Goal: Information Seeking & Learning: Learn about a topic

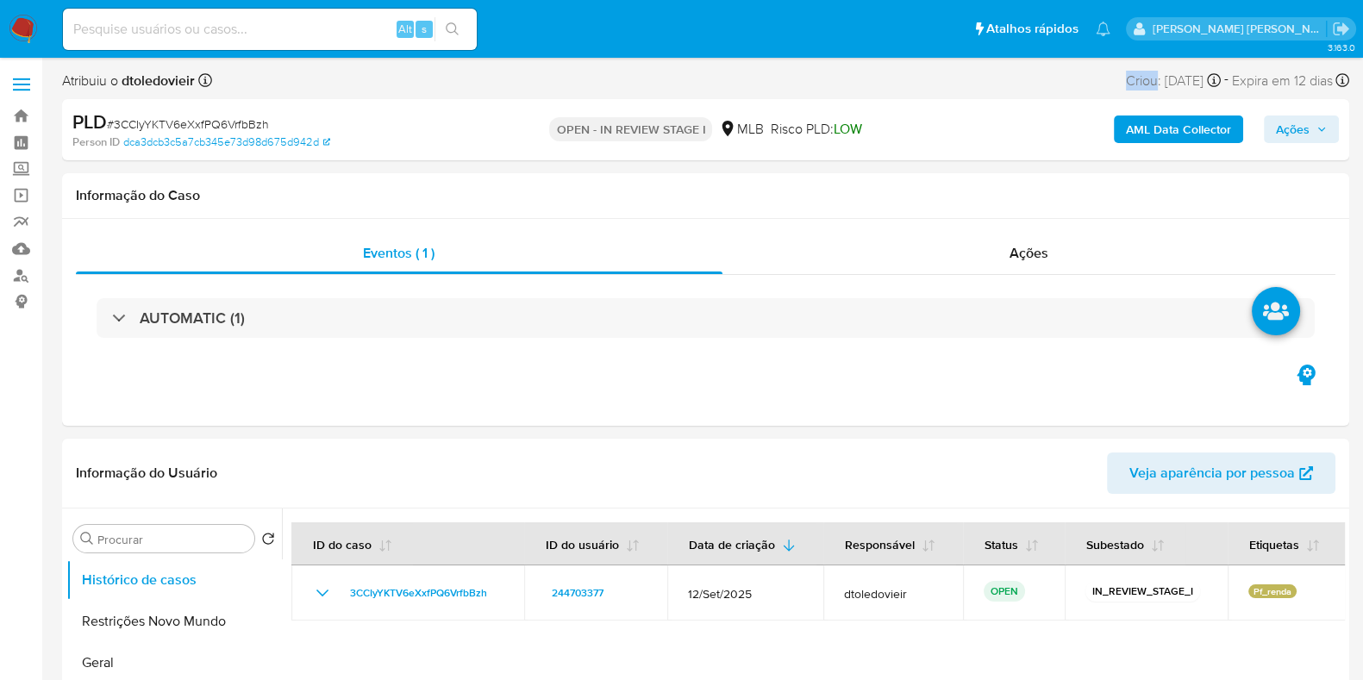
click at [15, 27] on img at bounding box center [23, 29] width 29 height 29
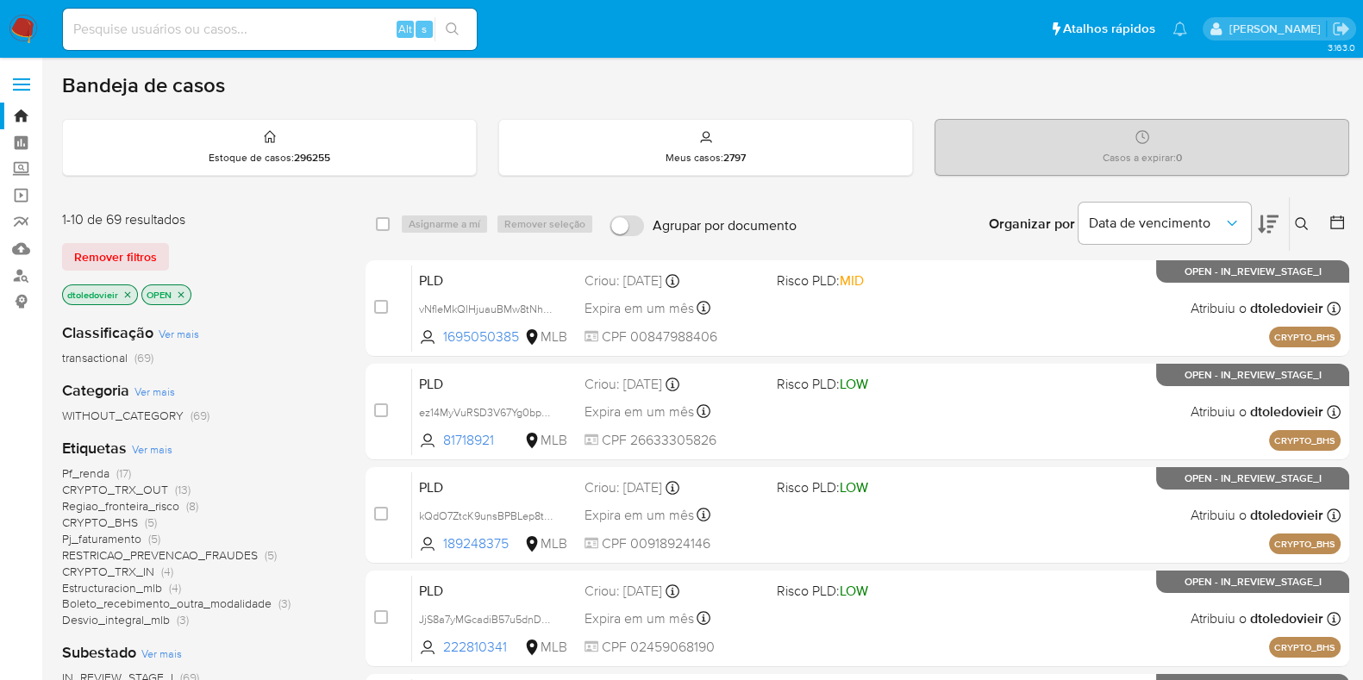
click at [153, 451] on span "Ver mais" at bounding box center [152, 449] width 41 height 16
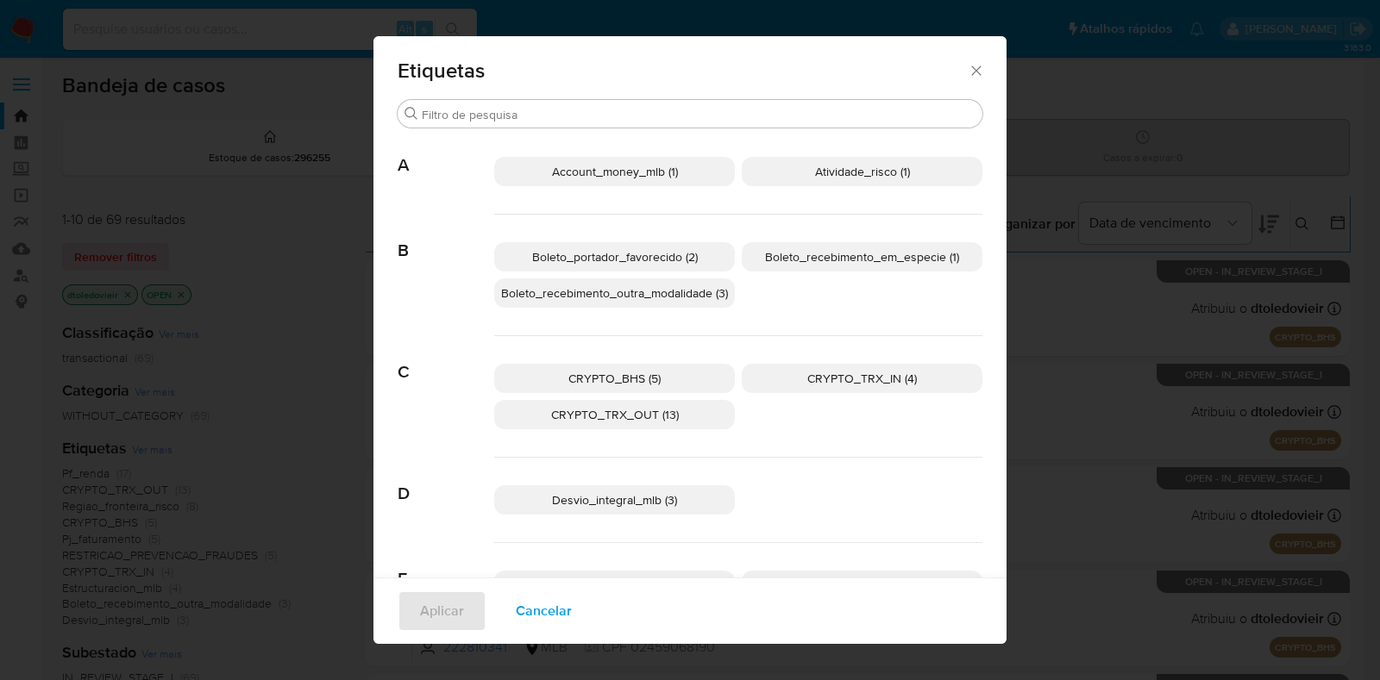
click at [662, 368] on p "CRYPTO_BHS (5)" at bounding box center [614, 378] width 241 height 29
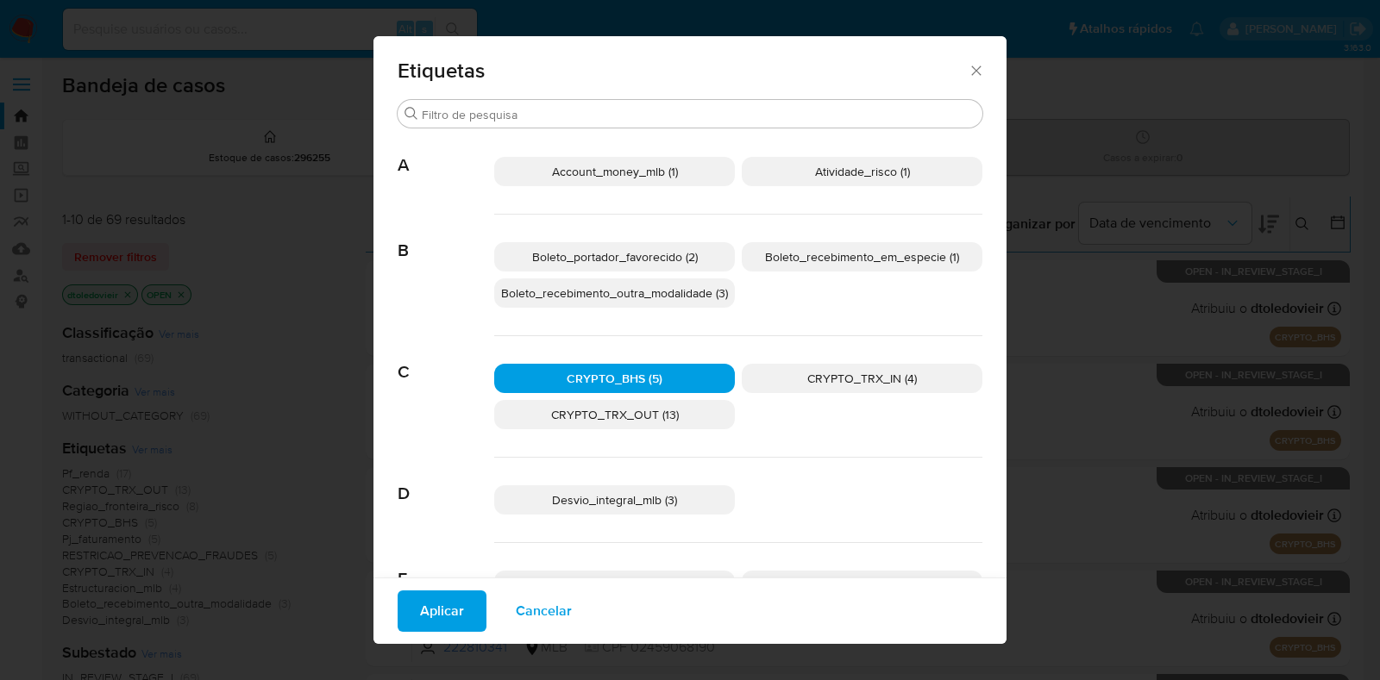
click at [967, 74] on icon "Fechar" at bounding box center [975, 70] width 17 height 17
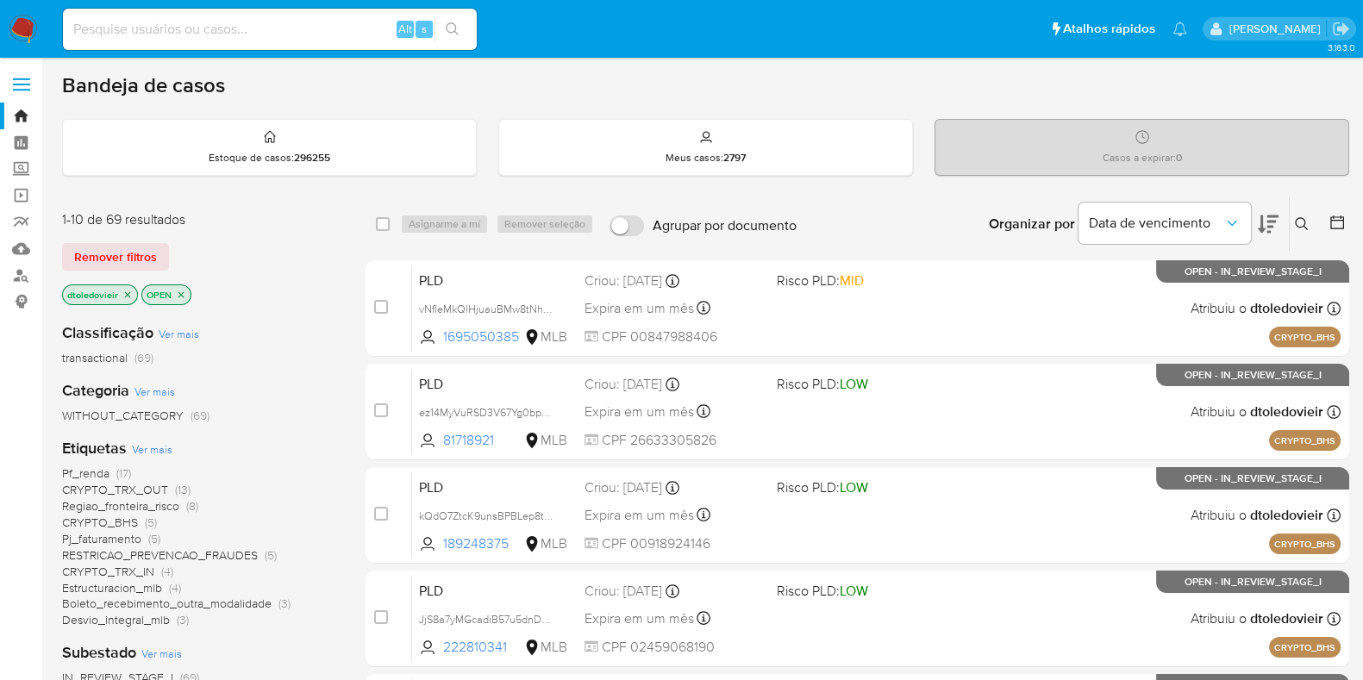
click at [1267, 219] on icon at bounding box center [1268, 225] width 21 height 18
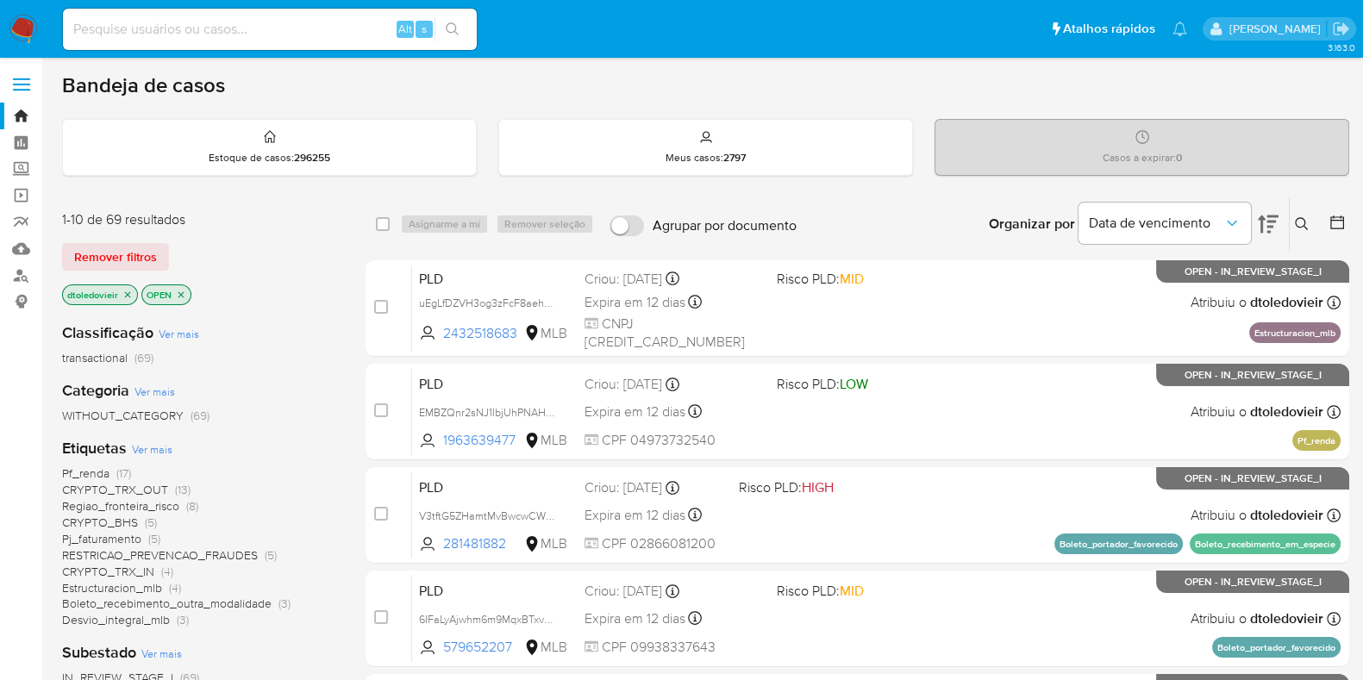
click at [1255, 226] on div "Data de vencimento" at bounding box center [1179, 223] width 200 height 53
click at [1258, 223] on icon at bounding box center [1268, 224] width 21 height 21
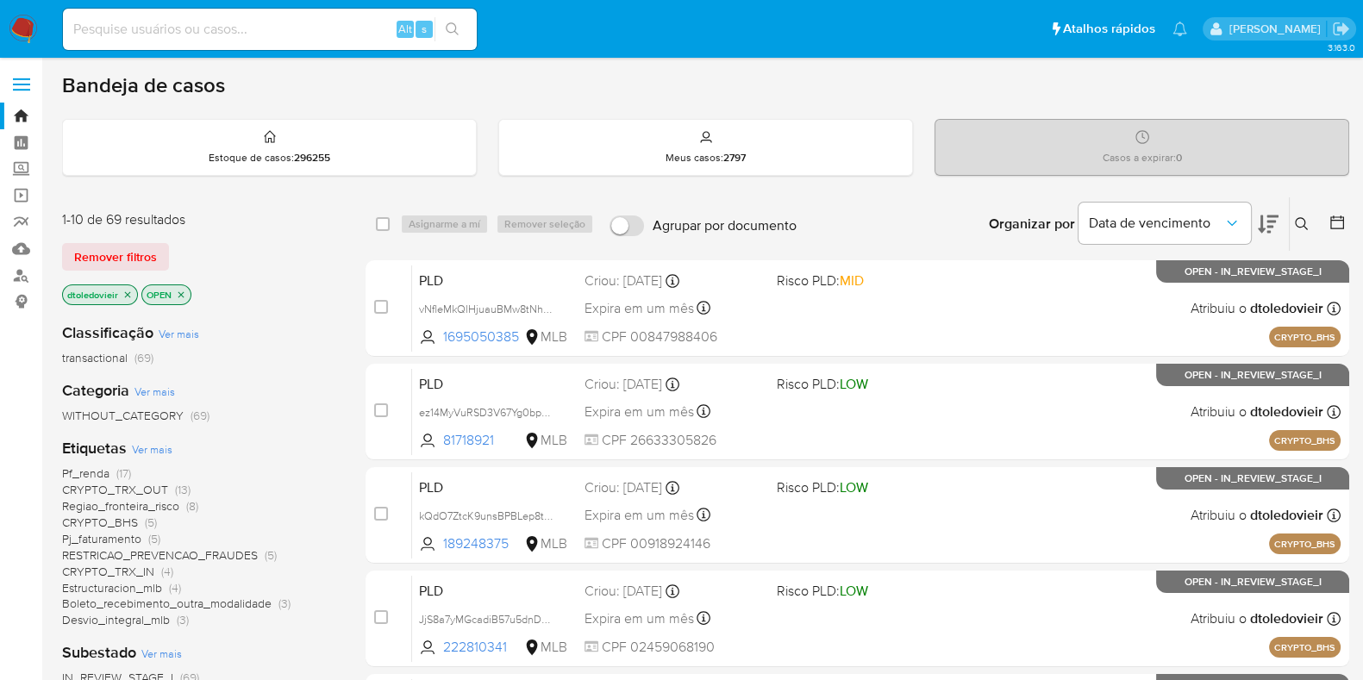
click at [160, 451] on span "Ver mais" at bounding box center [152, 449] width 41 height 16
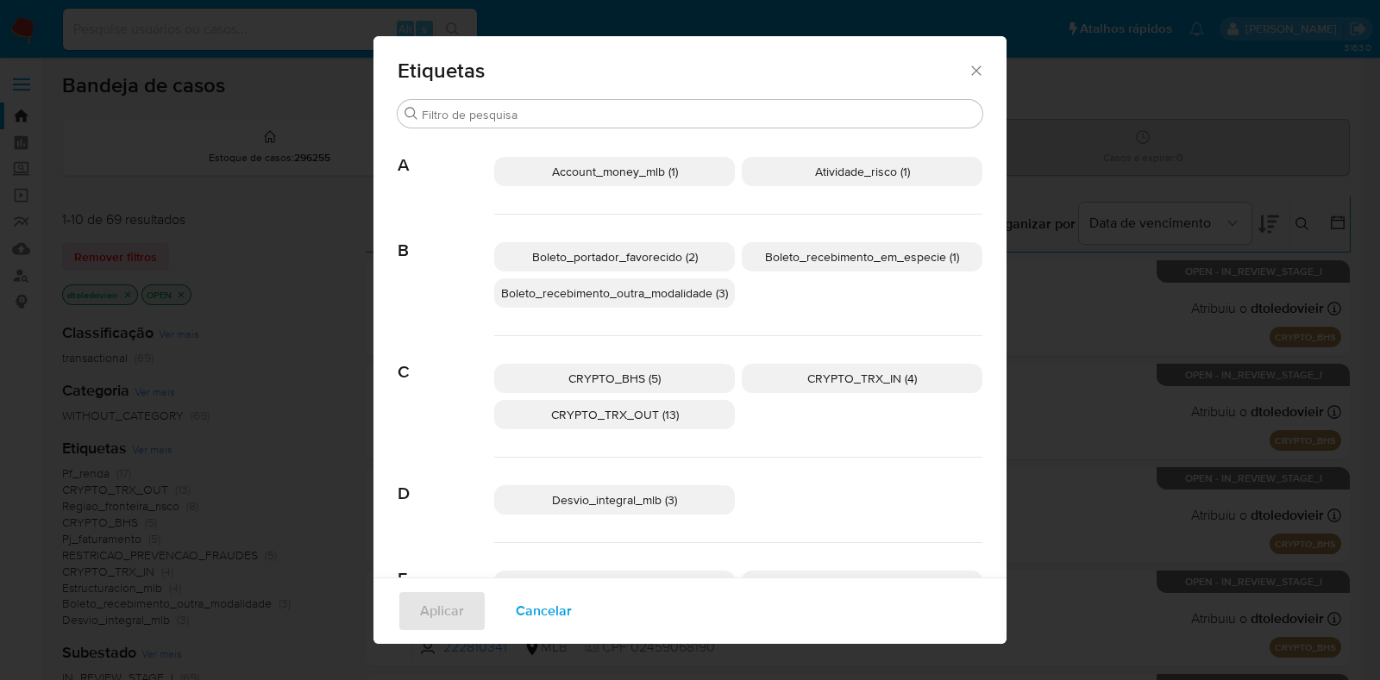
click at [680, 372] on p "CRYPTO_BHS (5)" at bounding box center [614, 378] width 241 height 29
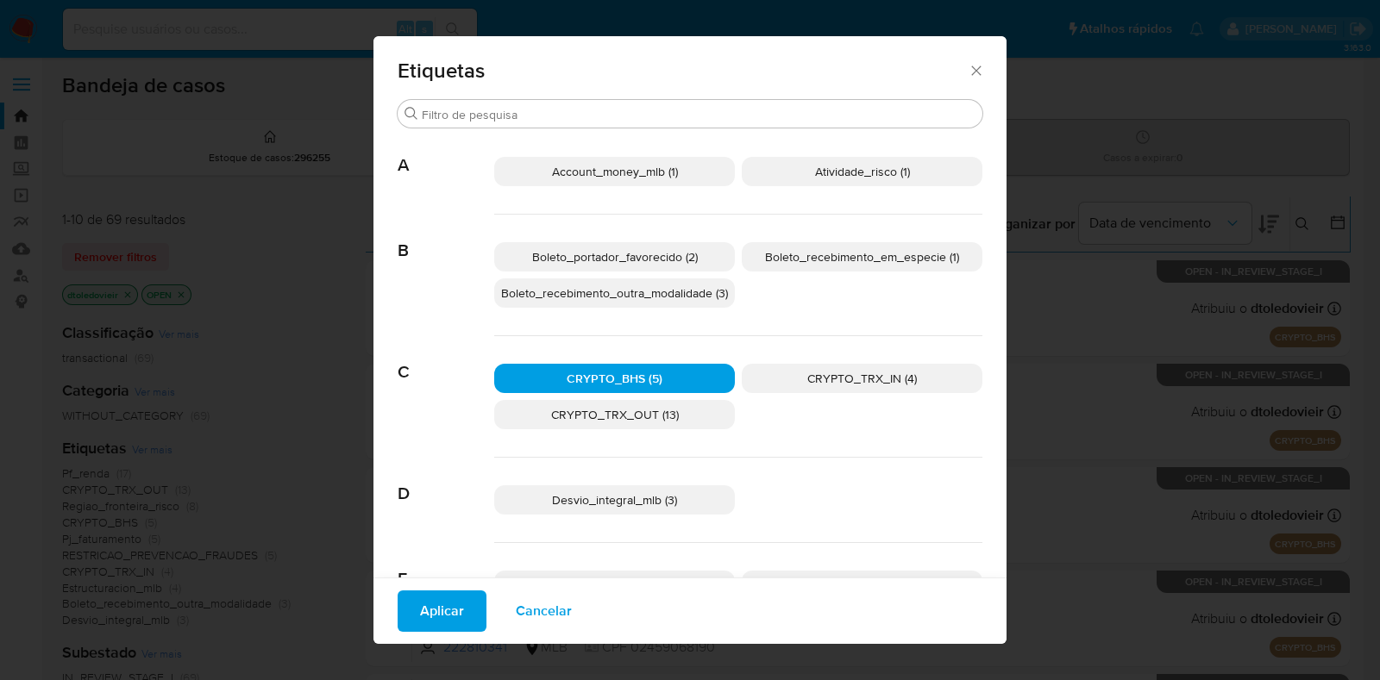
click at [828, 377] on span "CRYPTO_TRX_IN (4)" at bounding box center [862, 378] width 110 height 17
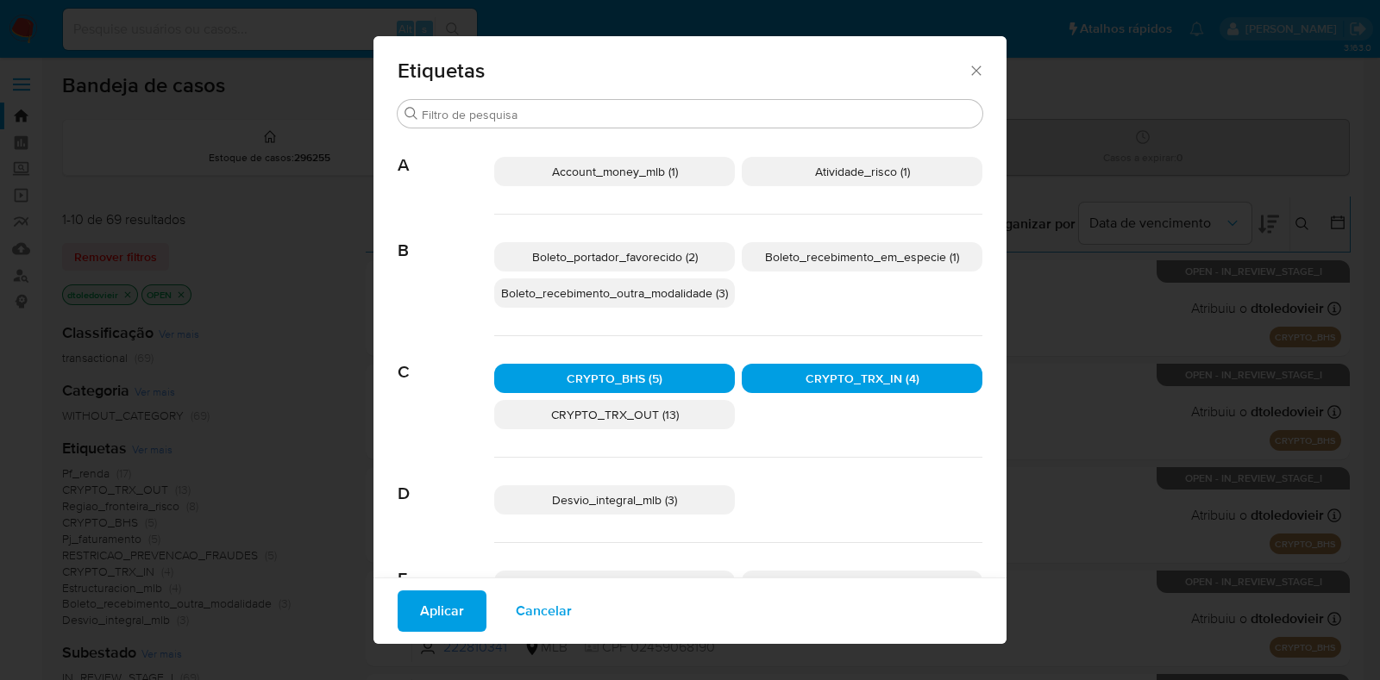
click at [690, 404] on p "CRYPTO_TRX_OUT (13)" at bounding box center [614, 414] width 241 height 29
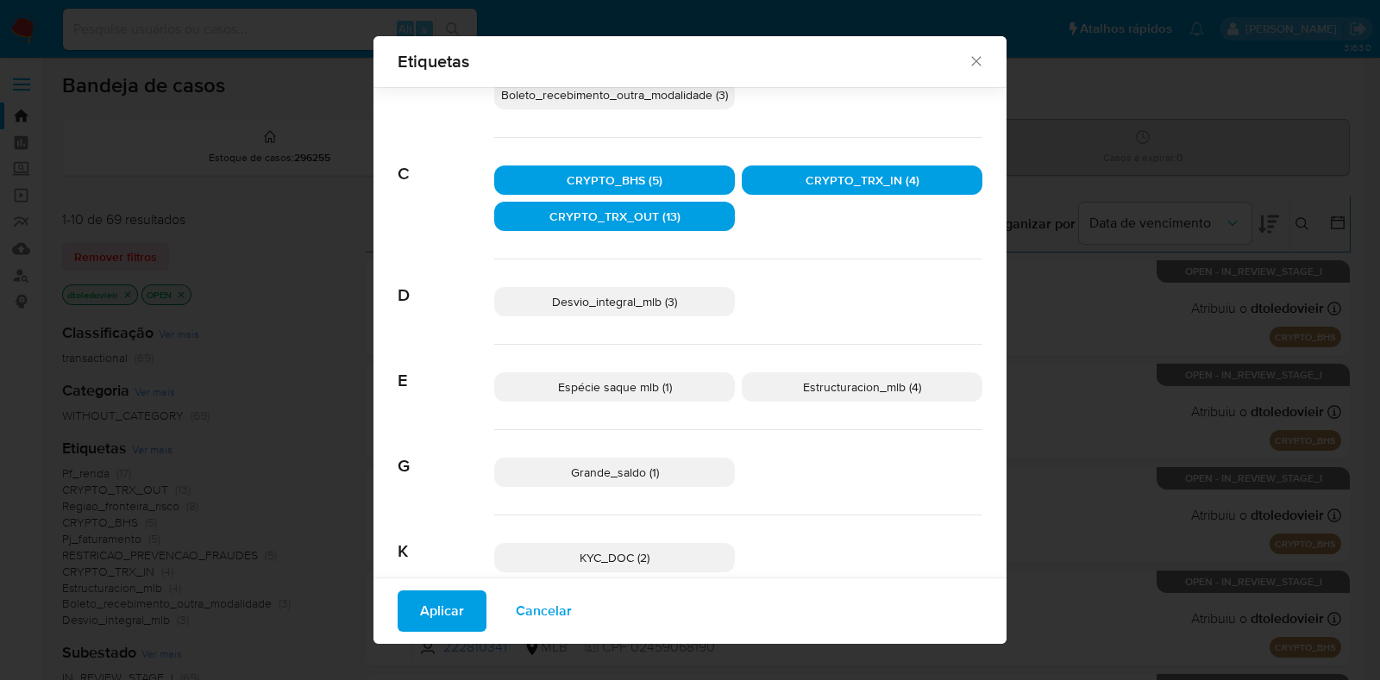
scroll to position [202, 0]
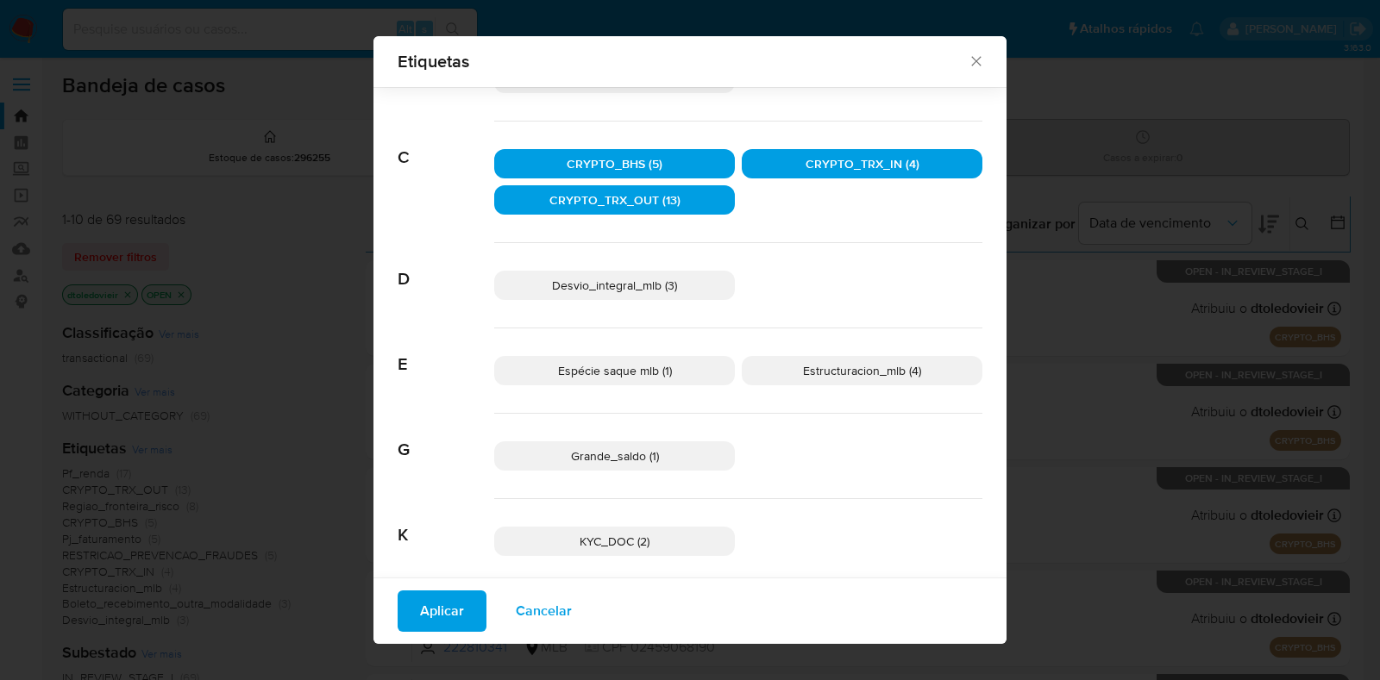
click at [689, 374] on p "Espécie saque mlb (1)" at bounding box center [614, 370] width 241 height 29
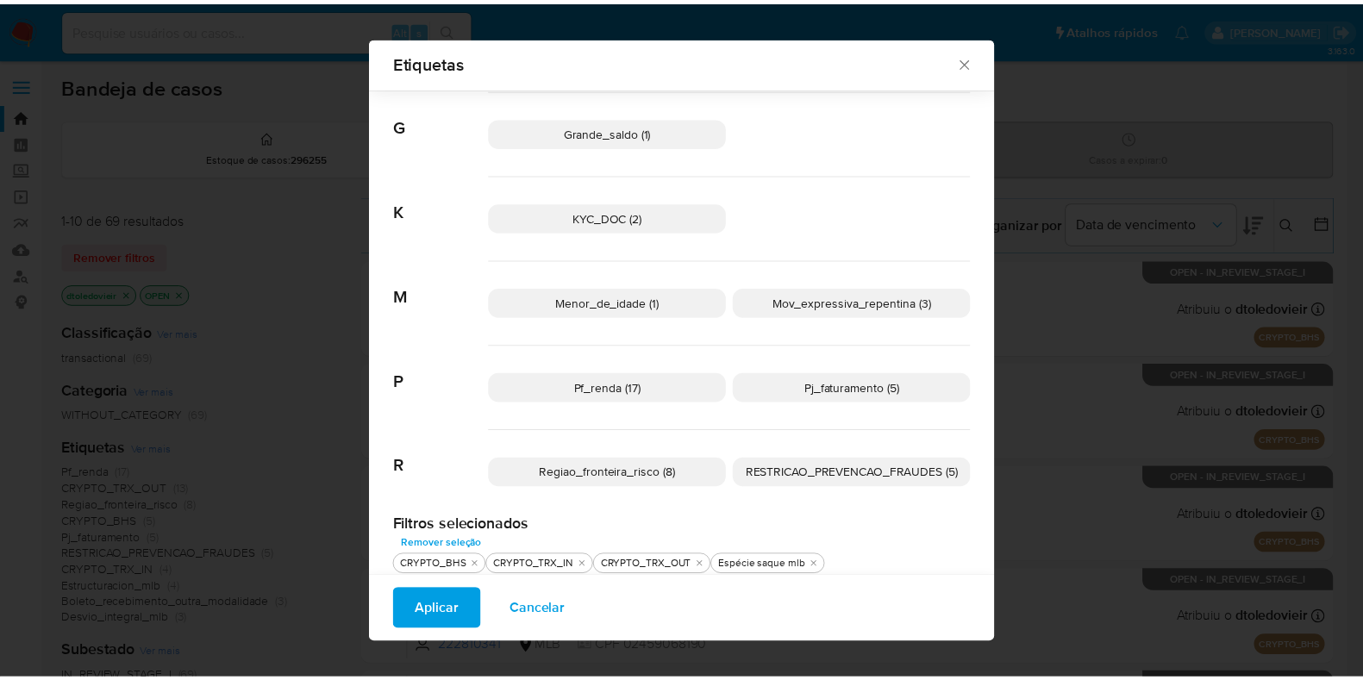
scroll to position [0, 0]
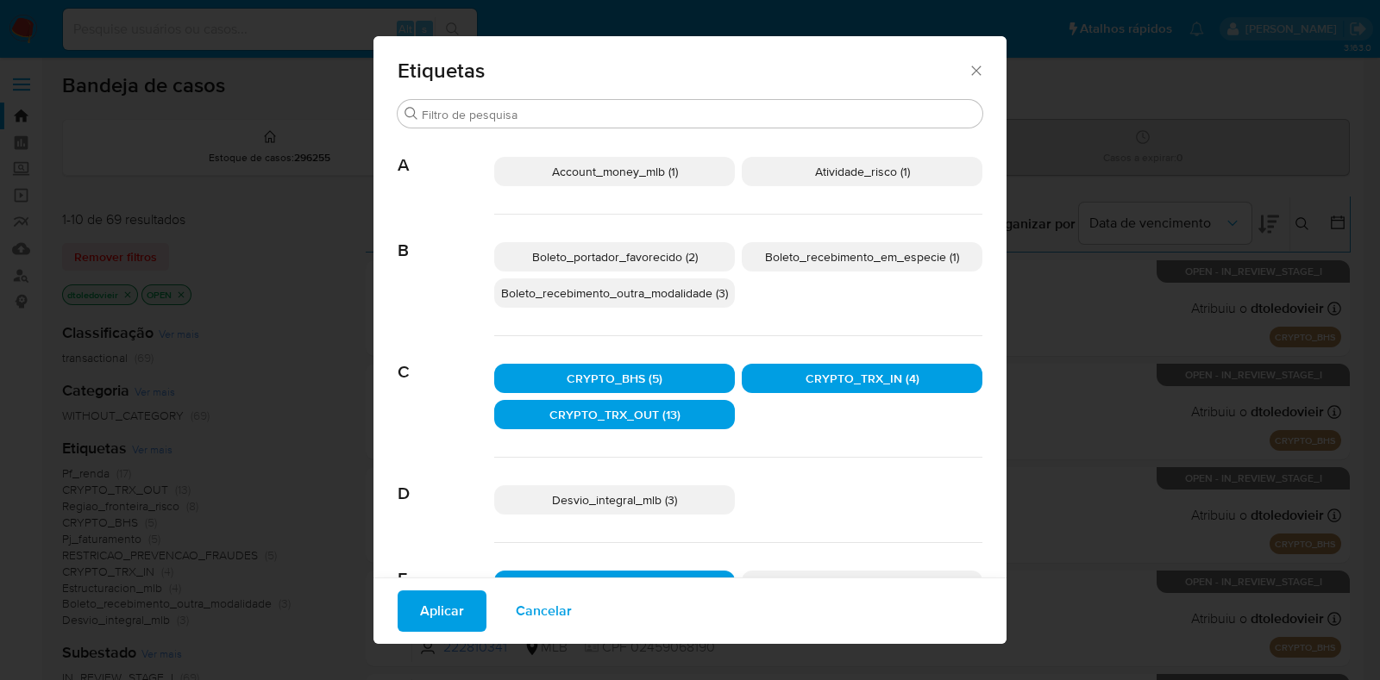
click at [967, 78] on icon "Fechar" at bounding box center [975, 70] width 17 height 17
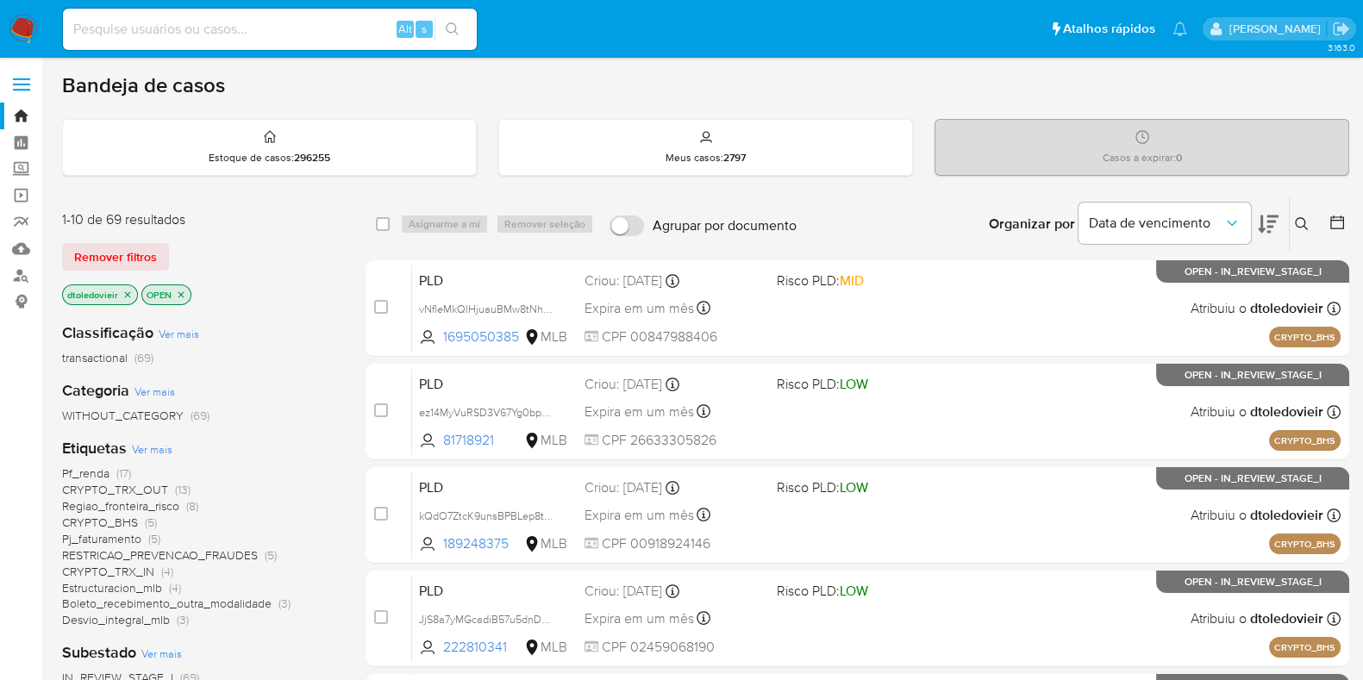
click at [1272, 218] on icon at bounding box center [1268, 224] width 21 height 21
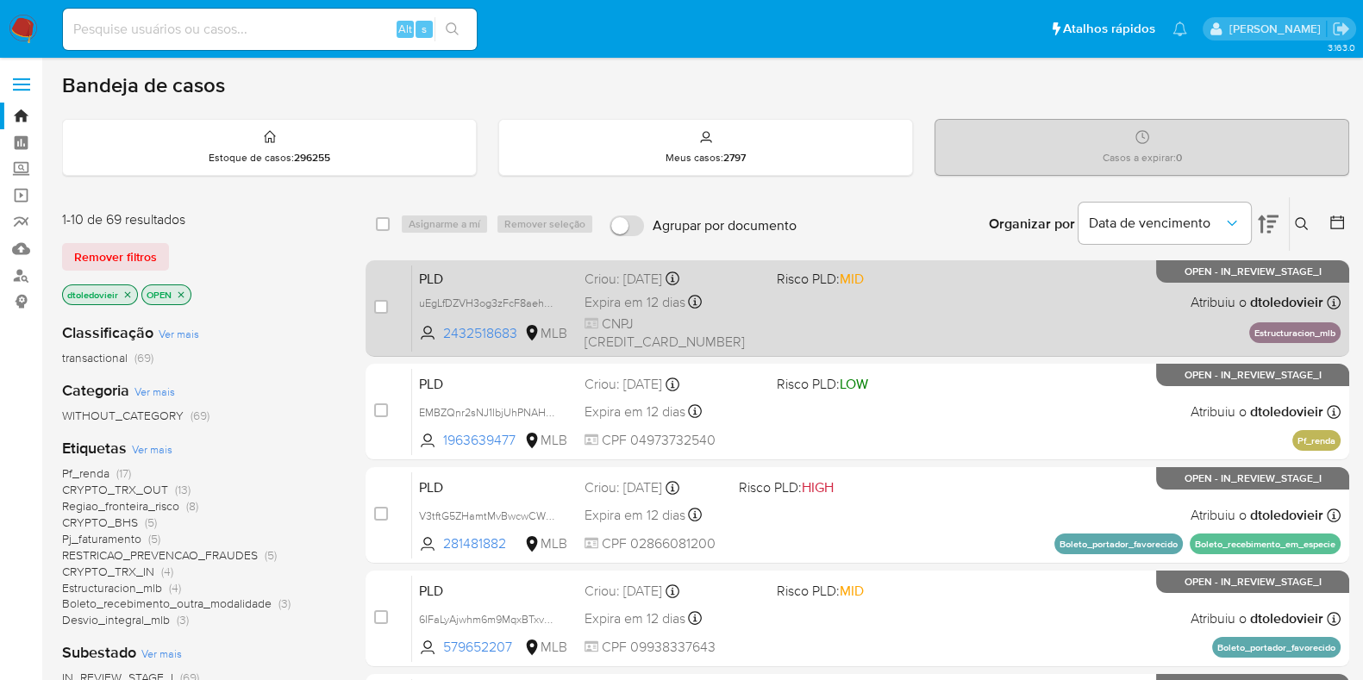
click at [933, 300] on div "PLD uEgLfDZVH3og3zFcF8aehmhB 2432518683 MLB Risco PLD: MID Criou: 12/09/2025 Cr…" at bounding box center [876, 308] width 929 height 87
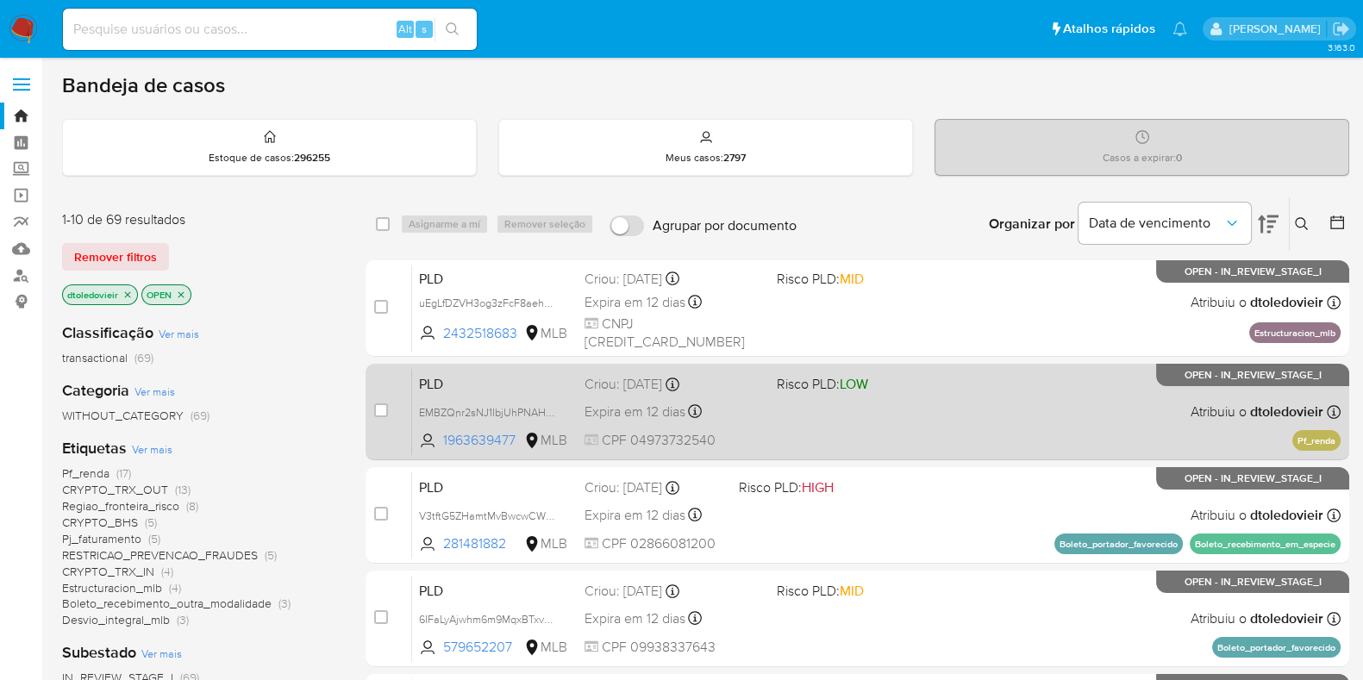
click at [920, 404] on div "PLD EMBZQnr2sNJ1IbjUhPNAHXnW 1963639477 MLB Risco PLD: LOW Criou: 12/09/2025 Cr…" at bounding box center [876, 411] width 929 height 87
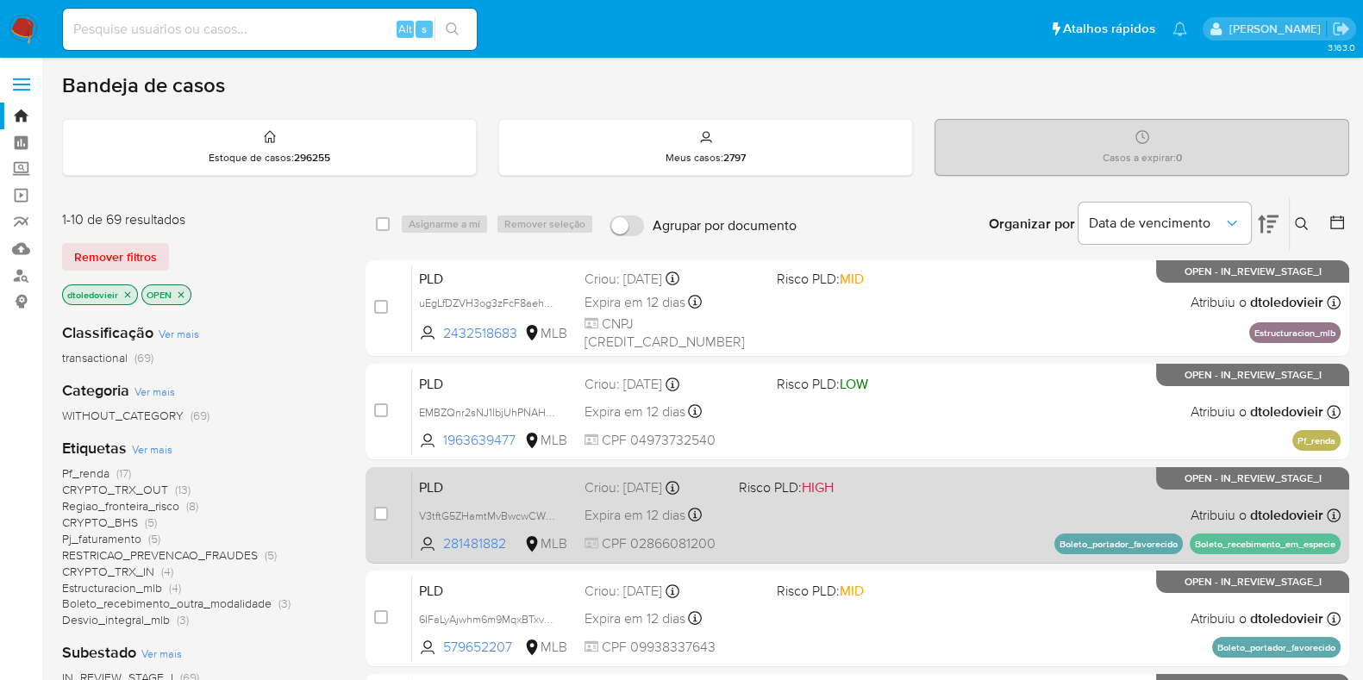
click at [931, 504] on div "PLD V3tftG5ZHamtMvBwcwCW9B5H 281481882 MLB Risco PLD: HIGH Criou: 12/09/2025 Cr…" at bounding box center [876, 515] width 929 height 87
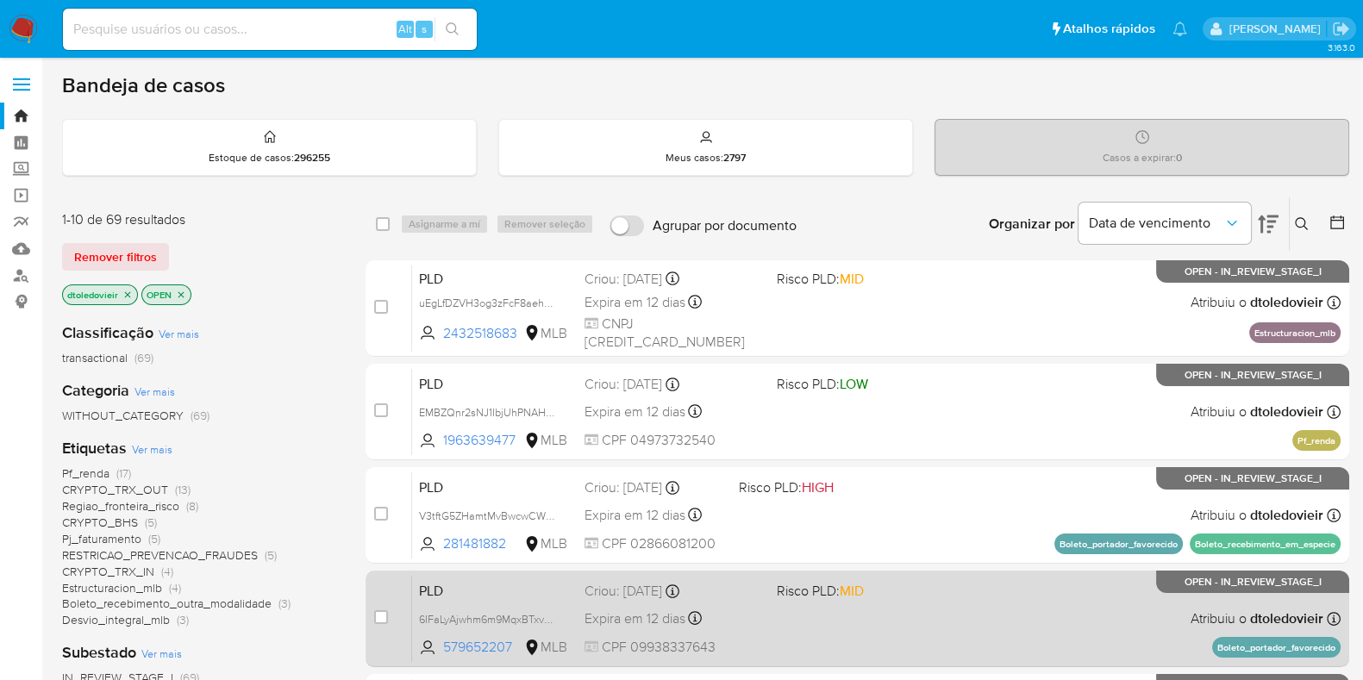
click at [935, 605] on div "PLD 6IFaLyAjwhm6m9MqxBTxv5Rc 579652207 MLB Risco PLD: MID Criou: 12/09/2025 Cri…" at bounding box center [876, 618] width 929 height 87
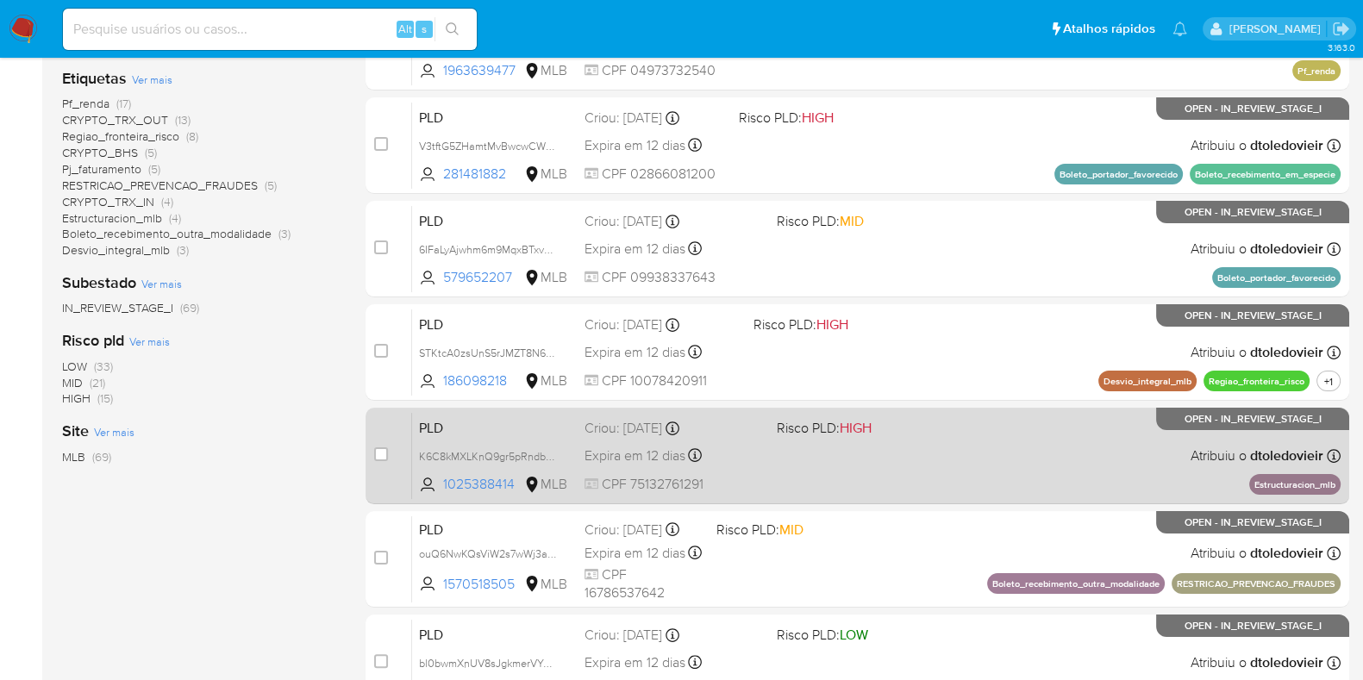
scroll to position [430, 0]
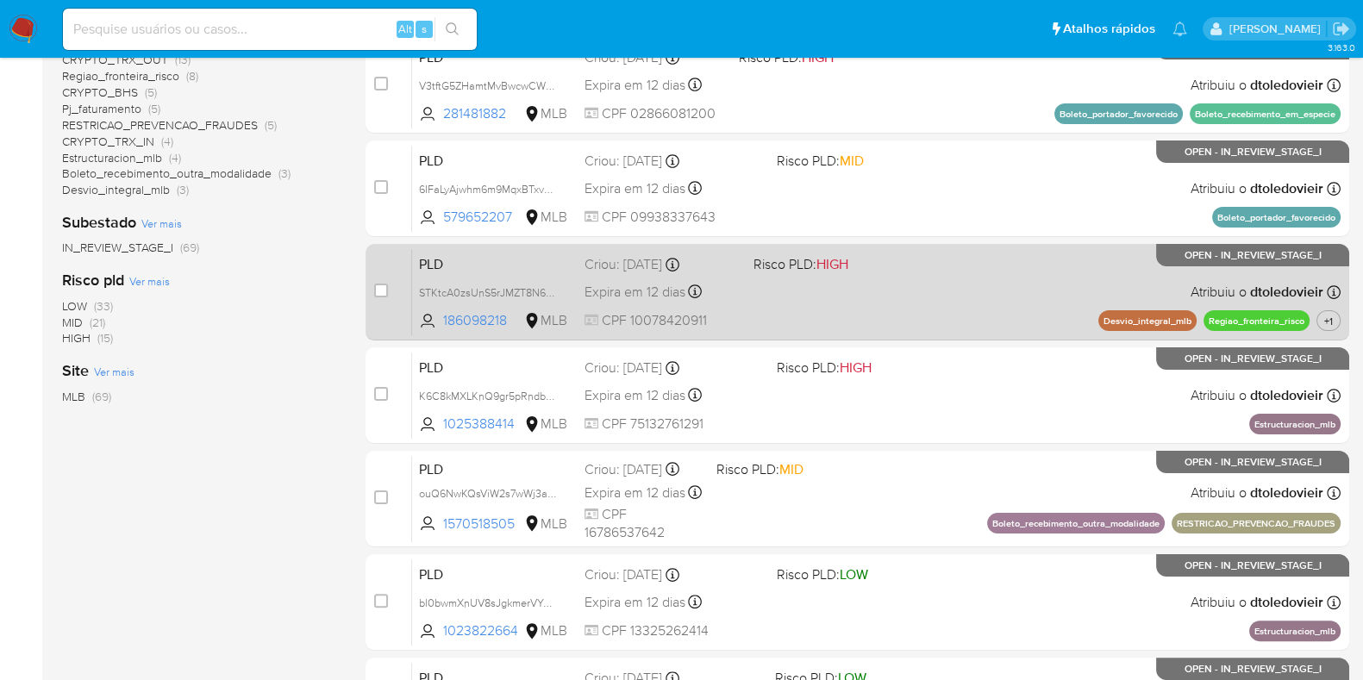
click at [967, 312] on div "PLD STKtcA0zsUnS5rJMZT8N6oS1 186098218 MLB Risco PLD: HIGH Criou: 12/09/2025 Cr…" at bounding box center [876, 291] width 929 height 87
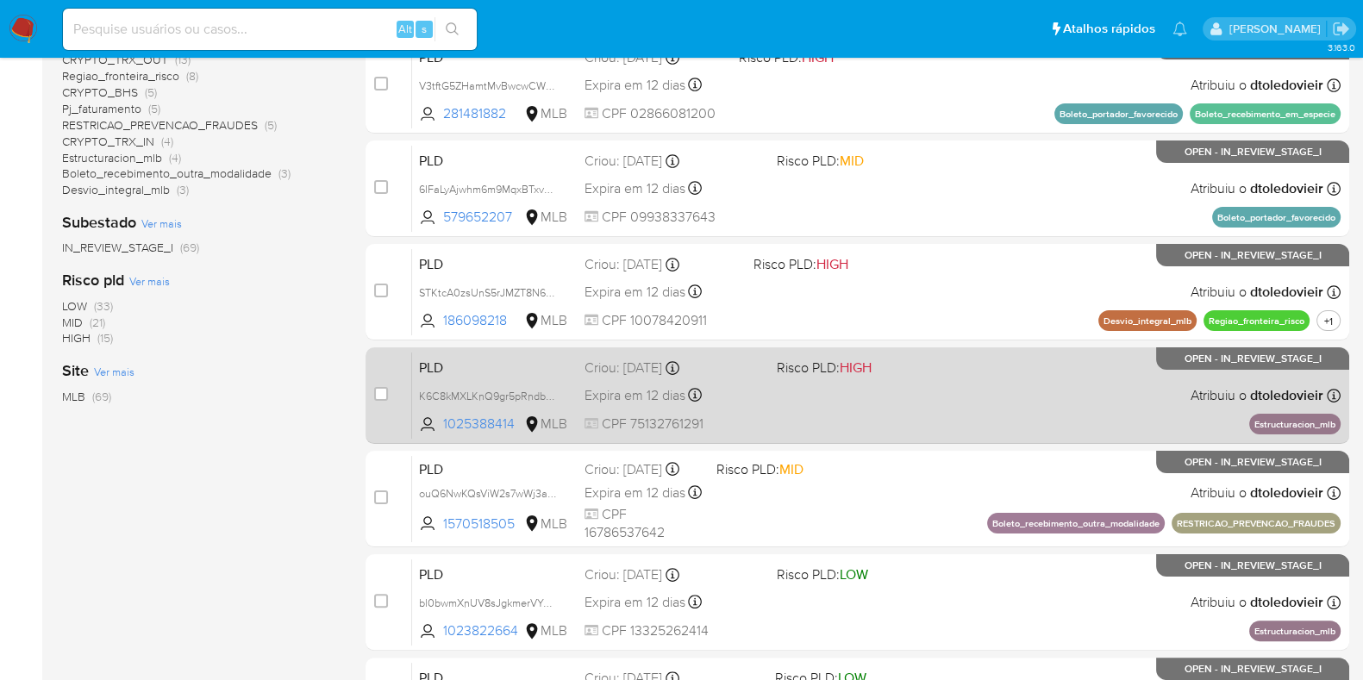
click at [942, 379] on div "PLD K6C8kMXLKnQ9gr5pRndbPpz7 1025388414 MLB Risco PLD: HIGH Criou: 12/09/2025 C…" at bounding box center [876, 395] width 929 height 87
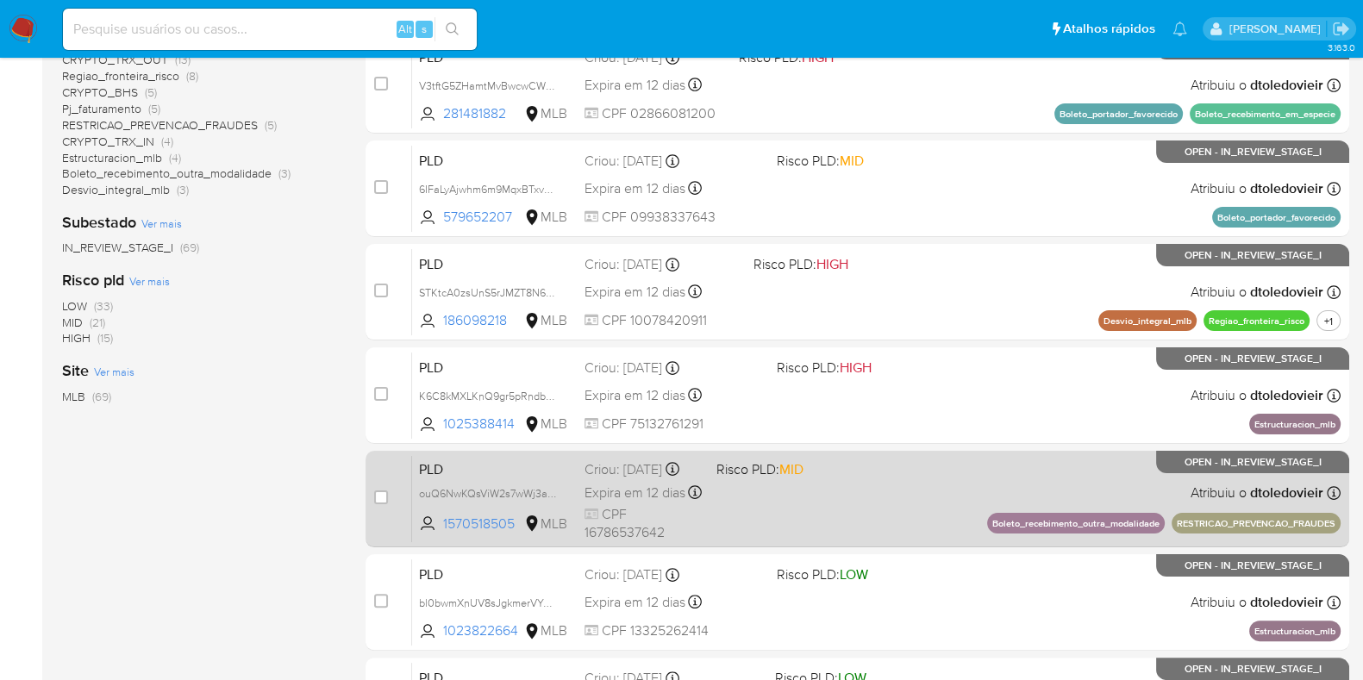
click at [958, 479] on div "PLD ouQ6NwKQsViW2s7wWj3ay5K2 1570518505 MLB Risco PLD: MID Criou: 12/09/2025 Cr…" at bounding box center [876, 498] width 929 height 87
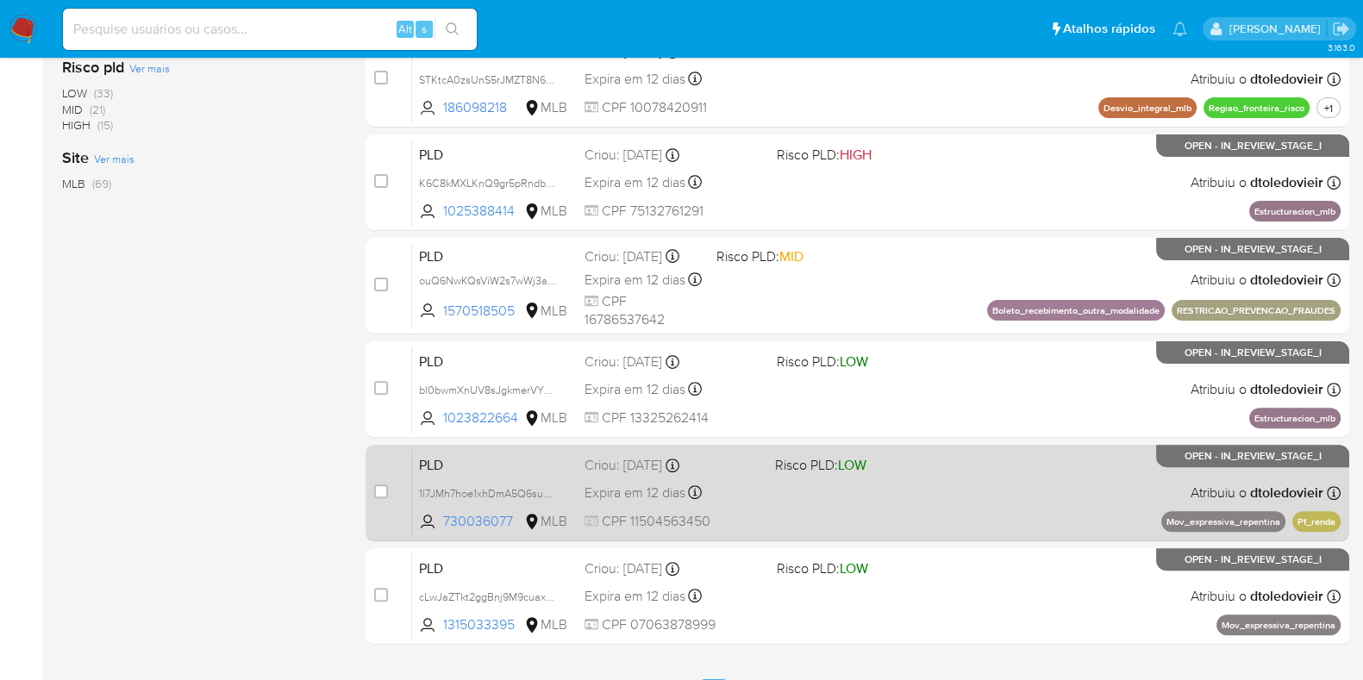
scroll to position [741, 0]
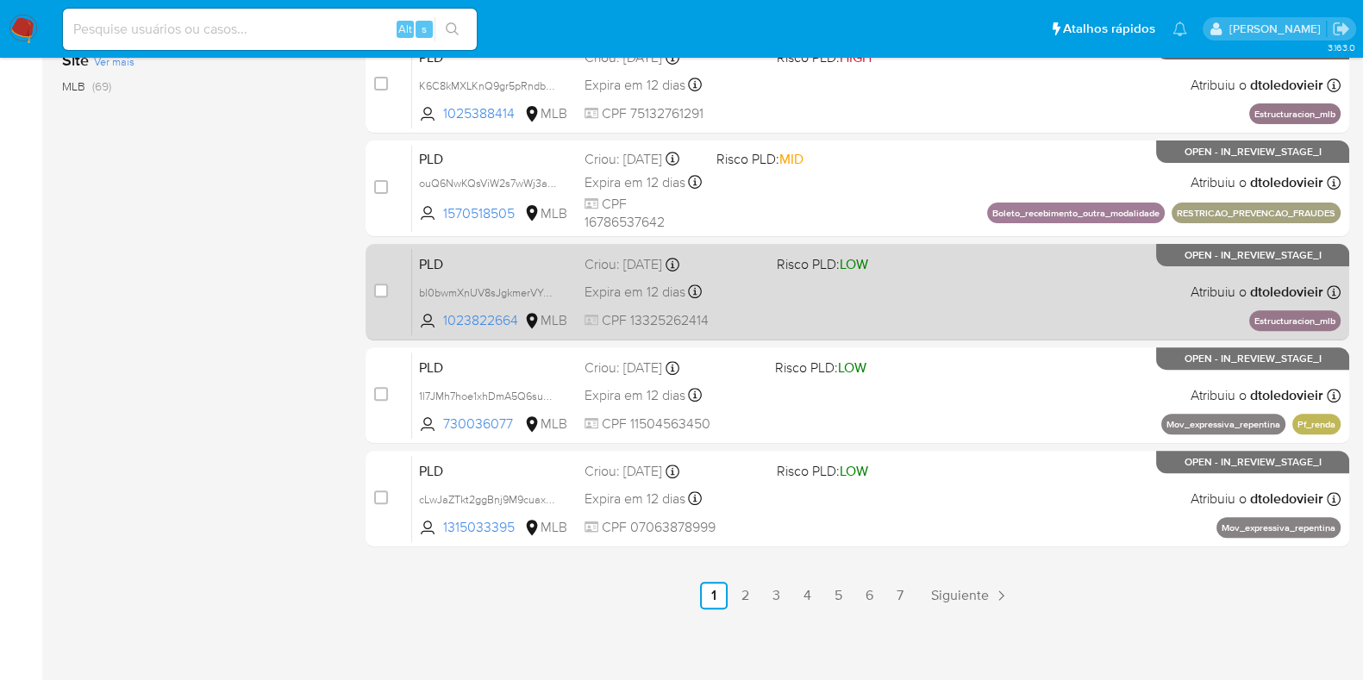
click at [974, 303] on div "PLD bl0bwmXnUV8sJgkmerVYzZEQ 1023822664 MLB Risco PLD: LOW Criou: 12/09/2025 Cr…" at bounding box center [876, 291] width 929 height 87
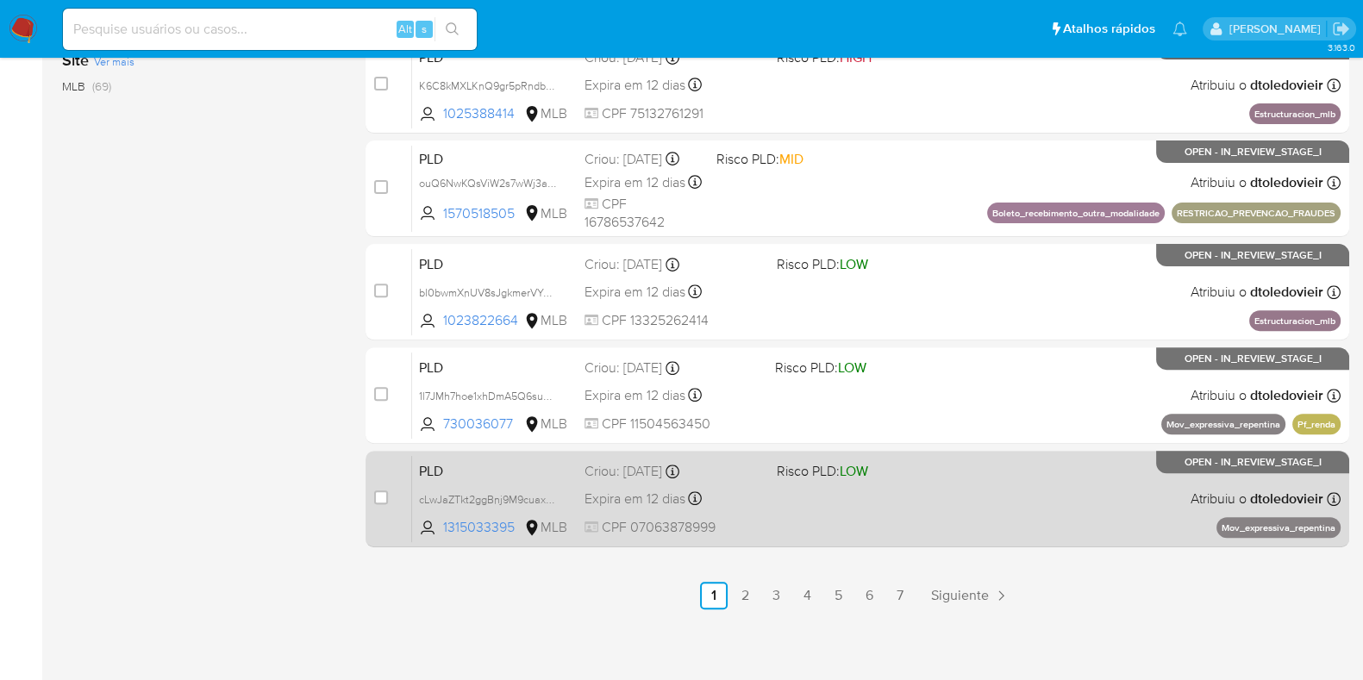
click at [942, 512] on div "PLD cLwJaZTkt2ggBnj9M9cuaxDL 1315033395 MLB Risco PLD: LOW Criou: 12/09/2025 Cr…" at bounding box center [876, 498] width 929 height 87
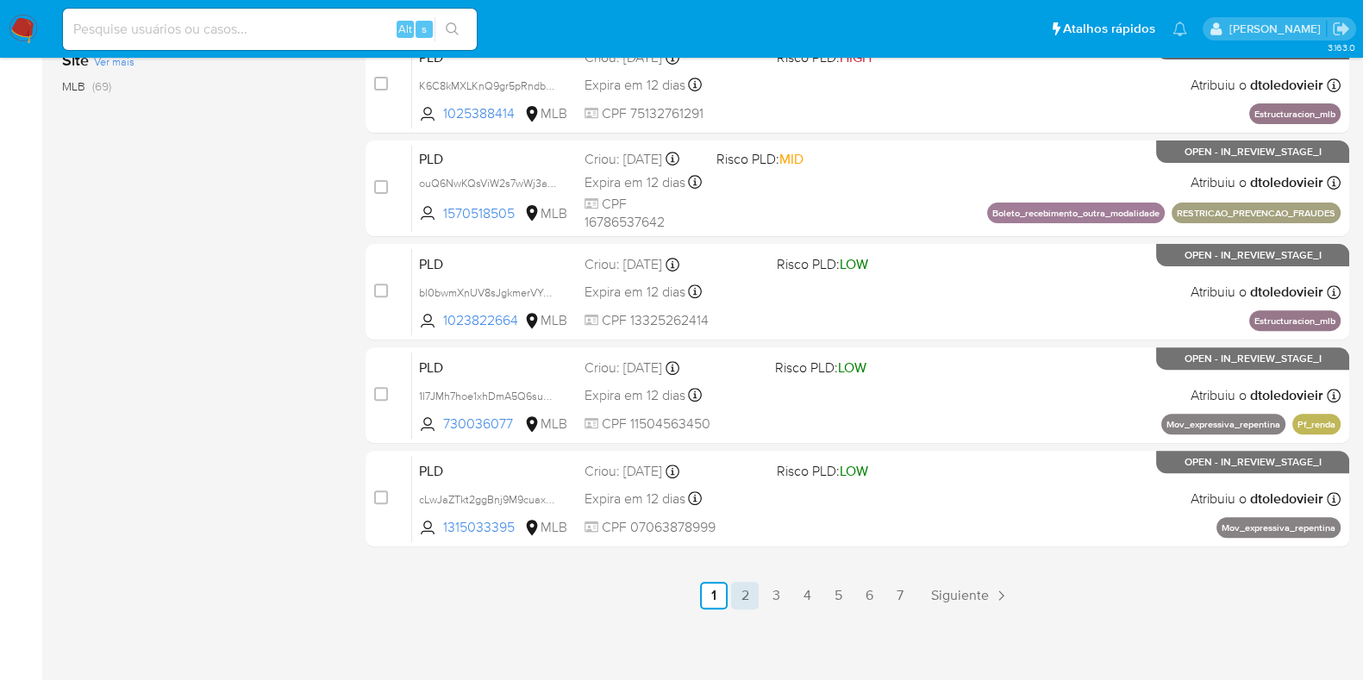
click at [746, 592] on link "2" at bounding box center [745, 596] width 28 height 28
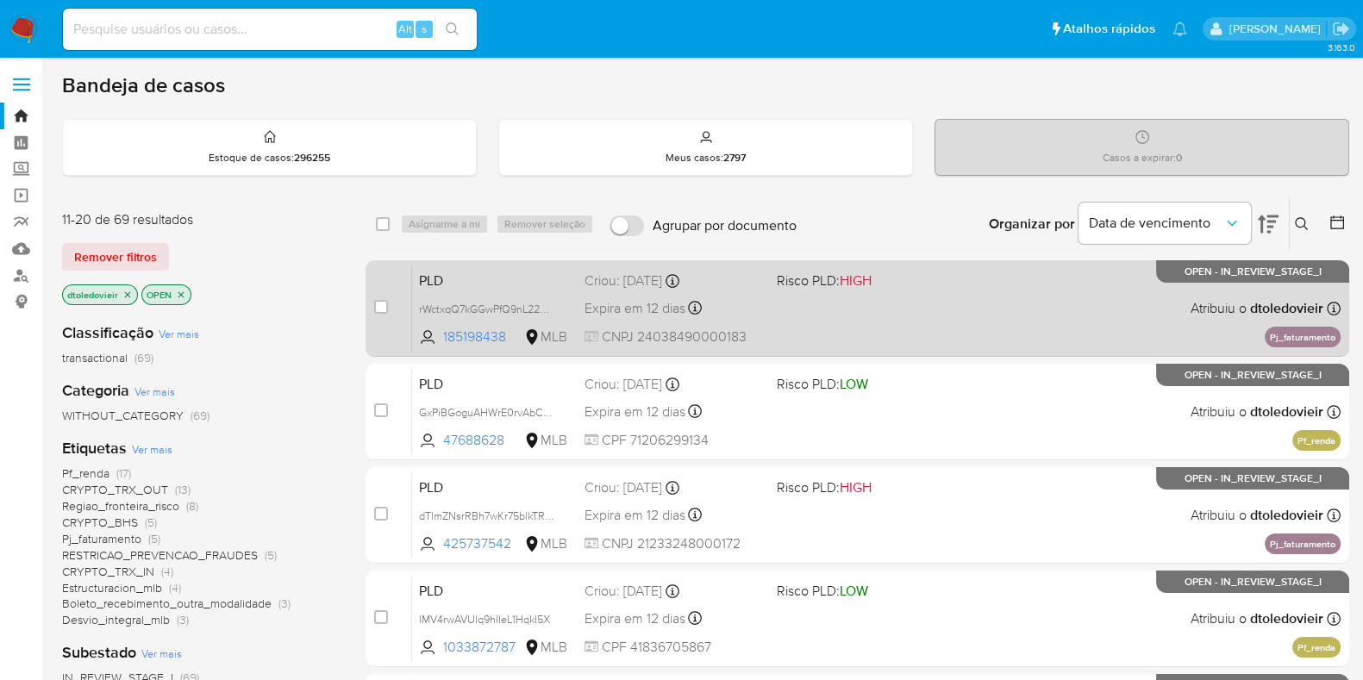
scroll to position [107, 0]
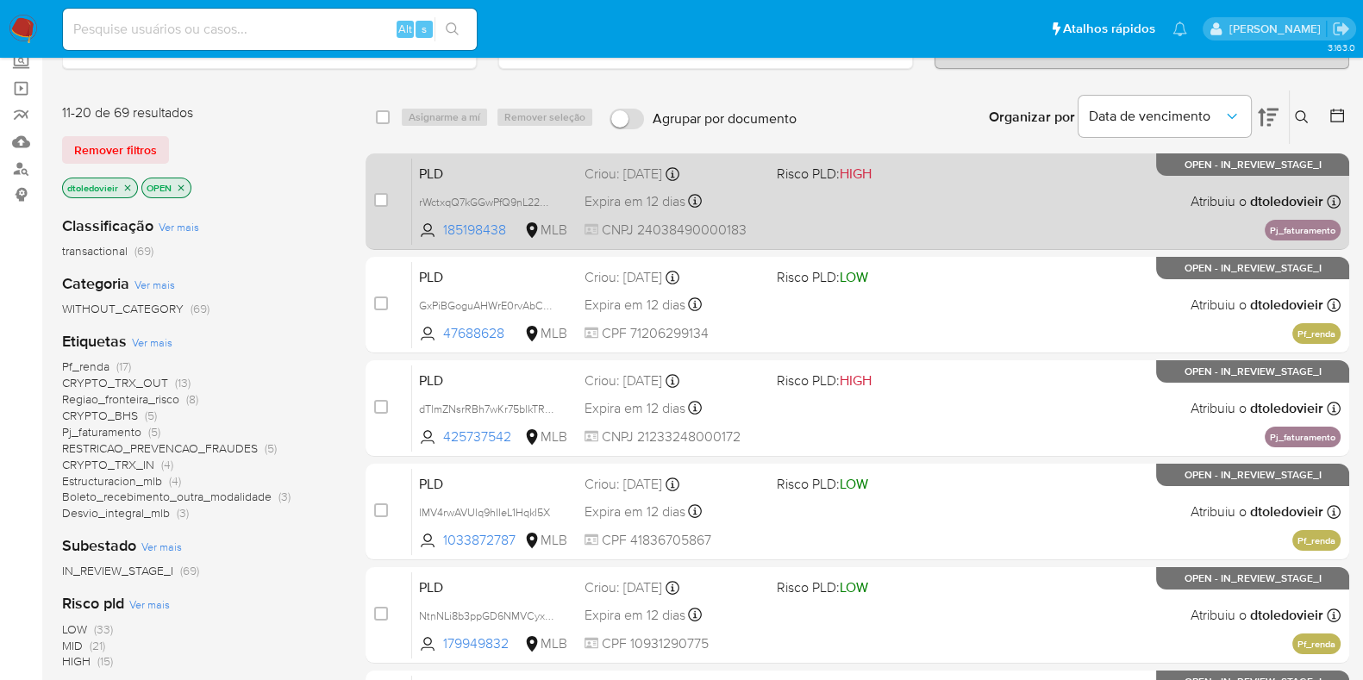
click at [966, 209] on div "PLD rWctxqQ7kGGwPfQ9nL22QMnB 185198438 MLB Risco PLD: HIGH Criou: 12/09/2025 Cr…" at bounding box center [876, 201] width 929 height 87
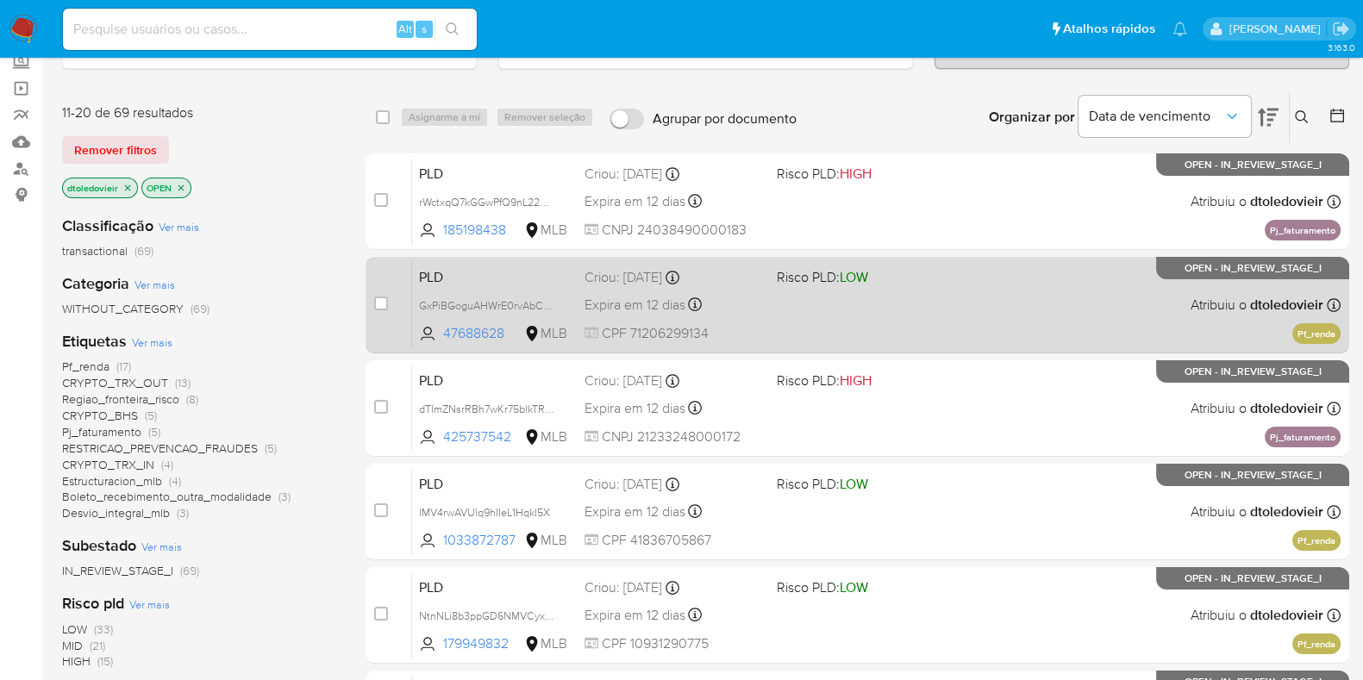
click at [950, 304] on div "PLD GxPiBGoguAHWrE0rvAbCRx9J 47688628 MLB Risco PLD: LOW Criou: 12/09/2025 Crio…" at bounding box center [876, 304] width 929 height 87
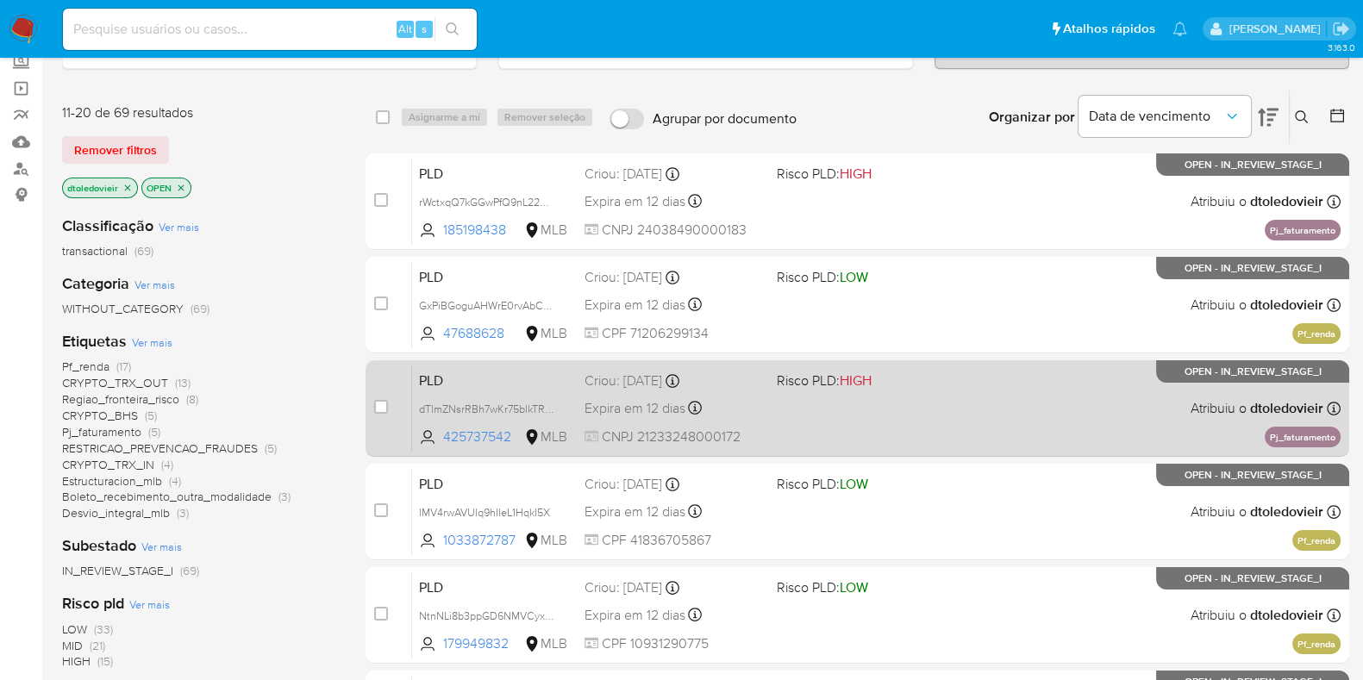
click at [955, 403] on div "PLD dTlmZNsrRBh7wKr75blkTRSK 425737542 MLB Risco PLD: HIGH Criou: 12/09/2025 Cr…" at bounding box center [876, 408] width 929 height 87
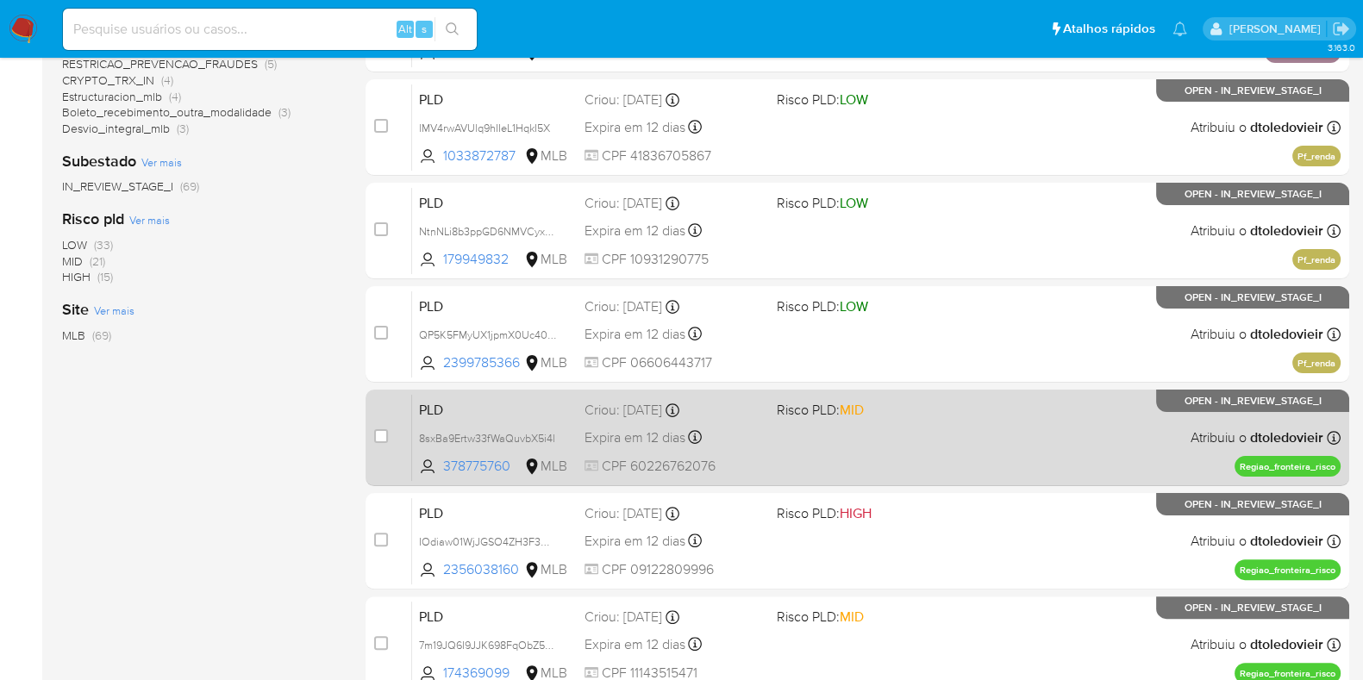
scroll to position [539, 0]
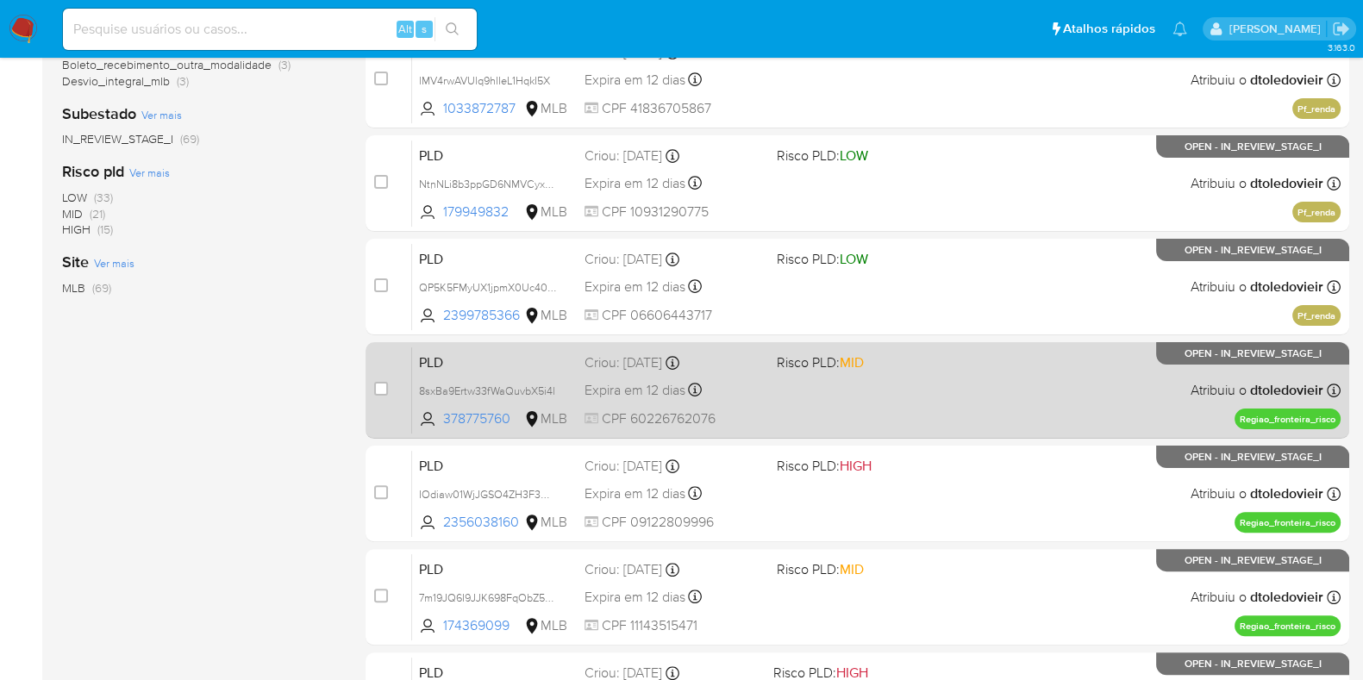
click at [938, 403] on div "PLD 8sxBa9Ertw33fWaQuvbX5i4l 378775760 MLB Risco PLD: MID Criou: 12/09/2025 Cri…" at bounding box center [876, 390] width 929 height 87
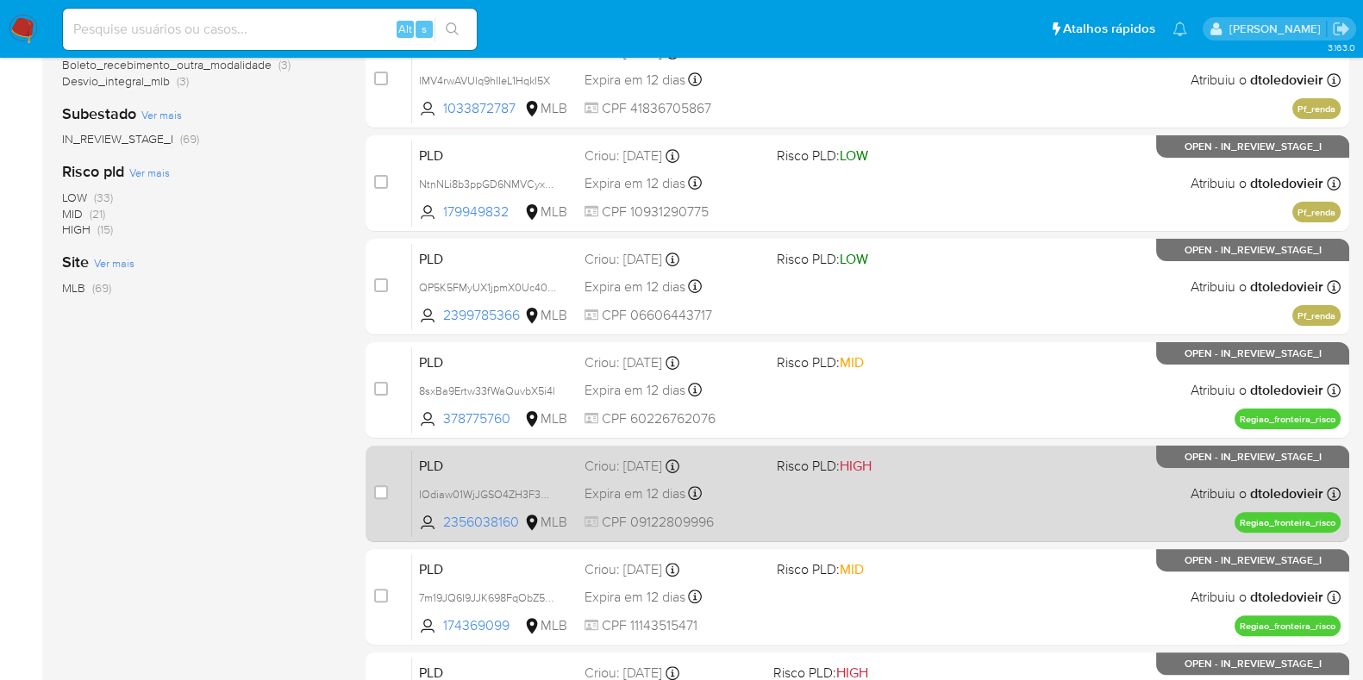
click at [931, 486] on div "PLD IOdiaw01WjJGSO4ZH3F3Hjyk 2356038160 MLB Risco PLD: HIGH Criou: 12/09/2025 C…" at bounding box center [876, 493] width 929 height 87
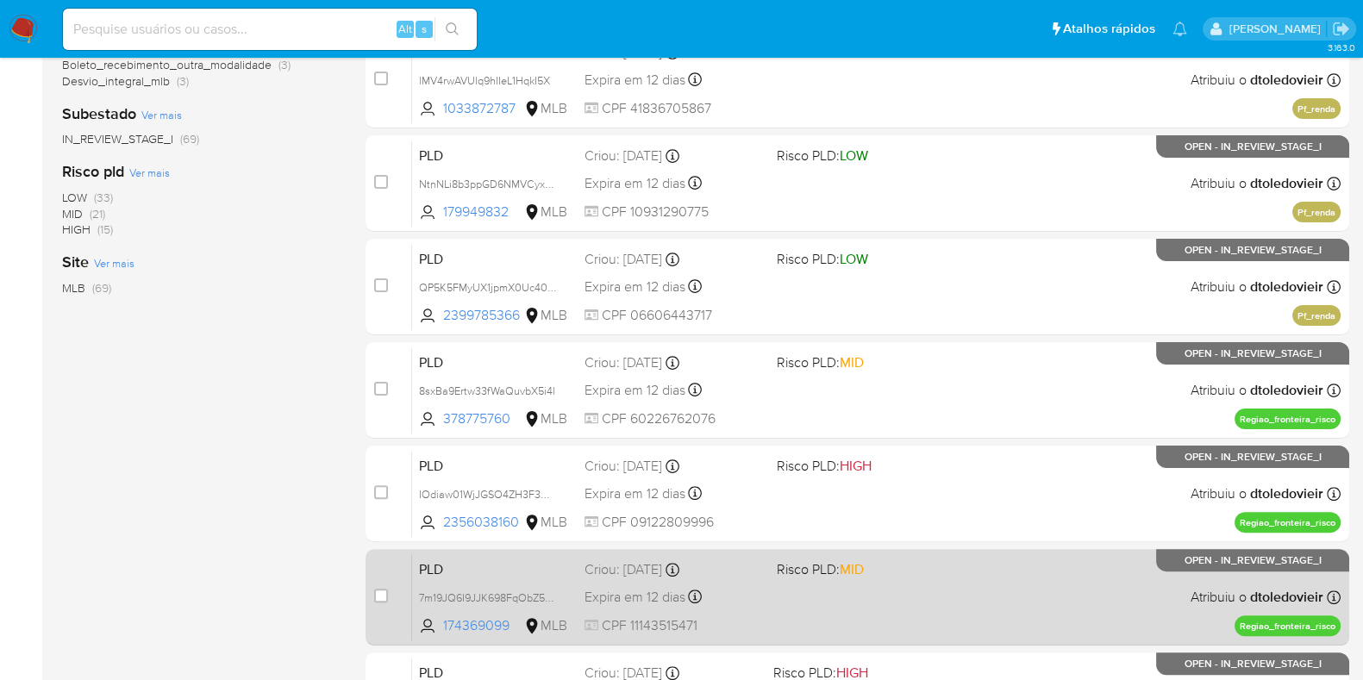
click at [911, 576] on span "Risco PLD: MID" at bounding box center [866, 568] width 178 height 22
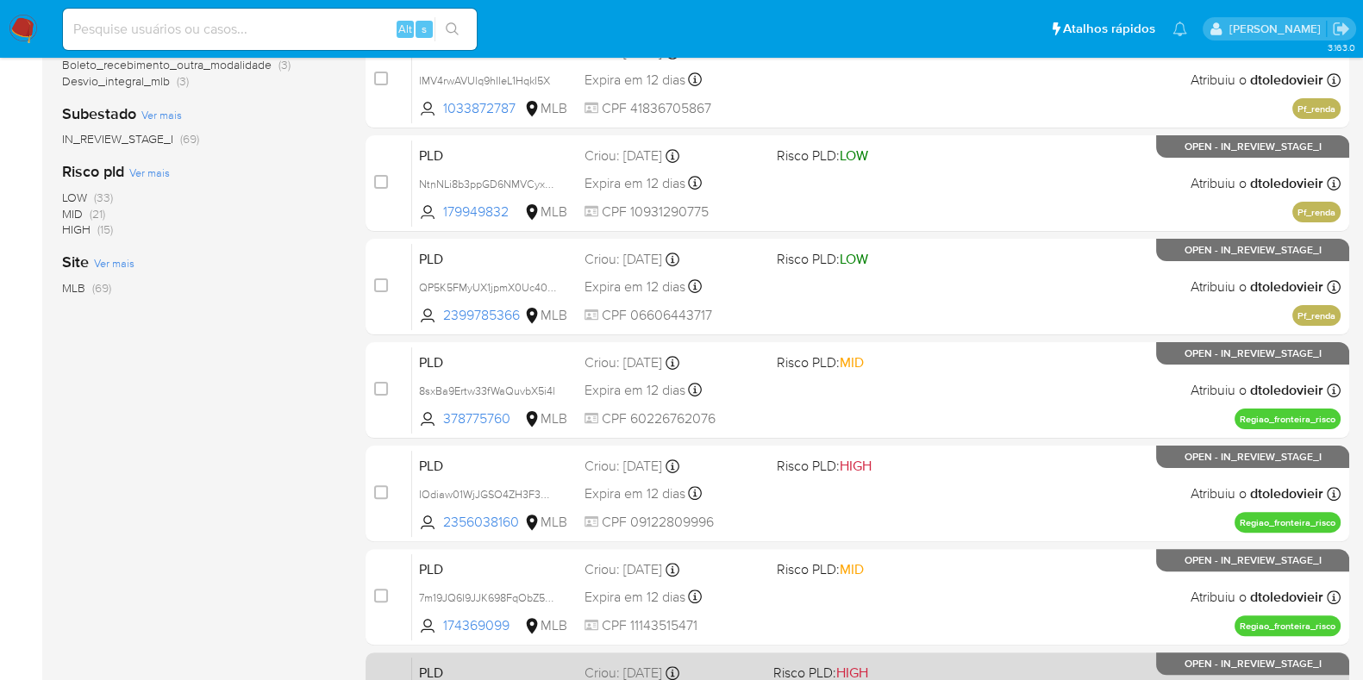
scroll to position [741, 0]
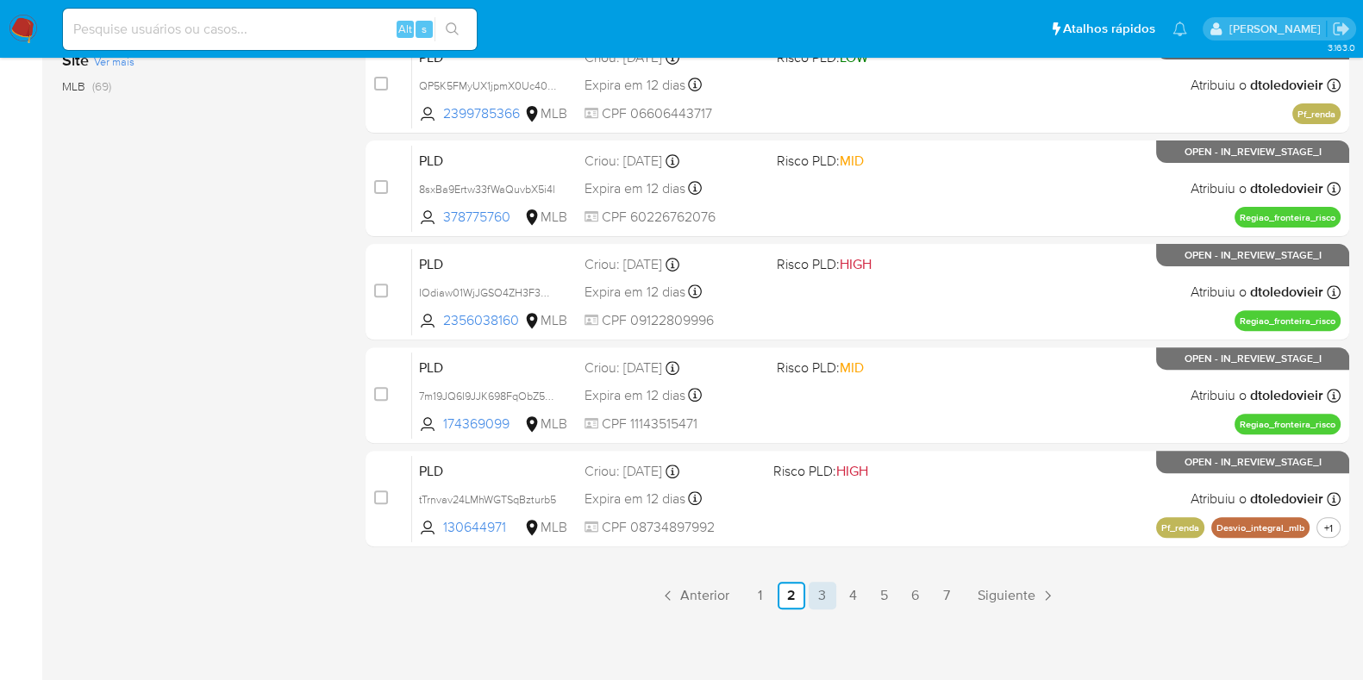
click at [823, 592] on link "3" at bounding box center [823, 596] width 28 height 28
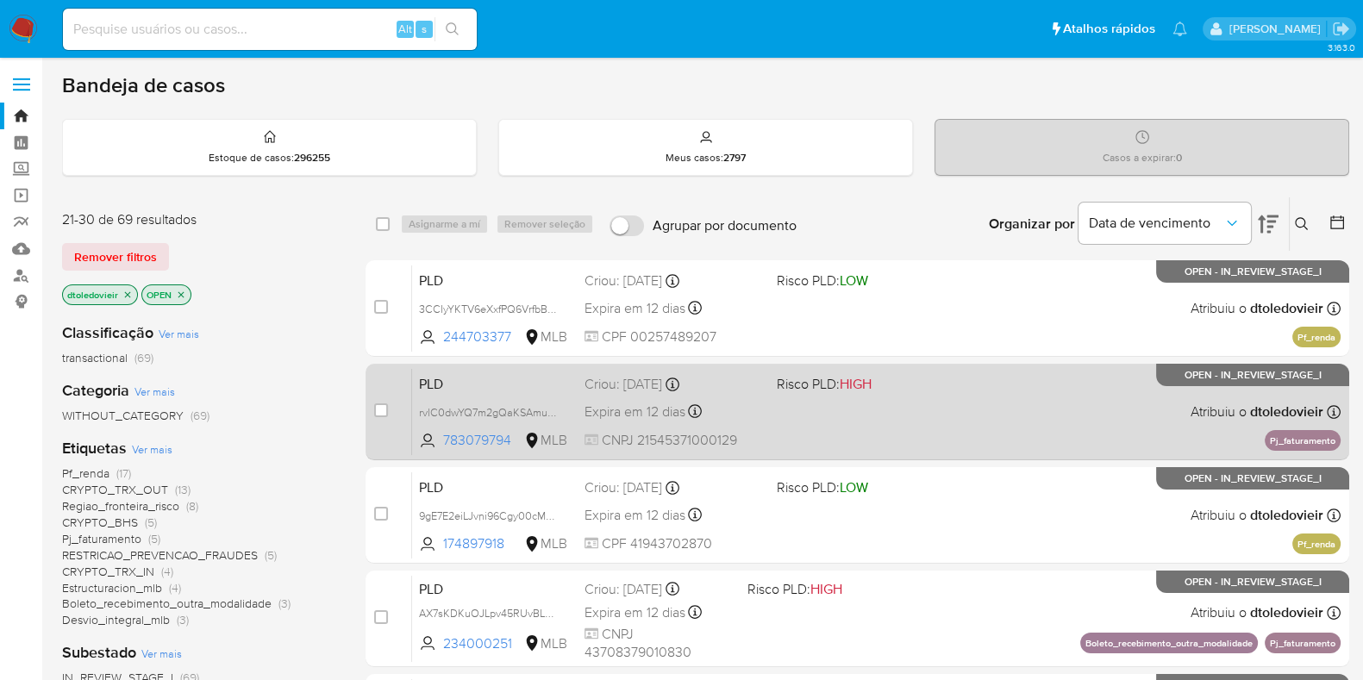
click at [970, 438] on div "PLD rvlC0dwYQ7m2gQaKSAmug1Rv 783079794 MLB Risco PLD: HIGH Criou: 12/09/2025 Cr…" at bounding box center [876, 411] width 929 height 87
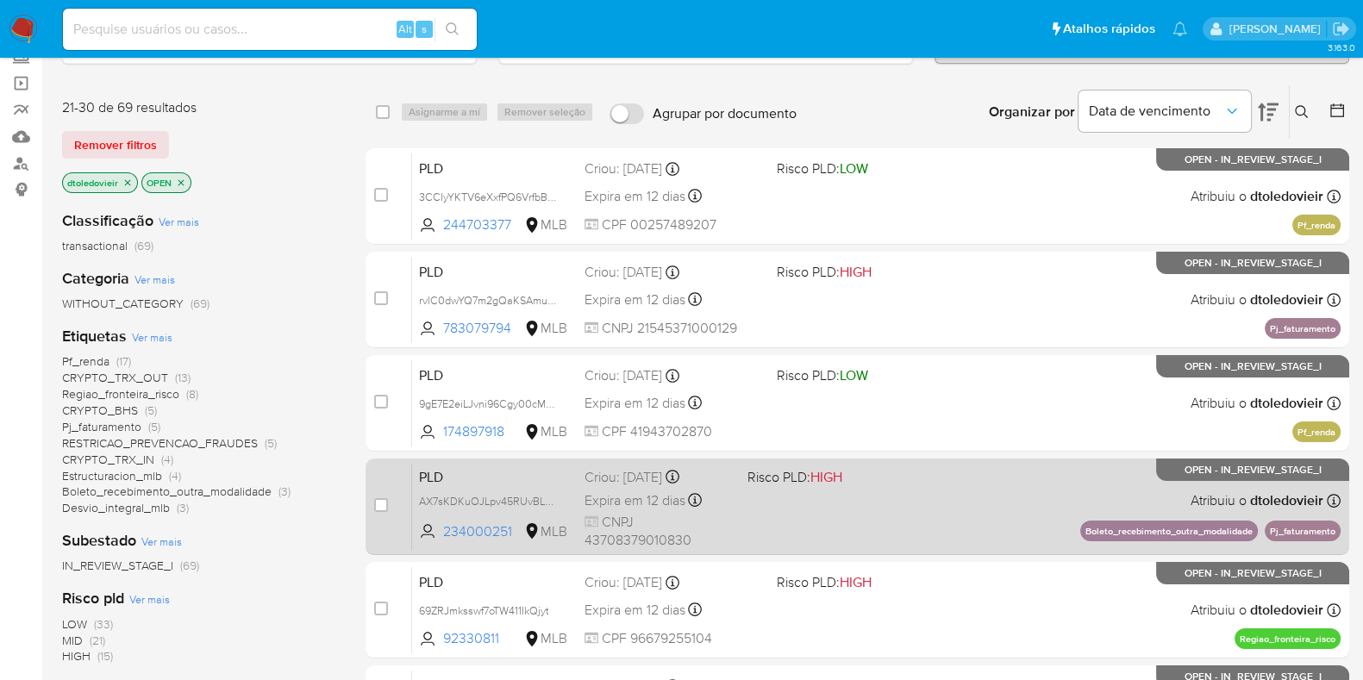
scroll to position [215, 0]
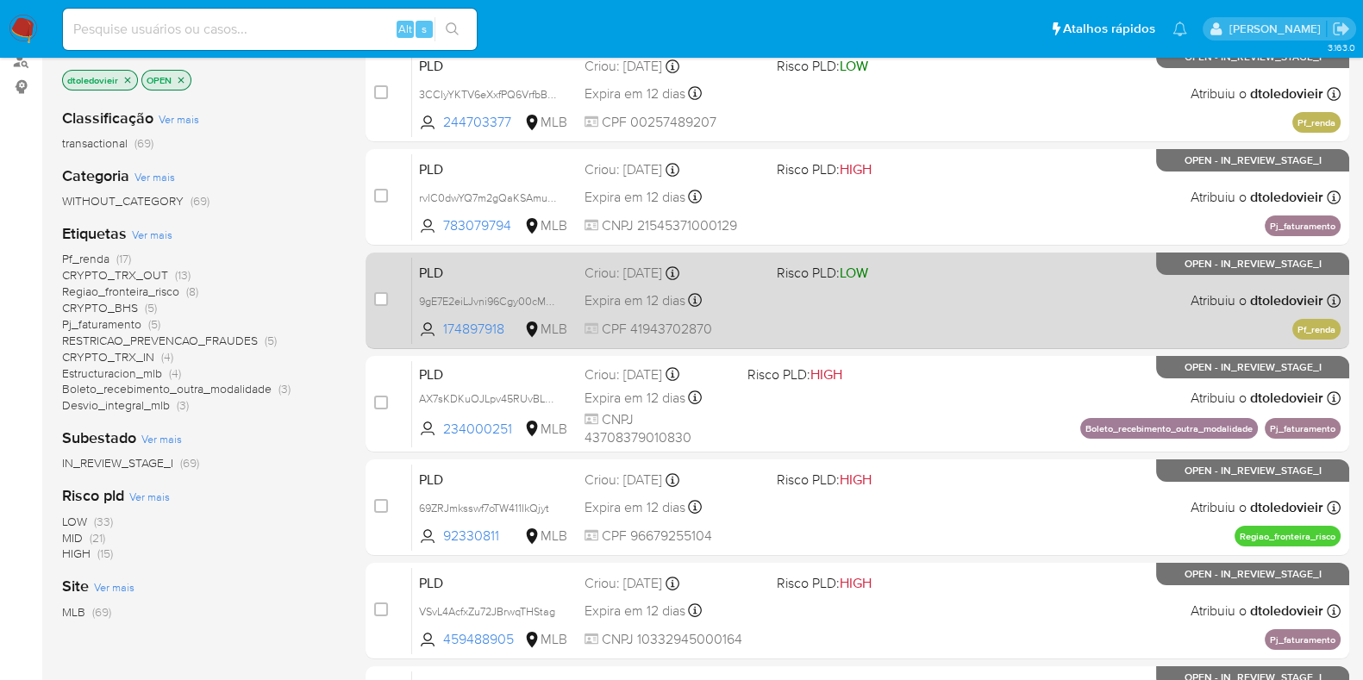
click at [997, 295] on div "PLD 9gE7E2eiLJvni96Cgy00cM0Z 174897918 MLB Risco PLD: LOW Criou: 12/09/2025 Cri…" at bounding box center [876, 300] width 929 height 87
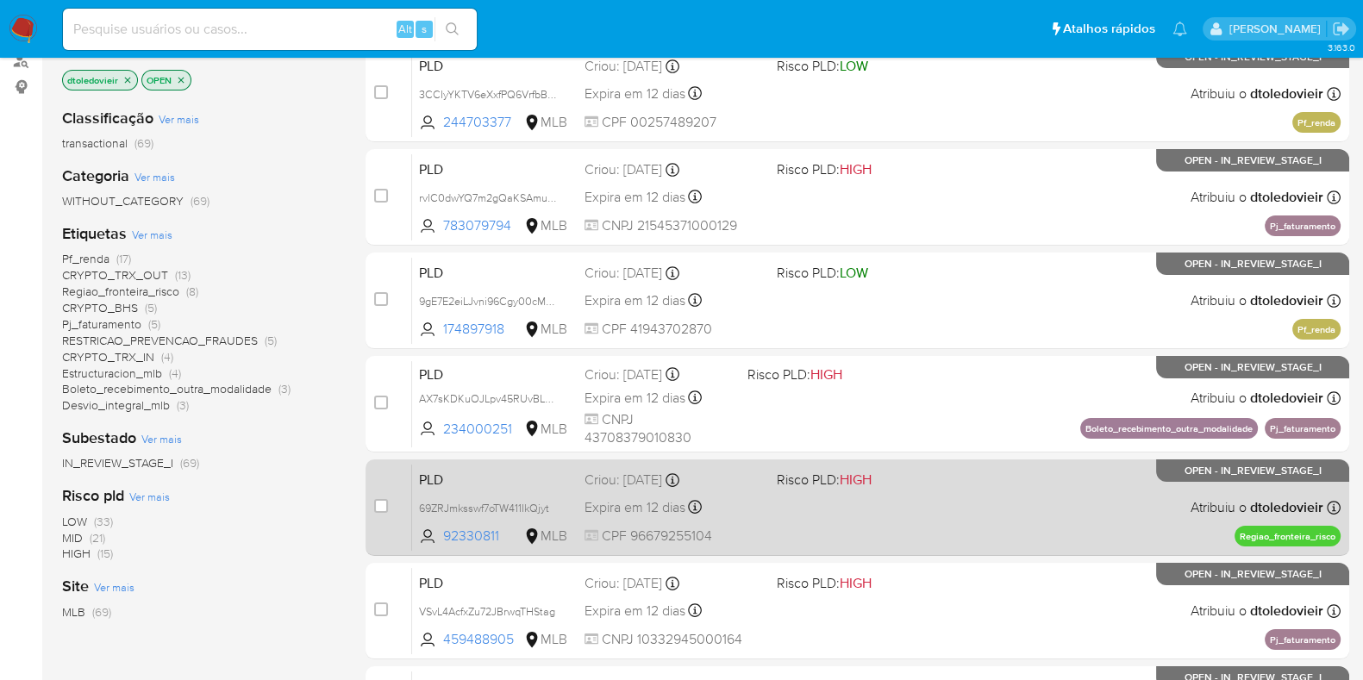
click at [981, 396] on div "PLD AX7sKDKuOJLpv45RUvBLwaei 234000251 MLB Risco PLD: HIGH Criou: 12/09/2025 Cr…" at bounding box center [876, 403] width 929 height 87
click at [961, 516] on div "PLD 69ZRJmksswf7oTW411IkQjyt 92330811 MLB Risco PLD: HIGH Criou: 12/09/2025 Cri…" at bounding box center [876, 507] width 929 height 87
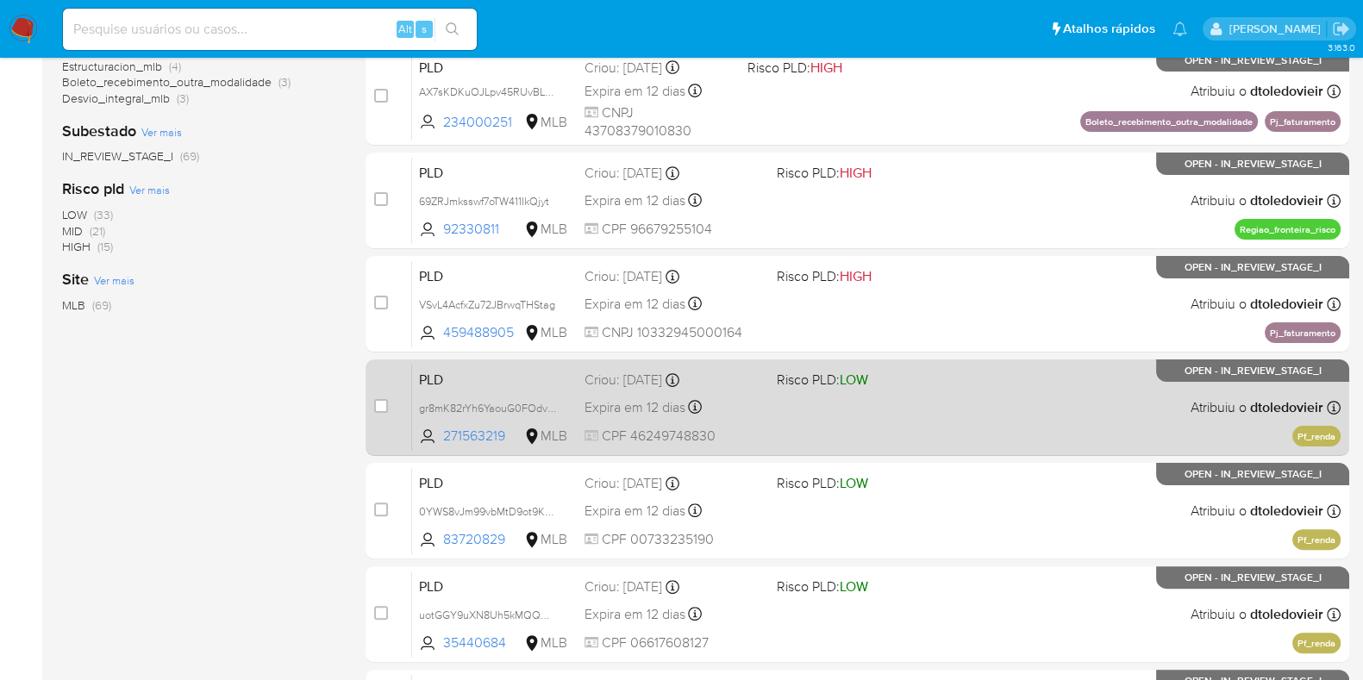
scroll to position [539, 0]
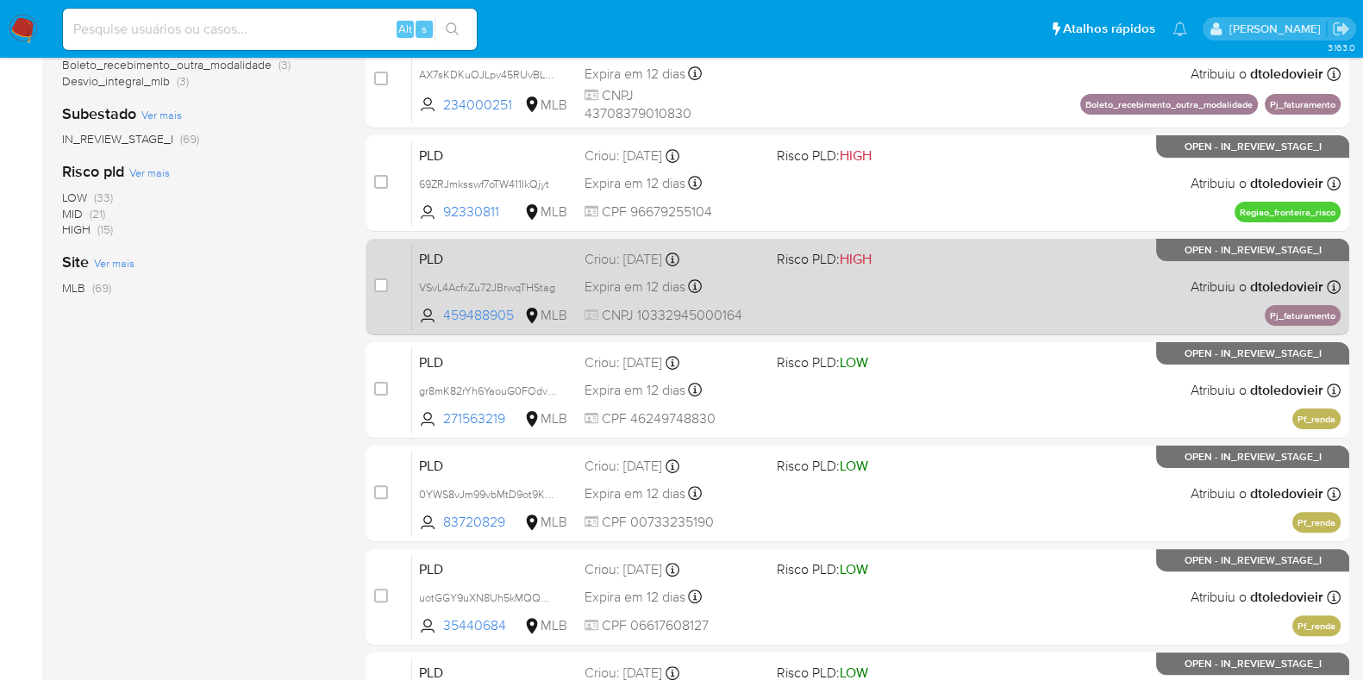
click at [1054, 293] on div "PLD VSvL4AcfxZu72JBrwqTHStag 459488905 MLB Risco PLD: HIGH Criou: 12/09/2025 Cr…" at bounding box center [876, 286] width 929 height 87
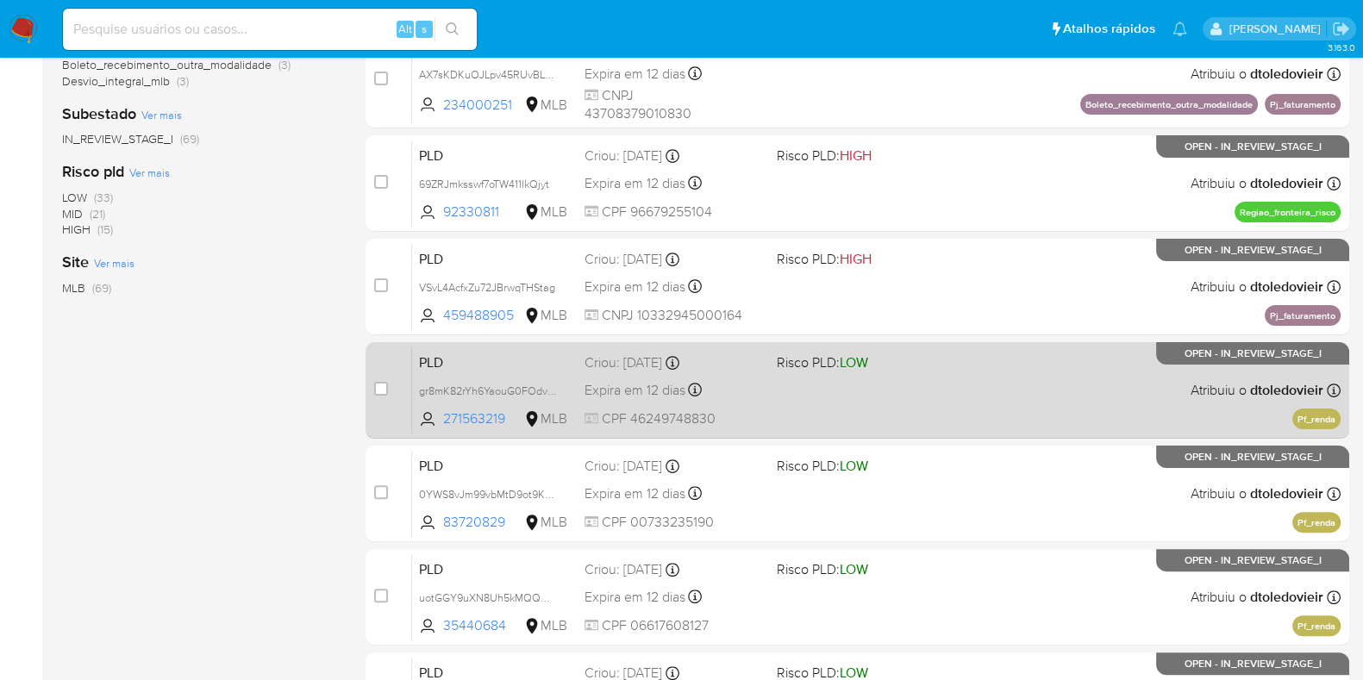
click at [1002, 379] on div "PLD gr8mK82rYh6YaouG0FOdvsoj 271563219 MLB Risco PLD: LOW Criou: 12/09/2025 Cri…" at bounding box center [876, 390] width 929 height 87
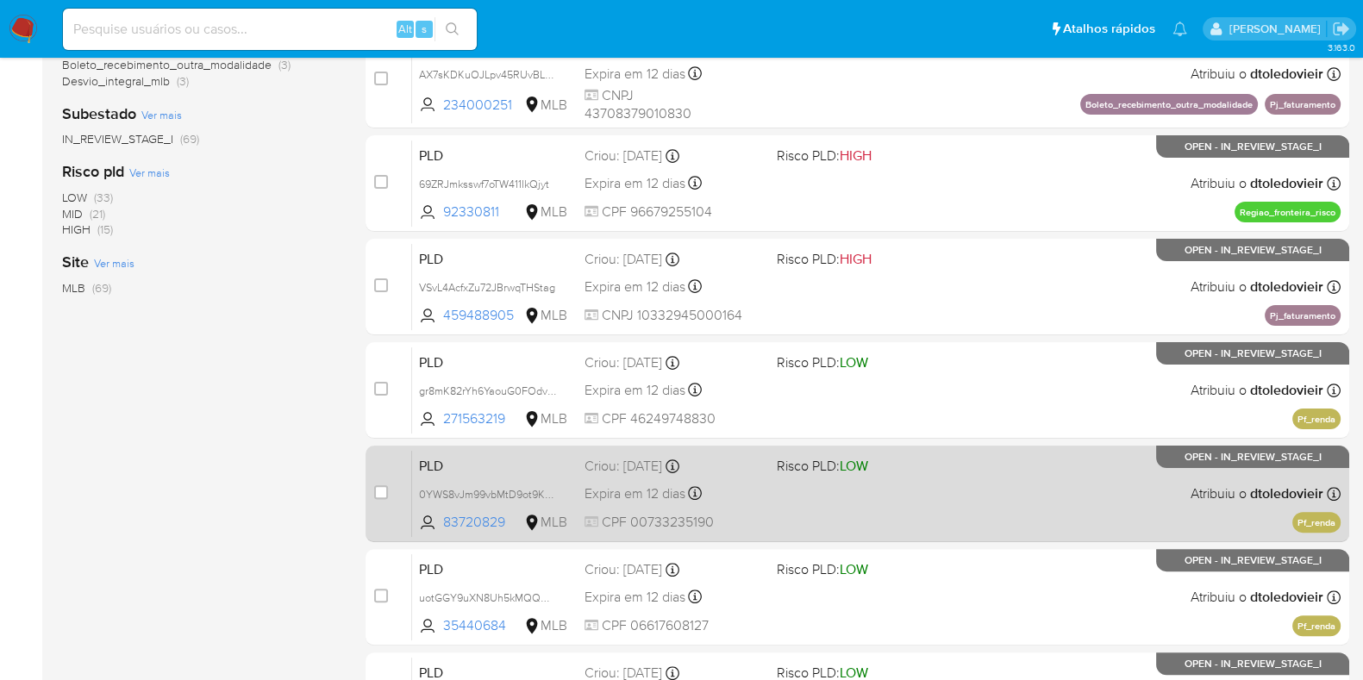
click at [991, 460] on div "PLD 0YWS8vJm99vbMtD9ot9KYjFK 83720829 MLB Risco PLD: LOW Criou: 12/09/2025 Crio…" at bounding box center [876, 493] width 929 height 87
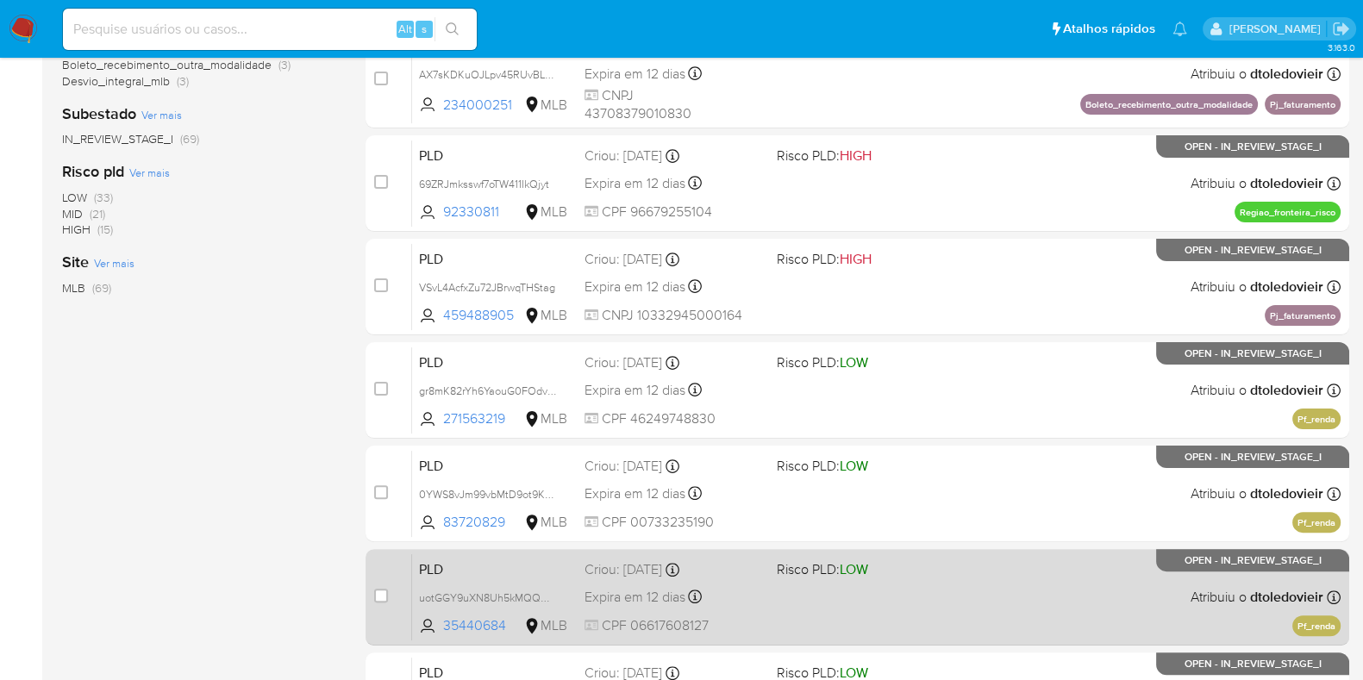
click at [944, 579] on div "PLD uotGGY9uXN8Uh5kMQQHc64tT 35440684 MLB Risco PLD: LOW Criou: 12/09/2025 Crio…" at bounding box center [876, 597] width 929 height 87
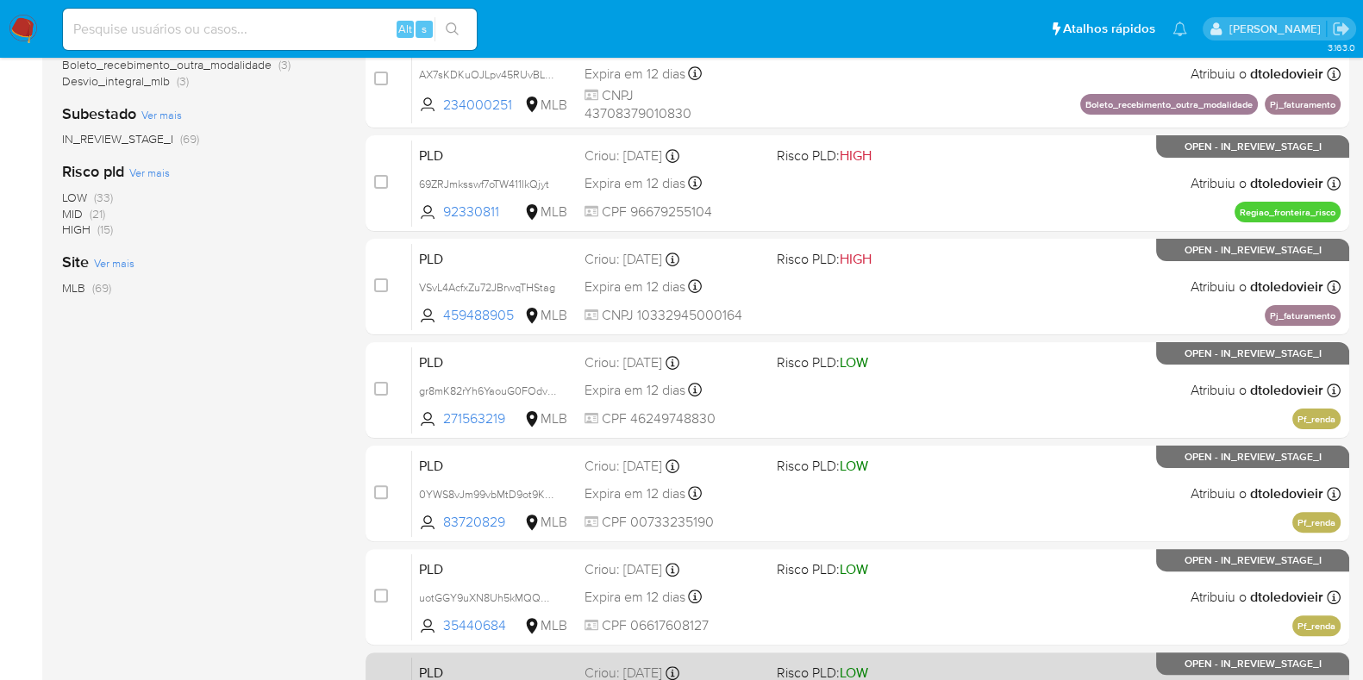
scroll to position [741, 0]
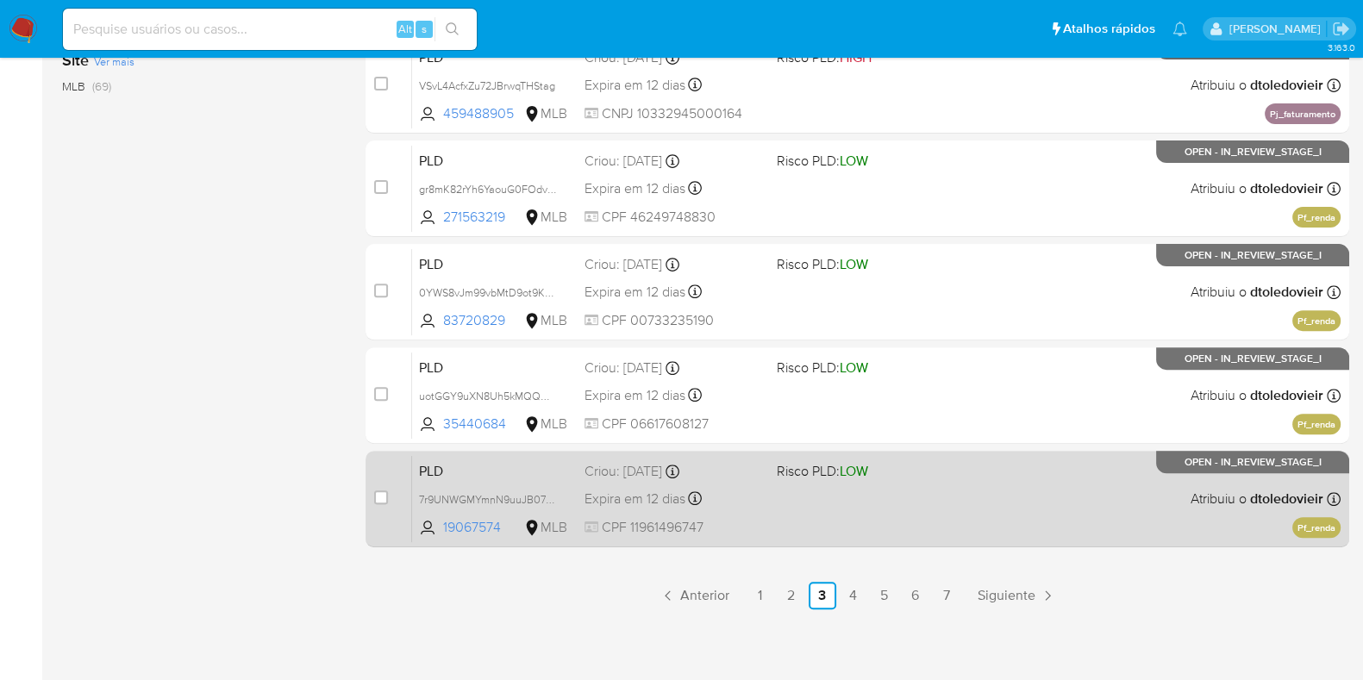
click at [933, 479] on div "PLD 7r9UNWGMYmnN9uuJB07v0Yci 19067574 MLB Risco PLD: LOW Criou: 12/09/2025 Crio…" at bounding box center [876, 498] width 929 height 87
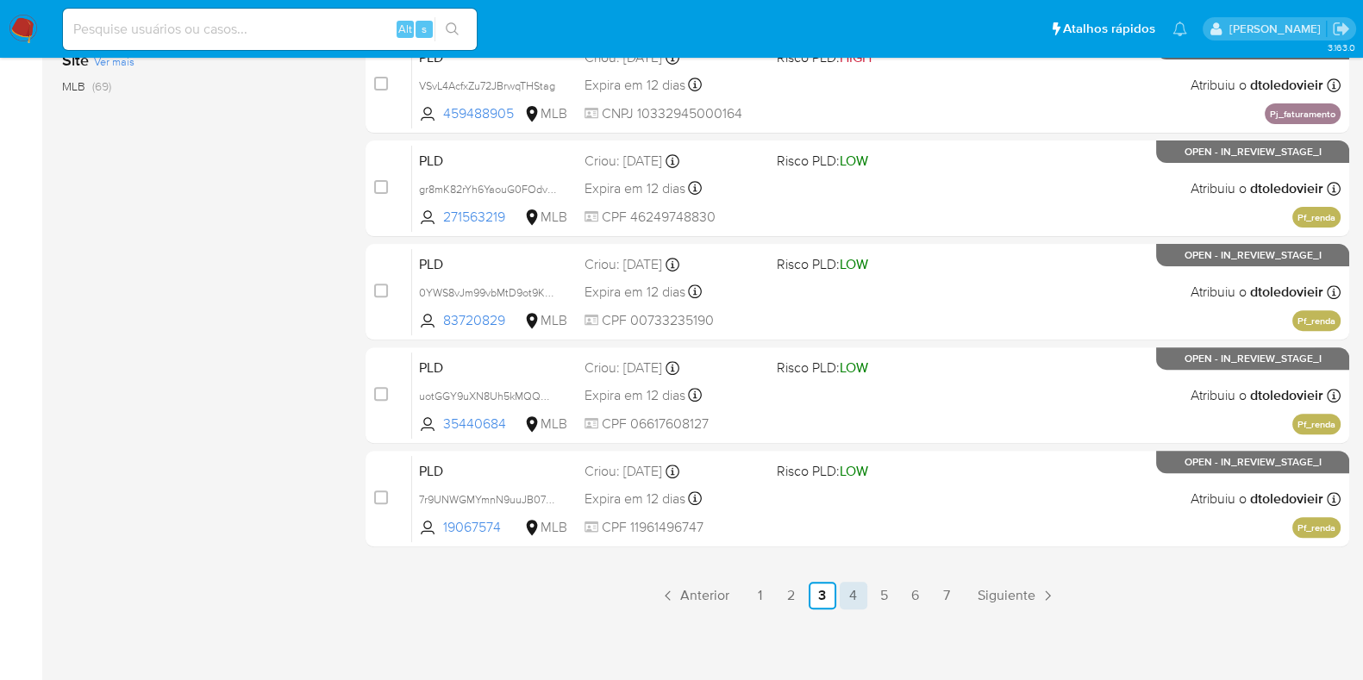
click at [843, 592] on link "4" at bounding box center [854, 596] width 28 height 28
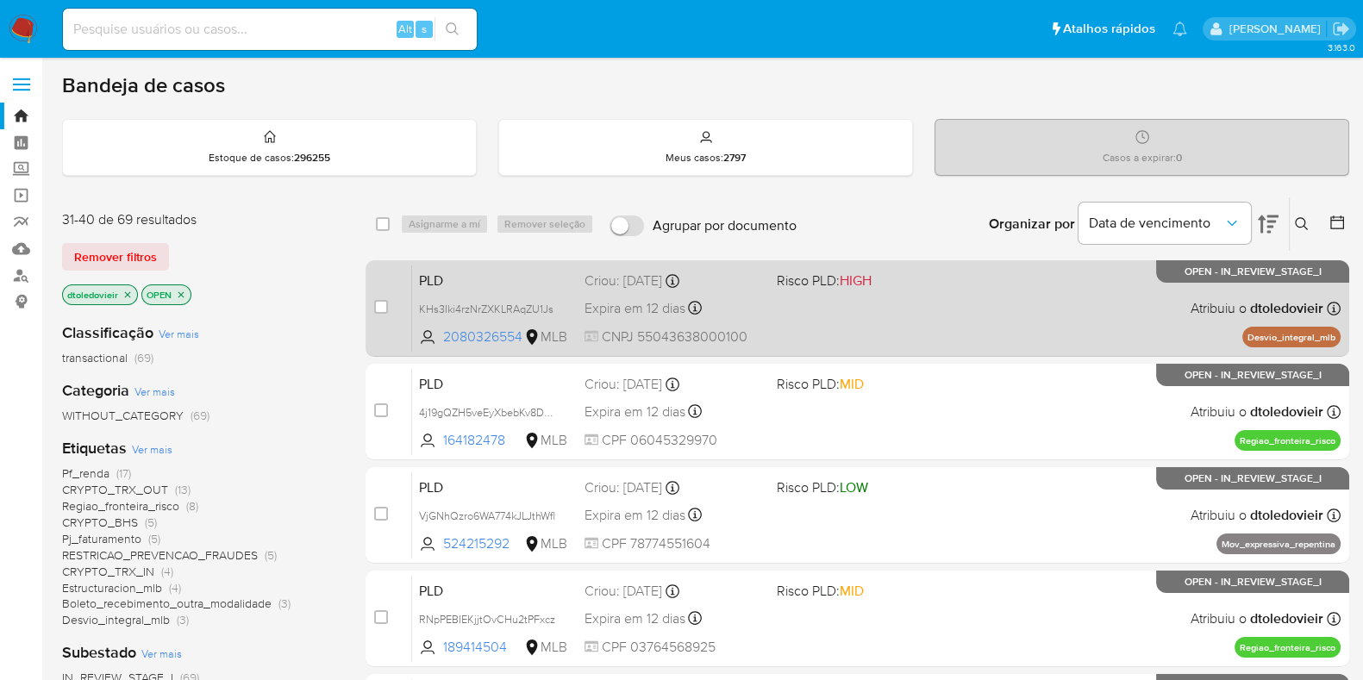
scroll to position [107, 0]
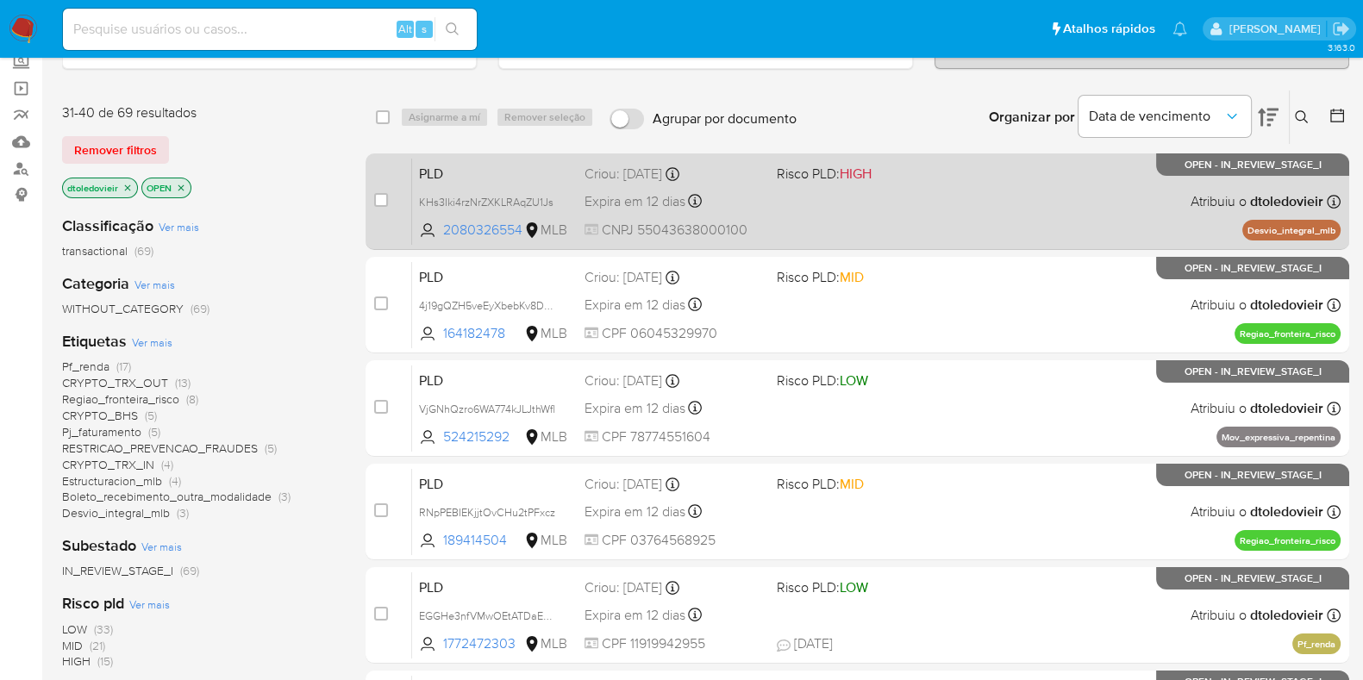
click at [944, 213] on div "PLD KHs3Iki4rzNrZXKLRAqZU1Js 2080326554 MLB Risco PLD: HIGH Criou: 12/09/2025 C…" at bounding box center [876, 201] width 929 height 87
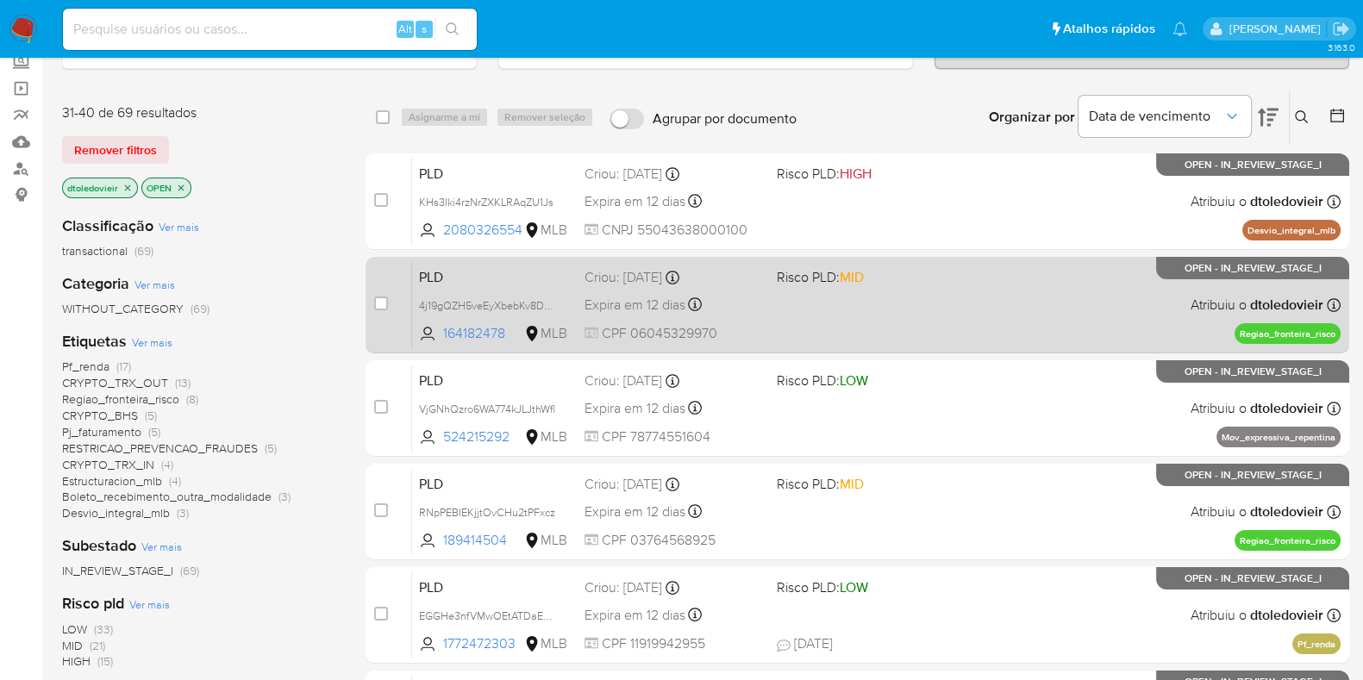
click at [942, 318] on div "PLD 4j19gQZH5veEyXbebKv8Dmsy 164182478 MLB Risco PLD: MID Criou: 12/09/2025 Cri…" at bounding box center [876, 304] width 929 height 87
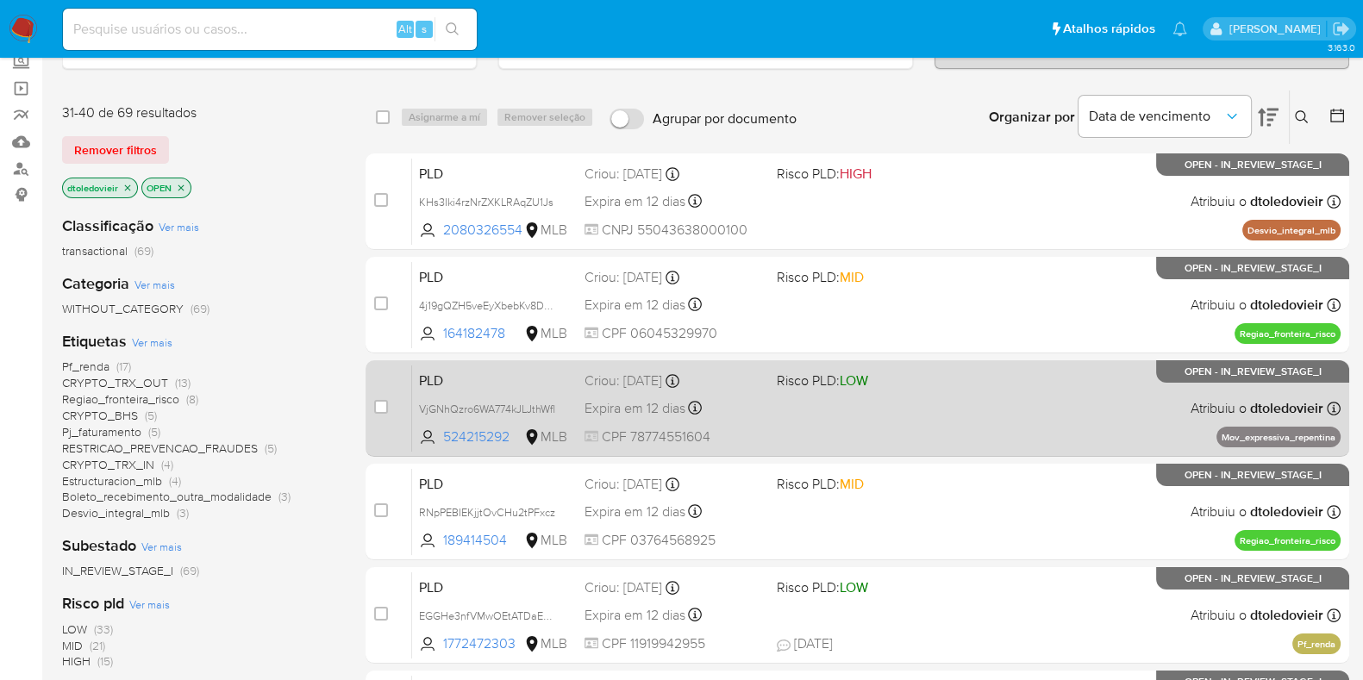
click at [927, 422] on div "PLD VjGNhQzro6WA774kJLJthWfl 524215292 MLB Risco PLD: LOW Criou: 12/09/2025 Cri…" at bounding box center [876, 408] width 929 height 87
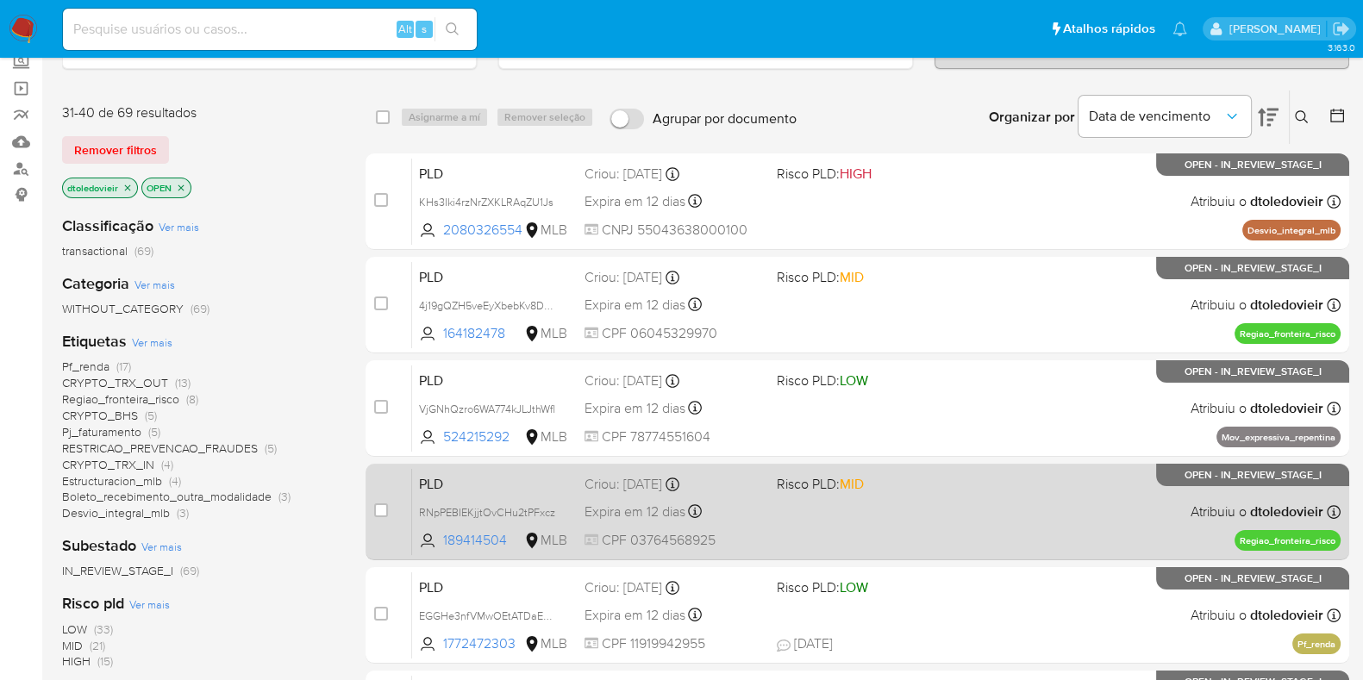
click at [929, 515] on div "PLD RNpPEBIEKjjtOvCHu2tPFxcz 189414504 MLB Risco PLD: MID Criou: 12/09/2025 Cri…" at bounding box center [876, 511] width 929 height 87
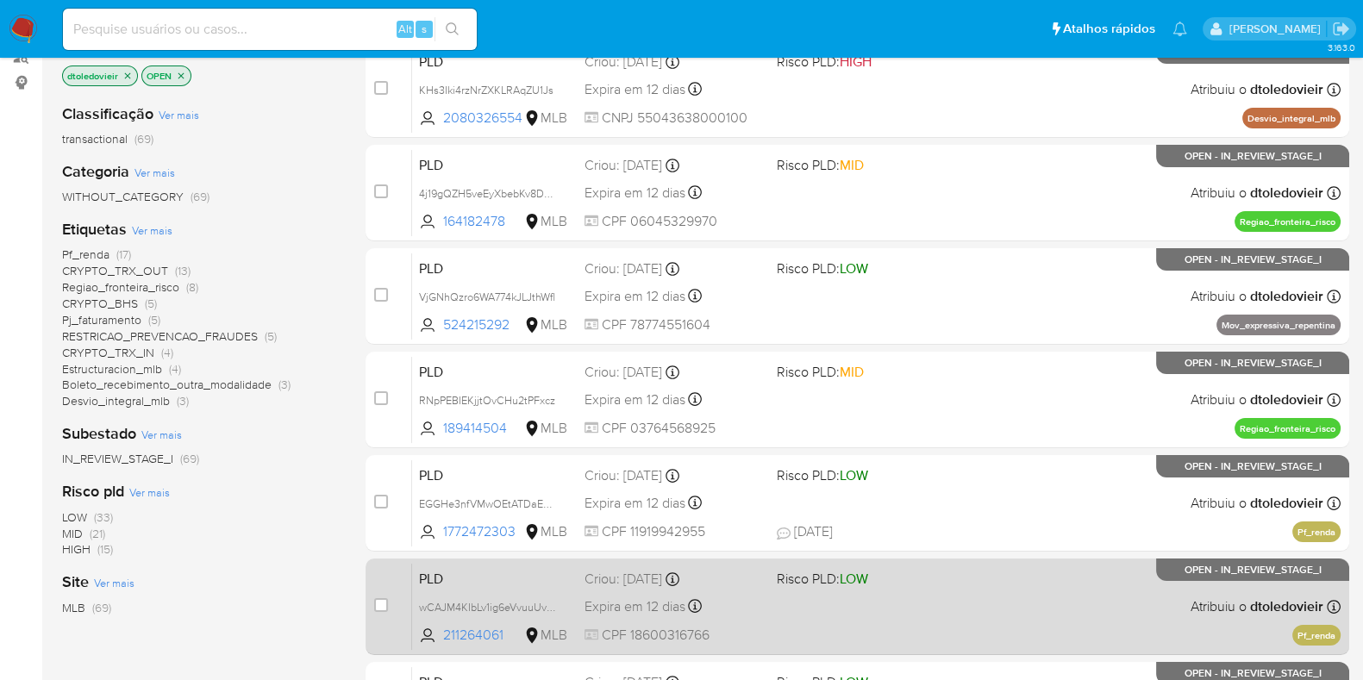
scroll to position [430, 0]
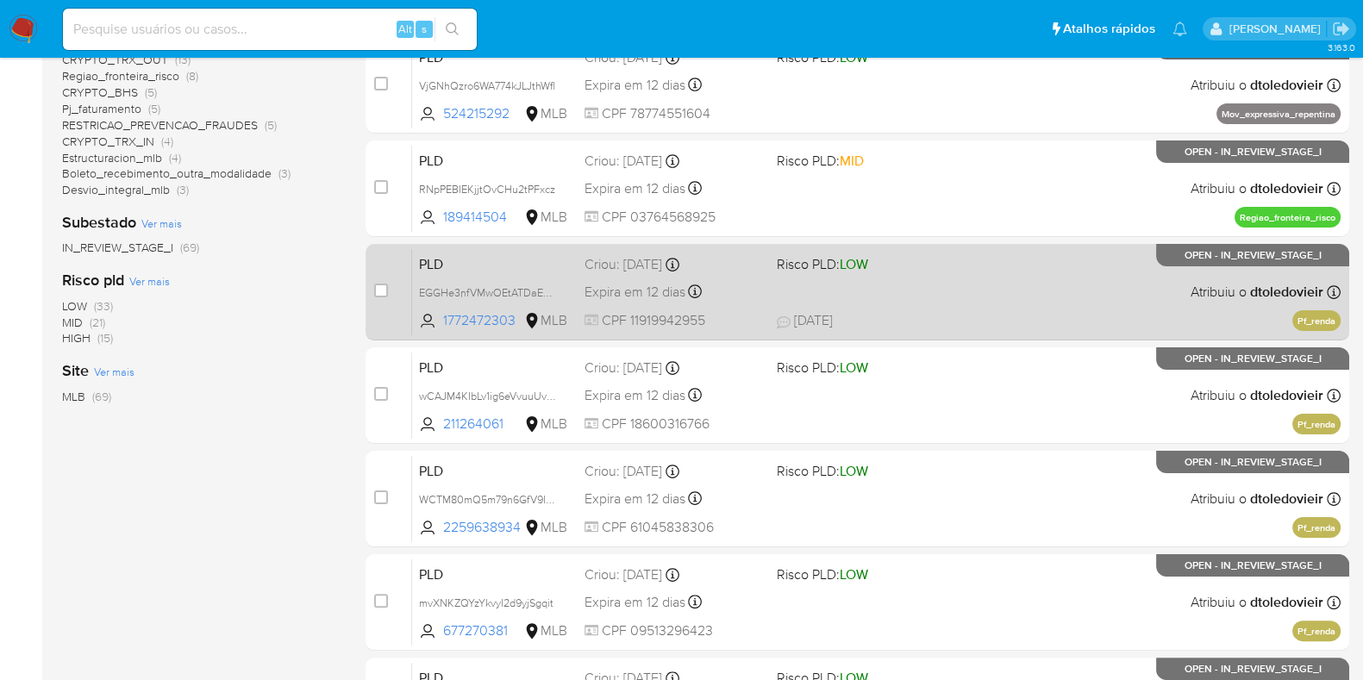
click at [954, 297] on div "PLD EGGHe3nfVMwOEtATDaEwz01X 1772472303 MLB Risco PLD: LOW Criou: 12/09/2025 Cr…" at bounding box center [876, 291] width 929 height 87
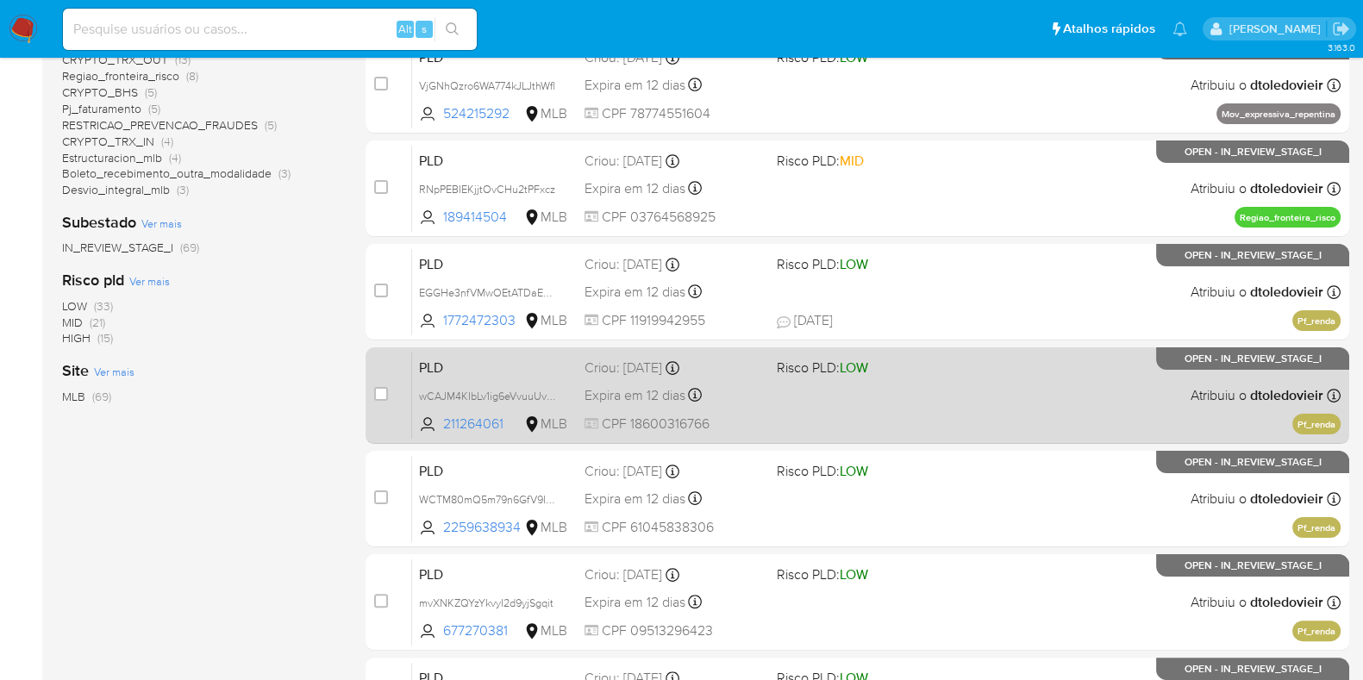
click at [940, 393] on span at bounding box center [866, 394] width 178 height 3
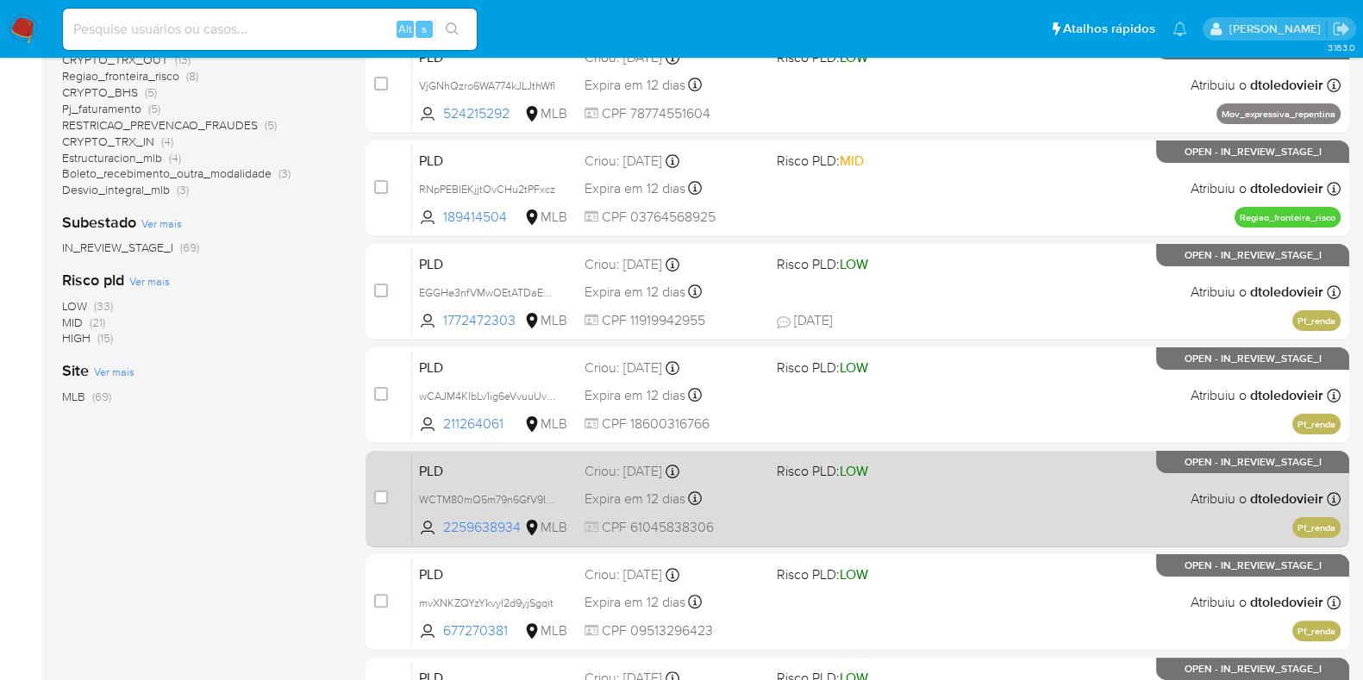
click at [948, 494] on div "PLD WCTM80mQ5m79n6GfV9INJDgV 2259638934 MLB Risco PLD: LOW Criou: 12/09/2025 Cr…" at bounding box center [876, 498] width 929 height 87
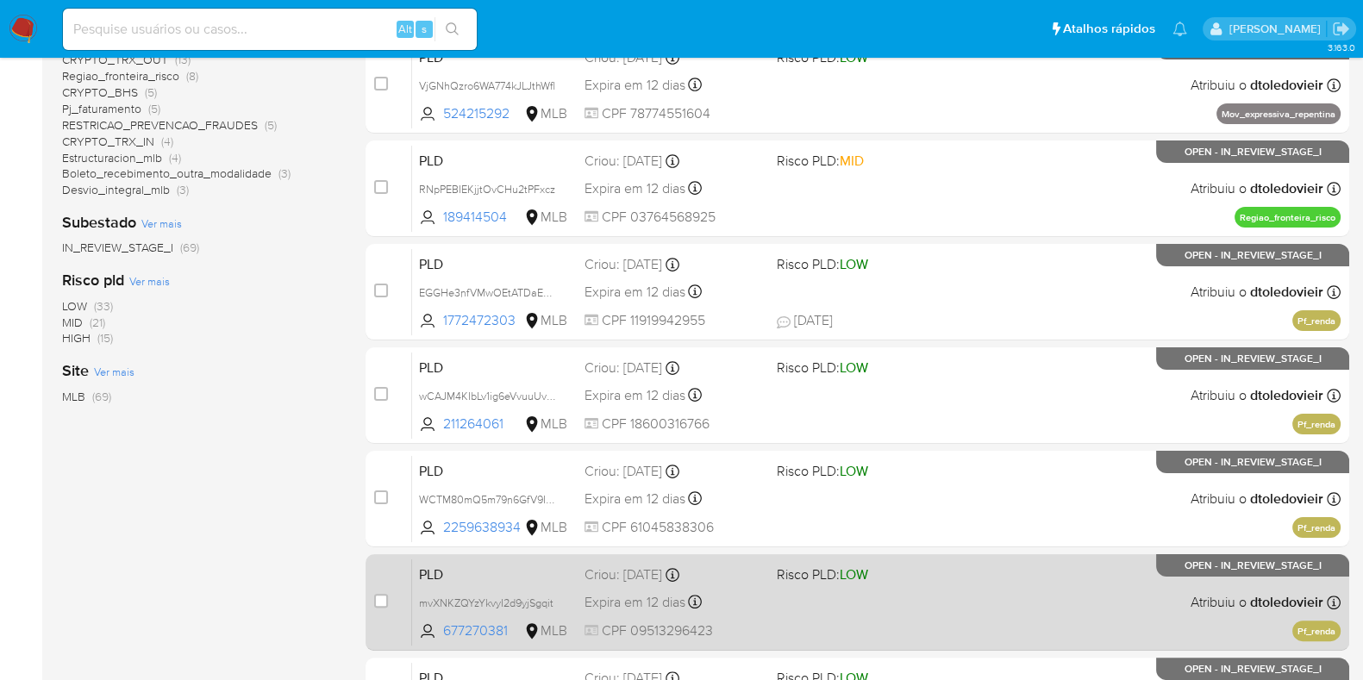
click at [929, 580] on span "Risco PLD: LOW" at bounding box center [866, 573] width 178 height 22
click at [965, 559] on div "PLD mvXNKZQYzYkvyI2d9yjSgqit 677270381 MLB Risco PLD: LOW Criou: 12/09/2025 Cri…" at bounding box center [876, 602] width 929 height 87
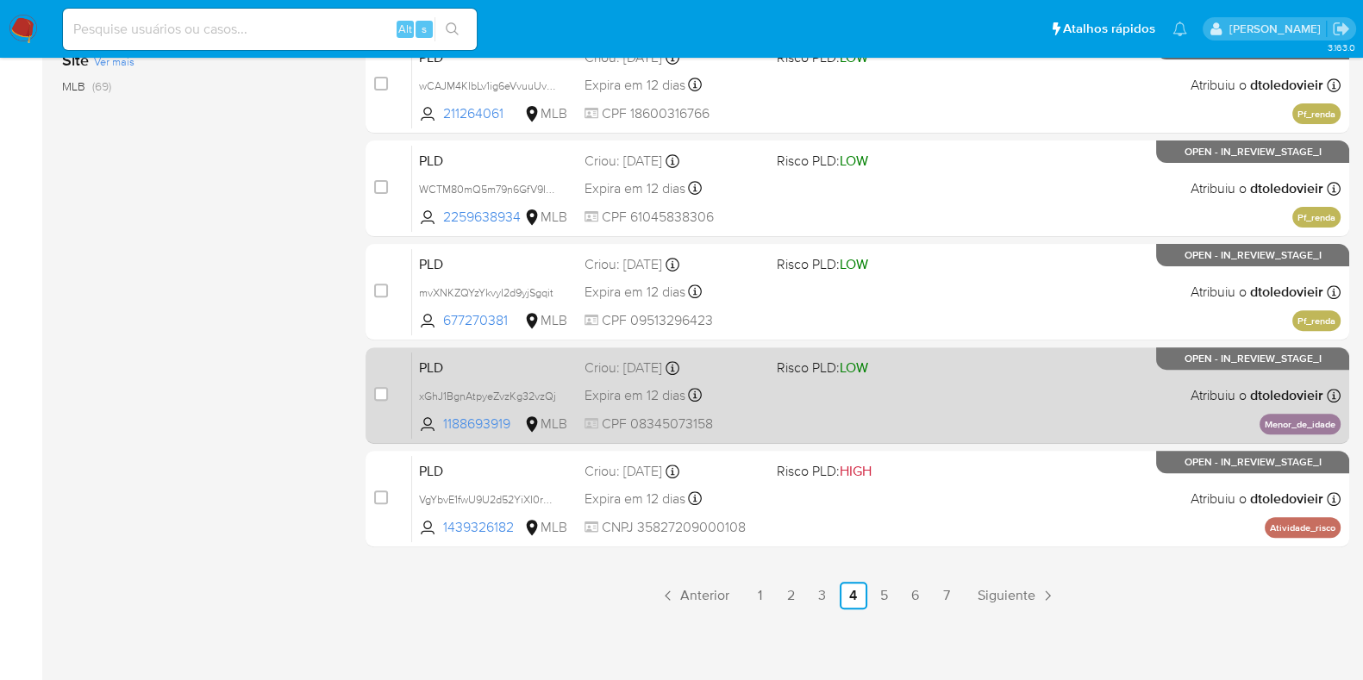
click at [927, 409] on div "PLD xGhJ1BgnAtpyeZvzKg32vzQj 1188693919 MLB Risco PLD: LOW Criou: 12/09/2025 Cr…" at bounding box center [876, 395] width 929 height 87
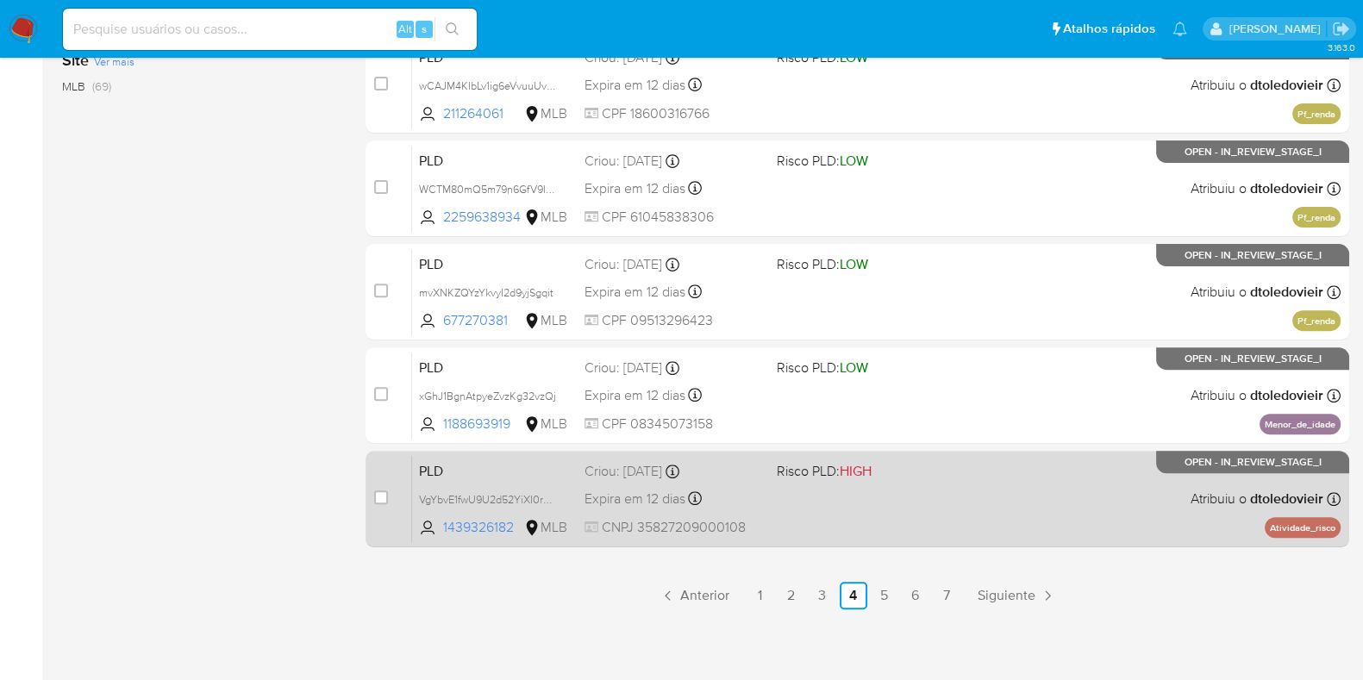
click at [909, 508] on div "PLD VgYbvE1fwU9U2d52YiXI0rMH 1439326182 MLB Risco PLD: HIGH Criou: 12/09/2025 C…" at bounding box center [876, 498] width 929 height 87
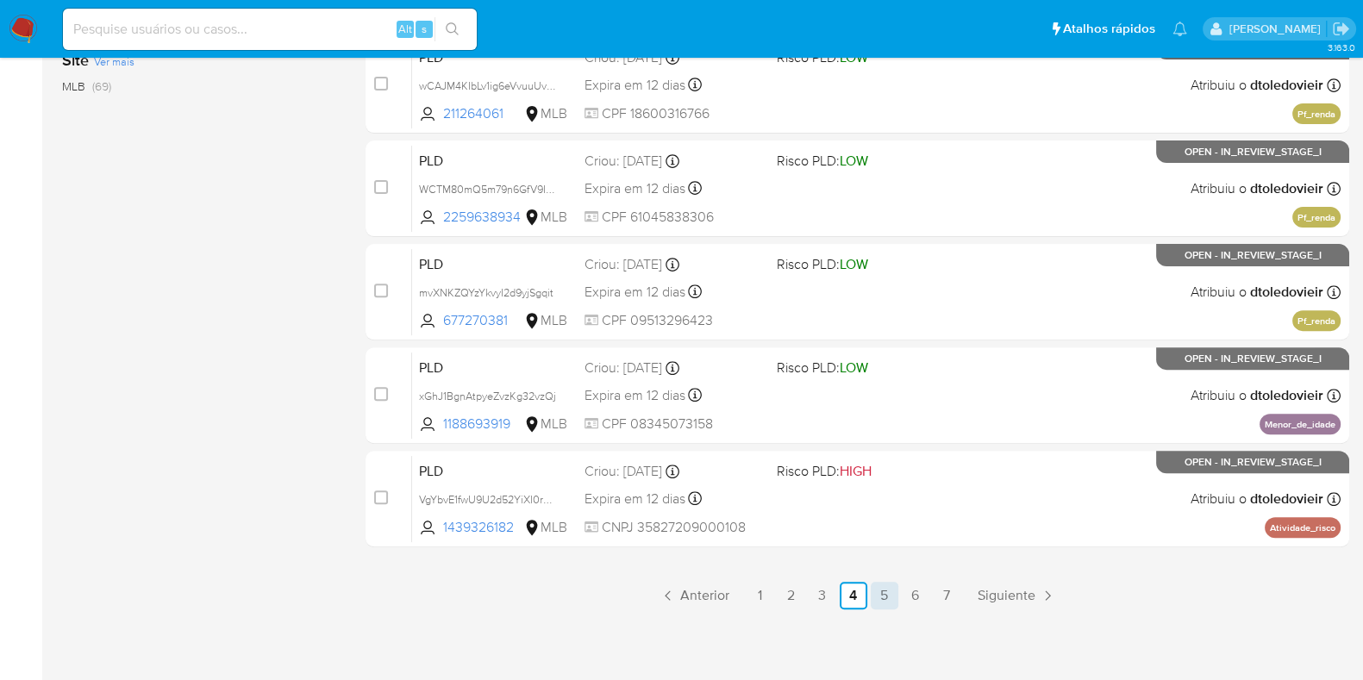
click at [874, 595] on link "5" at bounding box center [885, 596] width 28 height 28
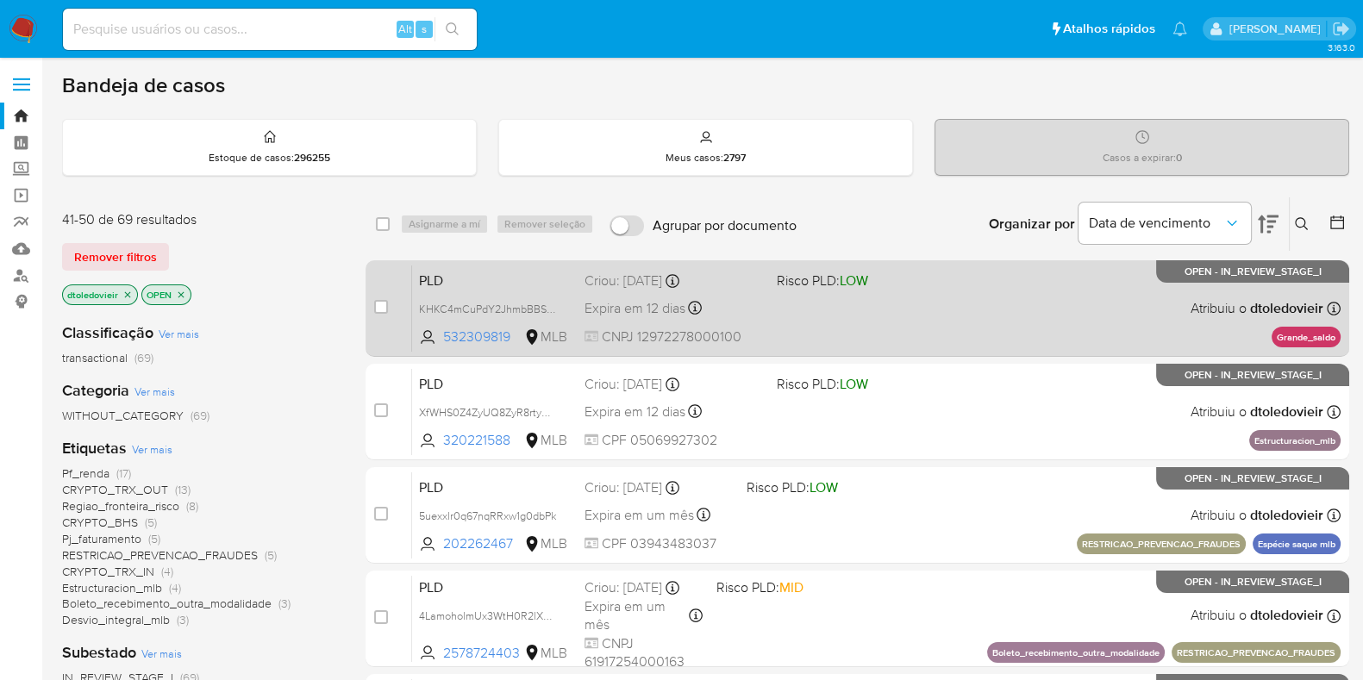
click at [929, 300] on div "PLD KHKC4mCuPdY2JhmbBBS49MBl 532309819 MLB Risco PLD: LOW Criou: 12/09/2025 Cri…" at bounding box center [876, 308] width 929 height 87
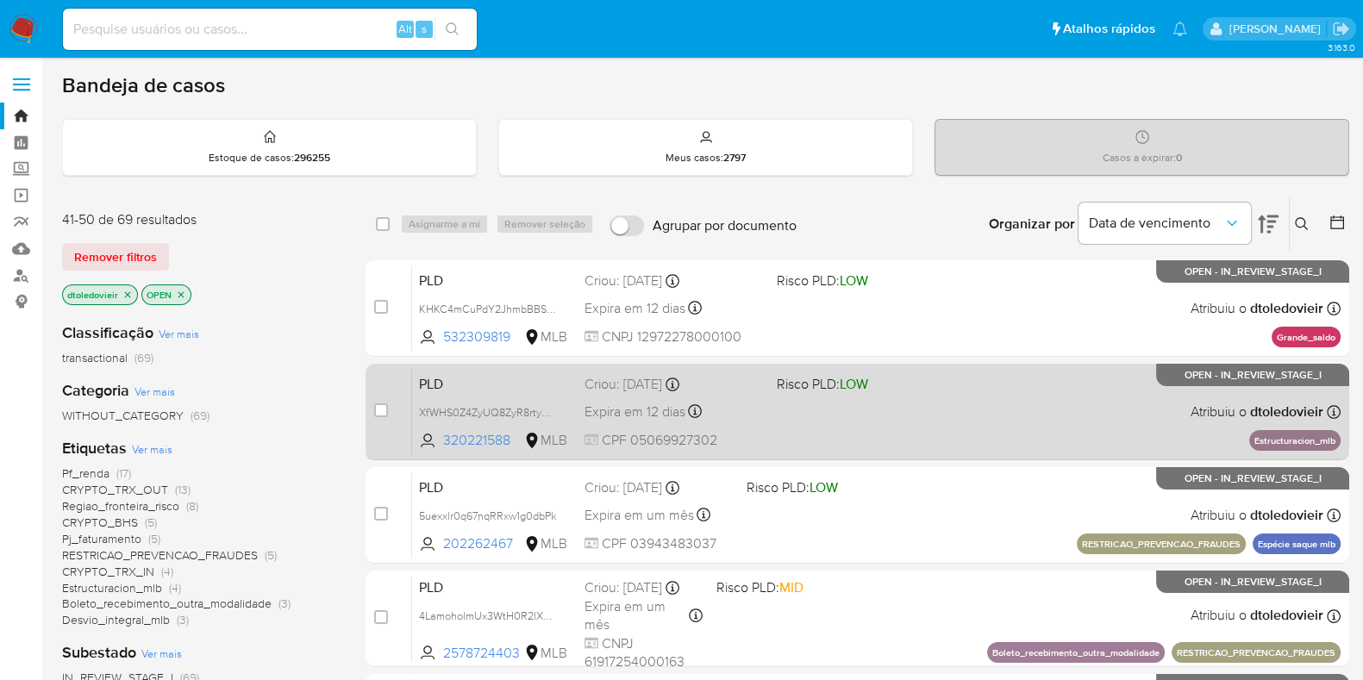
click at [954, 403] on div "PLD XfWHS0Z4ZyUQ8ZyR8rtyVYlL 320221588 MLB Risco PLD: LOW Criou: 12/09/2025 Cri…" at bounding box center [876, 411] width 929 height 87
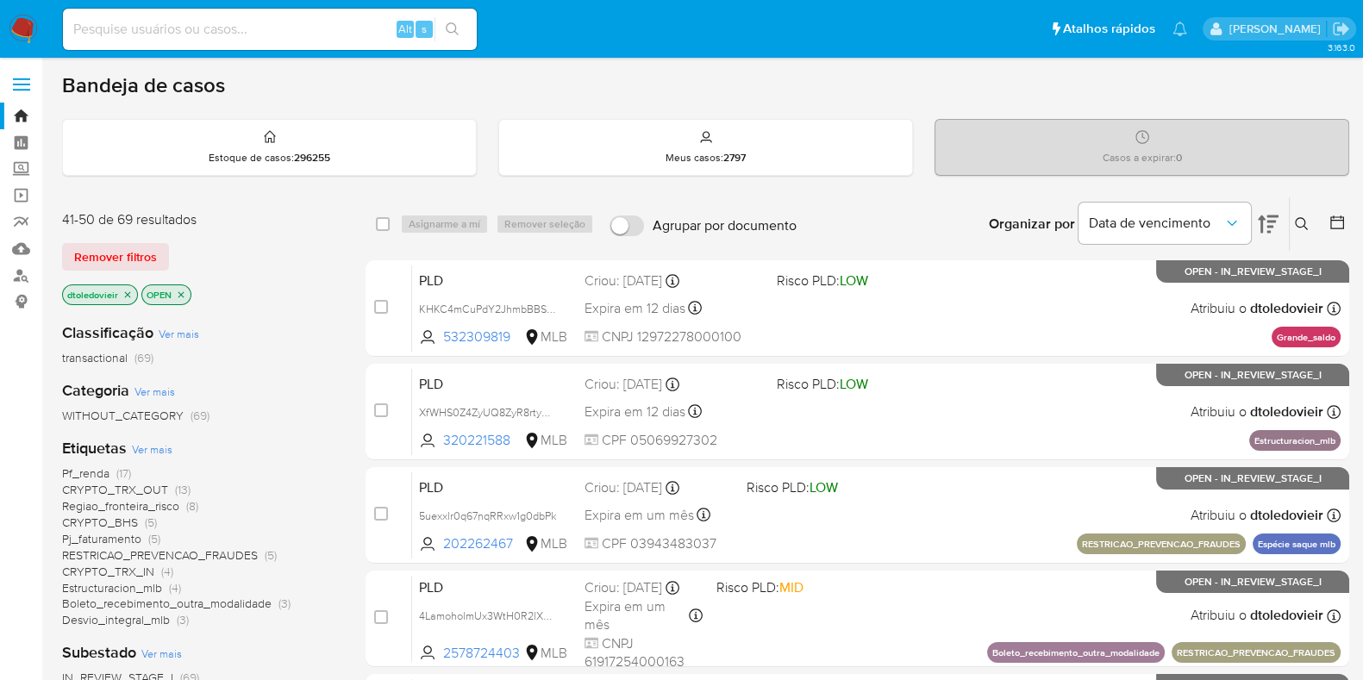
click at [32, 23] on img at bounding box center [23, 29] width 29 height 29
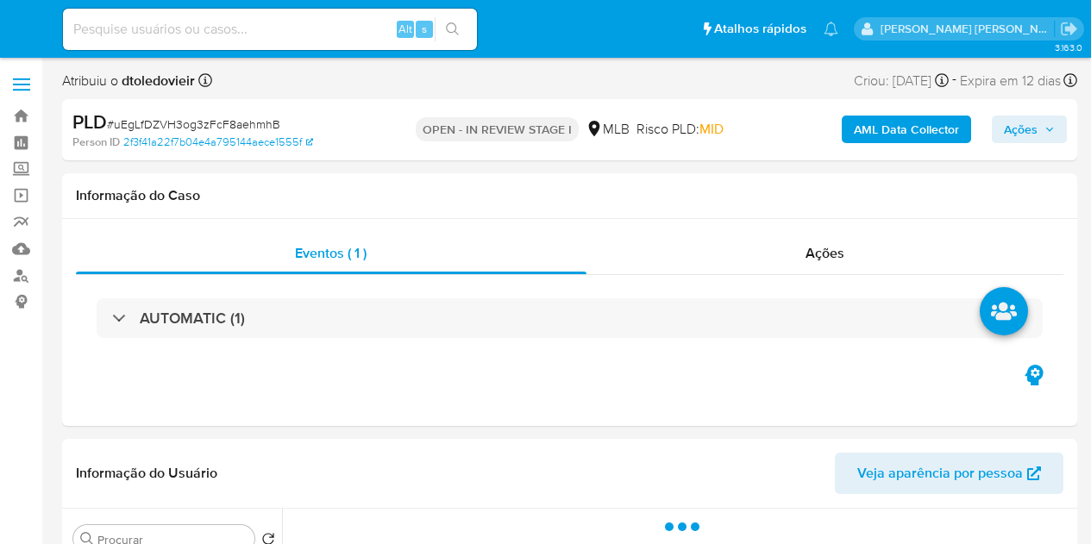
select select "10"
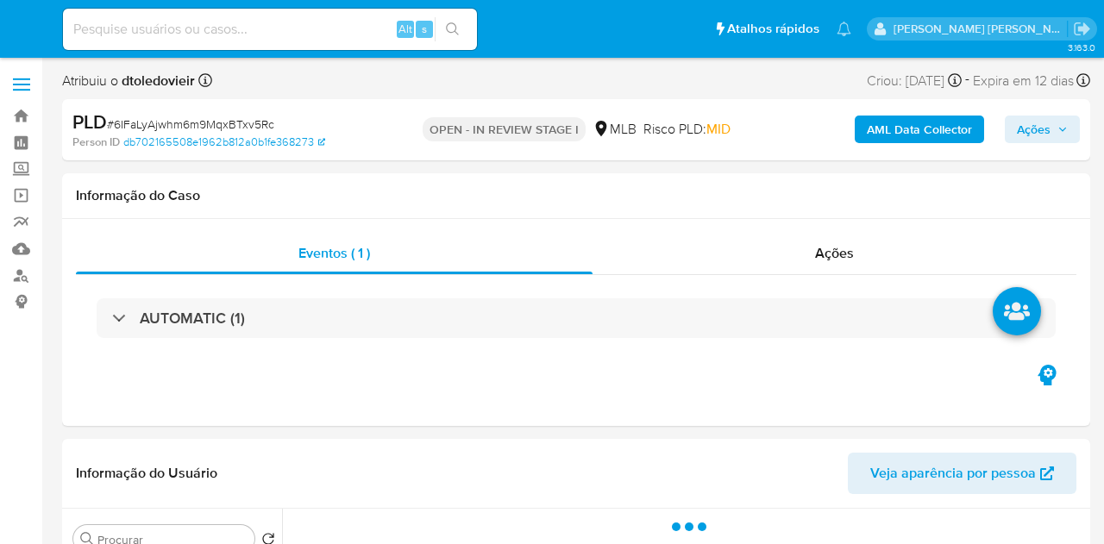
select select "10"
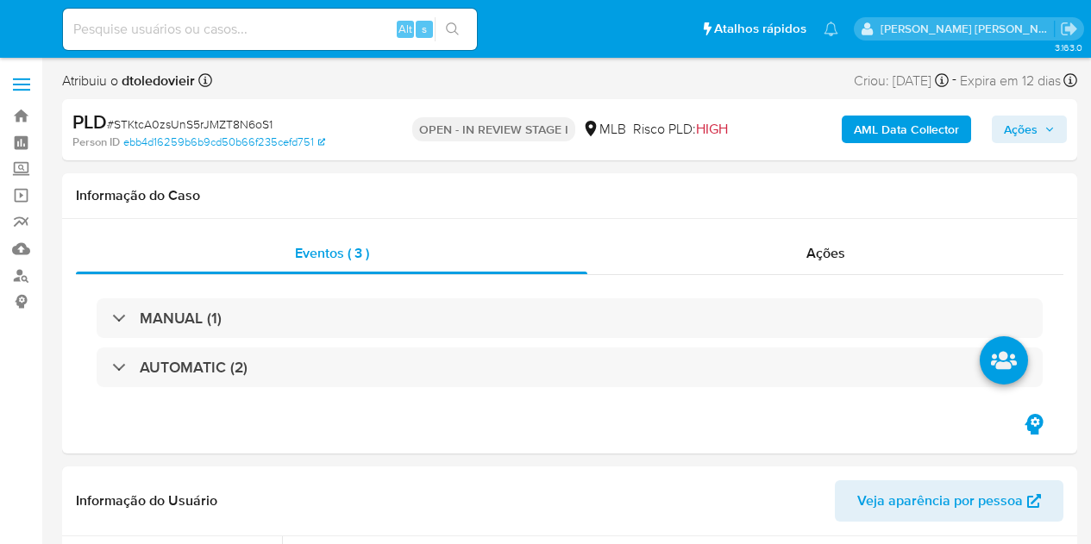
select select "10"
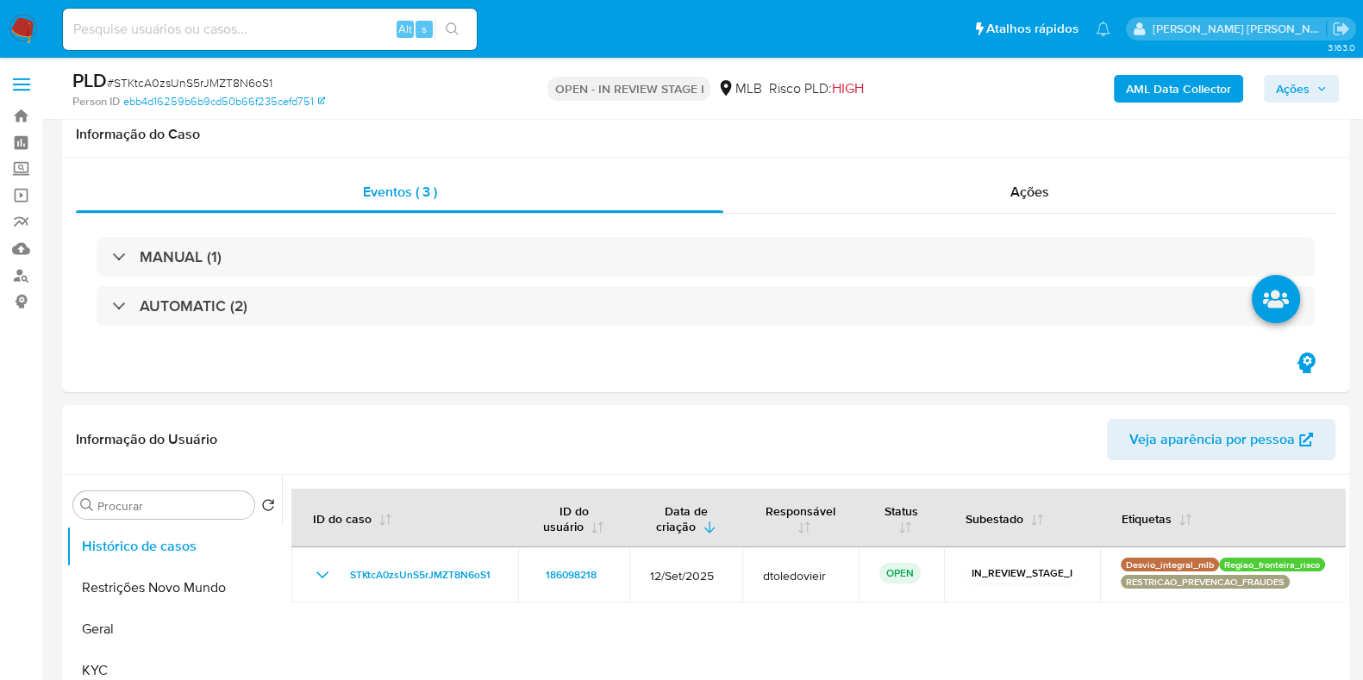
scroll to position [215, 0]
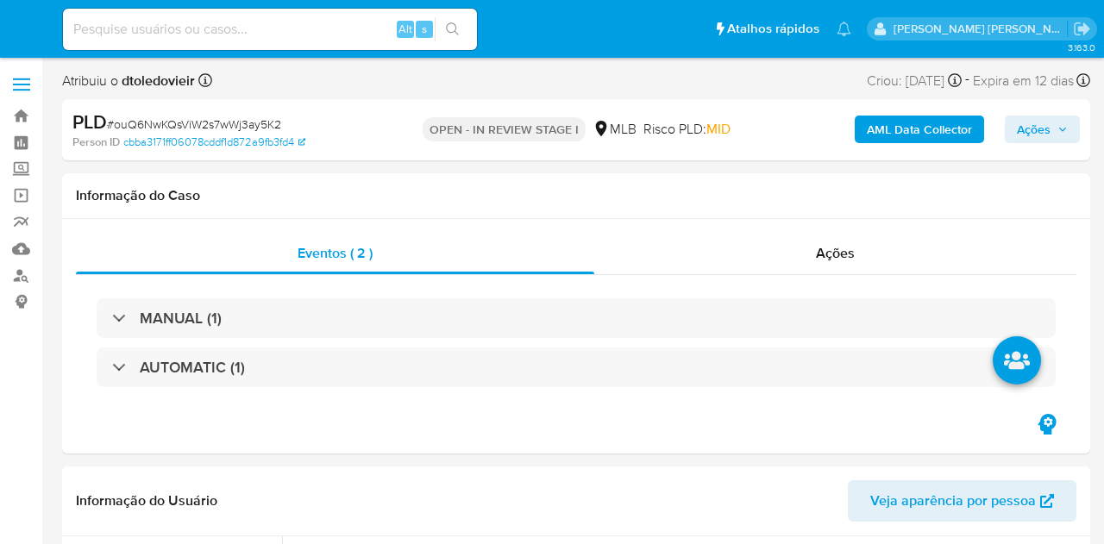
select select "10"
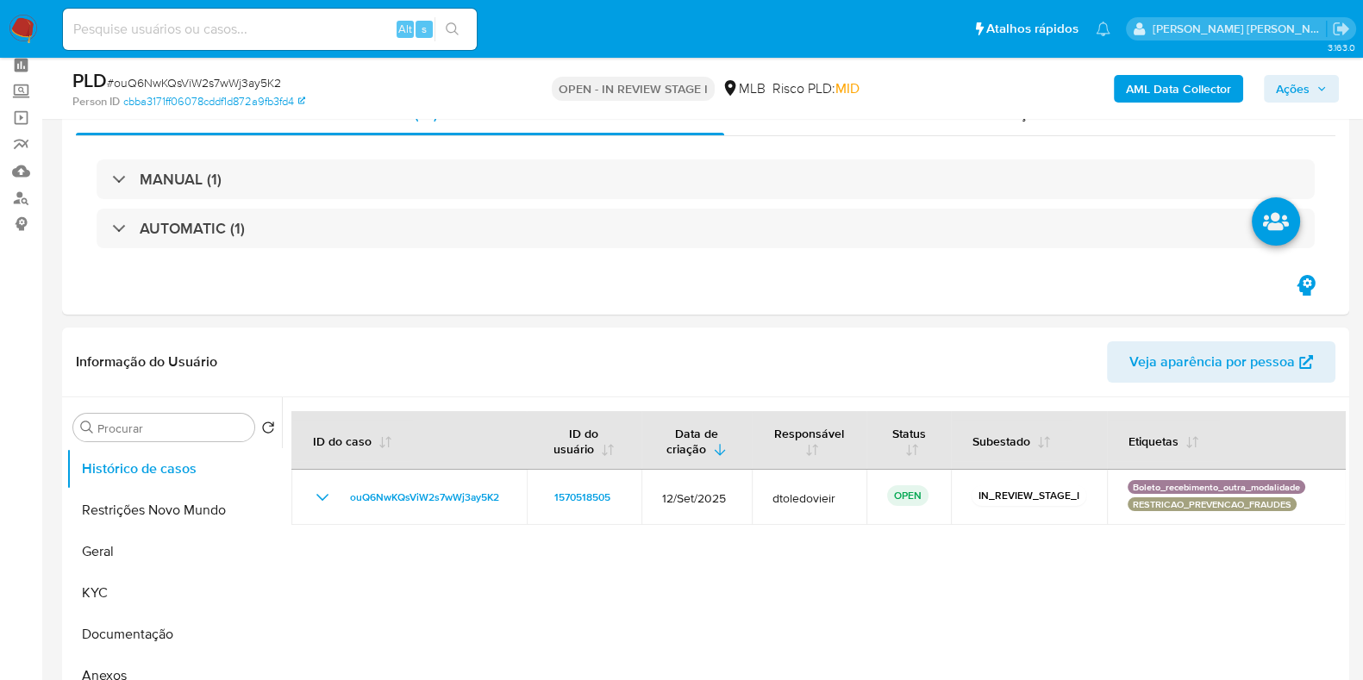
scroll to position [107, 0]
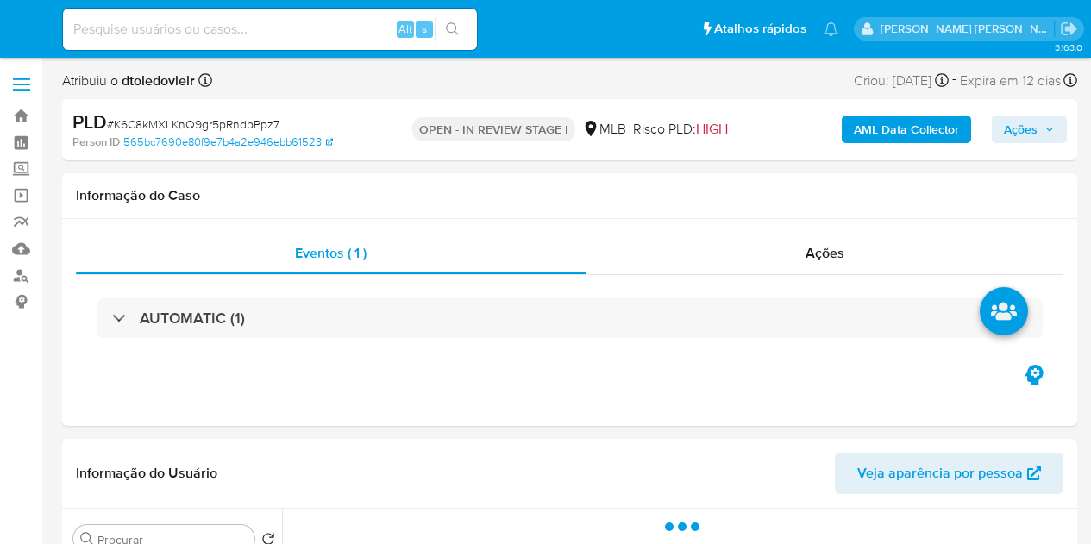
select select "10"
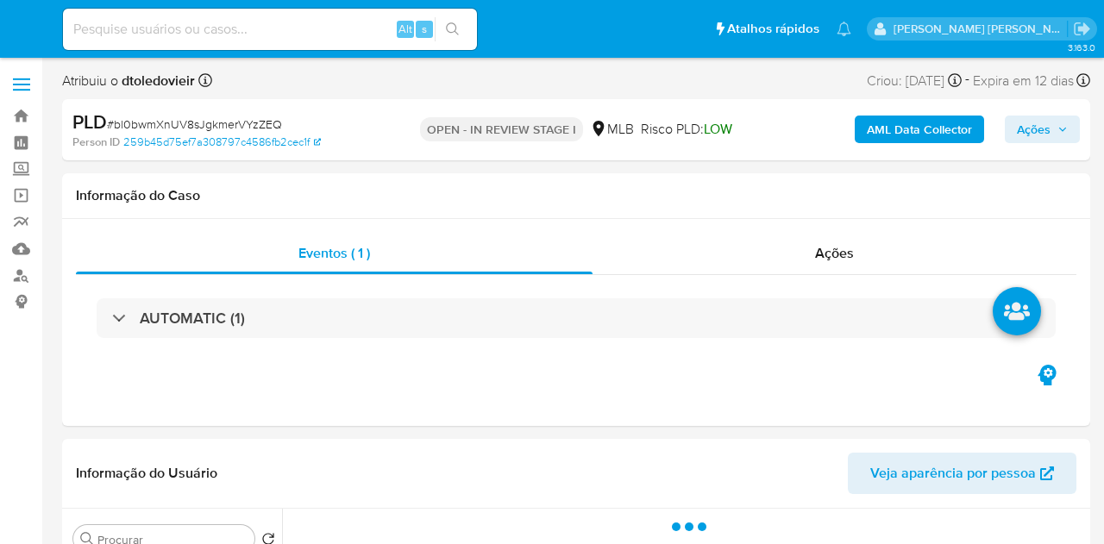
select select "10"
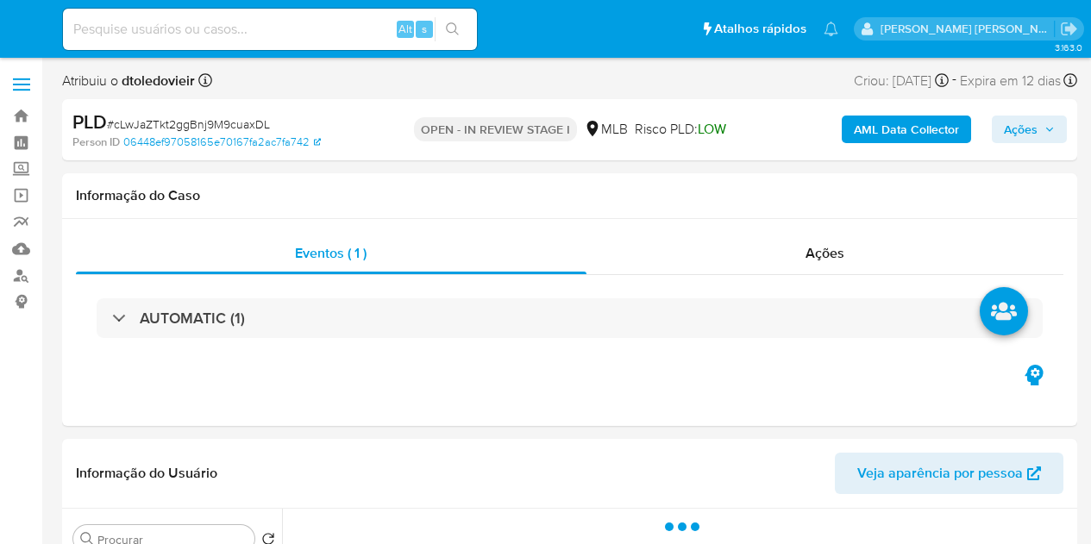
select select "10"
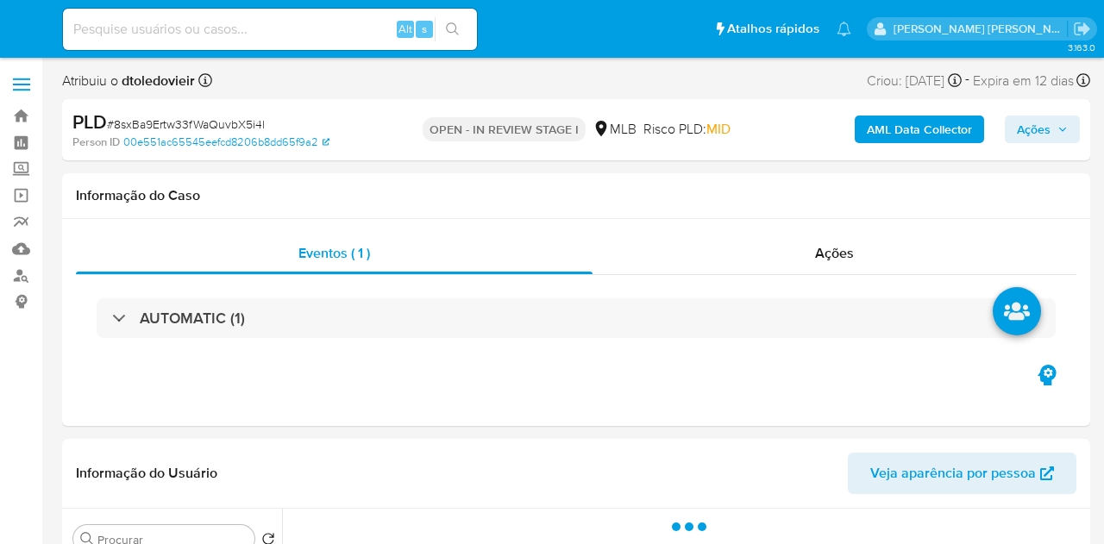
select select "10"
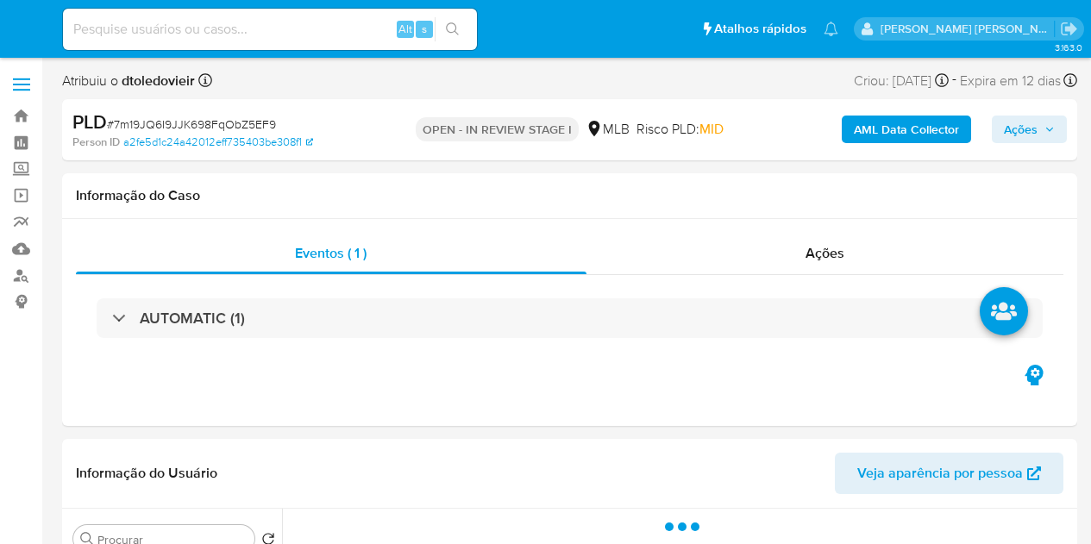
select select "10"
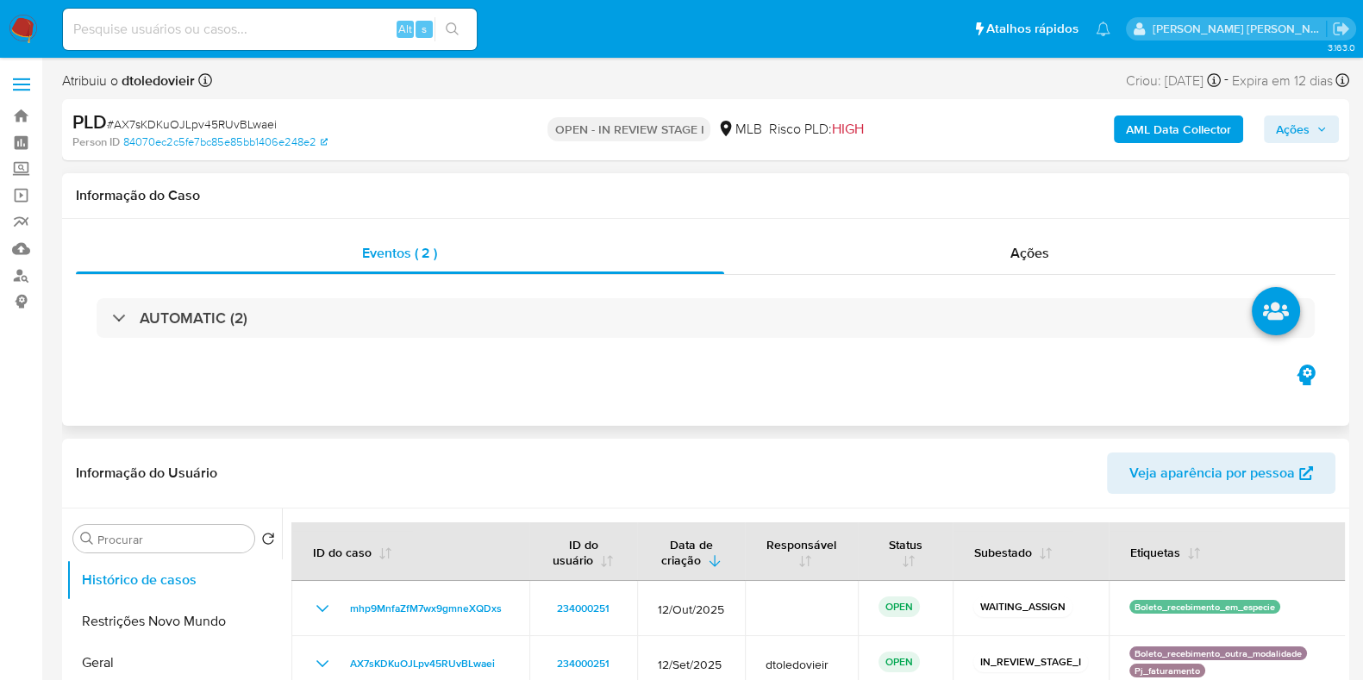
scroll to position [215, 0]
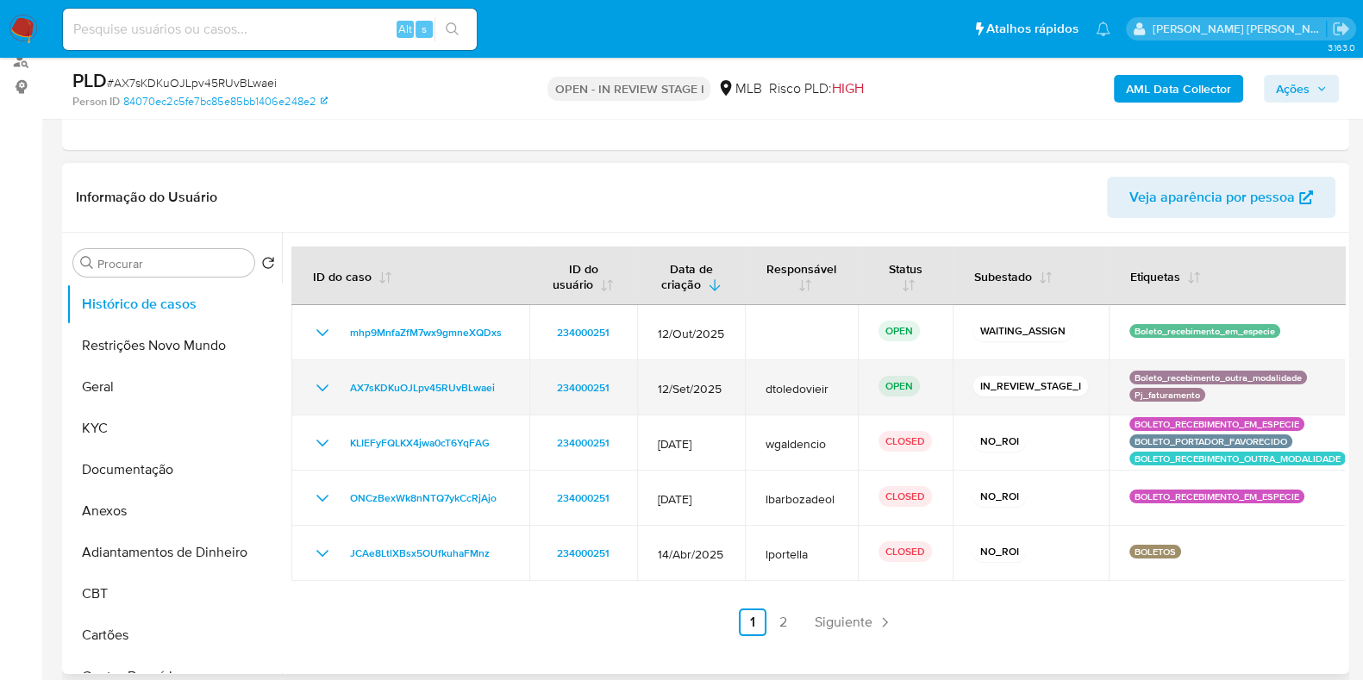
drag, startPoint x: 1228, startPoint y: 390, endPoint x: 1118, endPoint y: 374, distance: 110.6
click at [1090, 374] on td "Boleto_recebimento_outra_modalidade Pj_faturamento" at bounding box center [1238, 387] width 258 height 55
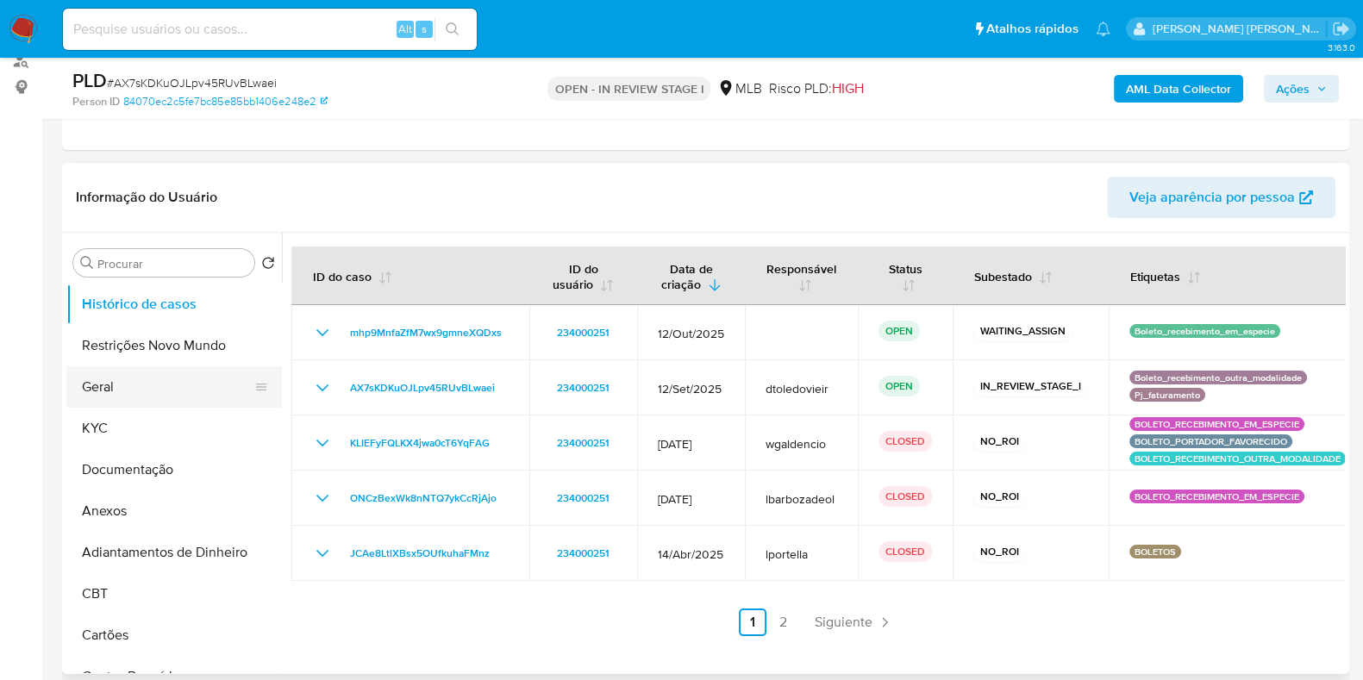
click at [170, 385] on button "Geral" at bounding box center [167, 386] width 202 height 41
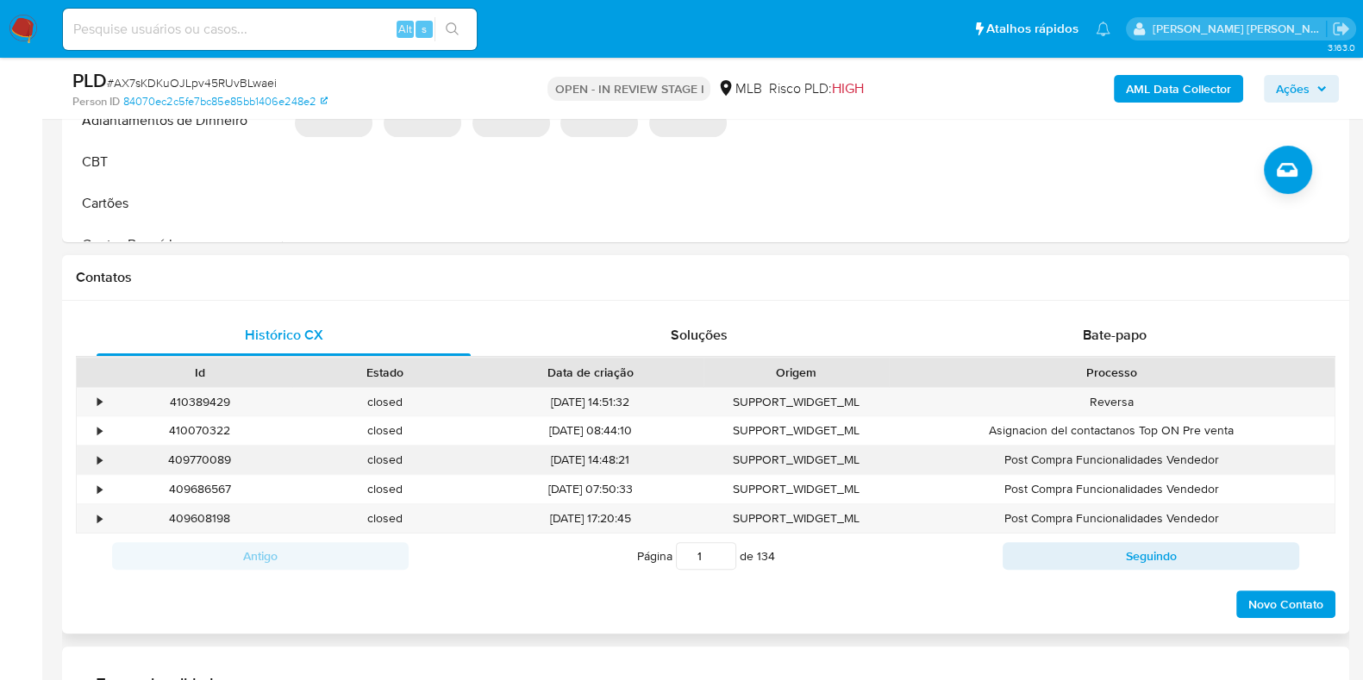
scroll to position [430, 0]
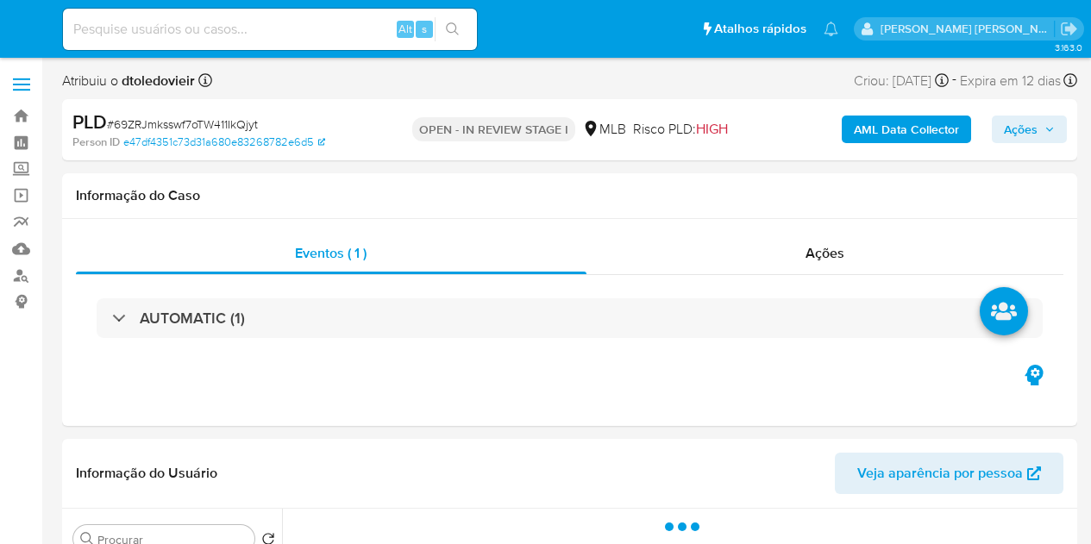
select select "10"
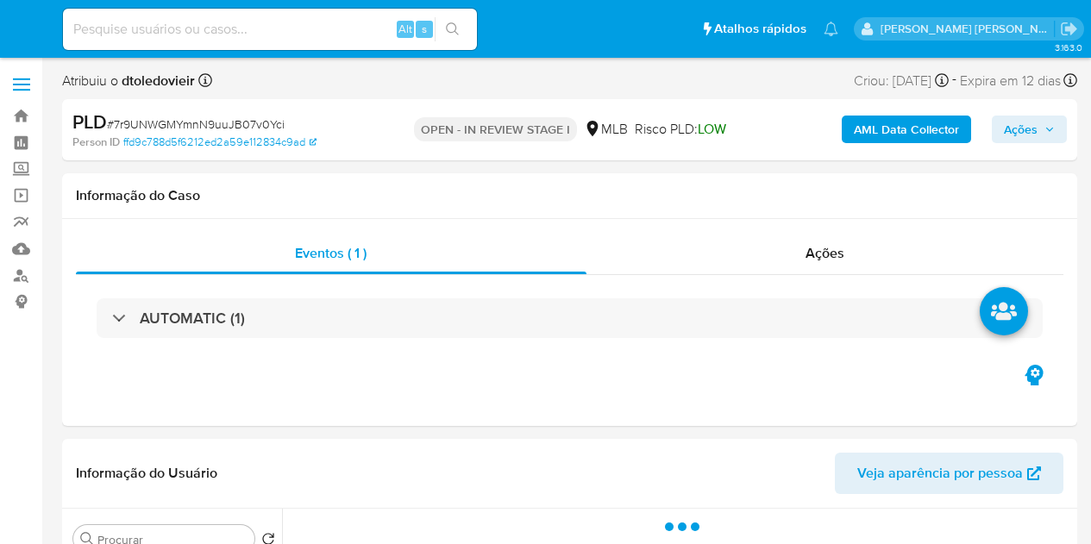
select select "10"
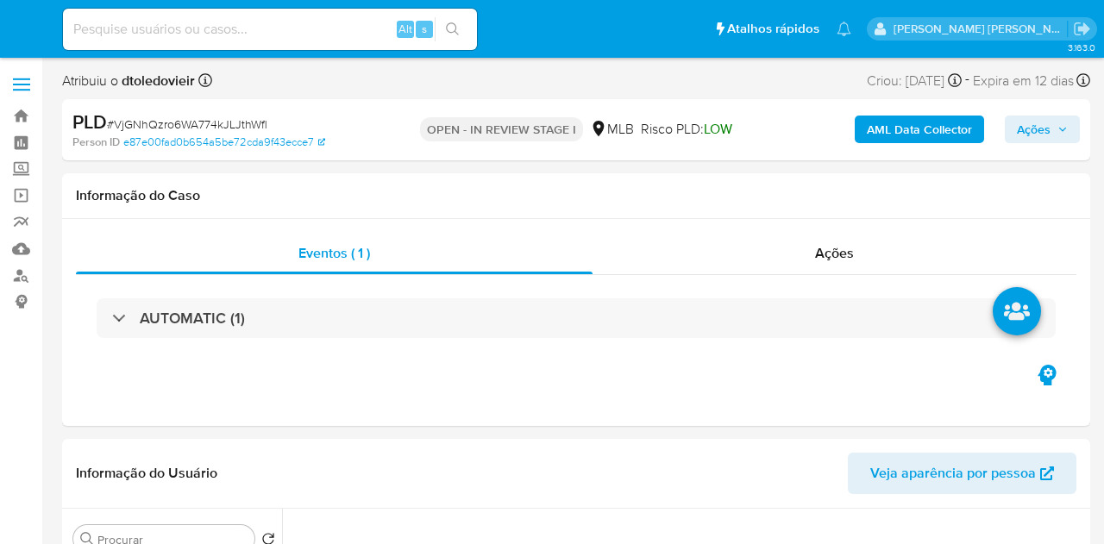
select select "10"
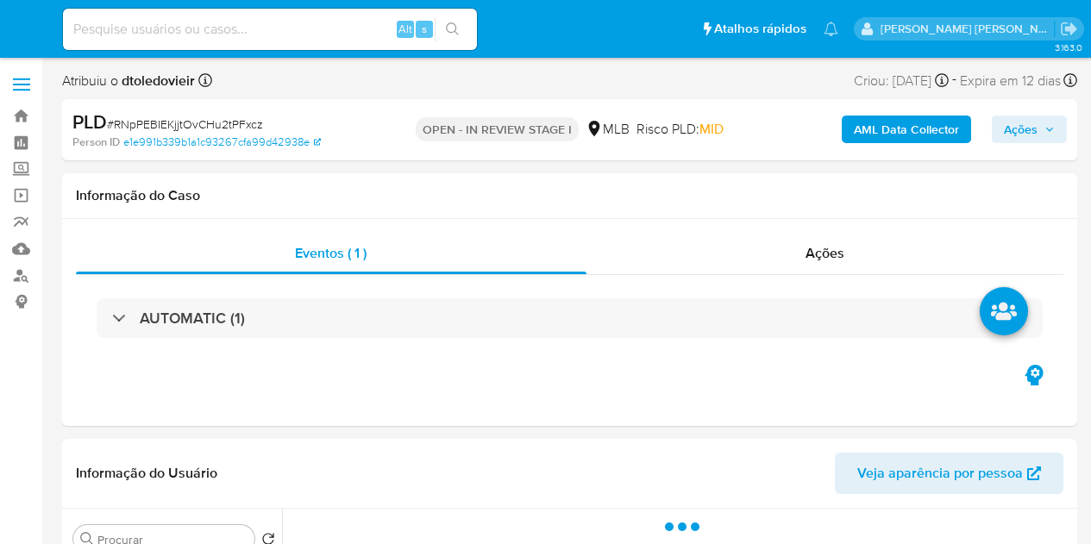
select select "10"
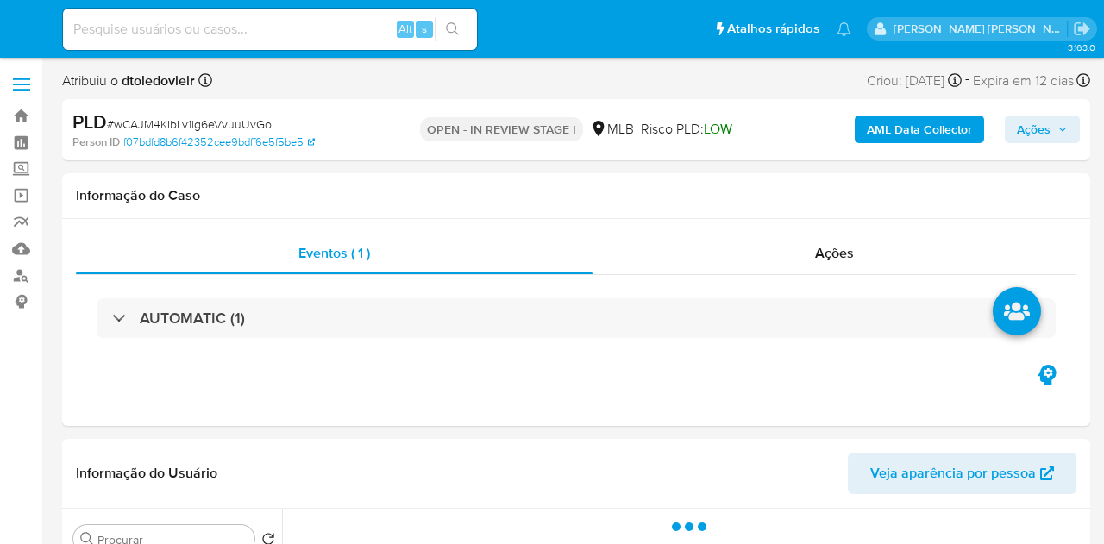
select select "10"
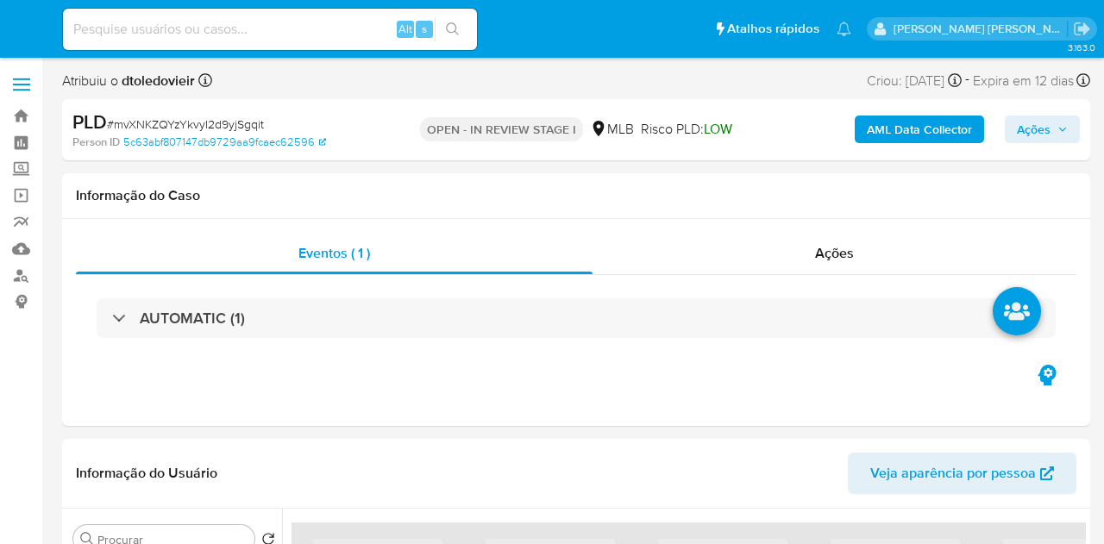
select select "10"
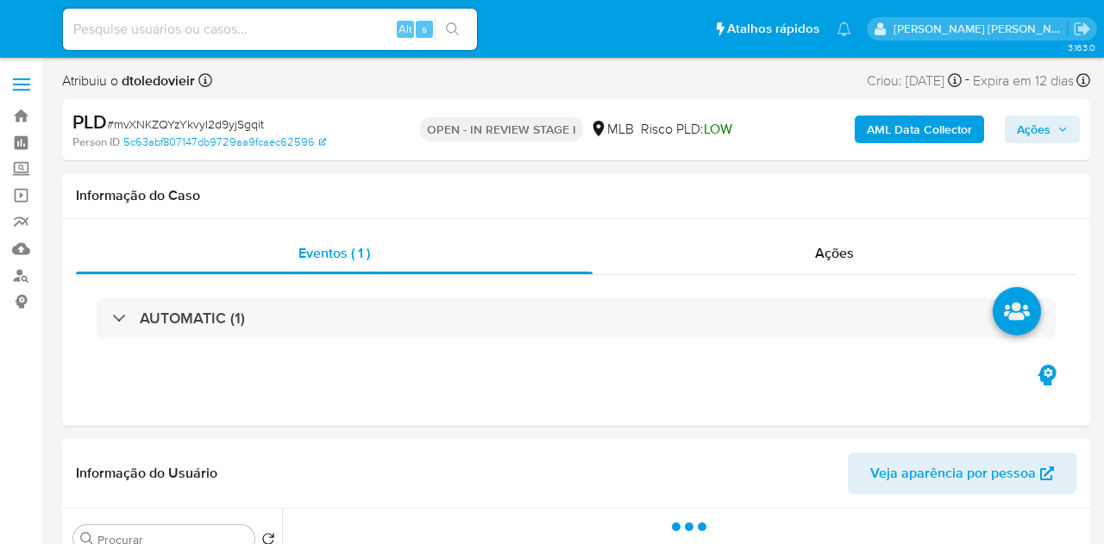
select select "10"
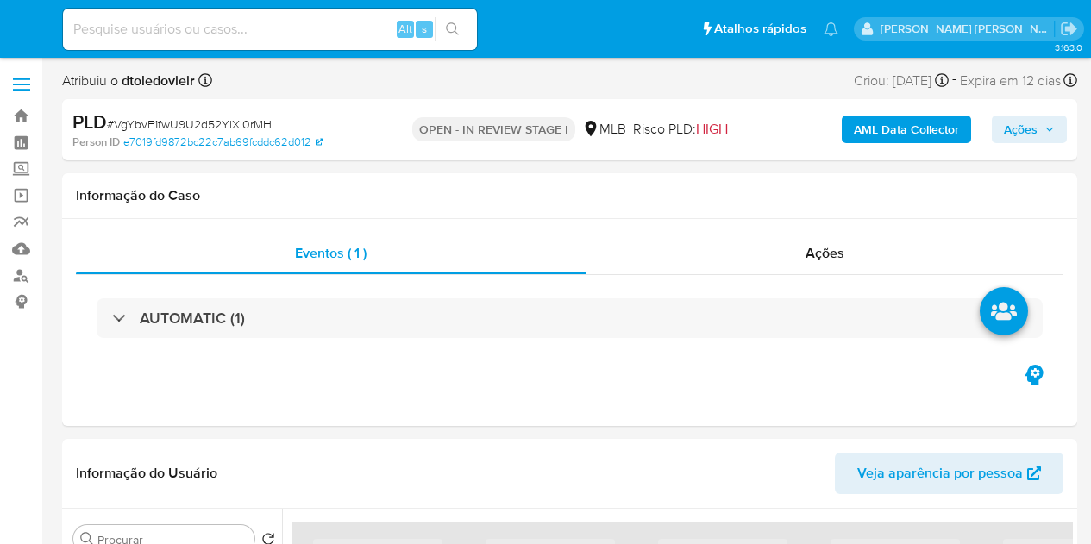
select select "10"
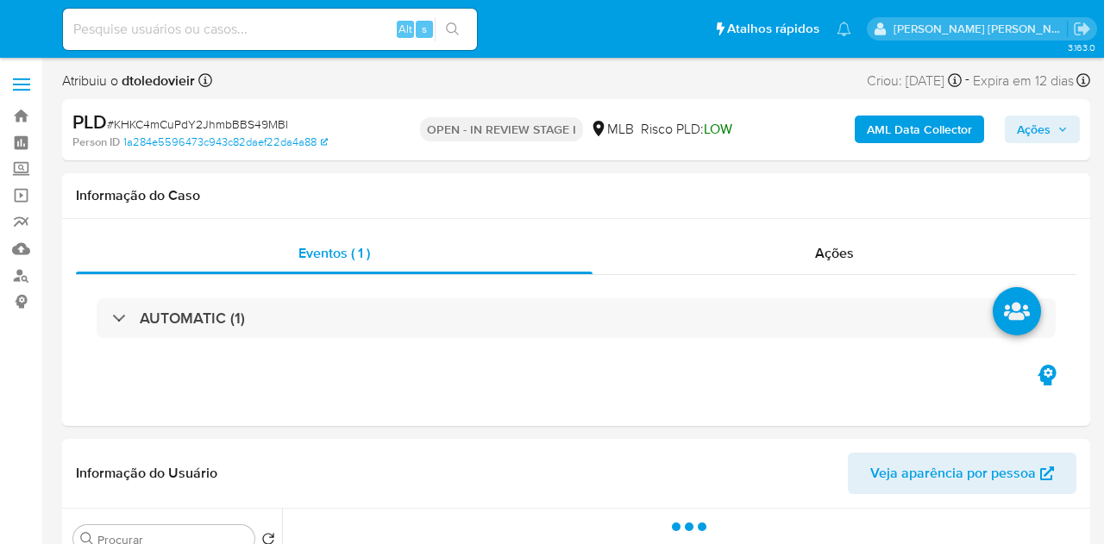
select select "10"
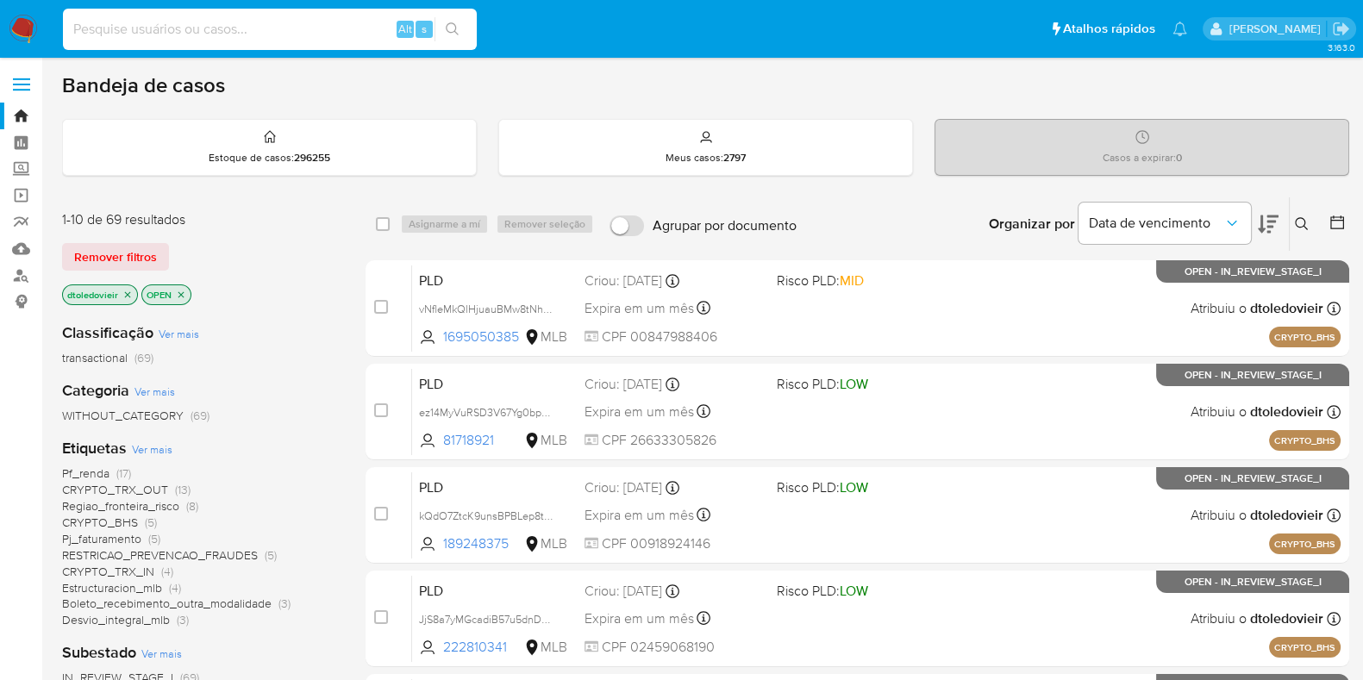
click at [332, 28] on input at bounding box center [270, 29] width 414 height 22
paste input "677270381"
type input "677270381"
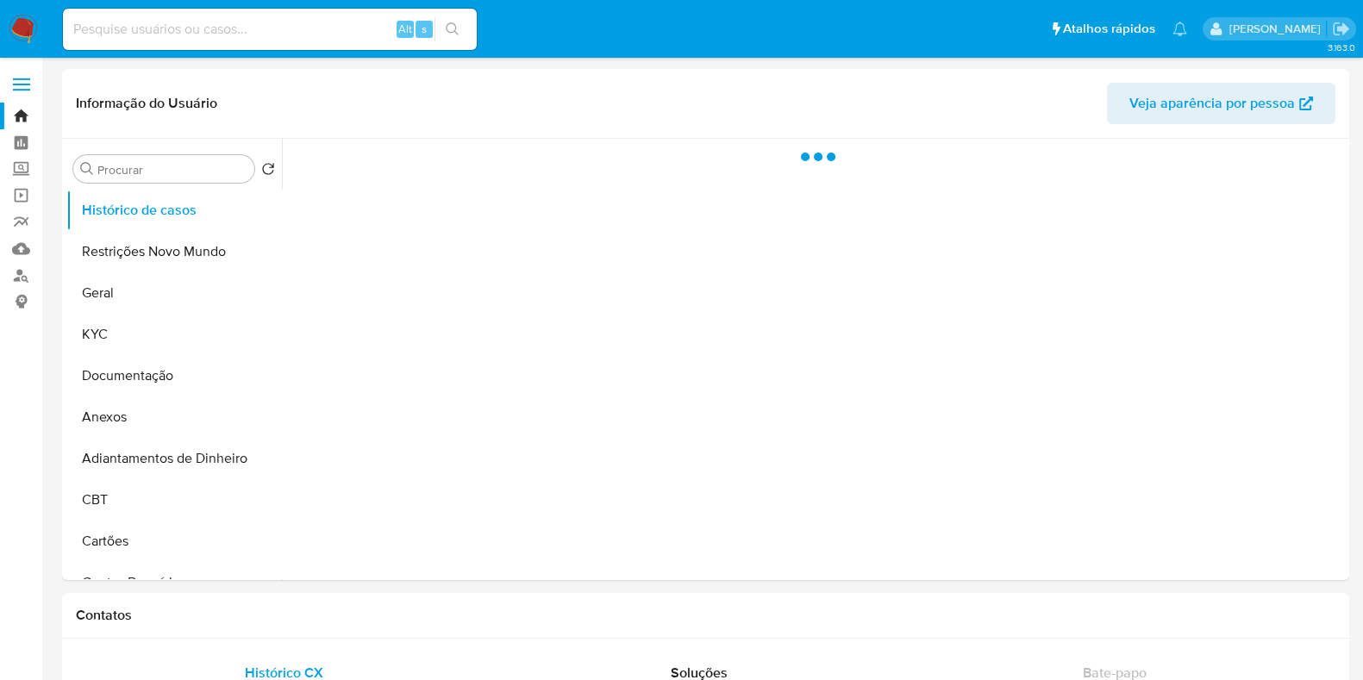
select select "10"
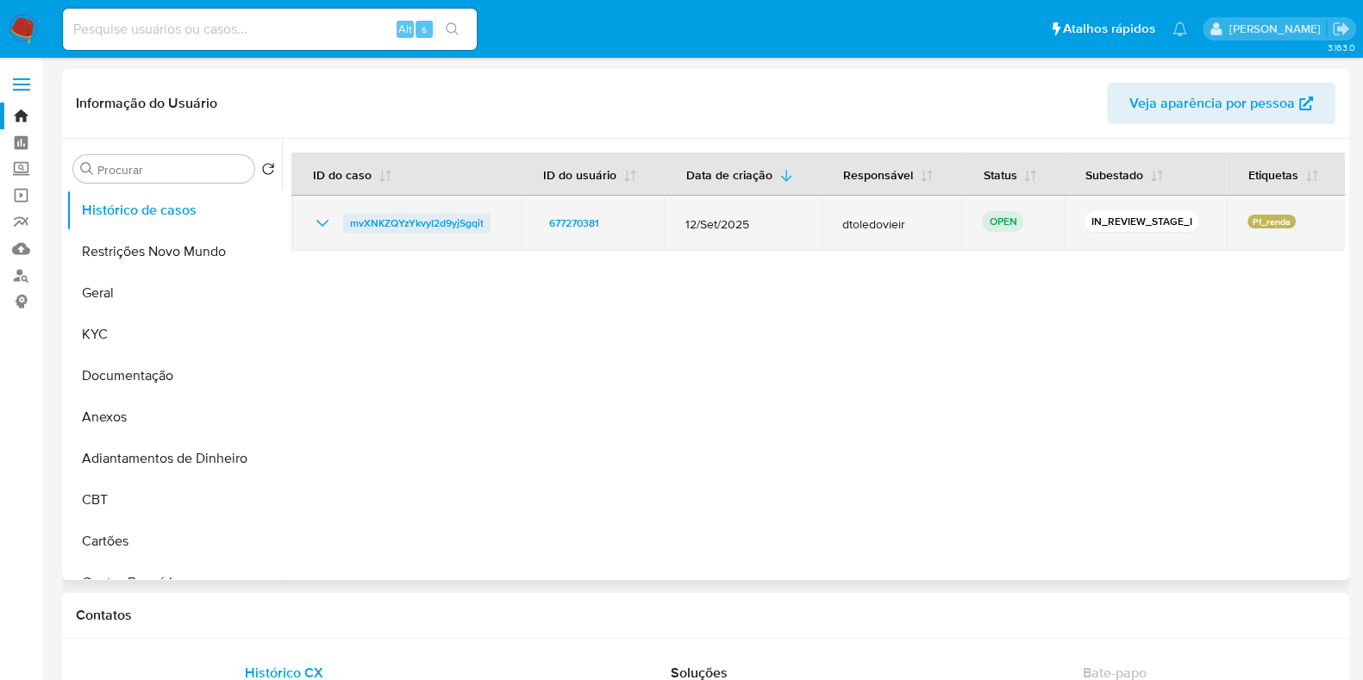
click at [395, 221] on span "mvXNKZQYzYkvyI2d9yjSgqit" at bounding box center [417, 223] width 134 height 21
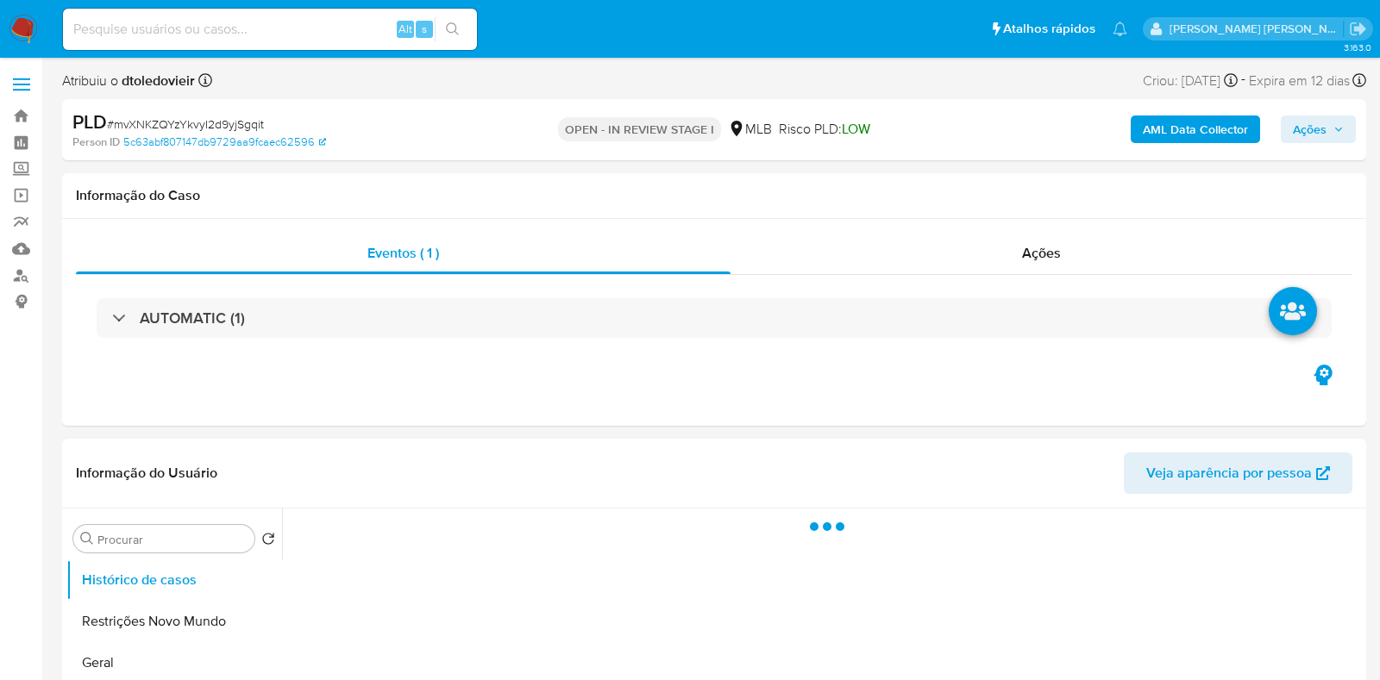
select select "10"
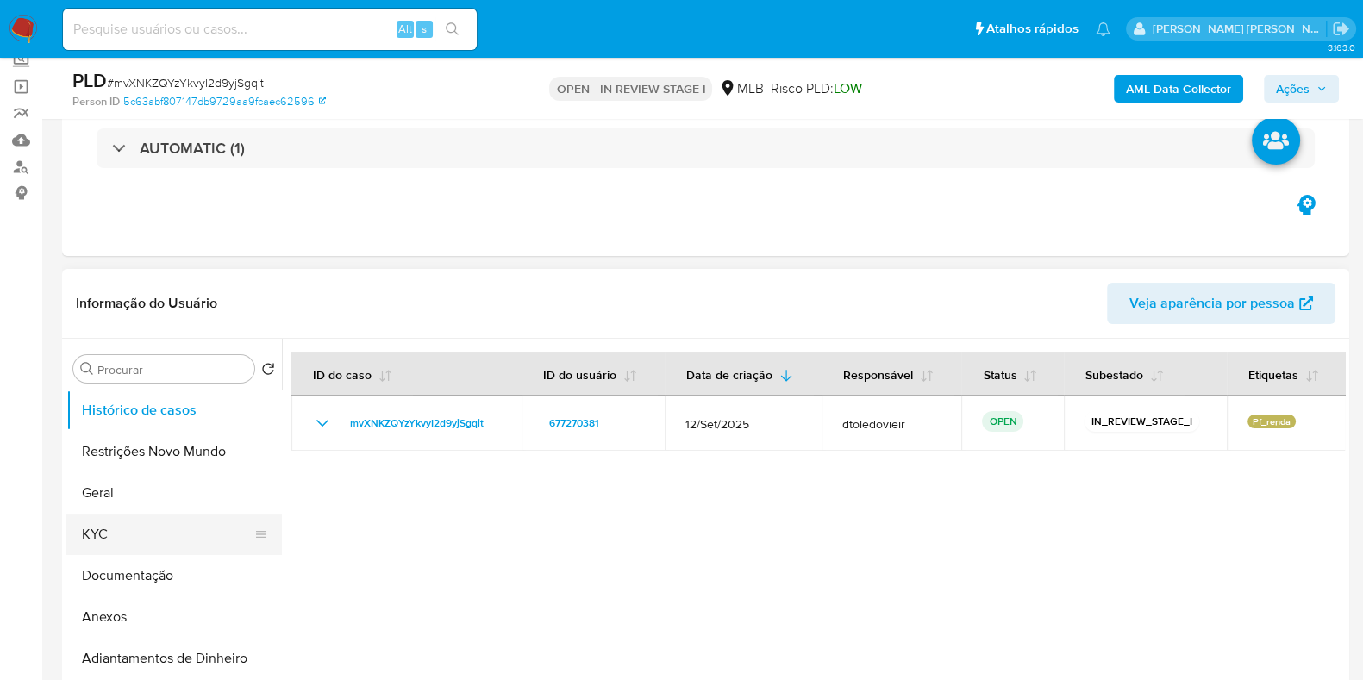
scroll to position [215, 0]
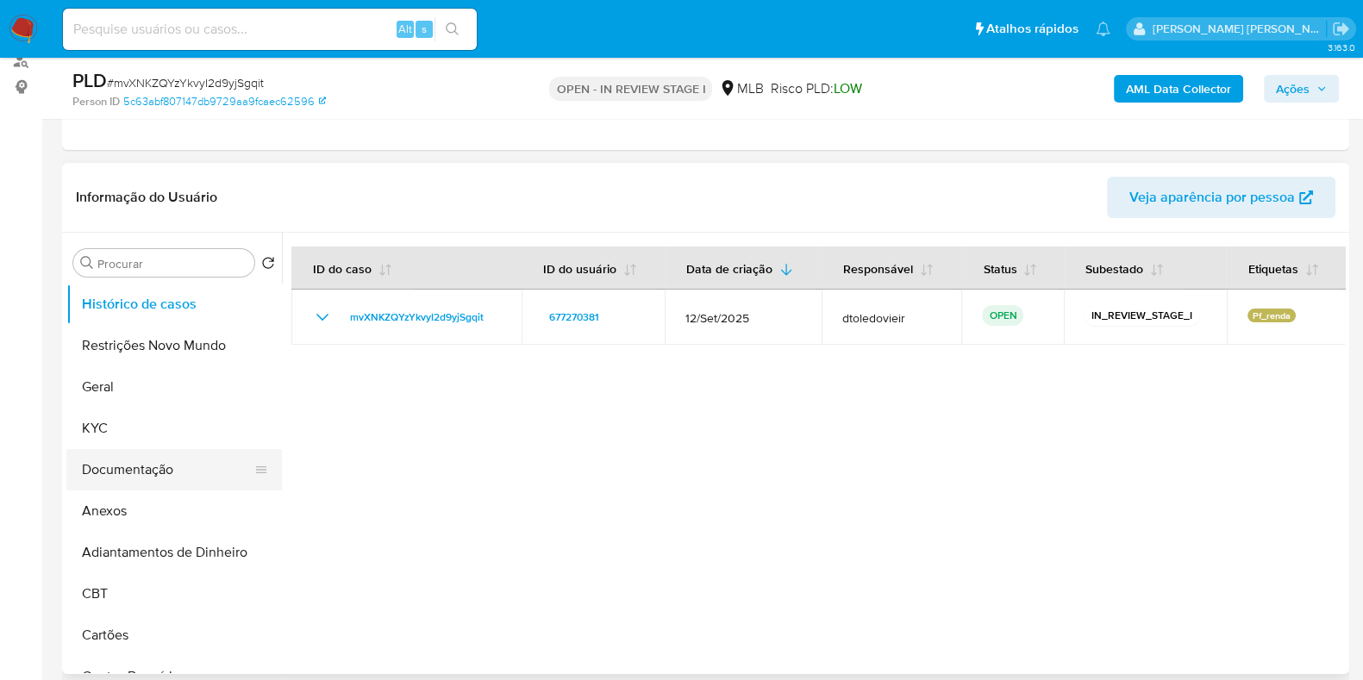
drag, startPoint x: 176, startPoint y: 479, endPoint x: 210, endPoint y: 480, distance: 33.7
click at [209, 480] on button "Documentação" at bounding box center [167, 469] width 202 height 41
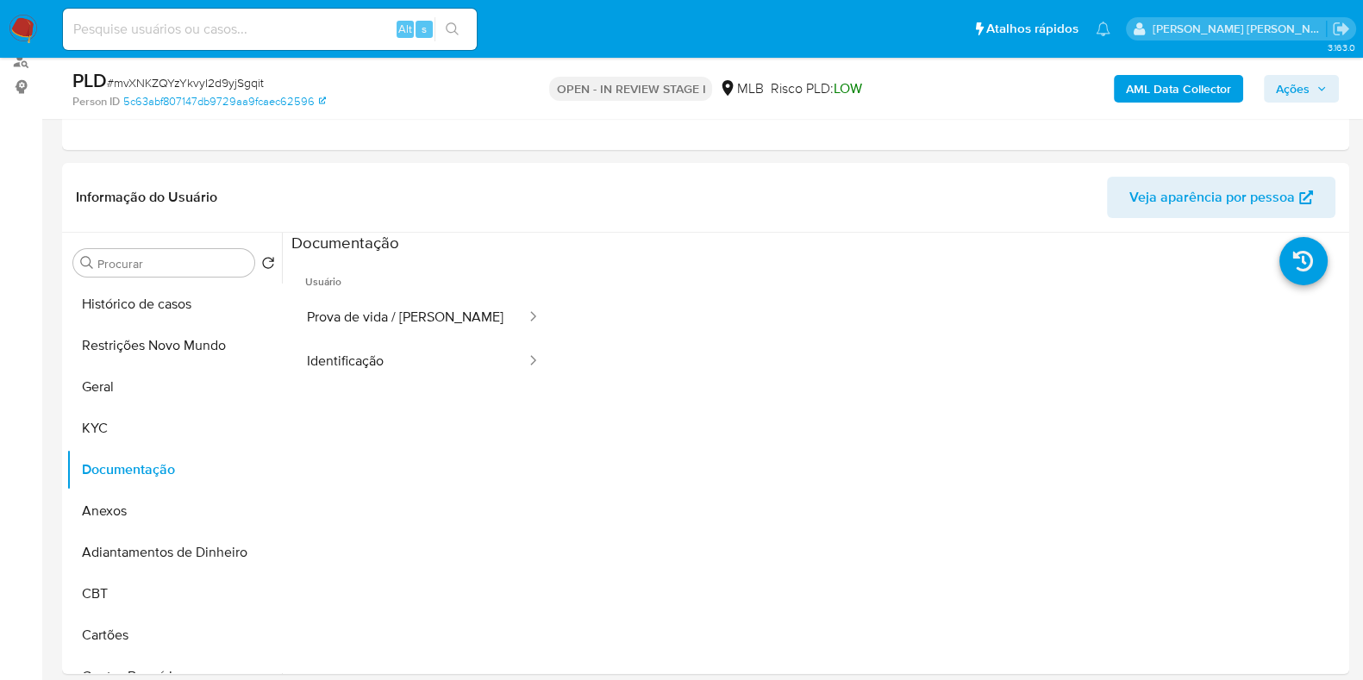
click at [604, 90] on p "OPEN - IN REVIEW STAGE I" at bounding box center [630, 89] width 163 height 24
drag, startPoint x: 185, startPoint y: 424, endPoint x: 0, endPoint y: 460, distance: 188.7
click at [183, 425] on button "KYC" at bounding box center [174, 428] width 216 height 41
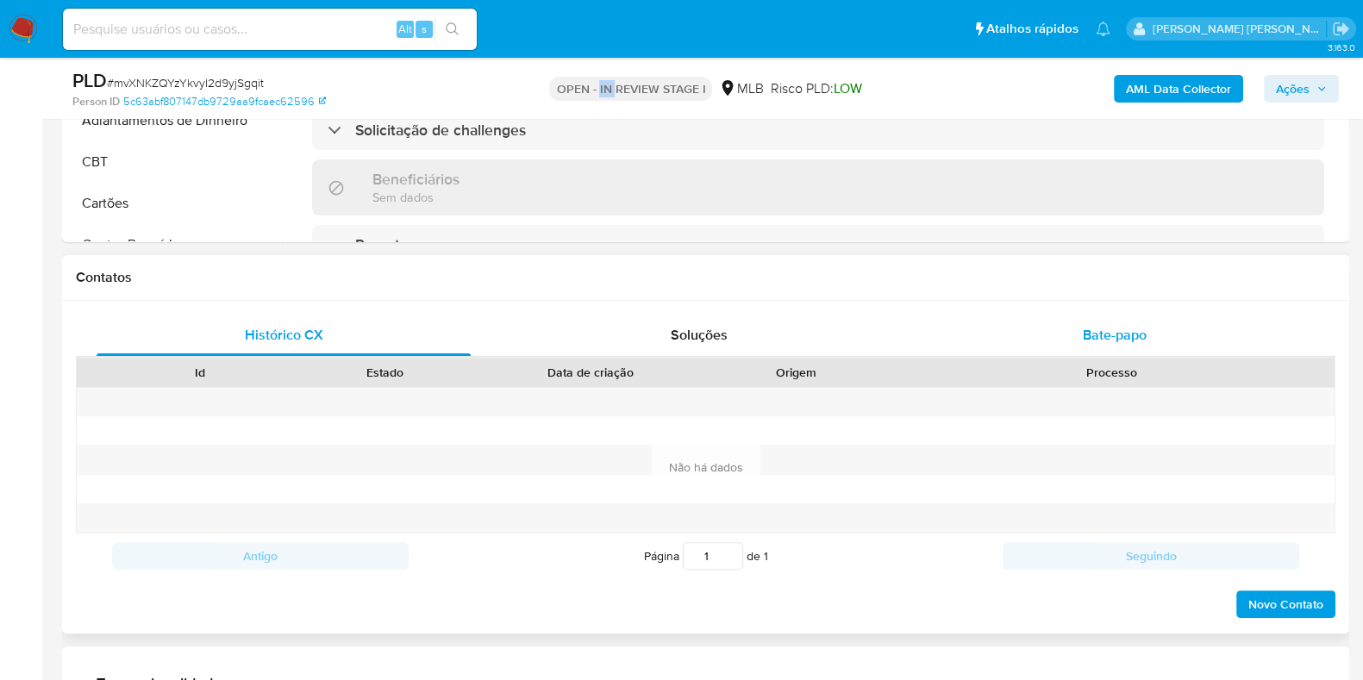
drag, startPoint x: 1038, startPoint y: 332, endPoint x: 1024, endPoint y: 334, distance: 13.9
click at [1040, 332] on div "Bate-papo" at bounding box center [1115, 335] width 374 height 41
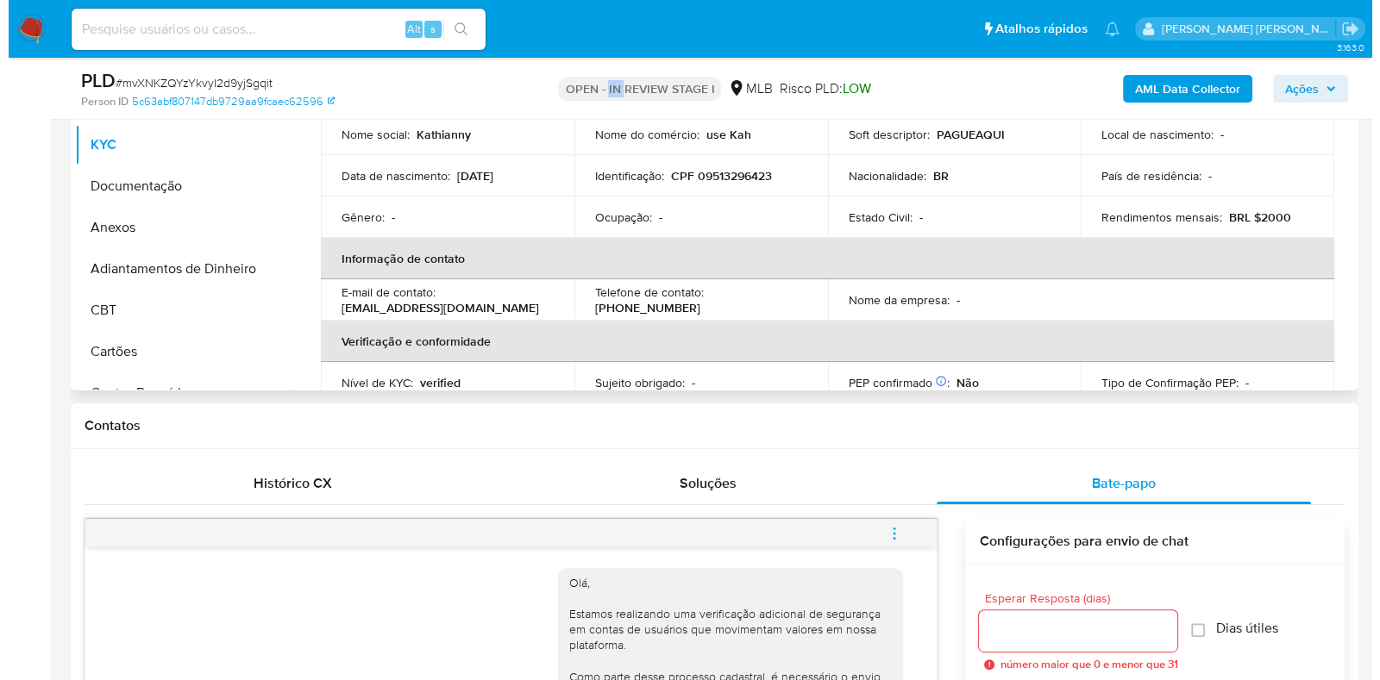
scroll to position [323, 0]
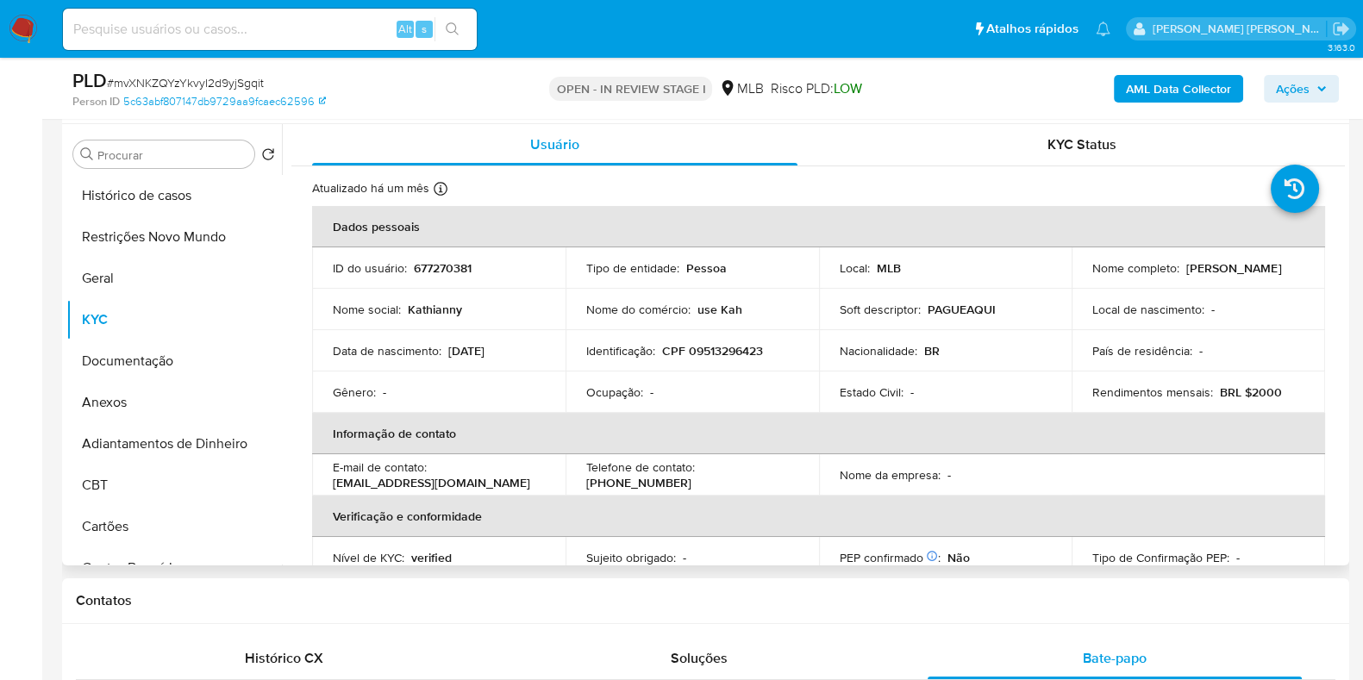
click at [963, 312] on p "PAGUEAQUI" at bounding box center [962, 310] width 68 height 16
click at [1011, 305] on div "Soft descriptor : PAGUEAQUI" at bounding box center [946, 310] width 212 height 16
click at [970, 310] on p "PAGUEAQUI" at bounding box center [962, 310] width 68 height 16
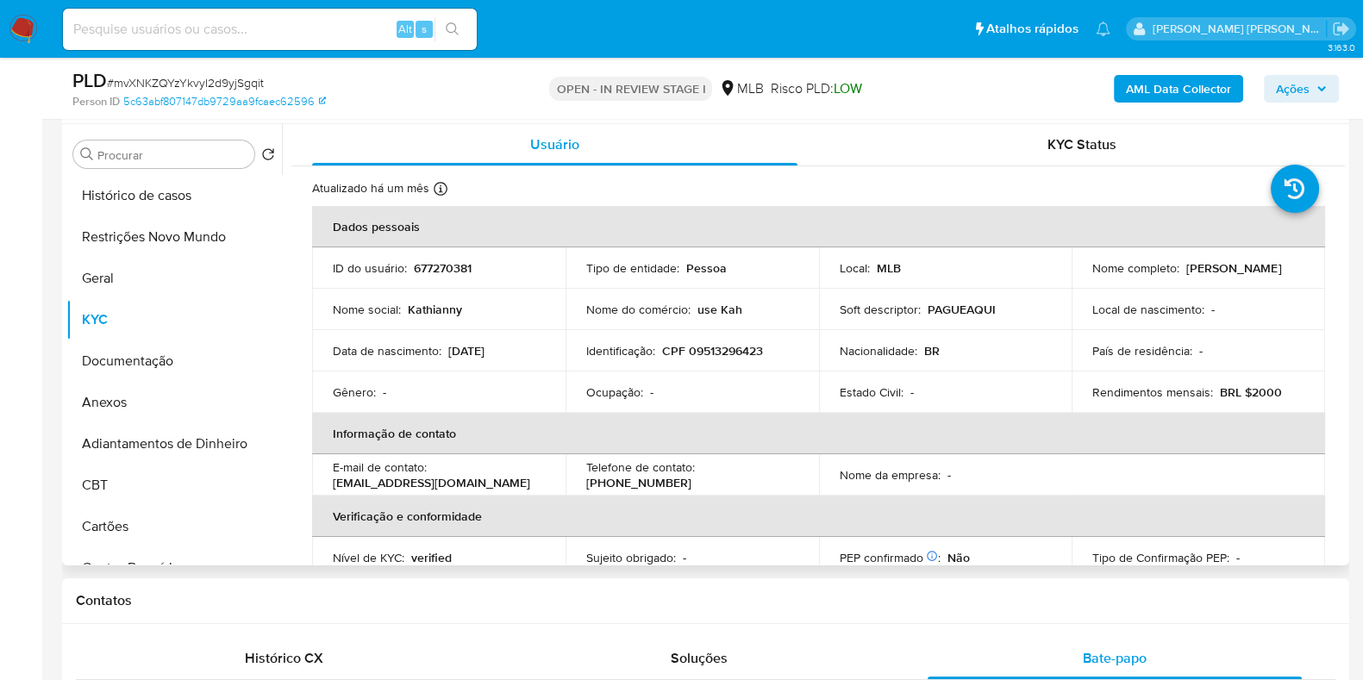
click at [739, 351] on p "CPF 09513296423" at bounding box center [712, 351] width 101 height 16
click at [924, 347] on p "BR" at bounding box center [932, 351] width 16 height 16
click at [884, 351] on p "Nacionalidade :" at bounding box center [879, 351] width 78 height 16
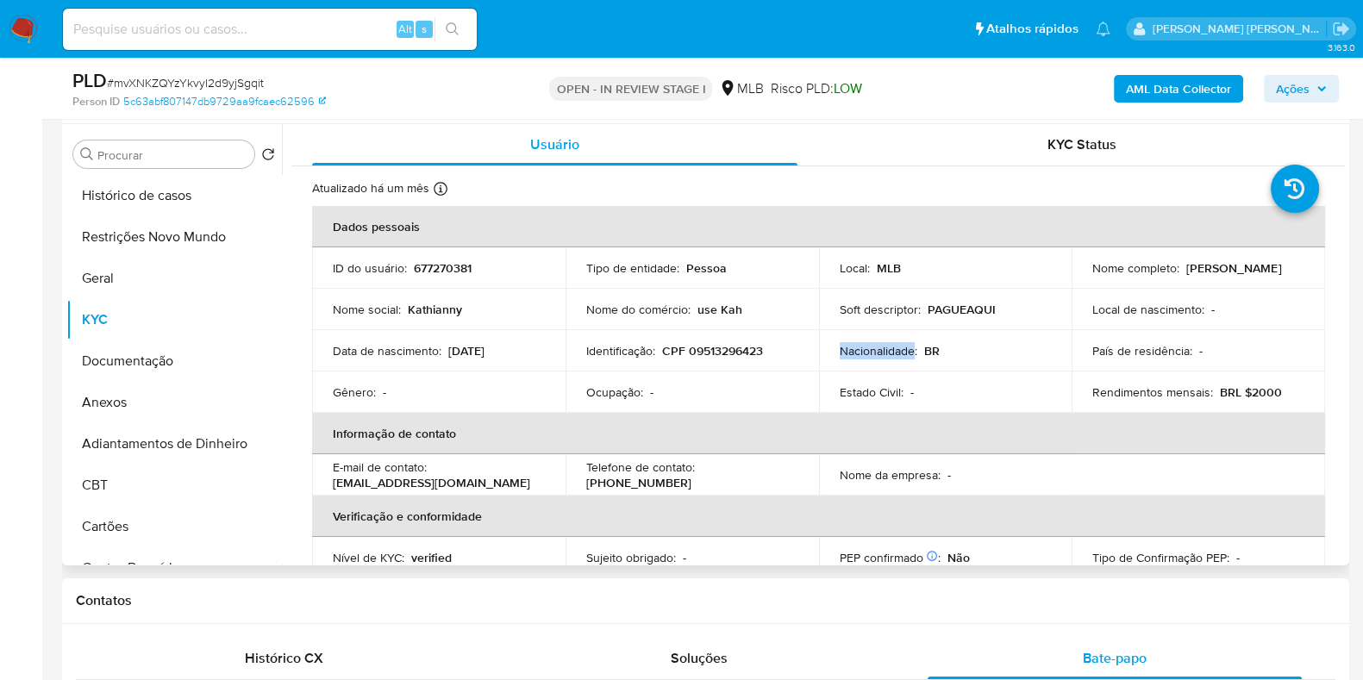
click at [883, 351] on p "Nacionalidade :" at bounding box center [879, 351] width 78 height 16
drag, startPoint x: 162, startPoint y: 360, endPoint x: 156, endPoint y: 347, distance: 13.5
click at [160, 360] on button "Documentação" at bounding box center [167, 361] width 202 height 41
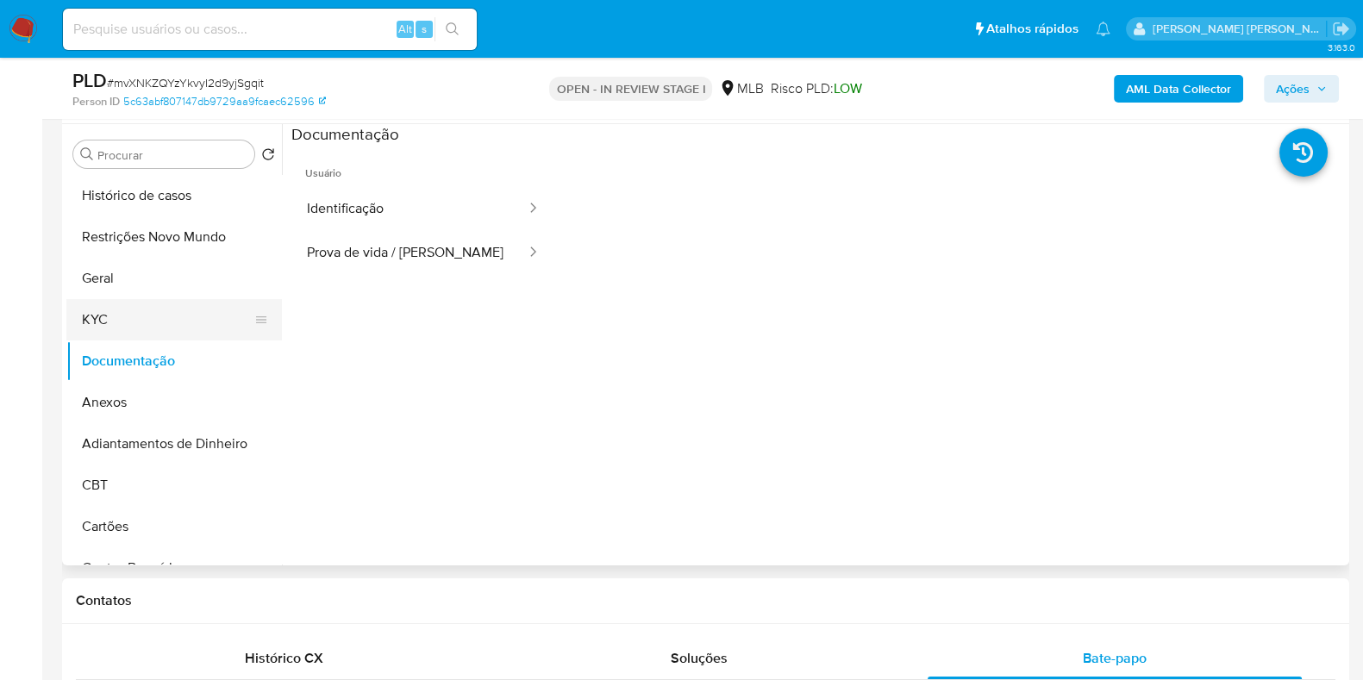
click at [153, 321] on button "KYC" at bounding box center [167, 319] width 202 height 41
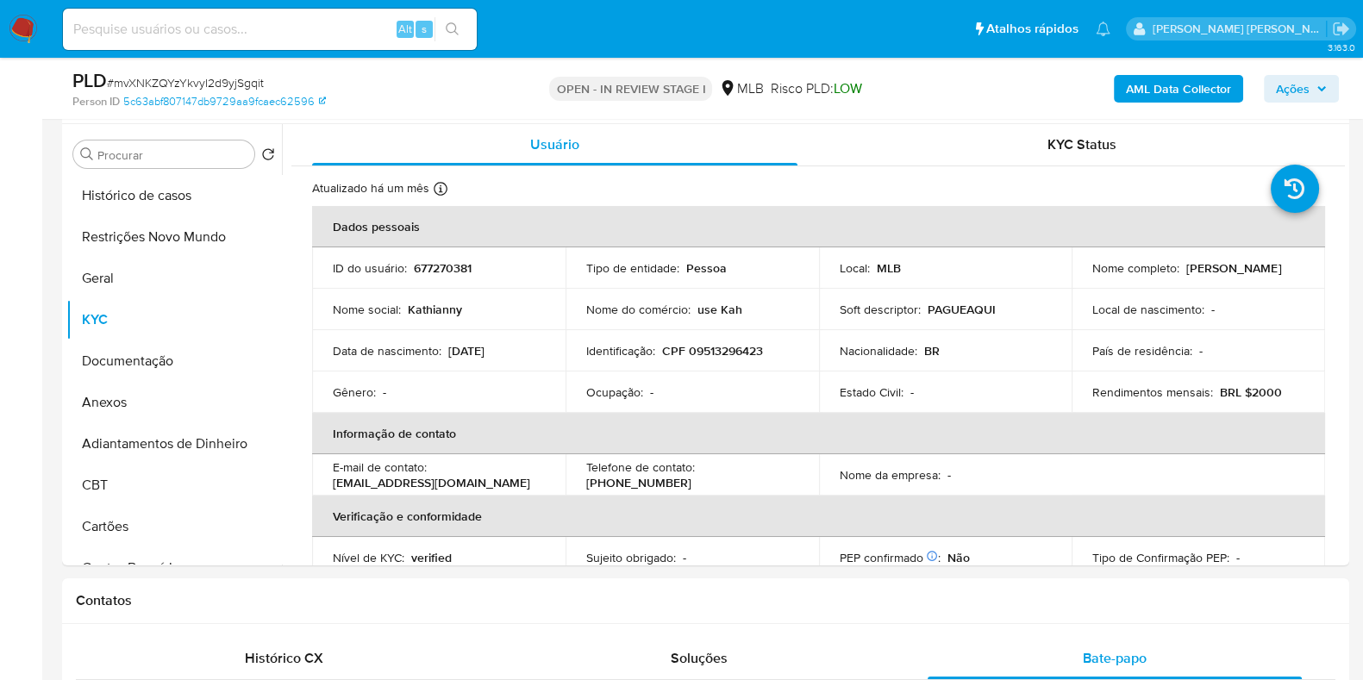
click at [1160, 86] on b "AML Data Collector" at bounding box center [1178, 89] width 105 height 28
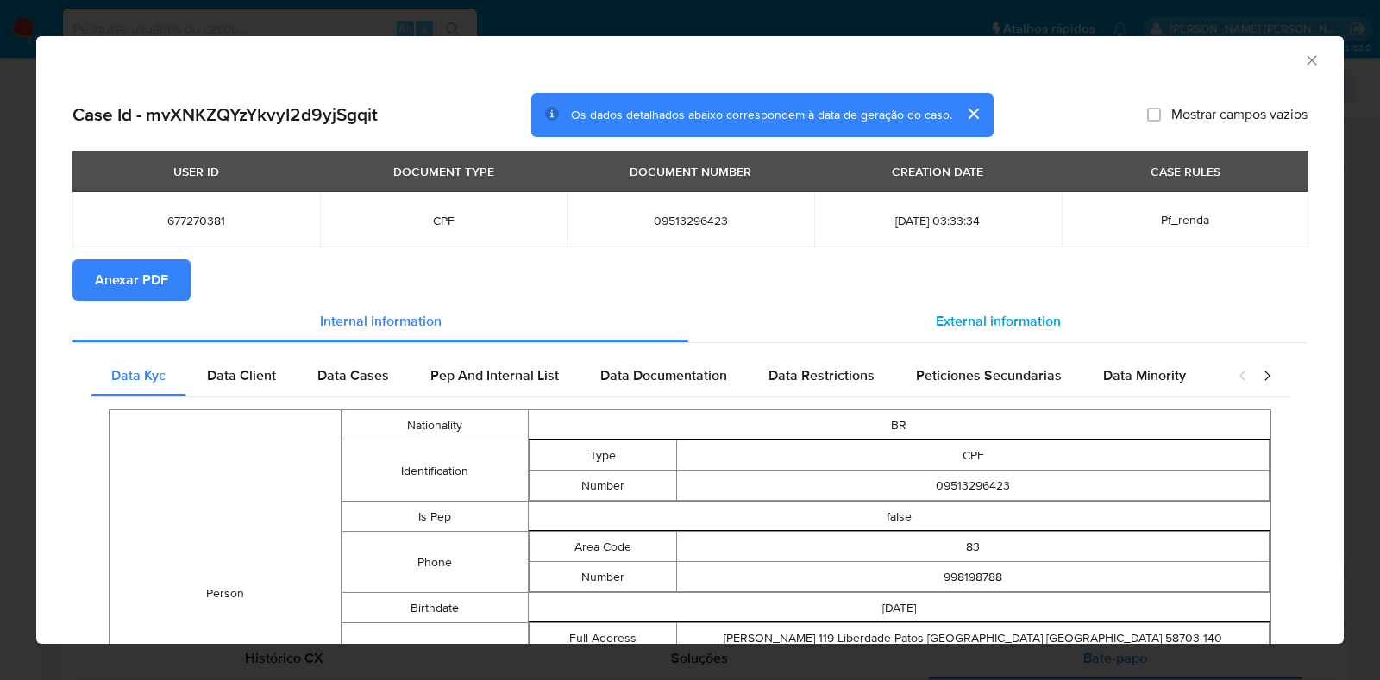
drag, startPoint x: 923, startPoint y: 312, endPoint x: 925, endPoint y: 330, distance: 18.3
click at [936, 312] on span "External information" at bounding box center [998, 321] width 125 height 20
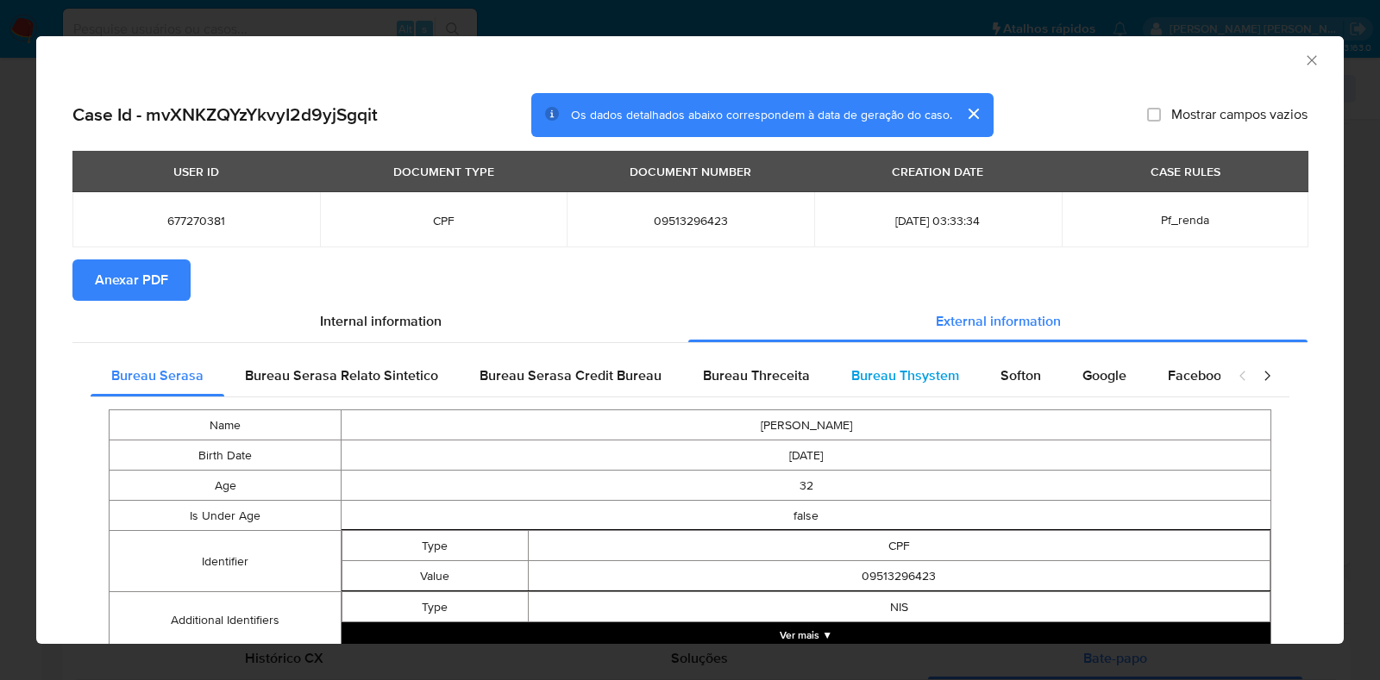
click at [913, 374] on span "Bureau Thsystem" at bounding box center [905, 376] width 108 height 20
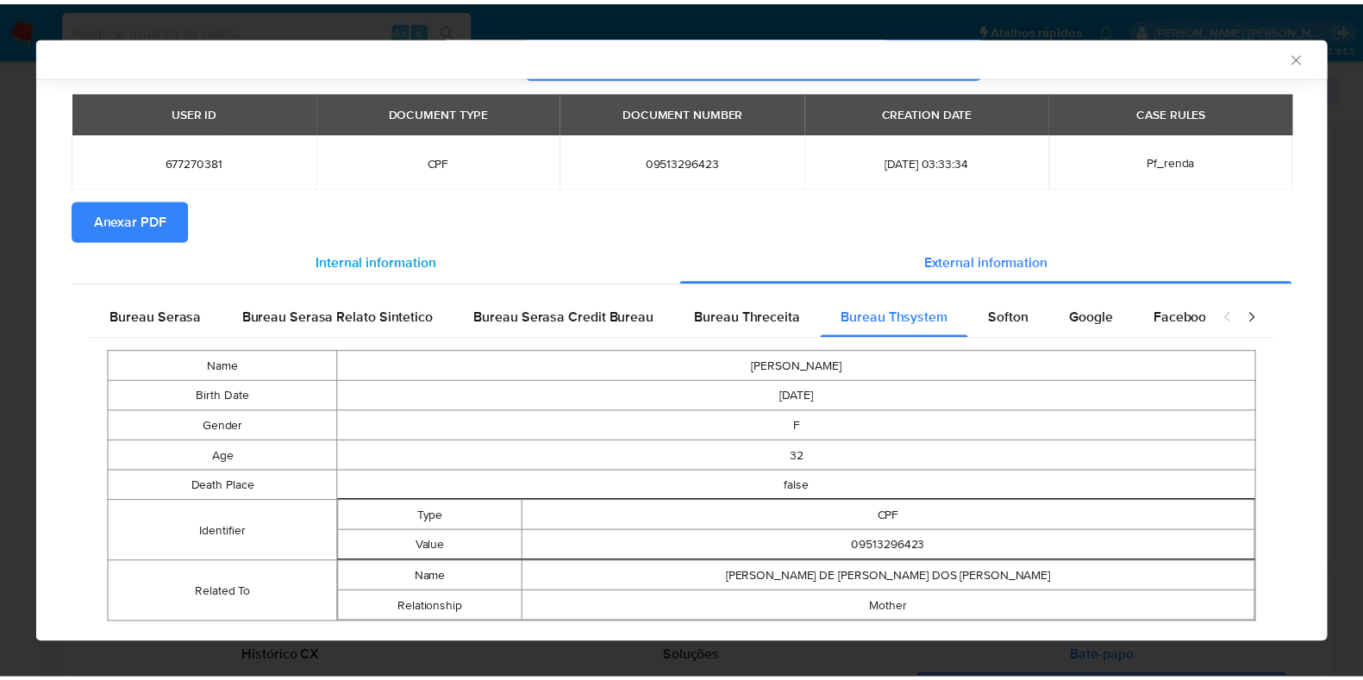
scroll to position [0, 0]
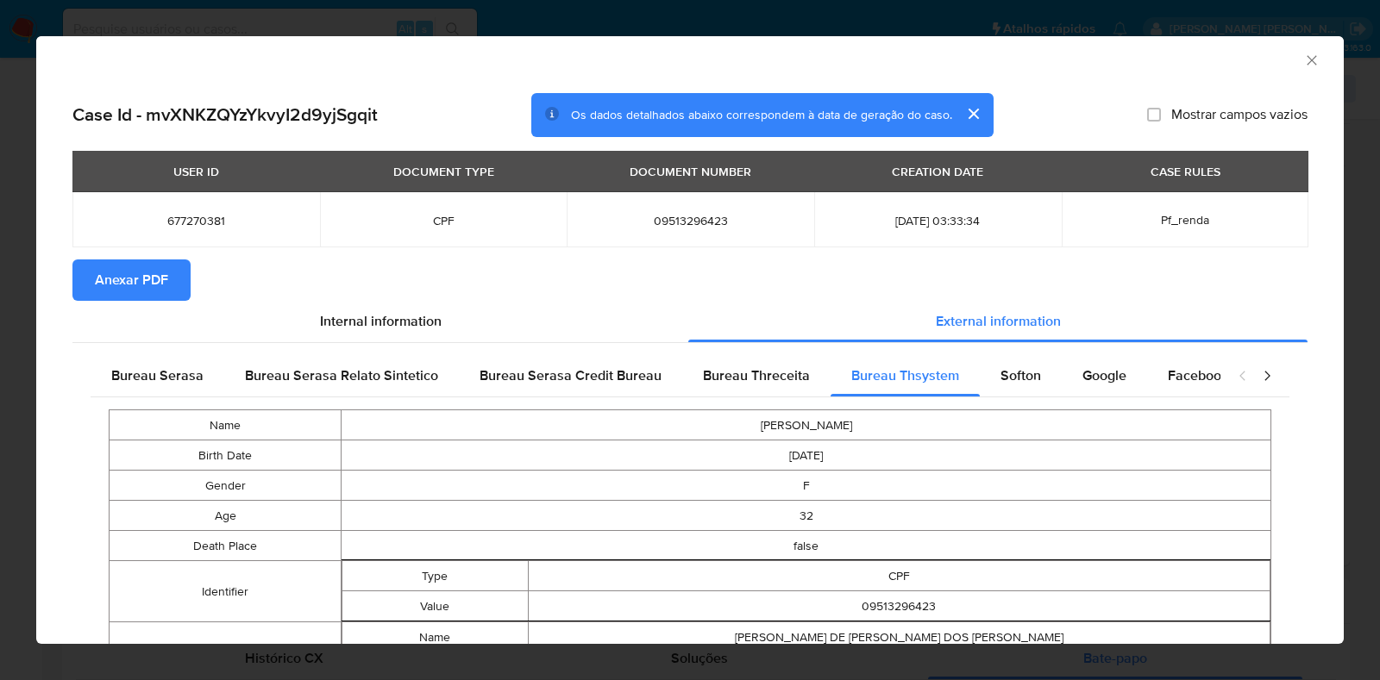
click at [668, 218] on span "09513296423" at bounding box center [690, 221] width 206 height 16
copy span "09513296423"
click at [1306, 58] on icon "Fechar a janela" at bounding box center [1310, 59] width 9 height 9
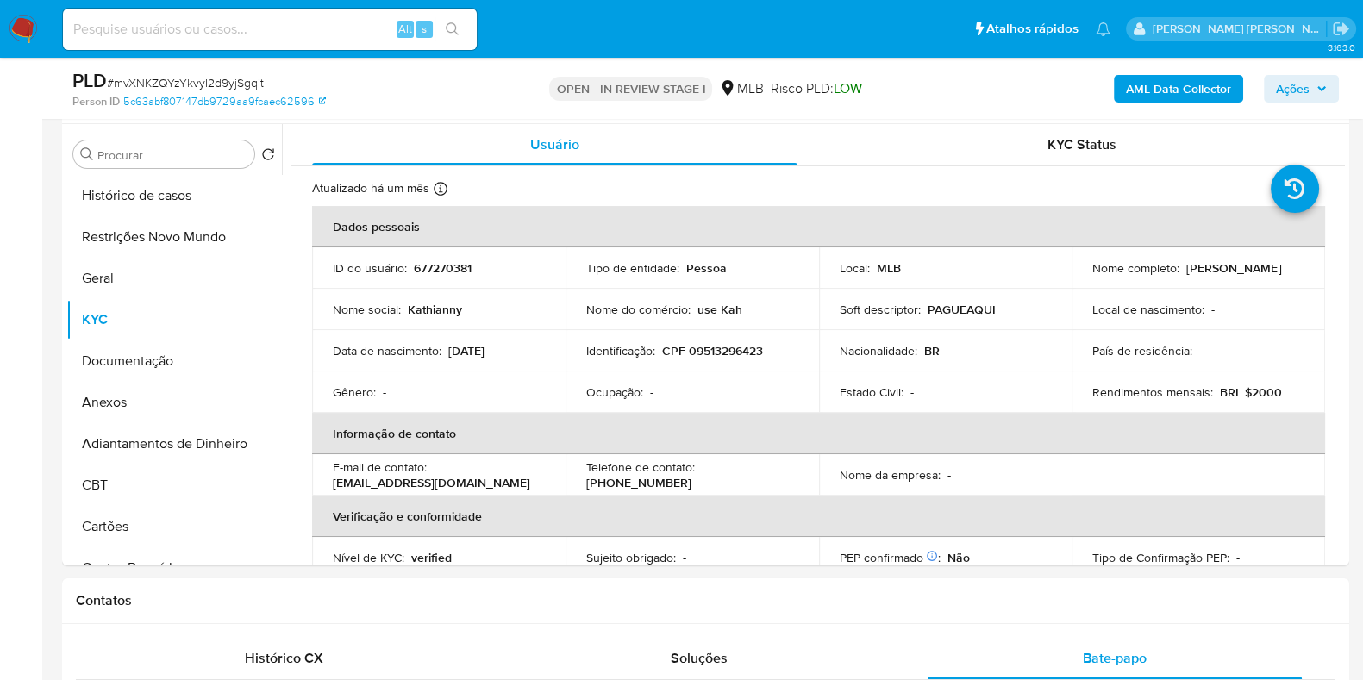
click at [1291, 97] on span "Ações" at bounding box center [1293, 89] width 34 height 28
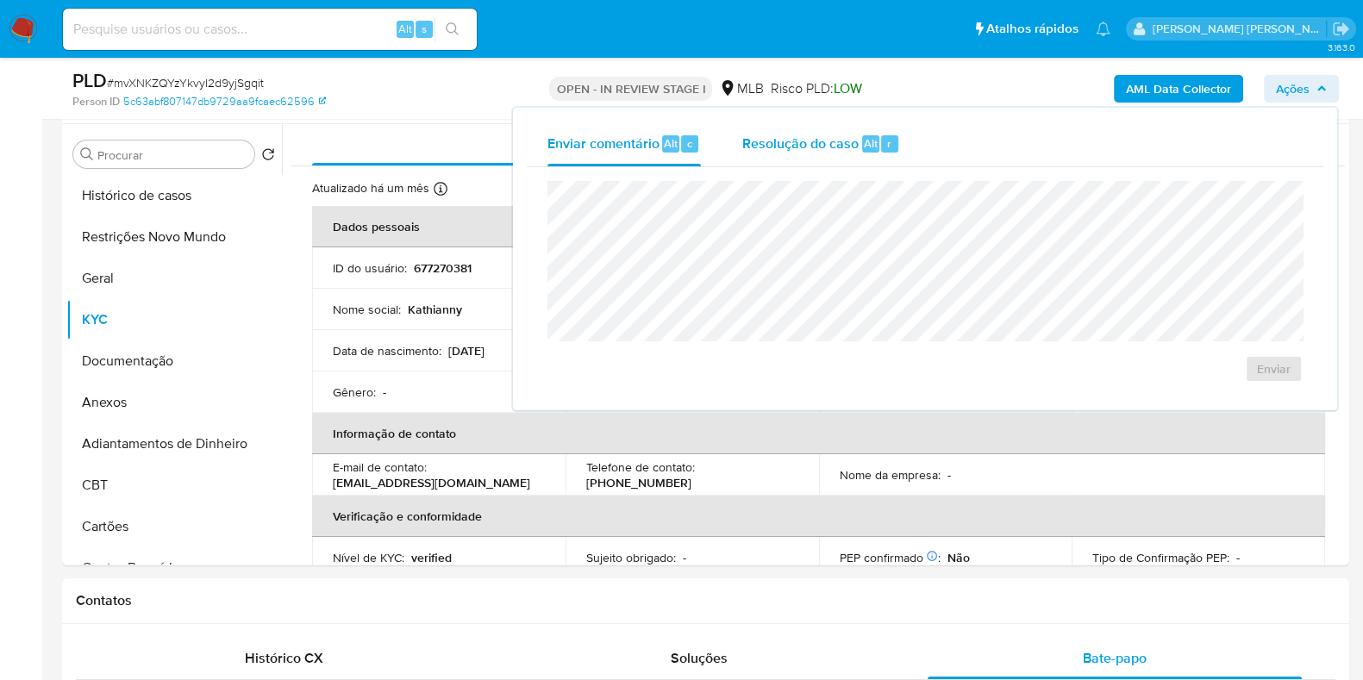
click at [826, 141] on span "Resolução do caso" at bounding box center [800, 143] width 116 height 20
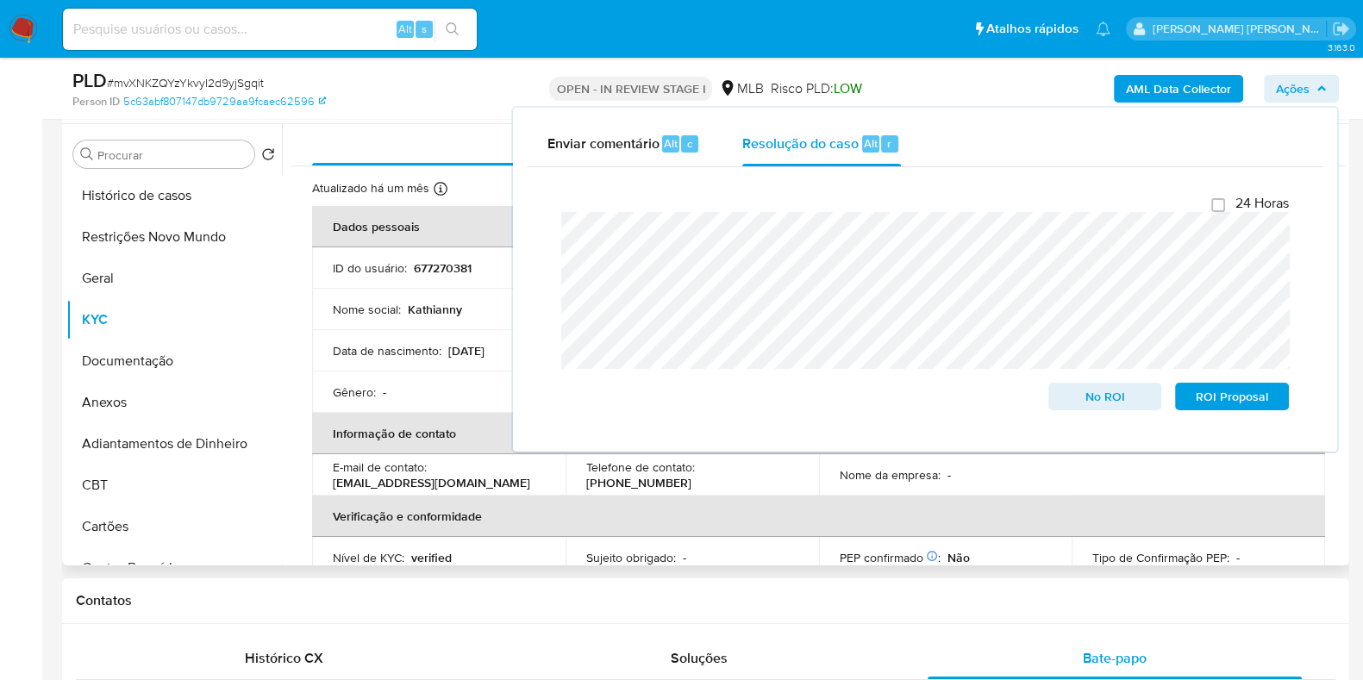
click at [398, 325] on td "Nome social : Kathianny" at bounding box center [438, 309] width 253 height 41
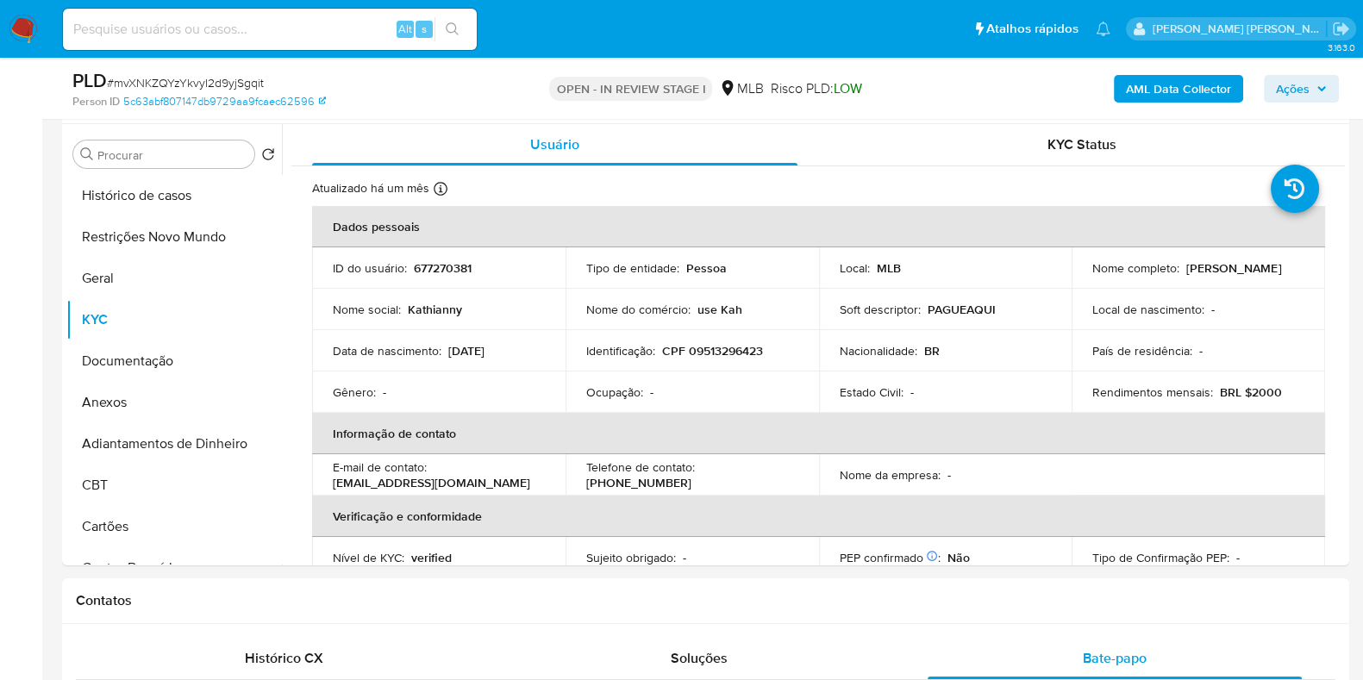
click at [1288, 88] on span "Ações" at bounding box center [1293, 89] width 34 height 28
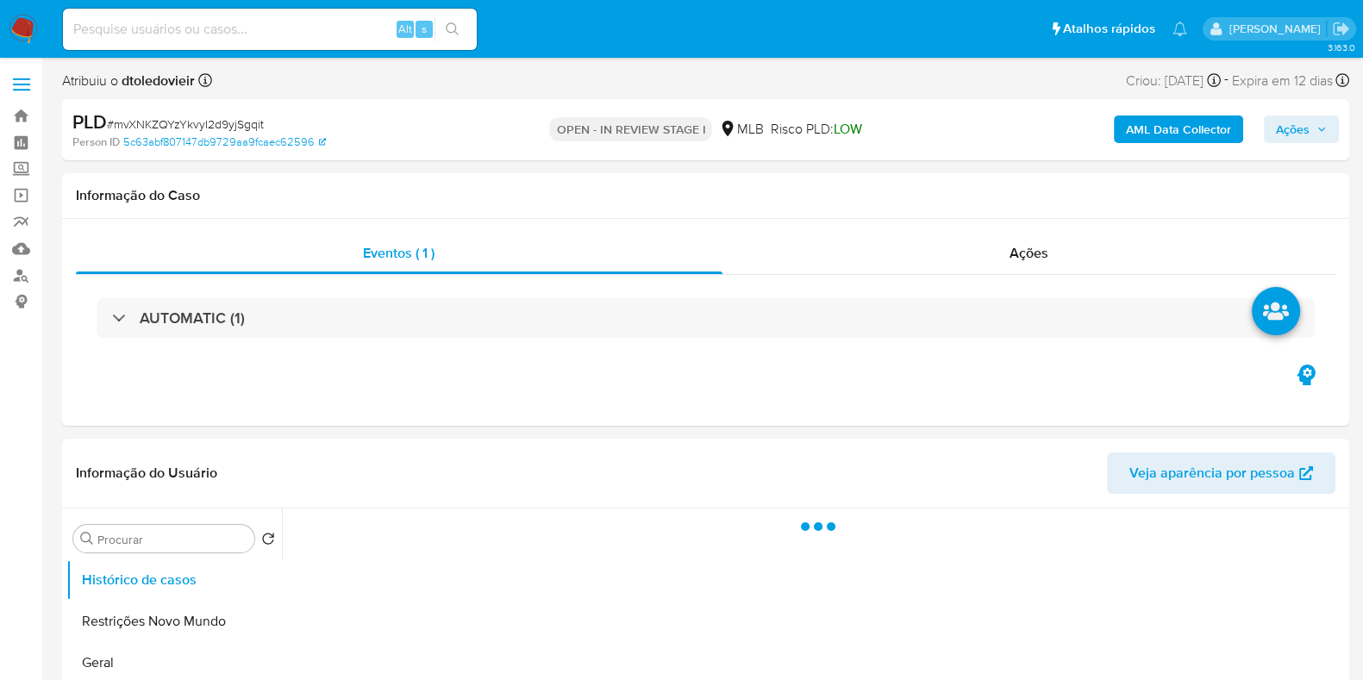
select select "10"
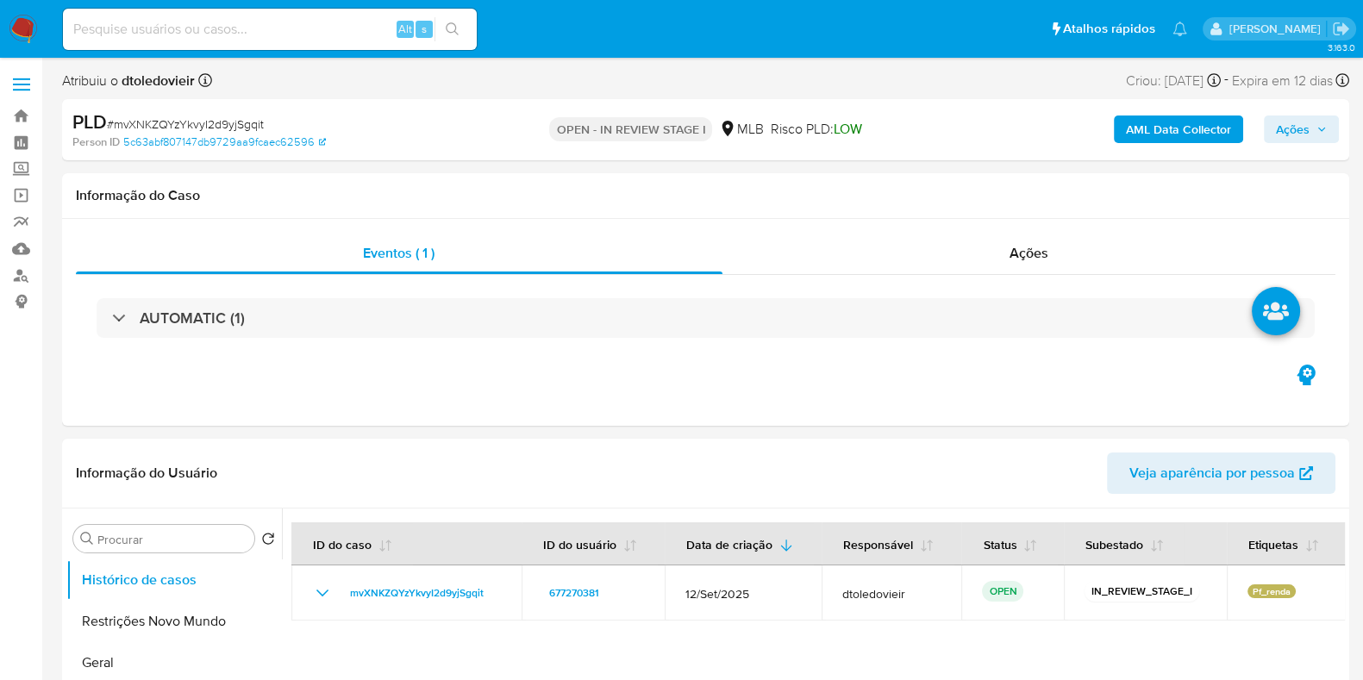
click at [1306, 135] on span "Ações" at bounding box center [1293, 130] width 34 height 28
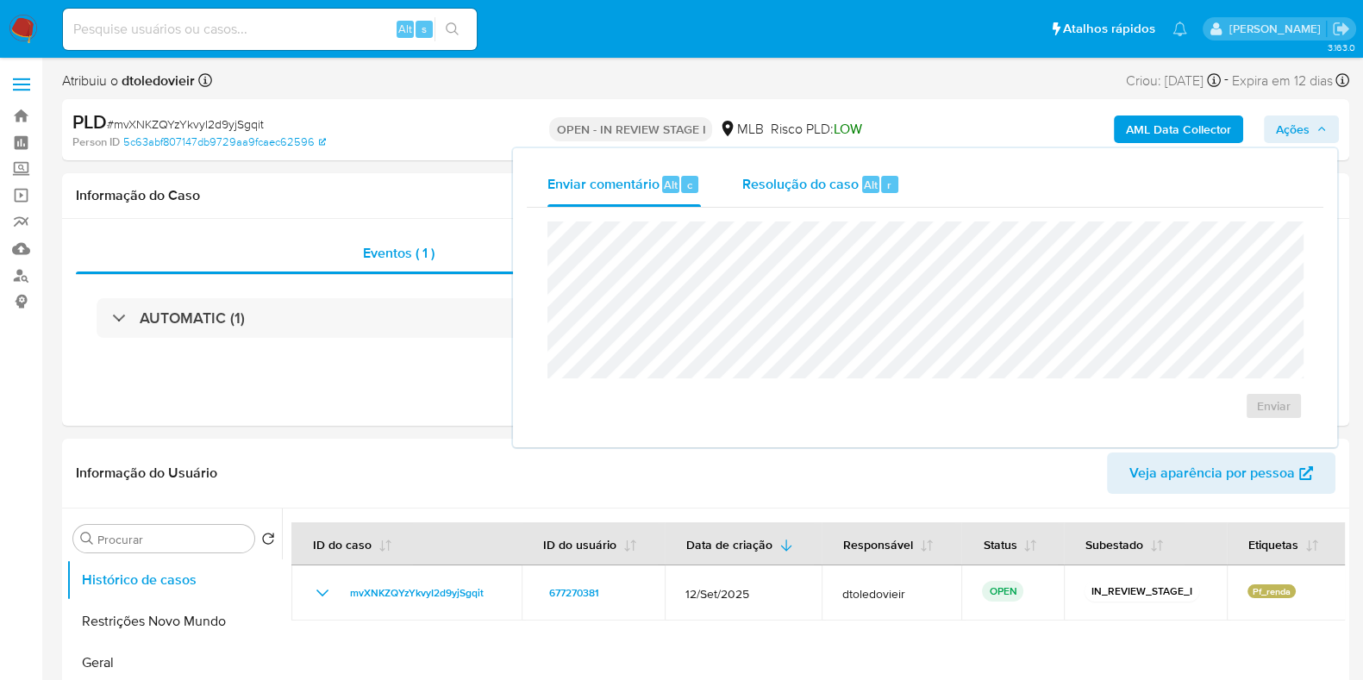
click at [811, 189] on span "Resolução do caso" at bounding box center [800, 184] width 116 height 20
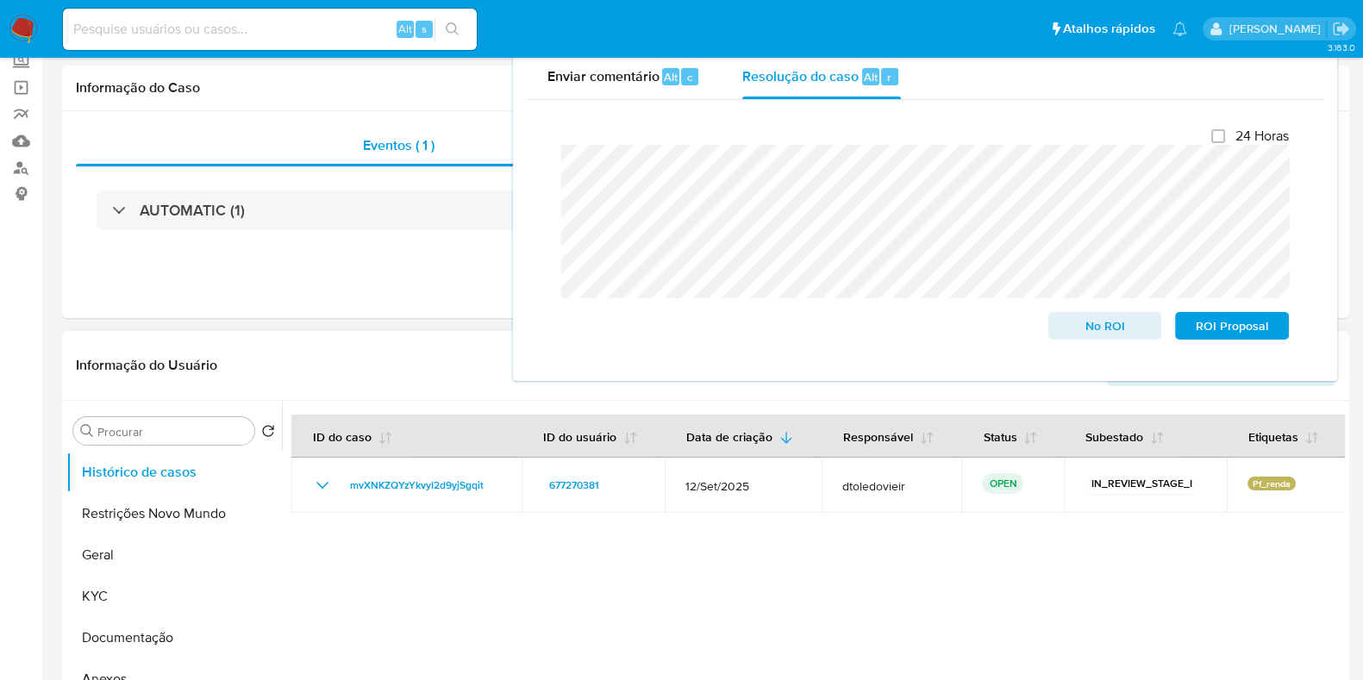
scroll to position [215, 0]
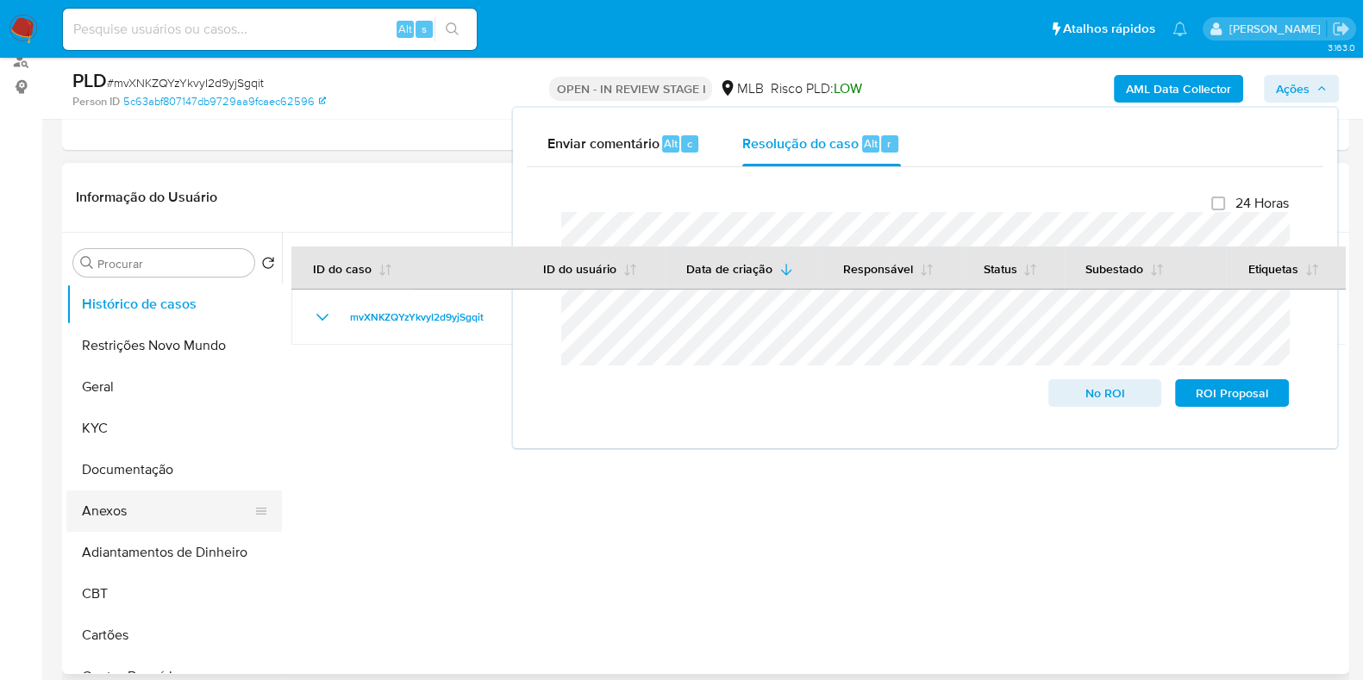
click at [153, 503] on button "Anexos" at bounding box center [167, 511] width 202 height 41
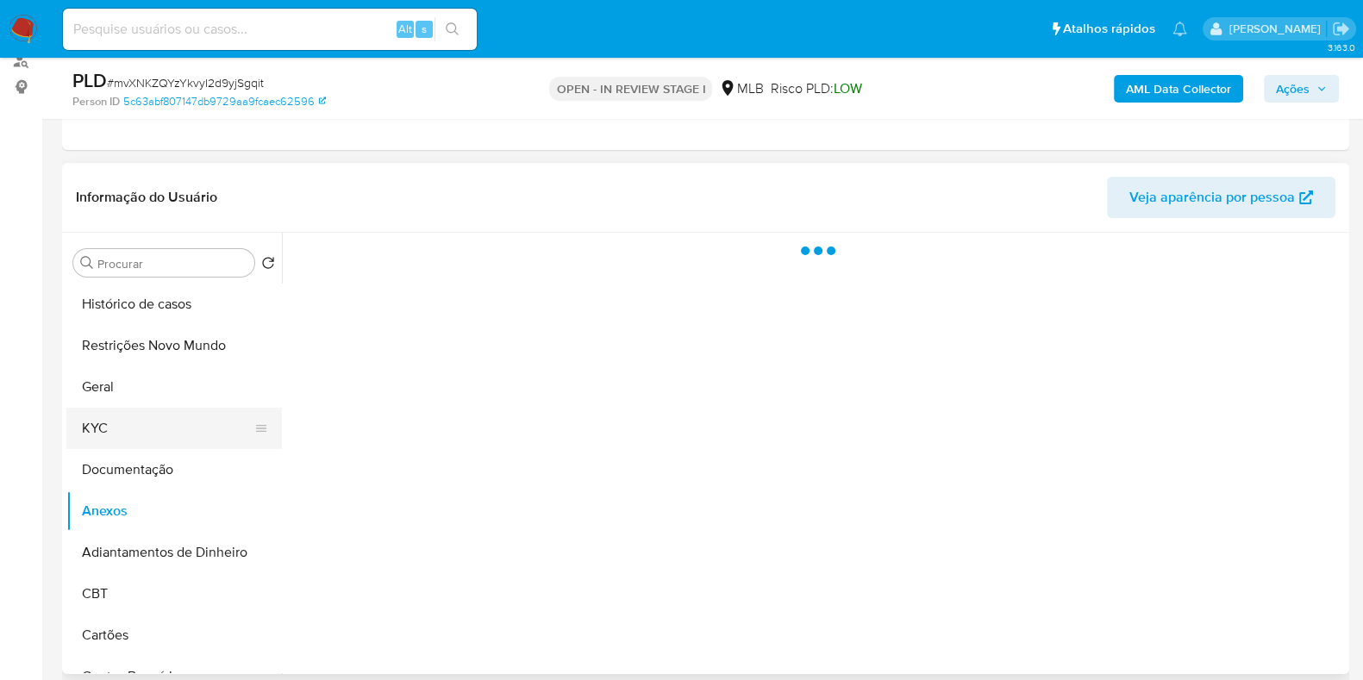
click at [155, 437] on button "KYC" at bounding box center [167, 428] width 202 height 41
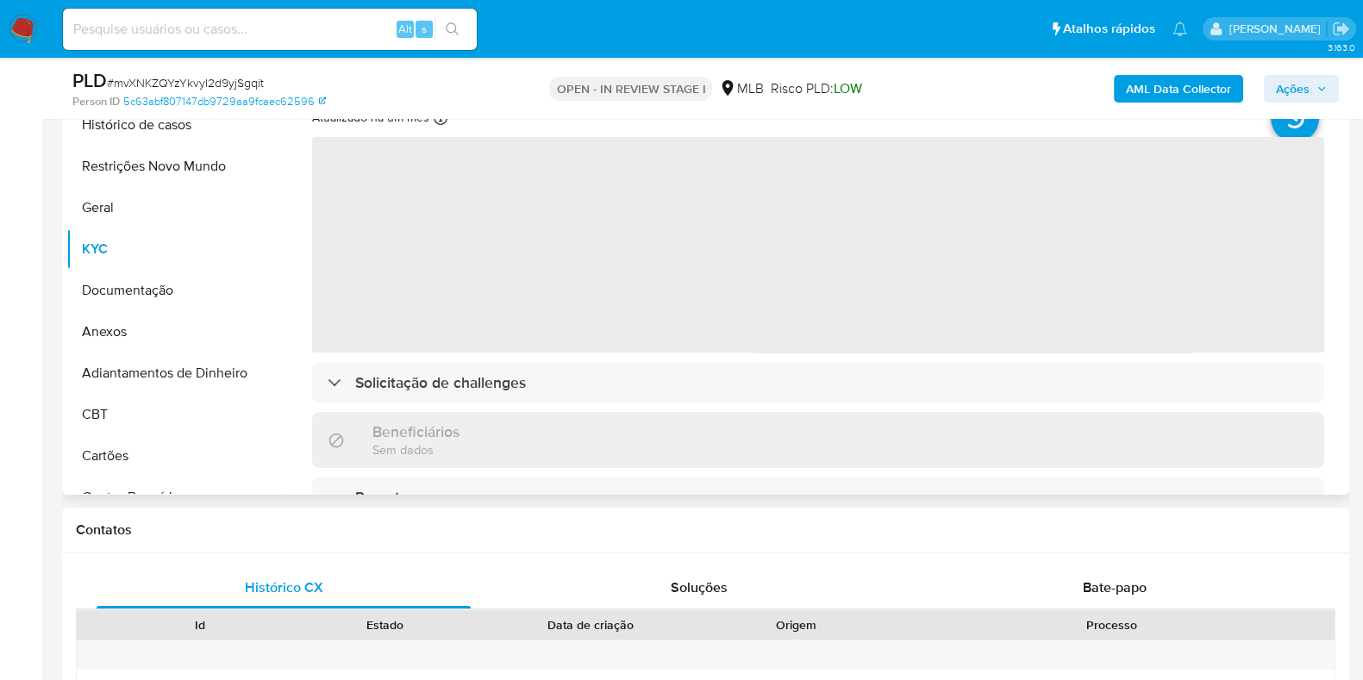
scroll to position [323, 0]
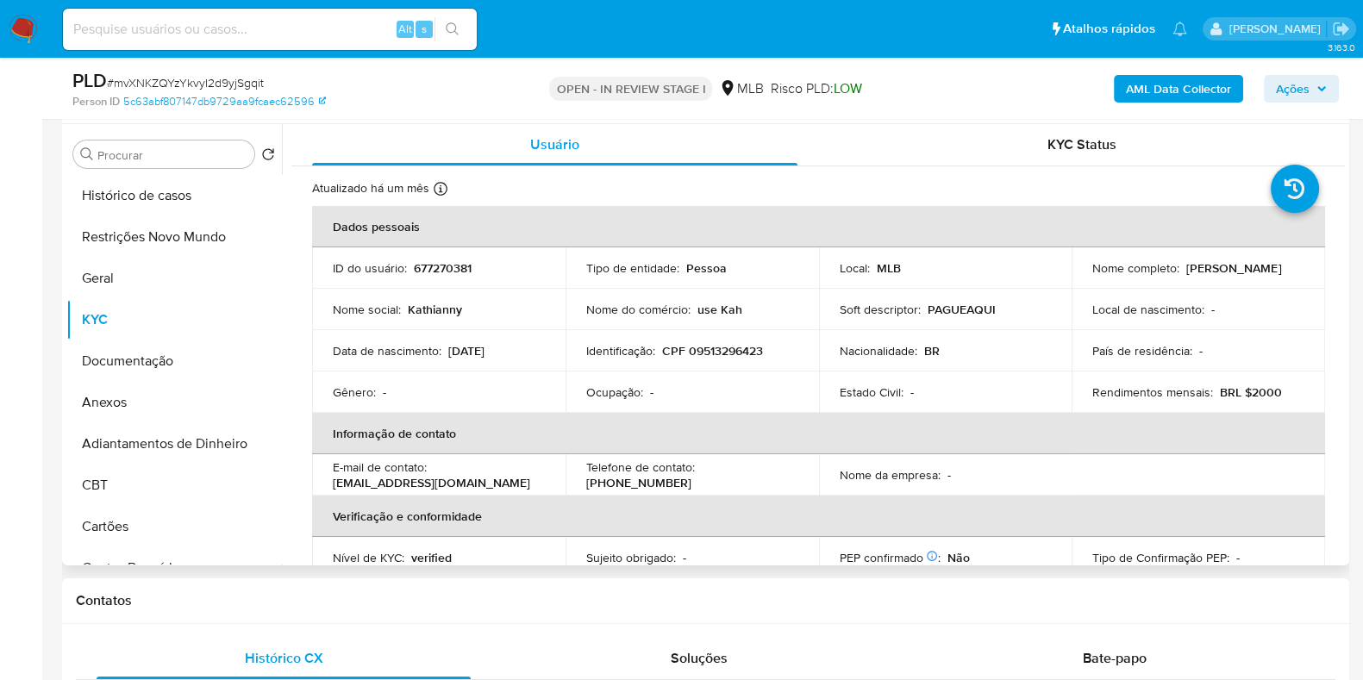
drag, startPoint x: 1249, startPoint y: 273, endPoint x: 1085, endPoint y: 284, distance: 165.0
click at [1085, 284] on td "Nome completo : Kathianny Dos Santos Leite" at bounding box center [1198, 267] width 253 height 41
copy p "[PERSON_NAME]"
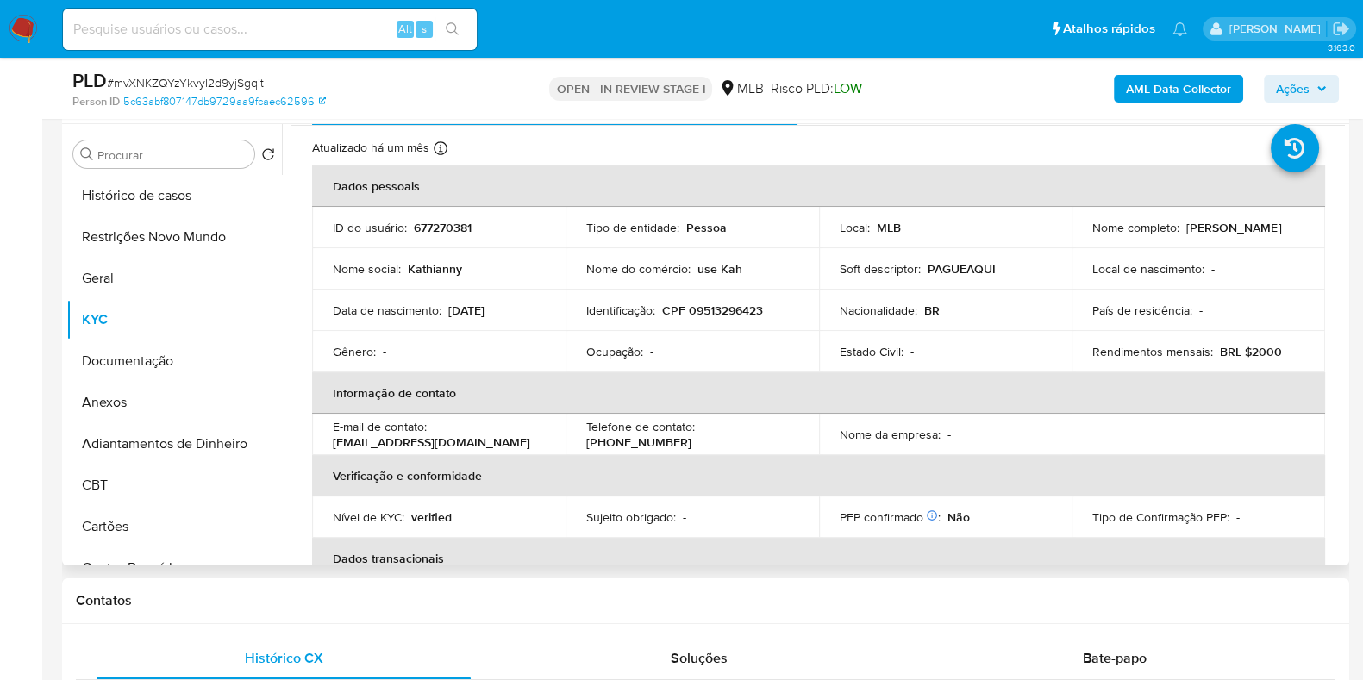
scroll to position [0, 0]
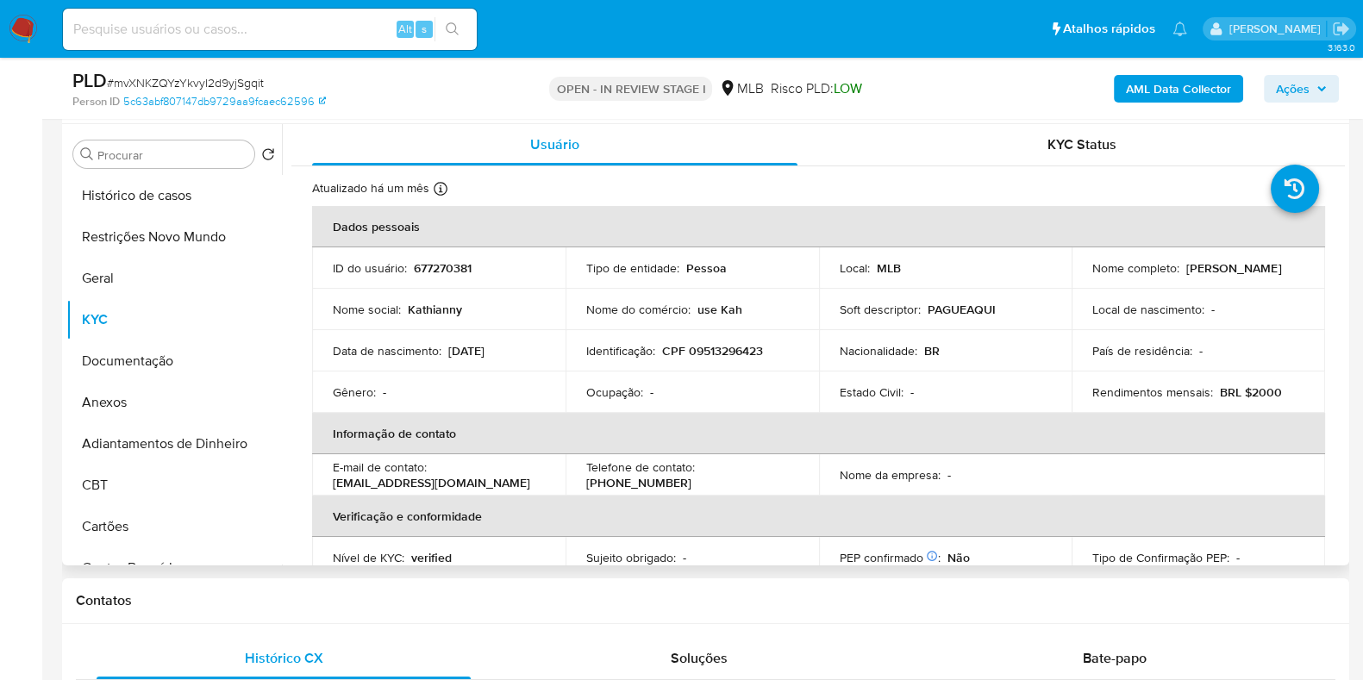
click at [705, 357] on p "CPF 09513296423" at bounding box center [712, 351] width 101 height 16
copy p "09513296423"
click at [147, 286] on button "Geral" at bounding box center [167, 278] width 202 height 41
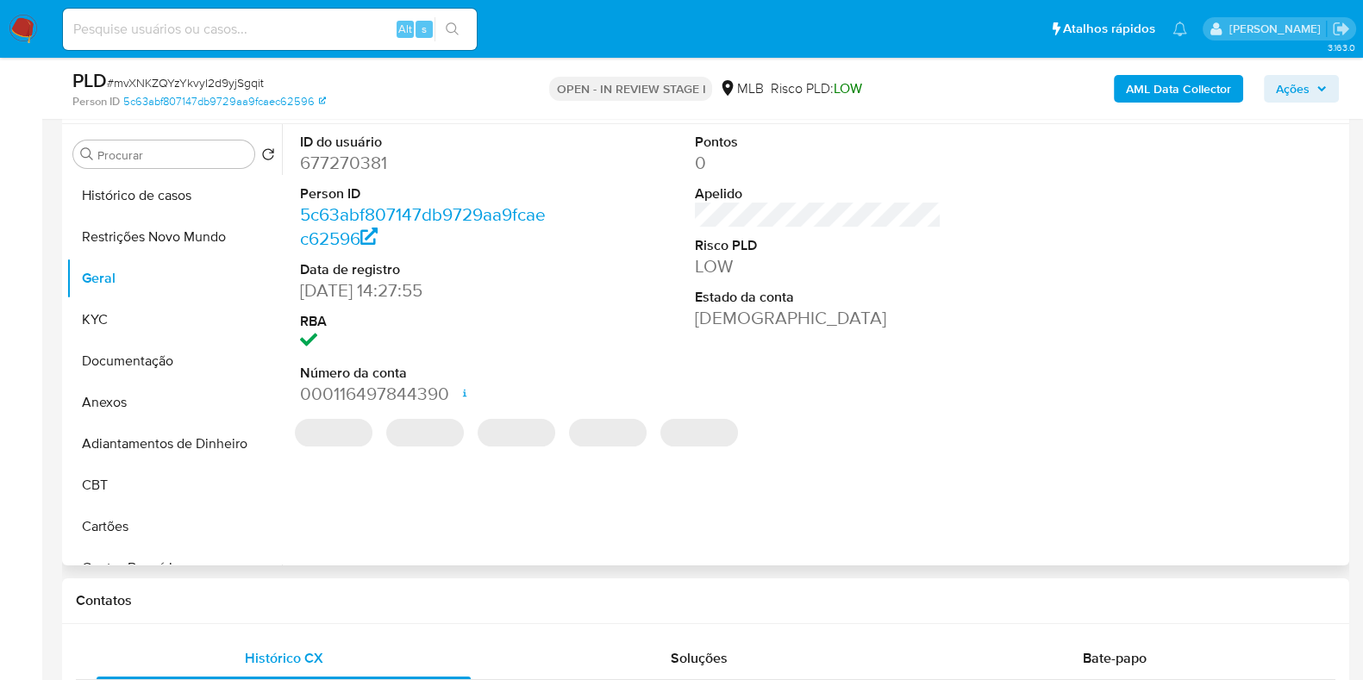
click at [368, 166] on dd "677270381" at bounding box center [423, 163] width 247 height 24
click at [367, 166] on dd "677270381" at bounding box center [423, 163] width 247 height 24
copy dd "677270381"
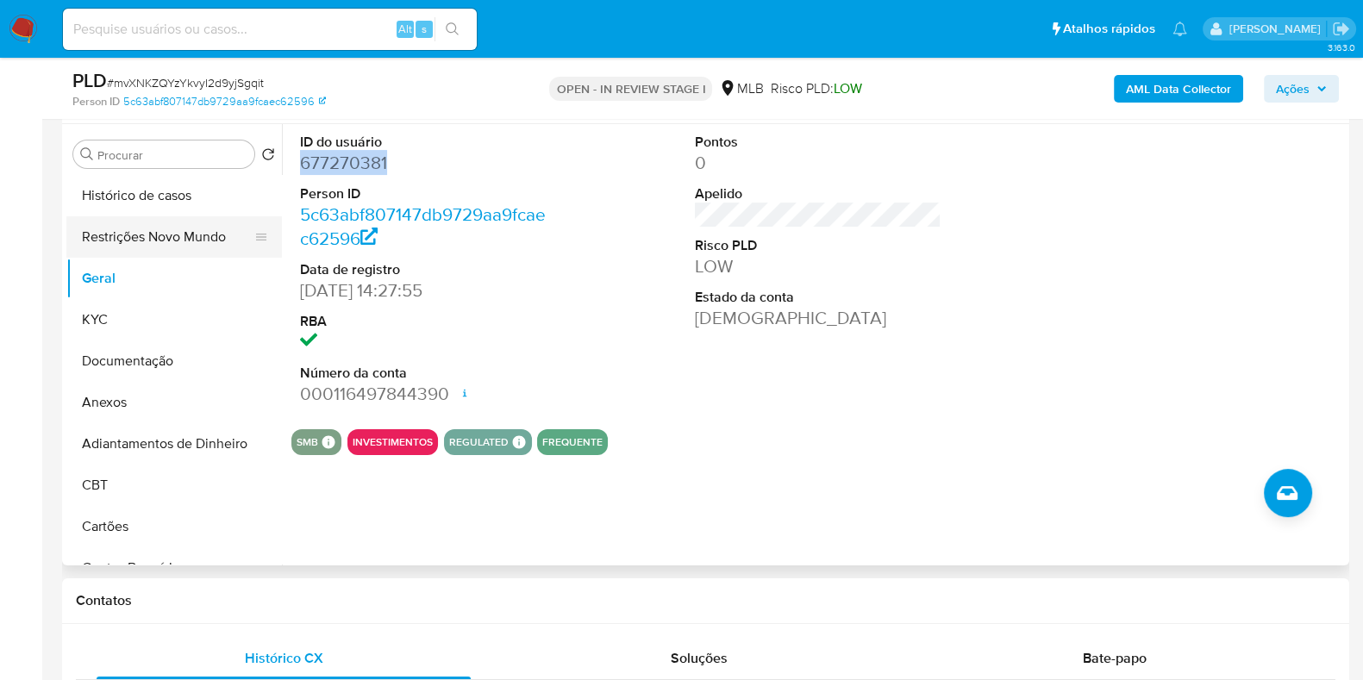
click at [192, 234] on button "Restrições Novo Mundo" at bounding box center [167, 236] width 202 height 41
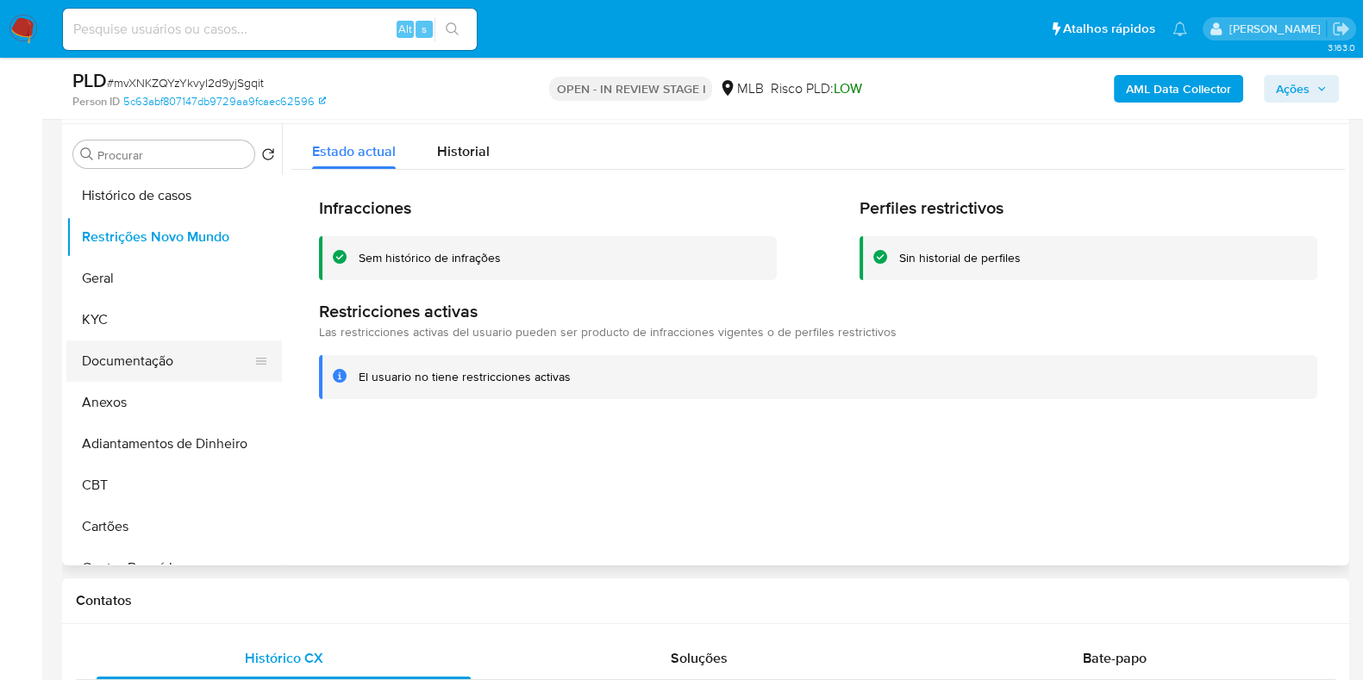
click at [115, 357] on button "Documentação" at bounding box center [167, 361] width 202 height 41
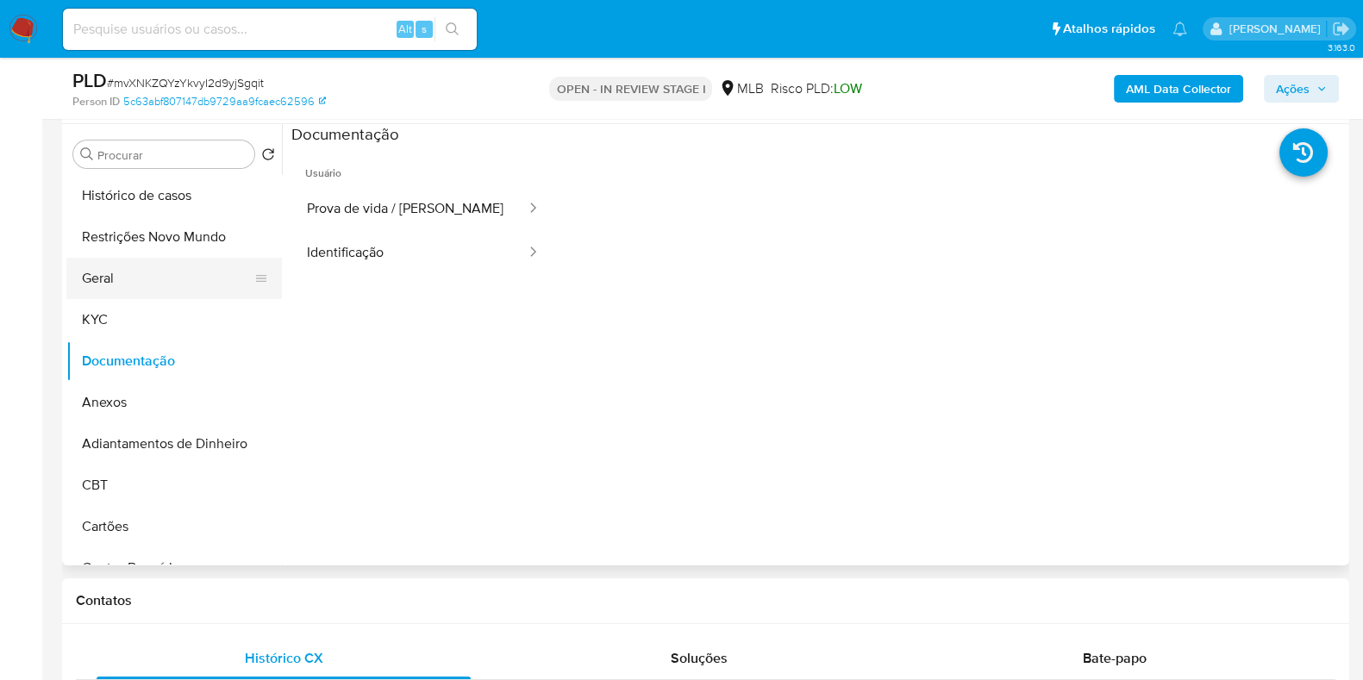
click at [137, 291] on button "Geral" at bounding box center [167, 278] width 202 height 41
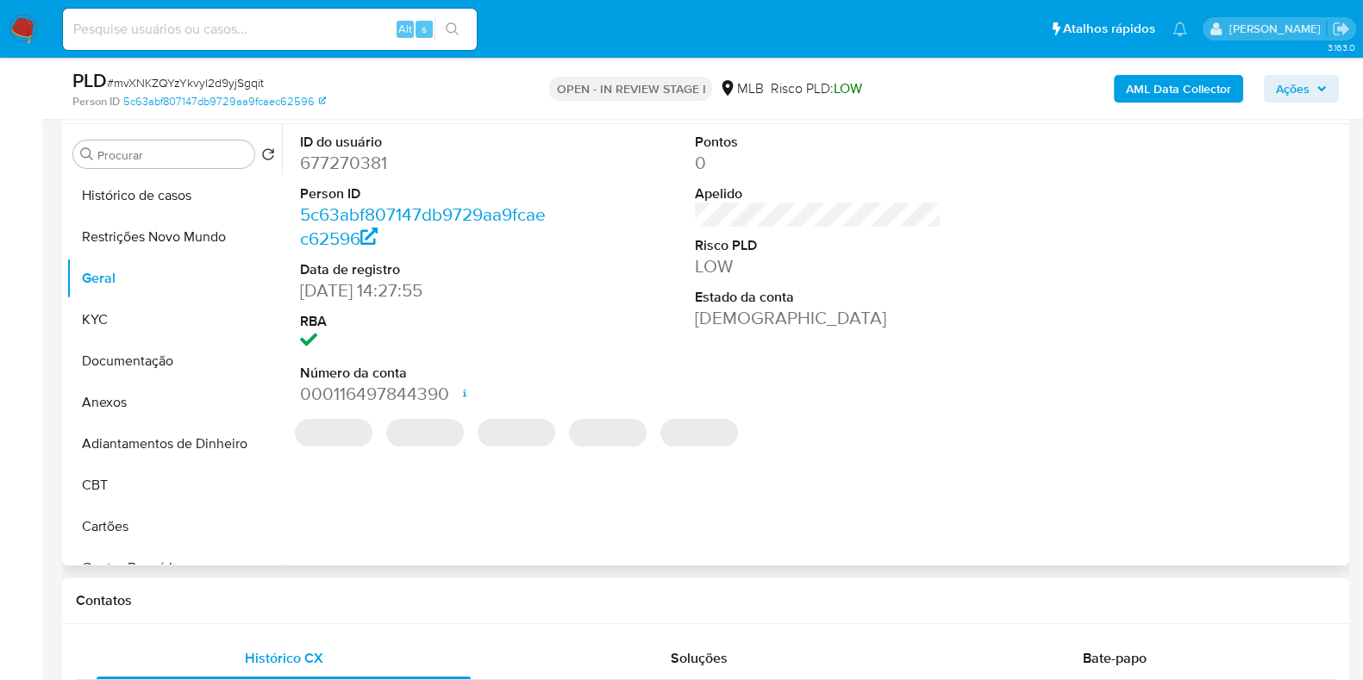
click at [372, 151] on dd "677270381" at bounding box center [423, 163] width 247 height 24
click at [346, 168] on dd "677270381" at bounding box center [423, 163] width 247 height 24
copy dd "677270381"
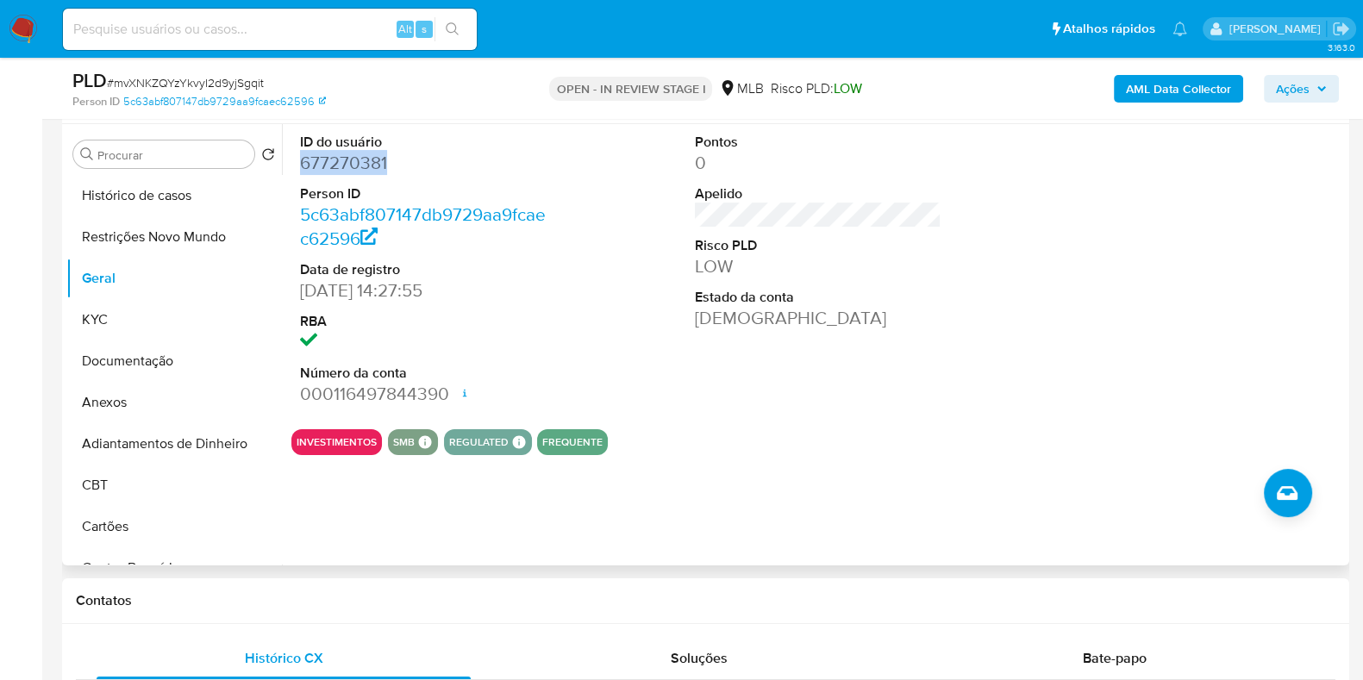
drag, startPoint x: 466, startPoint y: 295, endPoint x: 301, endPoint y: 302, distance: 164.8
click at [301, 302] on dd "24/11/2020 14:27:55" at bounding box center [423, 291] width 247 height 24
click at [153, 310] on button "KYC" at bounding box center [167, 319] width 202 height 41
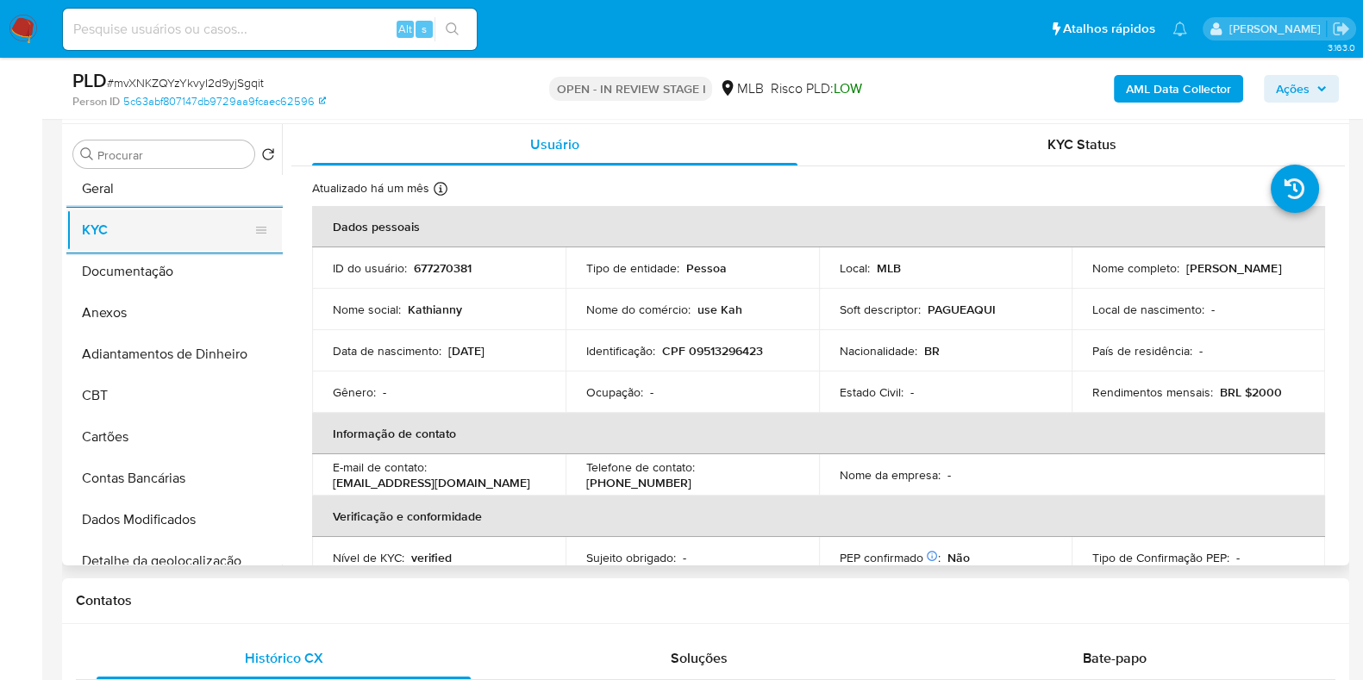
scroll to position [322, 0]
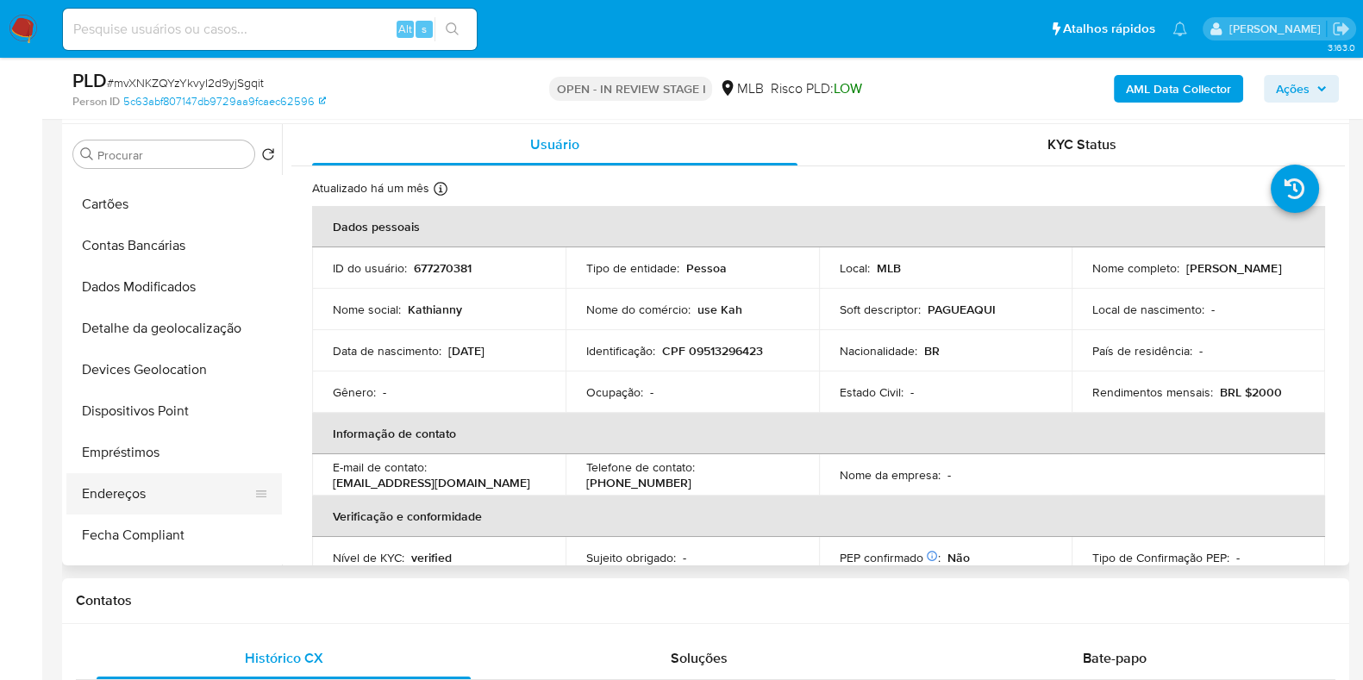
click at [138, 497] on button "Endereços" at bounding box center [167, 493] width 202 height 41
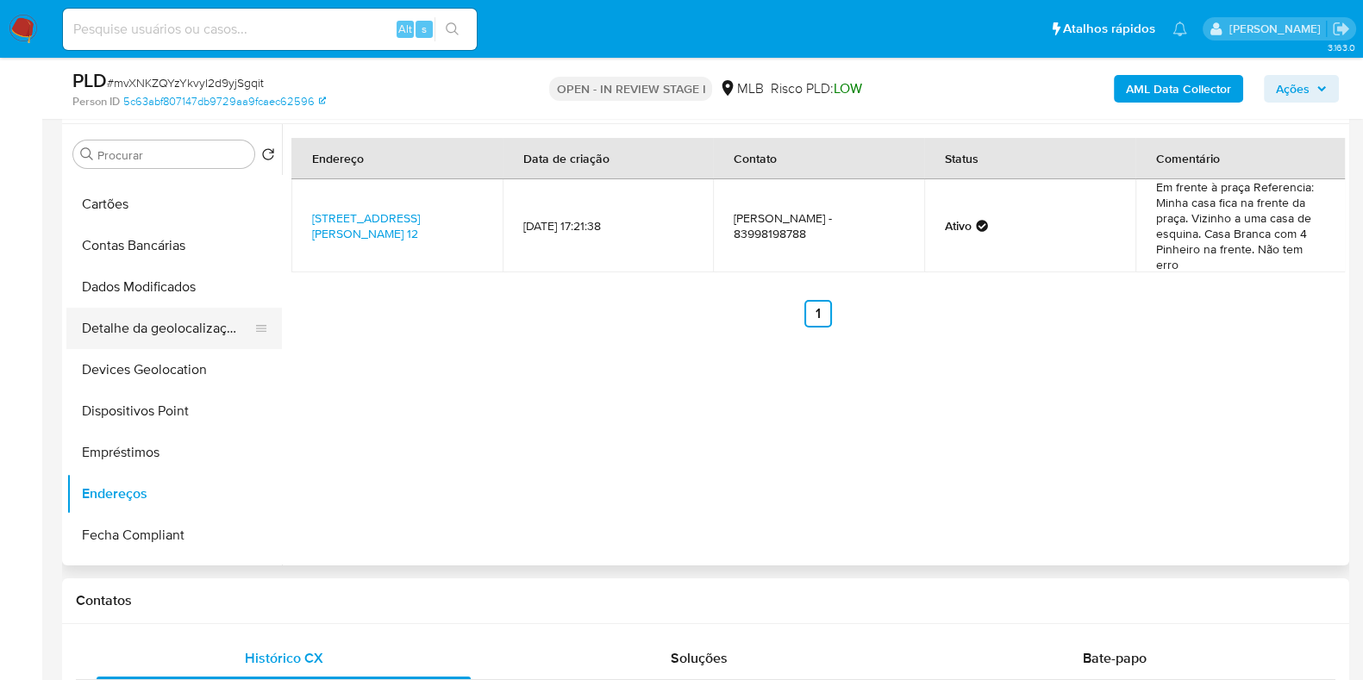
click at [176, 321] on button "Detalhe da geolocalização" at bounding box center [167, 328] width 202 height 41
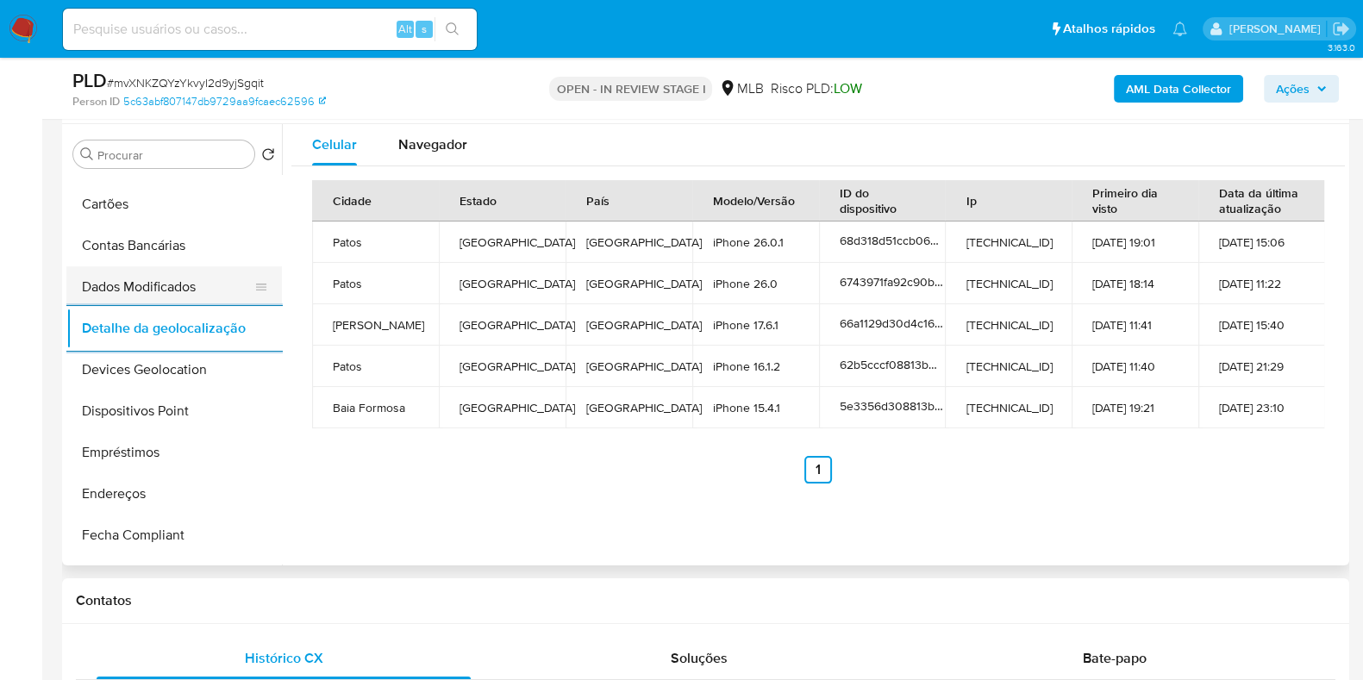
scroll to position [0, 0]
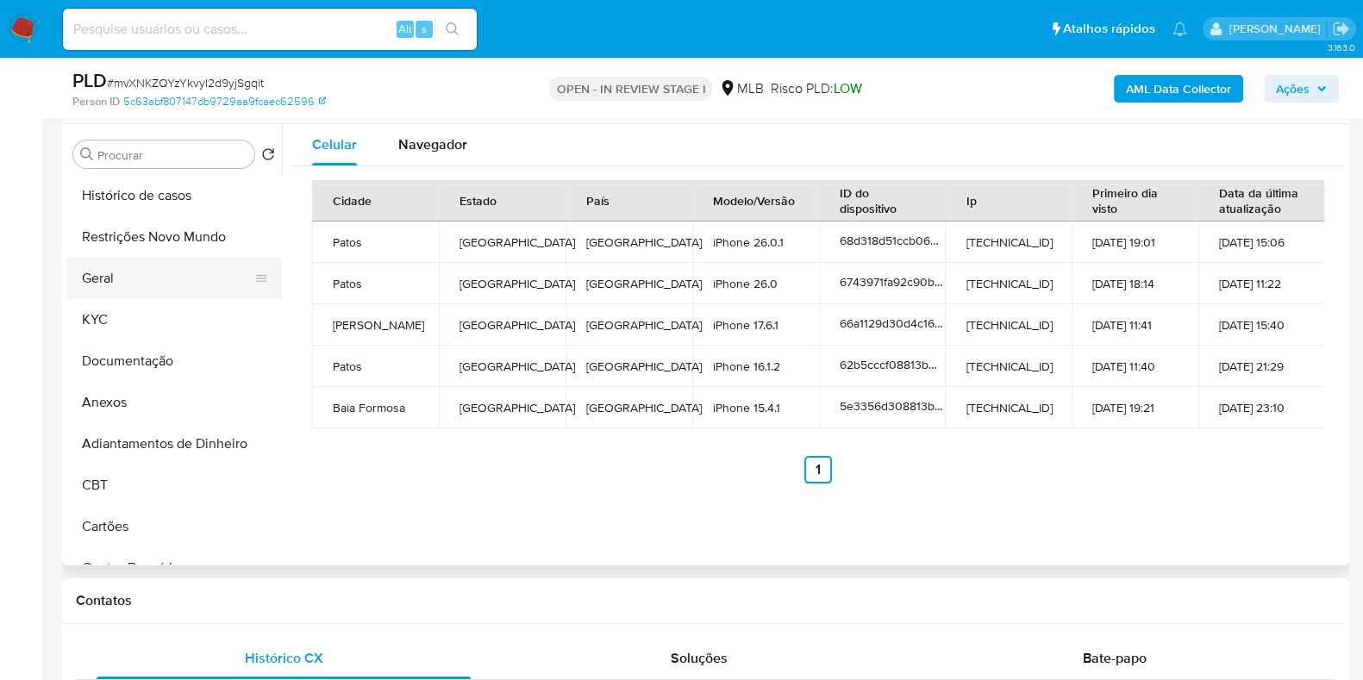
click at [187, 279] on button "Geral" at bounding box center [167, 278] width 202 height 41
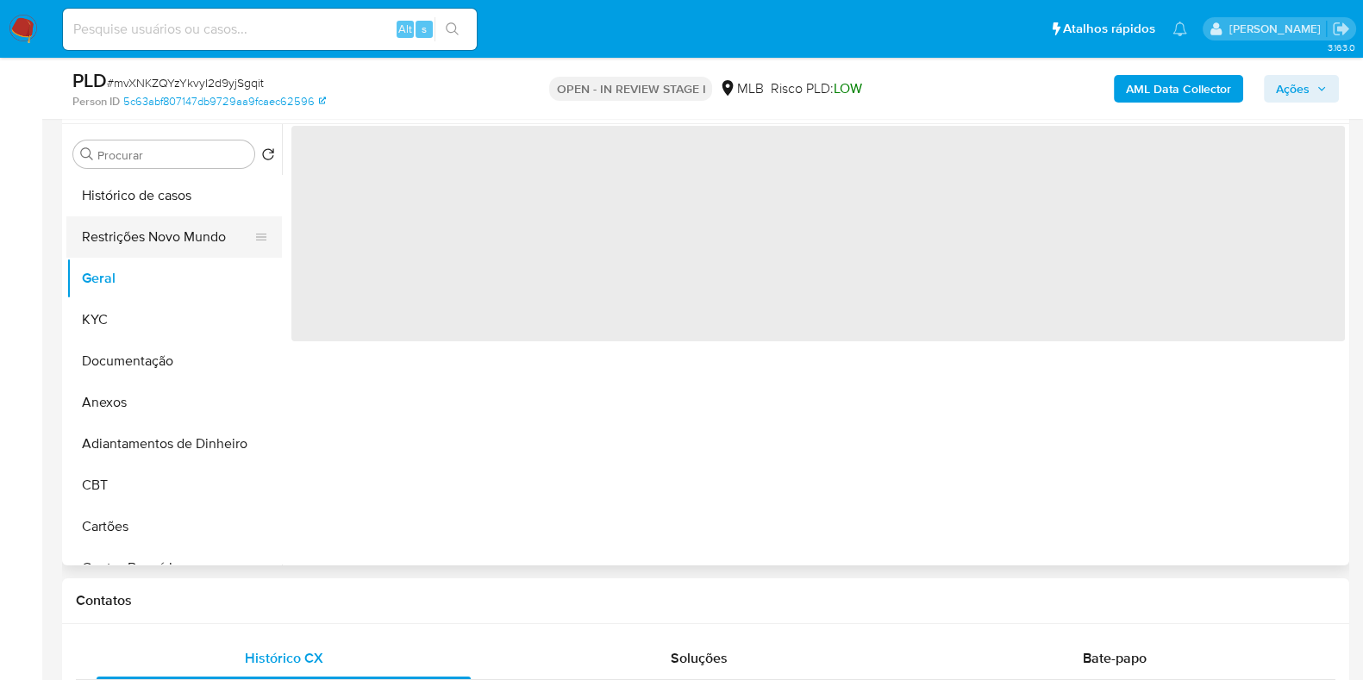
click at [197, 217] on button "Restrições Novo Mundo" at bounding box center [167, 236] width 202 height 41
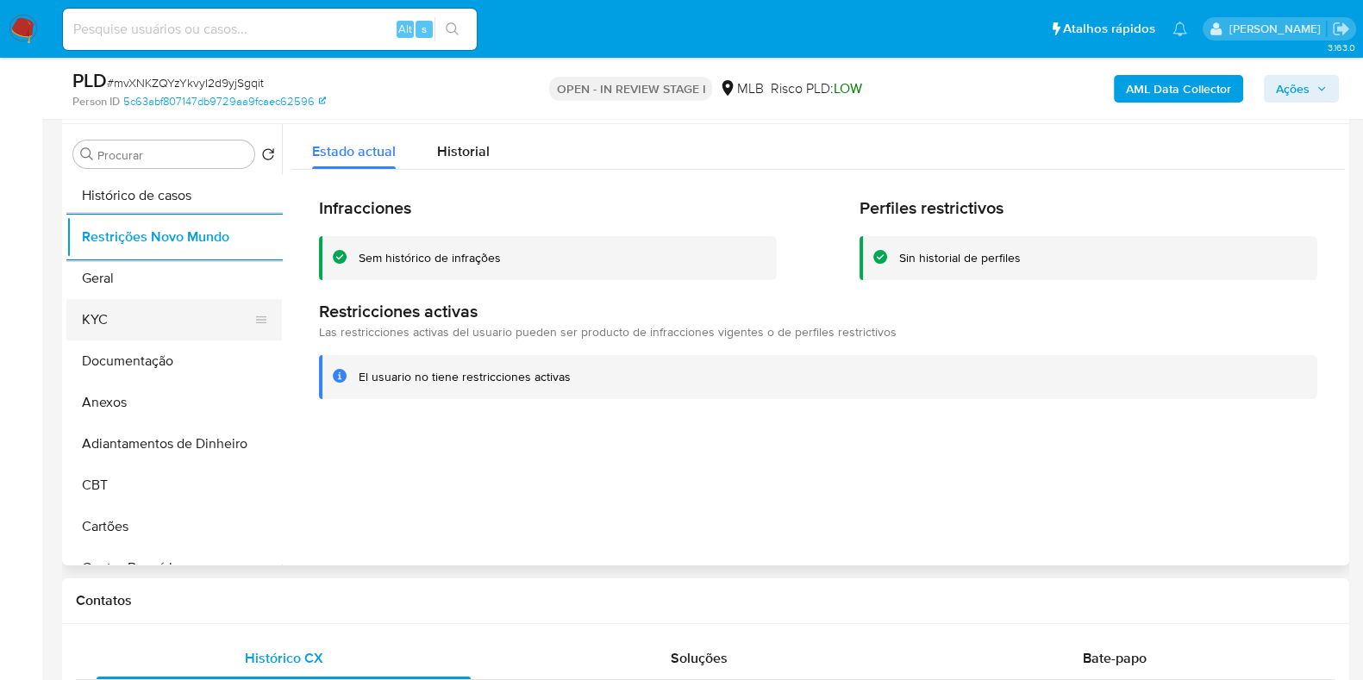
scroll to position [322, 0]
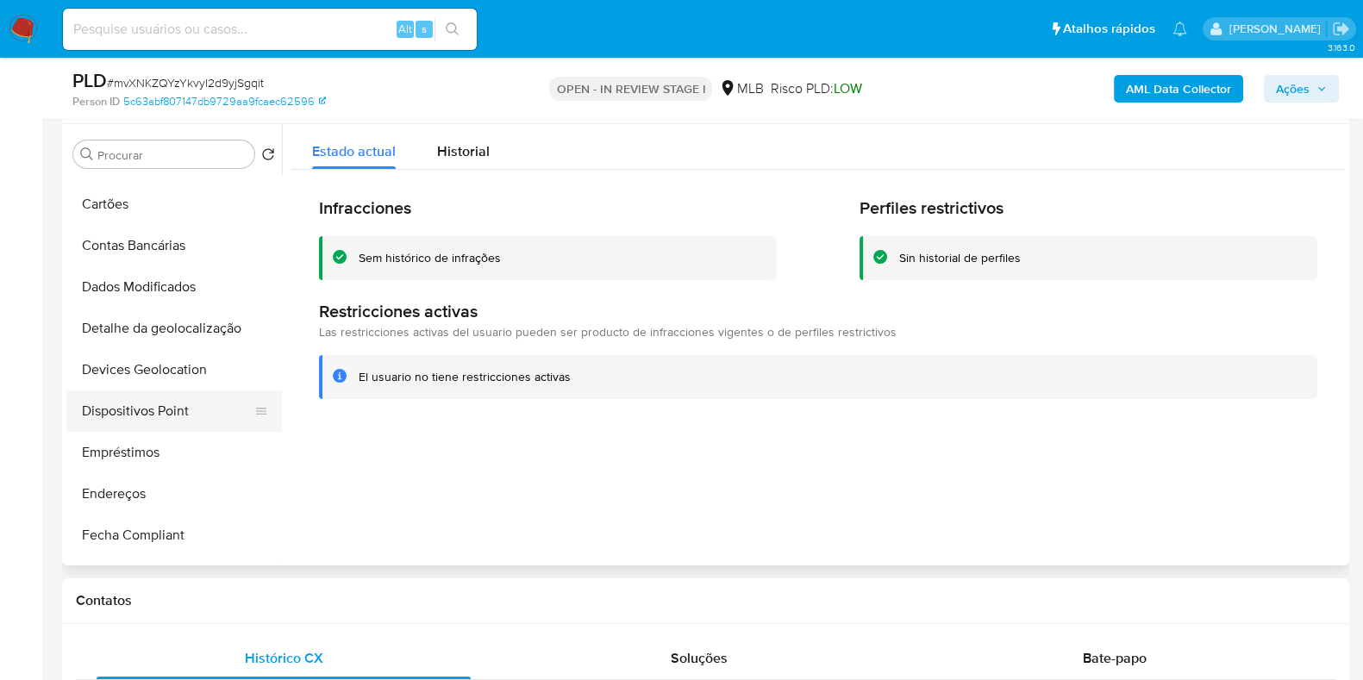
drag, startPoint x: 168, startPoint y: 415, endPoint x: 197, endPoint y: 421, distance: 29.9
click at [167, 416] on button "Dispositivos Point" at bounding box center [167, 411] width 202 height 41
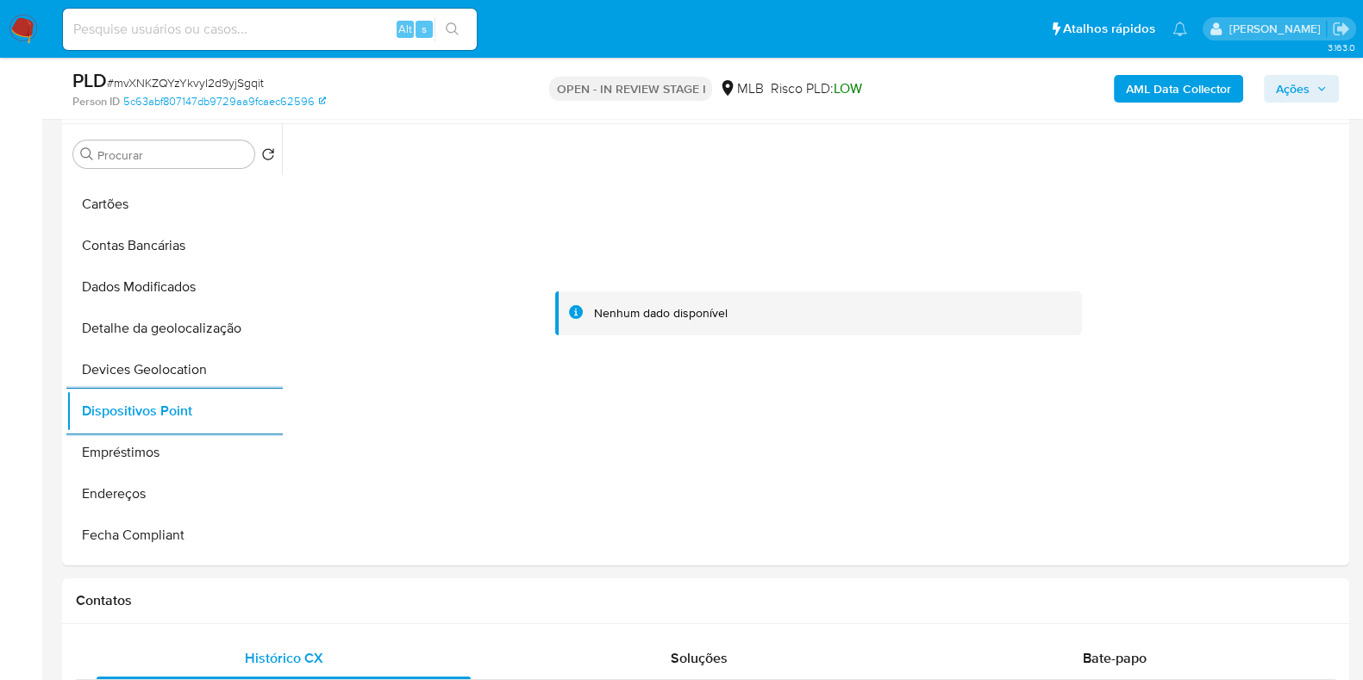
click at [1174, 97] on b "AML Data Collector" at bounding box center [1178, 89] width 105 height 28
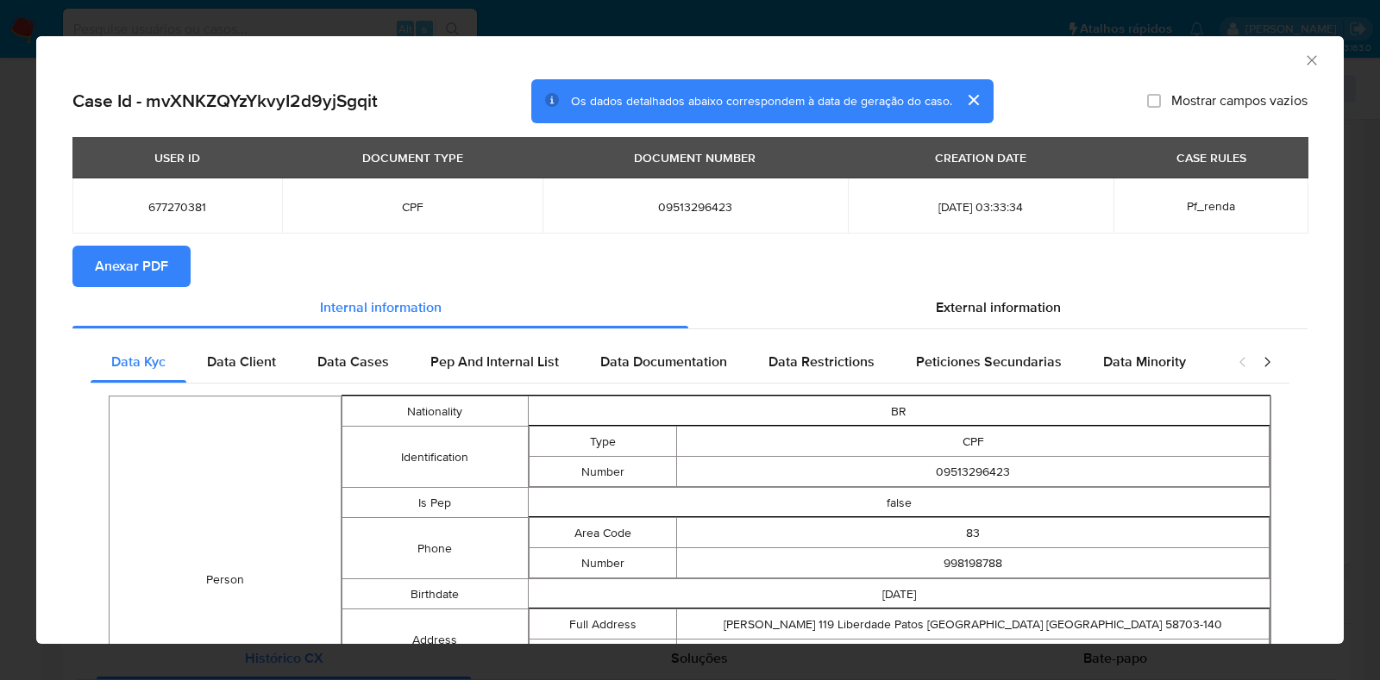
drag, startPoint x: 139, startPoint y: 260, endPoint x: 125, endPoint y: 263, distance: 14.2
click at [138, 260] on span "Anexar PDF" at bounding box center [131, 266] width 73 height 38
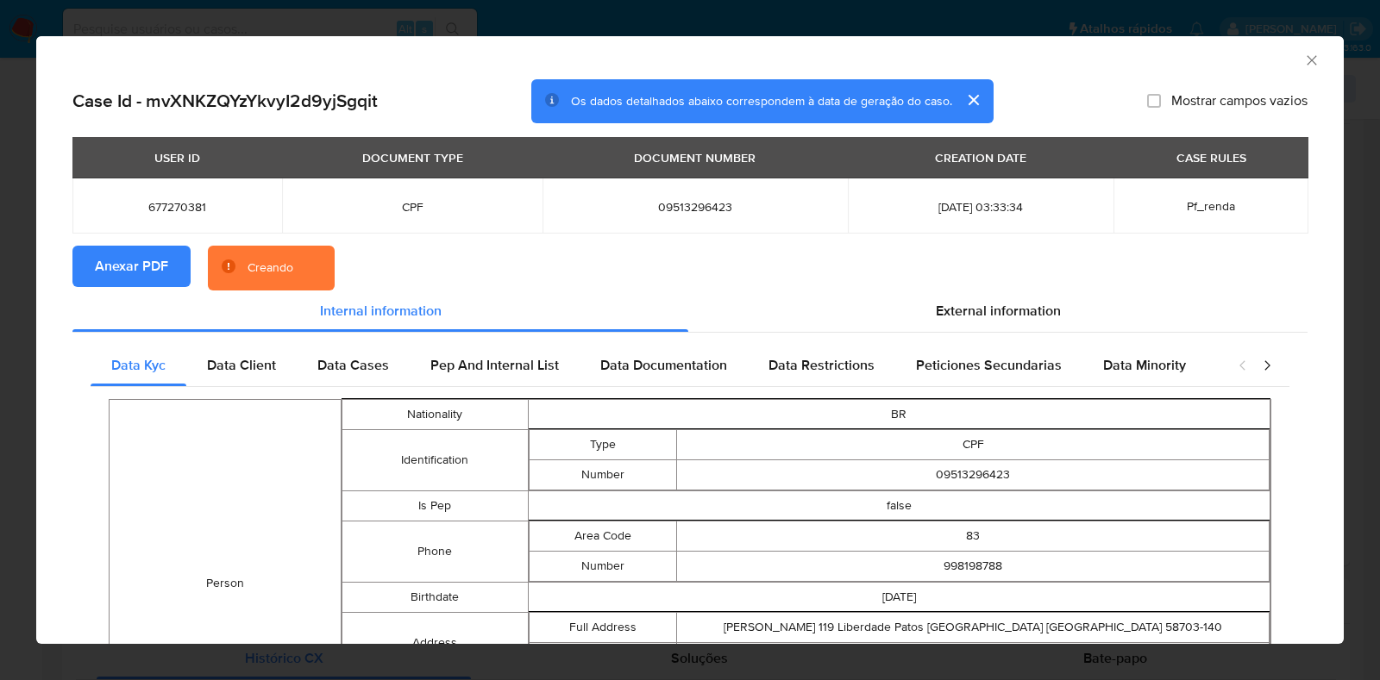
click at [0, 316] on div "AML Data Collector Case Id - mvXNKZQYzYkvyI2d9yjSgqit Os dados detalhados abaix…" at bounding box center [690, 340] width 1380 height 680
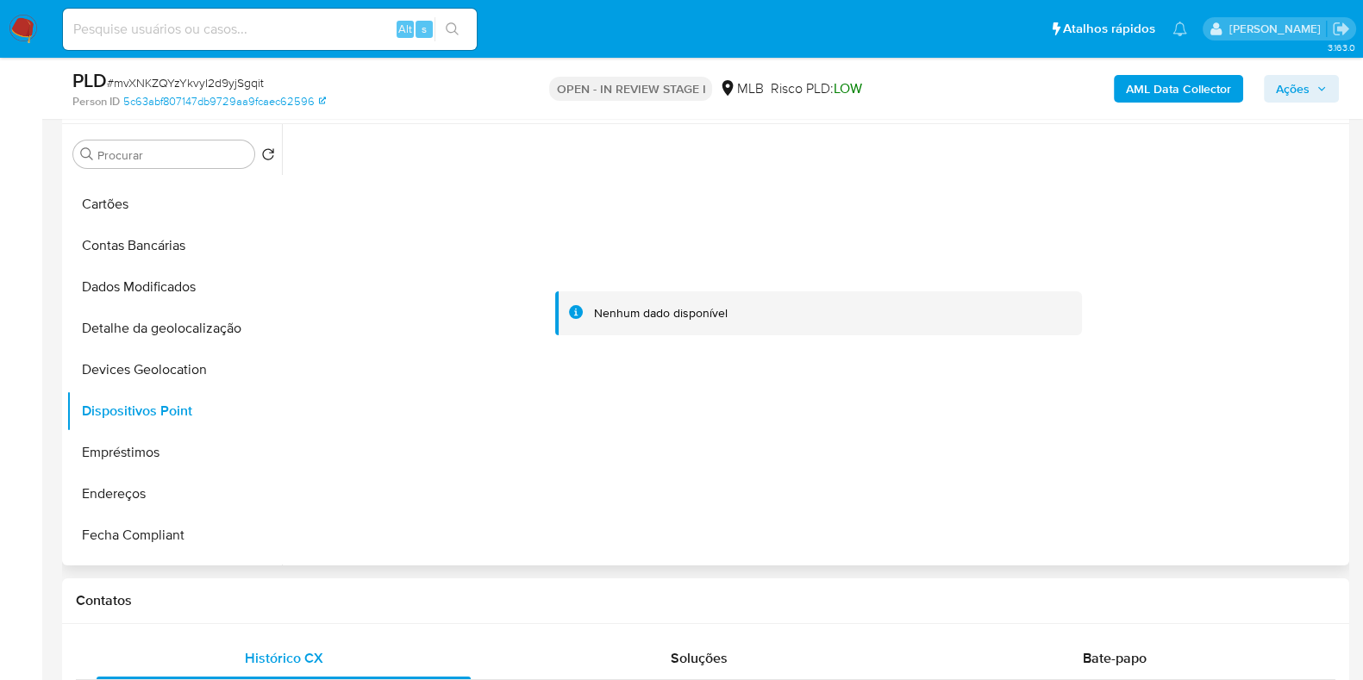
scroll to position [0, 0]
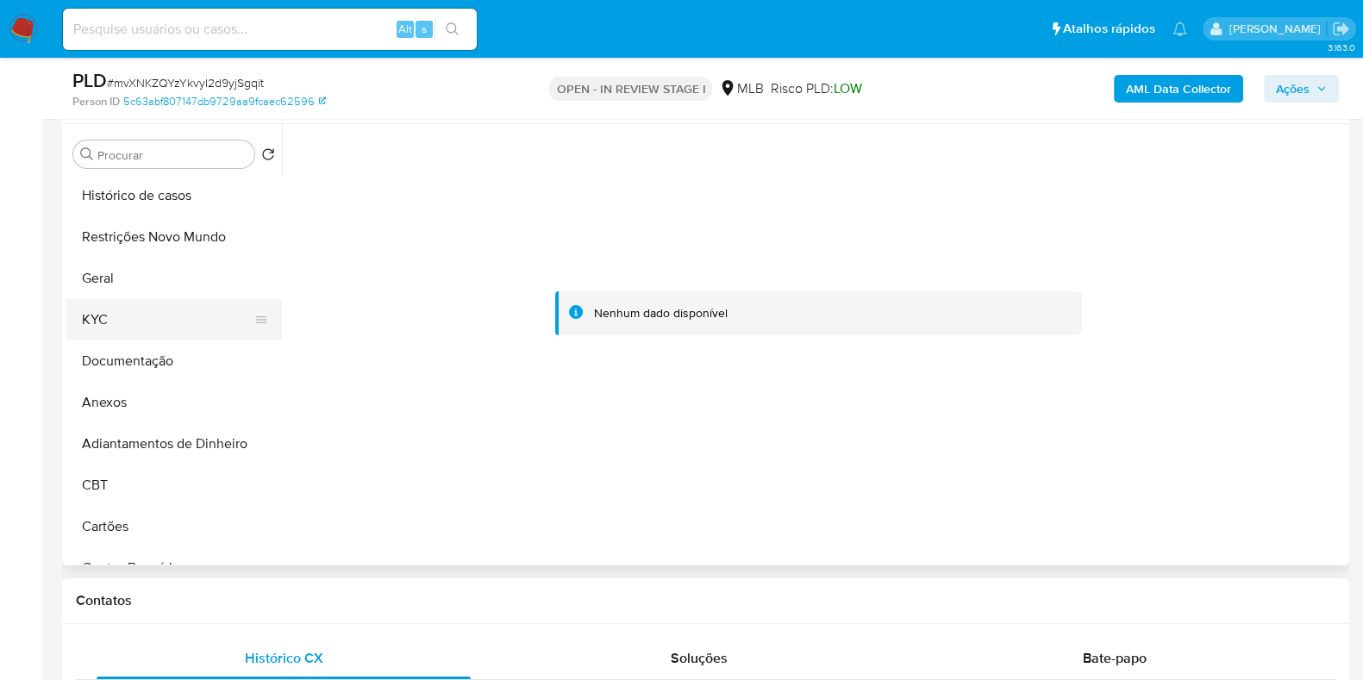
click at [147, 300] on button "KYC" at bounding box center [167, 319] width 202 height 41
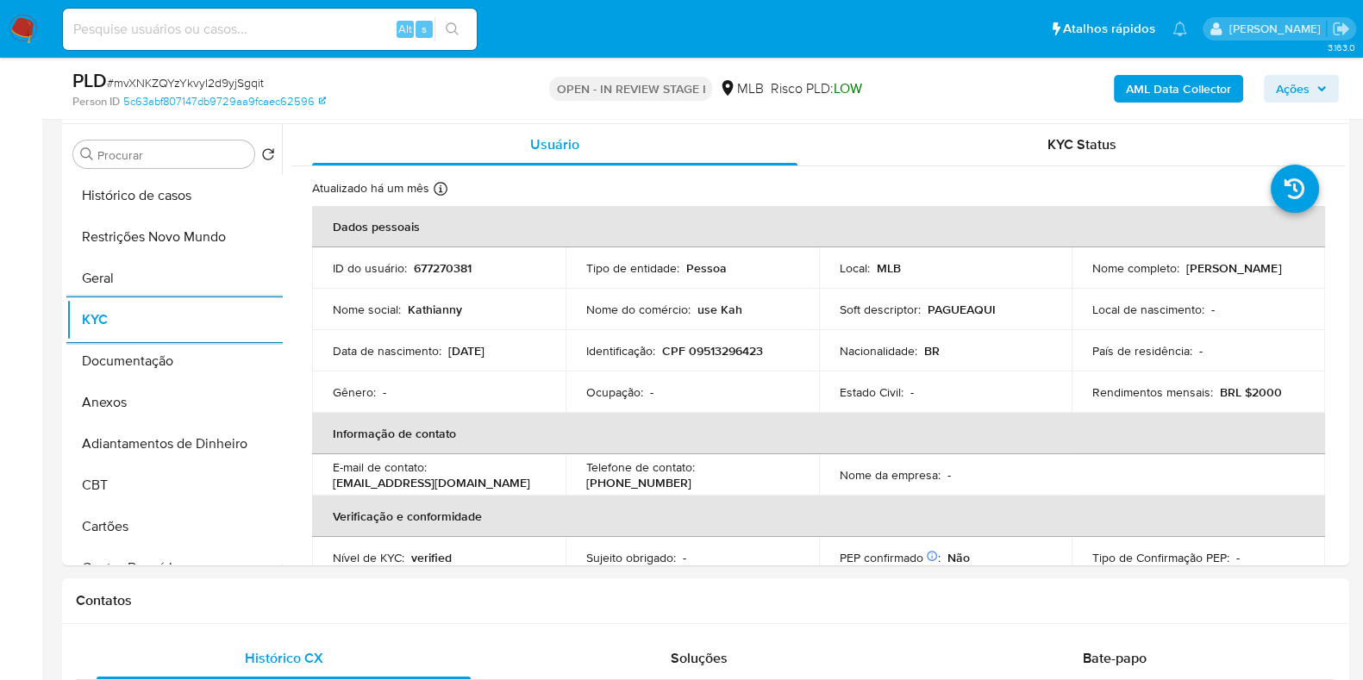
click at [1161, 95] on b "AML Data Collector" at bounding box center [1178, 89] width 105 height 28
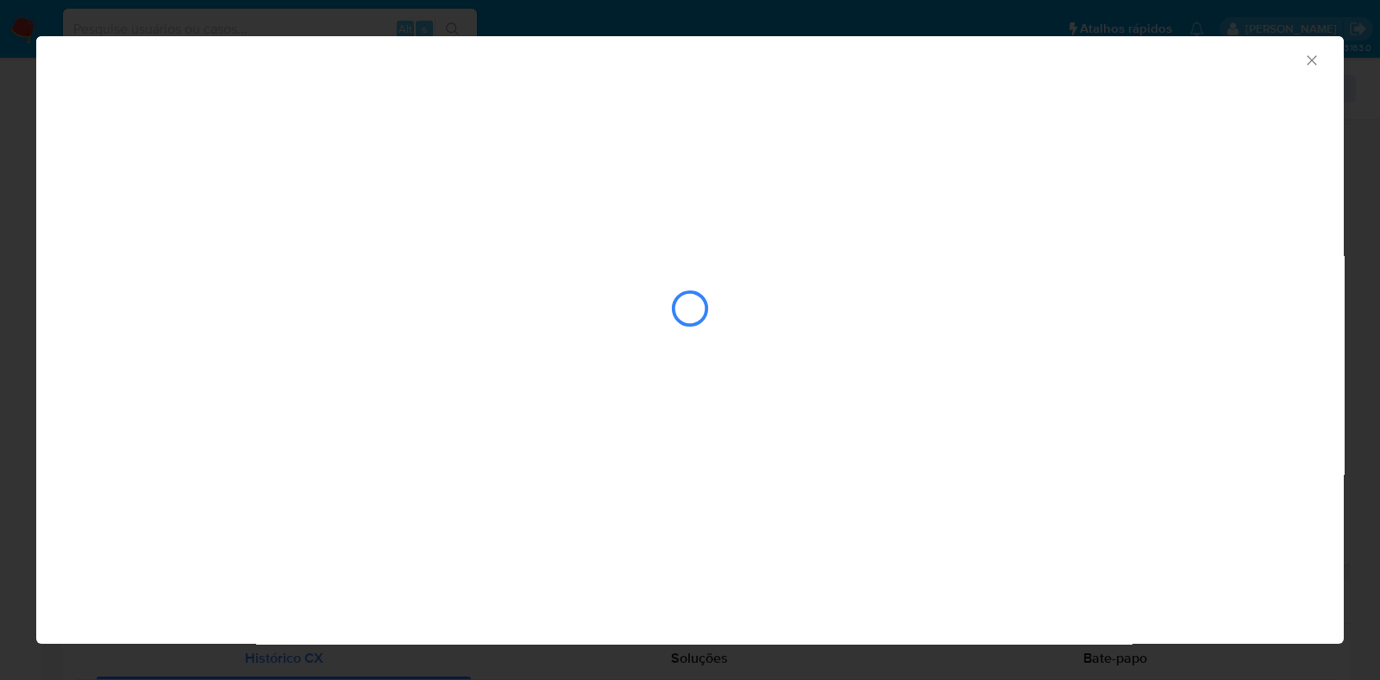
click at [5, 300] on div "AML Data Collector" at bounding box center [690, 340] width 1380 height 680
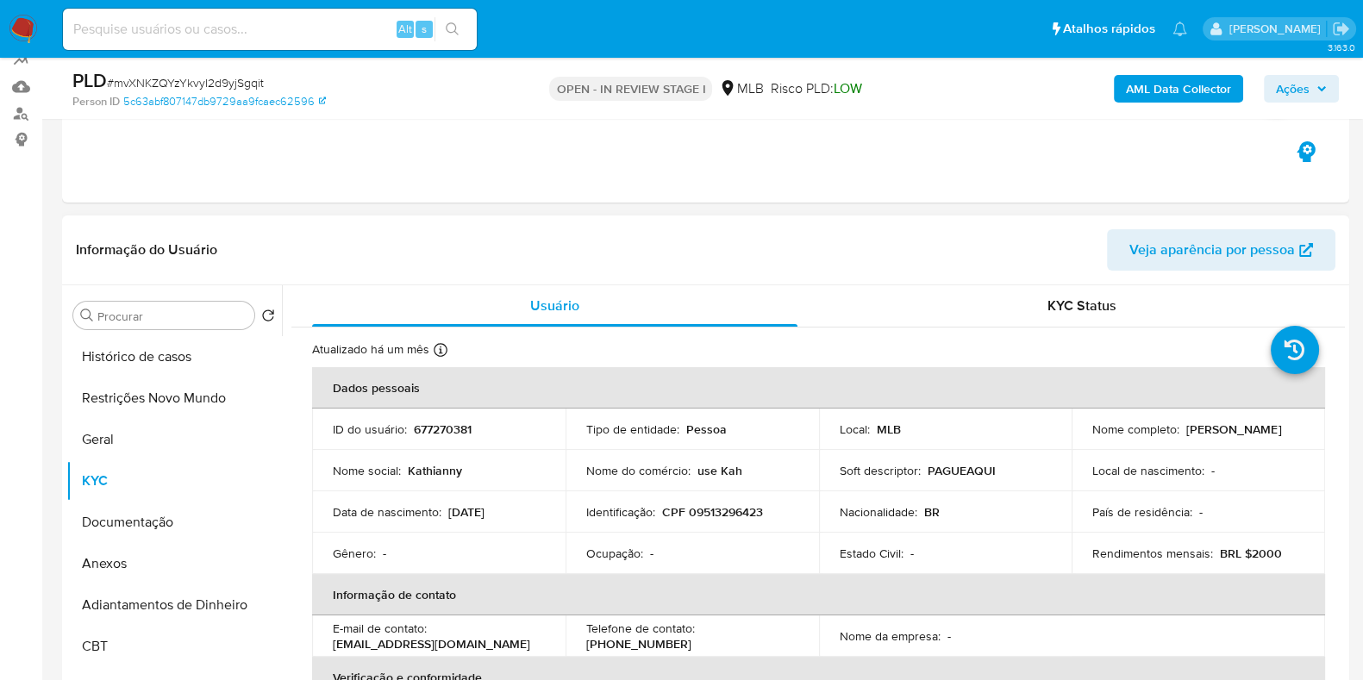
scroll to position [430, 0]
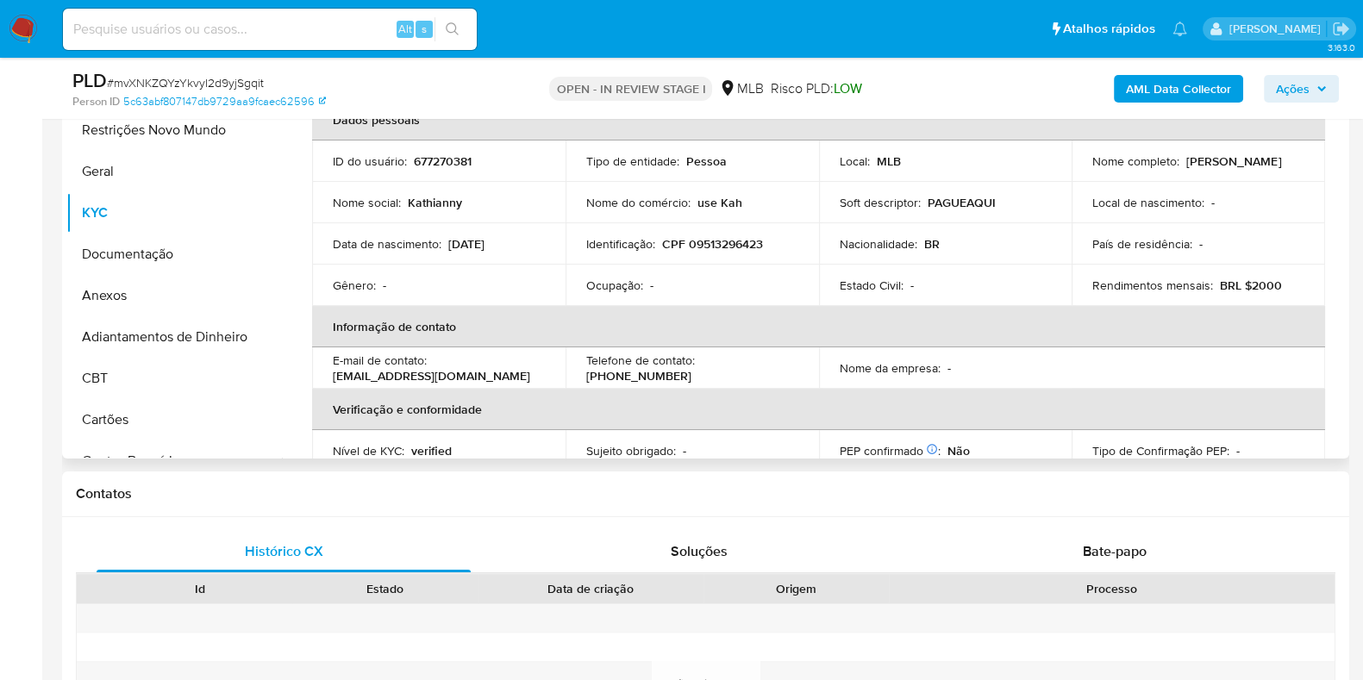
drag, startPoint x: 1231, startPoint y: 161, endPoint x: 1072, endPoint y: 165, distance: 159.6
click at [1072, 165] on td "Nome completo : Kathianny Dos Santos Leite" at bounding box center [1198, 161] width 253 height 41
copy p "Kathianny Dos Santos Leite"
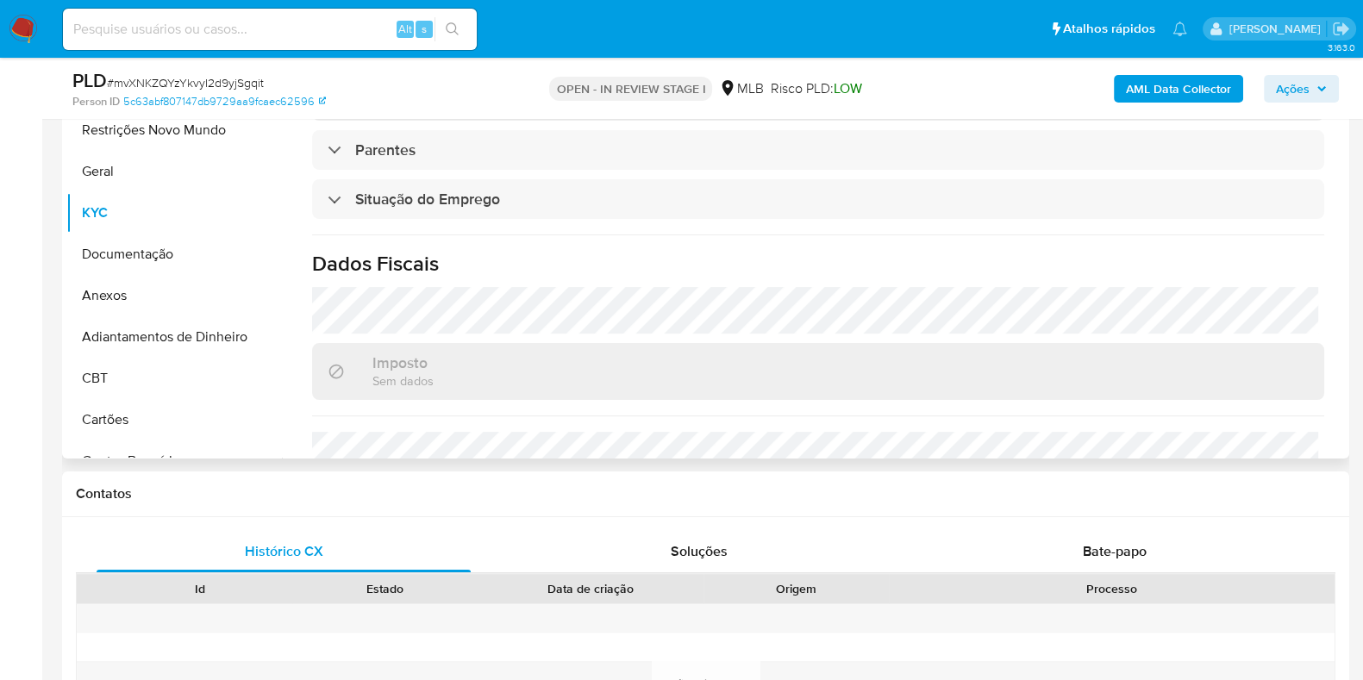
scroll to position [749, 0]
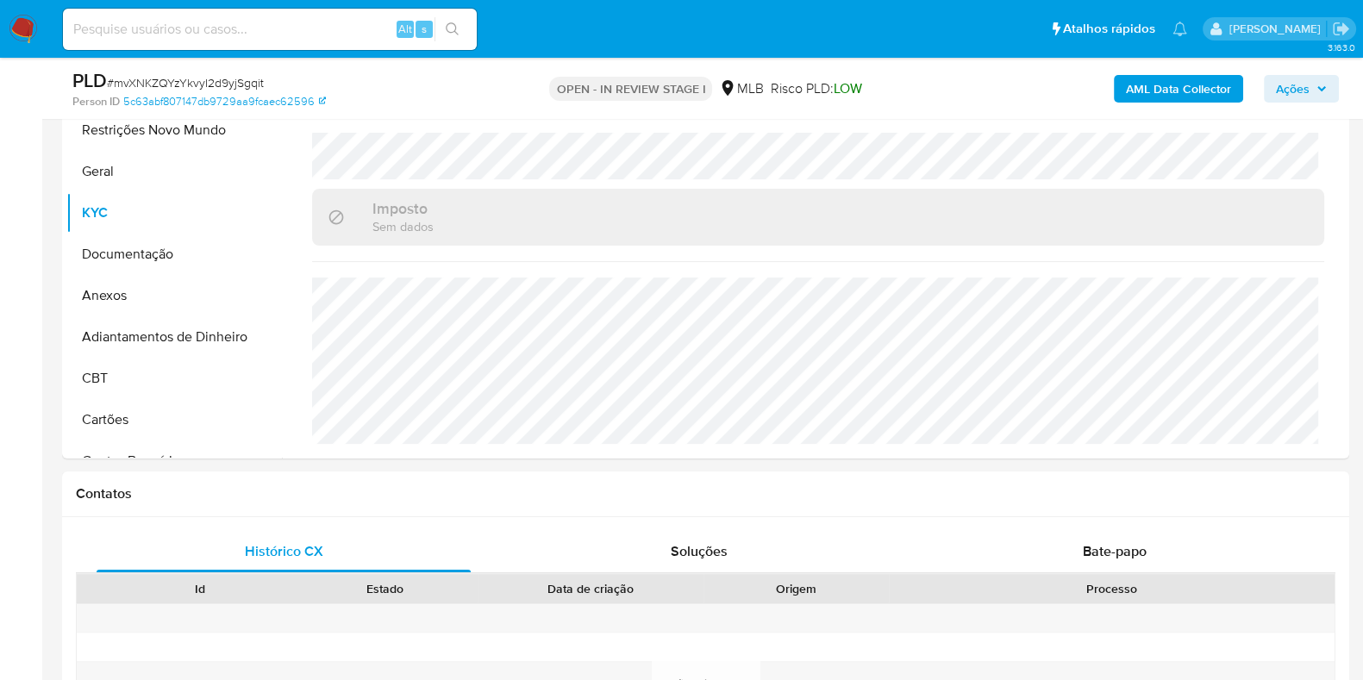
click at [1307, 85] on span "Ações" at bounding box center [1293, 89] width 34 height 28
click at [184, 303] on button "Anexos" at bounding box center [167, 295] width 202 height 41
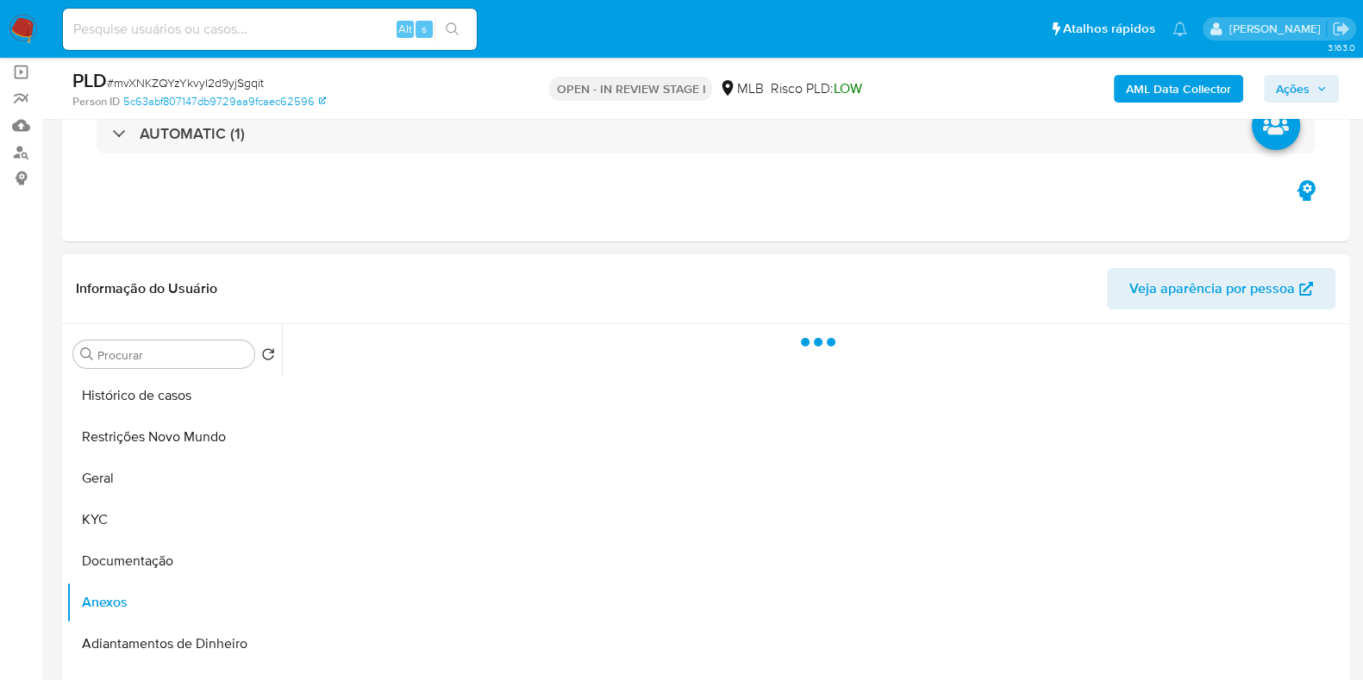
scroll to position [215, 0]
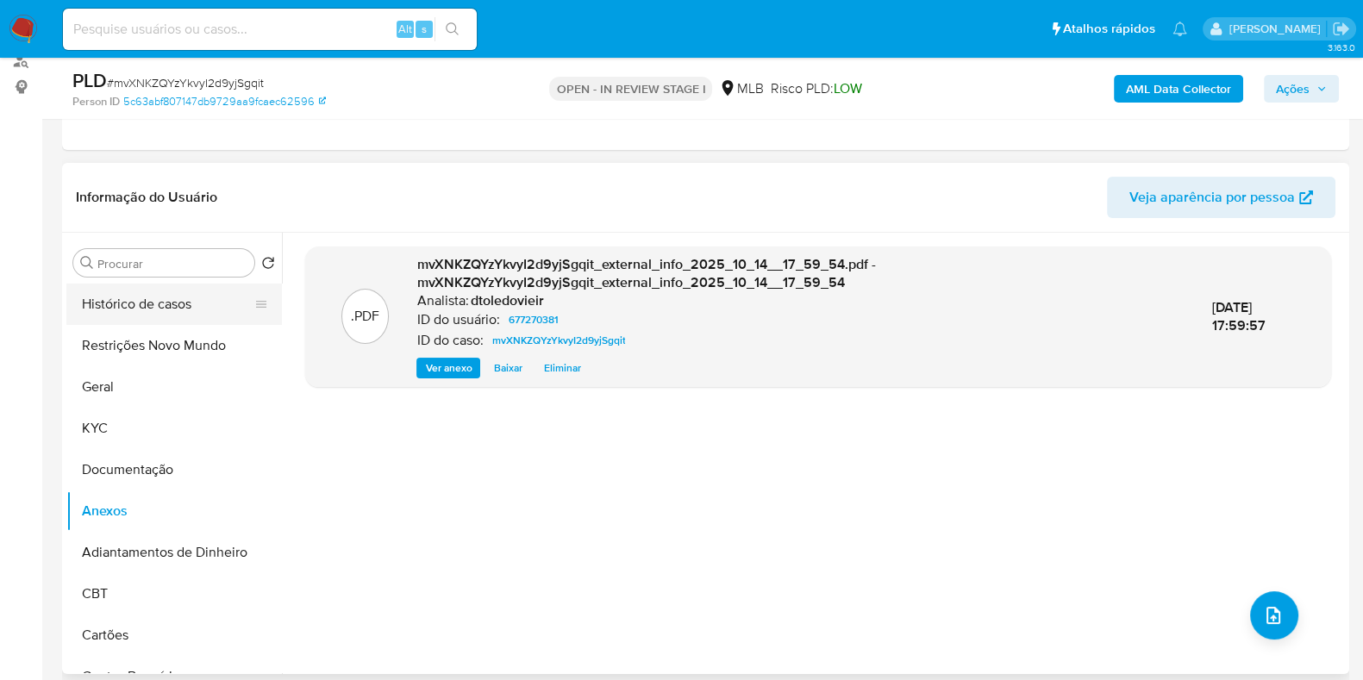
click at [187, 310] on button "Histórico de casos" at bounding box center [167, 304] width 202 height 41
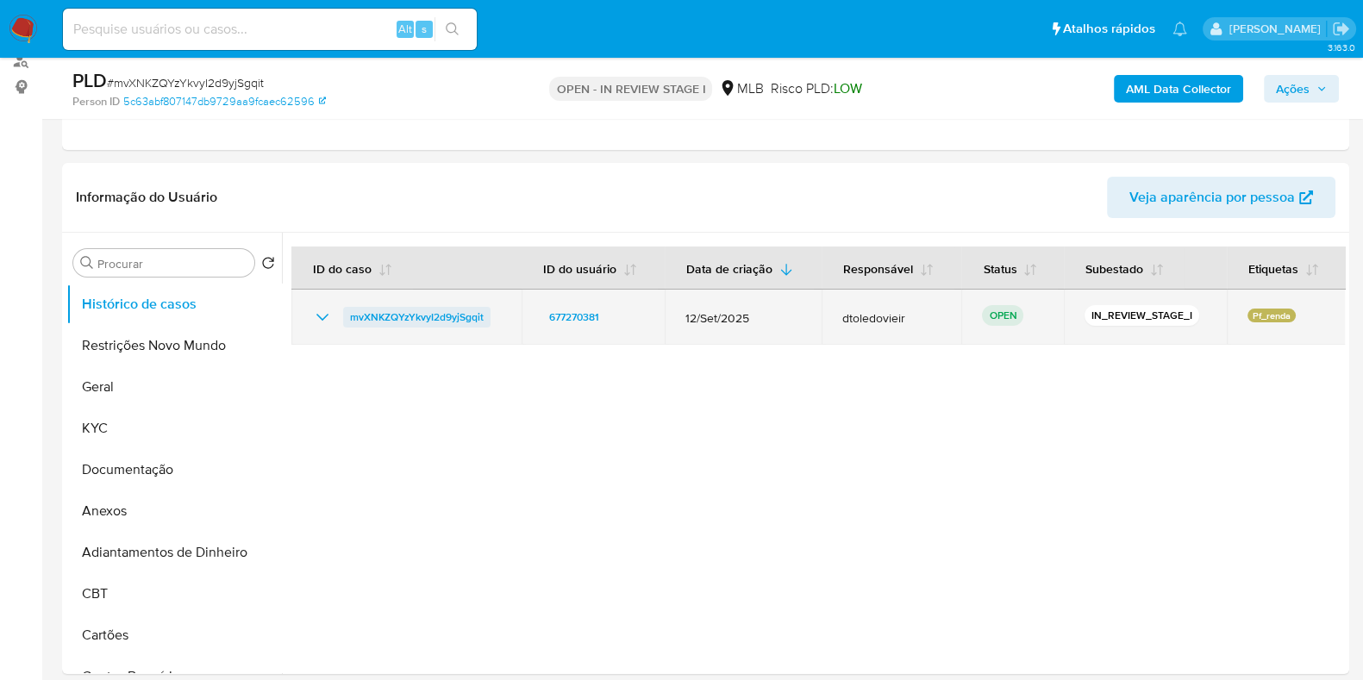
drag, startPoint x: 503, startPoint y: 316, endPoint x: 347, endPoint y: 322, distance: 156.2
click at [347, 322] on td "mvXNKZQYzYkvyI2d9yjSgqit" at bounding box center [406, 317] width 230 height 55
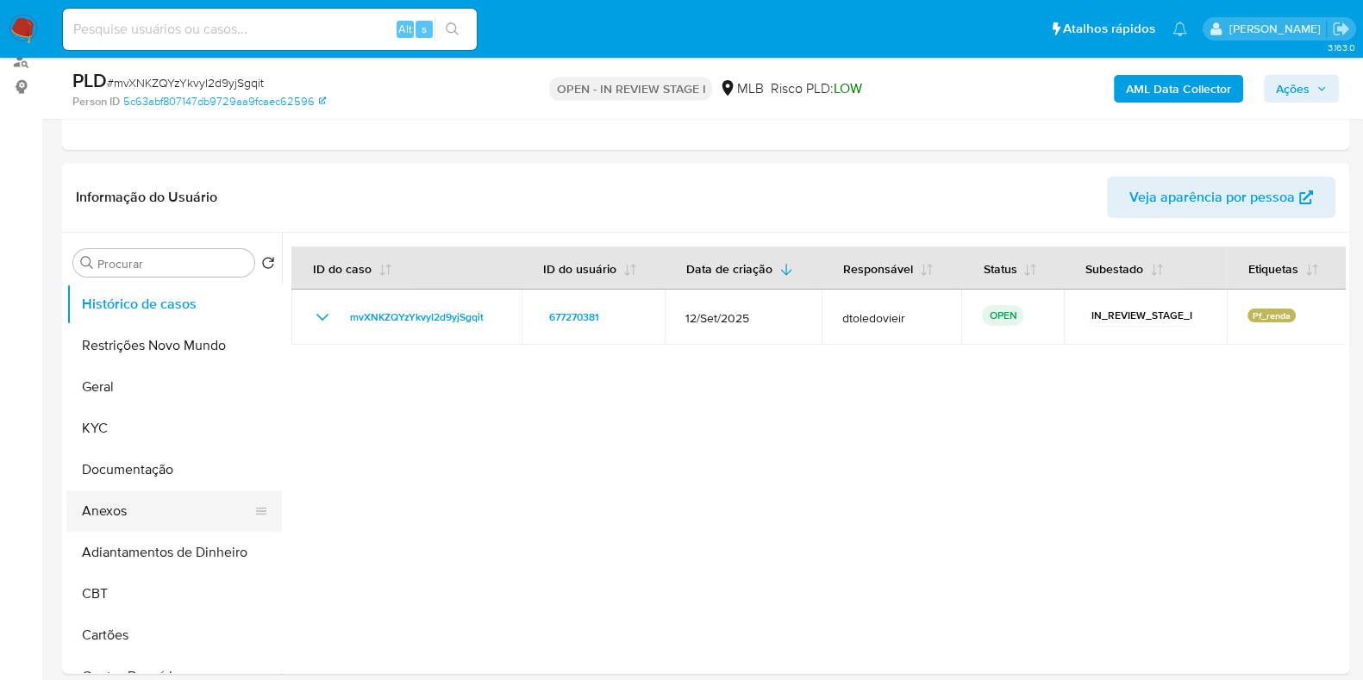
click at [86, 506] on button "Anexos" at bounding box center [167, 511] width 202 height 41
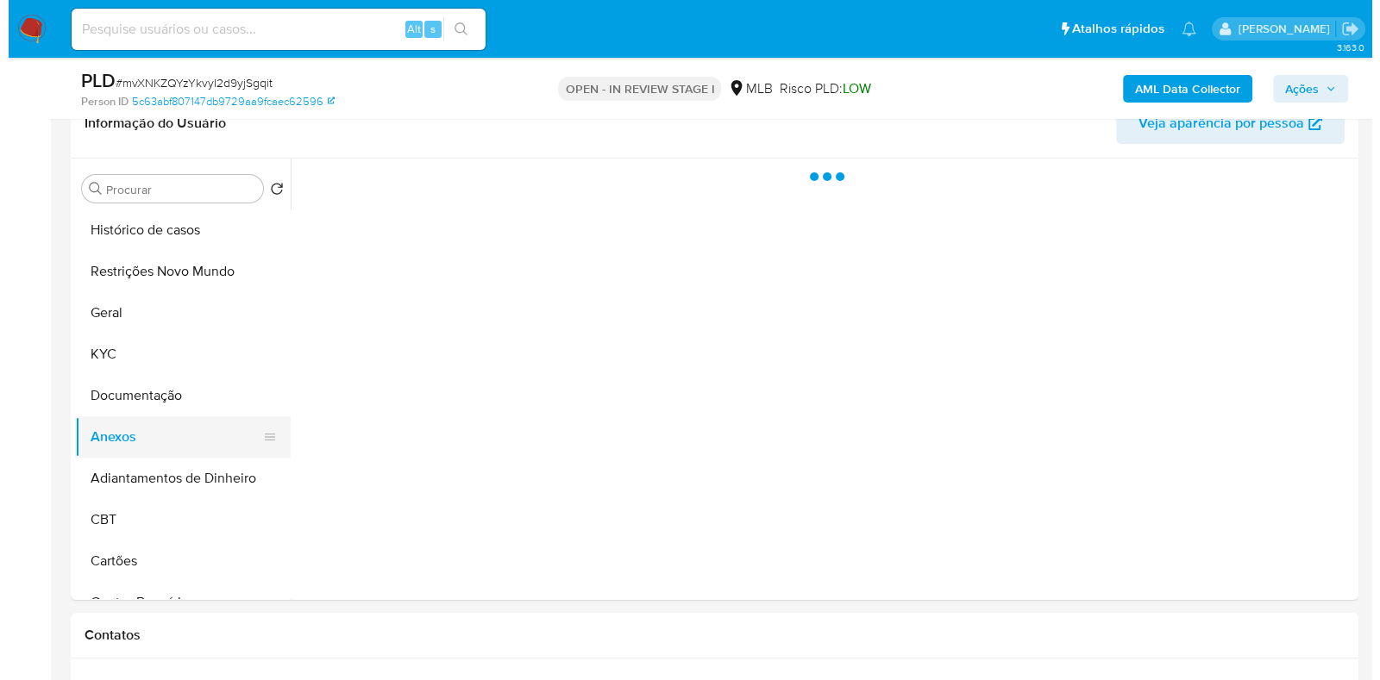
scroll to position [323, 0]
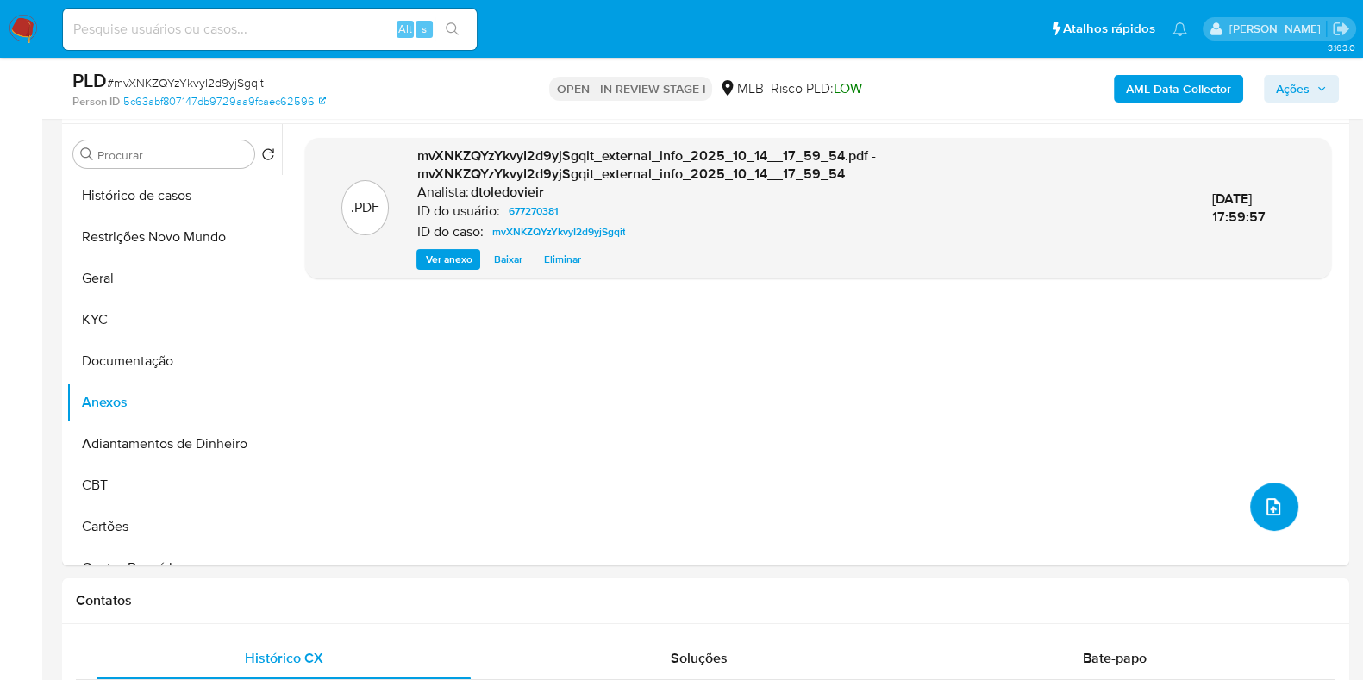
click at [1263, 498] on icon "upload-file" at bounding box center [1273, 507] width 21 height 21
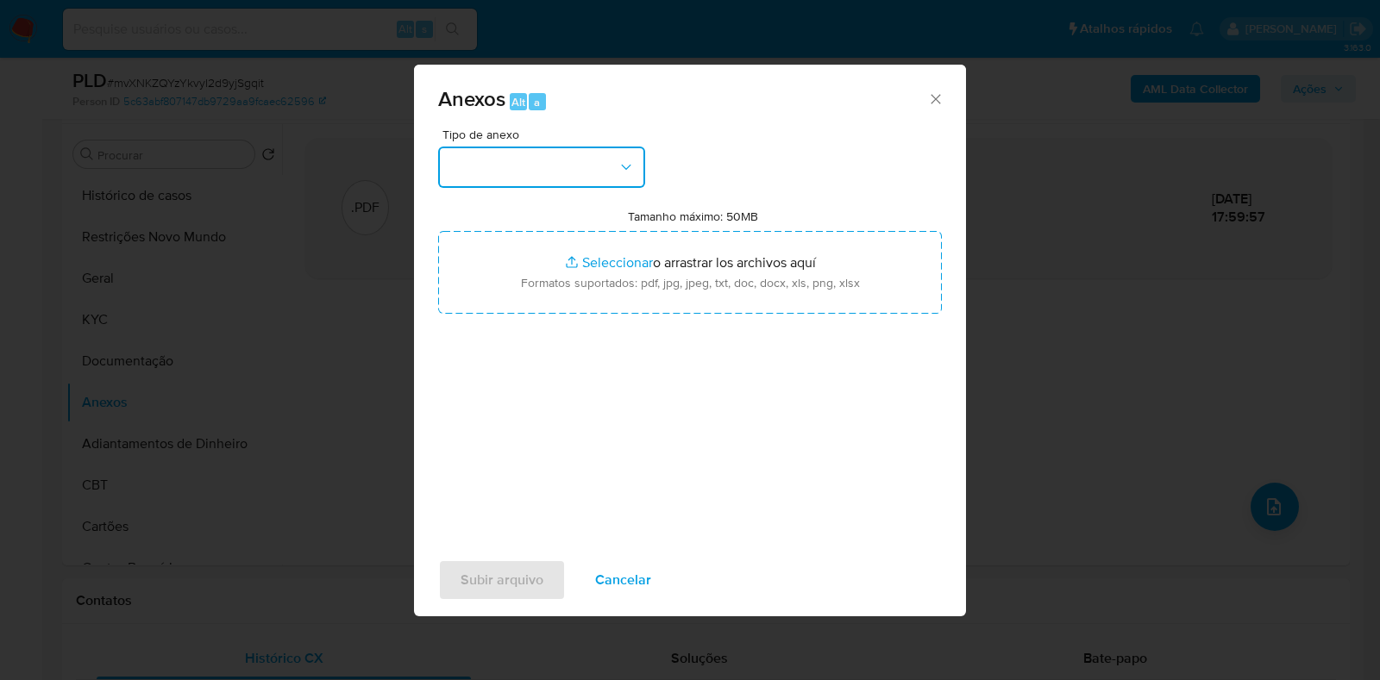
drag, startPoint x: 491, startPoint y: 166, endPoint x: 498, endPoint y: 176, distance: 12.4
click at [493, 170] on button "button" at bounding box center [541, 167] width 207 height 41
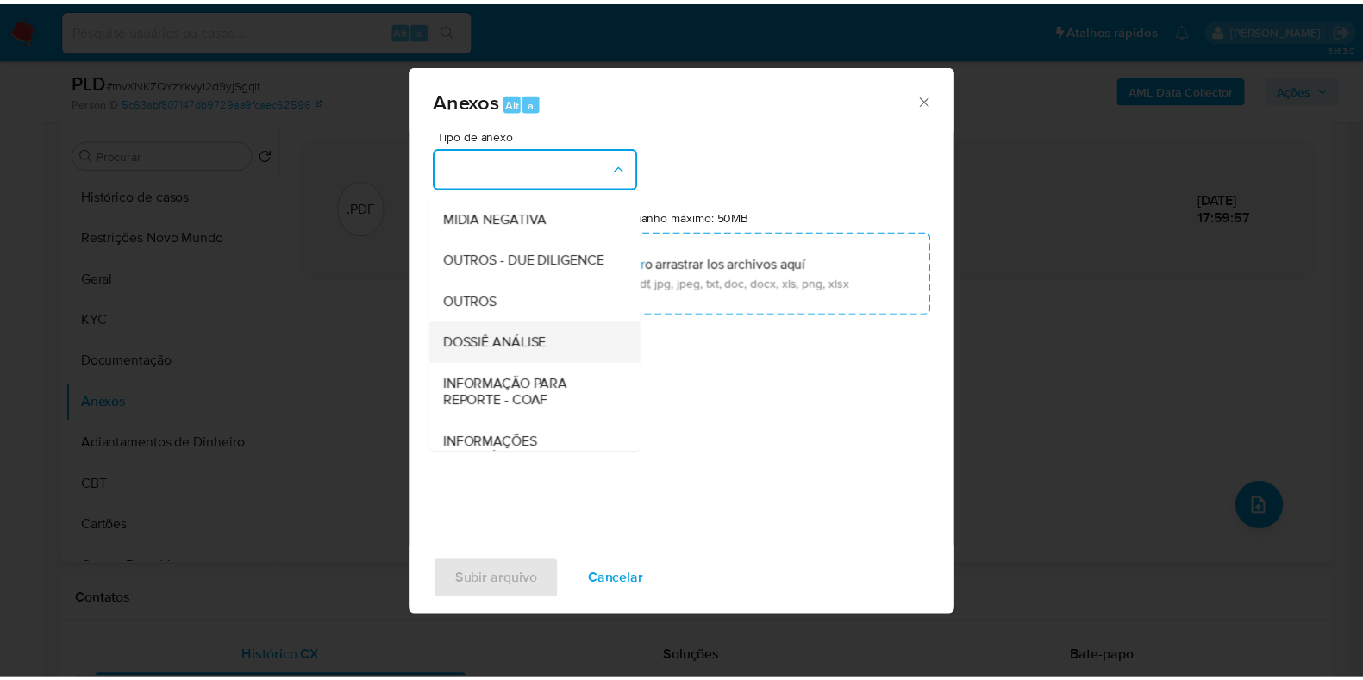
scroll to position [266, 0]
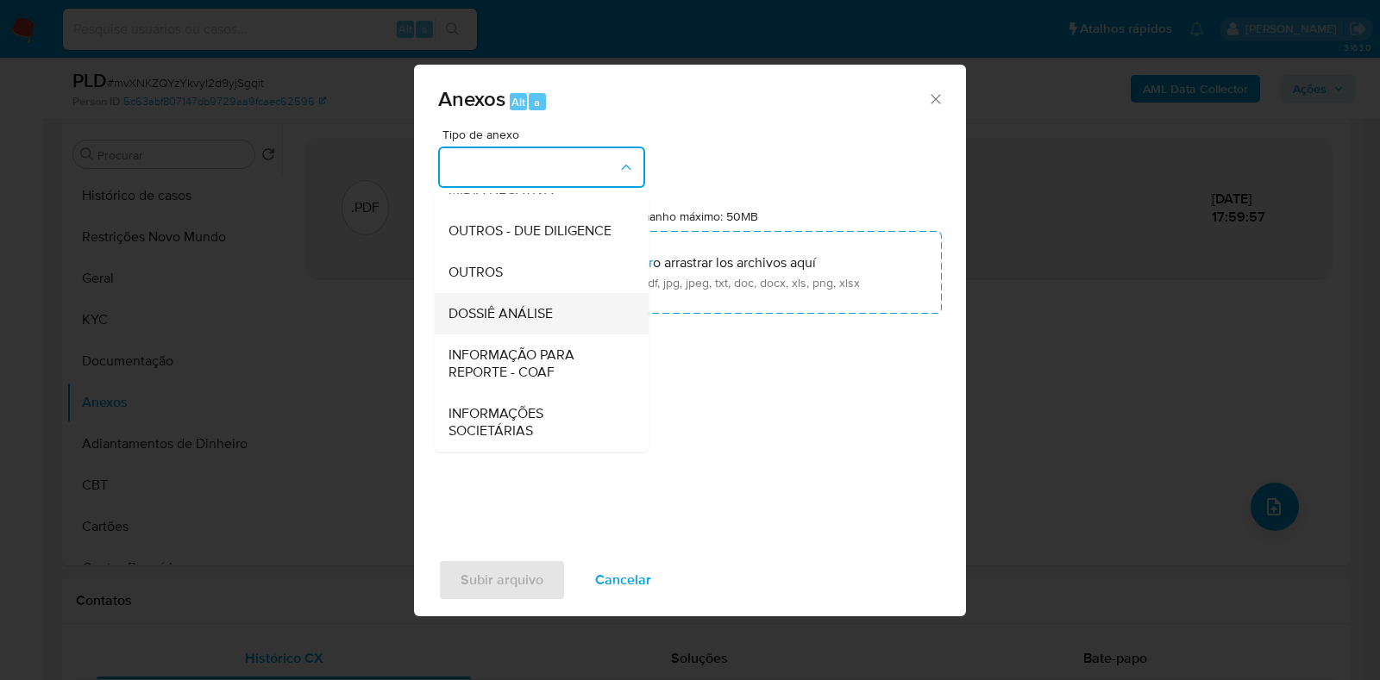
click at [539, 316] on span "DOSSIÊ ANÁLISE" at bounding box center [500, 313] width 104 height 17
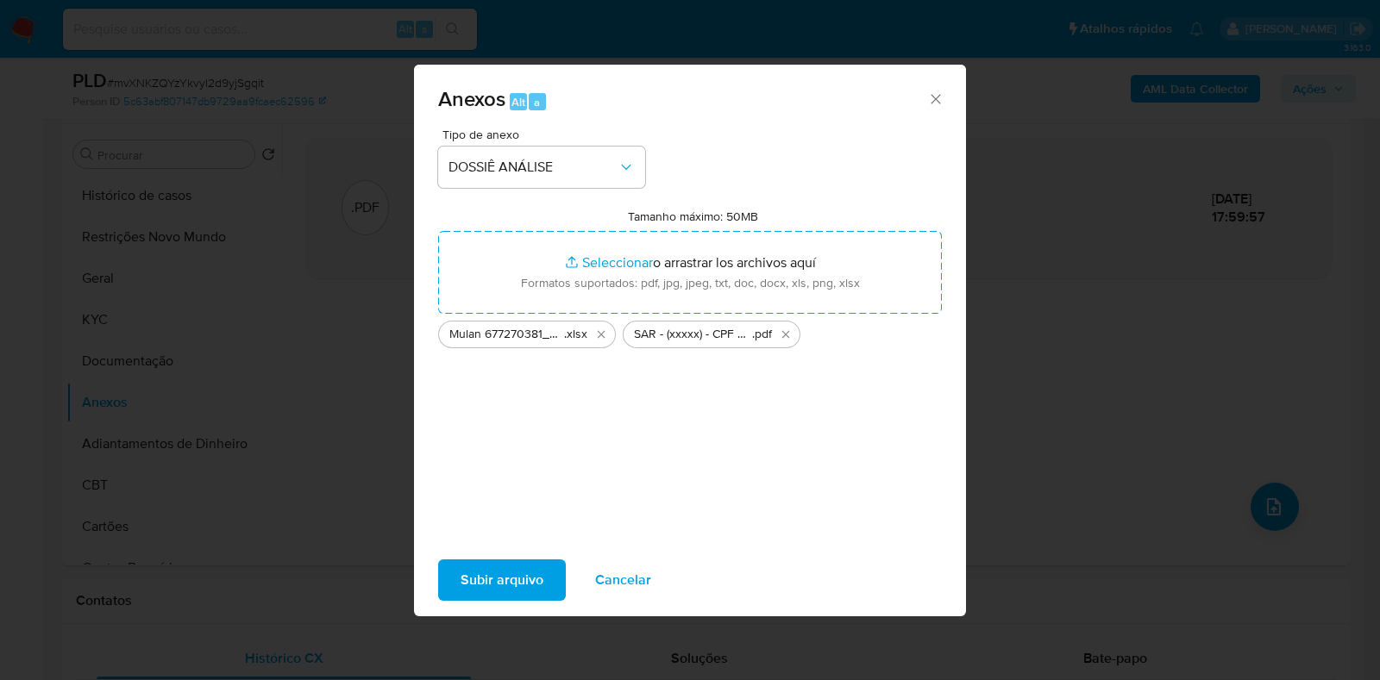
click at [504, 582] on span "Subir arquivo" at bounding box center [501, 580] width 83 height 38
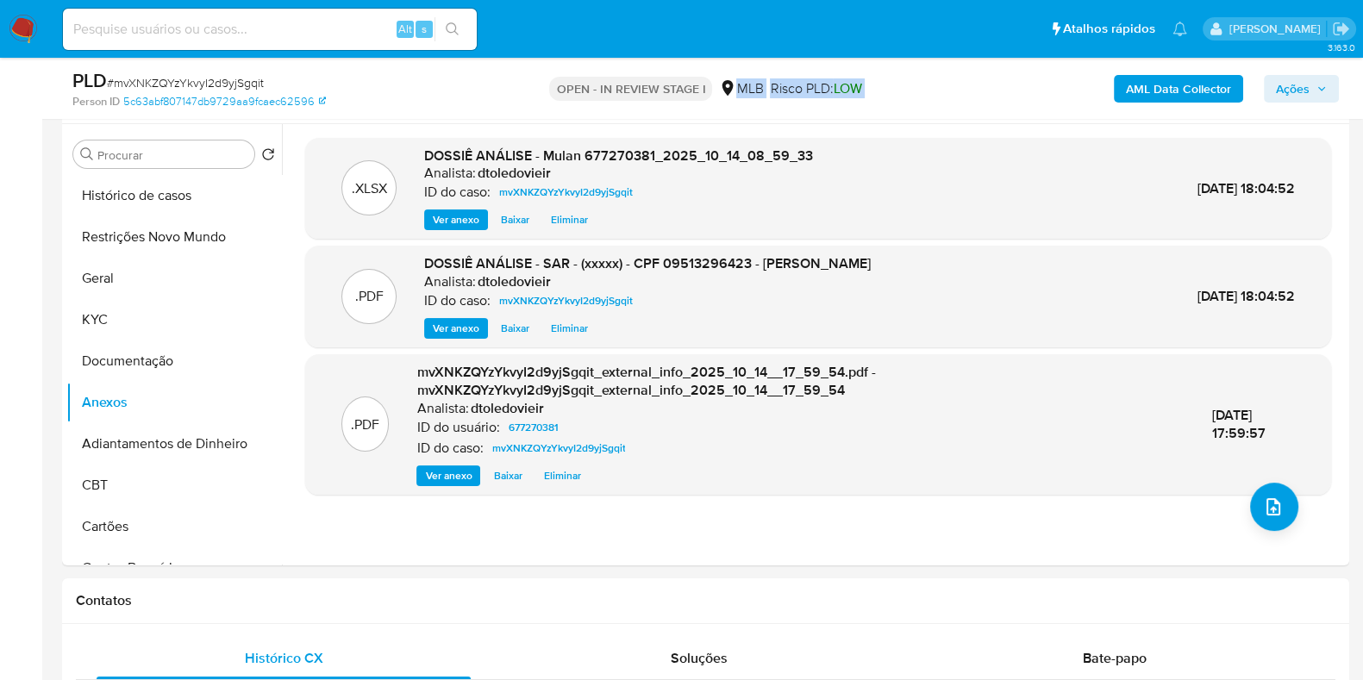
drag, startPoint x: 940, startPoint y: 88, endPoint x: 737, endPoint y: 88, distance: 202.6
click at [737, 88] on div "PLD # mvXNKZQYzYkvyI2d9yjSgqit Person ID 5c63abf807147db9729aa9fcaec62596 OPEN …" at bounding box center [705, 88] width 1287 height 61
click at [905, 87] on div "OPEN - IN REVIEW STAGE I MLB Risco PLD: LOW" at bounding box center [705, 88] width 417 height 41
click at [1290, 87] on span "Ações" at bounding box center [1293, 89] width 34 height 28
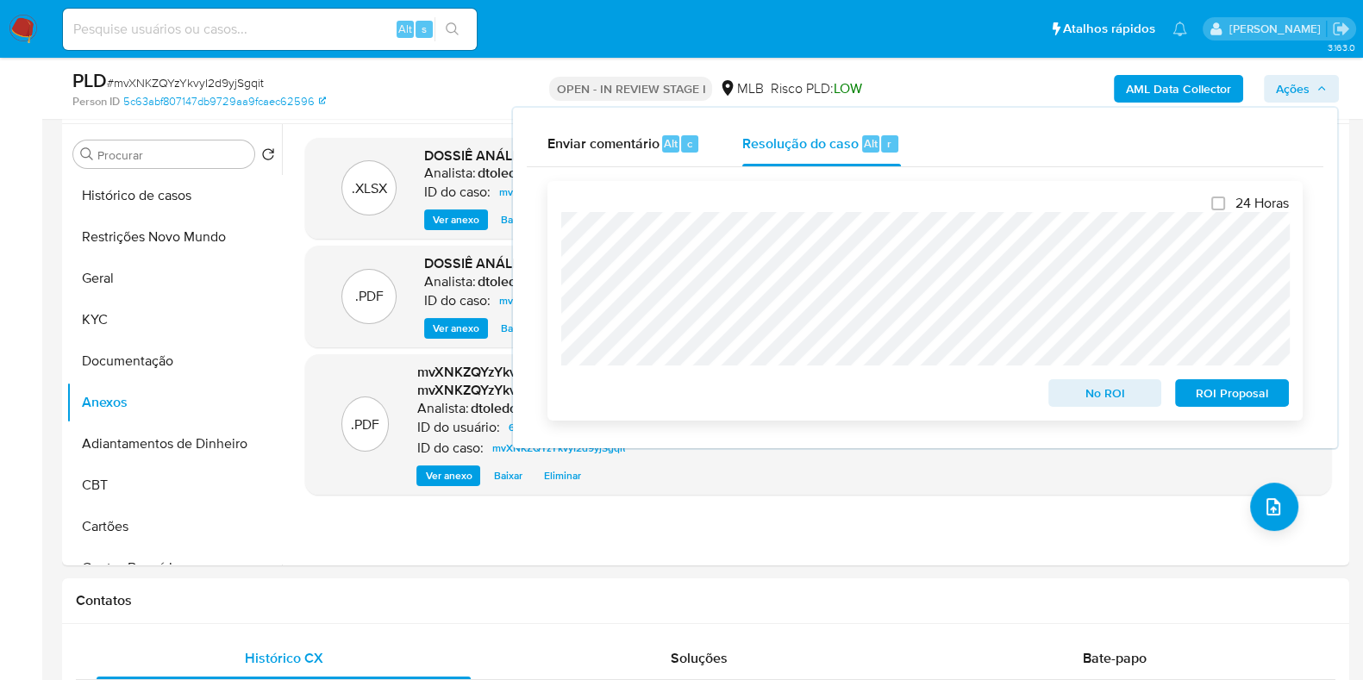
click at [1230, 397] on span "ROI Proposal" at bounding box center [1232, 393] width 90 height 24
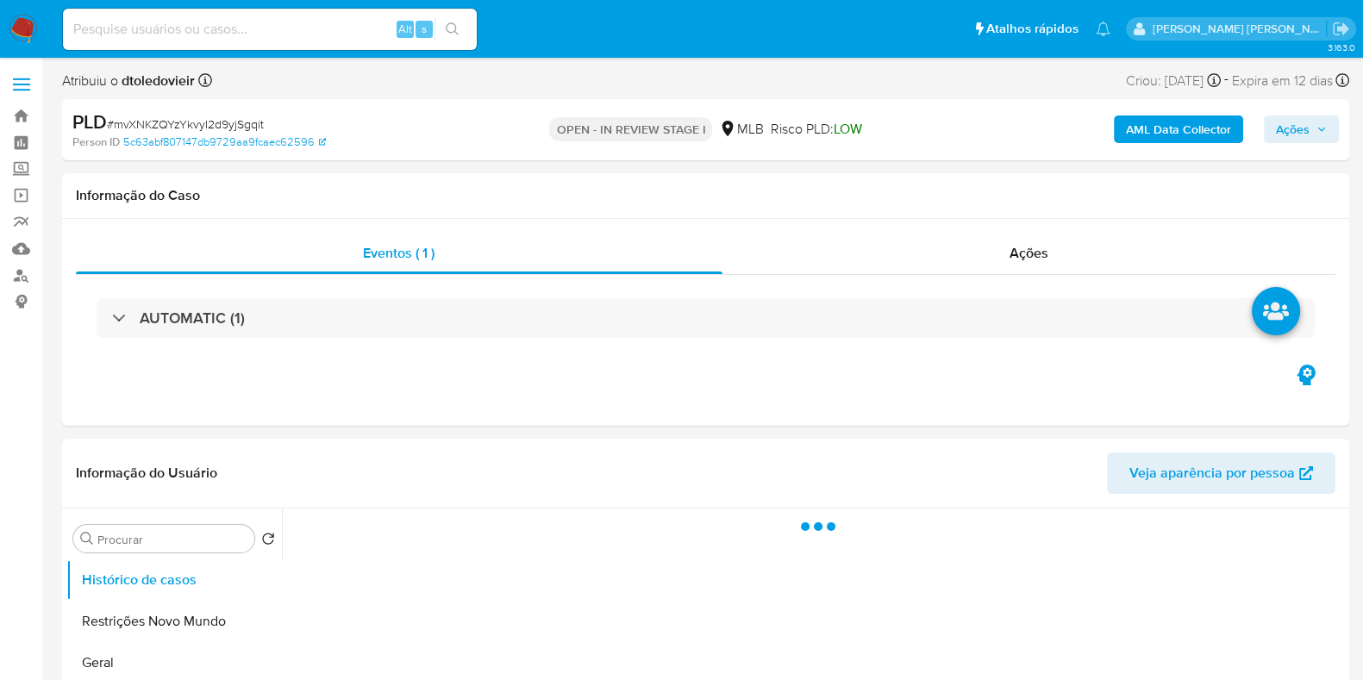
click at [1317, 129] on icon "button" at bounding box center [1322, 129] width 10 height 10
select select "10"
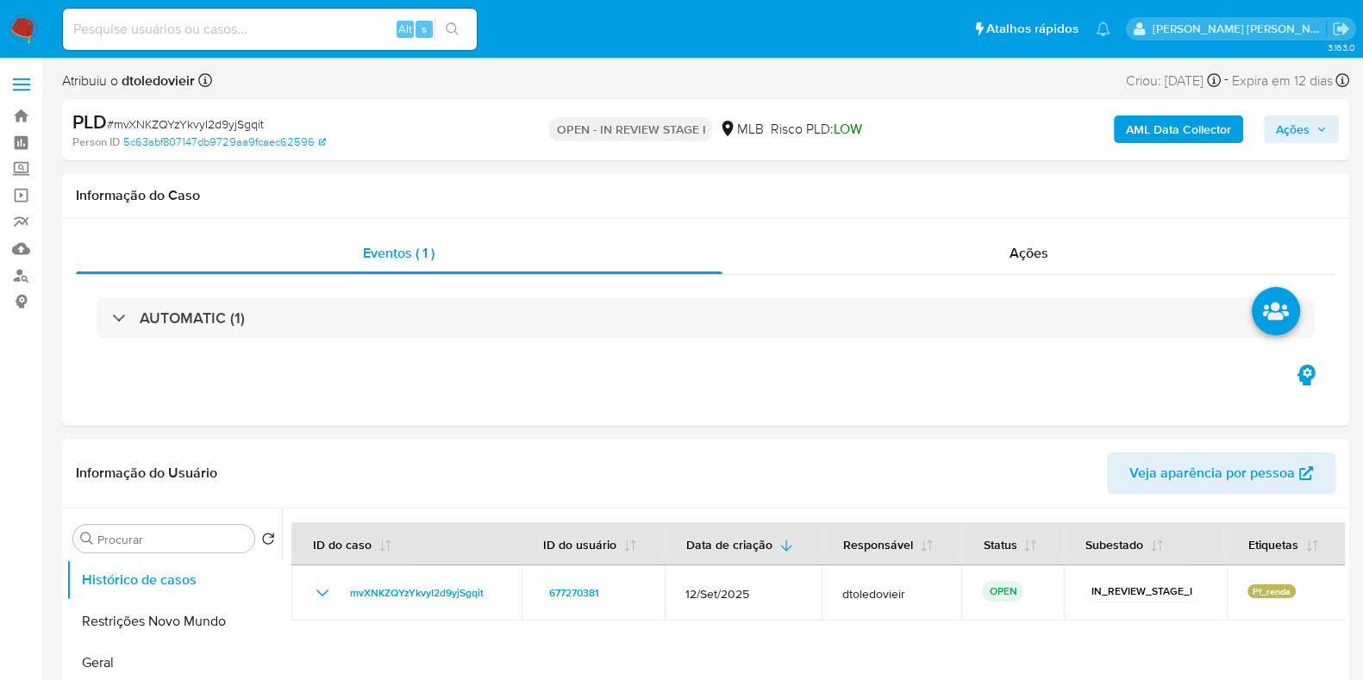
click at [1285, 131] on span "Ações" at bounding box center [1293, 130] width 34 height 28
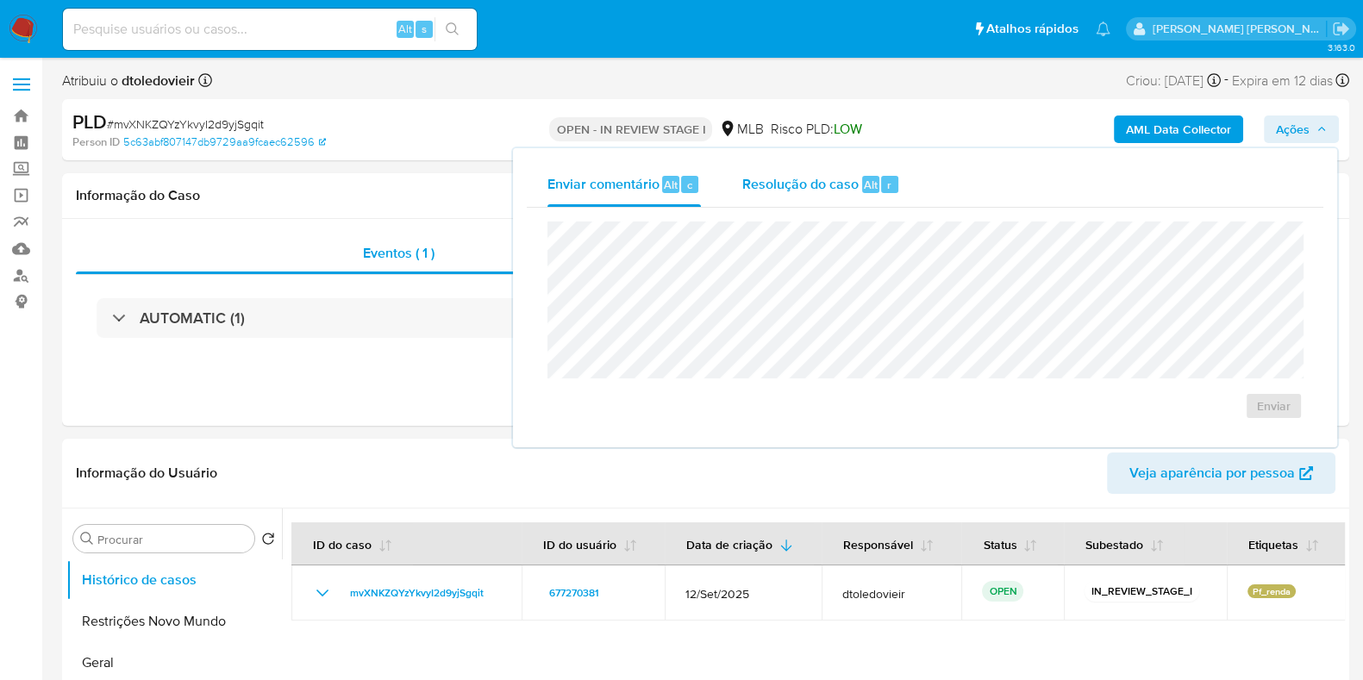
click at [818, 174] on span "Resolução do caso" at bounding box center [800, 184] width 116 height 20
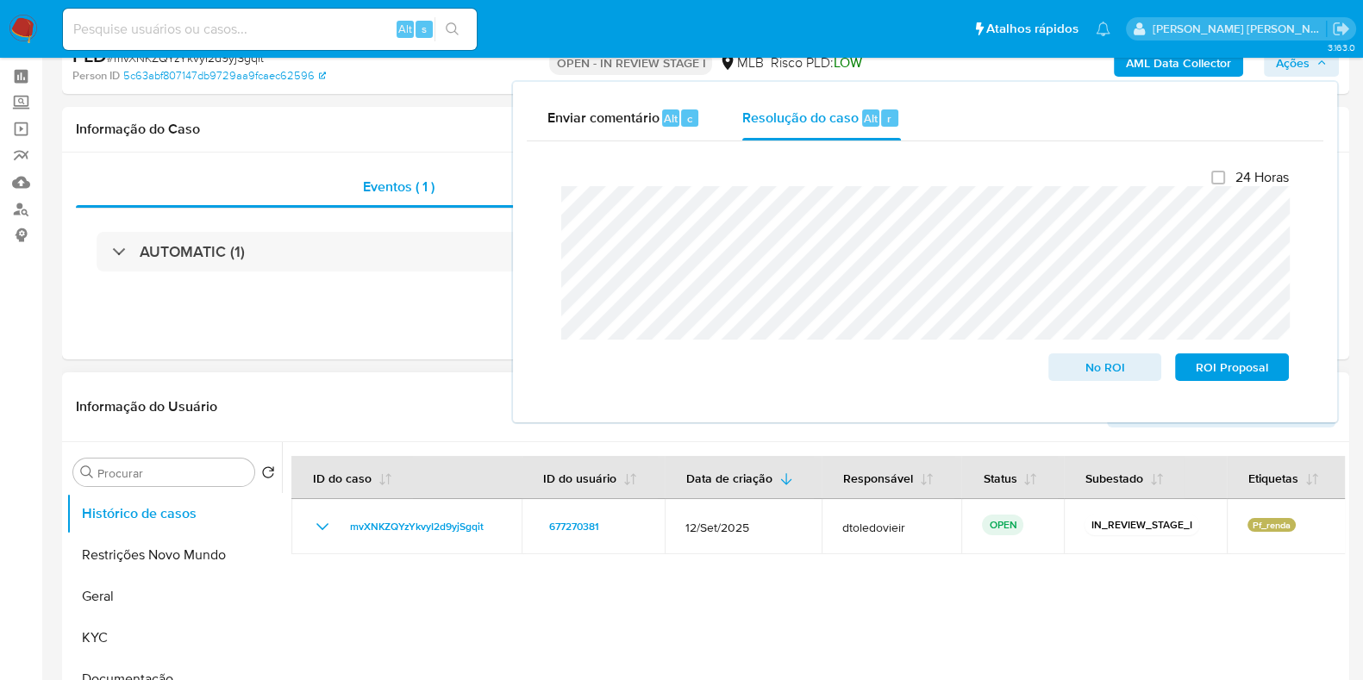
scroll to position [215, 0]
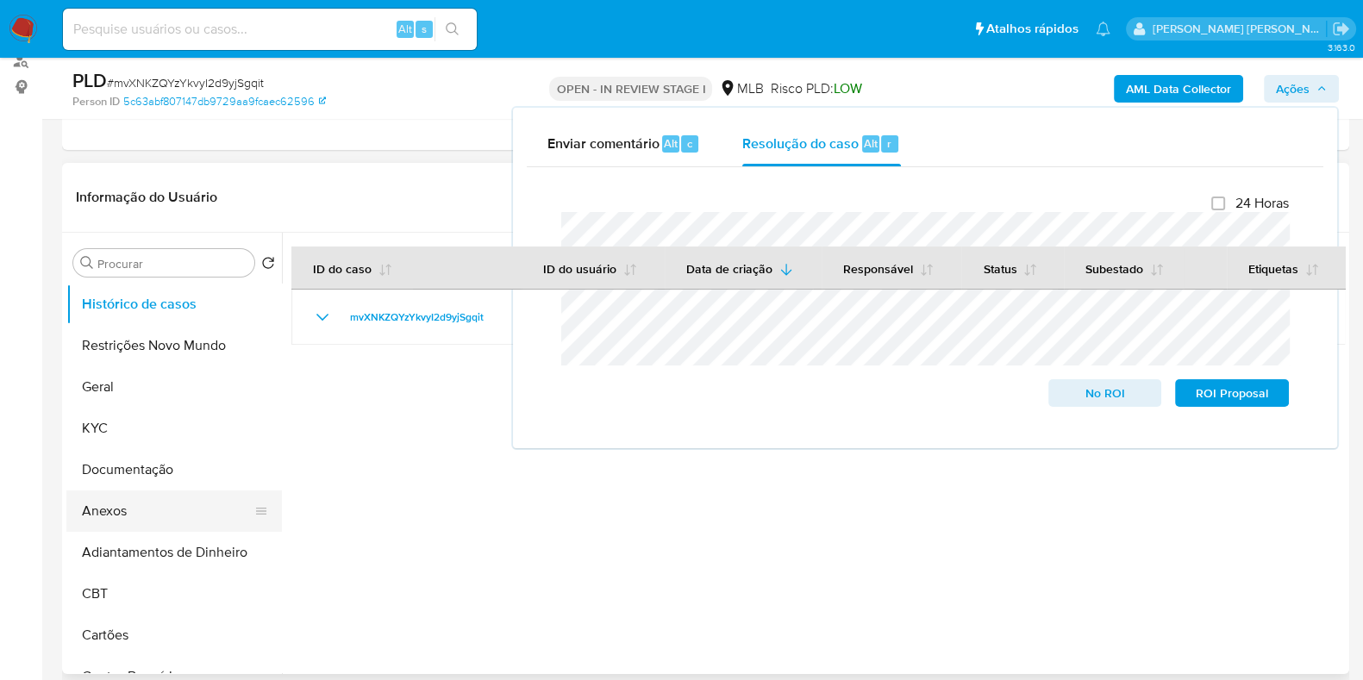
click at [178, 511] on button "Anexos" at bounding box center [167, 511] width 202 height 41
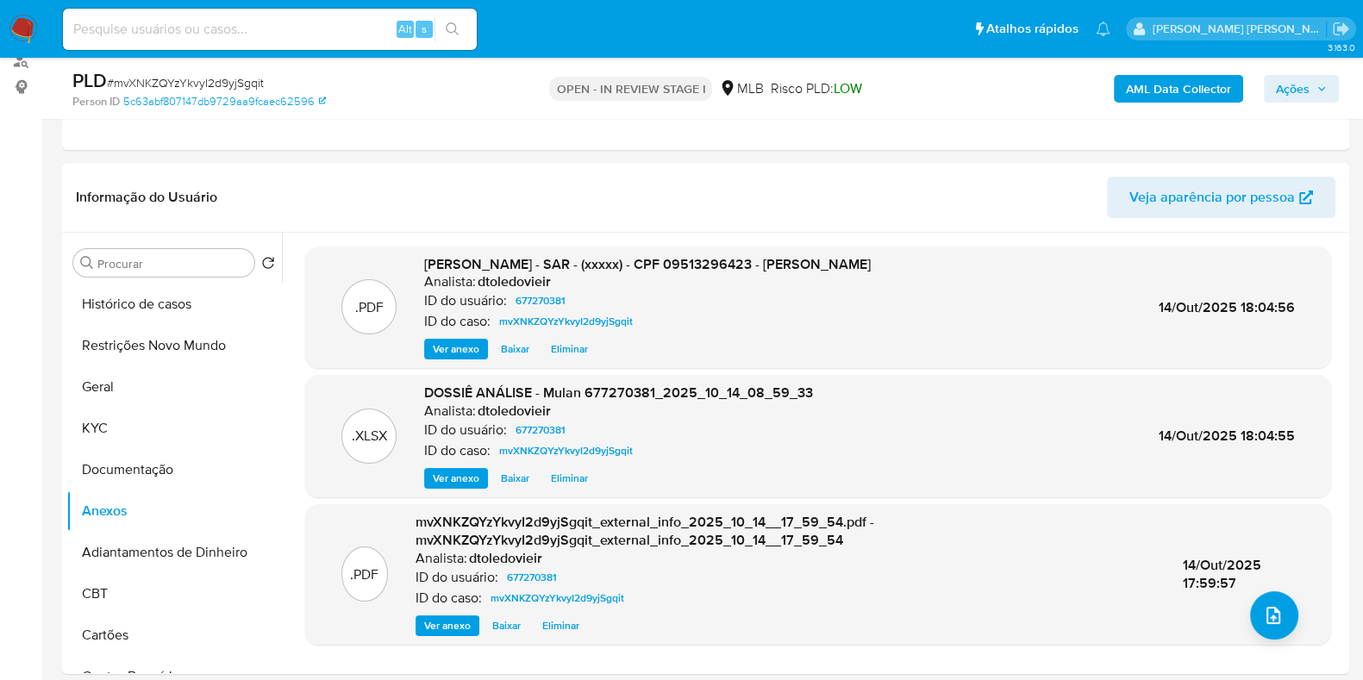
click at [1298, 94] on span "Ações" at bounding box center [1293, 89] width 34 height 28
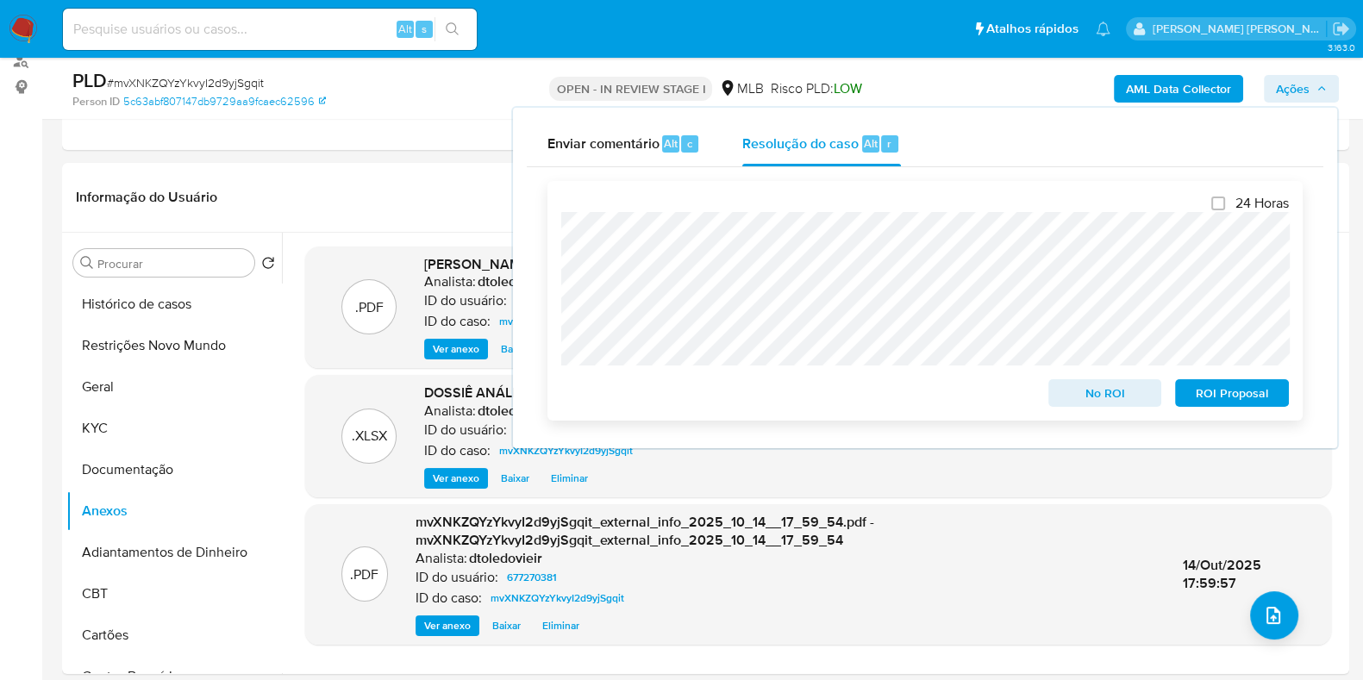
click at [1238, 404] on span "ROI Proposal" at bounding box center [1232, 393] width 90 height 24
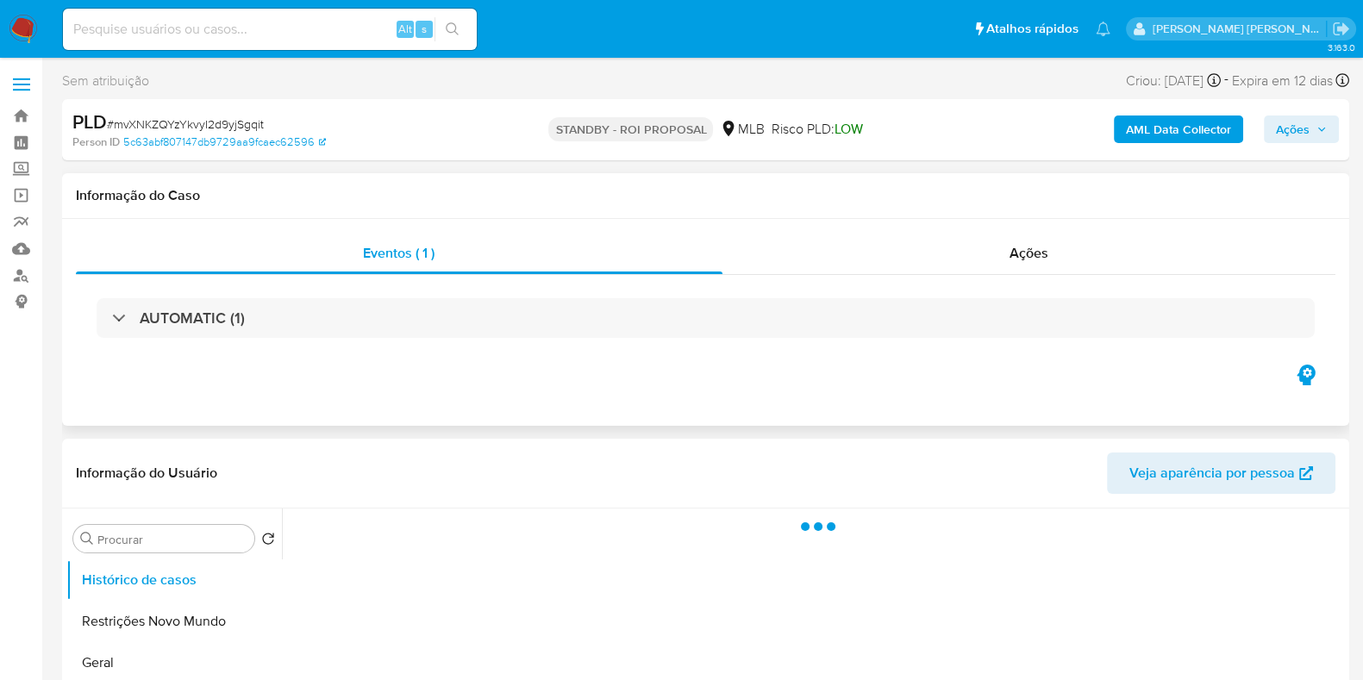
select select "10"
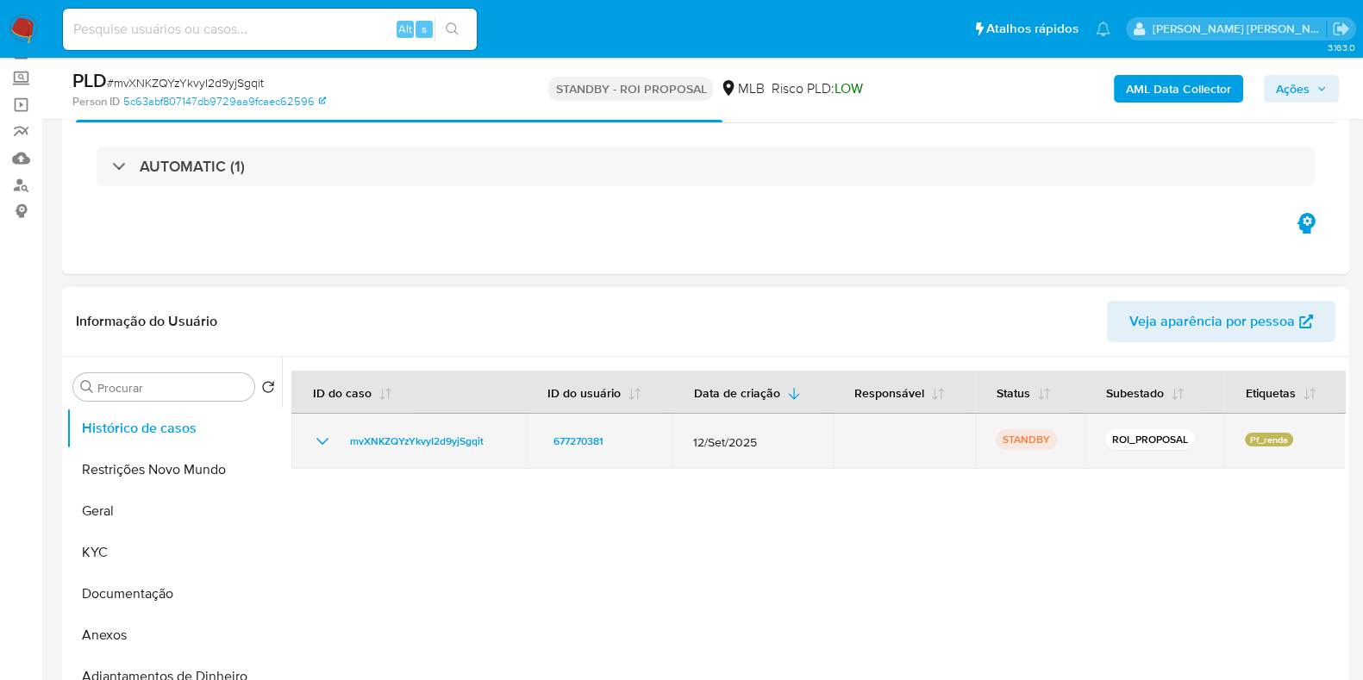
scroll to position [215, 0]
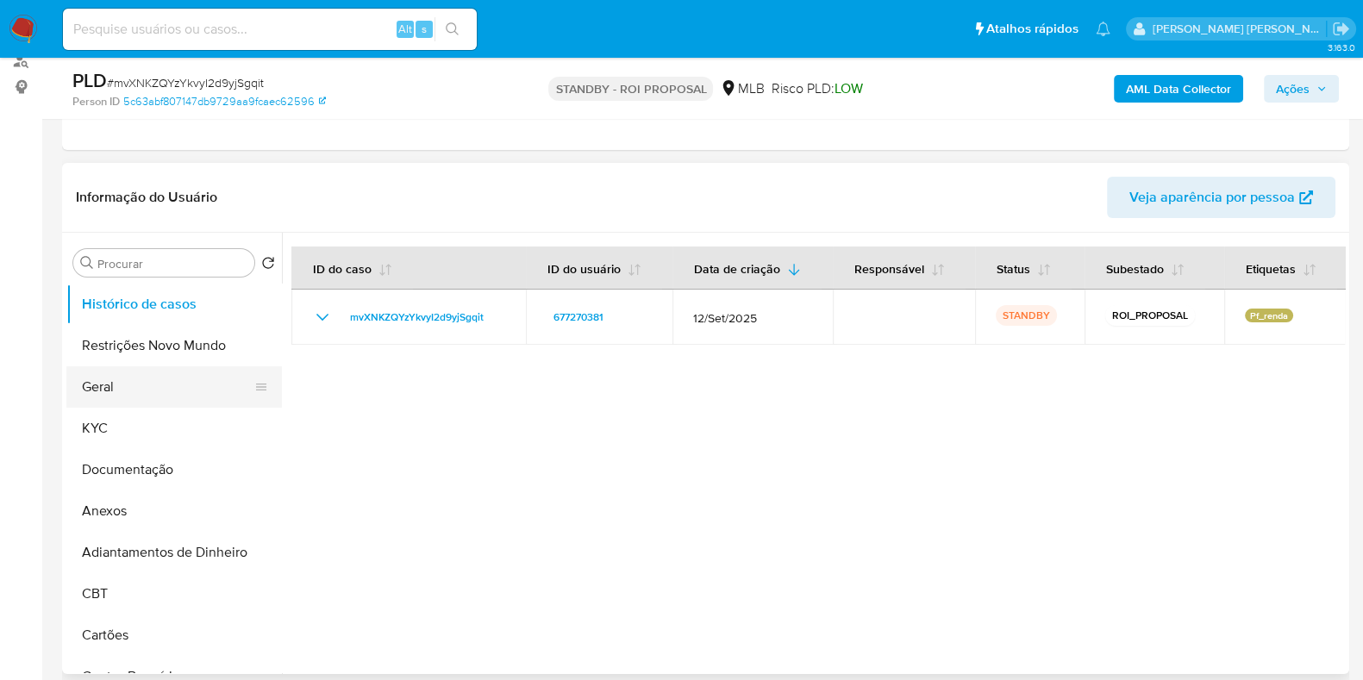
click at [147, 388] on button "Geral" at bounding box center [167, 386] width 202 height 41
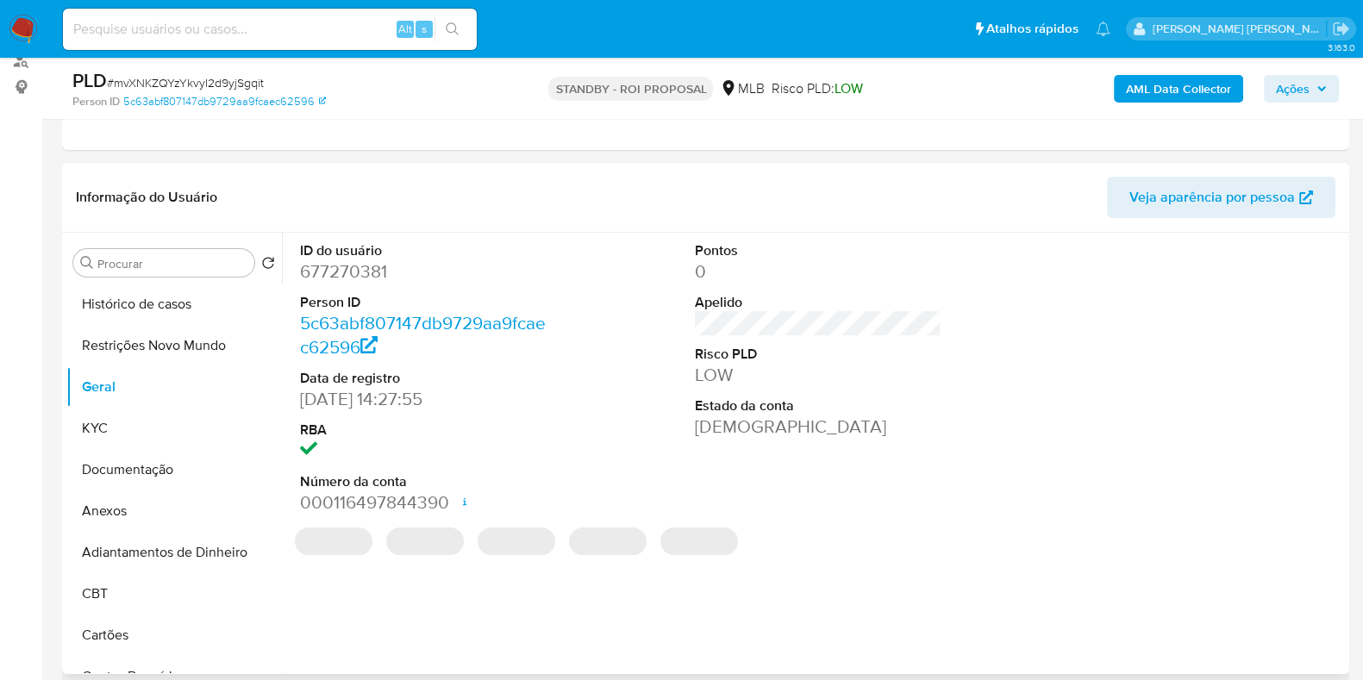
click at [362, 270] on dd "677270381" at bounding box center [423, 272] width 247 height 24
copy dd "677270381"
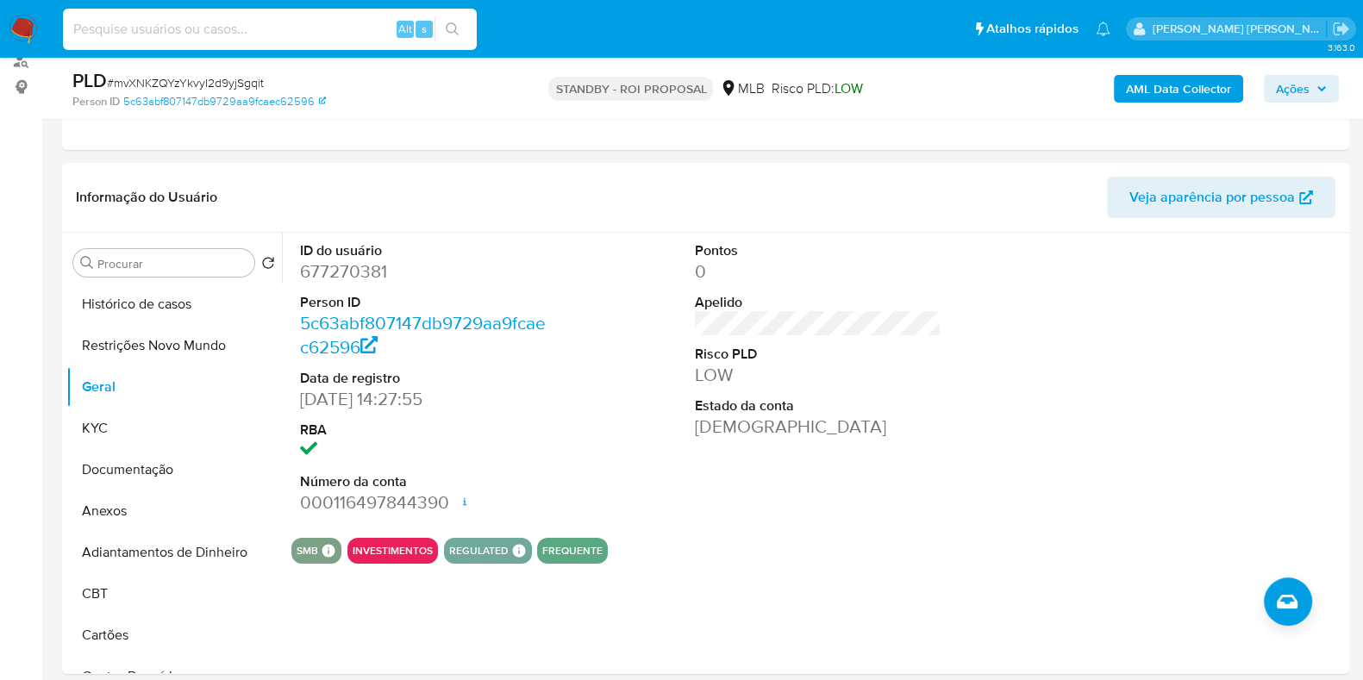
click at [280, 24] on input at bounding box center [270, 29] width 414 height 22
paste input "2259638934"
type input "2259638934"
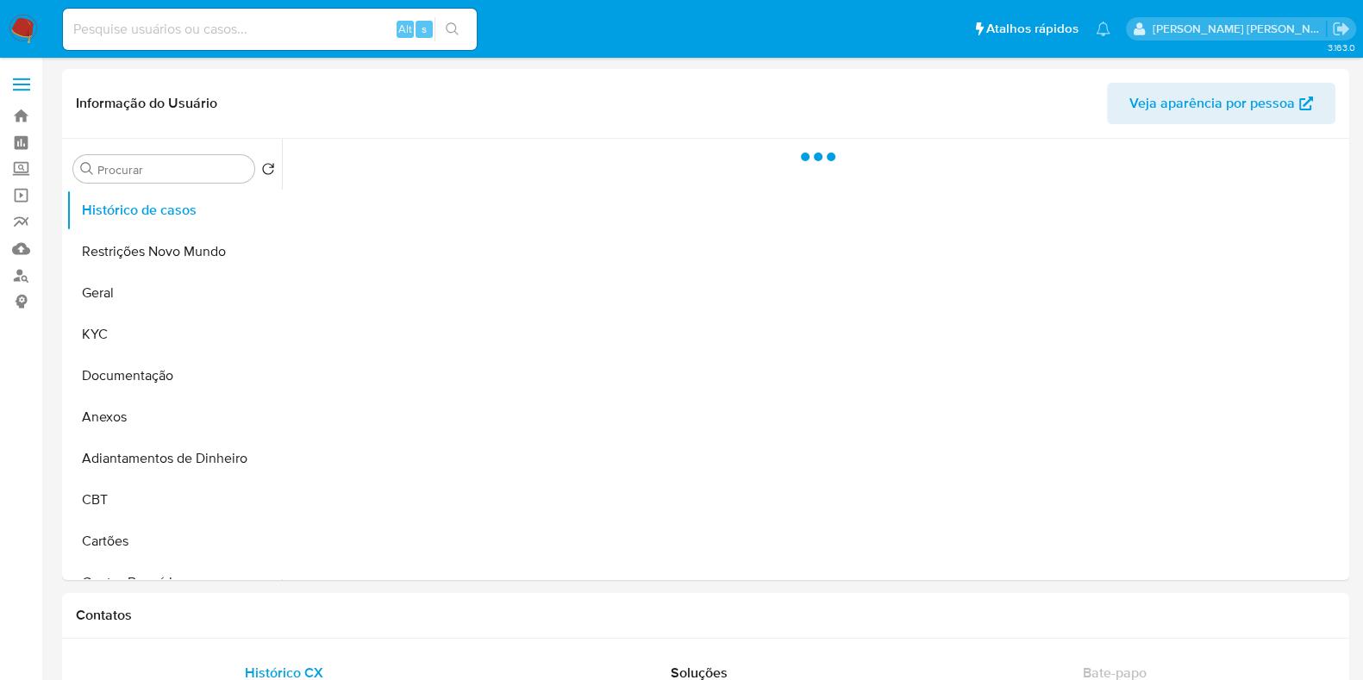
select select "10"
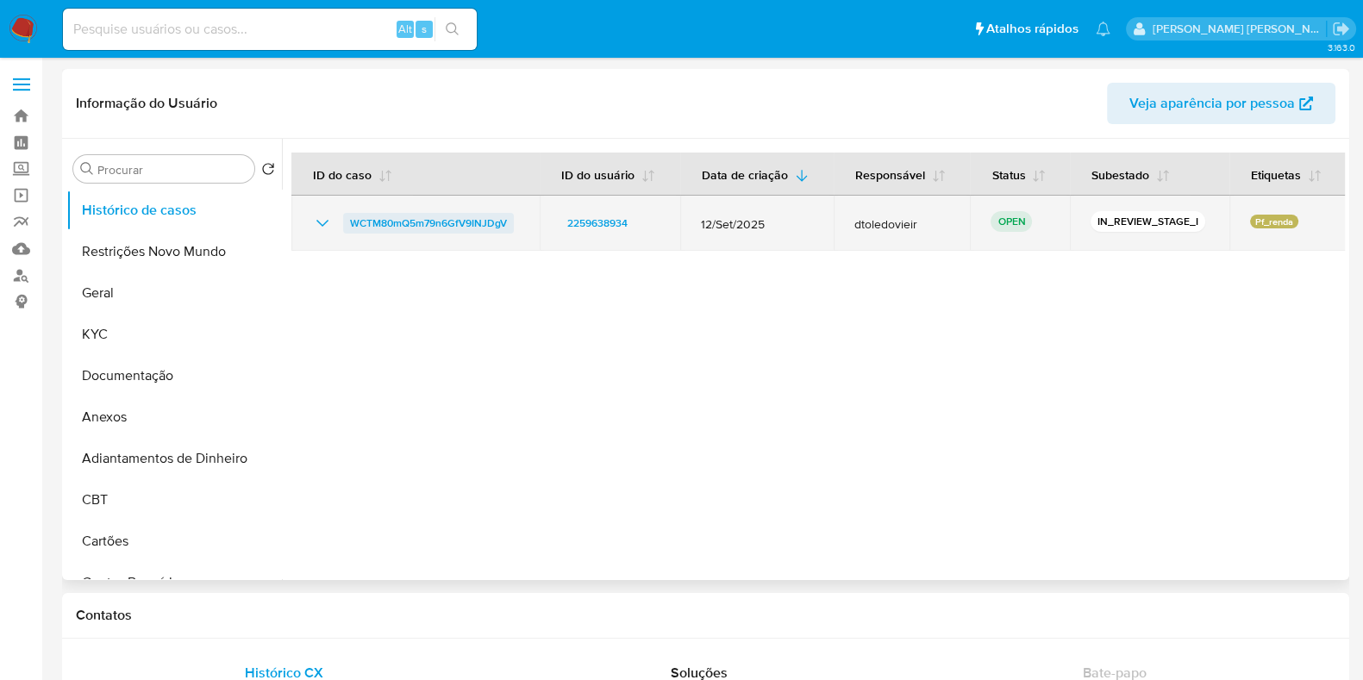
click at [461, 222] on span "WCTM80mQ5m79n6GfV9INJDgV" at bounding box center [428, 223] width 157 height 21
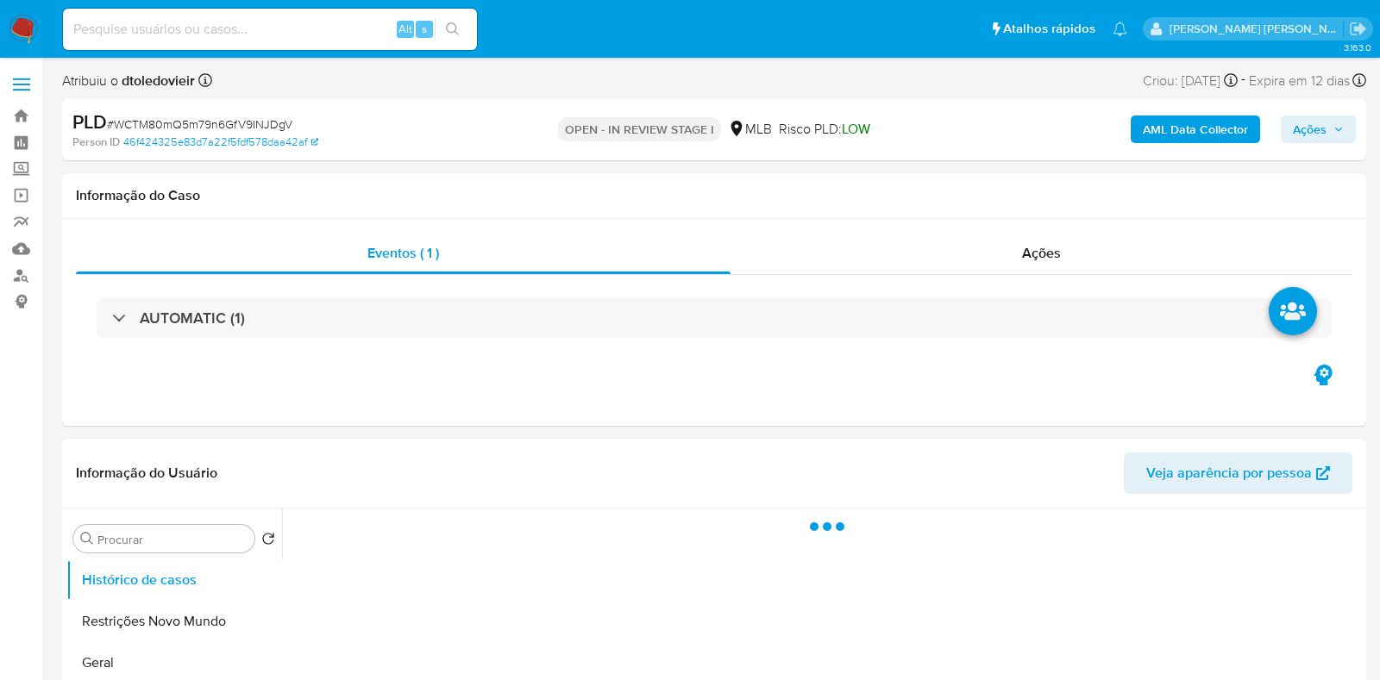
select select "10"
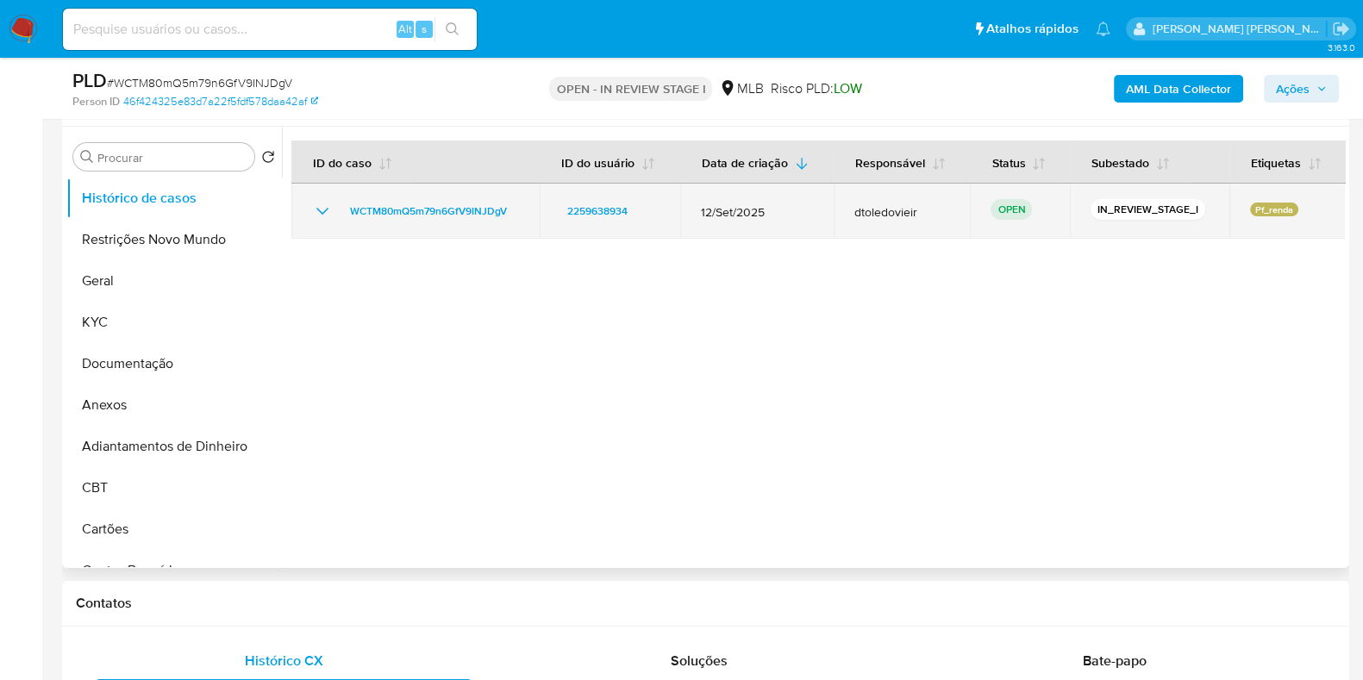
scroll to position [323, 0]
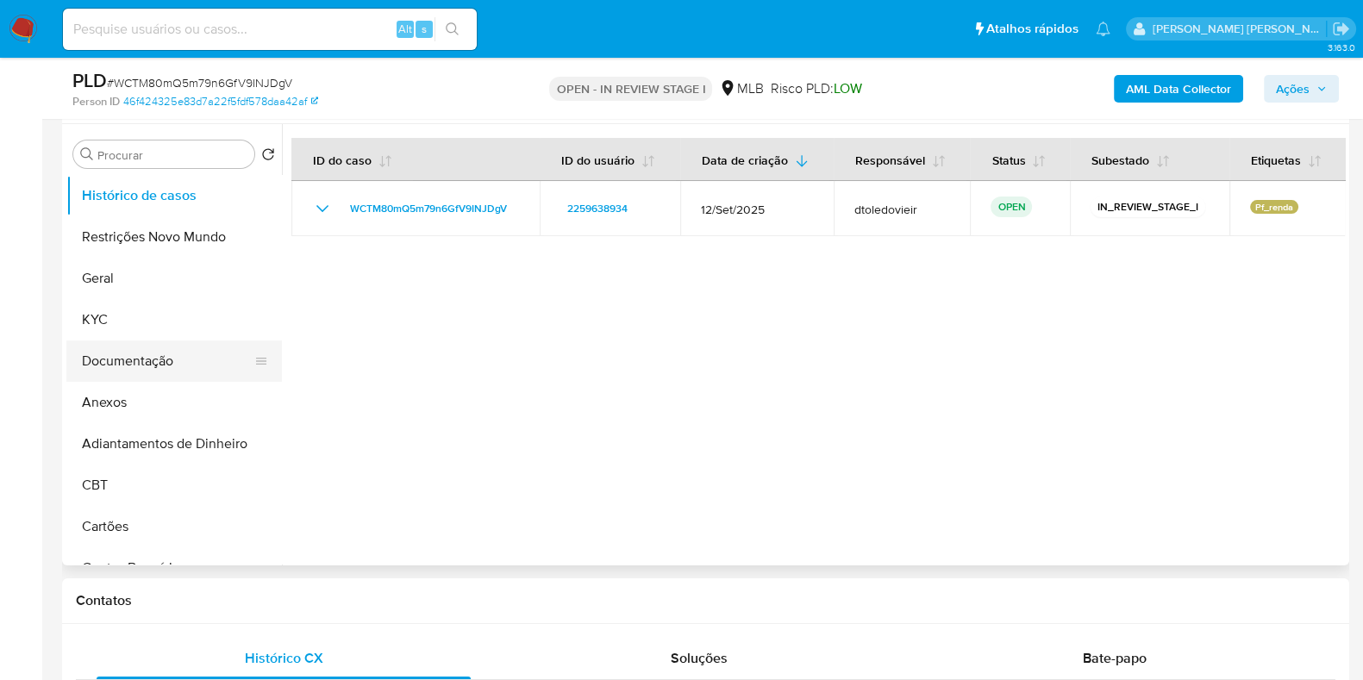
click at [155, 351] on button "Documentação" at bounding box center [167, 361] width 202 height 41
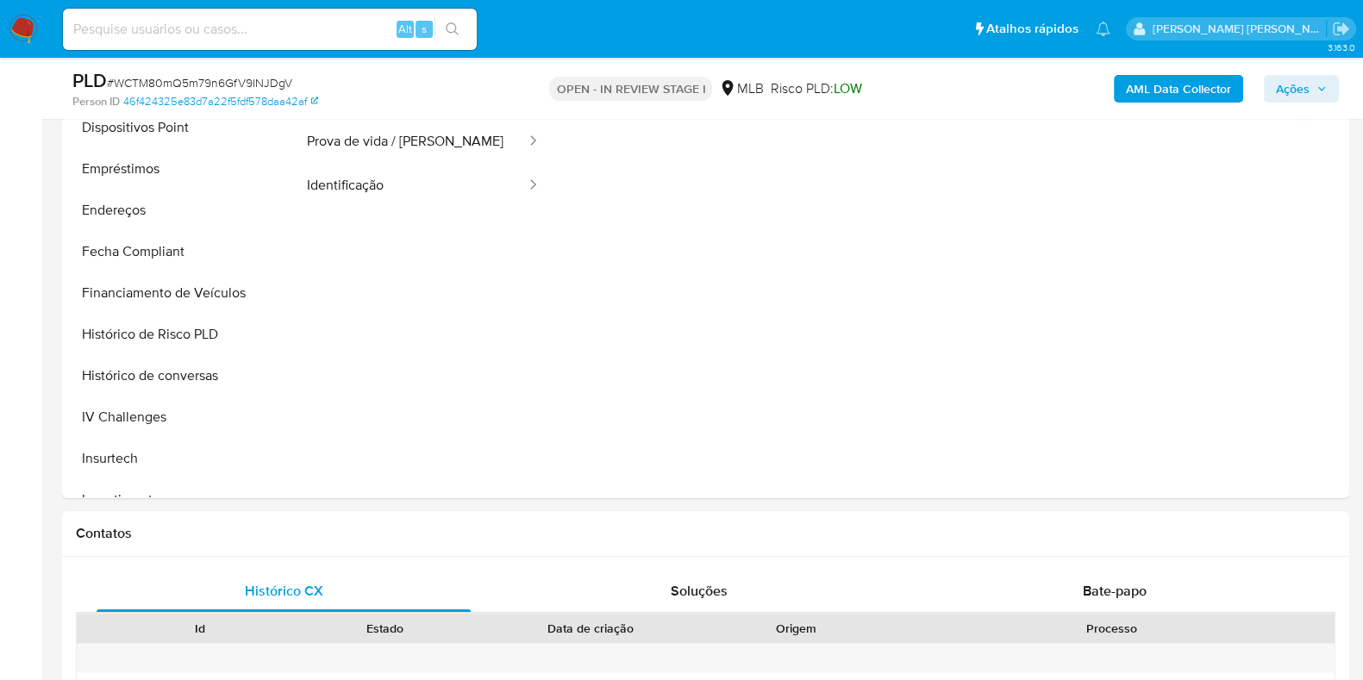
scroll to position [647, 0]
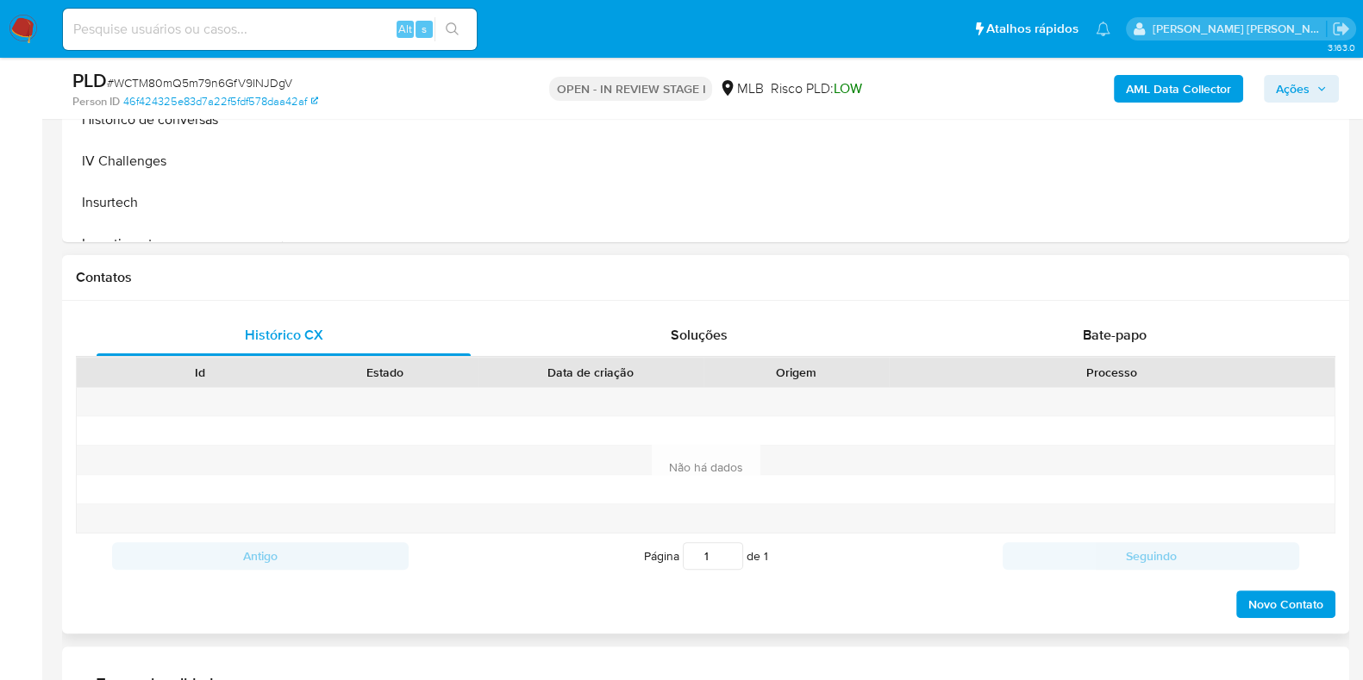
click at [1130, 311] on div "Histórico CX Soluções Bate-papo Id Estado Data de criação Origem Processo Antig…" at bounding box center [705, 467] width 1287 height 333
click at [1138, 329] on span "Bate-papo" at bounding box center [1115, 335] width 64 height 20
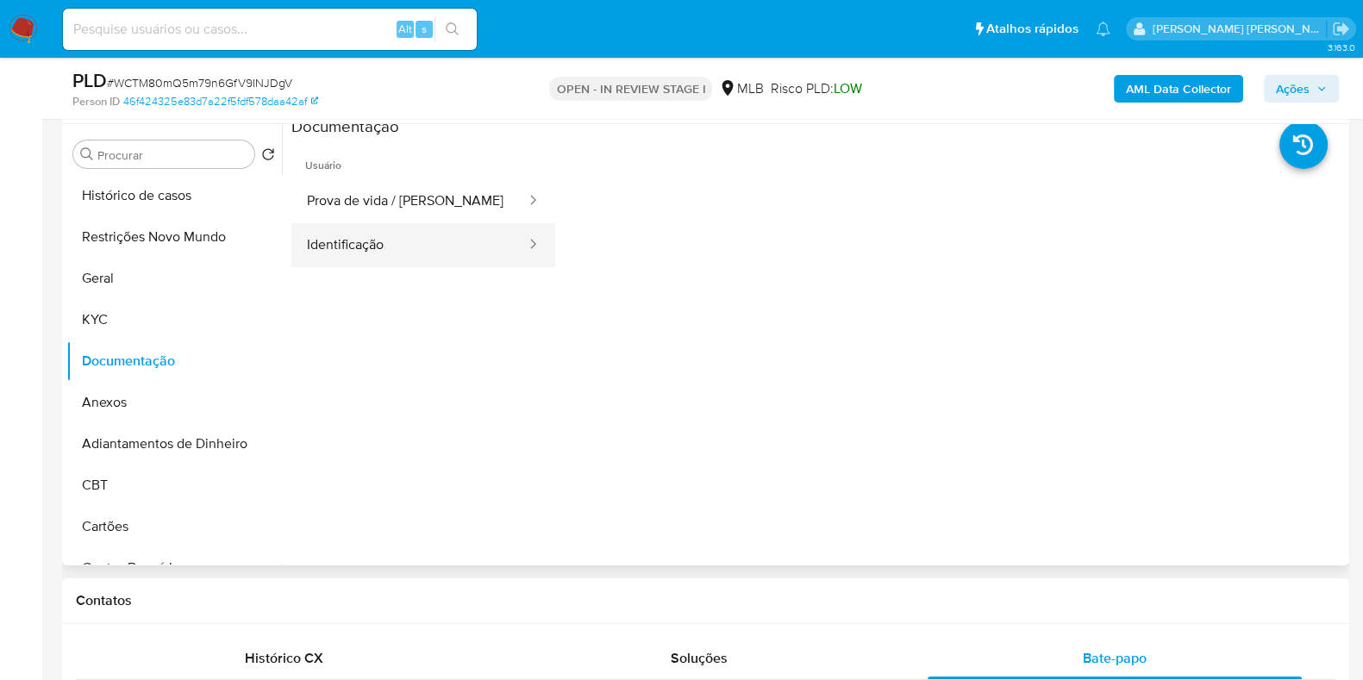
scroll to position [0, 0]
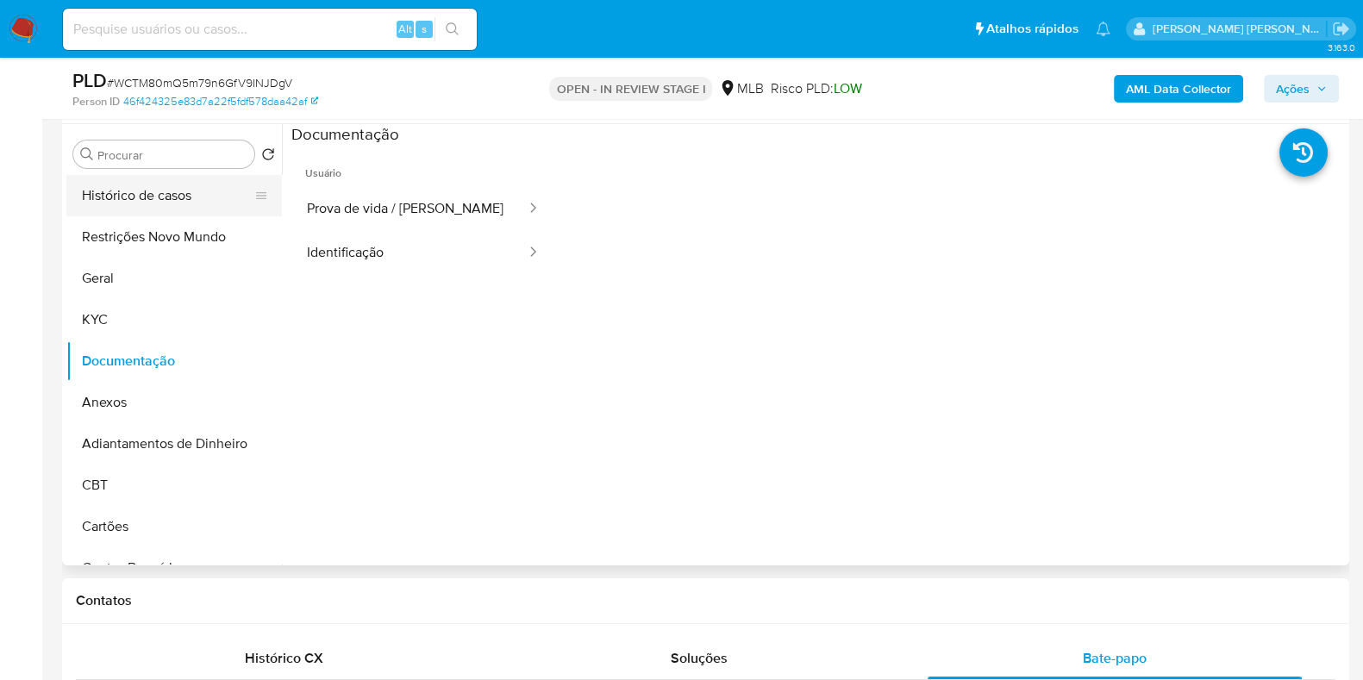
click at [169, 192] on button "Histórico de casos" at bounding box center [167, 195] width 202 height 41
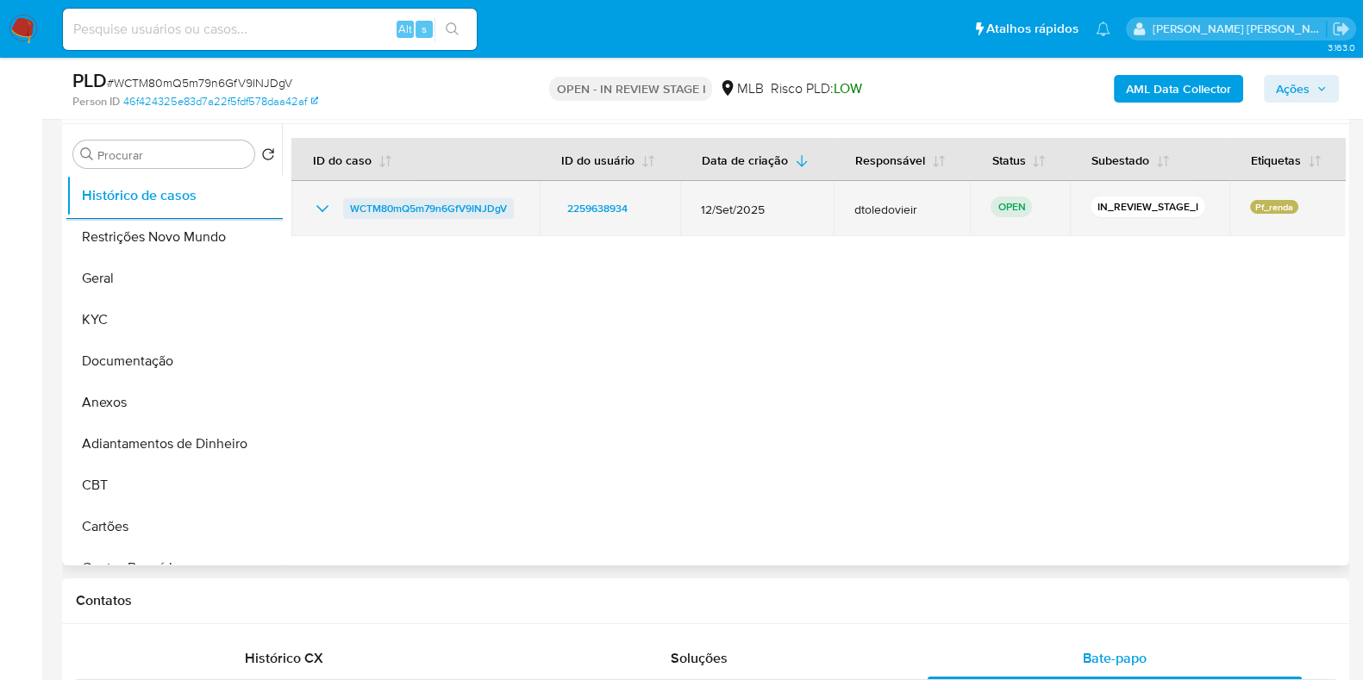
click at [475, 210] on span "WCTM80mQ5m79n6GfV9INJDgV" at bounding box center [428, 208] width 157 height 21
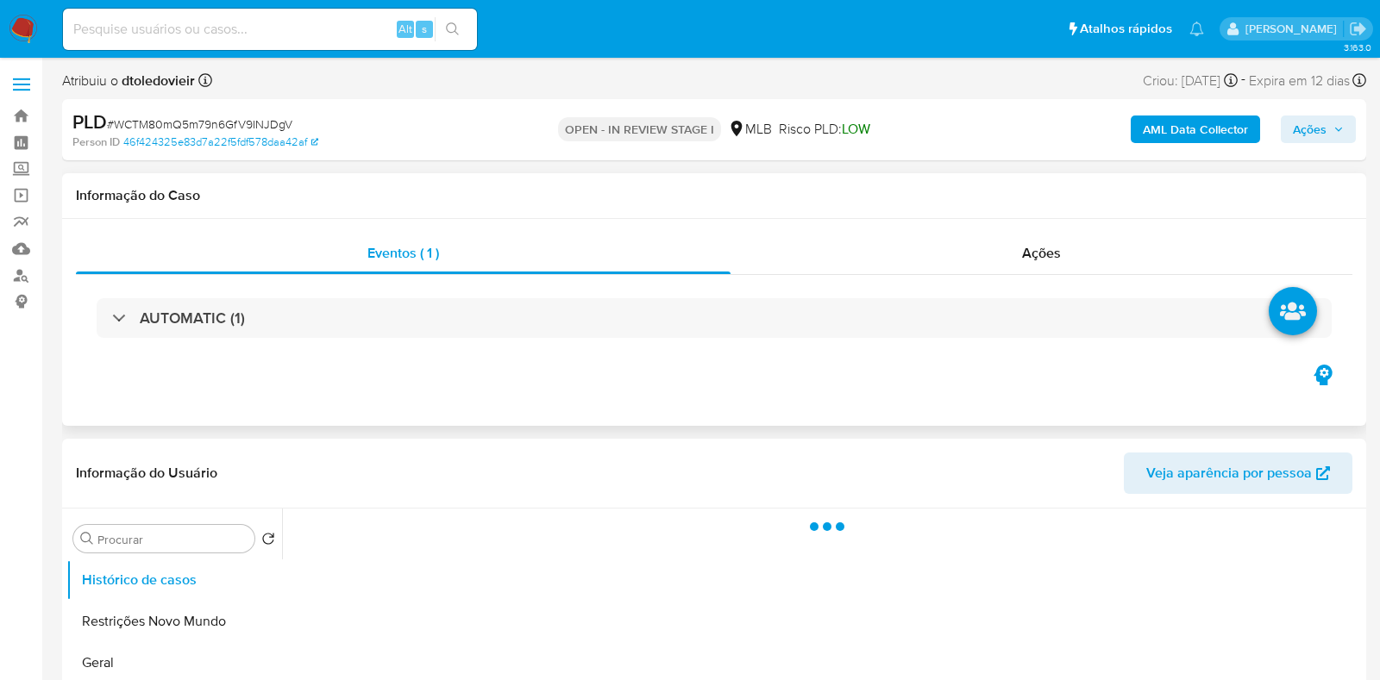
select select "10"
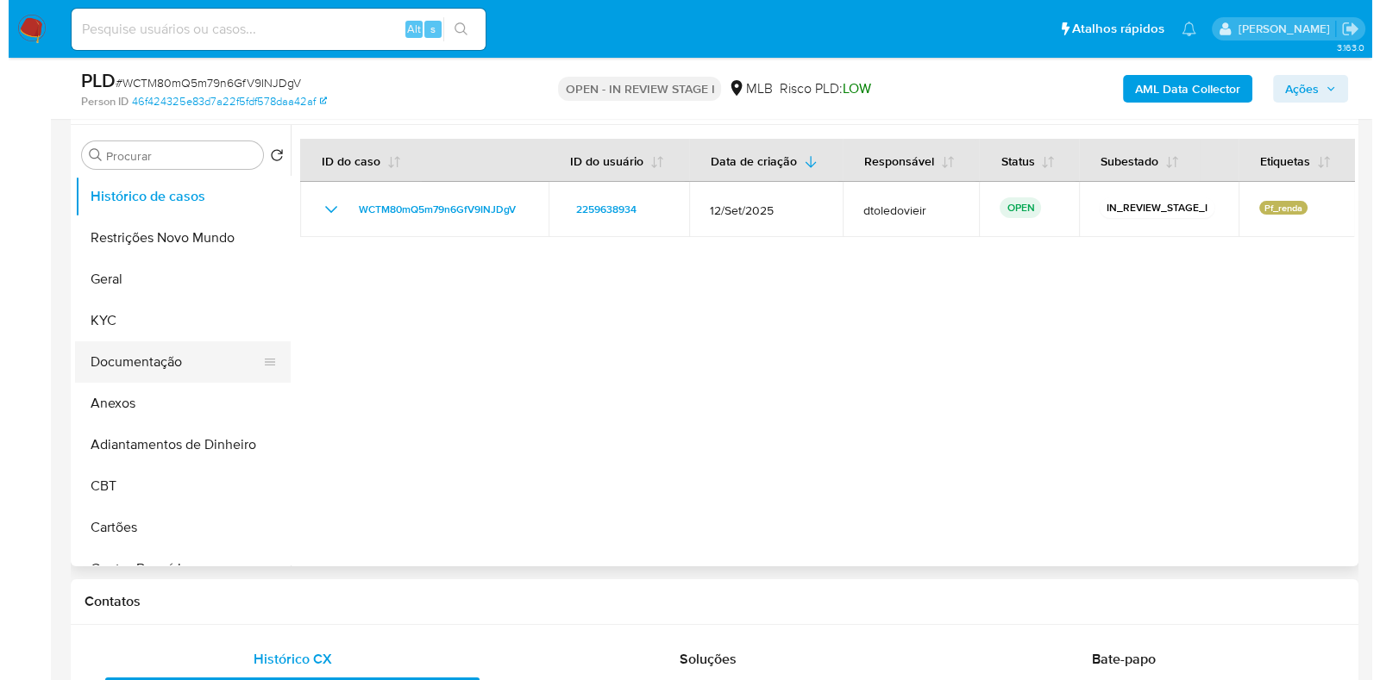
scroll to position [323, 0]
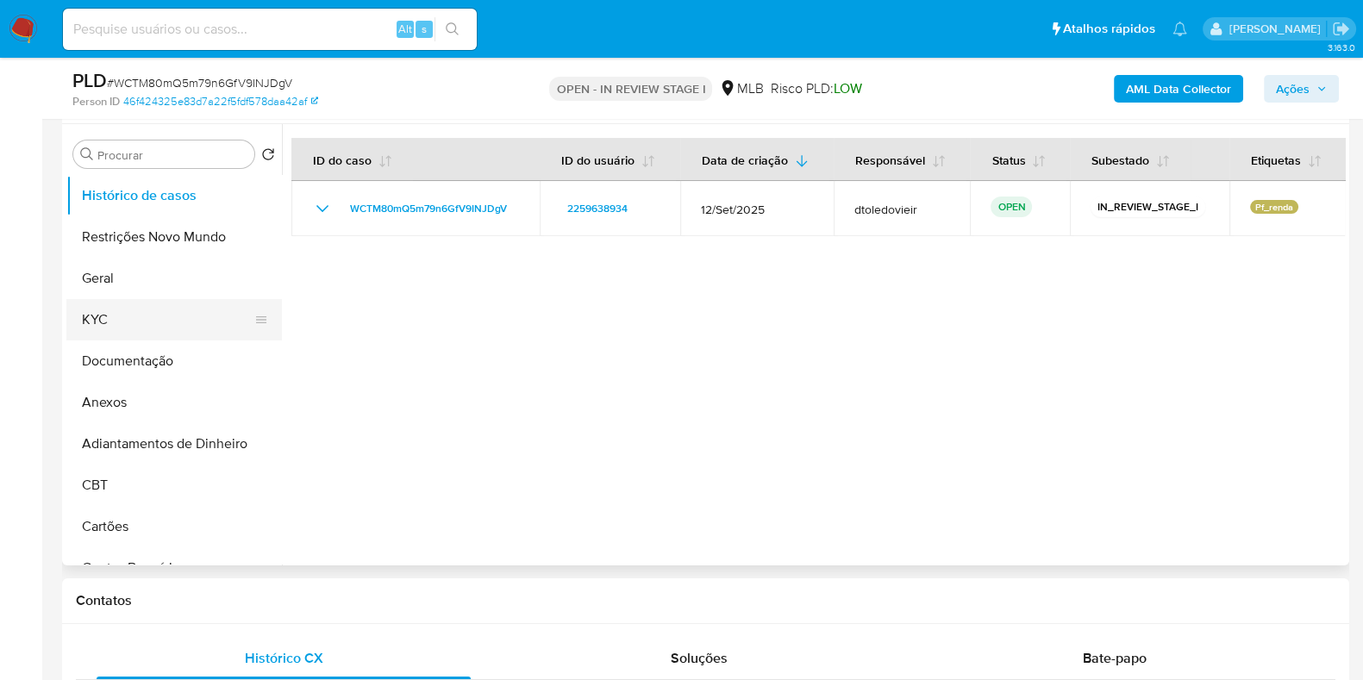
click at [148, 308] on button "KYC" at bounding box center [167, 319] width 202 height 41
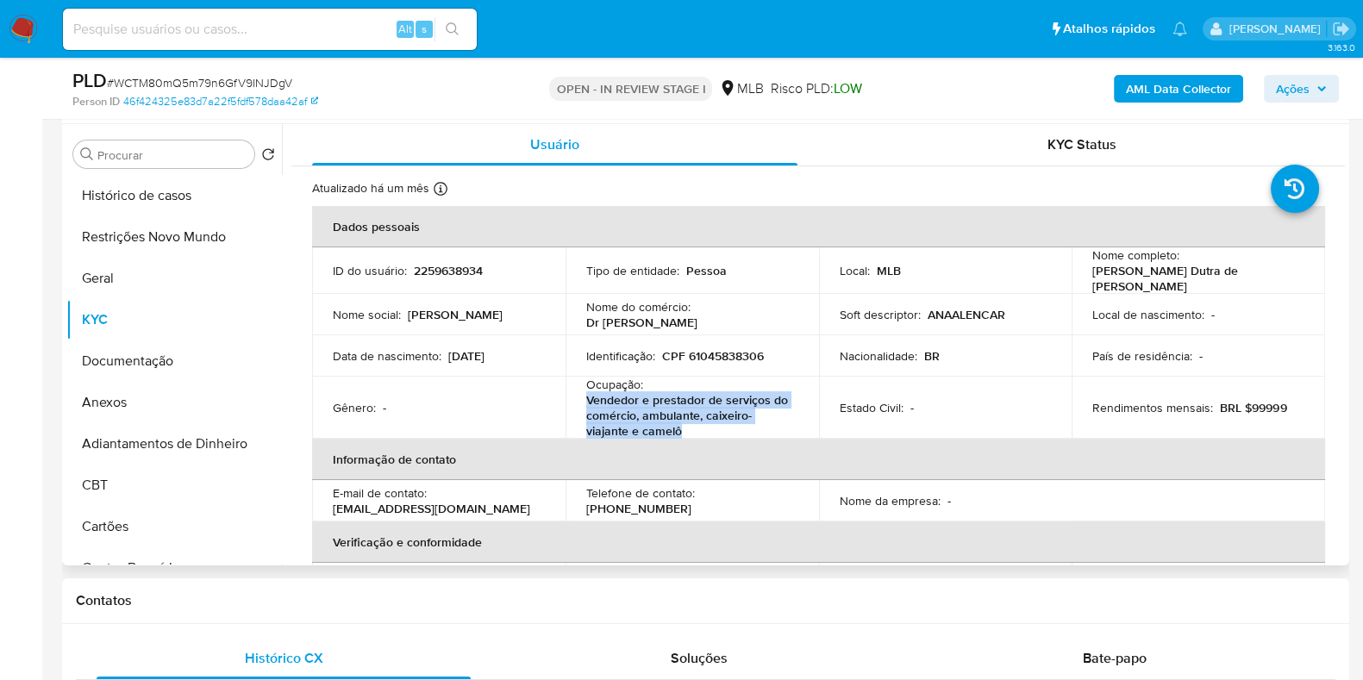
drag, startPoint x: 690, startPoint y: 426, endPoint x: 571, endPoint y: 403, distance: 121.2
click at [571, 403] on td "Ocupação : Vendedor e prestador de serviços do comércio, ambulante, caixeiro-vi…" at bounding box center [692, 408] width 253 height 62
copy p "Vendedor e prestador de serviços do comércio, ambulante, caixeiro-viajante e ca…"
click at [157, 350] on button "Documentação" at bounding box center [167, 361] width 202 height 41
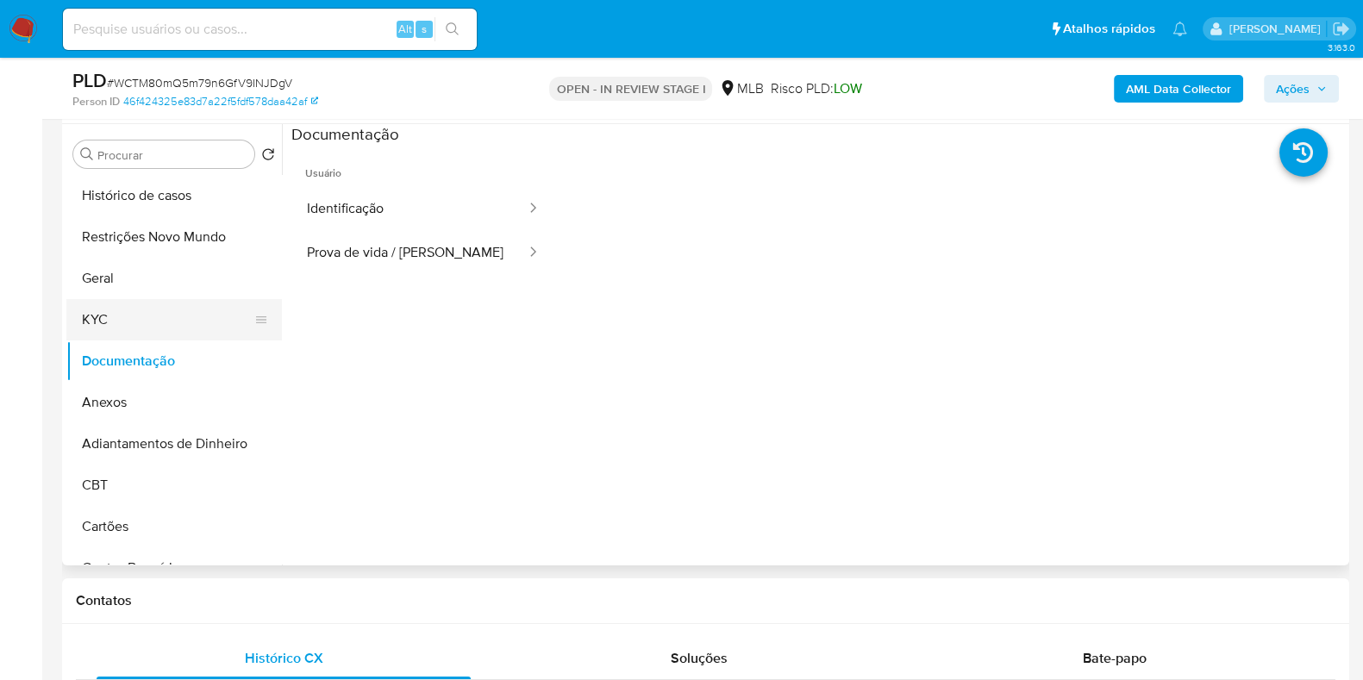
click at [147, 317] on button "KYC" at bounding box center [167, 319] width 202 height 41
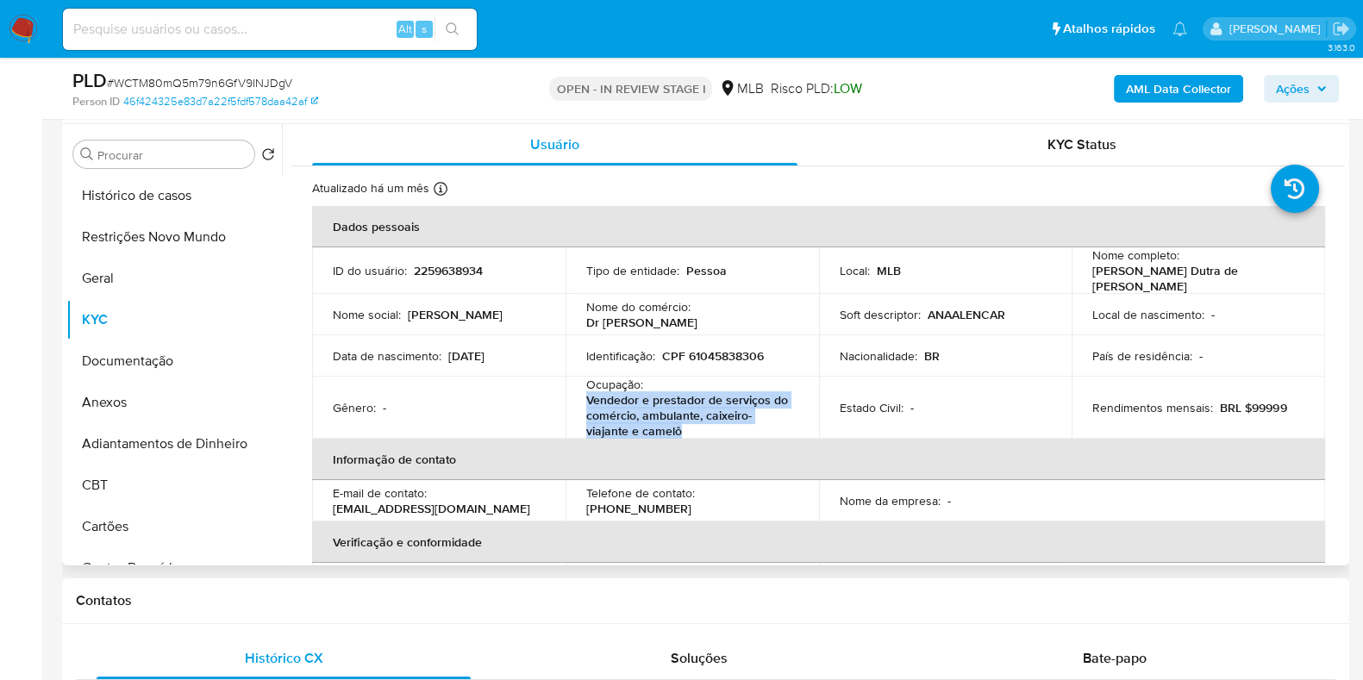
drag, startPoint x: 705, startPoint y: 428, endPoint x: 579, endPoint y: 402, distance: 128.5
click at [579, 402] on td "Ocupação : Vendedor e prestador de serviços do comércio, ambulante, caixeiro-vi…" at bounding box center [692, 408] width 253 height 62
click at [160, 355] on button "Documentação" at bounding box center [167, 361] width 202 height 41
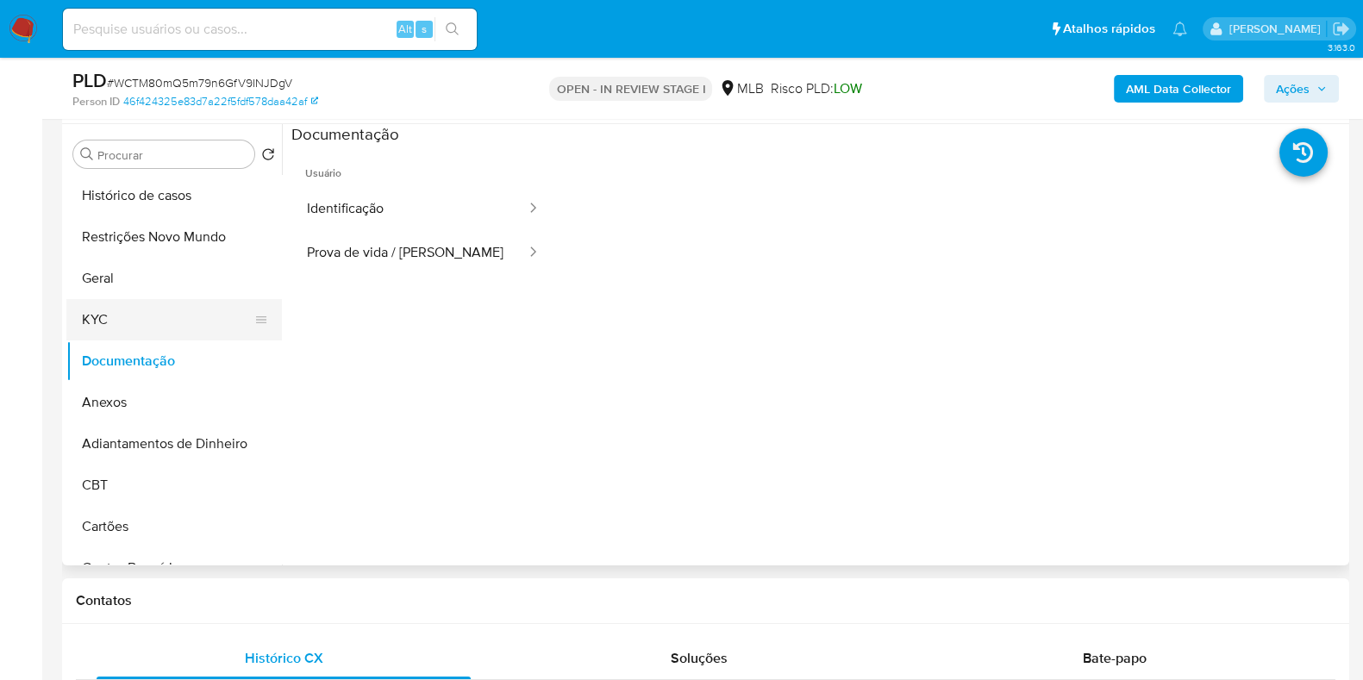
click at [154, 324] on button "KYC" at bounding box center [167, 319] width 202 height 41
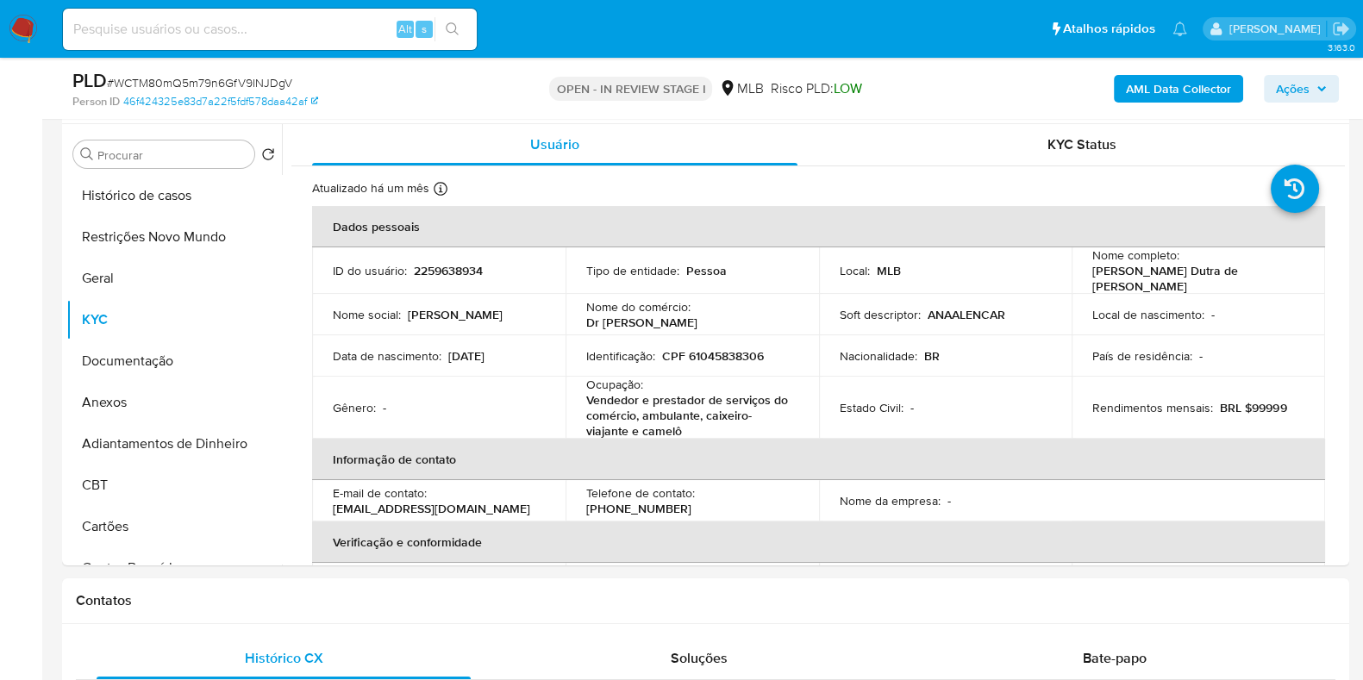
click at [1185, 92] on b "AML Data Collector" at bounding box center [1178, 89] width 105 height 28
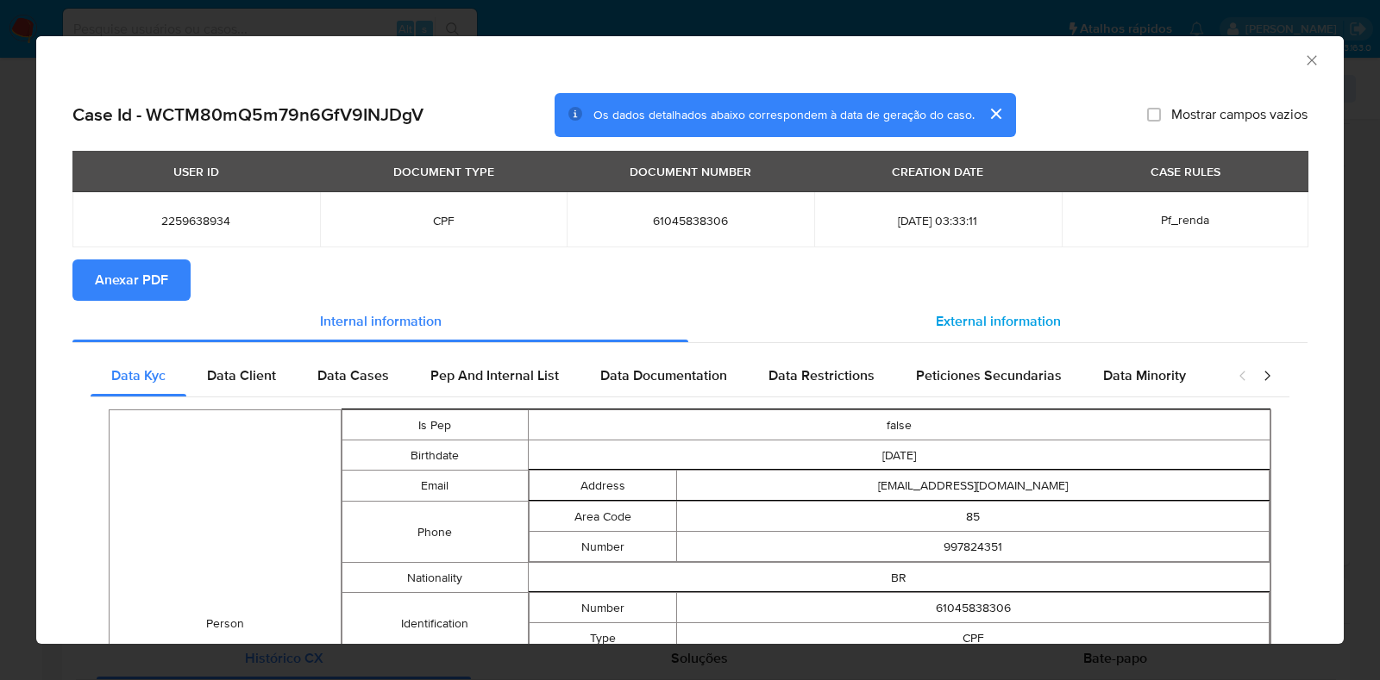
click at [976, 321] on span "External information" at bounding box center [998, 321] width 125 height 20
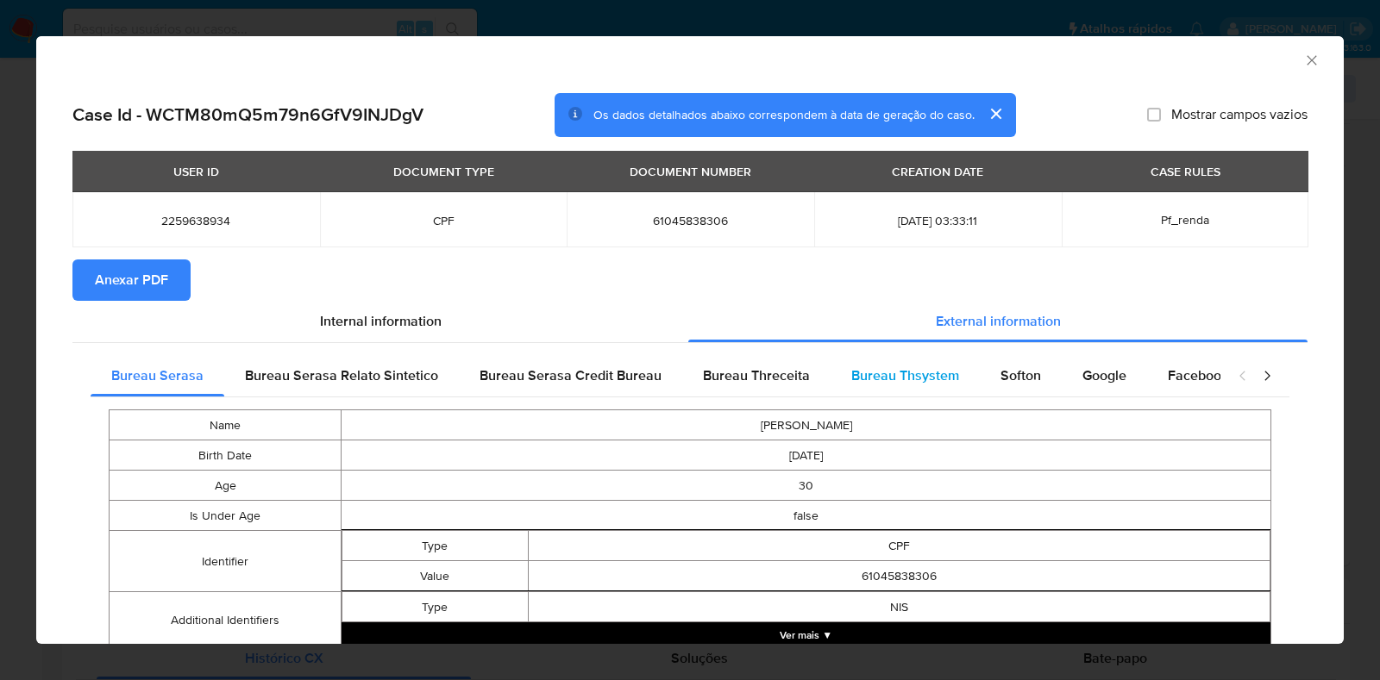
click at [880, 381] on span "Bureau Thsystem" at bounding box center [905, 376] width 108 height 20
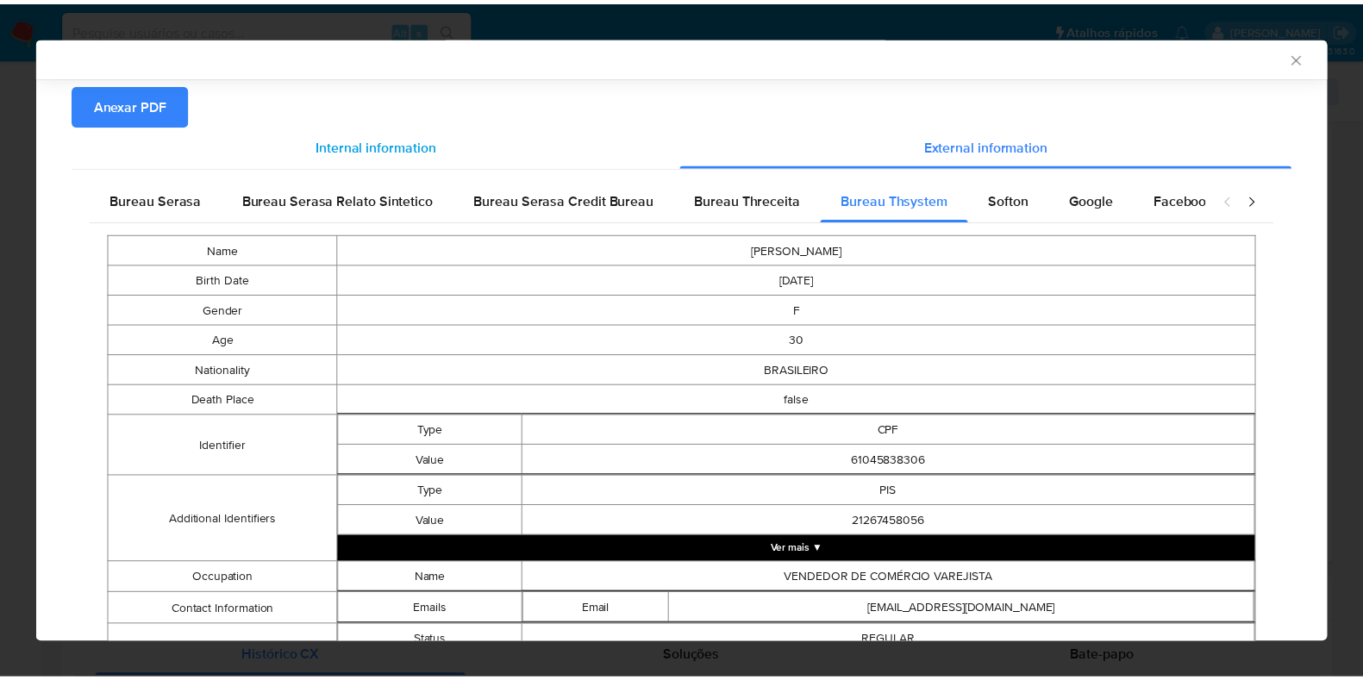
scroll to position [0, 0]
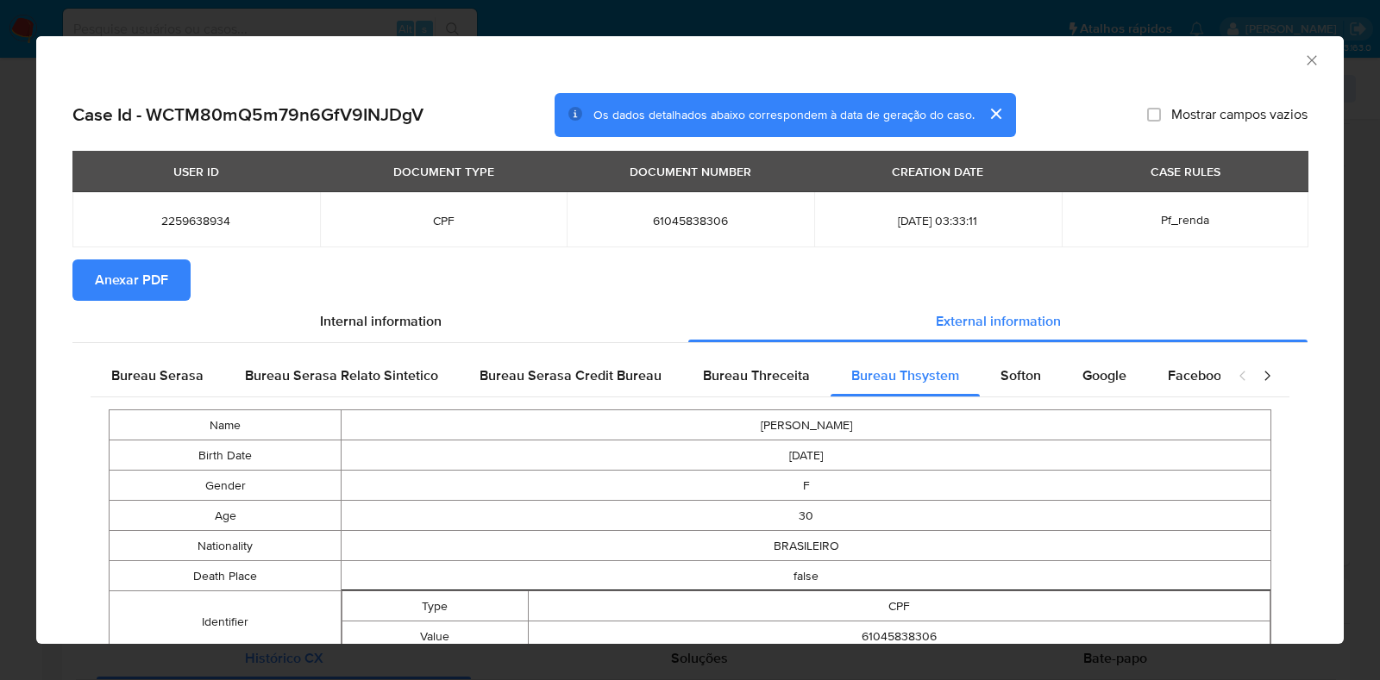
click at [690, 225] on span "61045838306" at bounding box center [690, 221] width 206 height 16
copy span "61045838306"
click at [1306, 63] on icon "Fechar a janela" at bounding box center [1310, 59] width 9 height 9
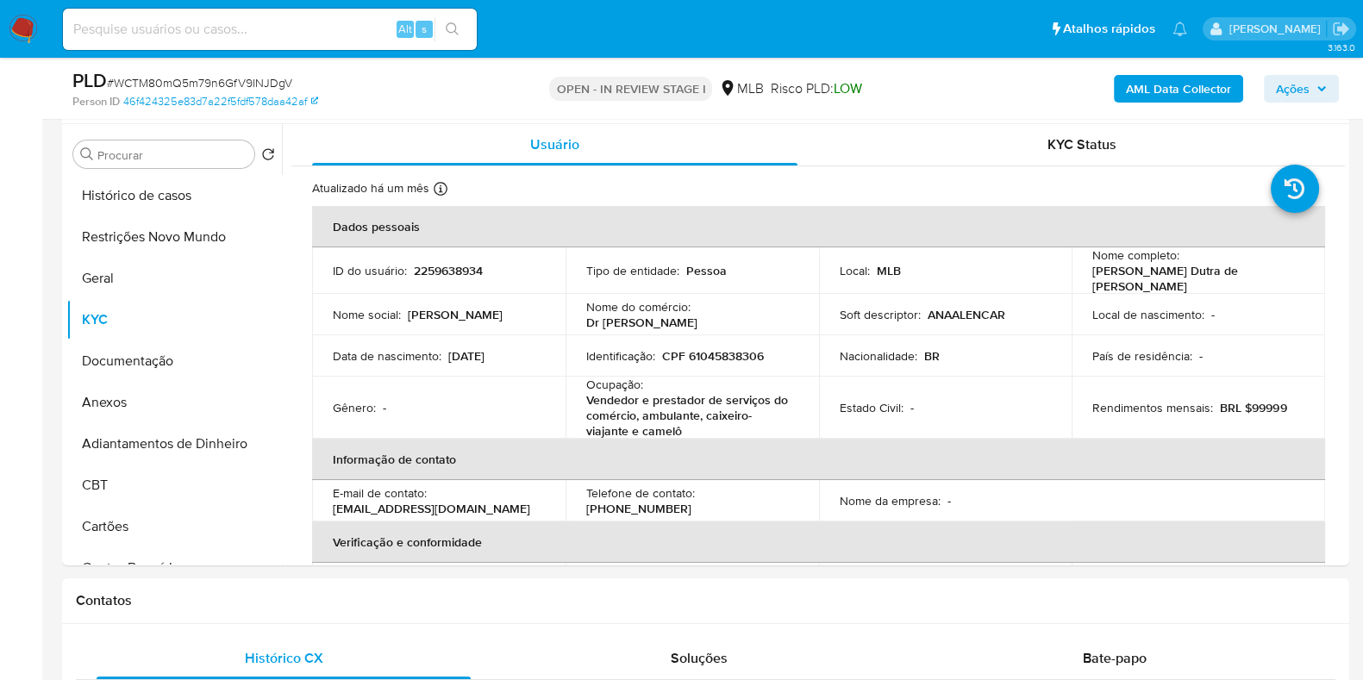
click at [1287, 93] on span "Ações" at bounding box center [1293, 89] width 34 height 28
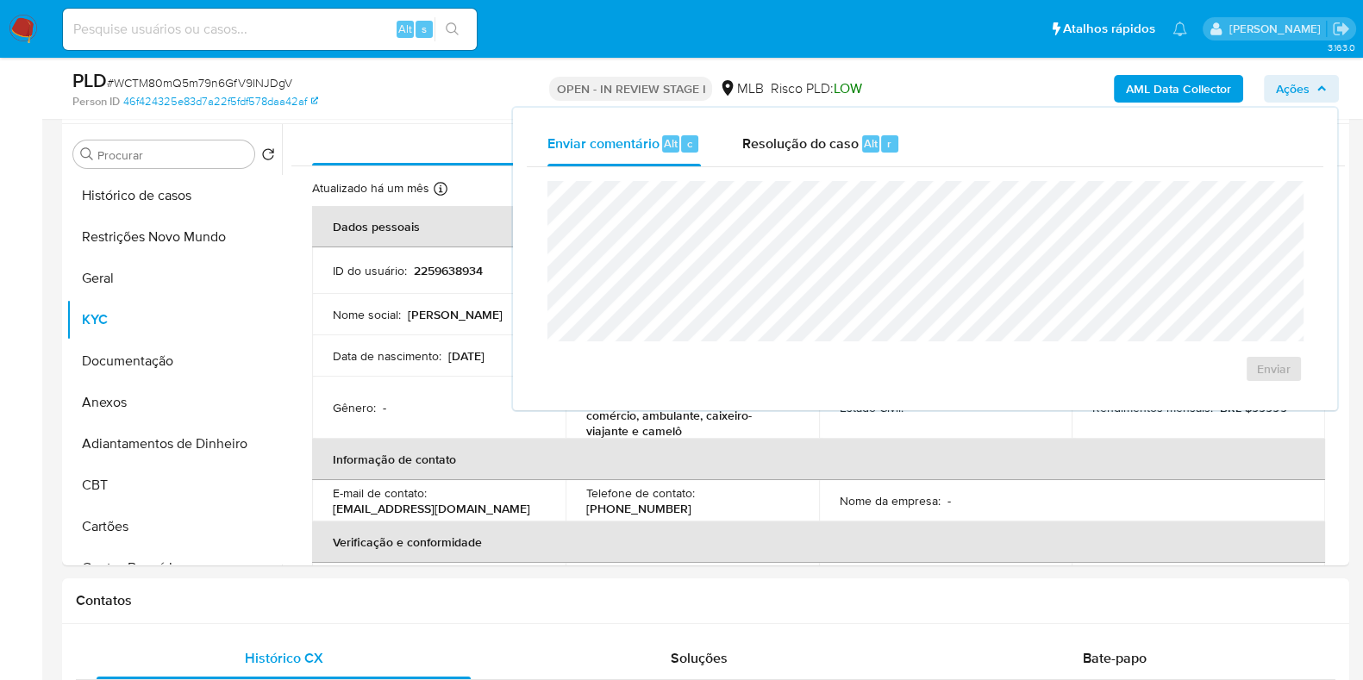
click at [772, 154] on div "Resolução do caso Alt r" at bounding box center [821, 144] width 158 height 45
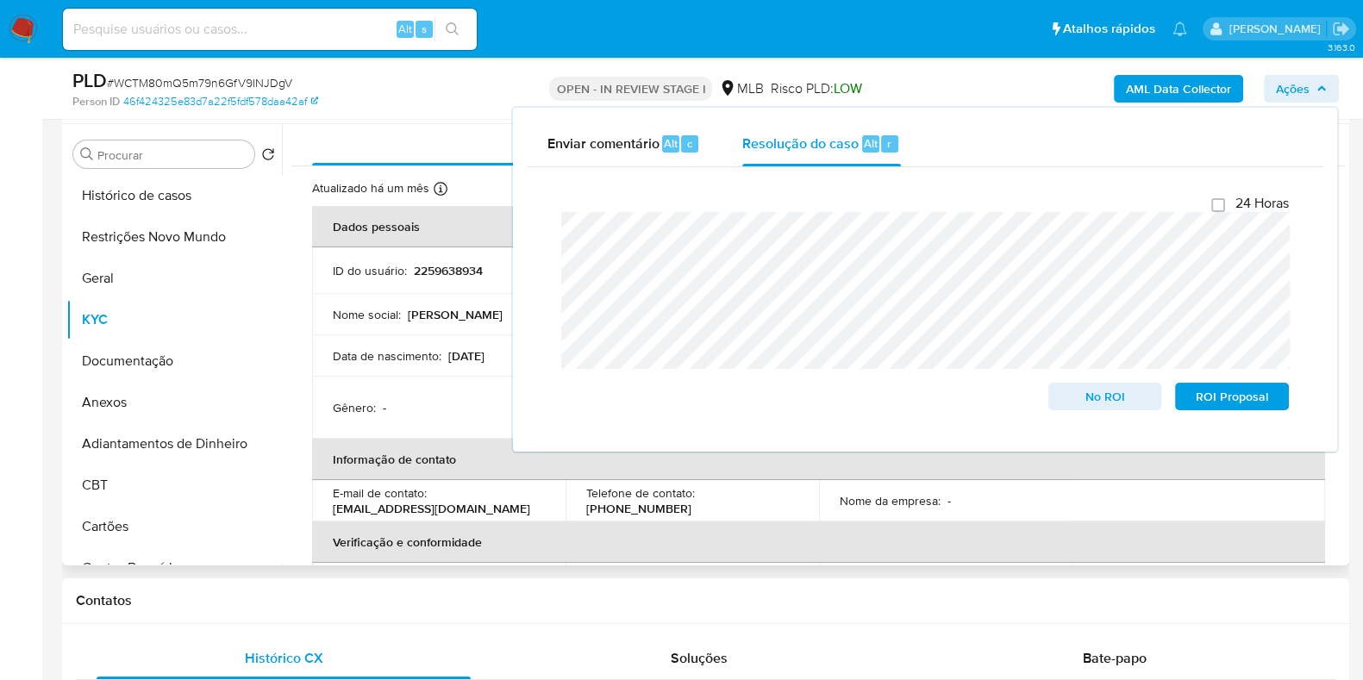
click at [401, 348] on p "Data de nascimento :" at bounding box center [387, 356] width 109 height 16
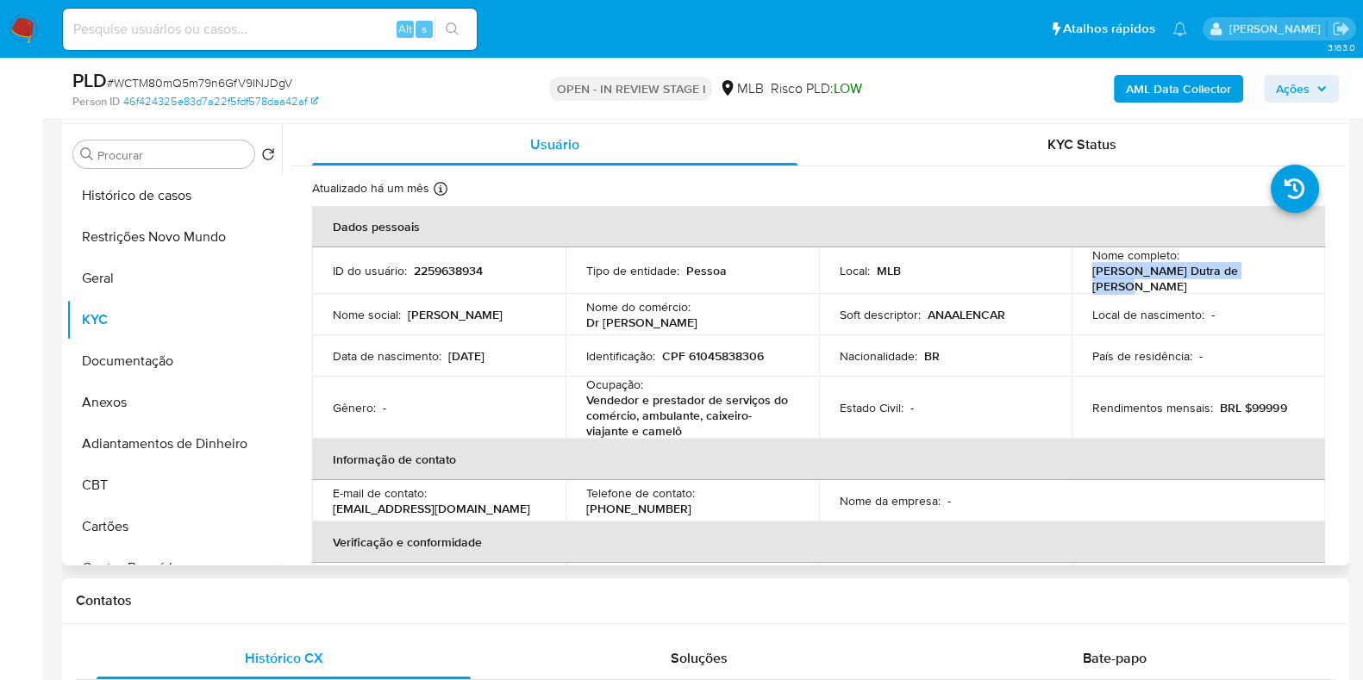
drag, startPoint x: 1257, startPoint y: 273, endPoint x: 1081, endPoint y: 280, distance: 176.0
click at [1081, 280] on td "Nome completo : Ana Izabelly Dutra de Alencar" at bounding box center [1198, 270] width 253 height 47
copy p "Ana Izabelly Dutra de Alencar"
click at [1255, 278] on div "Nome completo : Ana Izabelly Dutra de Alencar" at bounding box center [1198, 270] width 212 height 47
drag, startPoint x: 1257, startPoint y: 282, endPoint x: 1090, endPoint y: 280, distance: 167.3
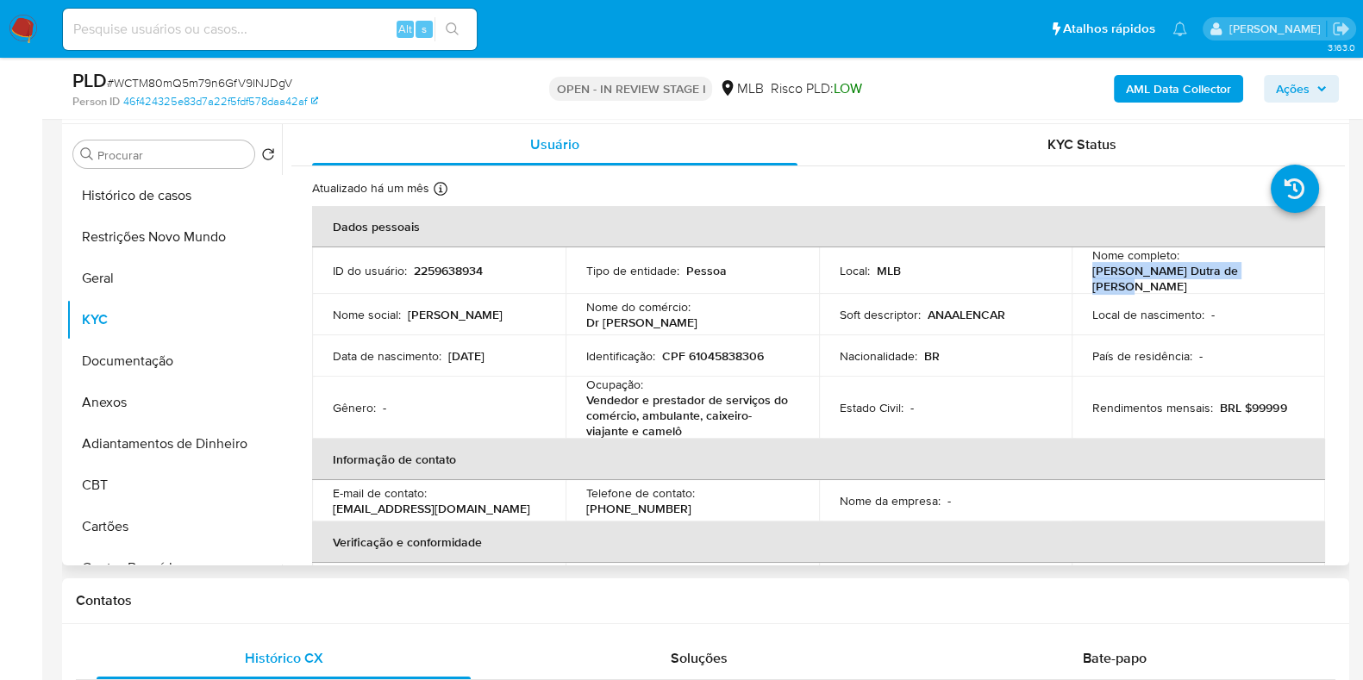
click at [1092, 280] on div "Nome completo : Ana Izabelly Dutra de Alencar" at bounding box center [1198, 270] width 212 height 47
copy p "Ana Izabelly Dutra de Alencar"
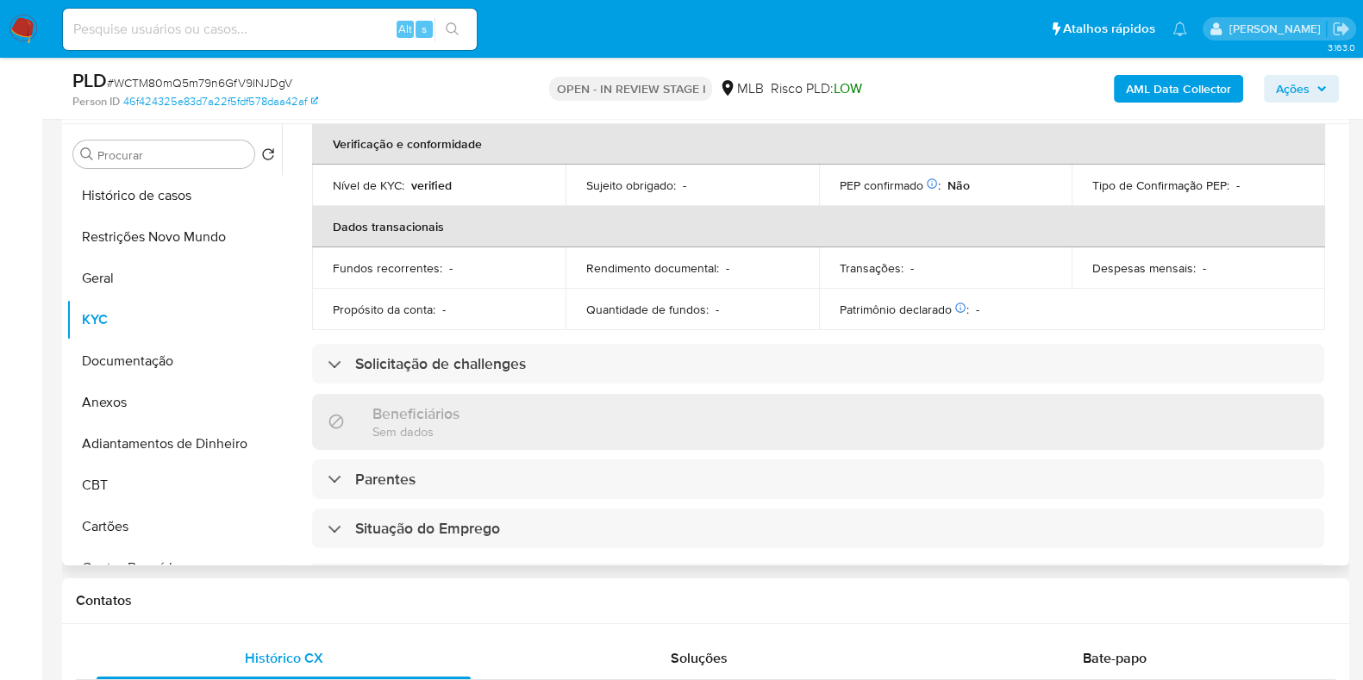
scroll to position [122, 0]
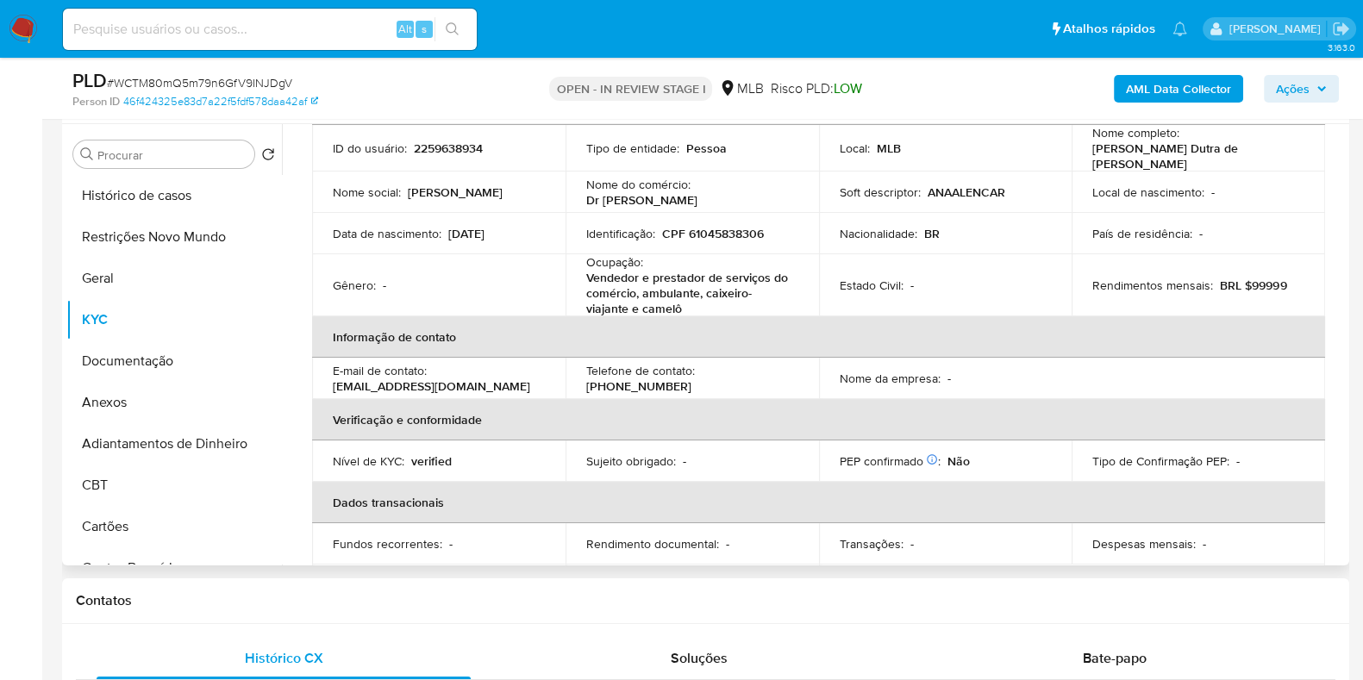
click at [726, 227] on p "CPF 61045838306" at bounding box center [713, 234] width 102 height 16
click at [726, 226] on p "CPF 61045838306" at bounding box center [713, 234] width 102 height 16
copy p "61045838306"
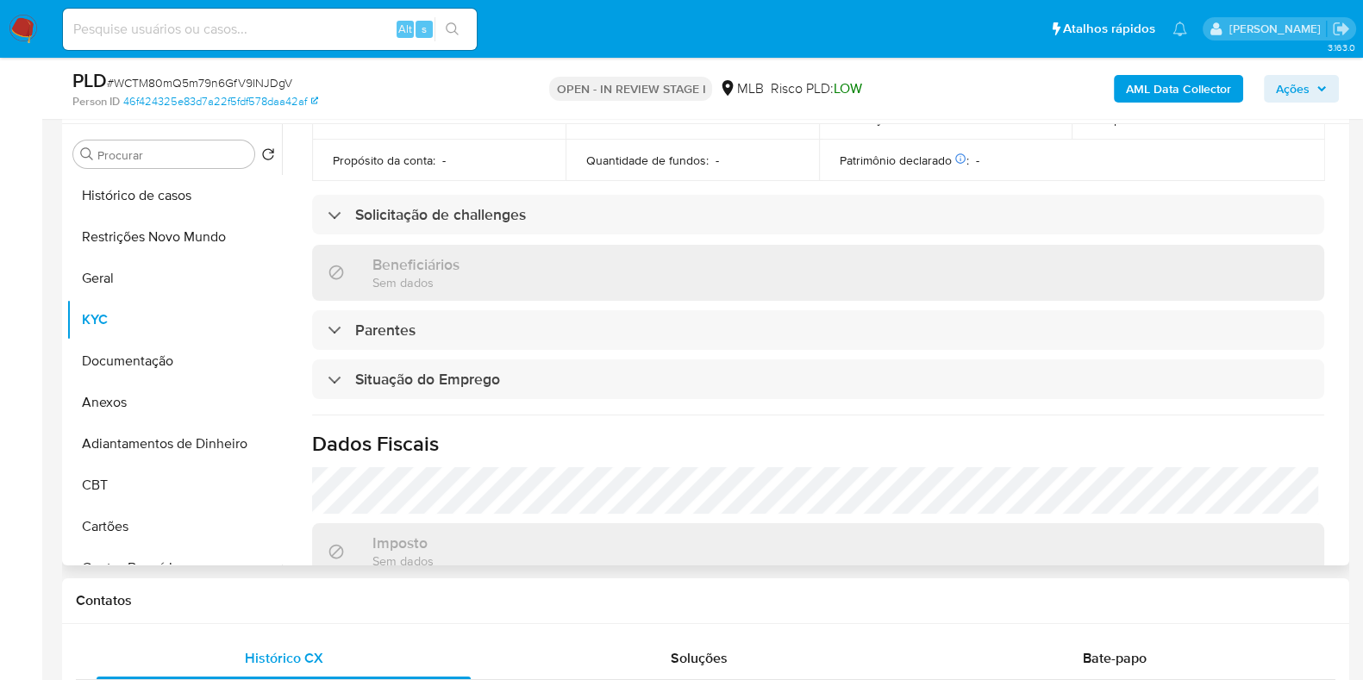
scroll to position [15, 0]
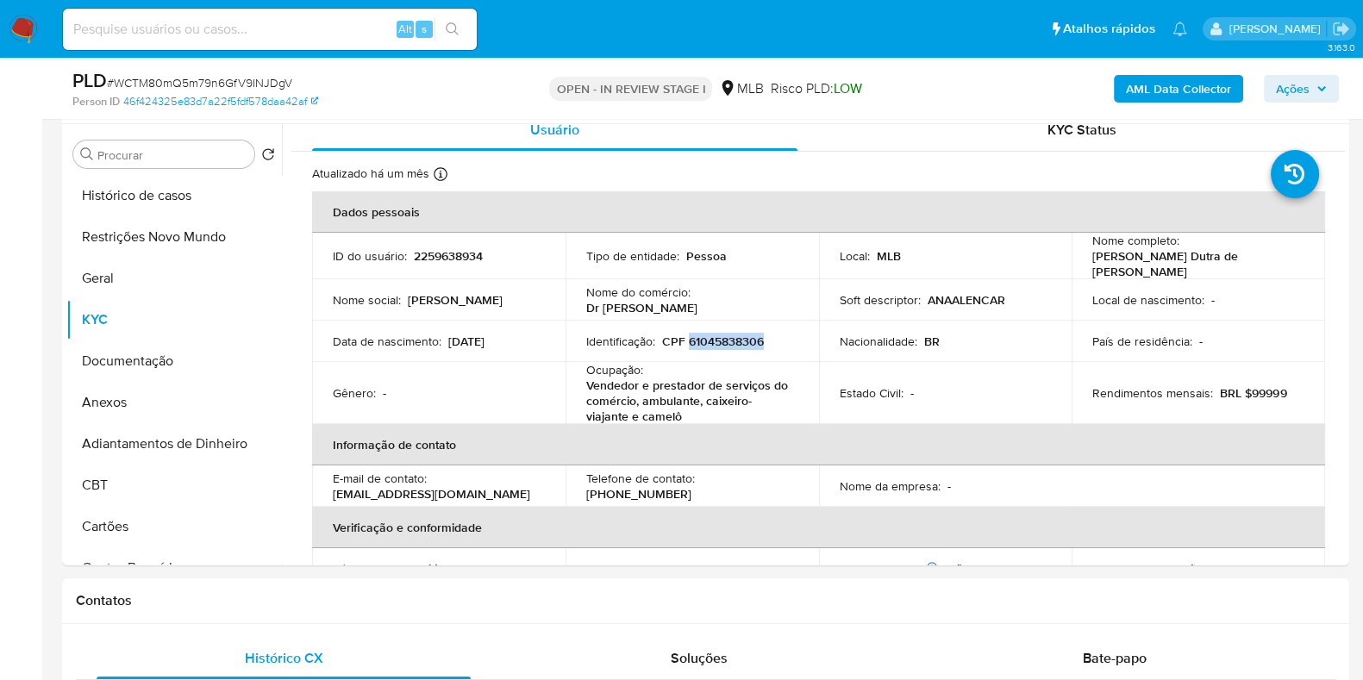
copy p "61045838306"
click at [169, 240] on button "Restrições Novo Mundo" at bounding box center [167, 236] width 202 height 41
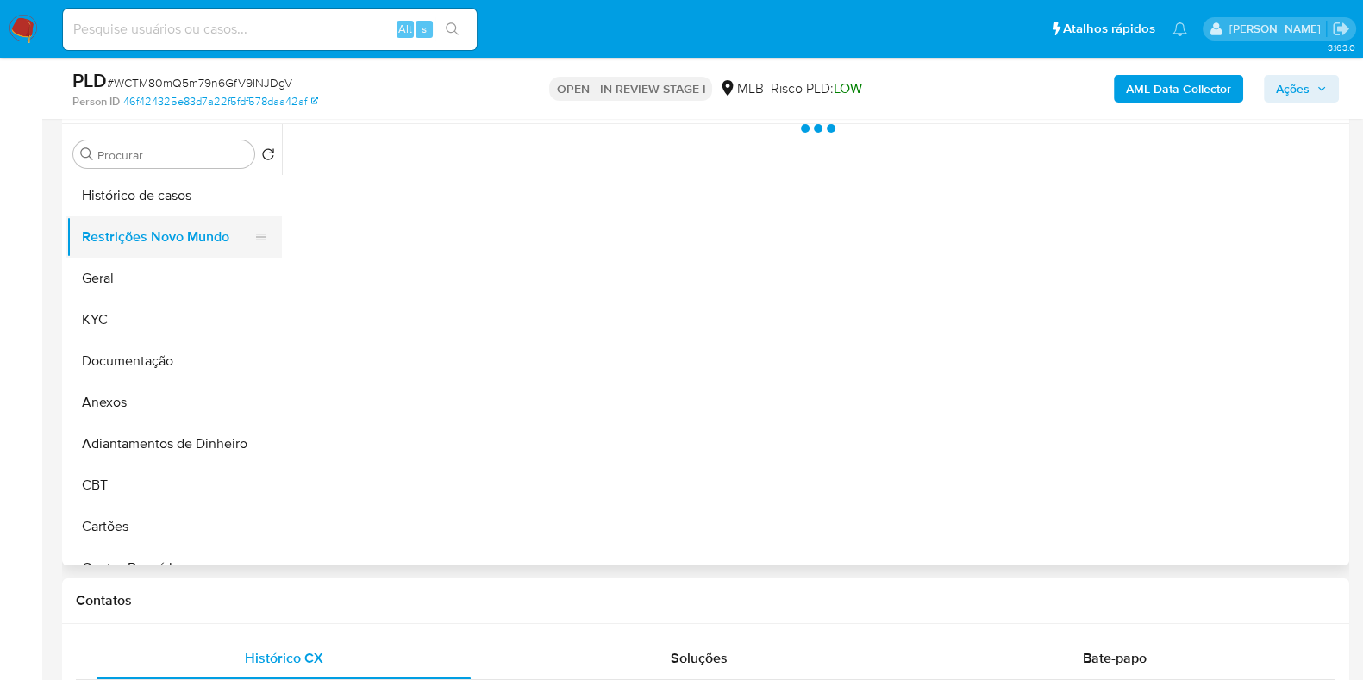
scroll to position [0, 0]
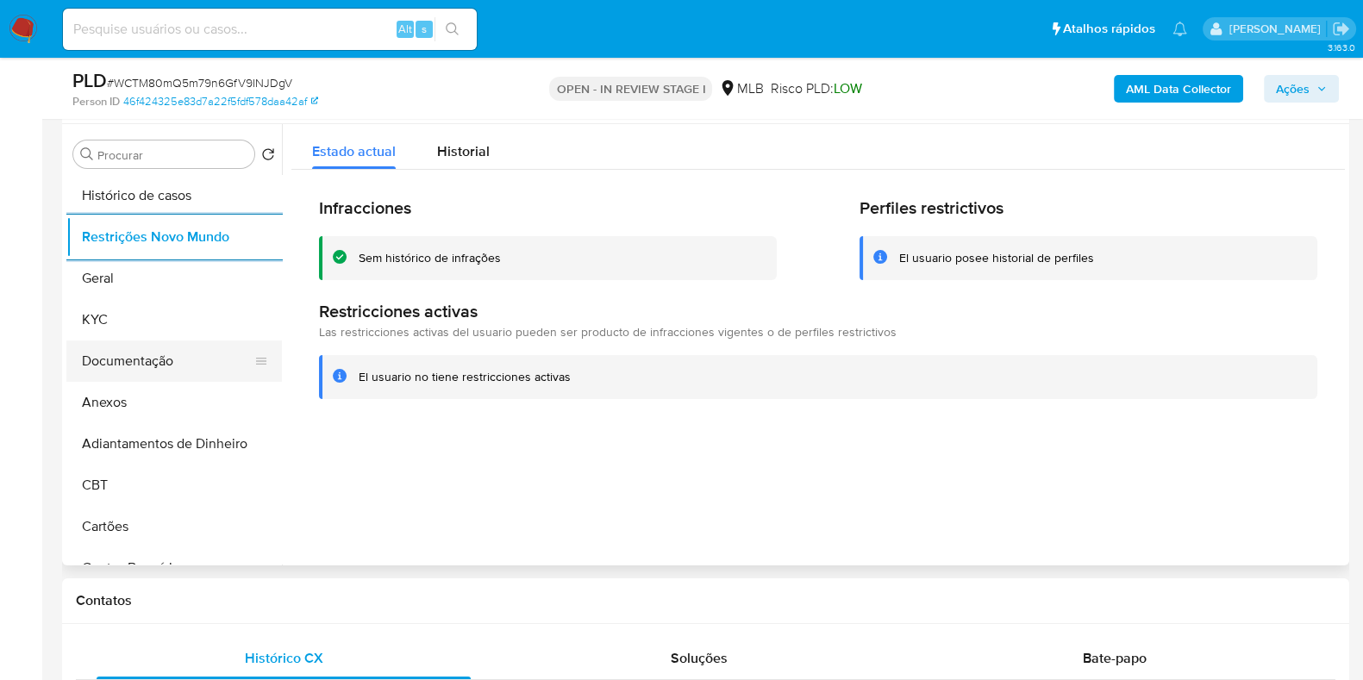
click at [180, 364] on button "Documentação" at bounding box center [167, 361] width 202 height 41
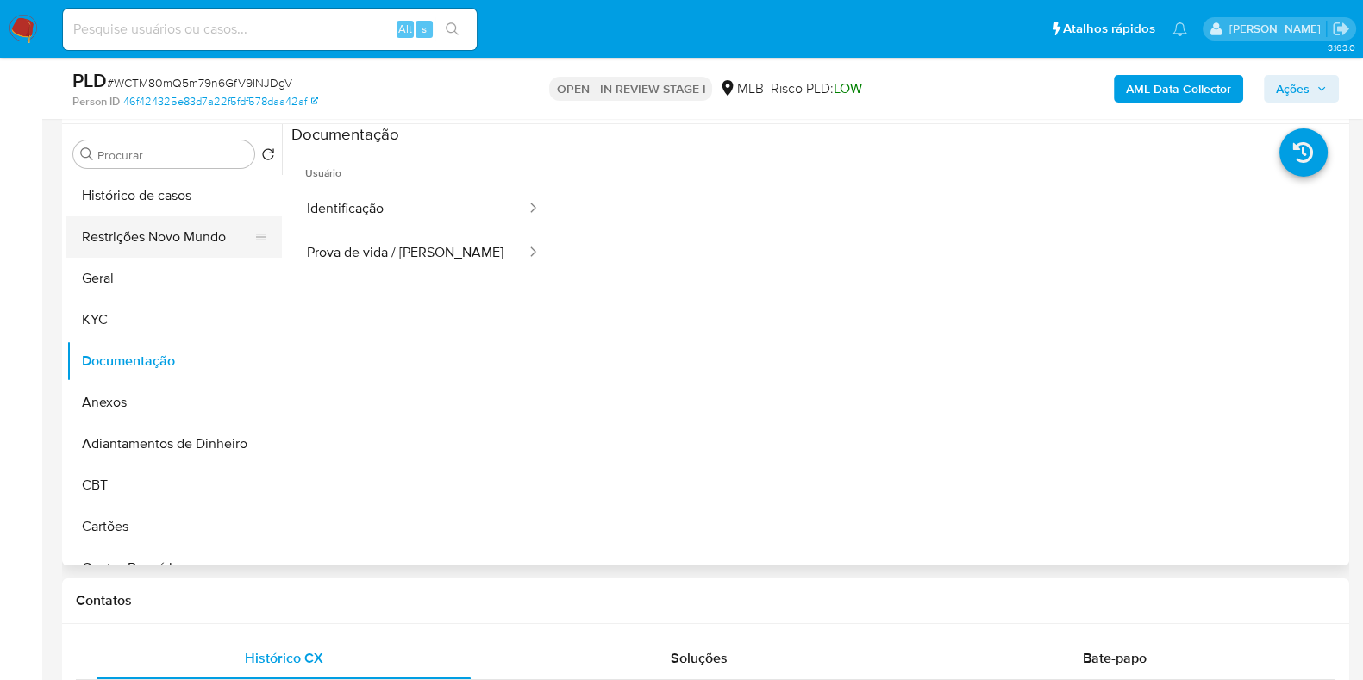
click at [237, 231] on button "Restrições Novo Mundo" at bounding box center [167, 236] width 202 height 41
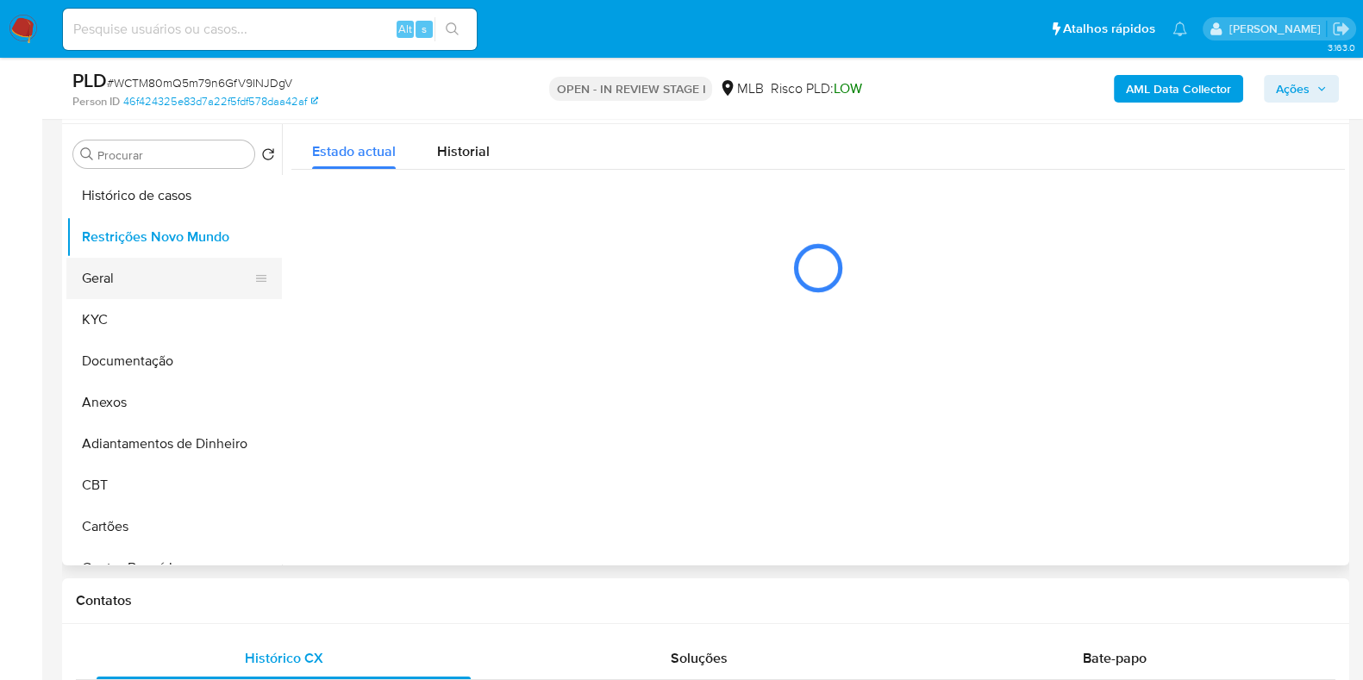
drag, startPoint x: 139, startPoint y: 273, endPoint x: 147, endPoint y: 291, distance: 19.7
click at [138, 282] on button "Geral" at bounding box center [167, 278] width 202 height 41
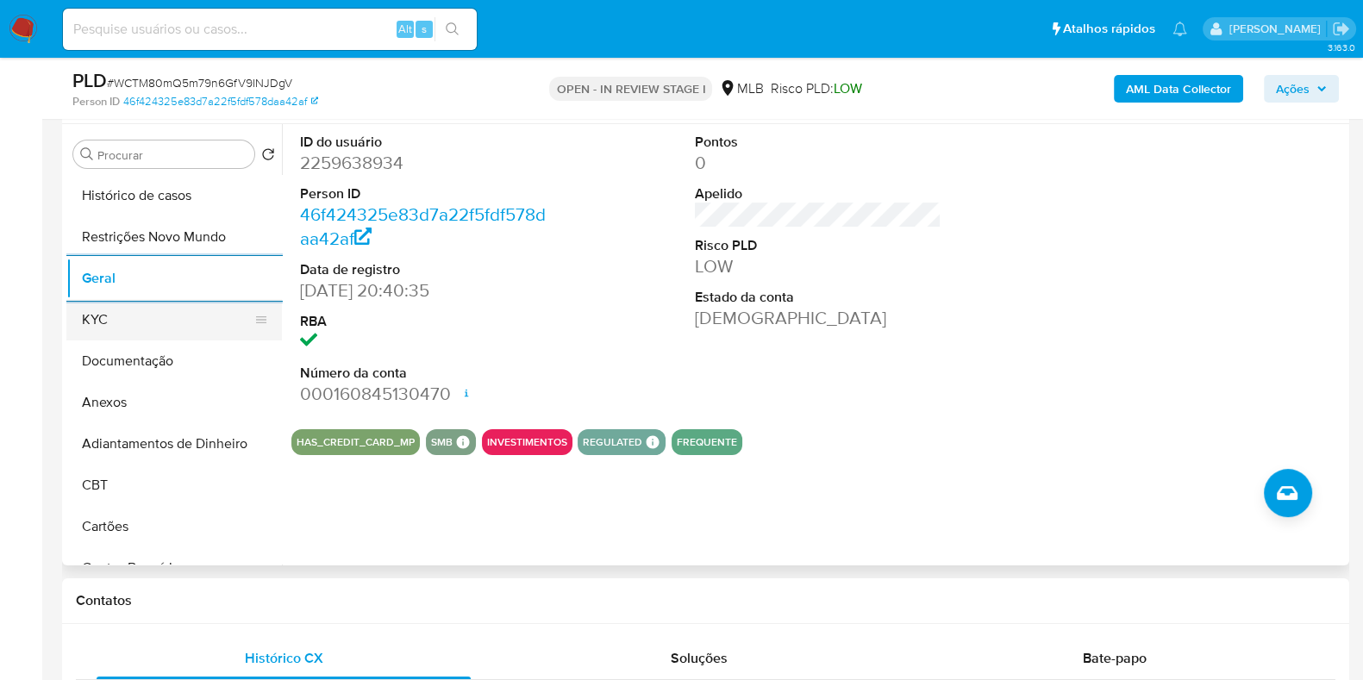
click at [182, 319] on button "KYC" at bounding box center [167, 319] width 202 height 41
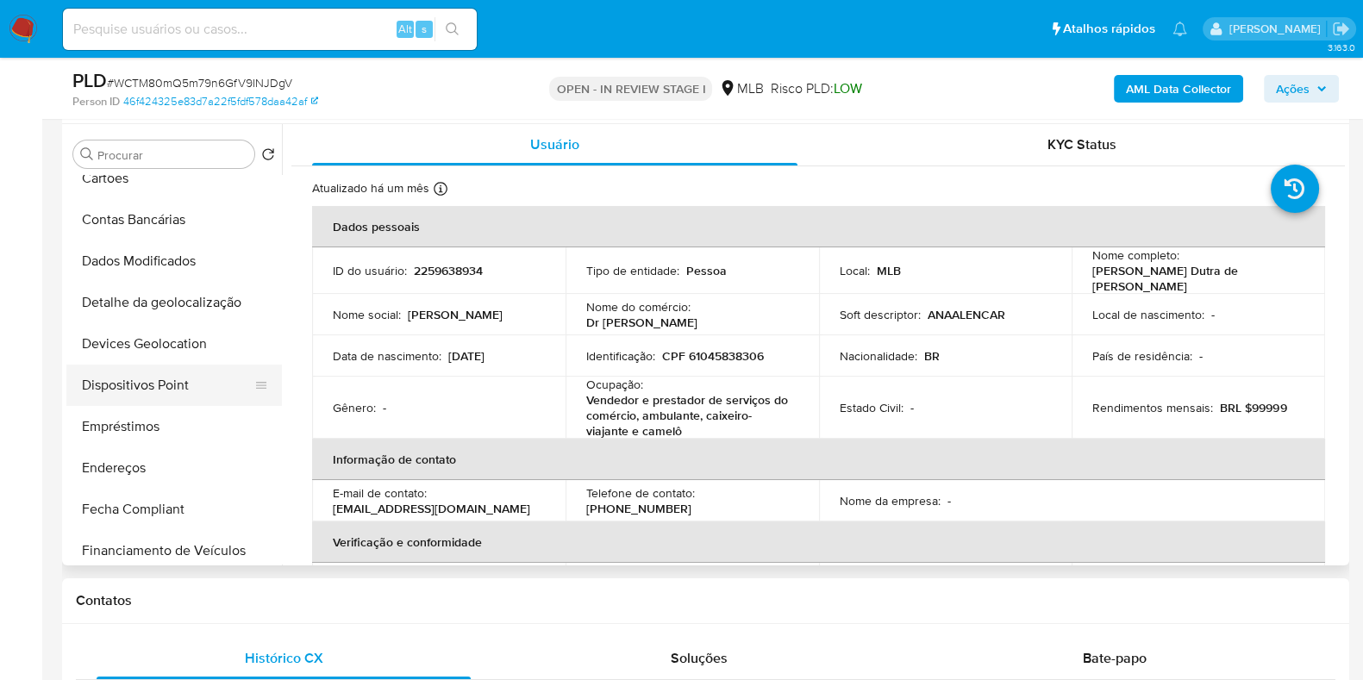
scroll to position [430, 0]
click at [150, 377] on button "Endereços" at bounding box center [167, 386] width 202 height 41
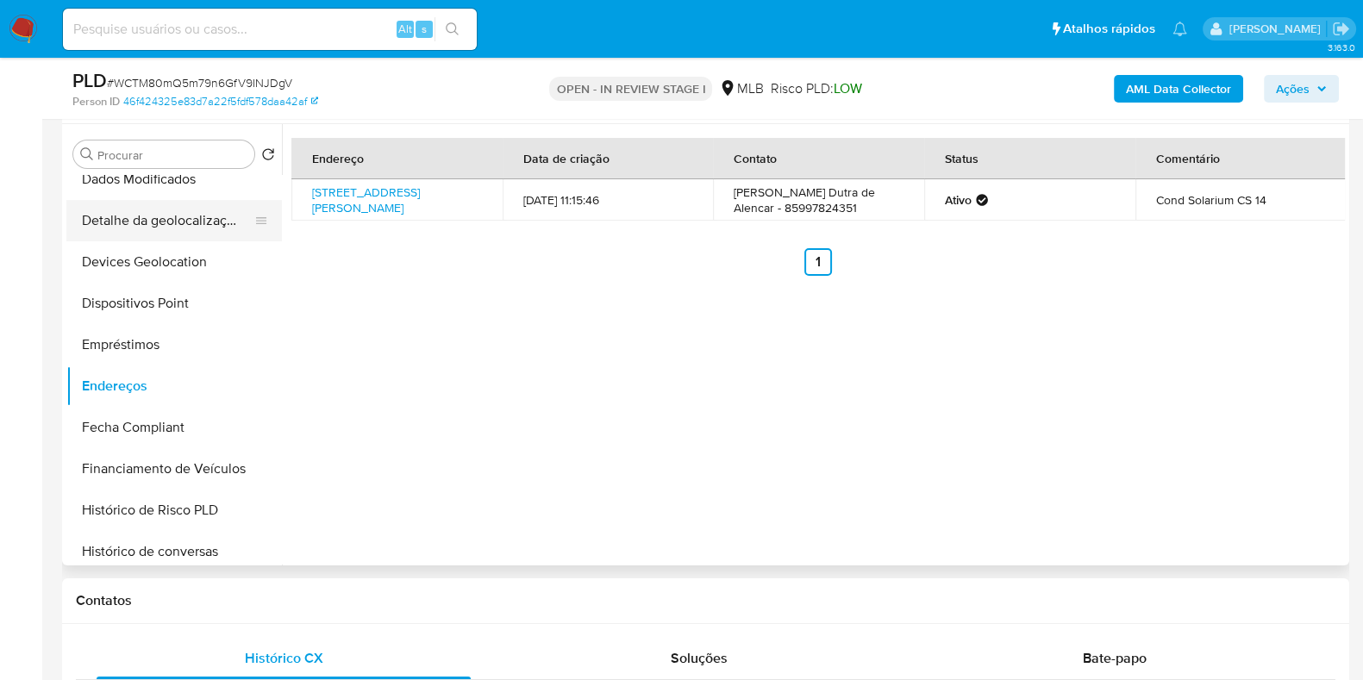
click at [212, 222] on button "Detalhe da geolocalização" at bounding box center [167, 220] width 202 height 41
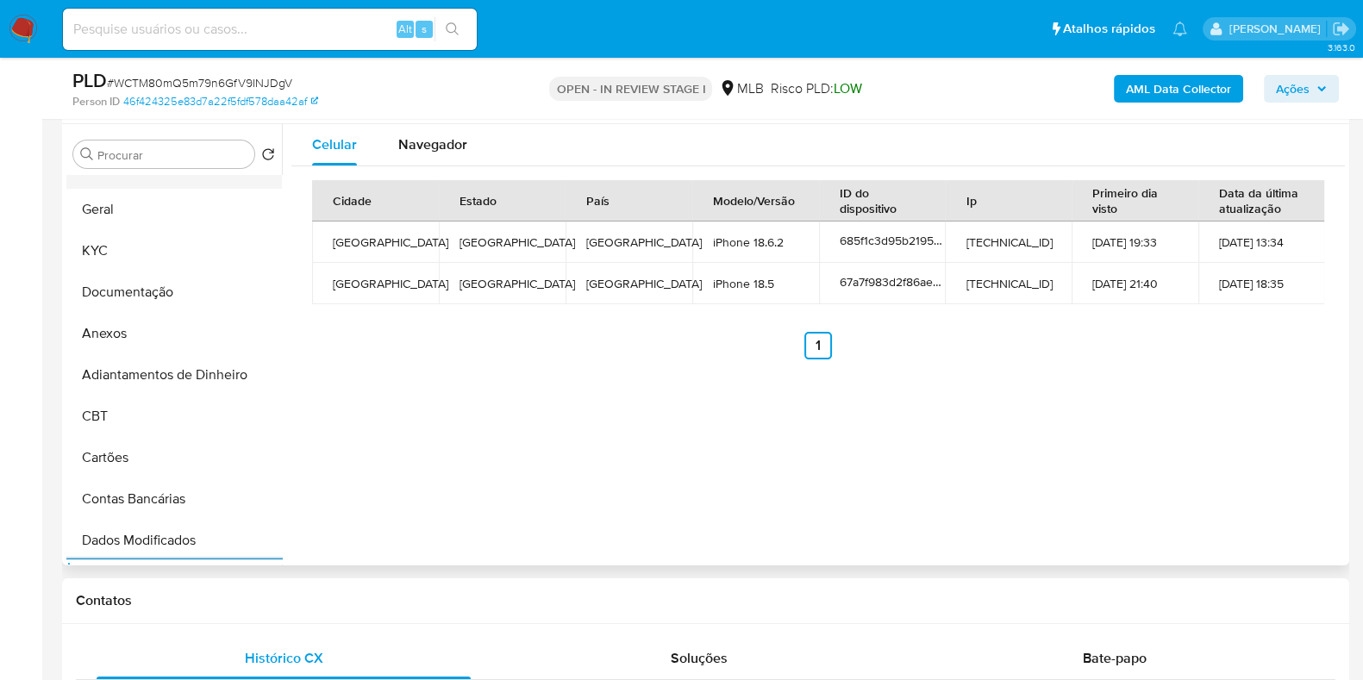
scroll to position [0, 0]
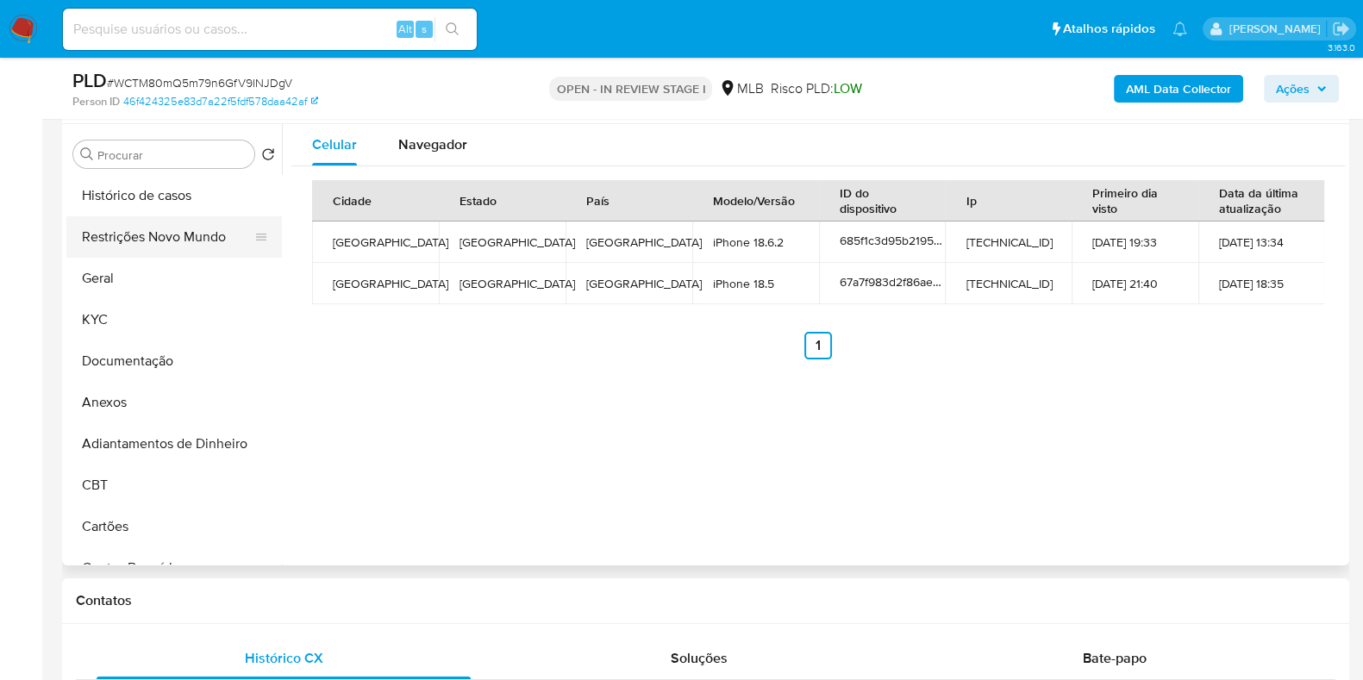
click at [185, 235] on button "Restrições Novo Mundo" at bounding box center [167, 236] width 202 height 41
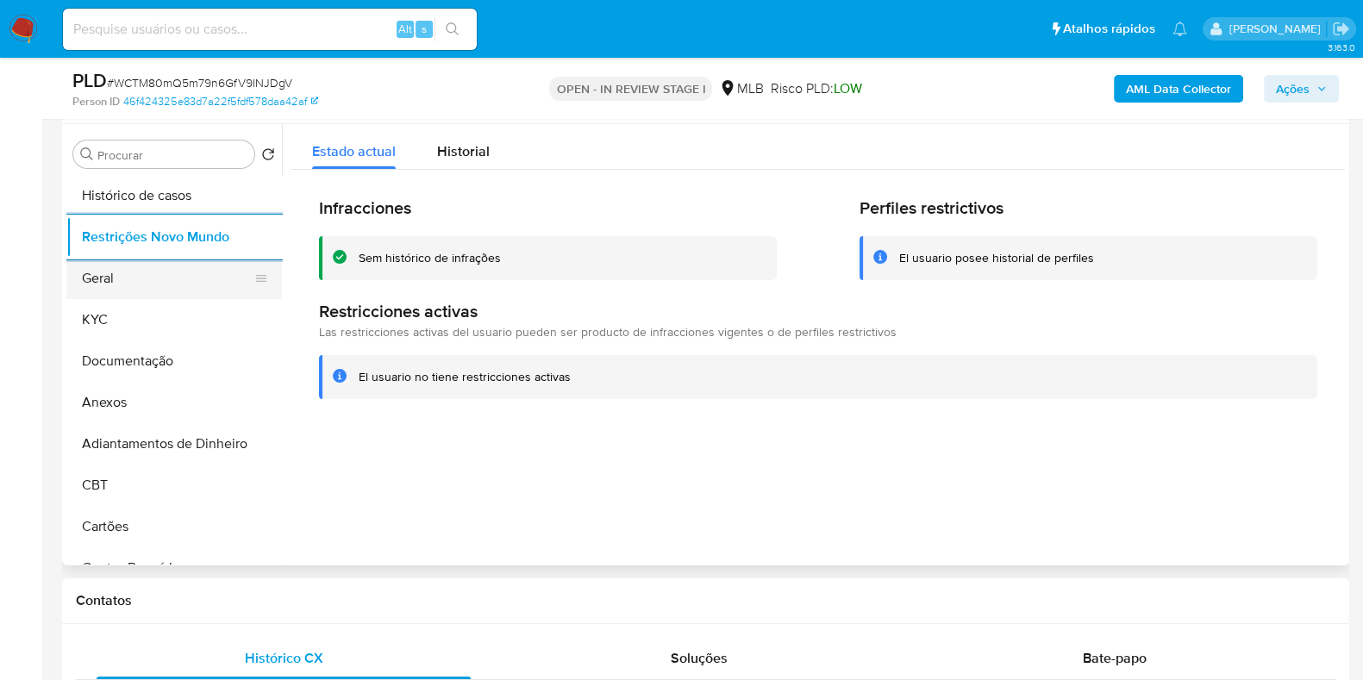
scroll to position [322, 0]
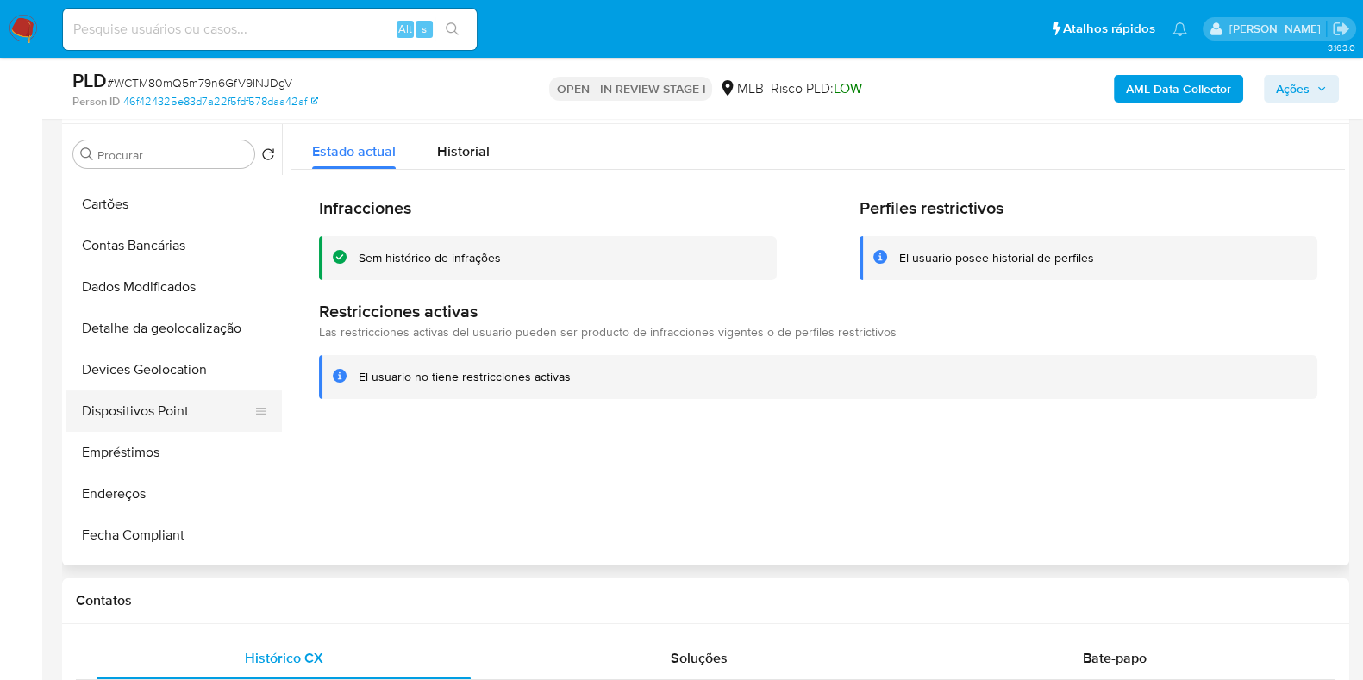
drag, startPoint x: 167, startPoint y: 416, endPoint x: 207, endPoint y: 426, distance: 40.8
click at [167, 418] on button "Dispositivos Point" at bounding box center [167, 411] width 202 height 41
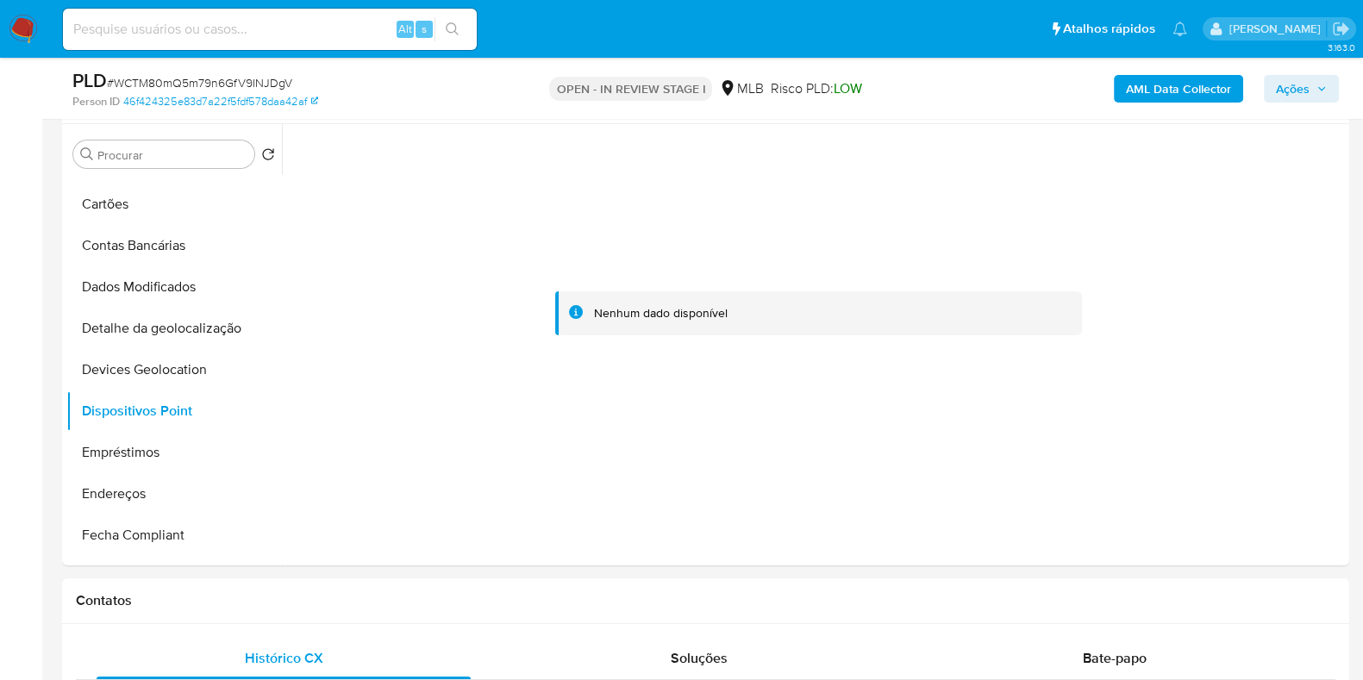
click at [1173, 97] on b "AML Data Collector" at bounding box center [1178, 89] width 105 height 28
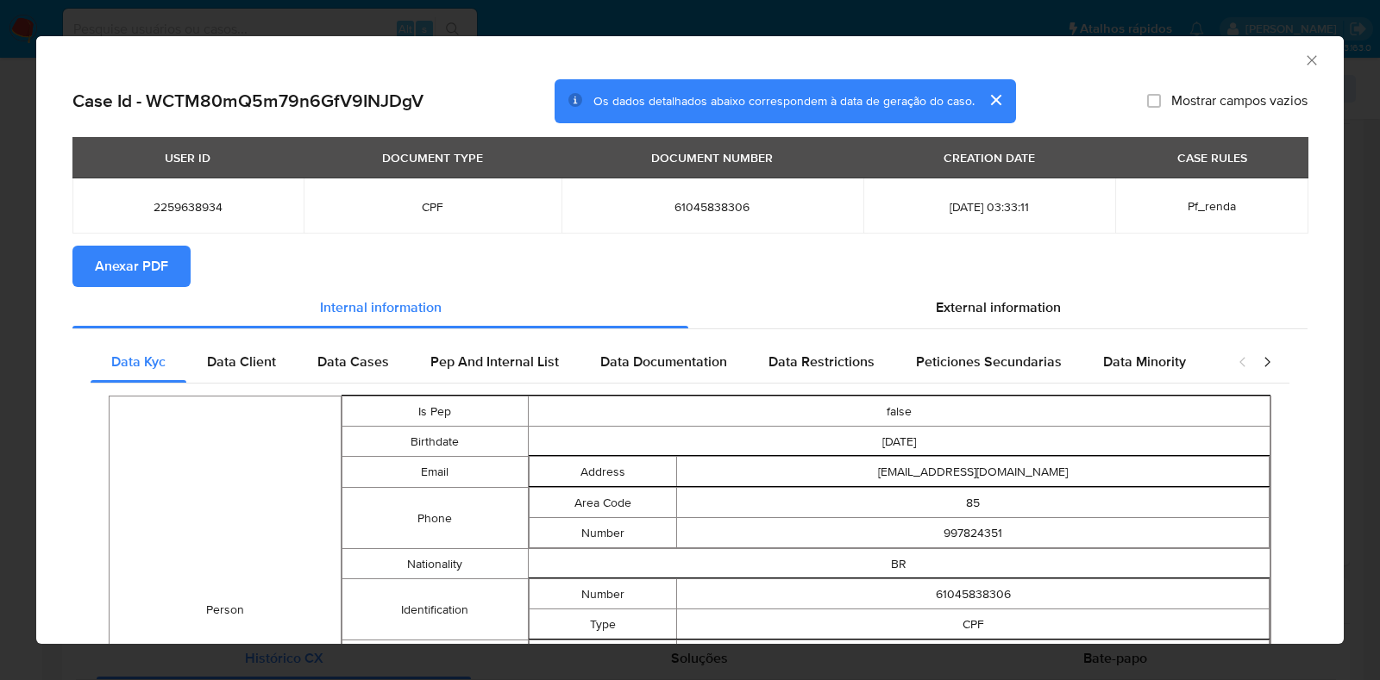
click at [138, 261] on span "Anexar PDF" at bounding box center [131, 266] width 73 height 38
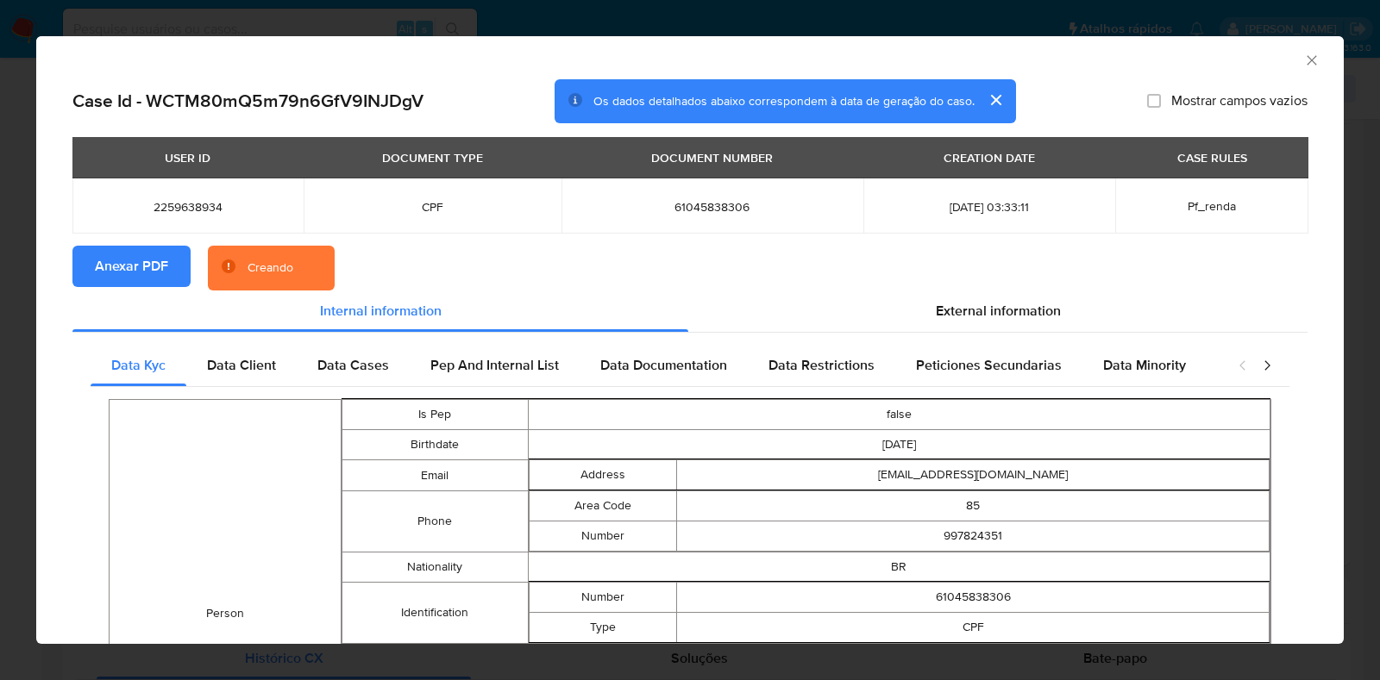
click at [0, 267] on div "AML Data Collector Case Id - WCTM80mQ5m79n6GfV9INJDgV Os dados detalhados abaix…" at bounding box center [690, 340] width 1380 height 680
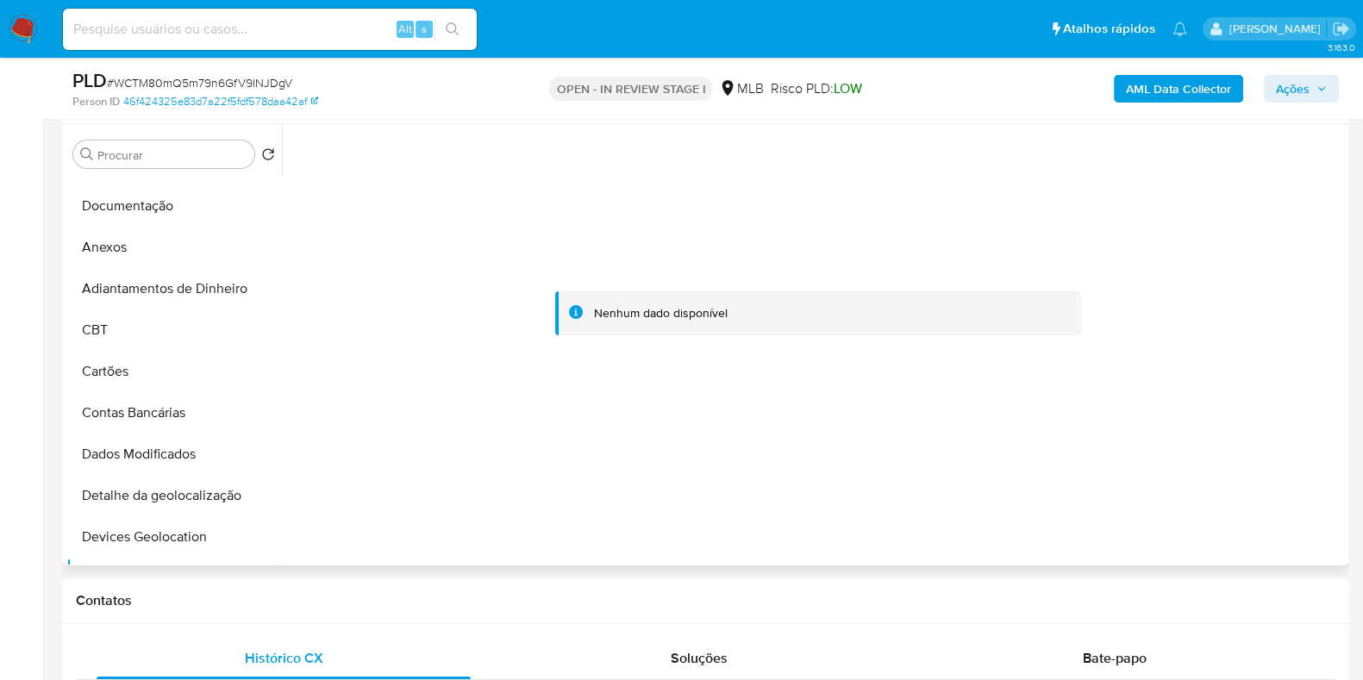
scroll to position [0, 0]
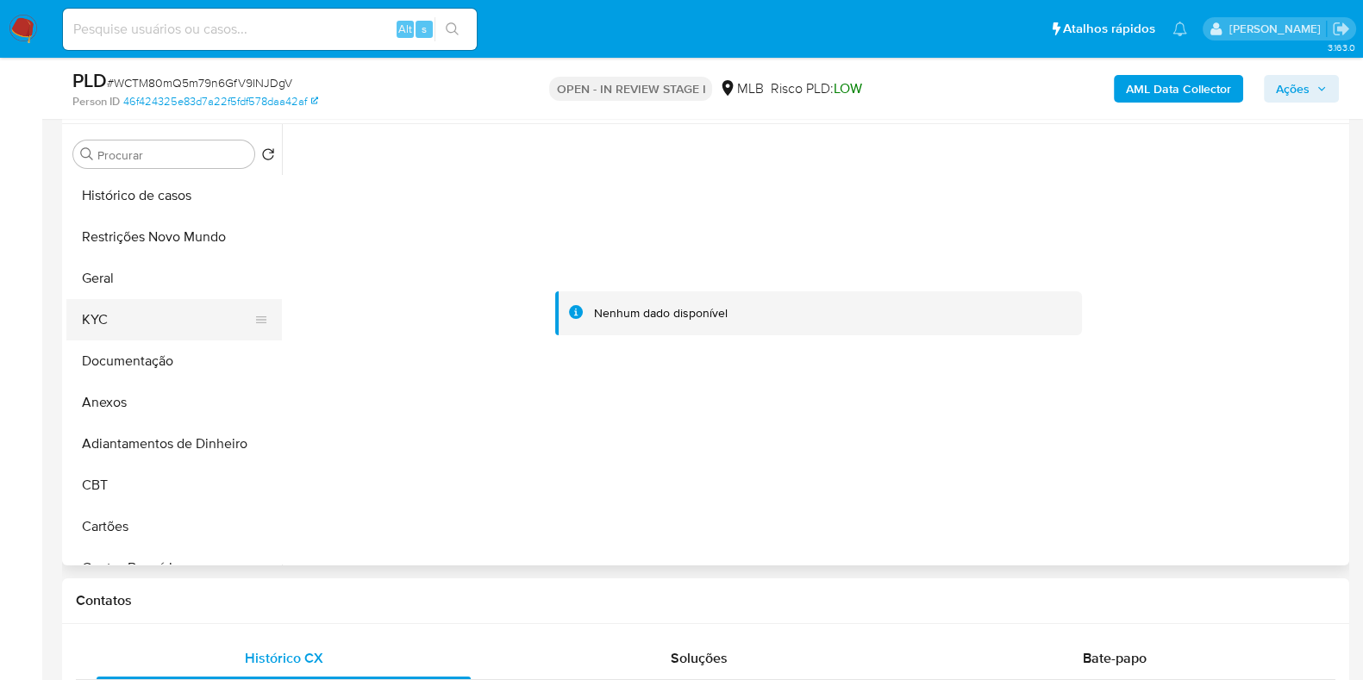
drag, startPoint x: 134, startPoint y: 299, endPoint x: 130, endPoint y: 309, distance: 10.1
click at [134, 304] on button "KYC" at bounding box center [167, 319] width 202 height 41
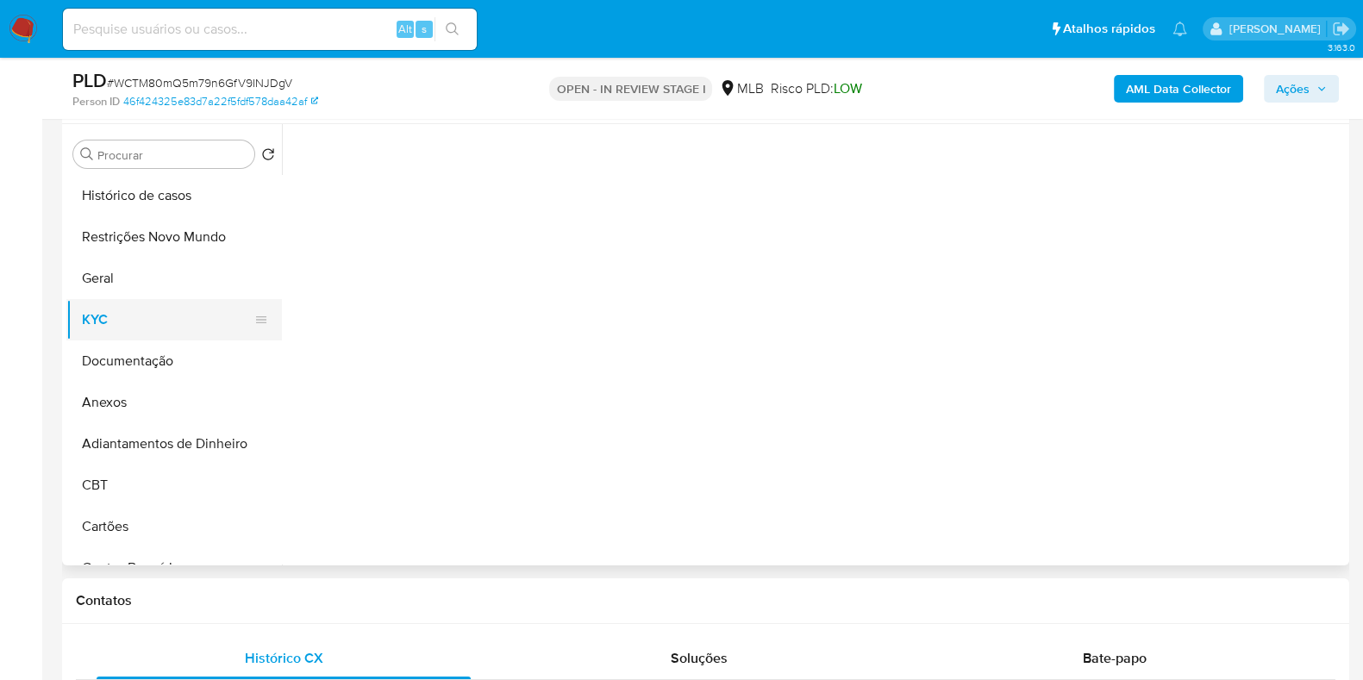
click at [129, 311] on button "KYC" at bounding box center [167, 319] width 202 height 41
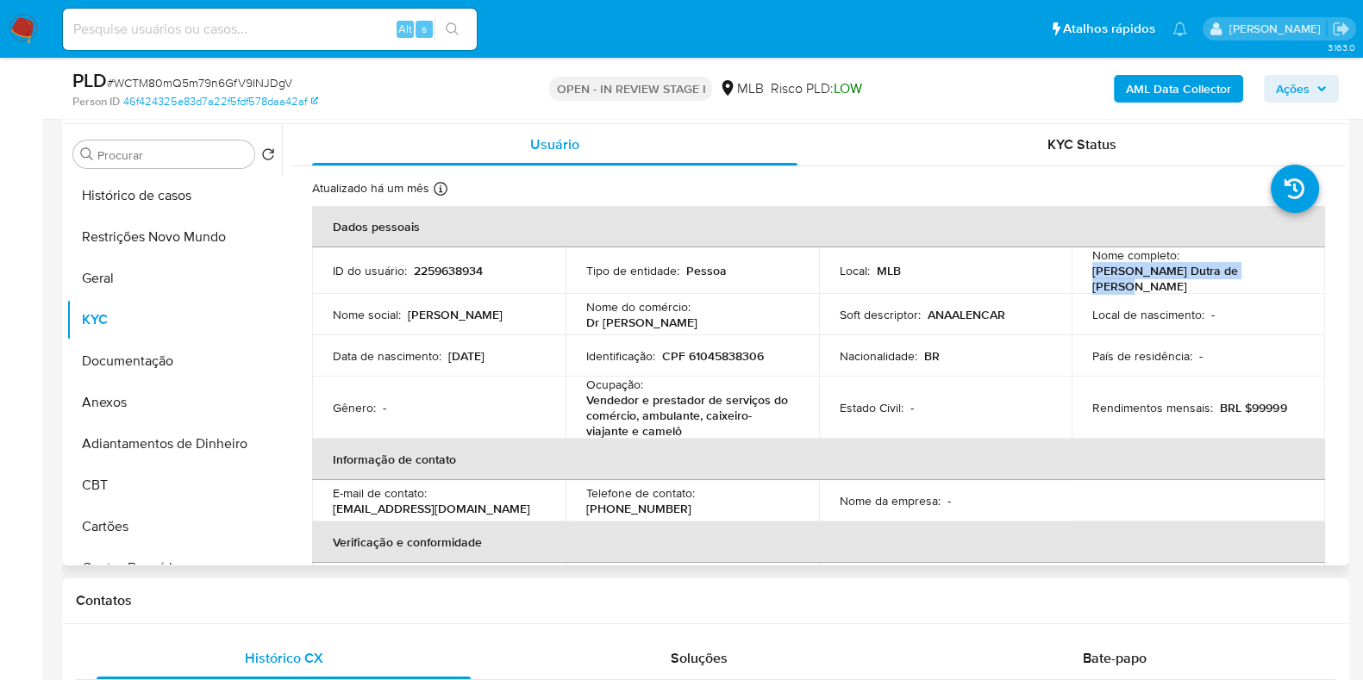
drag, startPoint x: 1250, startPoint y: 276, endPoint x: 1086, endPoint y: 283, distance: 164.0
click at [1086, 283] on td "Nome completo : Ana Izabelly Dutra de Alencar" at bounding box center [1198, 270] width 253 height 47
copy p "Ana Izabelly Dutra de Alencar"
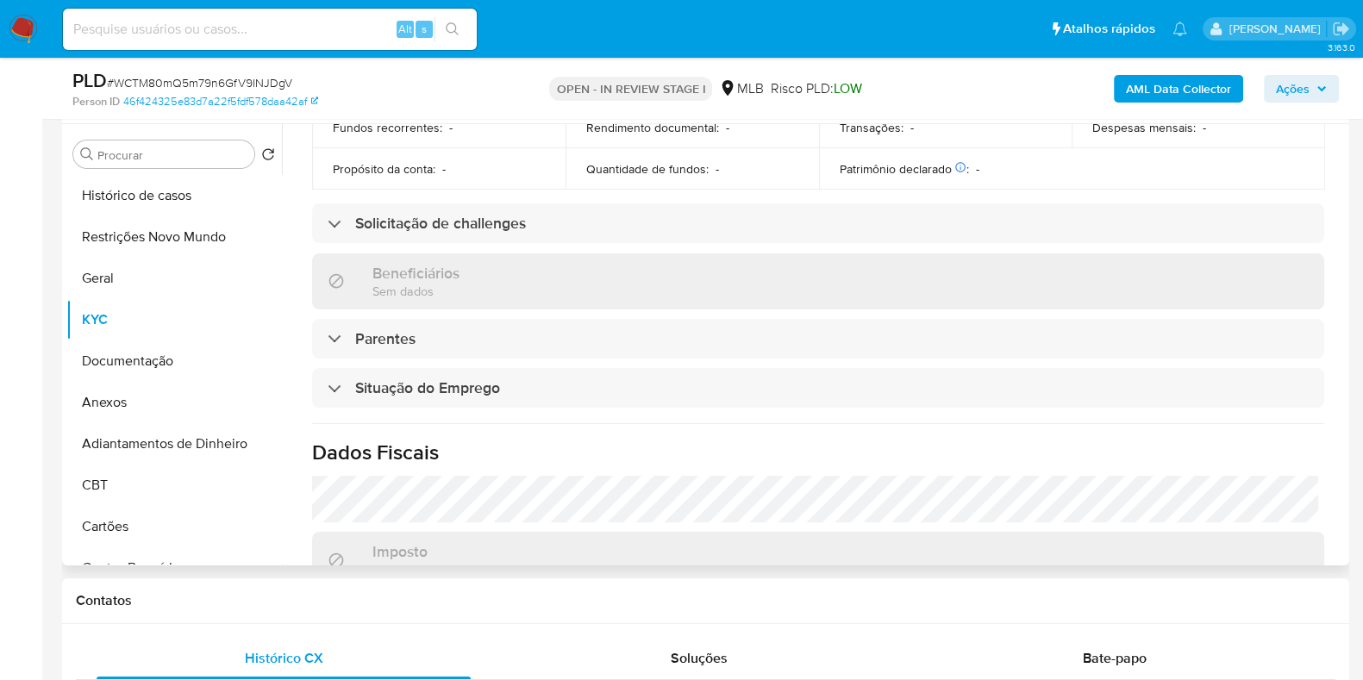
scroll to position [769, 0]
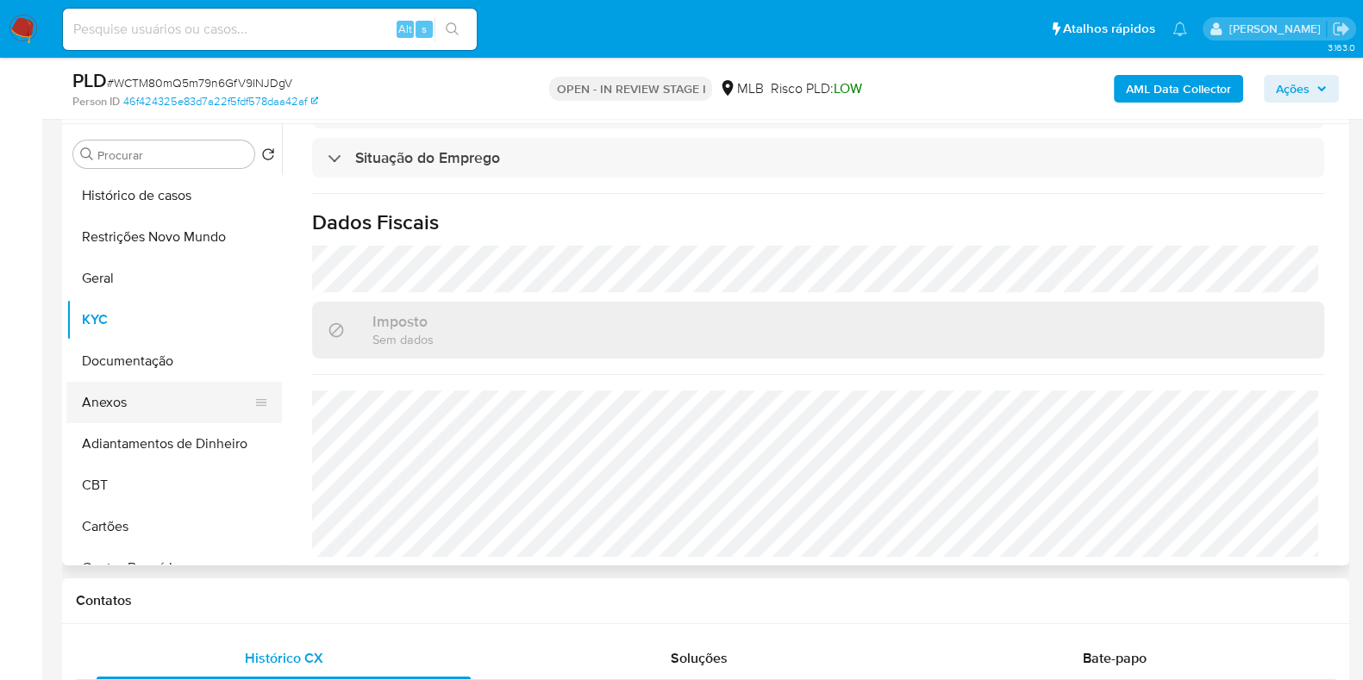
click at [125, 403] on button "Anexos" at bounding box center [167, 402] width 202 height 41
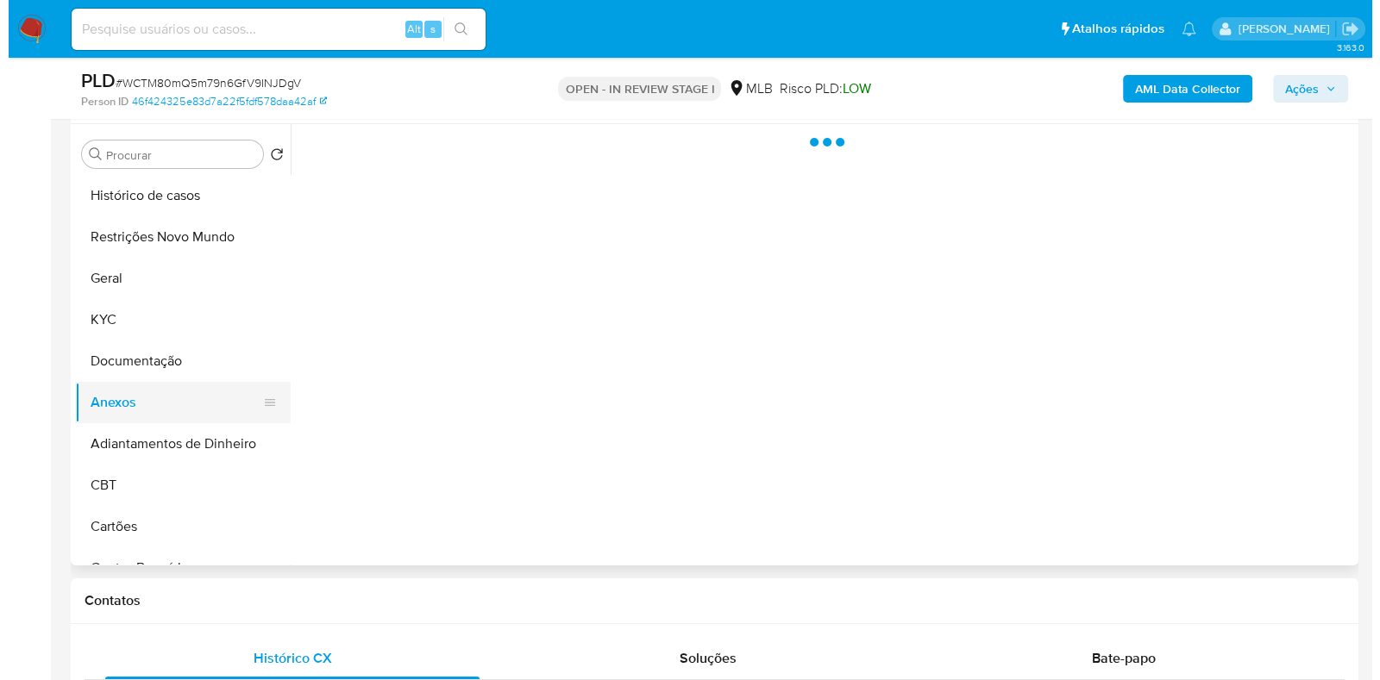
scroll to position [0, 0]
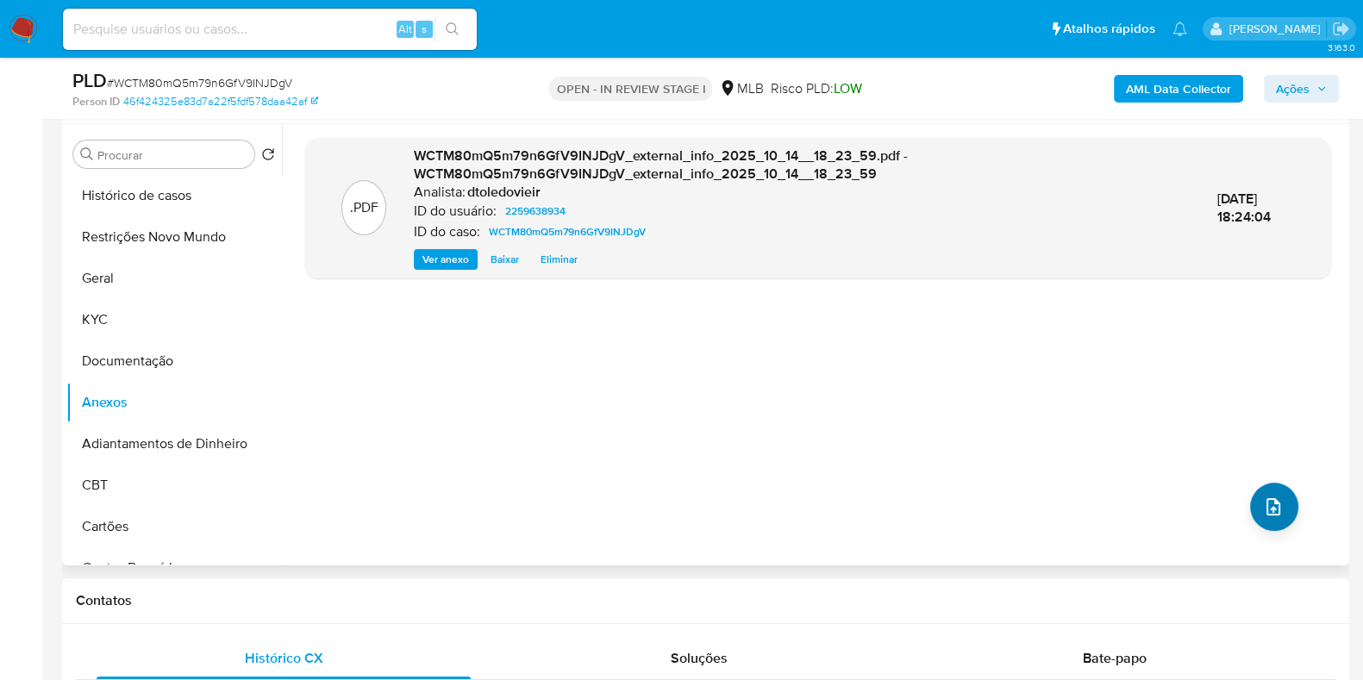
drag, startPoint x: 1245, startPoint y: 520, endPoint x: 1261, endPoint y: 512, distance: 17.4
click at [1247, 519] on div ".PDF WCTM80mQ5m79n6GfV9INJDgV_external_info_2025_10_14__18_23_59.pdf - WCTM80mQ…" at bounding box center [818, 345] width 1026 height 414
click at [1263, 506] on icon "upload-file" at bounding box center [1273, 507] width 21 height 21
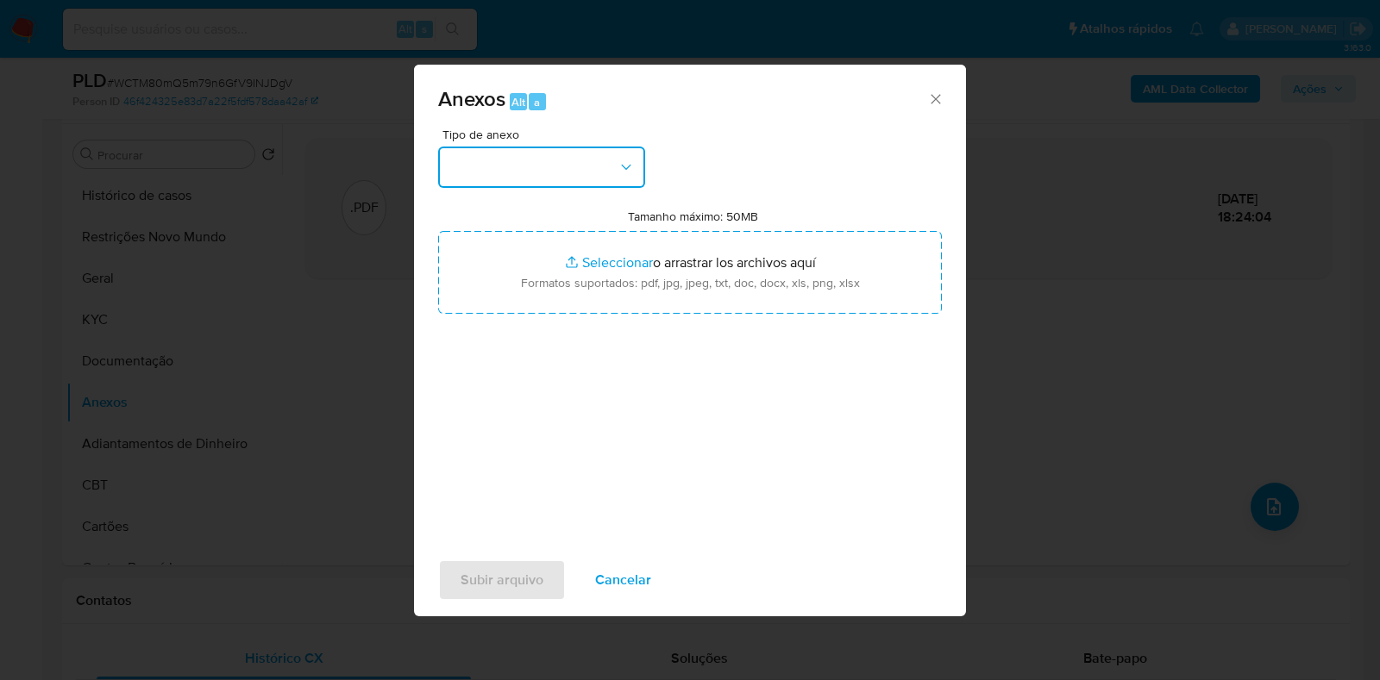
click at [595, 170] on button "button" at bounding box center [541, 167] width 207 height 41
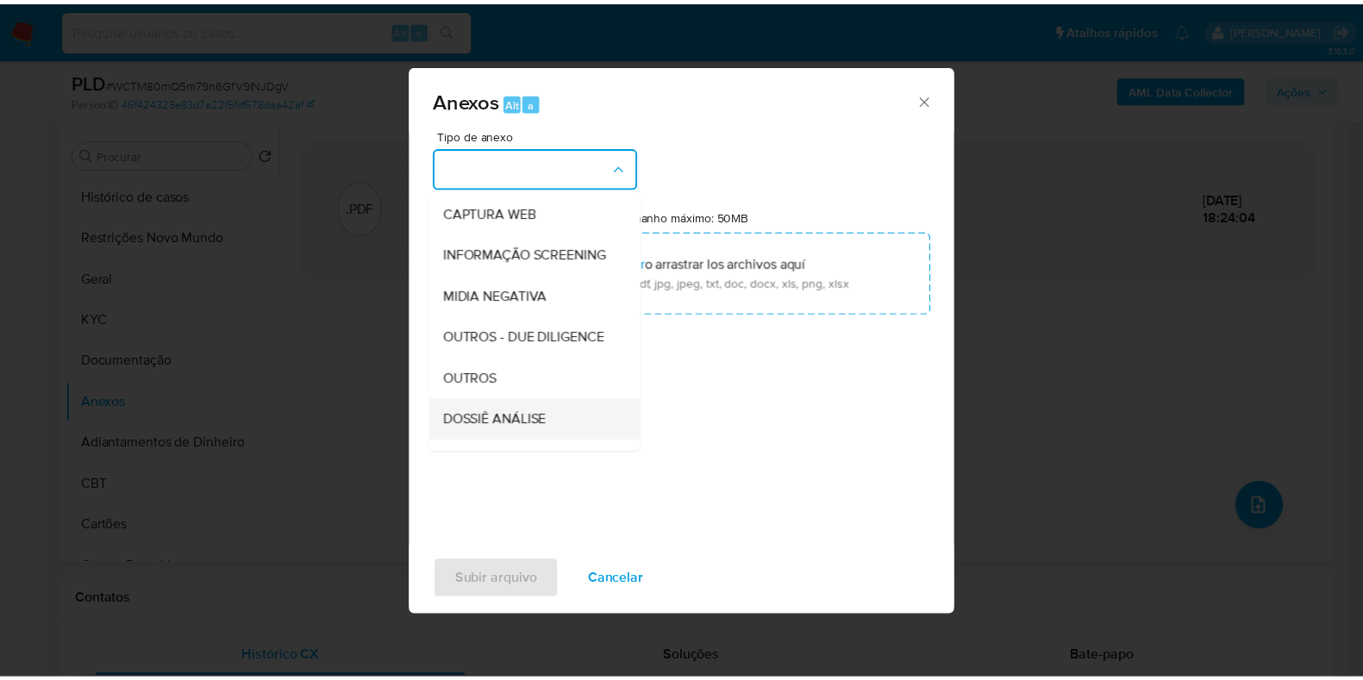
scroll to position [266, 0]
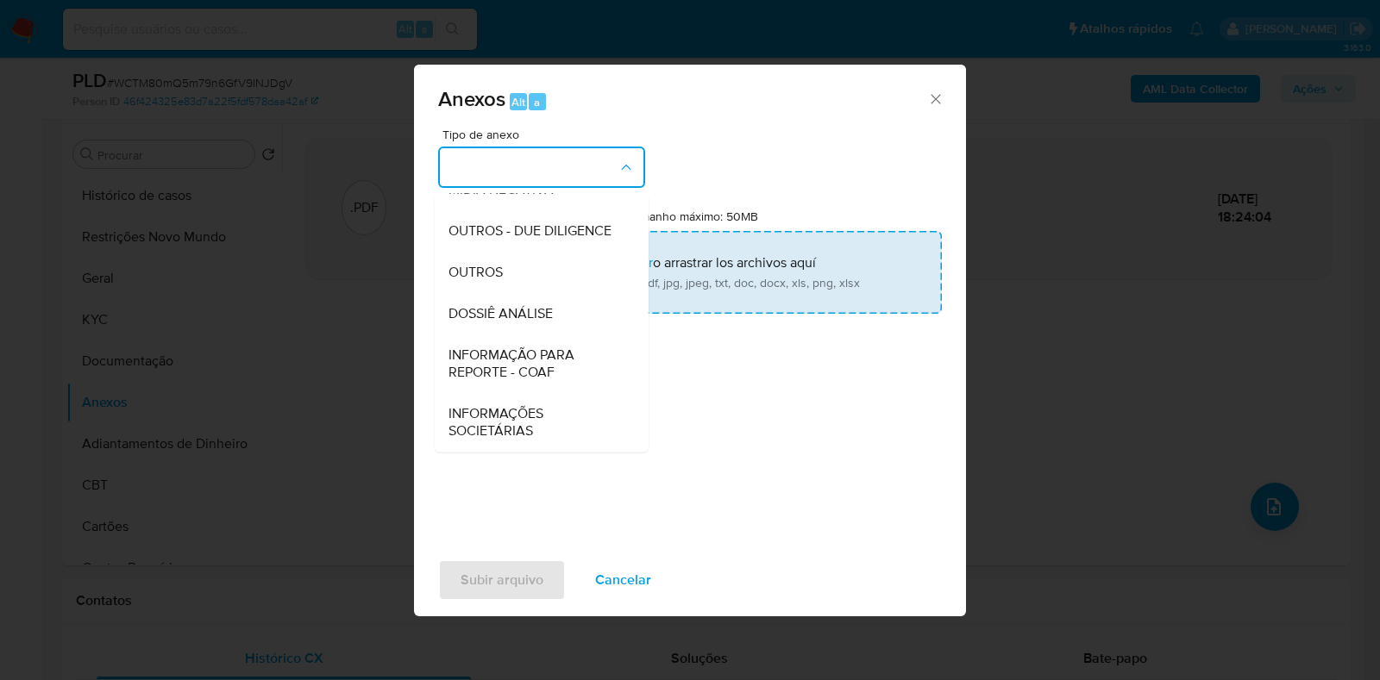
click at [526, 301] on div "DOSSIÊ ANÁLISE" at bounding box center [536, 313] width 176 height 41
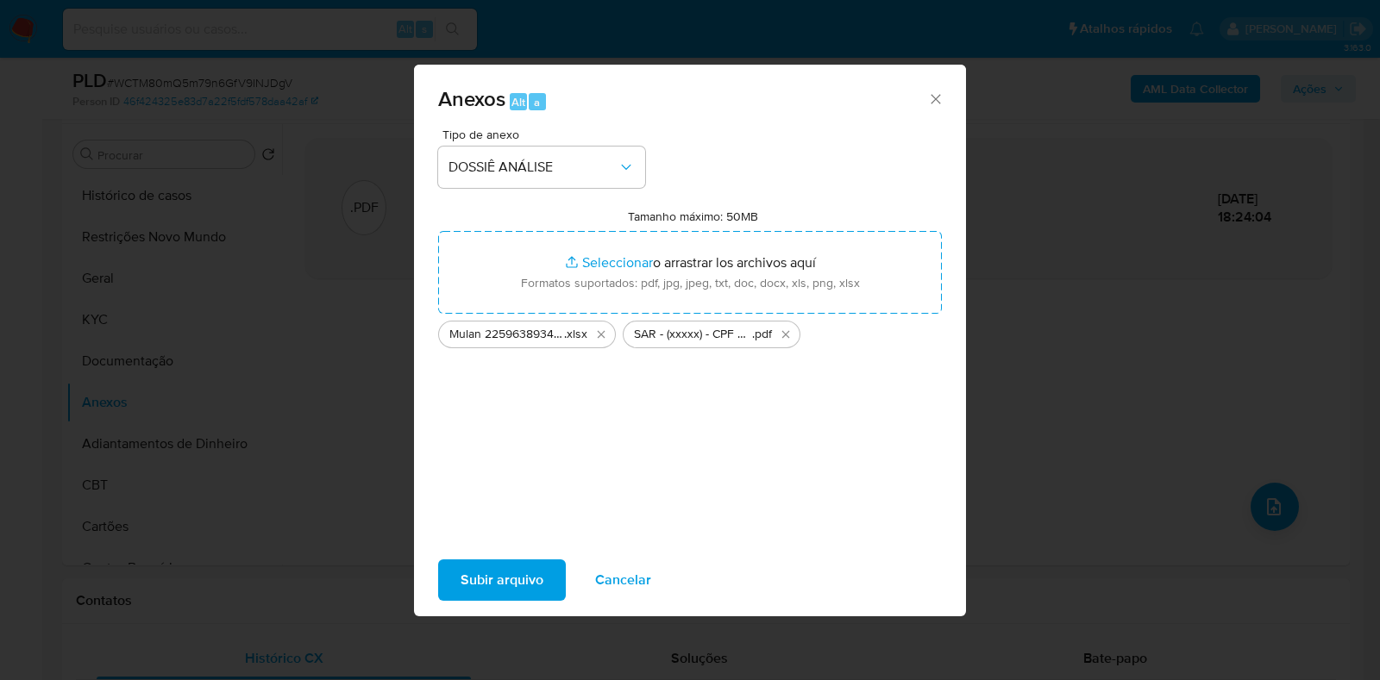
click at [535, 575] on span "Subir arquivo" at bounding box center [501, 580] width 83 height 38
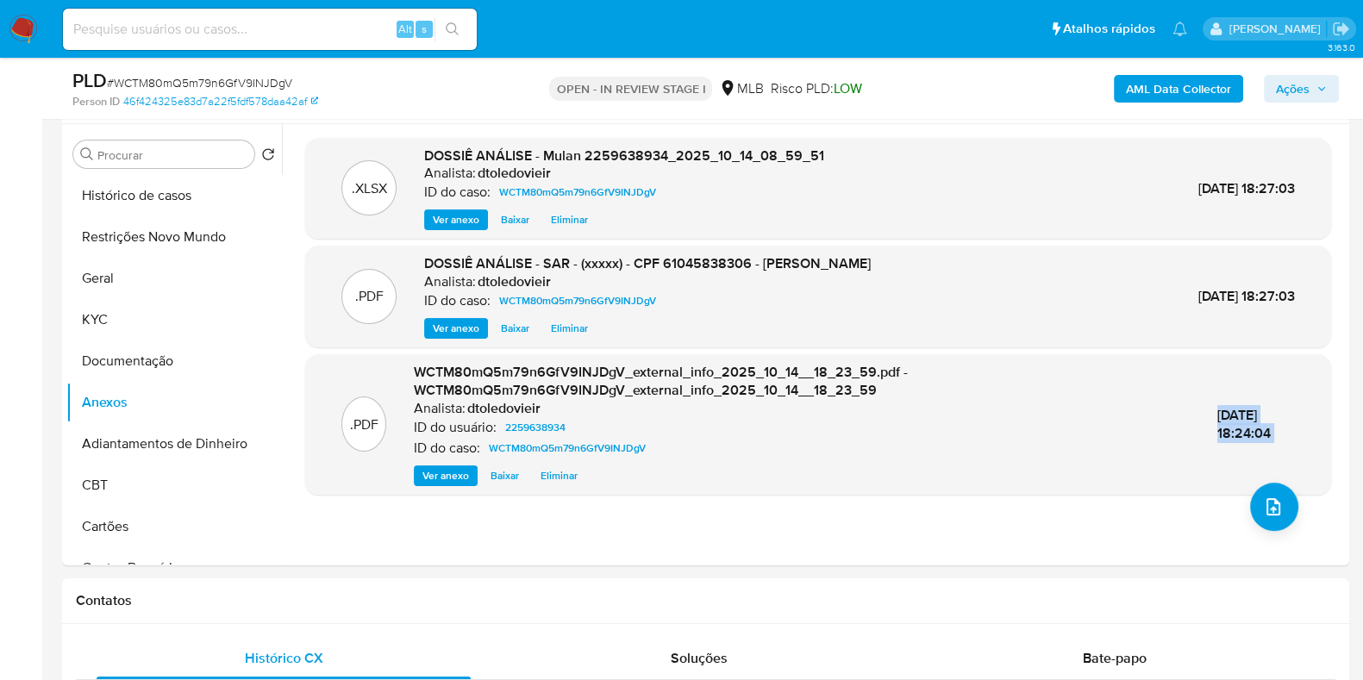
click at [1272, 78] on button "Ações" at bounding box center [1301, 89] width 75 height 28
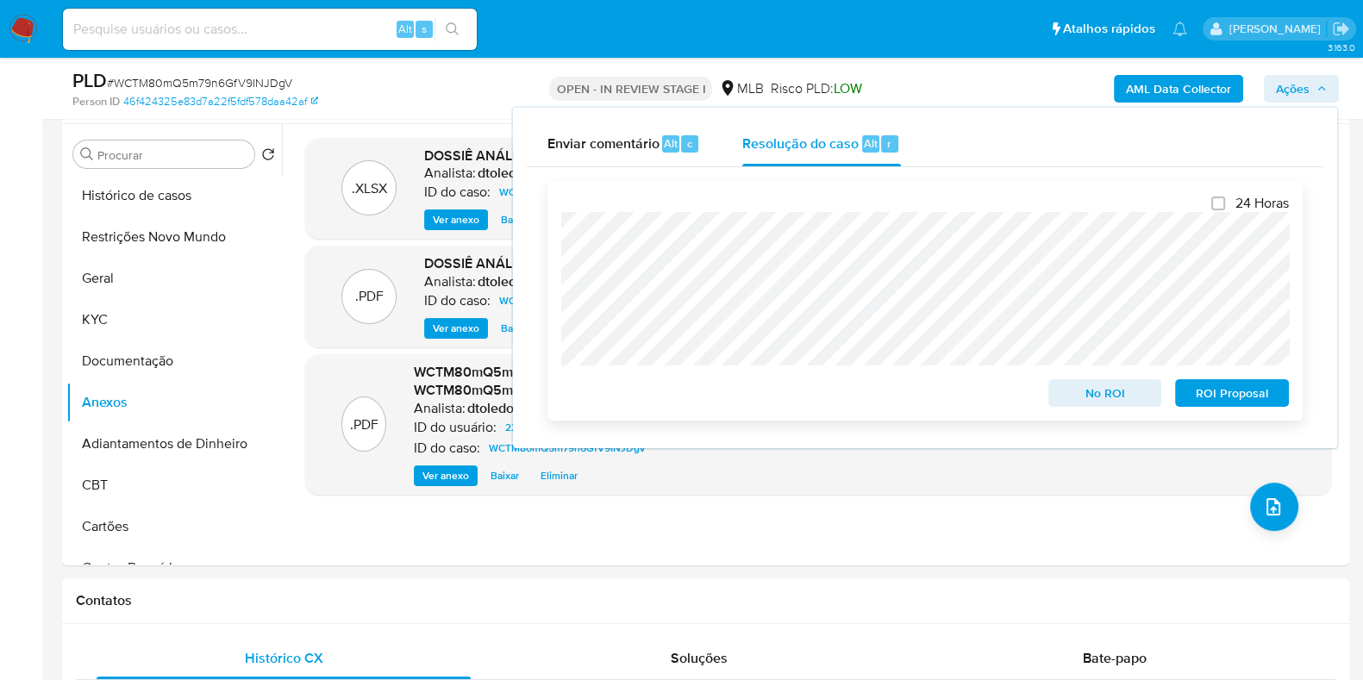
click at [1217, 396] on span "ROI Proposal" at bounding box center [1232, 393] width 90 height 24
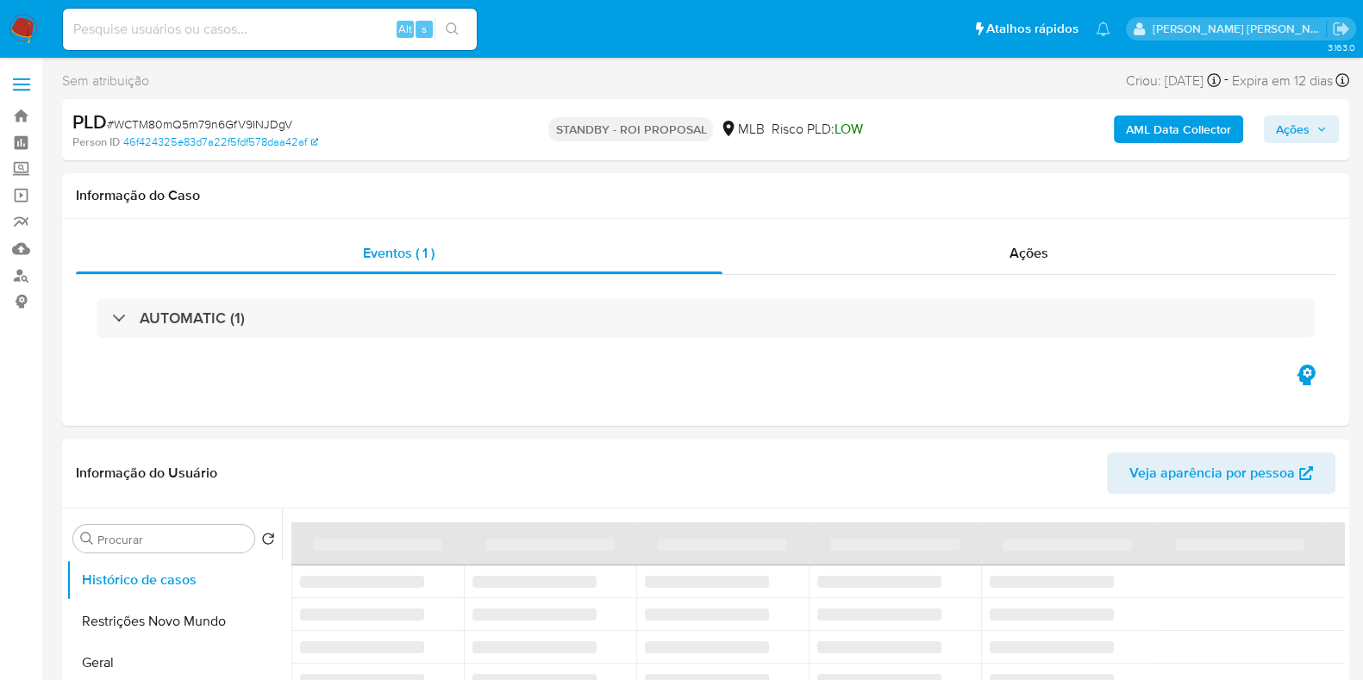
select select "10"
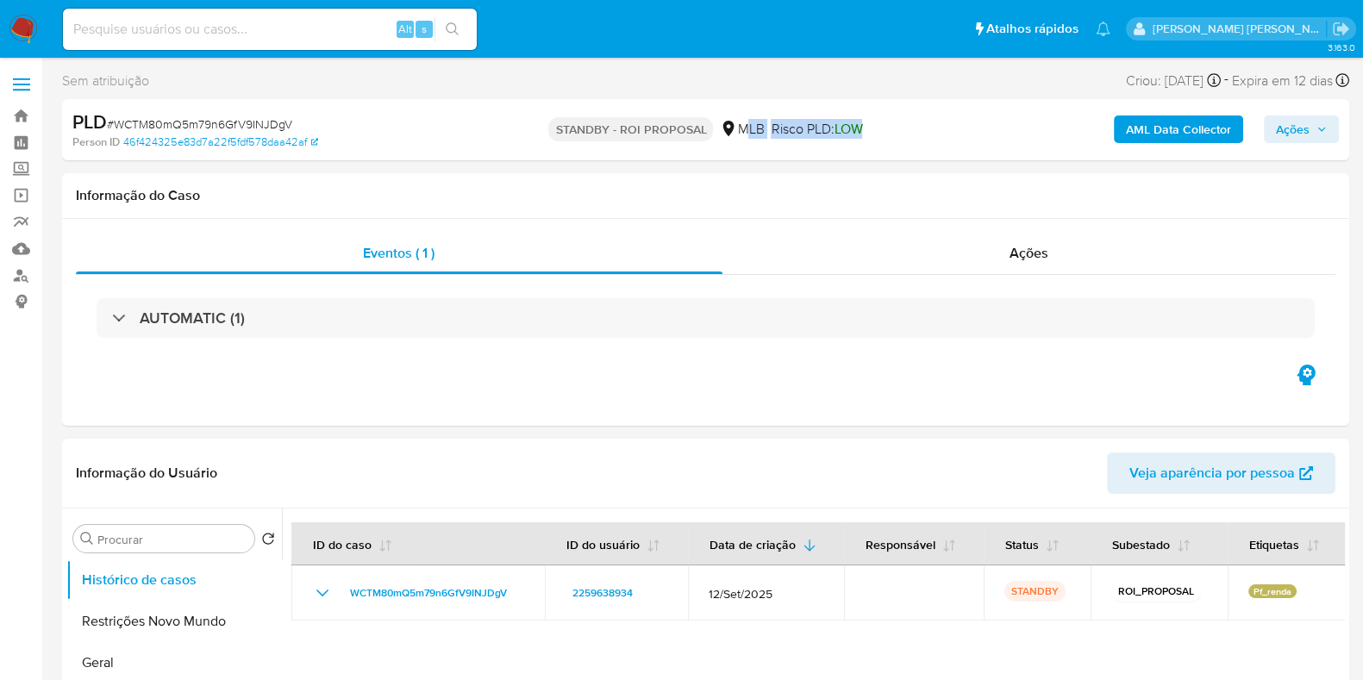
drag, startPoint x: 867, startPoint y: 124, endPoint x: 742, endPoint y: 135, distance: 126.4
click at [742, 135] on div "STANDBY - ROI PROPOSAL MLB Risco PLD: LOW" at bounding box center [705, 130] width 417 height 41
click at [740, 135] on div "MLB" at bounding box center [742, 129] width 44 height 19
drag, startPoint x: 740, startPoint y: 135, endPoint x: 772, endPoint y: 133, distance: 32.0
click at [740, 135] on div "MLB" at bounding box center [742, 129] width 44 height 19
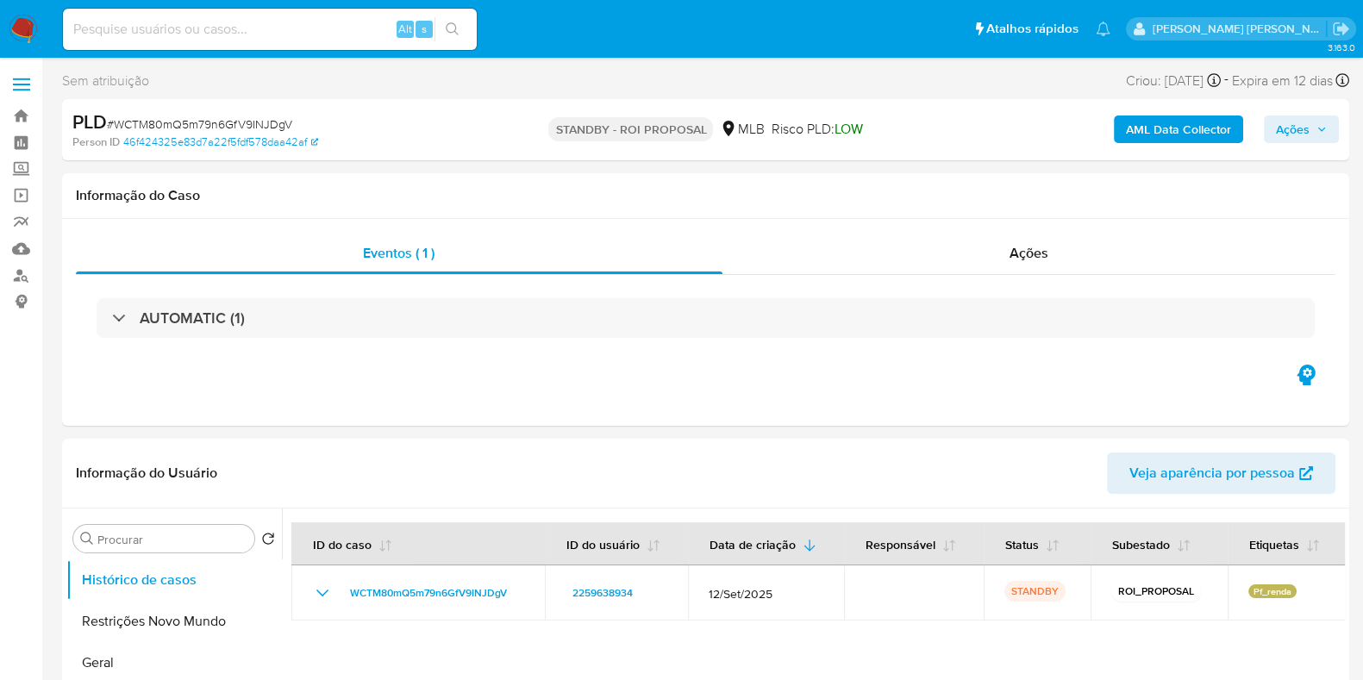
click at [935, 122] on div "AML Data Collector Ações" at bounding box center [1130, 130] width 417 height 41
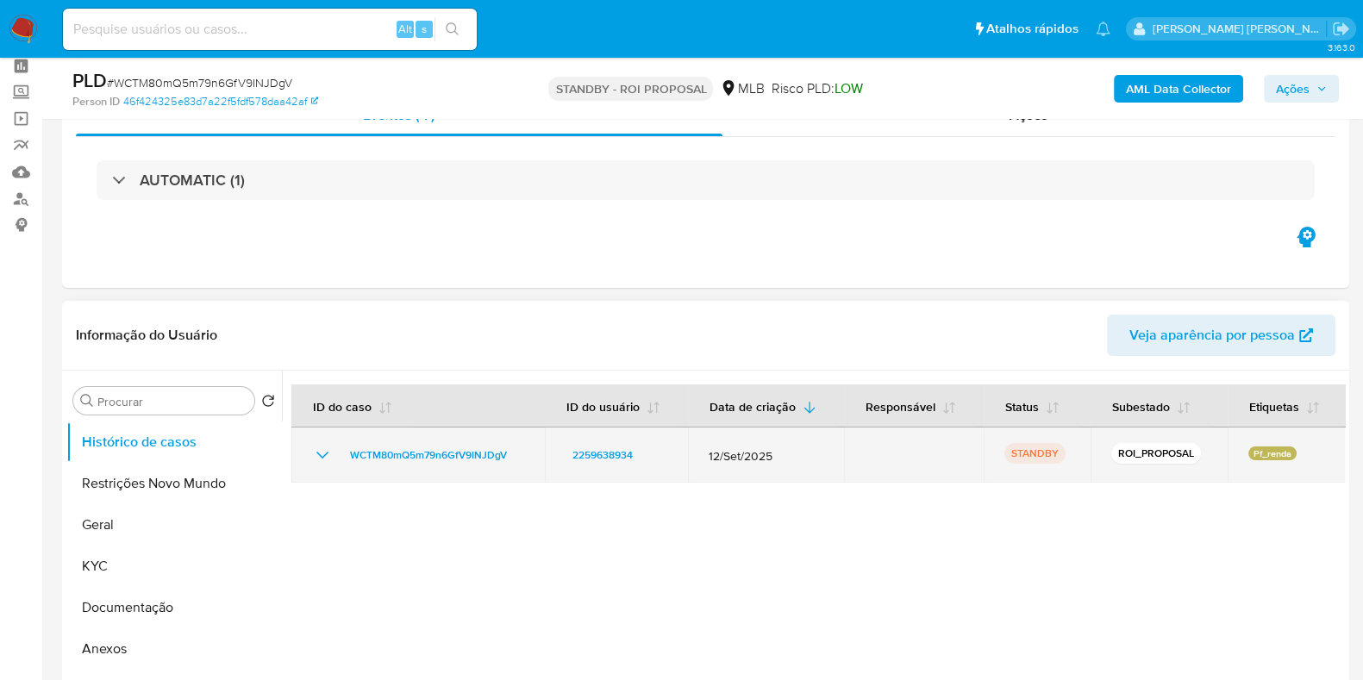
scroll to position [215, 0]
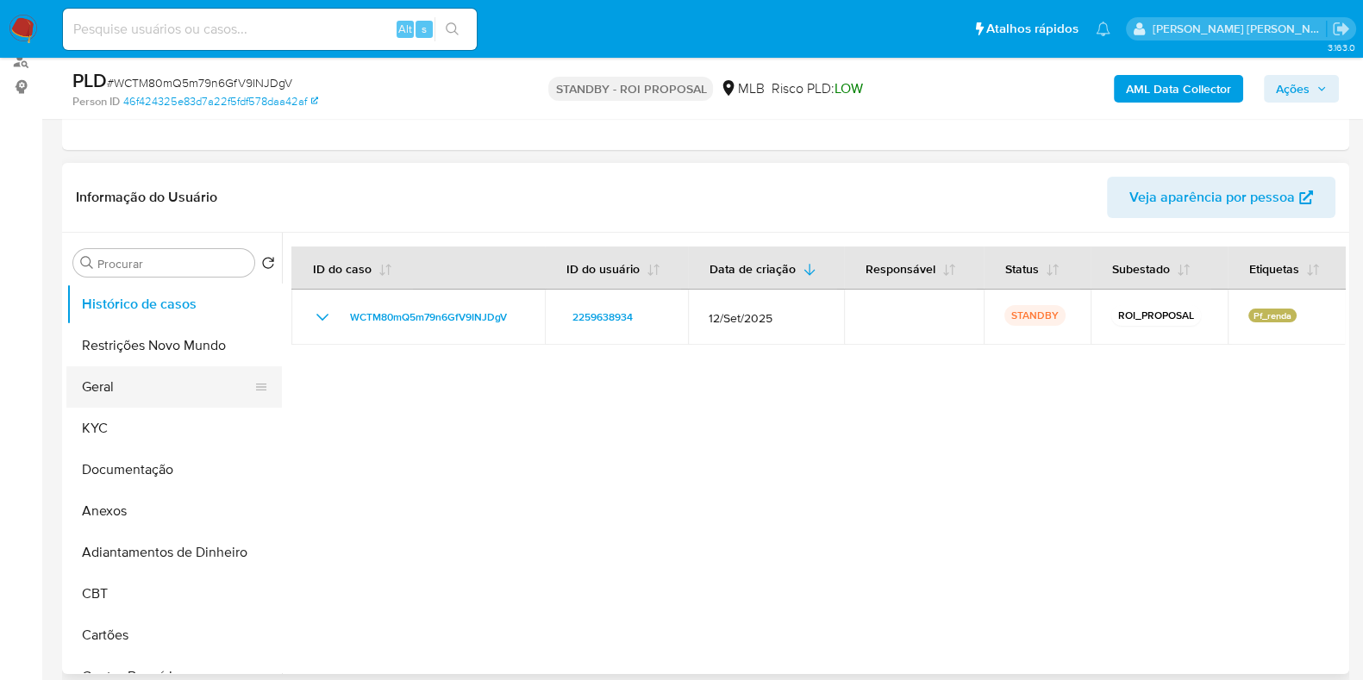
click at [197, 392] on button "Geral" at bounding box center [167, 386] width 202 height 41
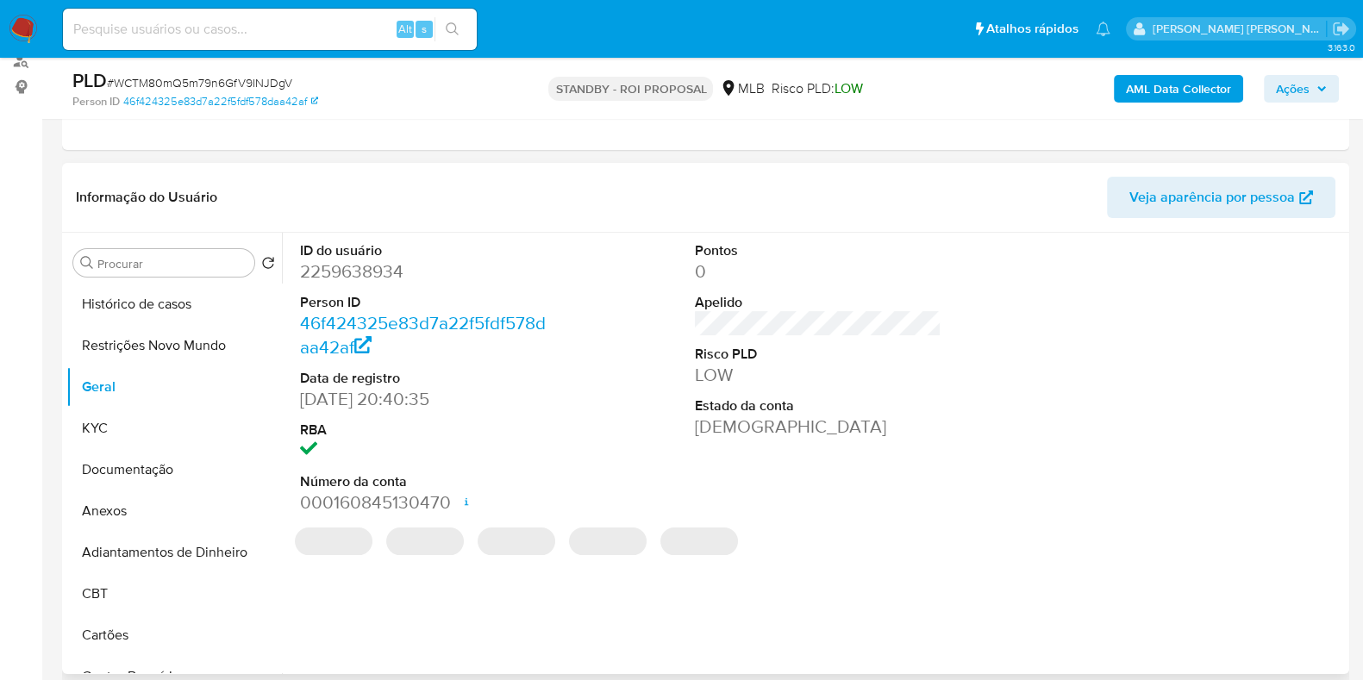
click at [349, 267] on dd "2259638934" at bounding box center [423, 272] width 247 height 24
copy dd "2259638934"
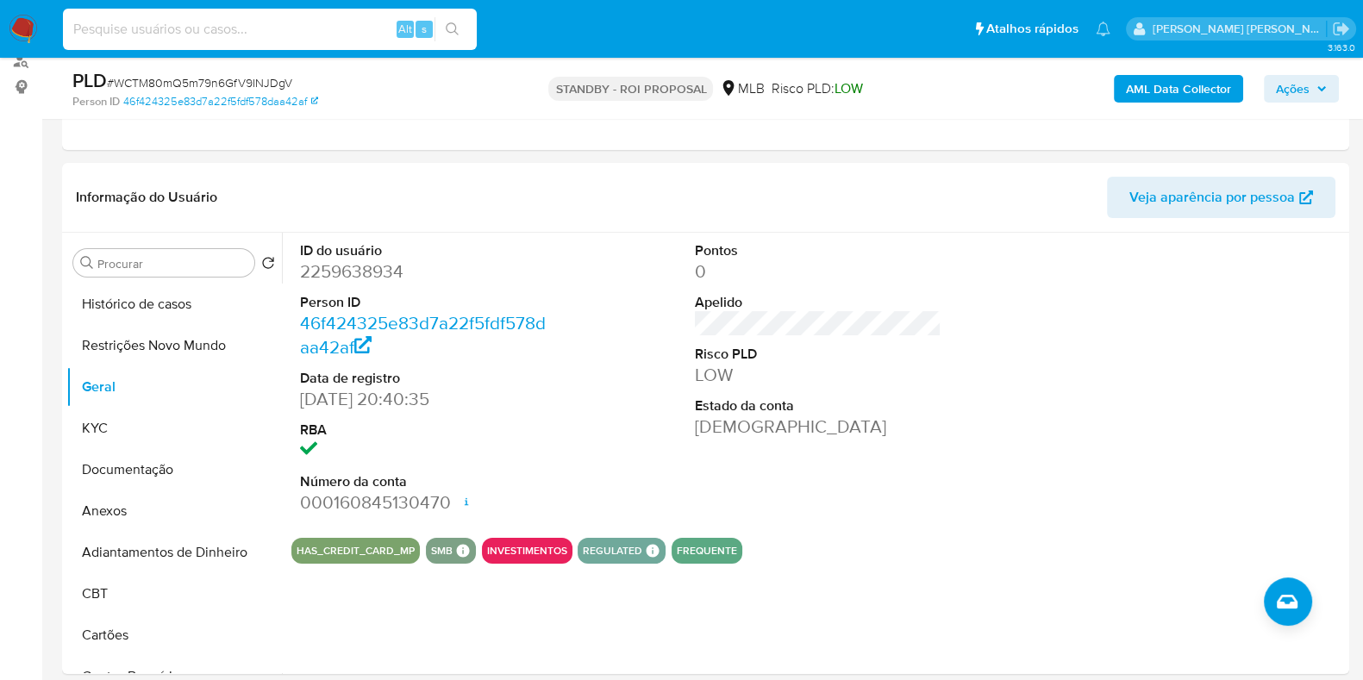
drag, startPoint x: 289, startPoint y: 26, endPoint x: 323, endPoint y: 15, distance: 36.3
click at [289, 27] on input at bounding box center [270, 29] width 414 height 22
paste input "211264061"
type input "211264061"
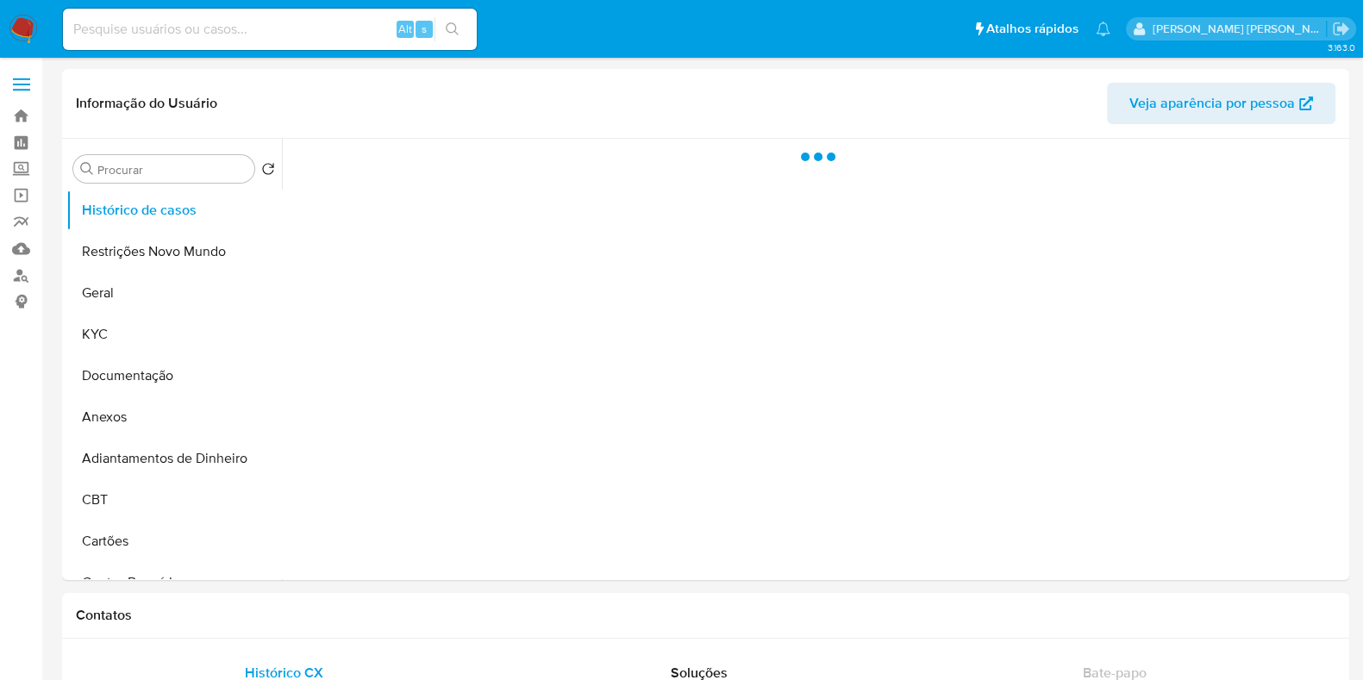
select select "10"
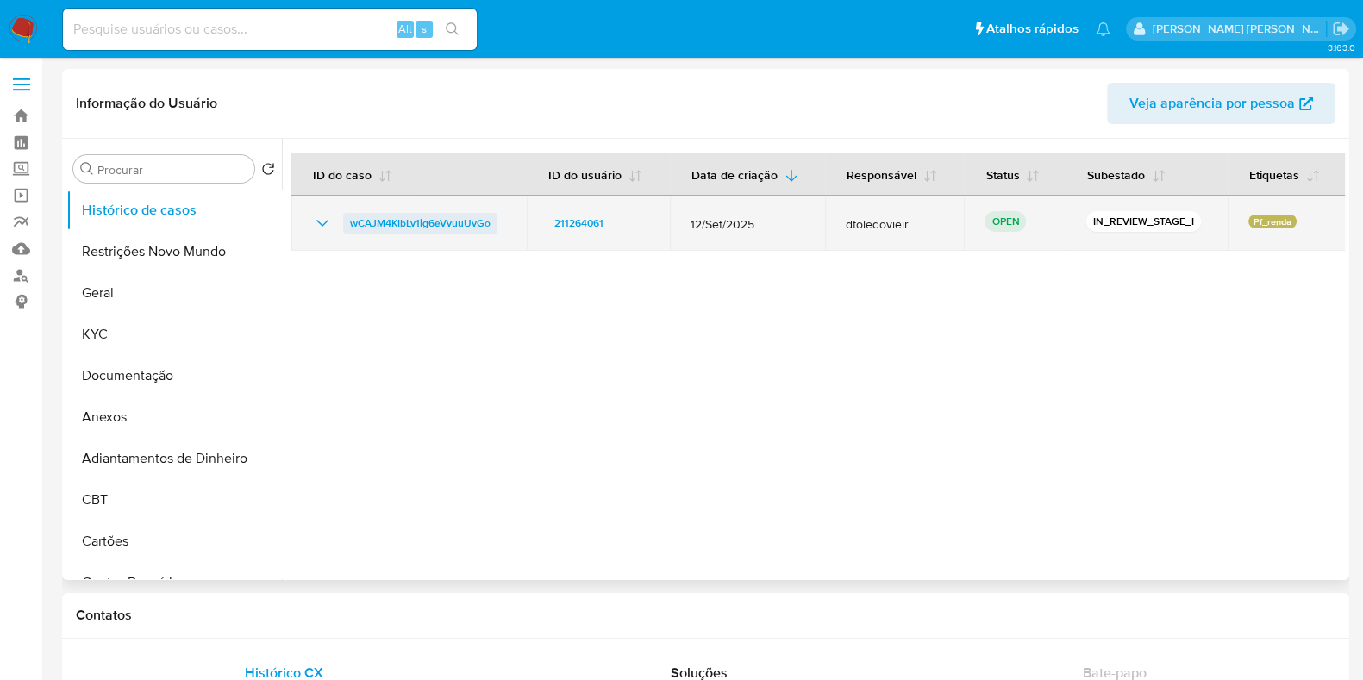
click at [369, 213] on span "wCAJM4KIbLv1ig6eVvuuUvGo" at bounding box center [420, 223] width 141 height 21
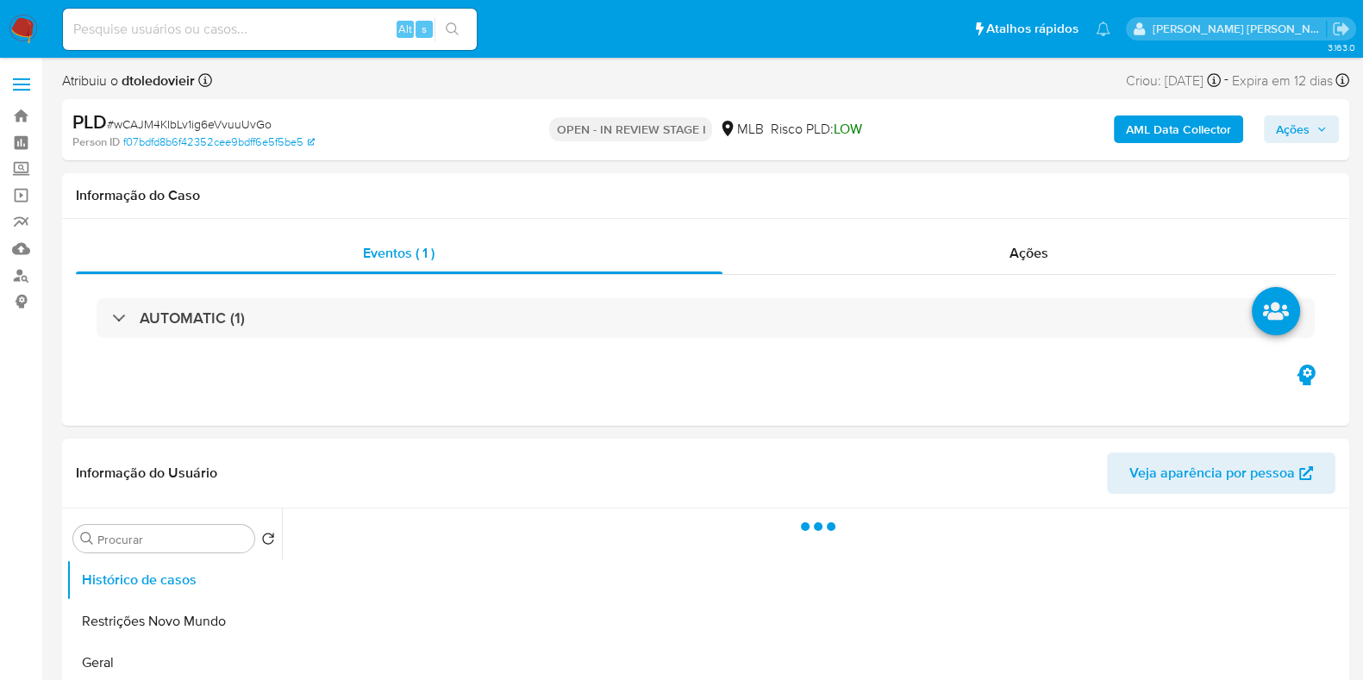
select select "10"
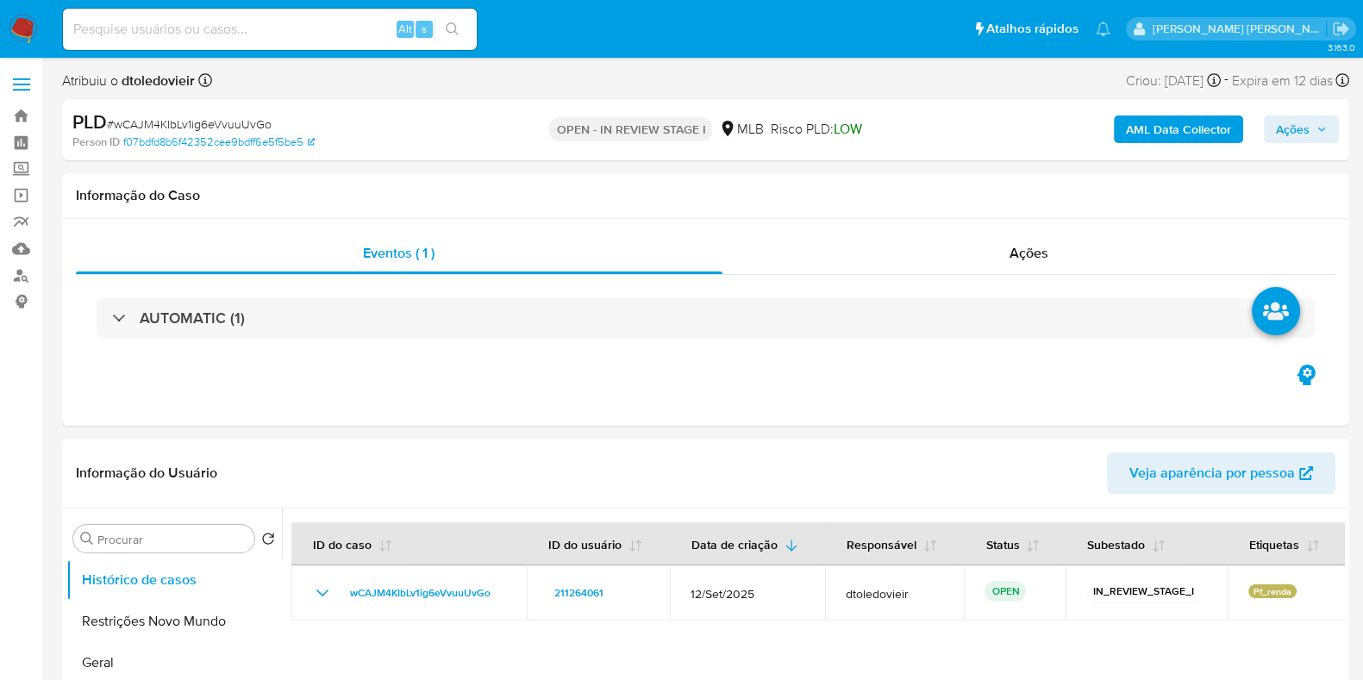
click at [632, 123] on p "OPEN - IN REVIEW STAGE I" at bounding box center [630, 129] width 163 height 24
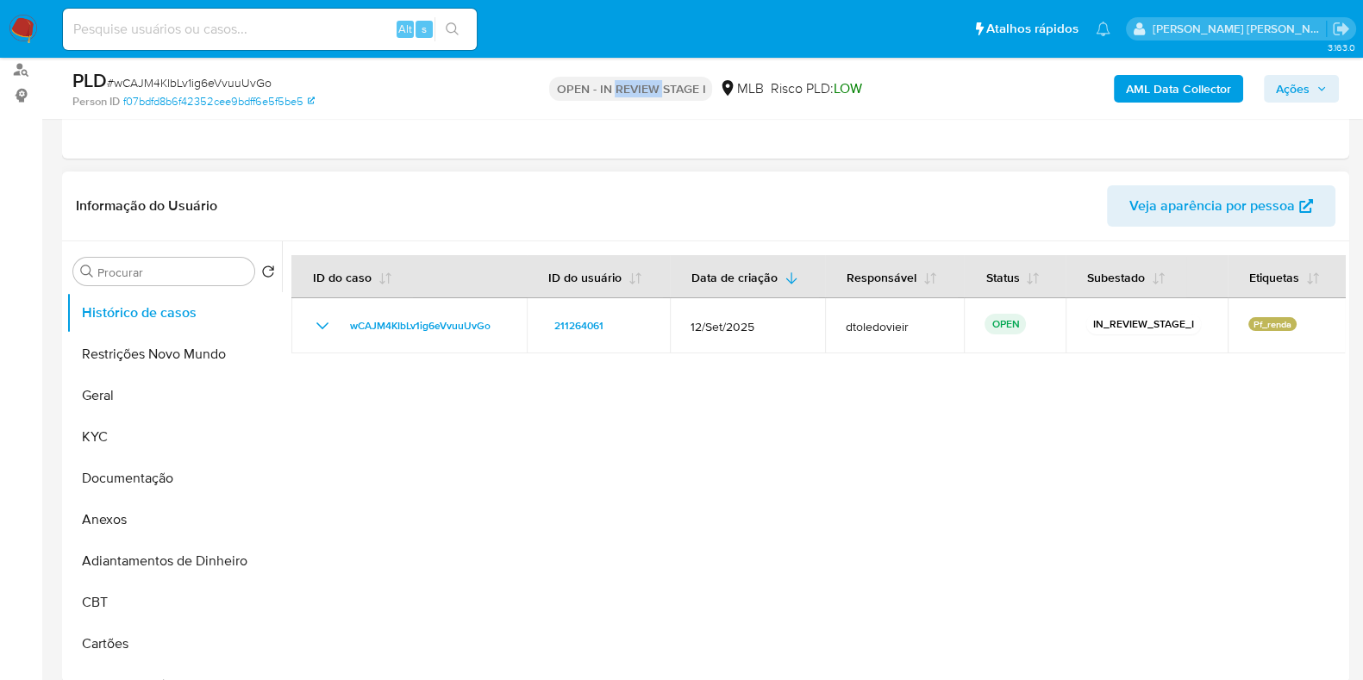
scroll to position [215, 0]
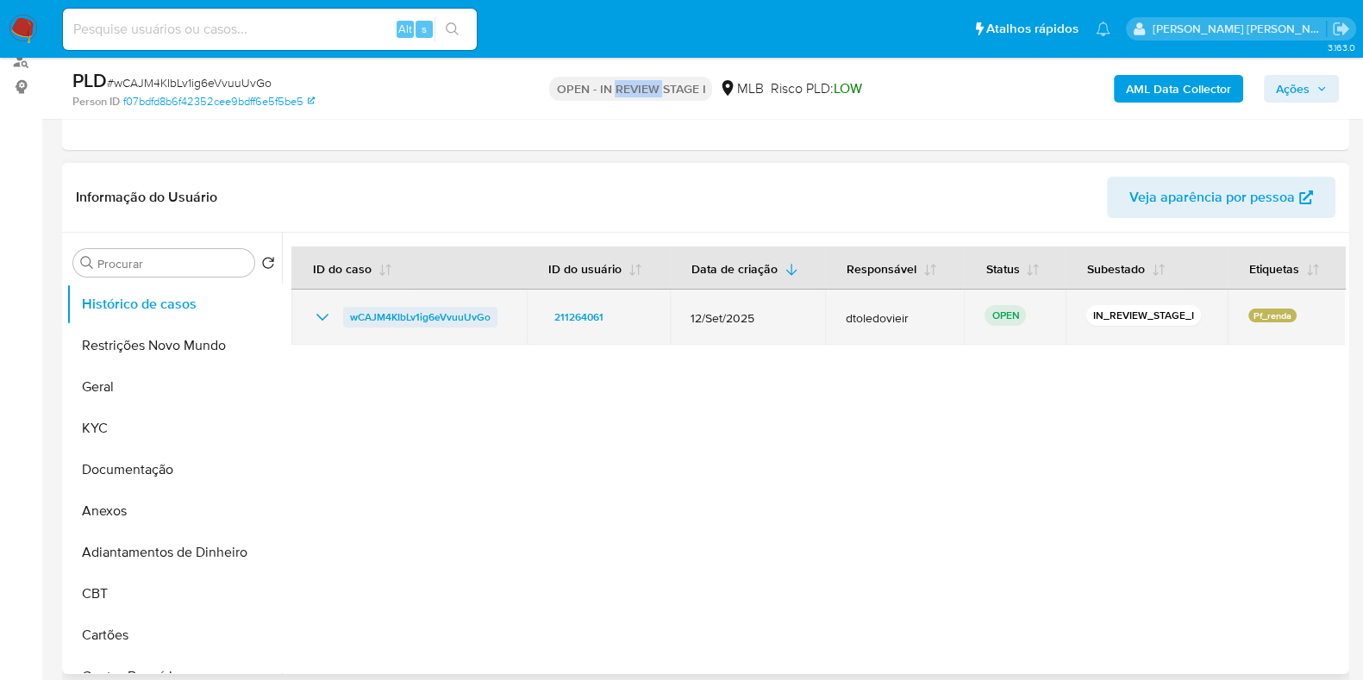
click at [404, 307] on span "wCAJM4KIbLv1ig6eVvuuUvGo" at bounding box center [420, 317] width 141 height 21
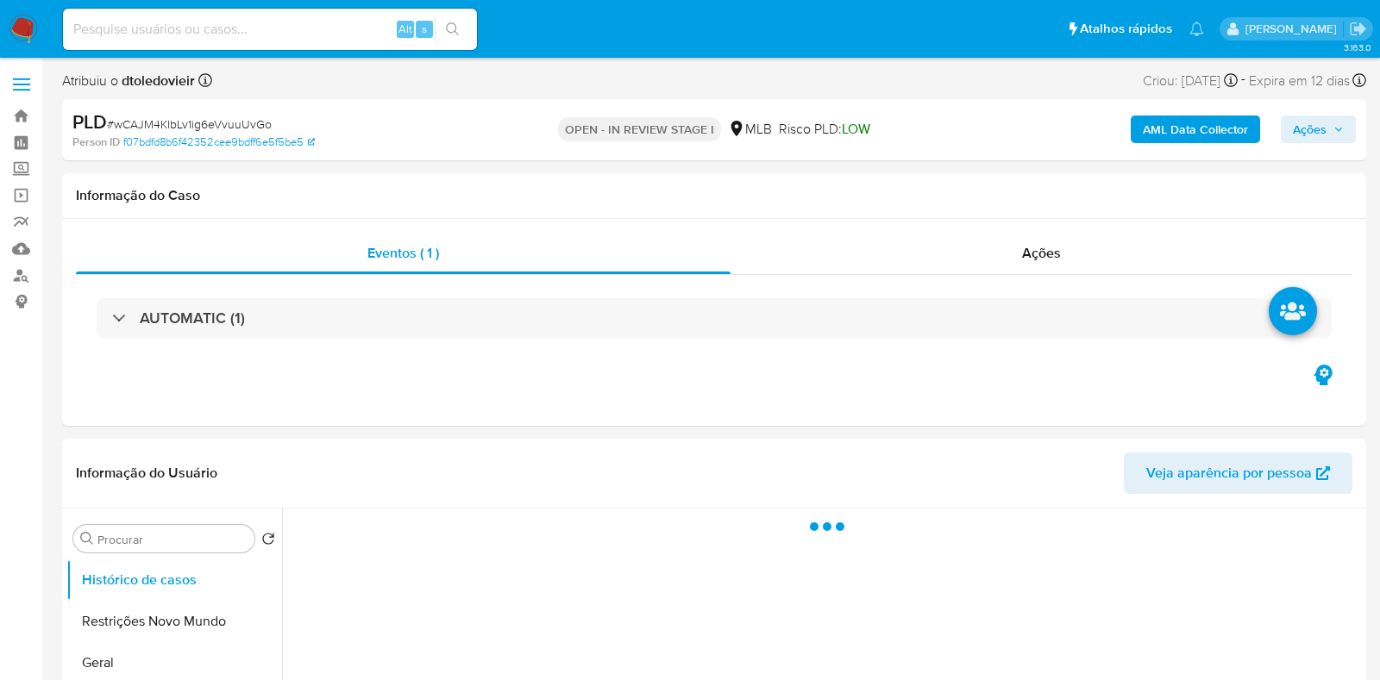
select select "10"
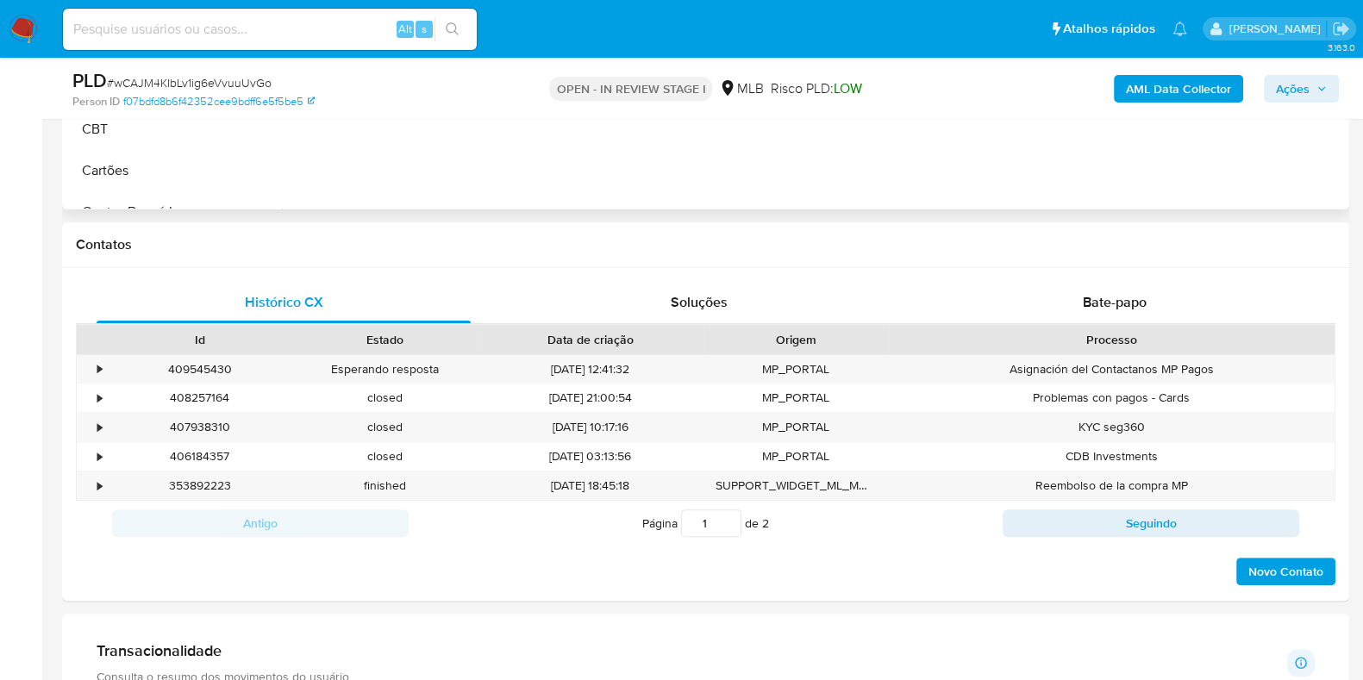
scroll to position [647, 0]
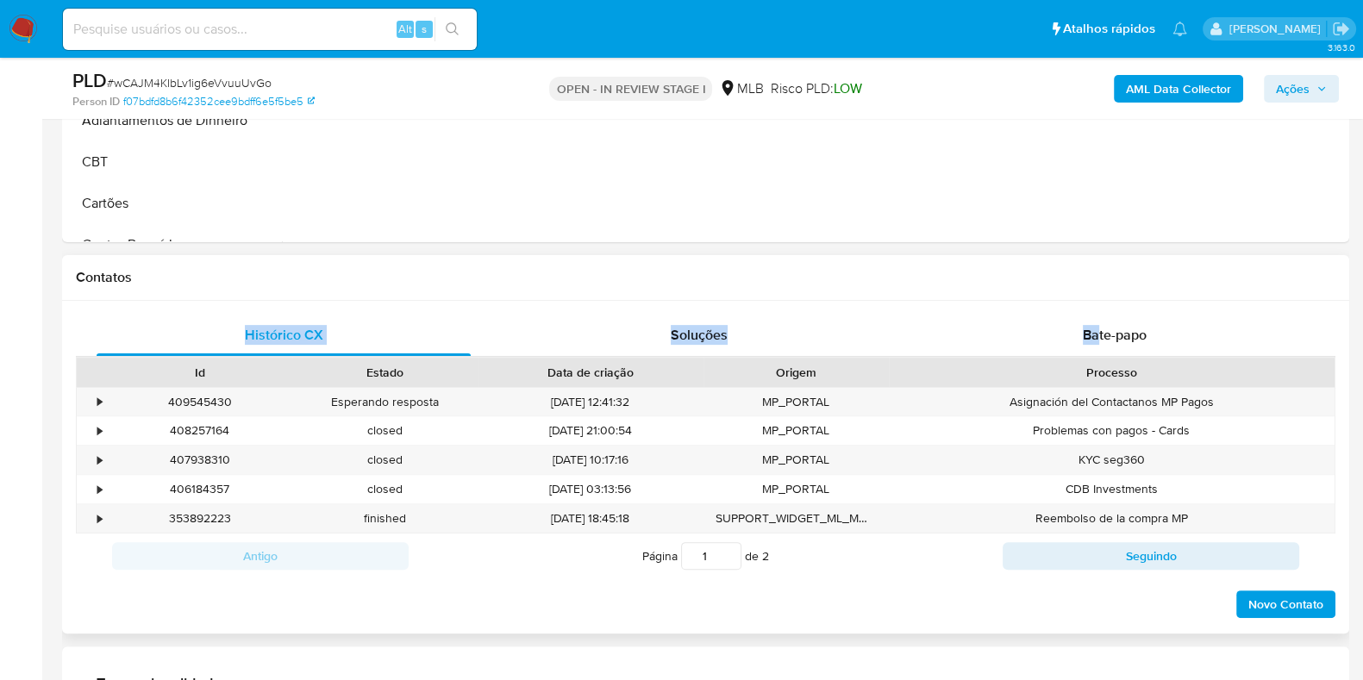
click at [1097, 304] on div "Contatos Histórico CX Soluções Bate-papo Id Estado Data de criação Origem Proce…" at bounding box center [705, 444] width 1287 height 379
click at [1091, 329] on span "Bate-papo" at bounding box center [1115, 335] width 64 height 20
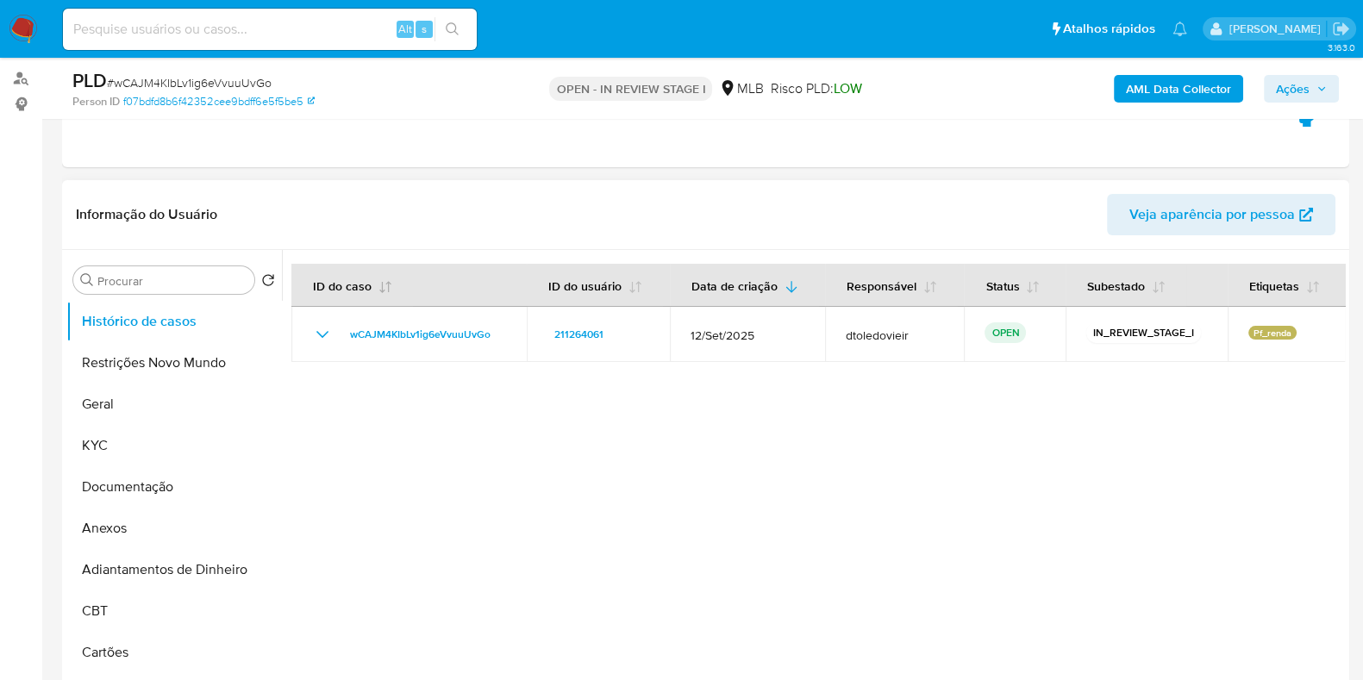
scroll to position [107, 0]
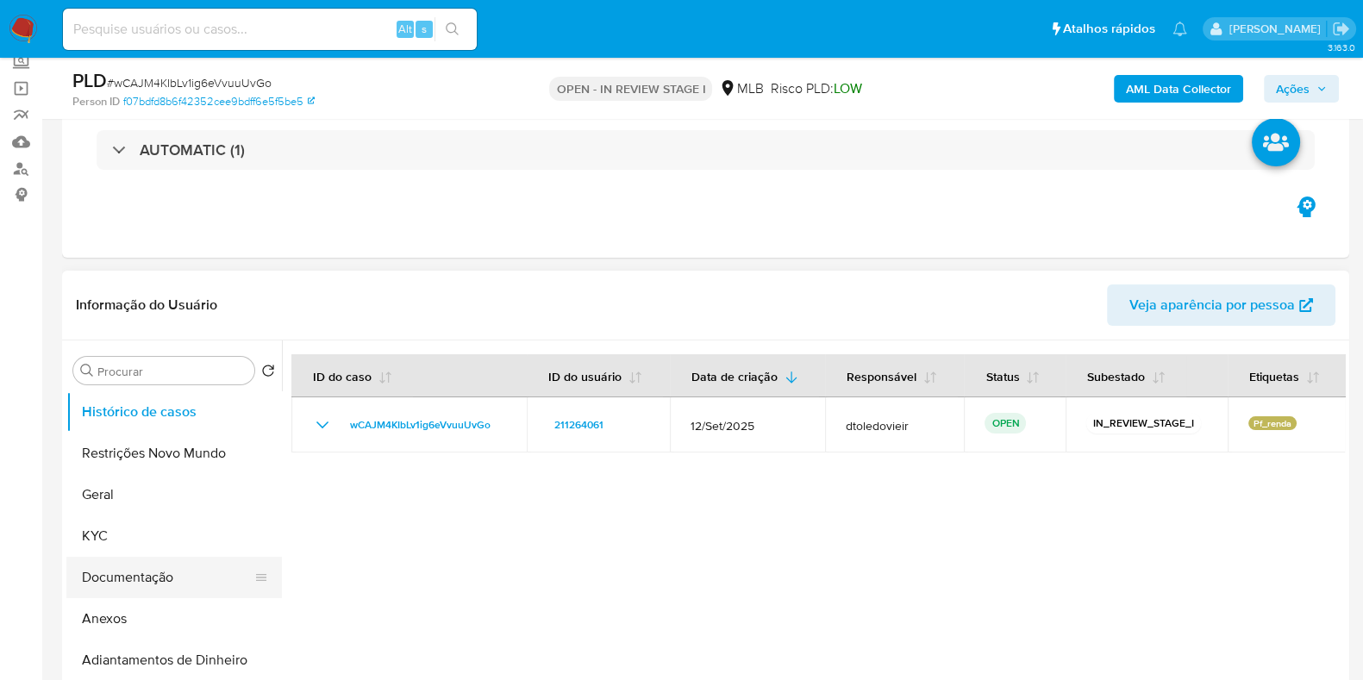
click at [134, 573] on button "Documentação" at bounding box center [167, 577] width 202 height 41
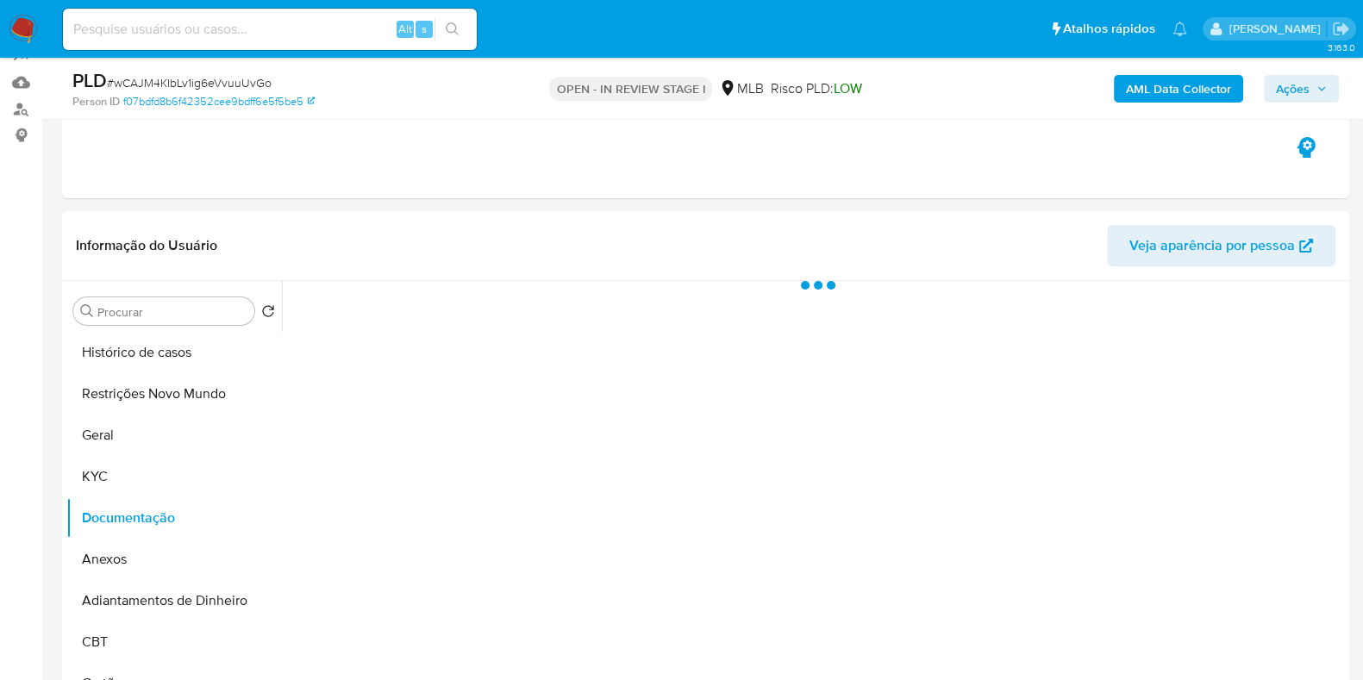
scroll to position [215, 0]
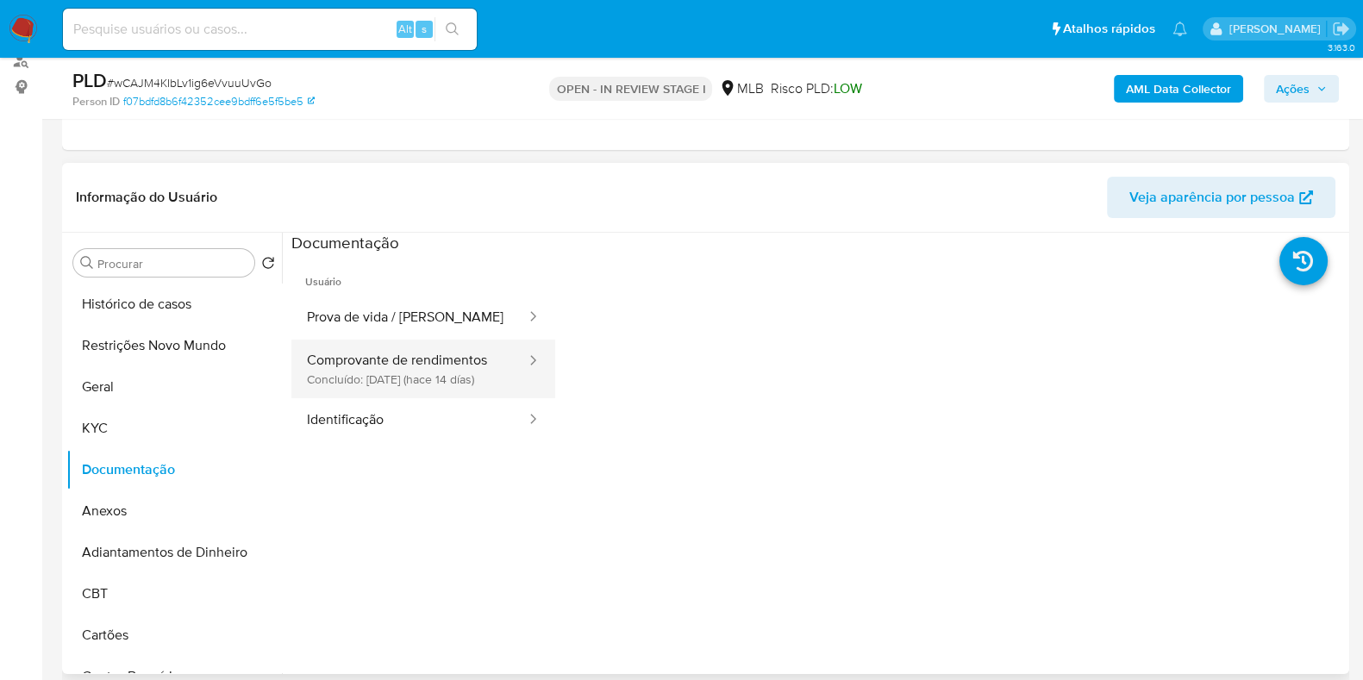
click at [440, 376] on button "Comprovante de rendimentos Concluído: [DATE] (hace 14 días)" at bounding box center [409, 369] width 236 height 59
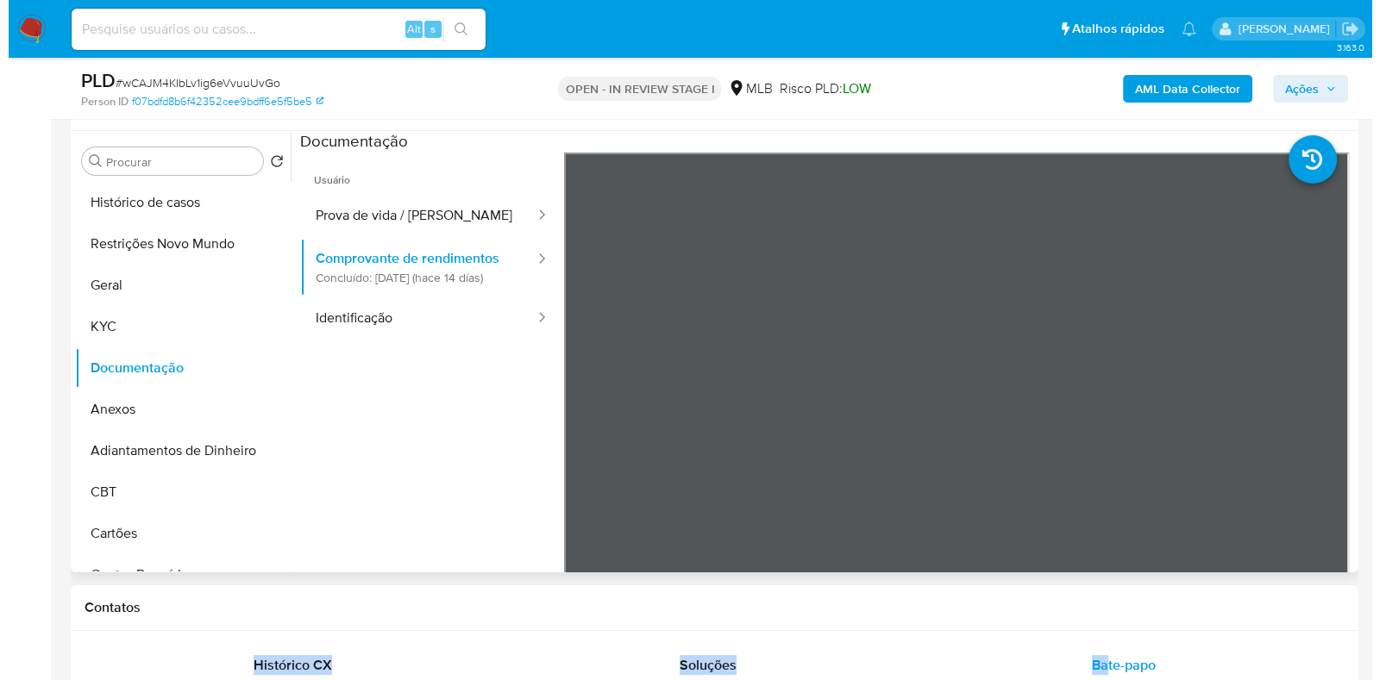
scroll to position [323, 0]
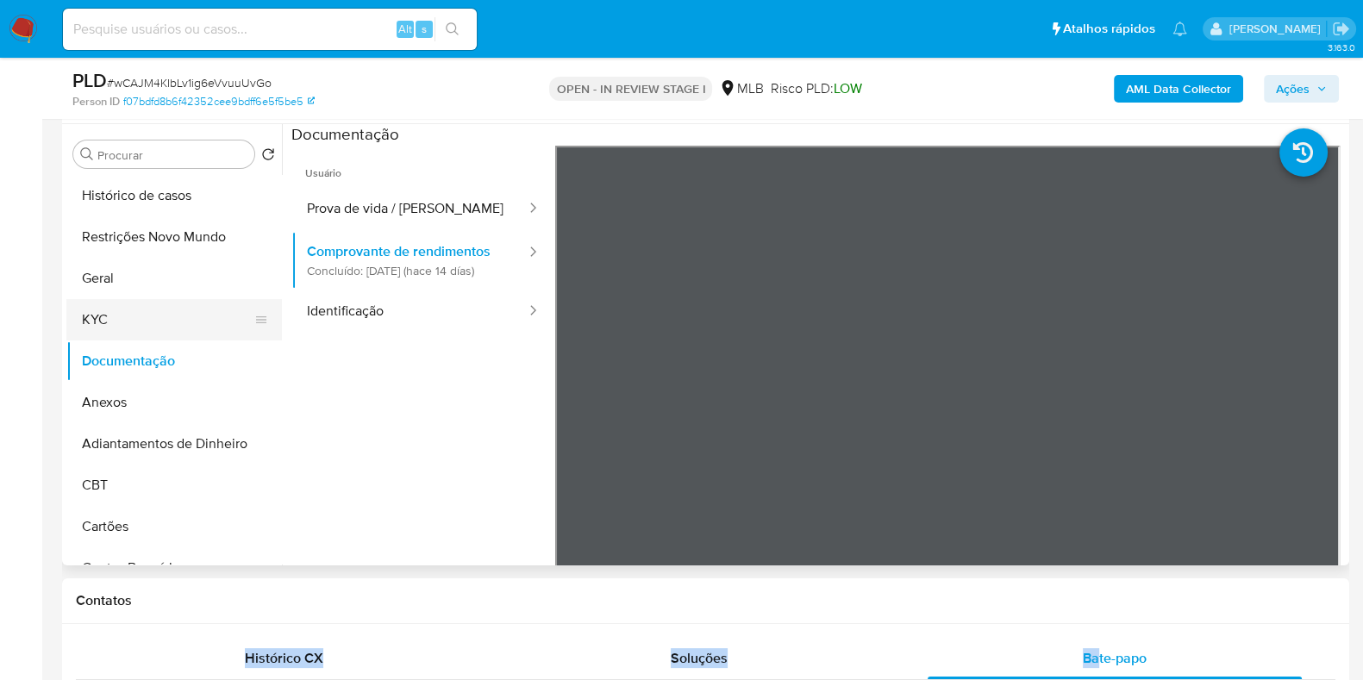
click at [178, 315] on button "KYC" at bounding box center [167, 319] width 202 height 41
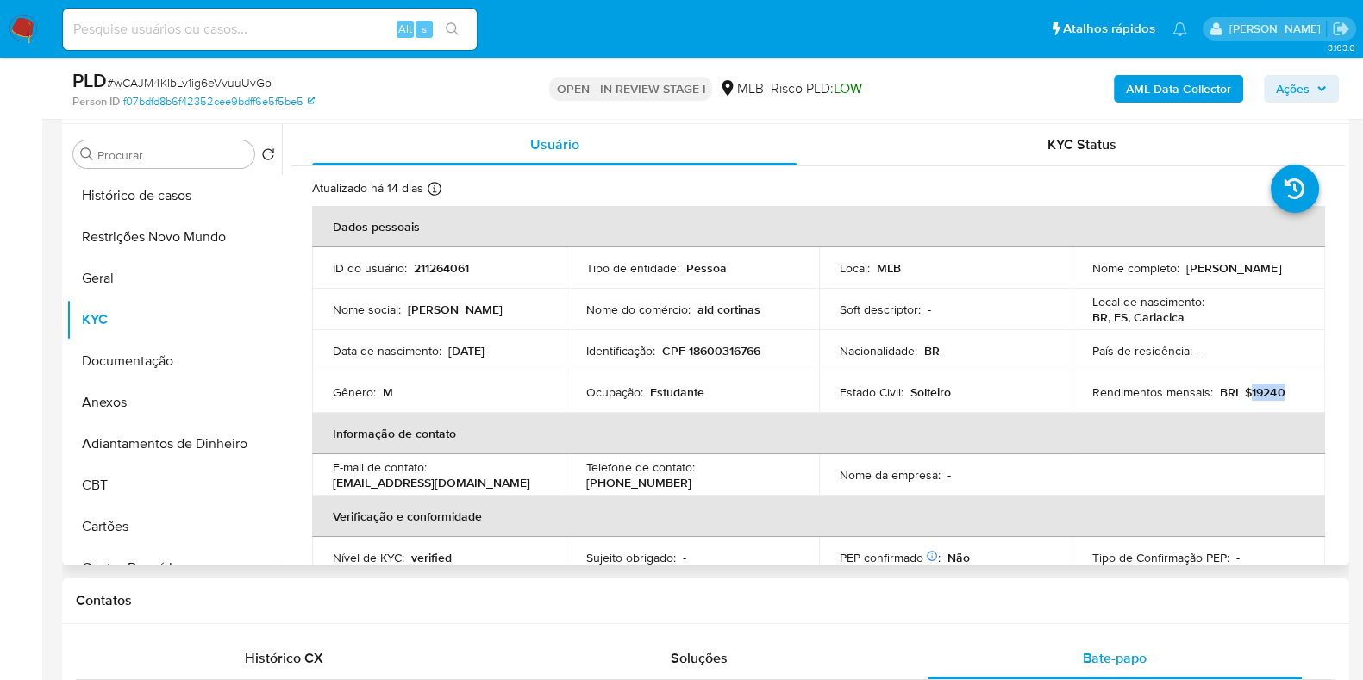
drag, startPoint x: 1284, startPoint y: 394, endPoint x: 1246, endPoint y: 394, distance: 37.9
click at [1246, 395] on div "Rendimentos mensais : BRL $19240" at bounding box center [1198, 393] width 212 height 16
click at [686, 392] on p "Estudante" at bounding box center [677, 393] width 54 height 16
click at [686, 394] on p "Estudante" at bounding box center [677, 393] width 54 height 16
copy p "Estudante"
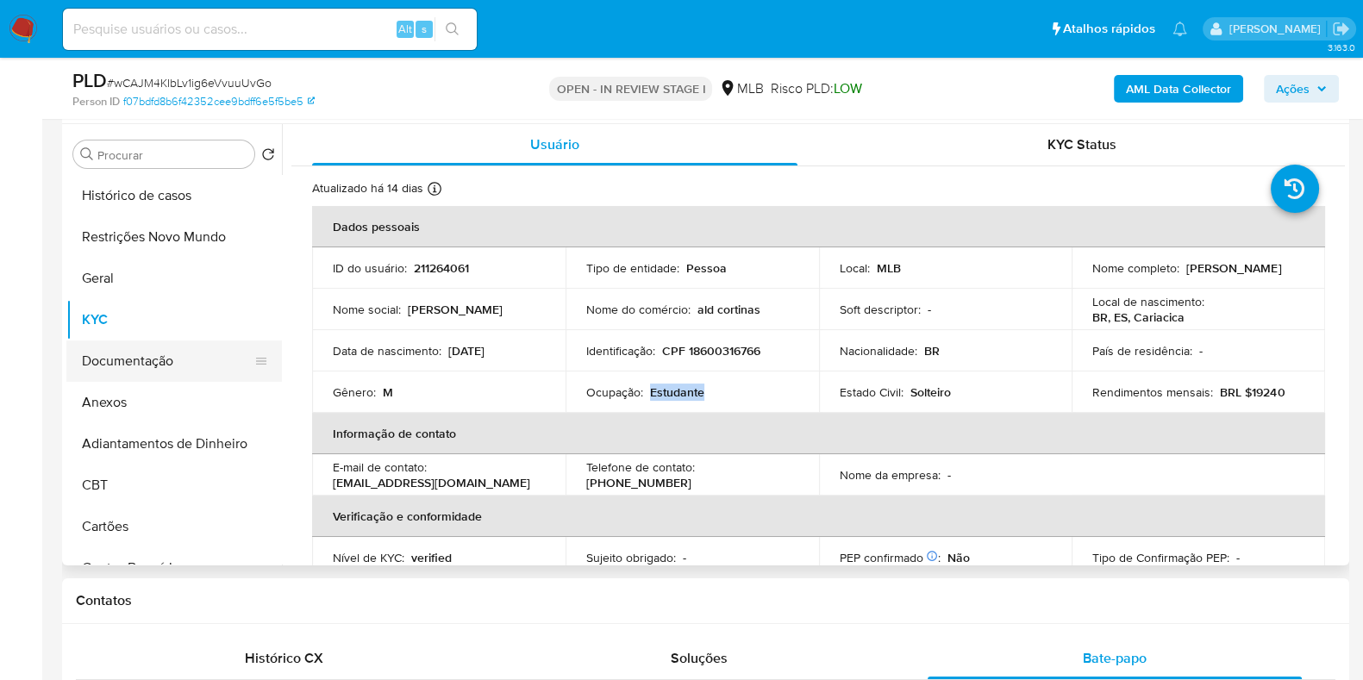
click at [150, 354] on button "Documentação" at bounding box center [167, 361] width 202 height 41
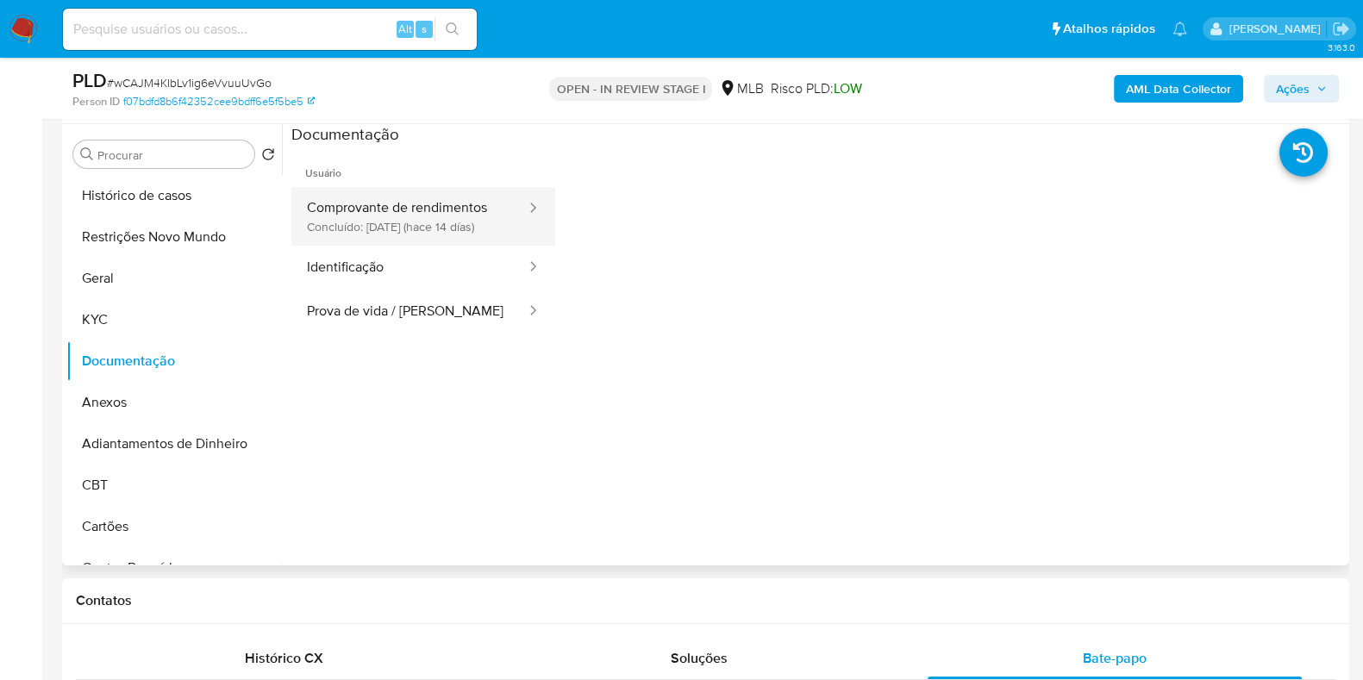
click at [414, 217] on button "Comprovante de rendimentos Concluído: [DATE] (hace 14 días)" at bounding box center [409, 216] width 236 height 59
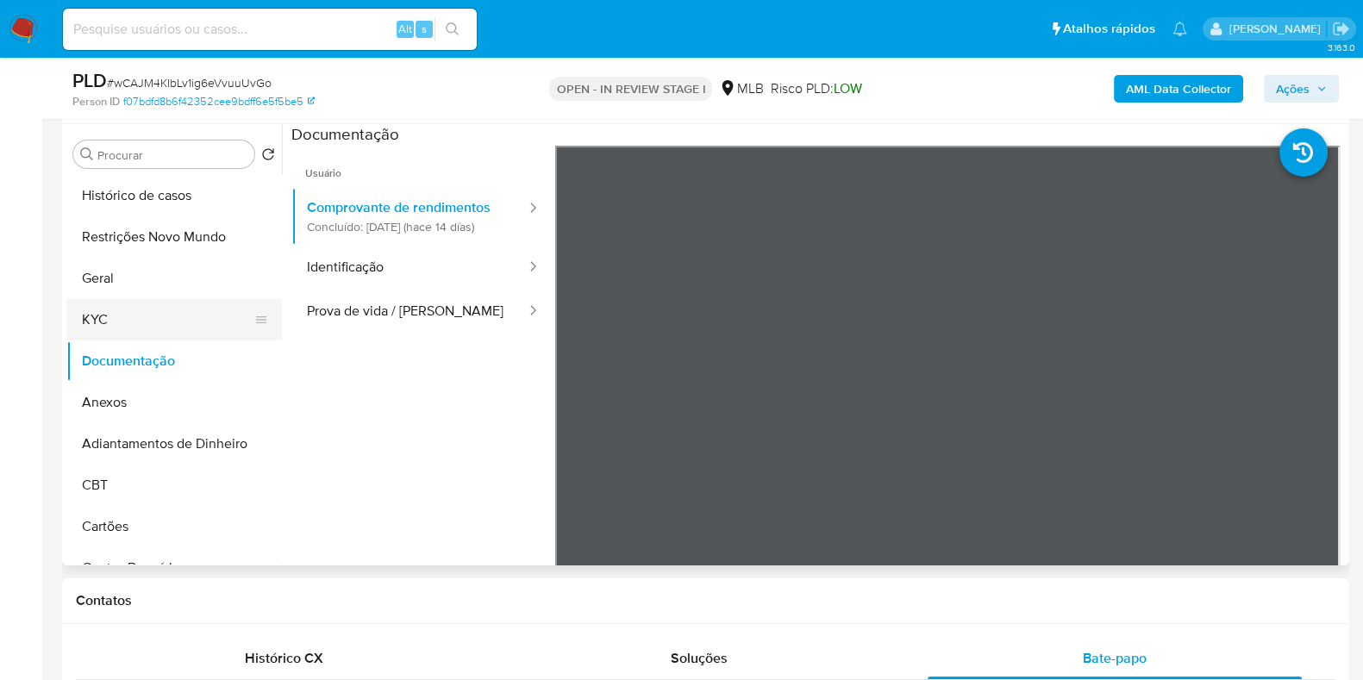
click at [180, 316] on button "KYC" at bounding box center [167, 319] width 202 height 41
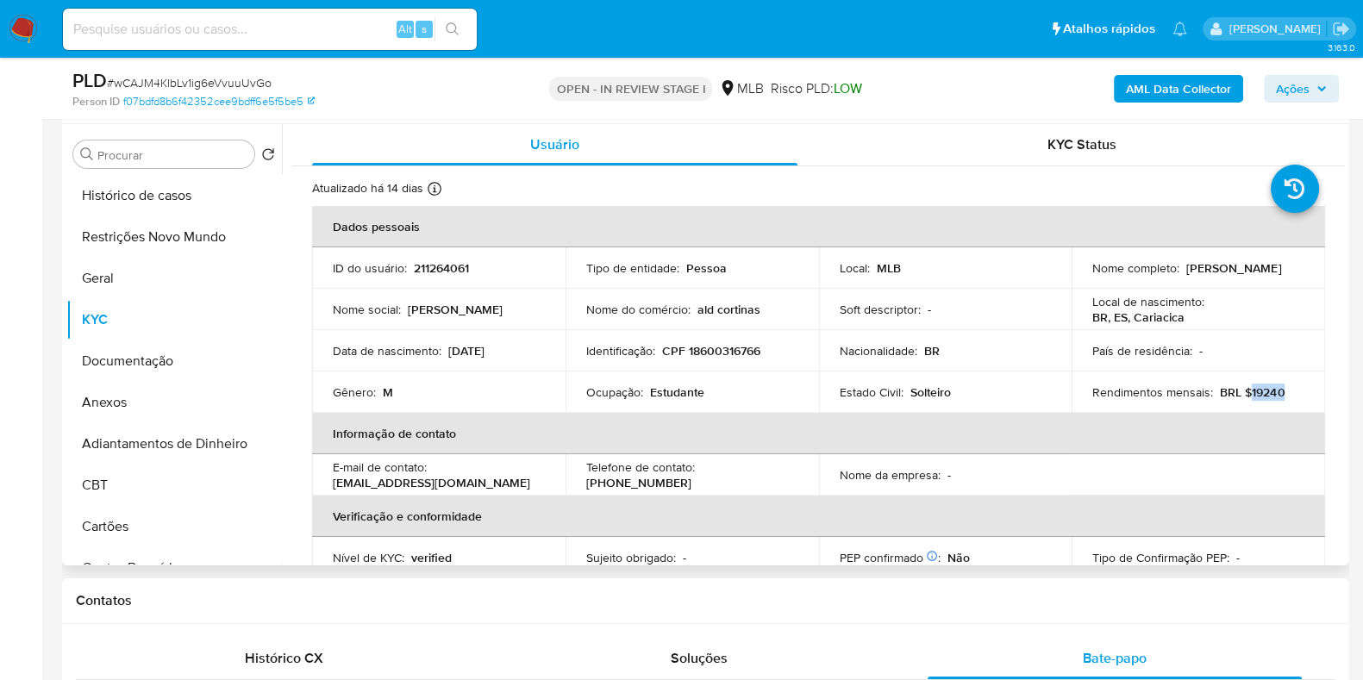
drag, startPoint x: 1284, startPoint y: 386, endPoint x: 1243, endPoint y: 392, distance: 41.0
click at [1243, 392] on div "Rendimentos mensais : BRL $19240" at bounding box center [1198, 393] width 212 height 16
copy p "19240"
click at [1181, 105] on div "AML Data Collector Ações" at bounding box center [1130, 88] width 417 height 41
drag, startPoint x: 1181, startPoint y: 105, endPoint x: 1174, endPoint y: 94, distance: 13.6
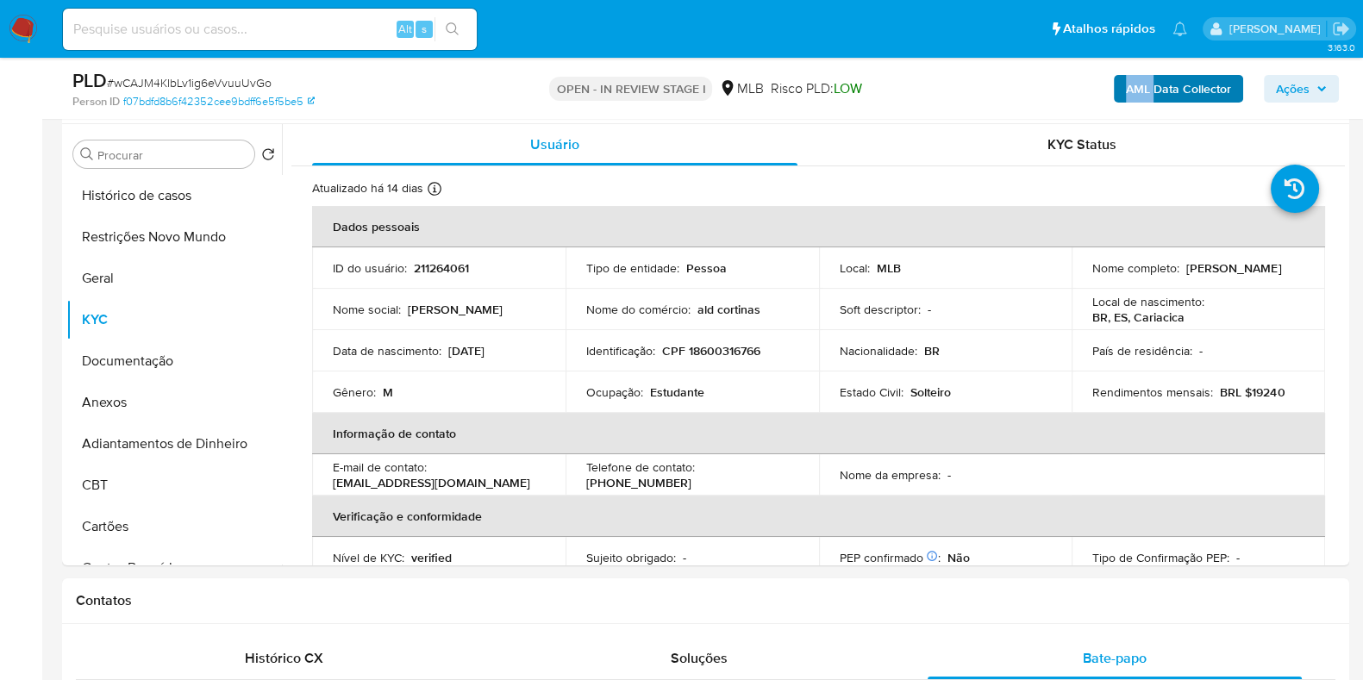
click at [1180, 103] on div "AML Data Collector Ações" at bounding box center [1130, 88] width 417 height 41
click at [1168, 50] on li "Pausado Ver notificaciones" at bounding box center [1179, 28] width 23 height 43
click at [1188, 83] on b "AML Data Collector" at bounding box center [1178, 89] width 105 height 28
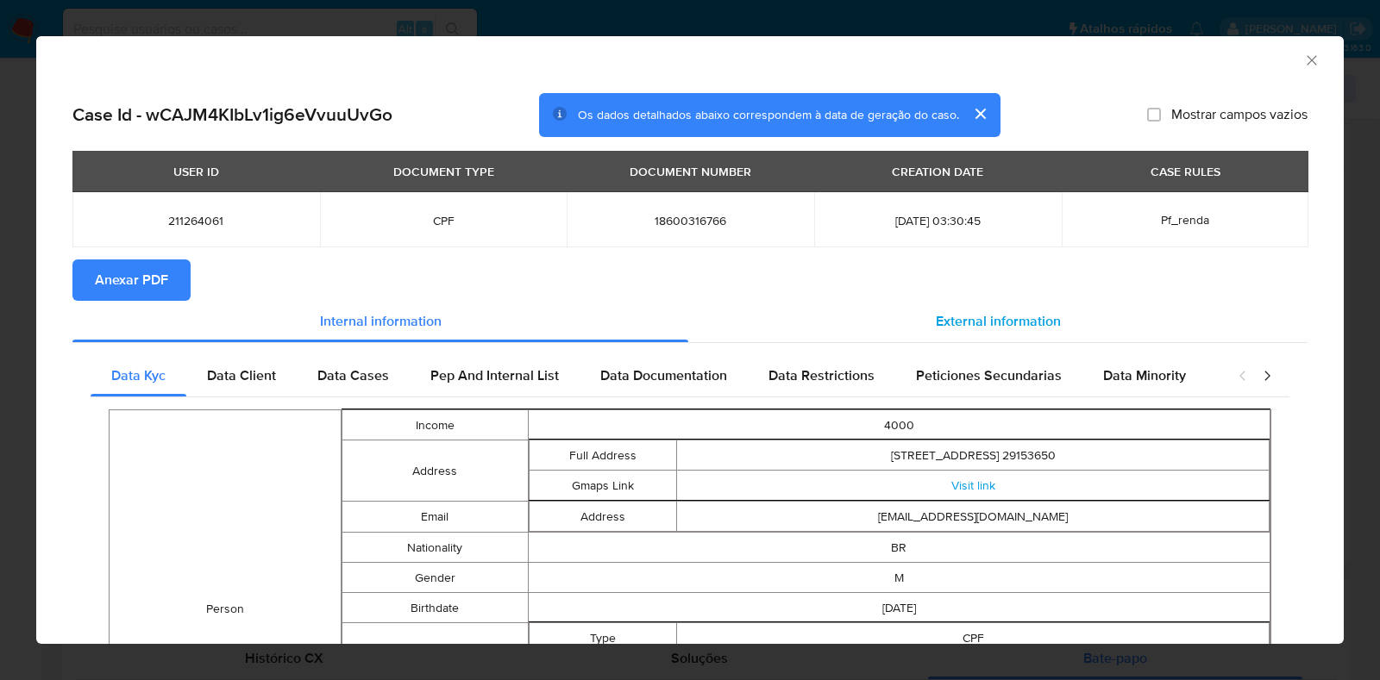
click at [940, 325] on span "External information" at bounding box center [998, 321] width 125 height 20
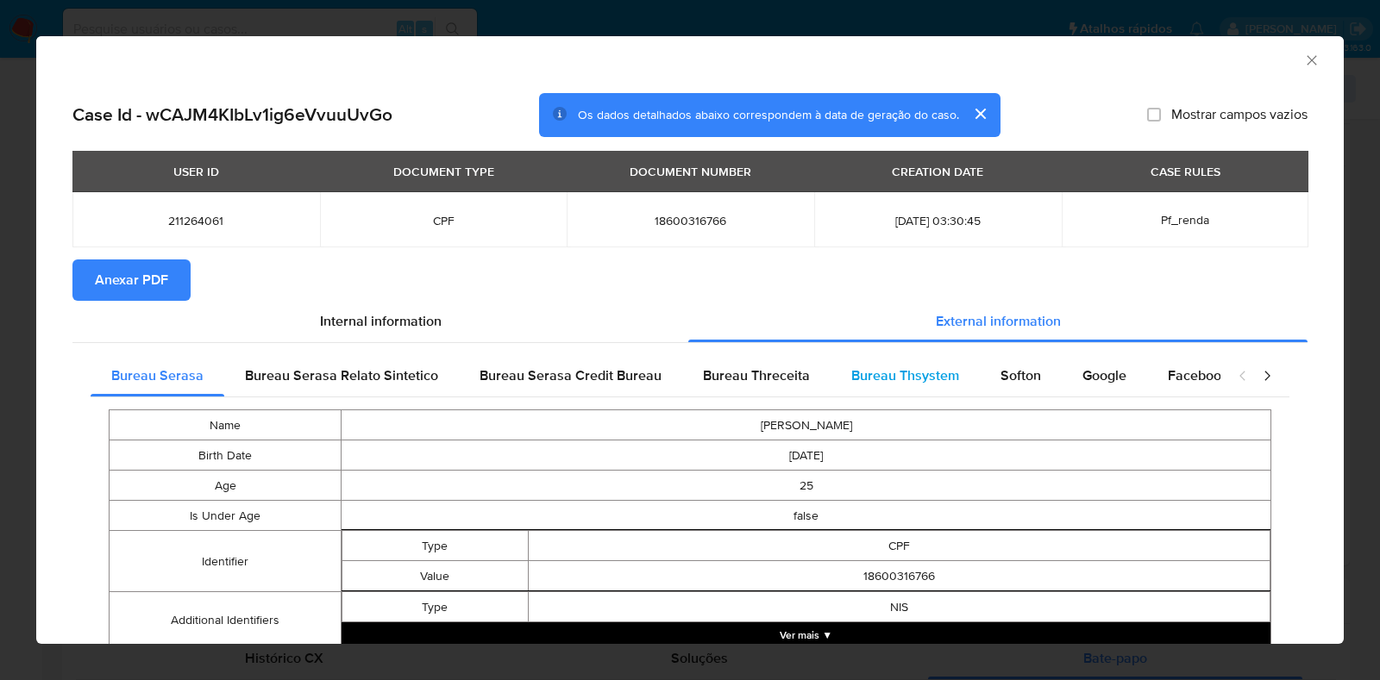
click at [909, 385] on div "Bureau Thsystem" at bounding box center [904, 375] width 149 height 41
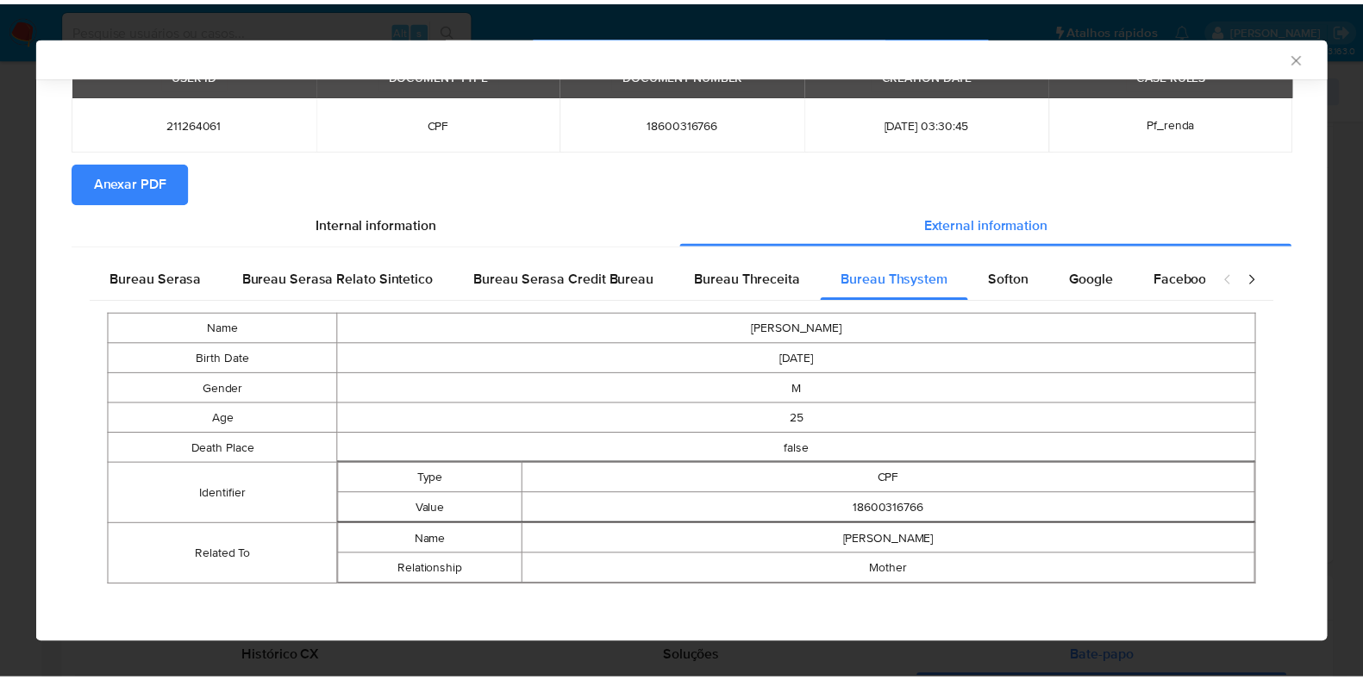
scroll to position [97, 0]
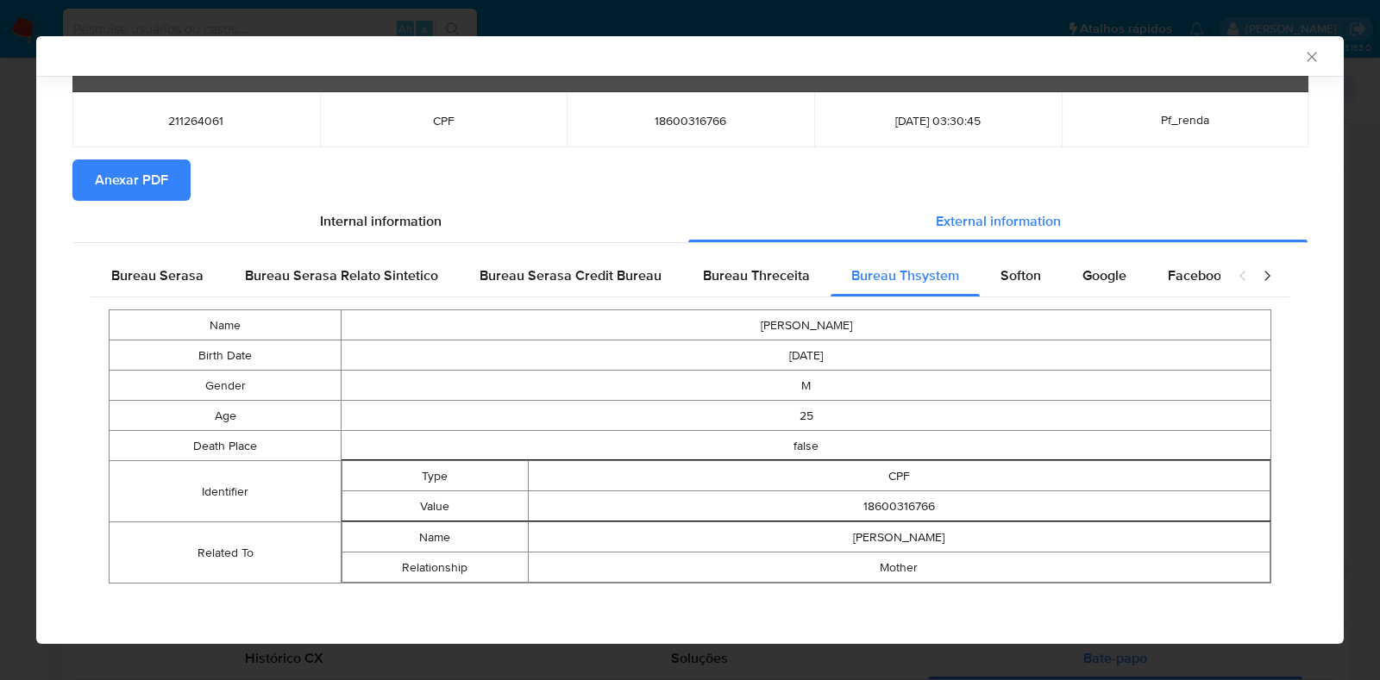
click at [690, 113] on span "18600316766" at bounding box center [690, 121] width 206 height 16
copy span "18600316766"
click at [1303, 61] on icon "Fechar a janela" at bounding box center [1311, 56] width 17 height 17
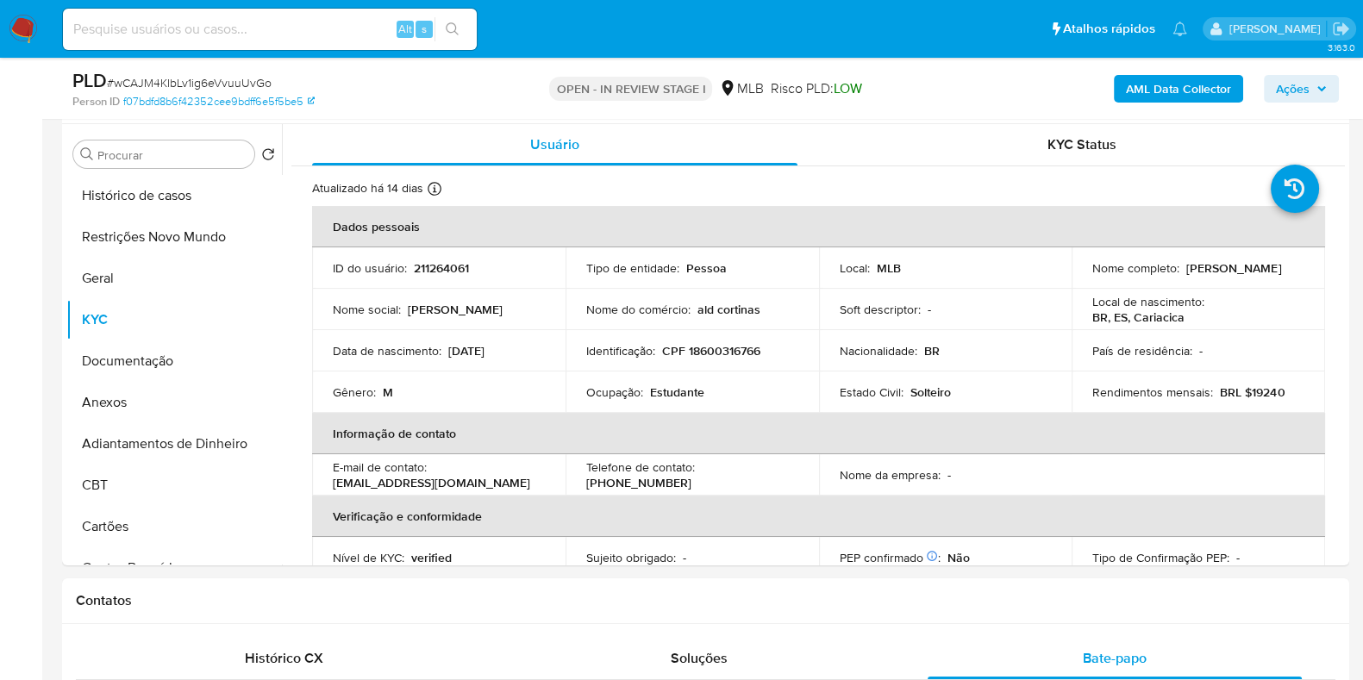
click at [1286, 80] on span "Ações" at bounding box center [1293, 89] width 34 height 28
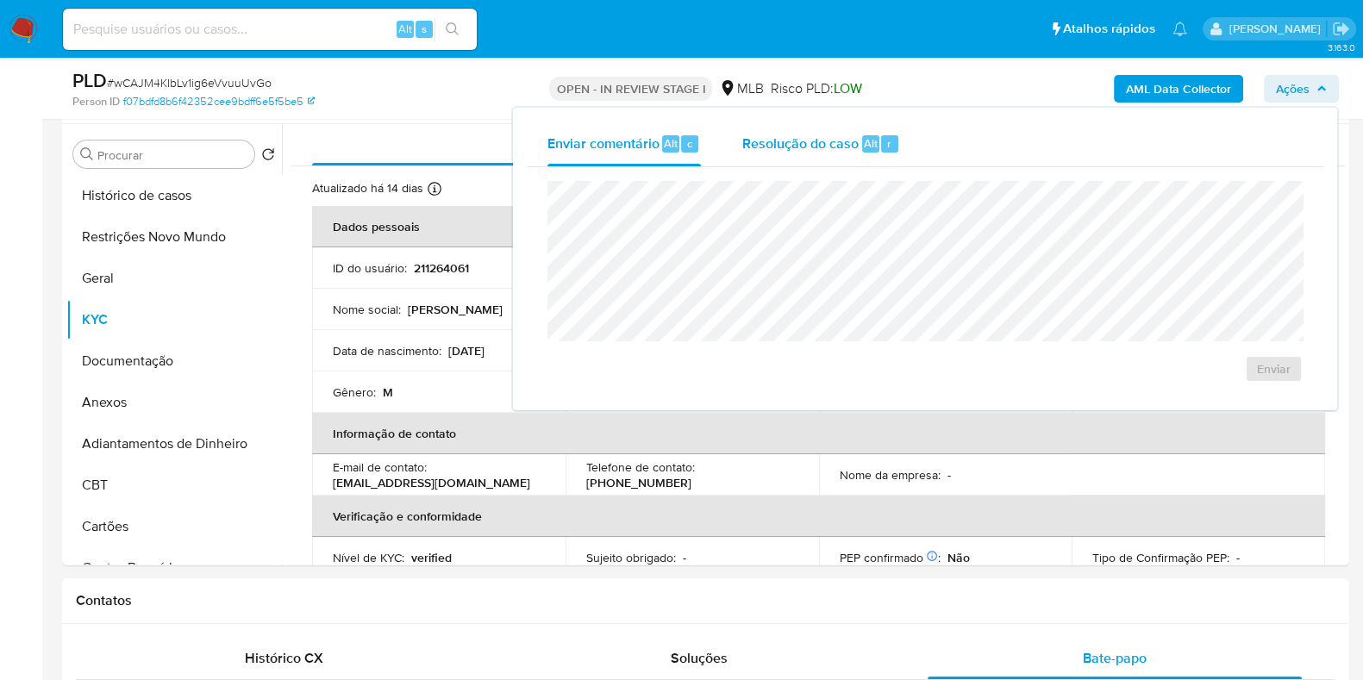
drag, startPoint x: 779, startPoint y: 130, endPoint x: 774, endPoint y: 156, distance: 26.2
click at [777, 135] on div "Resolução do caso Alt r" at bounding box center [821, 144] width 158 height 45
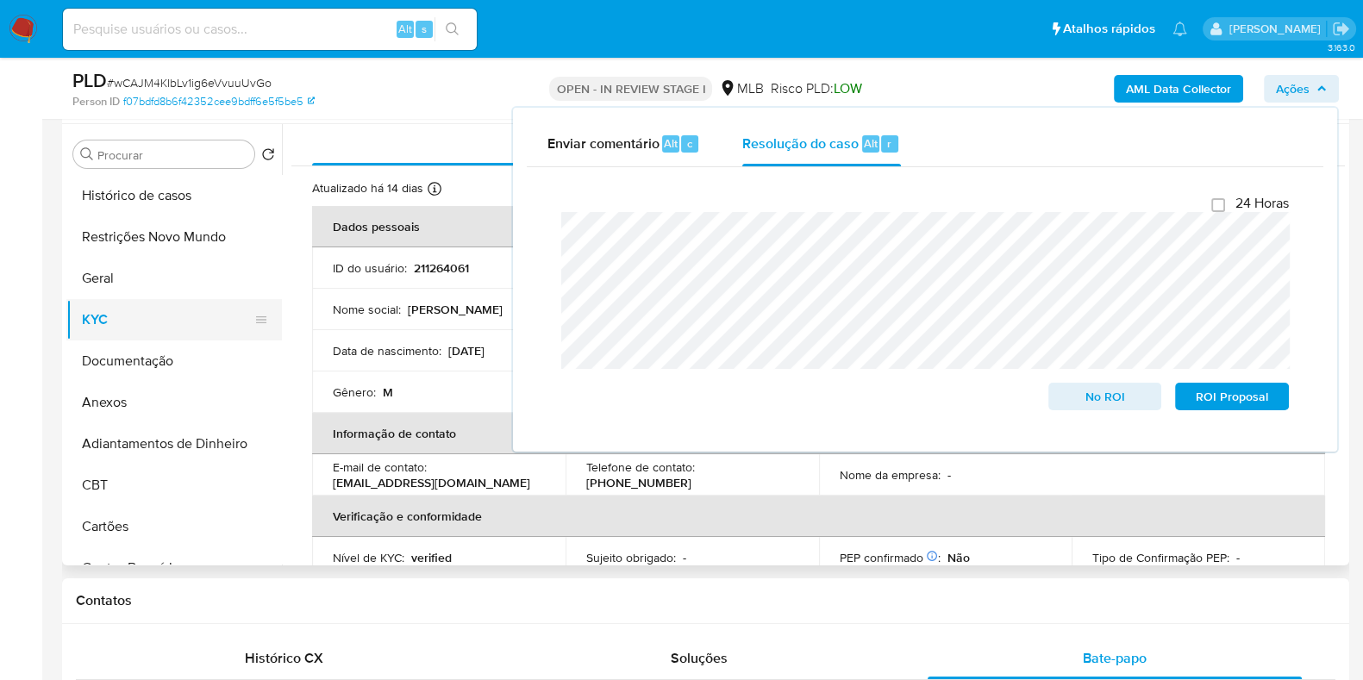
click at [147, 310] on button "KYC" at bounding box center [167, 319] width 202 height 41
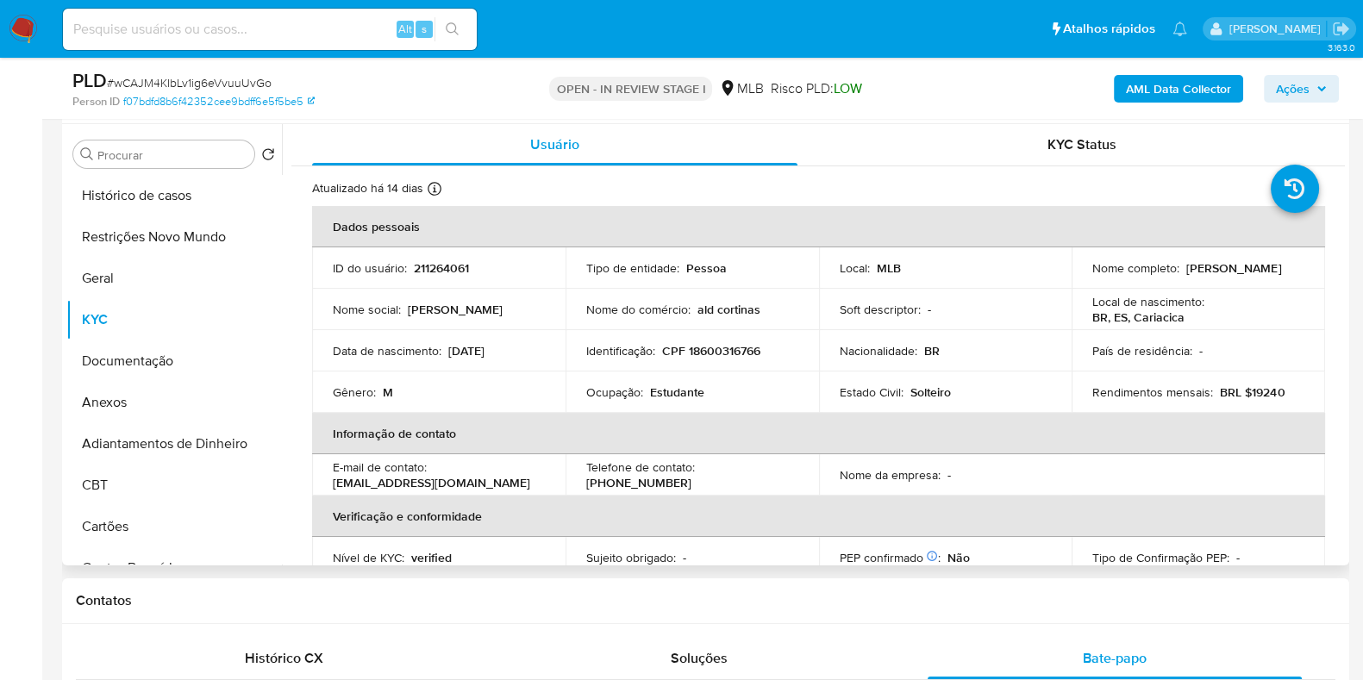
drag, startPoint x: 1276, startPoint y: 270, endPoint x: 1180, endPoint y: 273, distance: 95.8
click at [1180, 273] on div "Nome completo : Yan Pereira Folli" at bounding box center [1198, 268] width 212 height 16
copy p "[PERSON_NAME]"
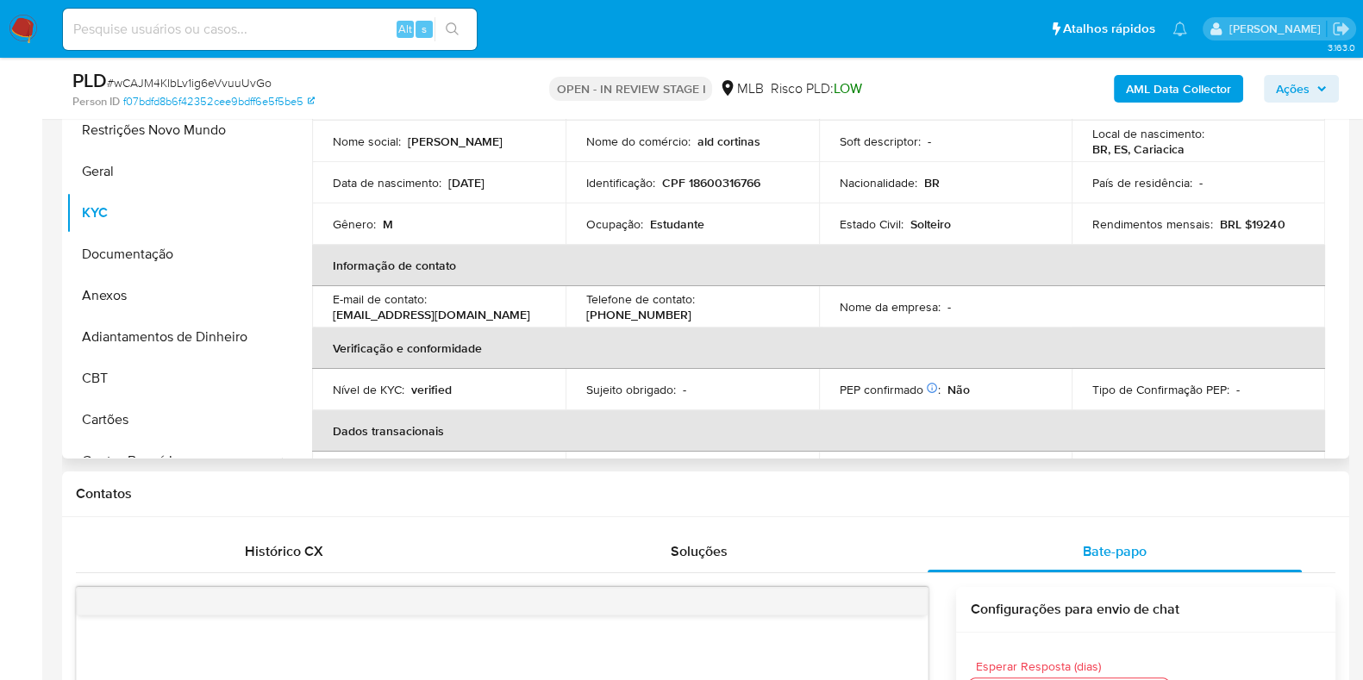
scroll to position [0, 0]
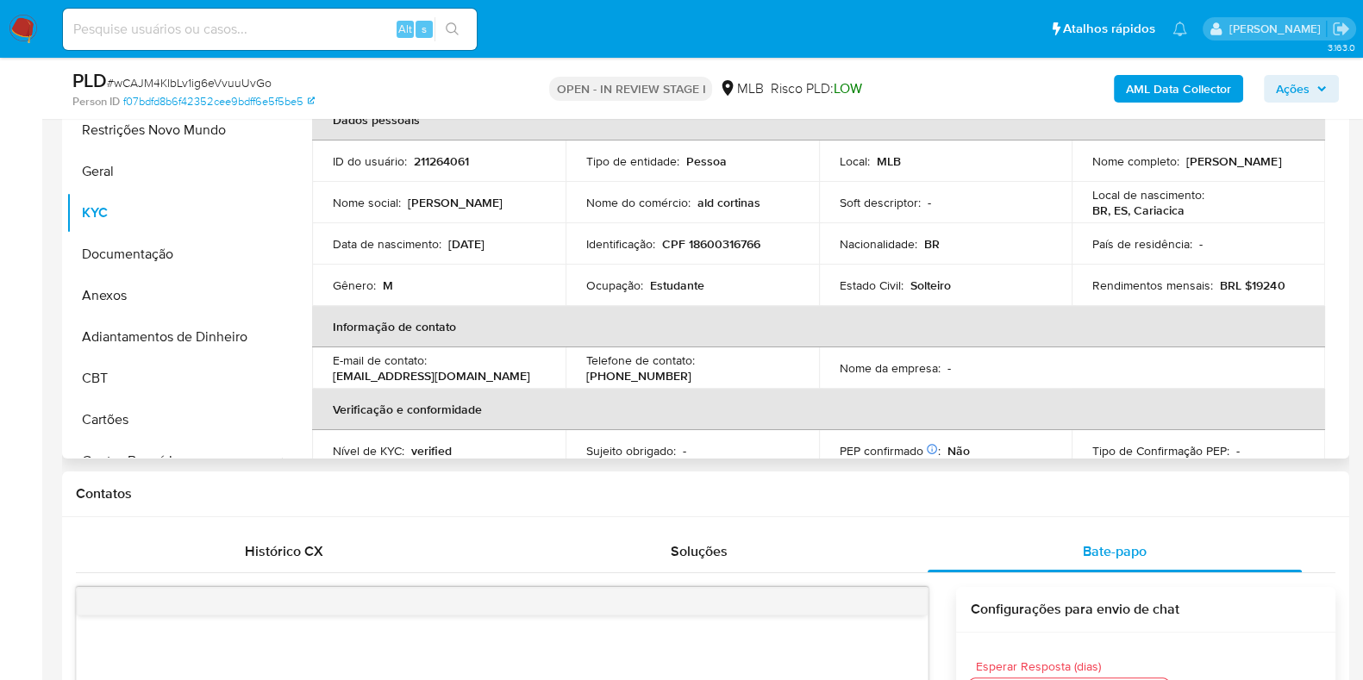
click at [741, 248] on p "CPF 18600316766" at bounding box center [711, 244] width 98 height 16
copy p "18600316766"
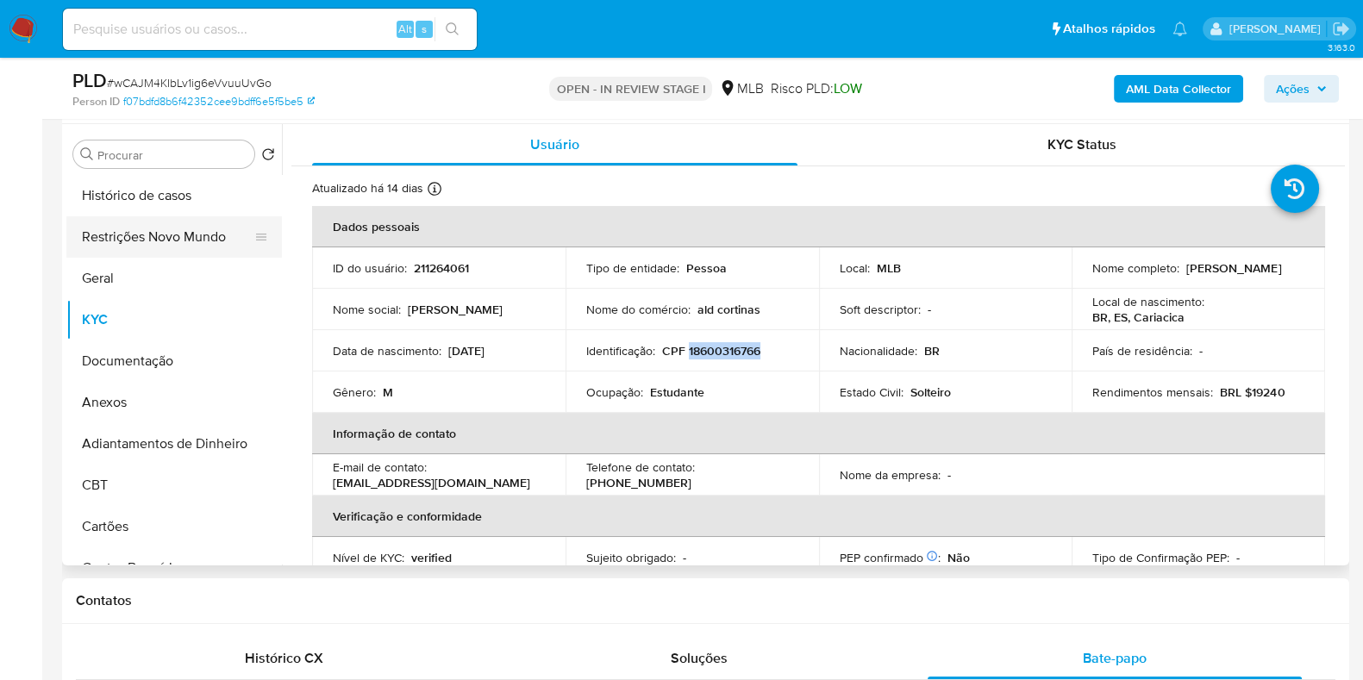
click at [160, 241] on button "Restrições Novo Mundo" at bounding box center [167, 236] width 202 height 41
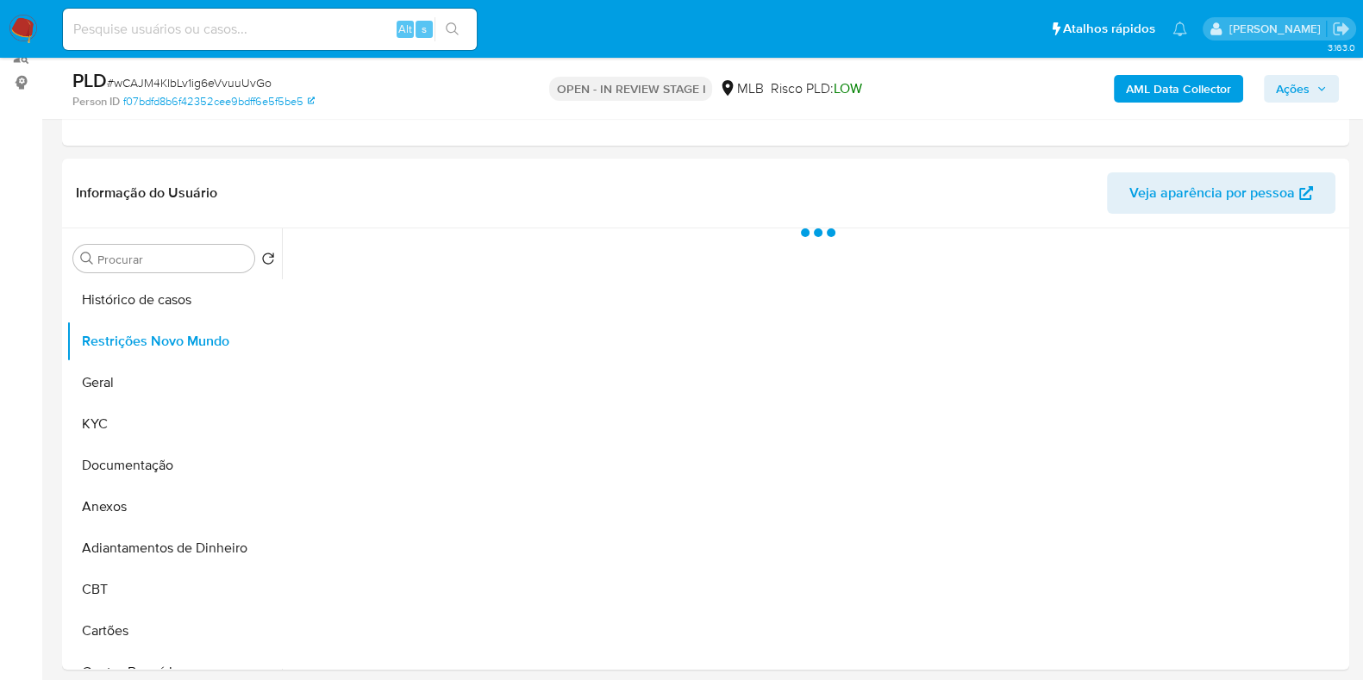
scroll to position [215, 0]
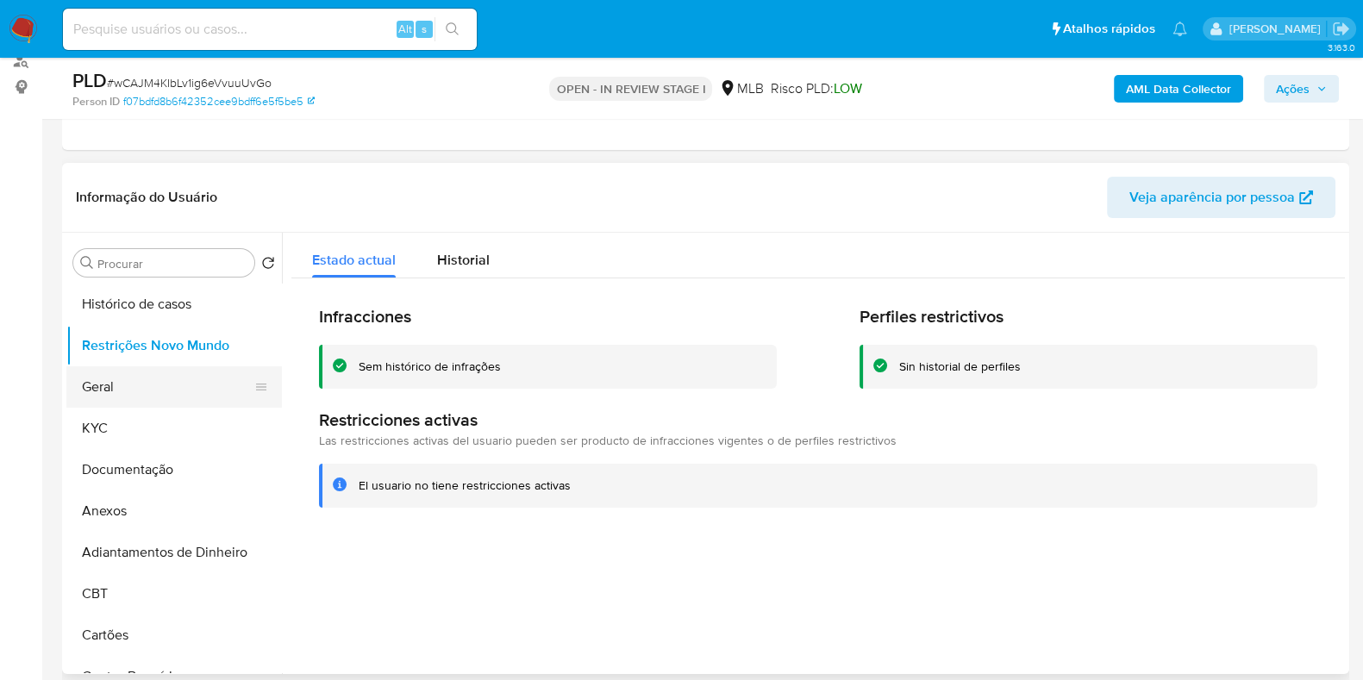
click at [84, 387] on button "Geral" at bounding box center [167, 386] width 202 height 41
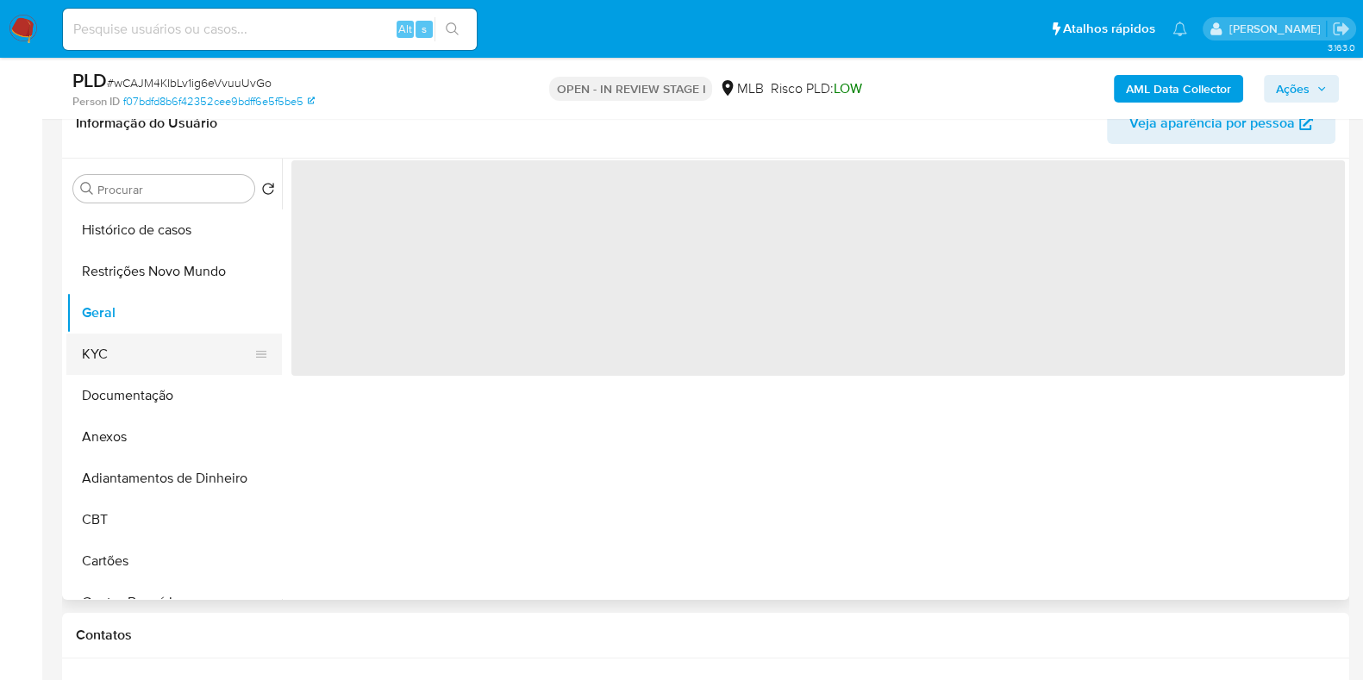
scroll to position [323, 0]
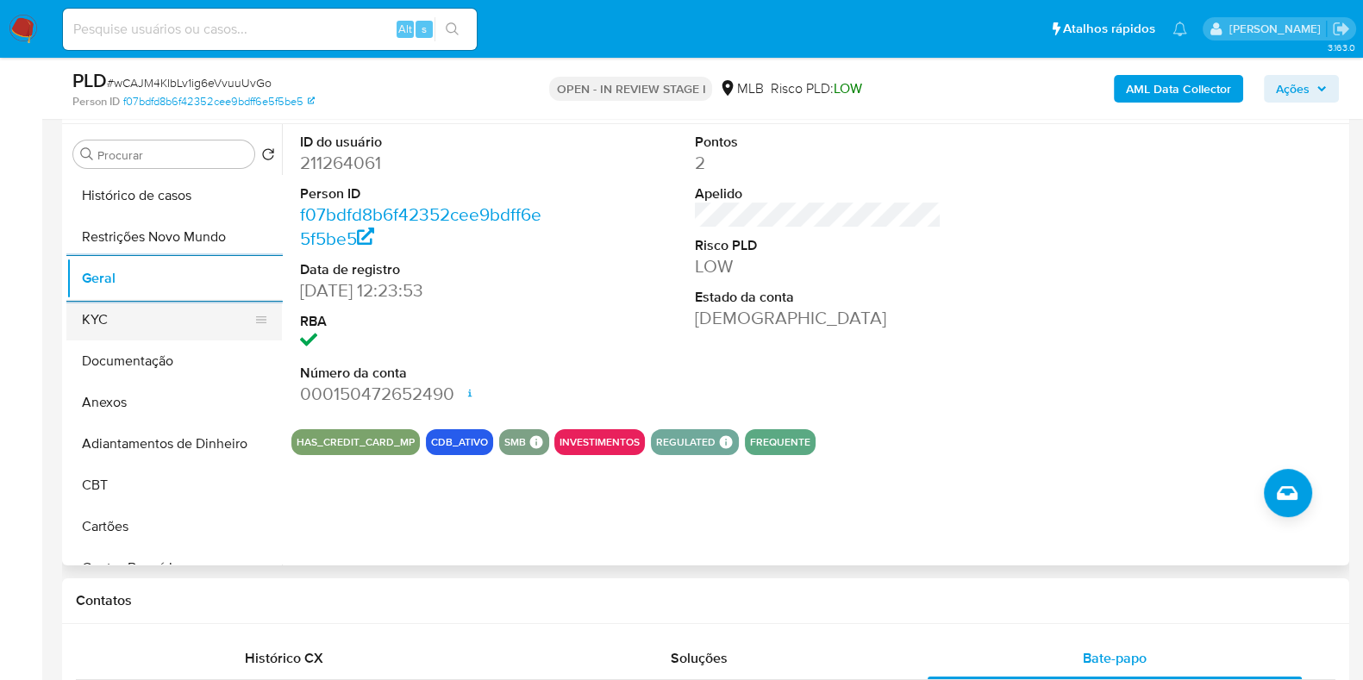
click at [127, 317] on button "KYC" at bounding box center [167, 319] width 202 height 41
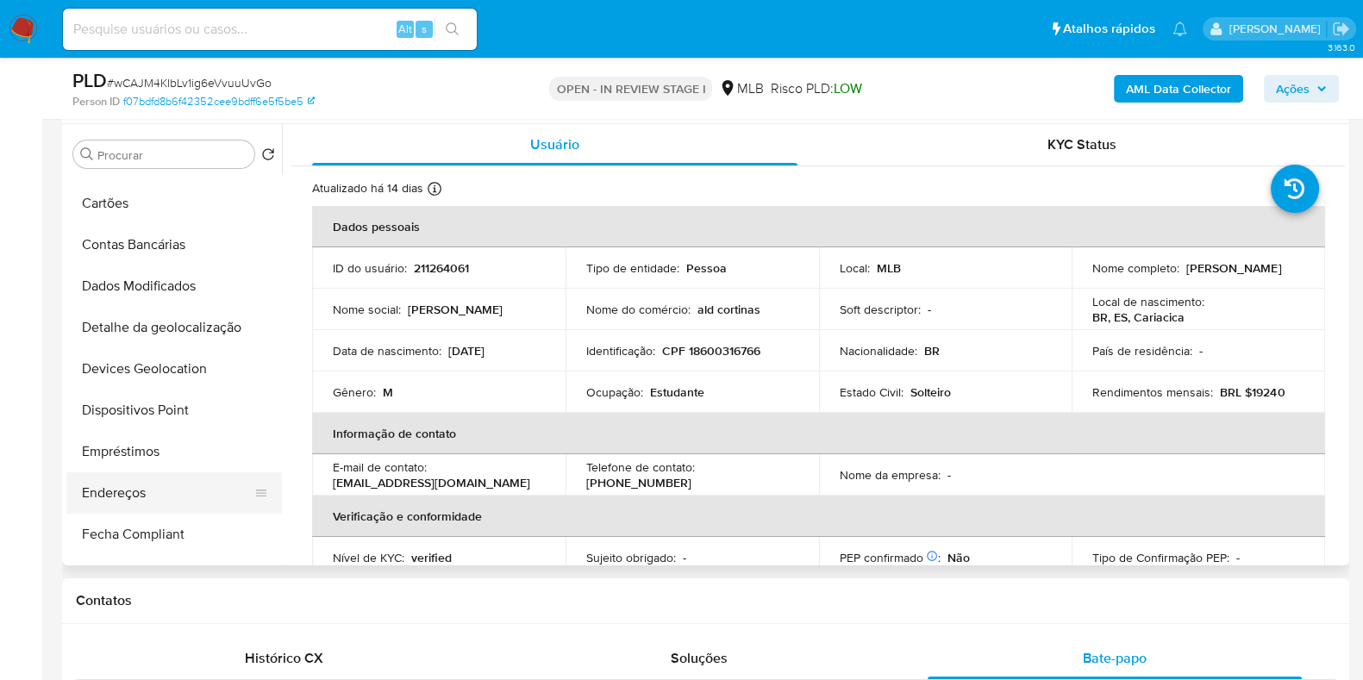
click at [135, 482] on button "Endereços" at bounding box center [167, 493] width 202 height 41
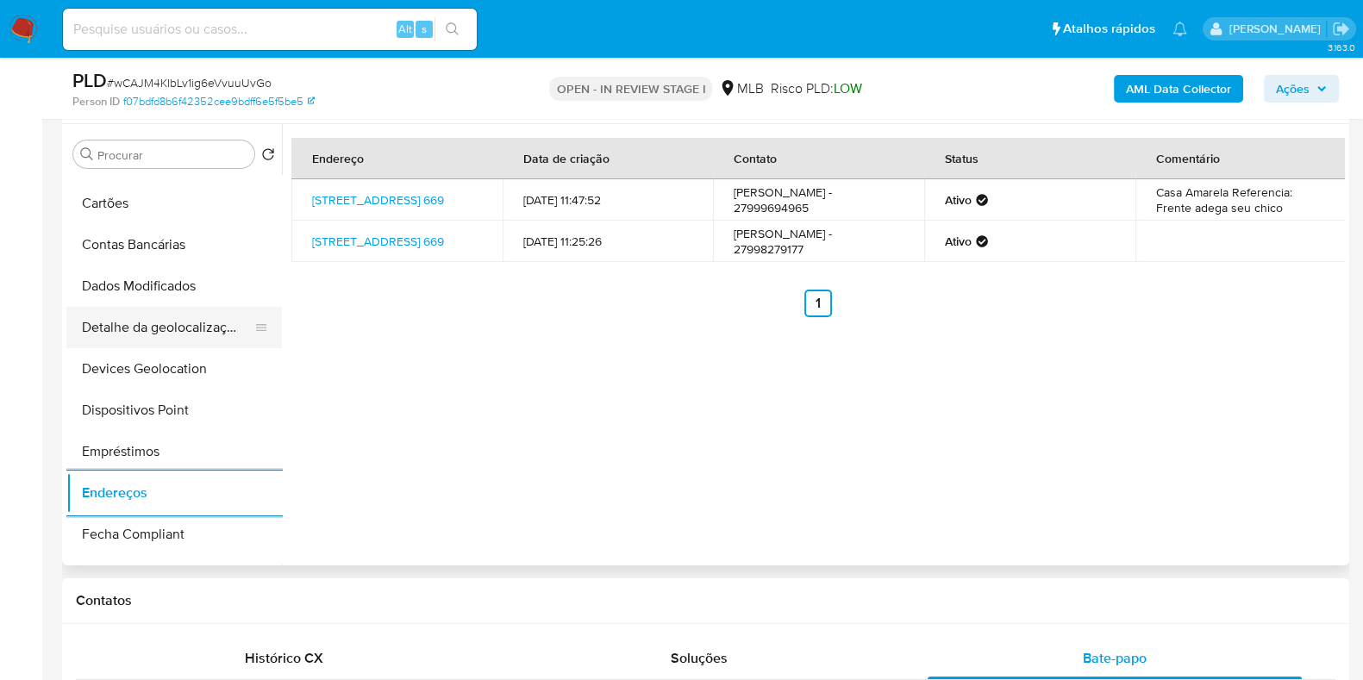
click at [179, 322] on button "Detalhe da geolocalização" at bounding box center [167, 327] width 202 height 41
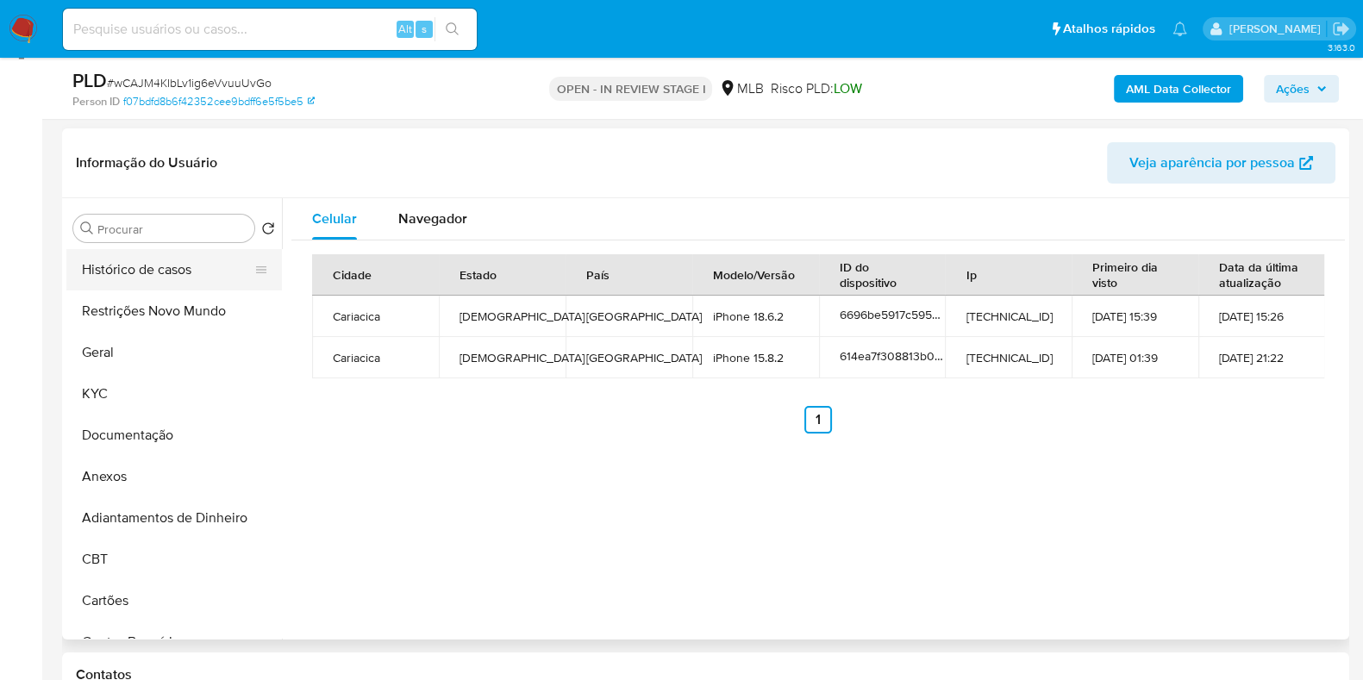
scroll to position [215, 0]
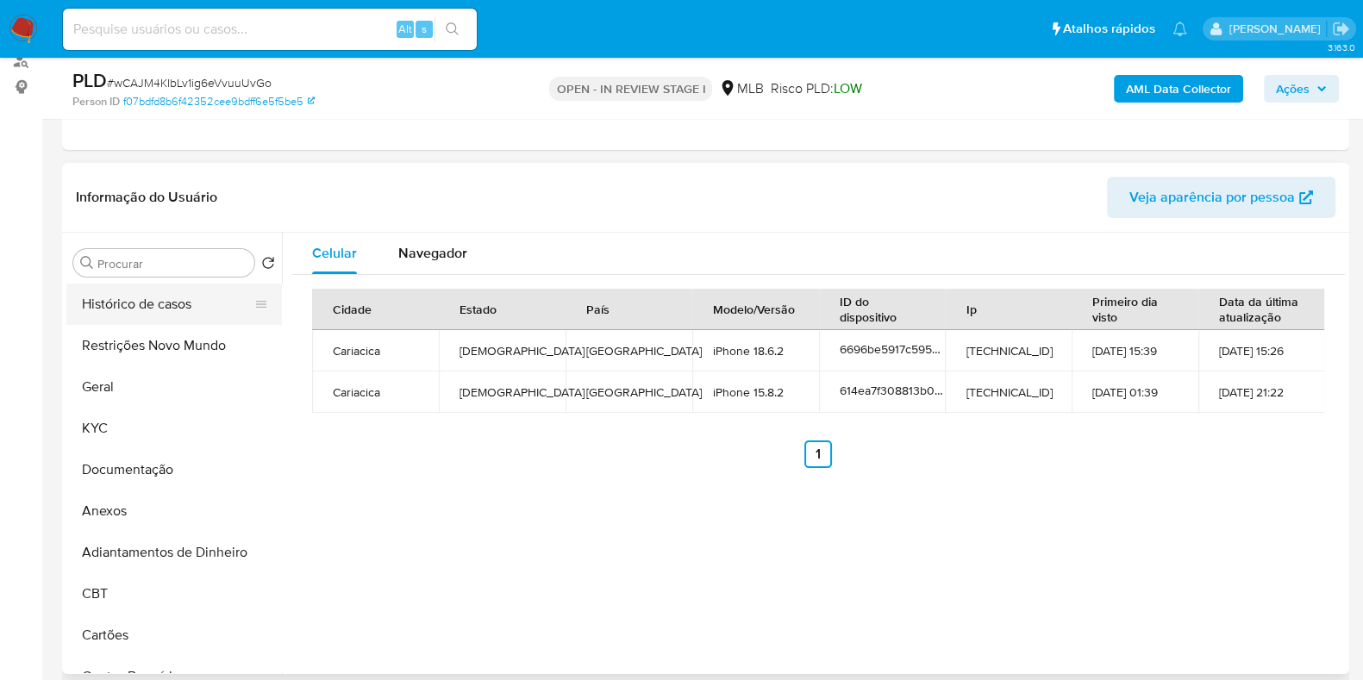
click at [168, 233] on div "Procurar Retornar ao pedido padrão Histórico de casos Restrições Novo Mundo Ger…" at bounding box center [705, 453] width 1279 height 441
click at [140, 344] on button "Restrições Novo Mundo" at bounding box center [167, 345] width 202 height 41
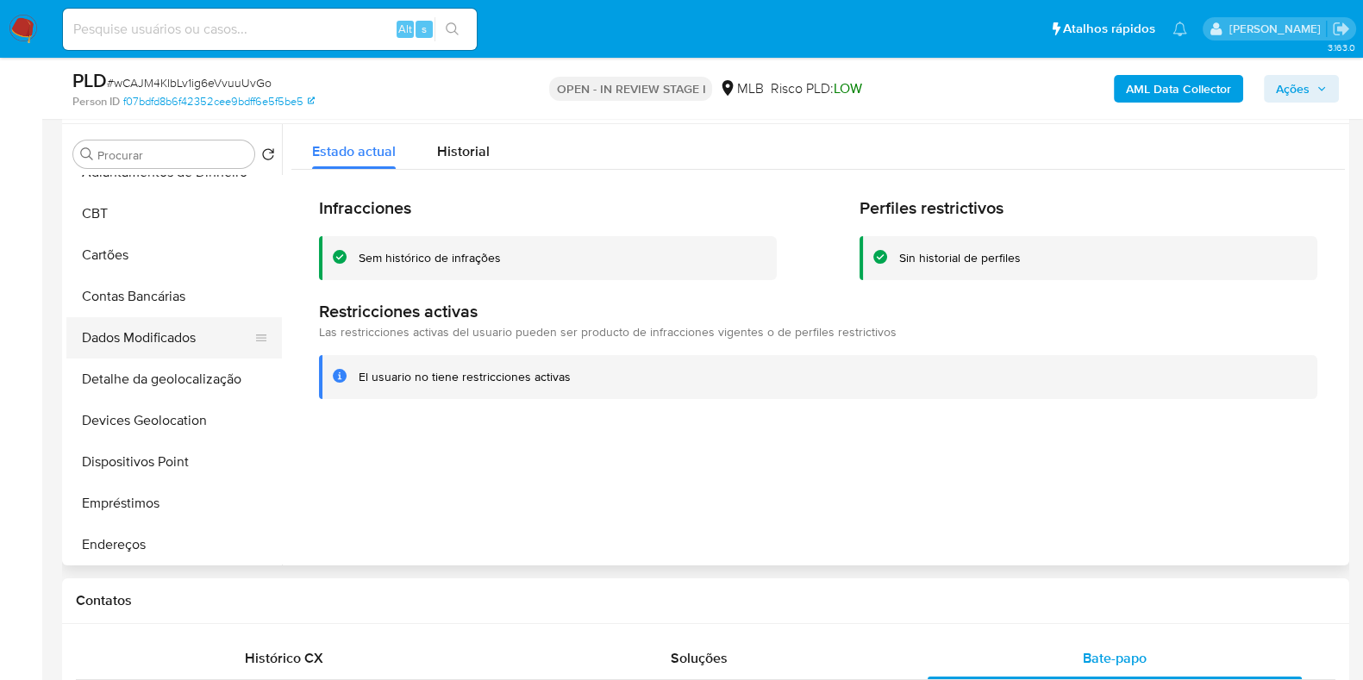
scroll to position [323, 0]
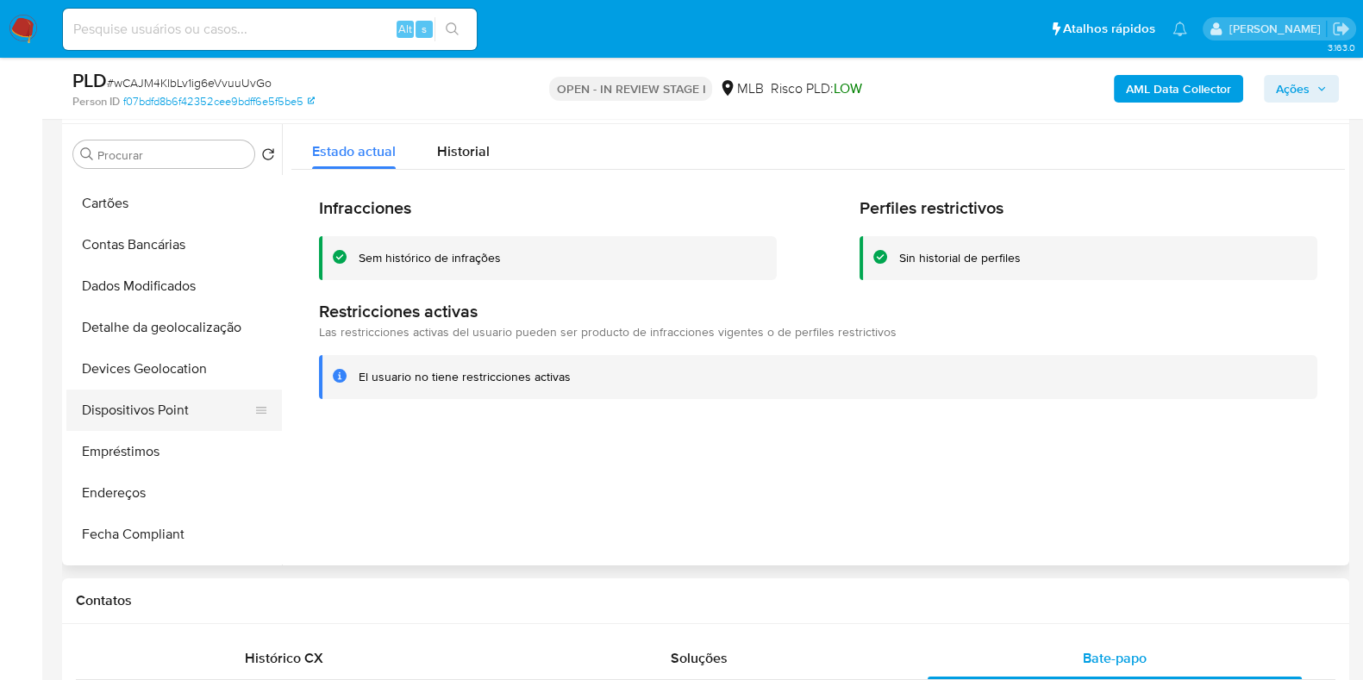
click at [145, 409] on button "Dispositivos Point" at bounding box center [167, 410] width 202 height 41
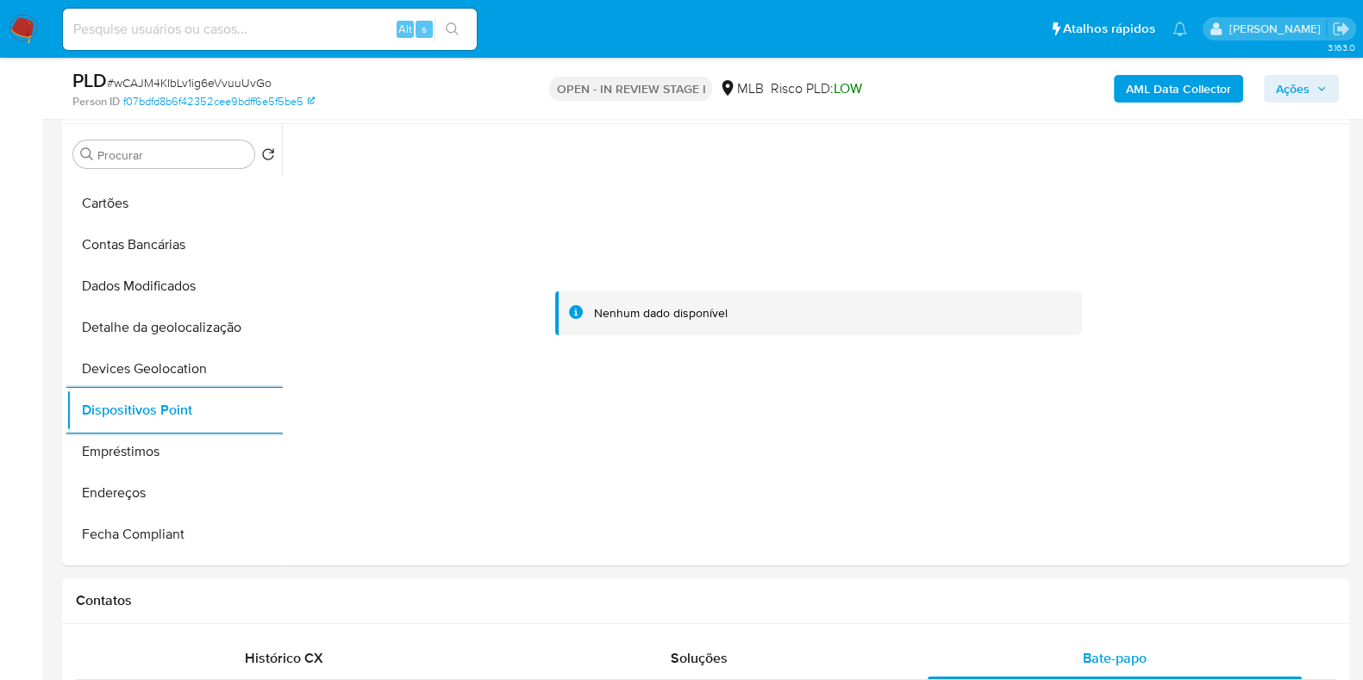
click at [1136, 92] on b "AML Data Collector" at bounding box center [1178, 89] width 105 height 28
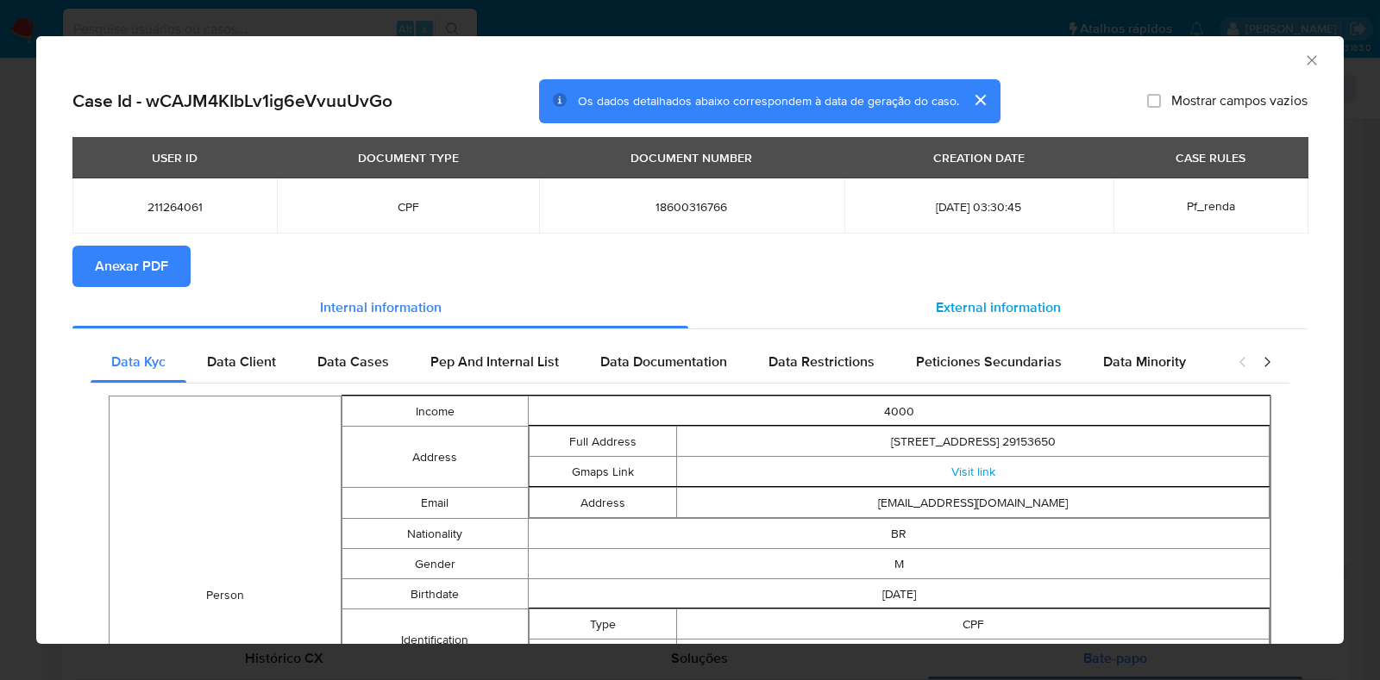
click at [953, 299] on span "External information" at bounding box center [998, 307] width 125 height 20
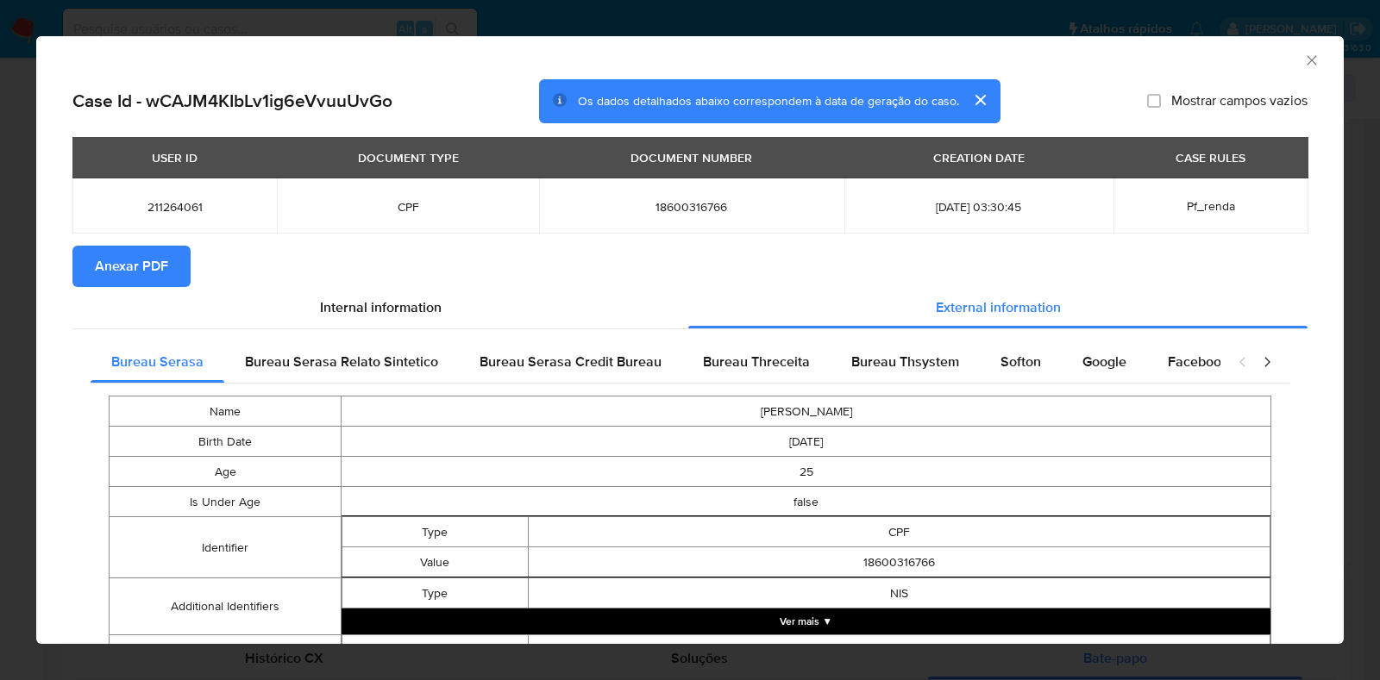
click at [108, 268] on span "Anexar PDF" at bounding box center [131, 266] width 73 height 38
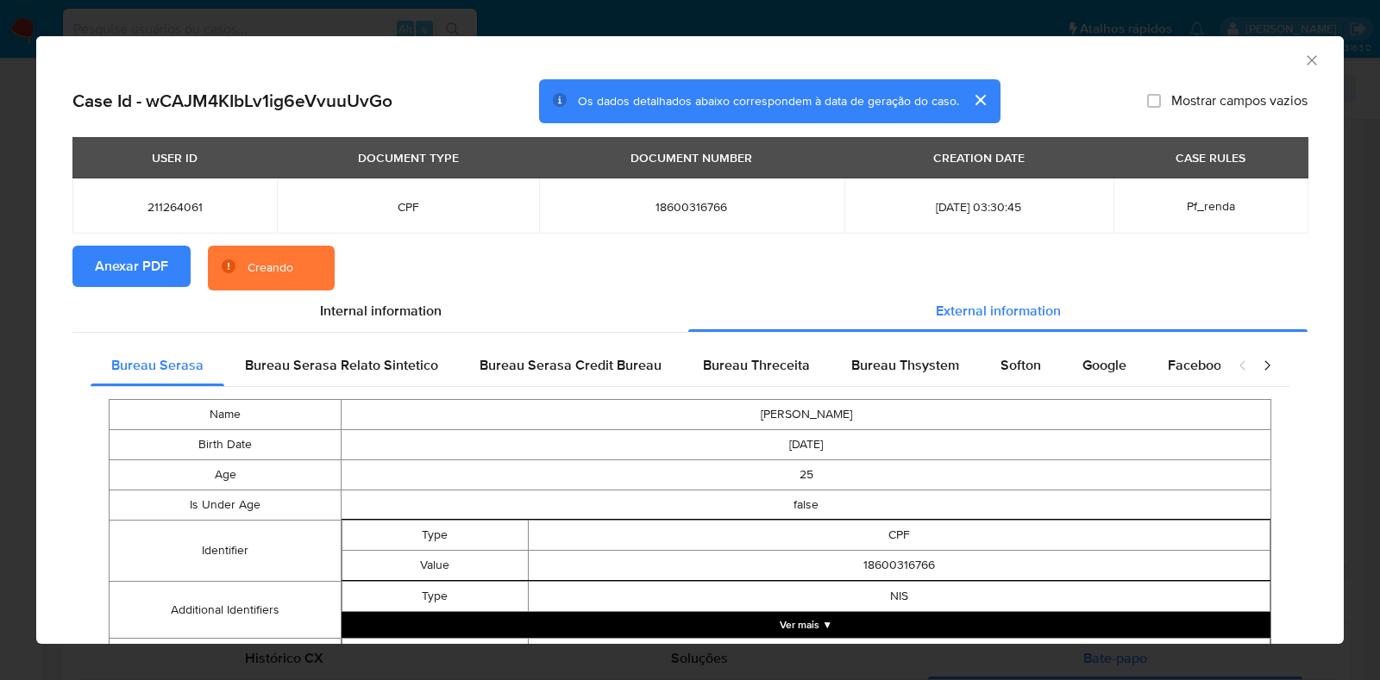
click at [0, 312] on div "AML Data Collector Case Id - wCAJM4KIbLv1ig6eVvuuUvGo Os dados detalhados abaix…" at bounding box center [690, 340] width 1380 height 680
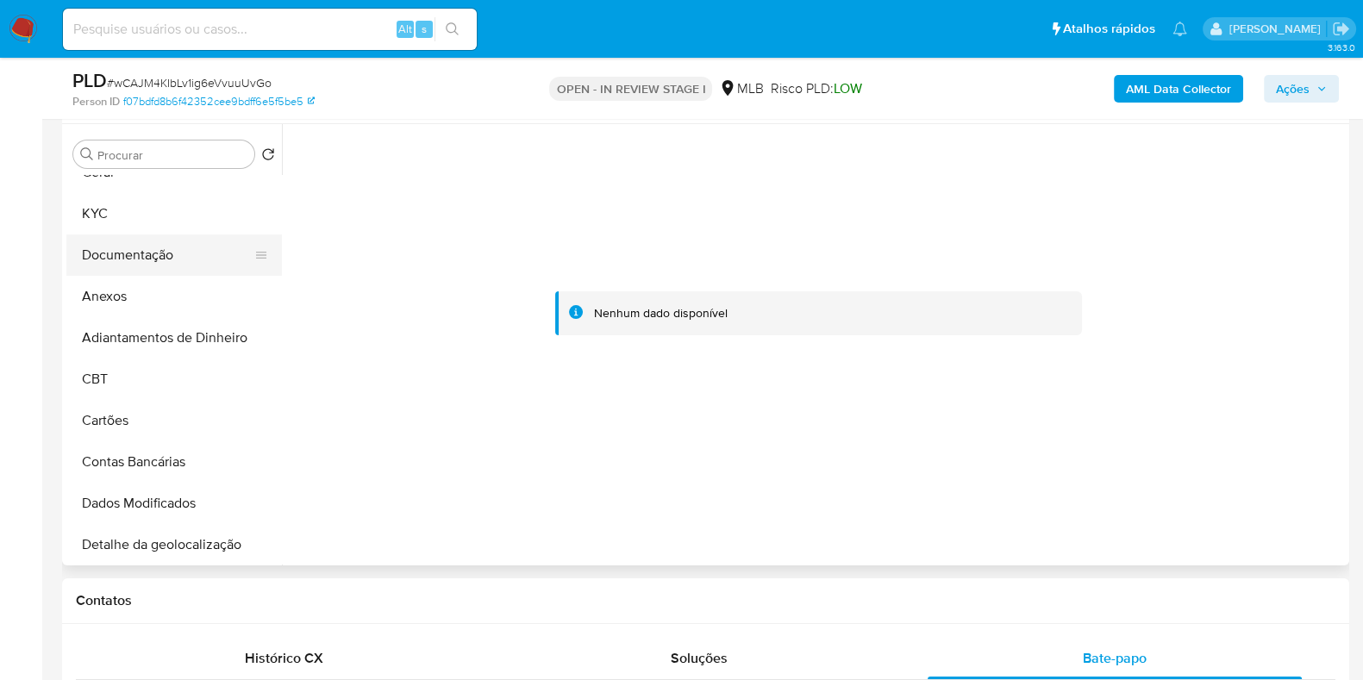
scroll to position [0, 0]
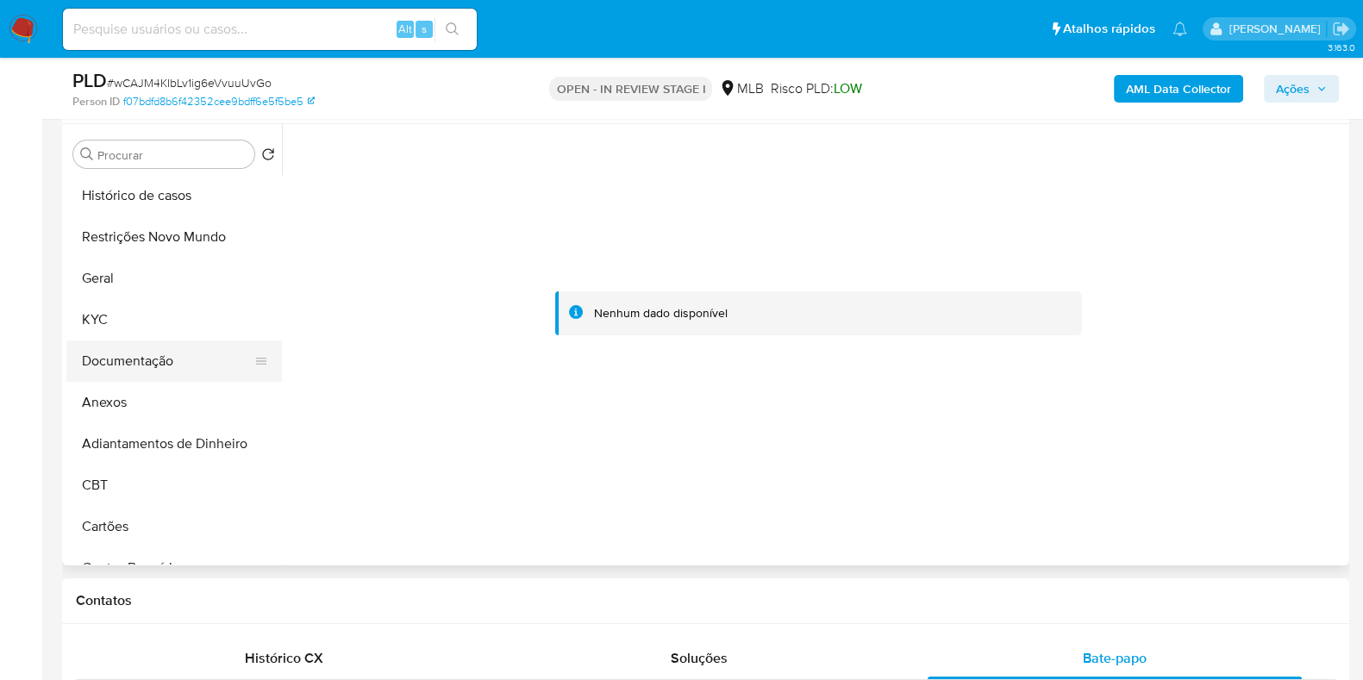
click at [160, 341] on button "Documentação" at bounding box center [167, 361] width 202 height 41
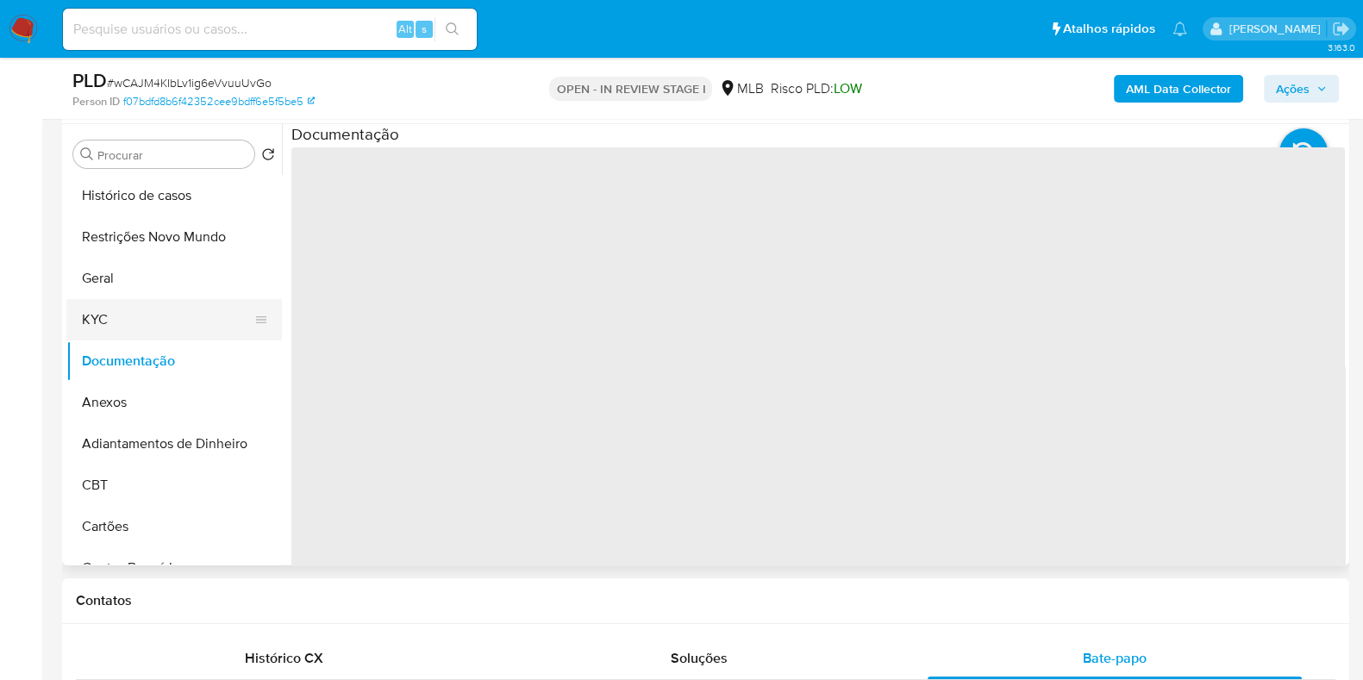
click at [165, 326] on button "KYC" at bounding box center [167, 319] width 202 height 41
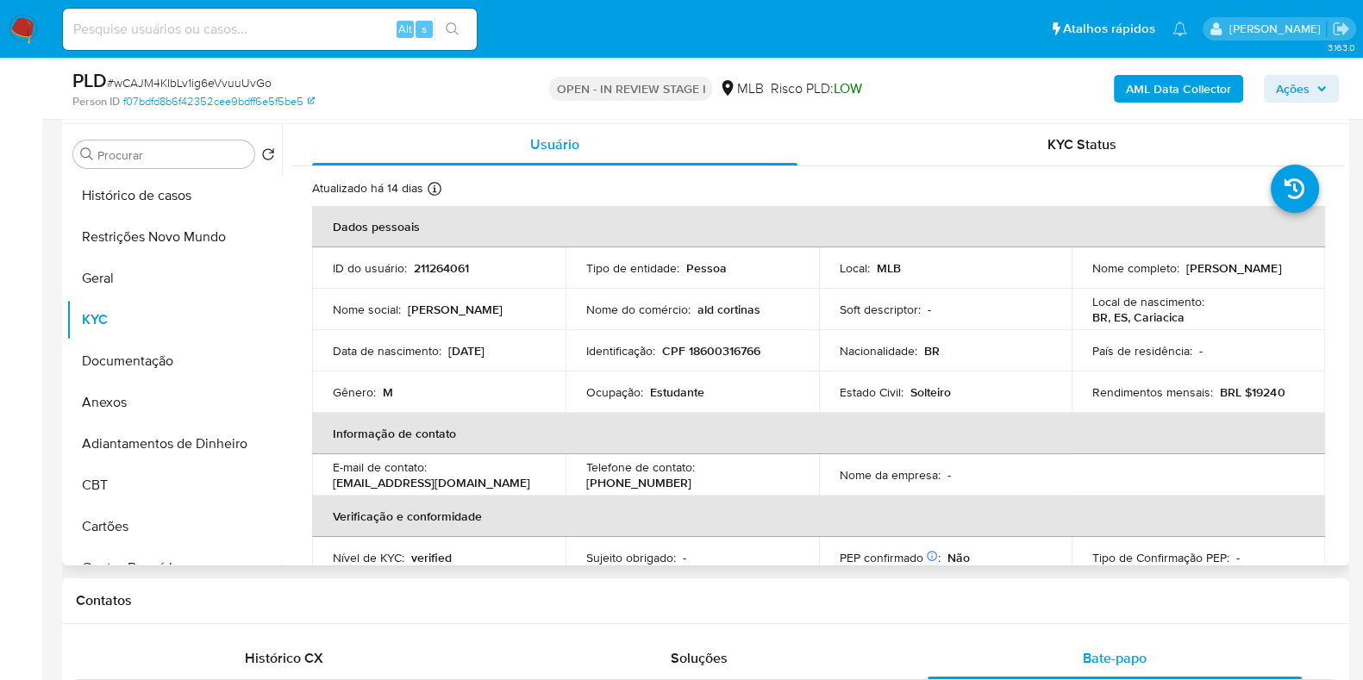
drag, startPoint x: 1276, startPoint y: 266, endPoint x: 1180, endPoint y: 276, distance: 97.0
click at [1180, 276] on div "Nome completo : Yan Pereira Folli" at bounding box center [1198, 268] width 212 height 16
copy div "Yan Pereira Folli"
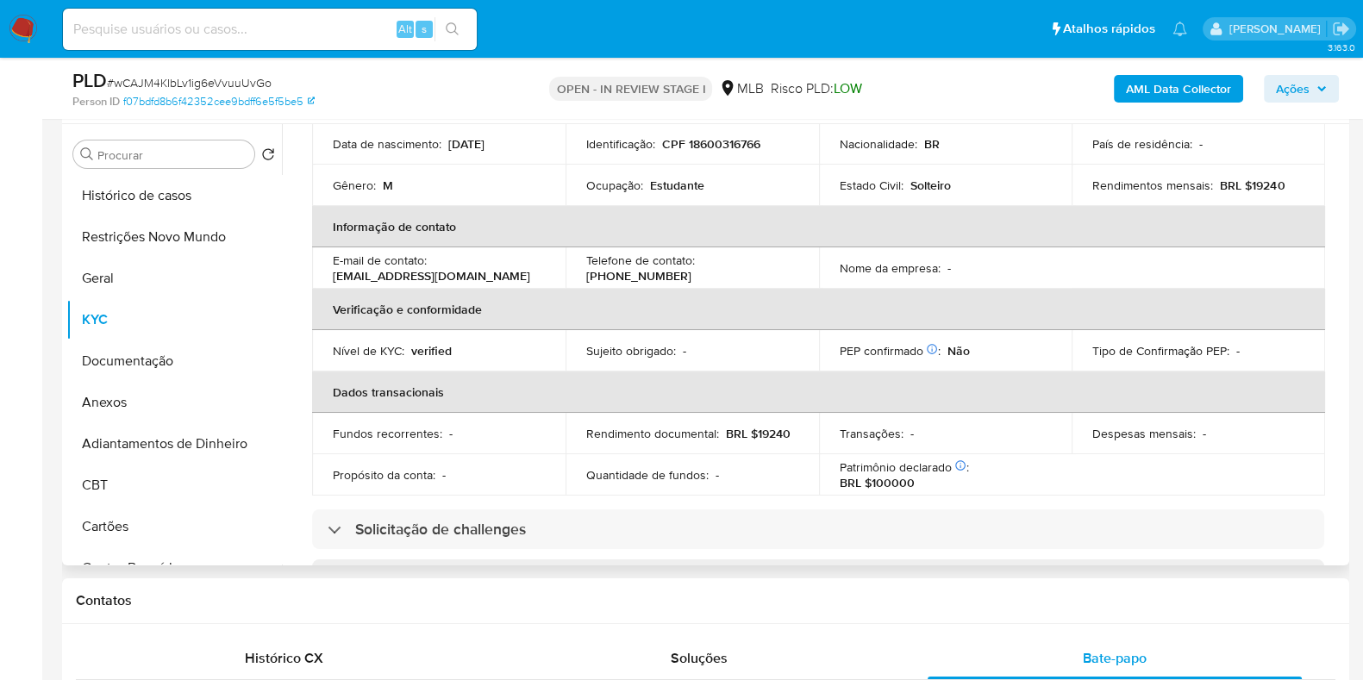
scroll to position [749, 0]
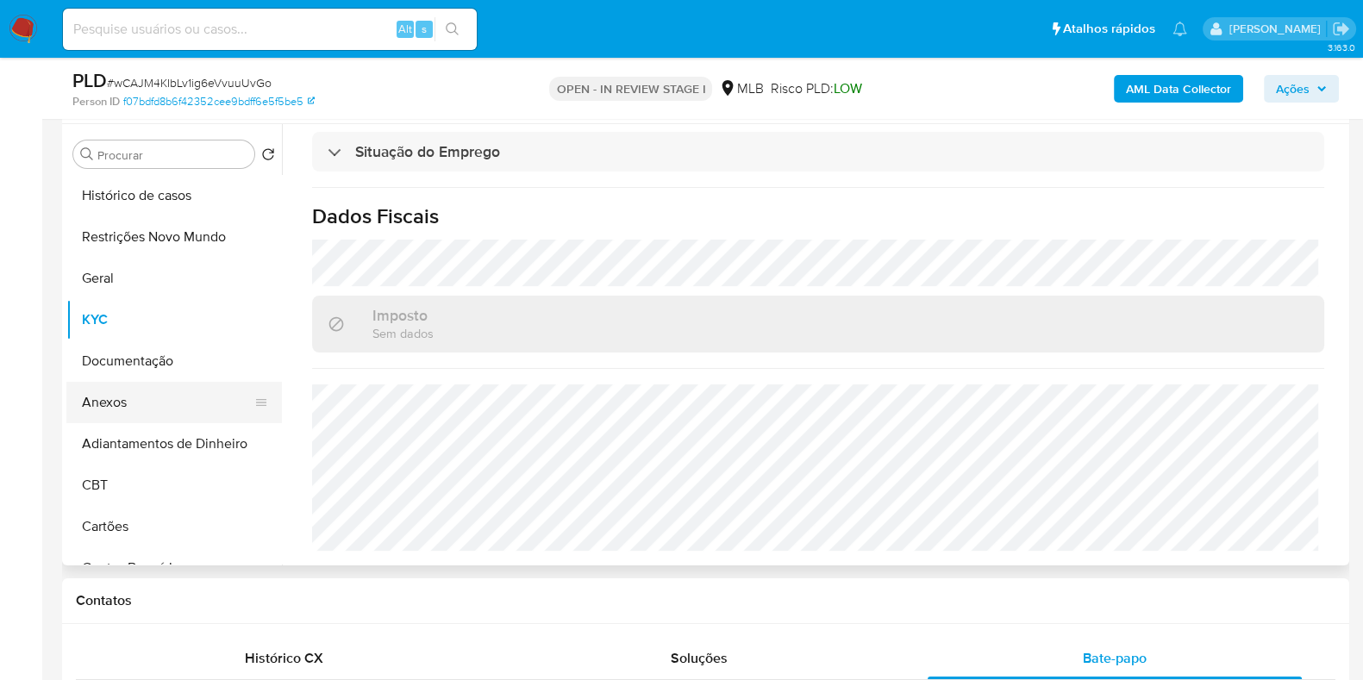
click at [166, 400] on button "Anexos" at bounding box center [167, 402] width 202 height 41
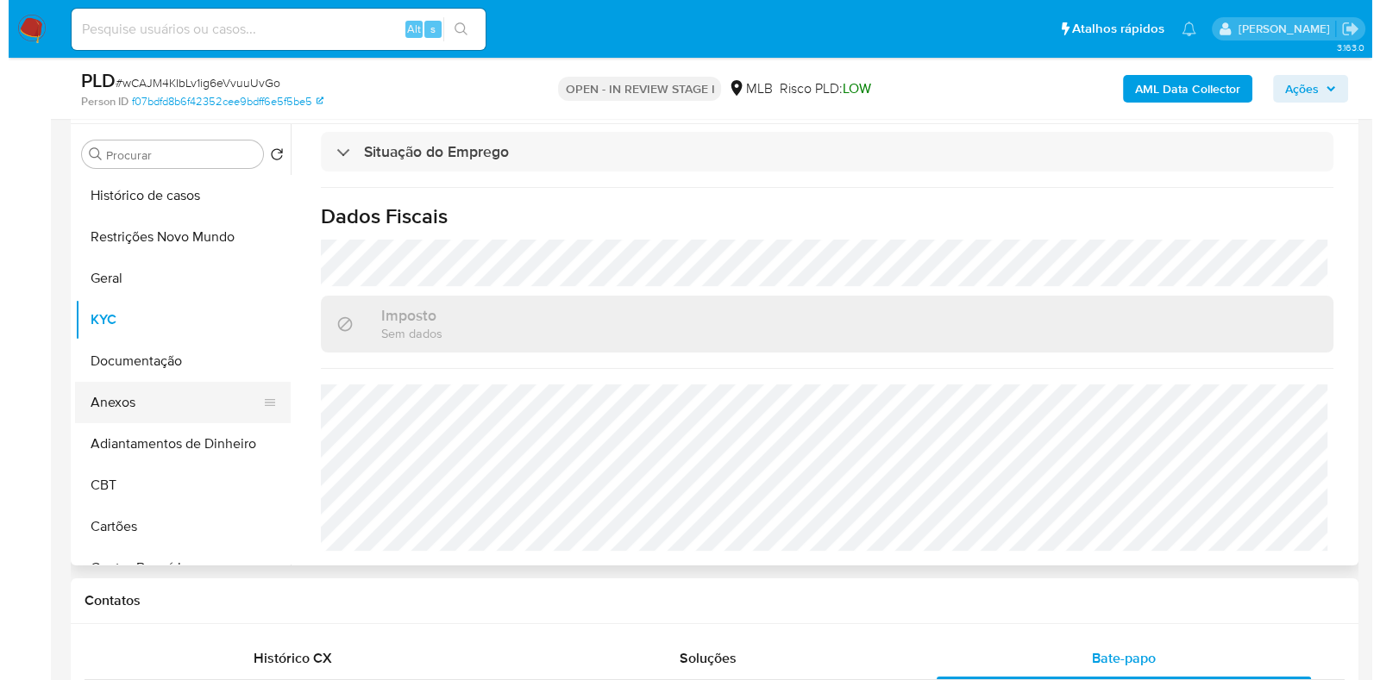
scroll to position [0, 0]
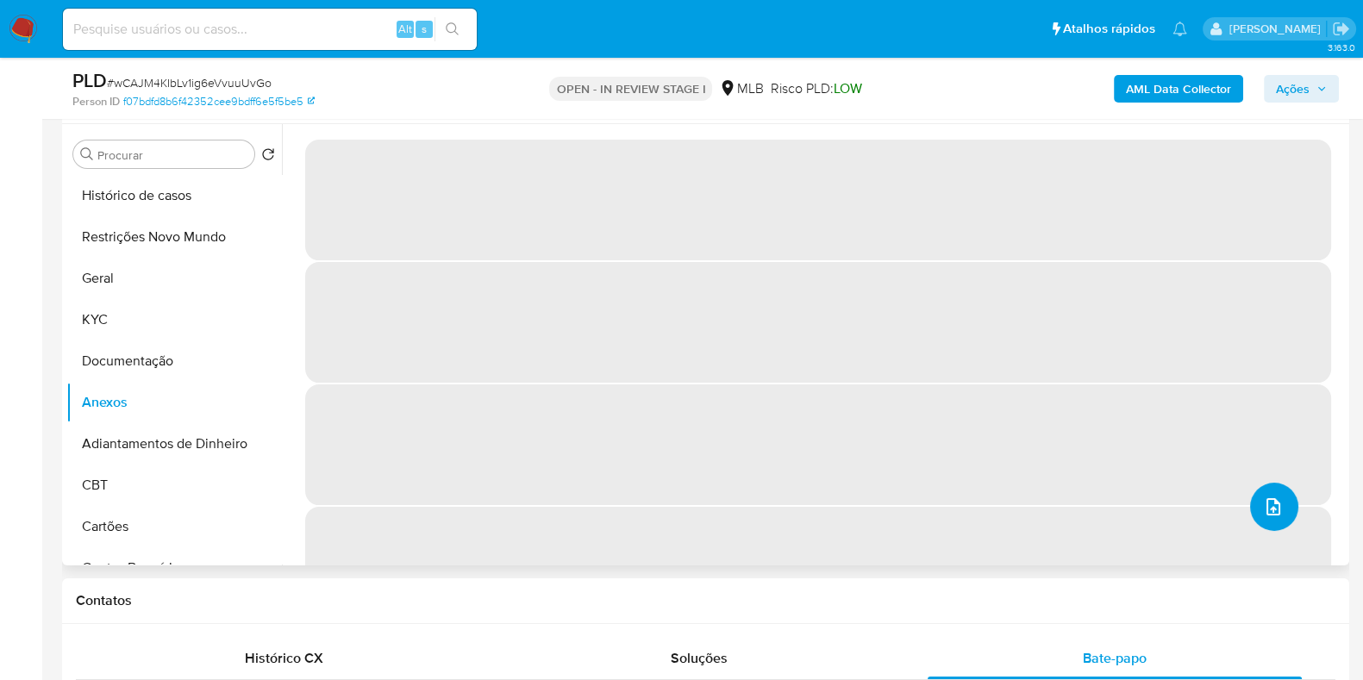
click at [1277, 504] on button "upload-file" at bounding box center [1274, 507] width 48 height 48
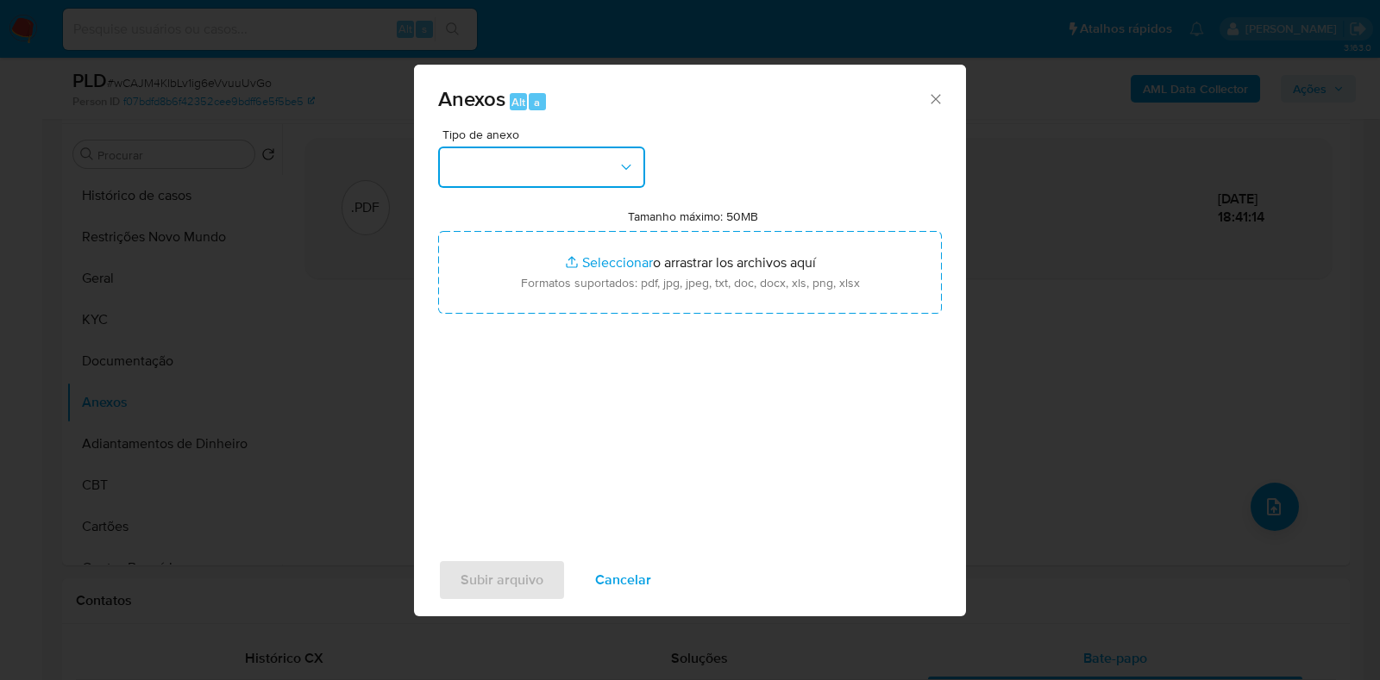
click at [567, 166] on button "button" at bounding box center [541, 167] width 207 height 41
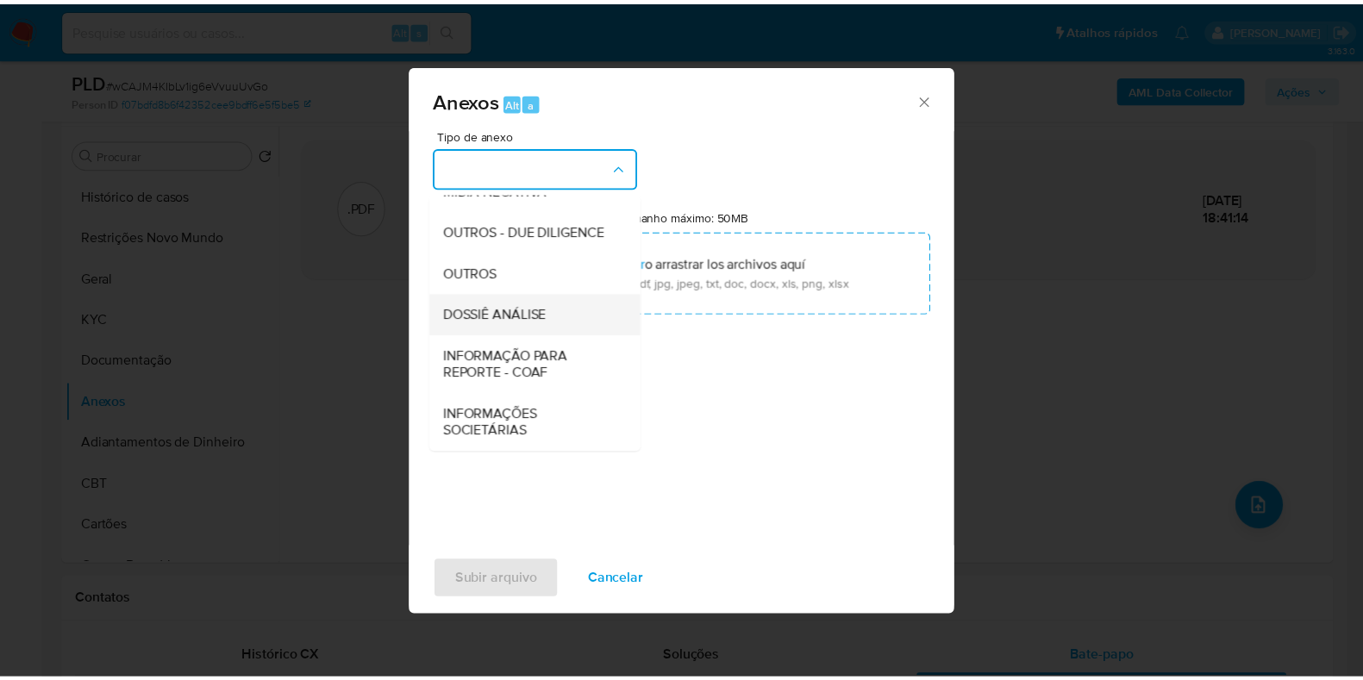
scroll to position [266, 0]
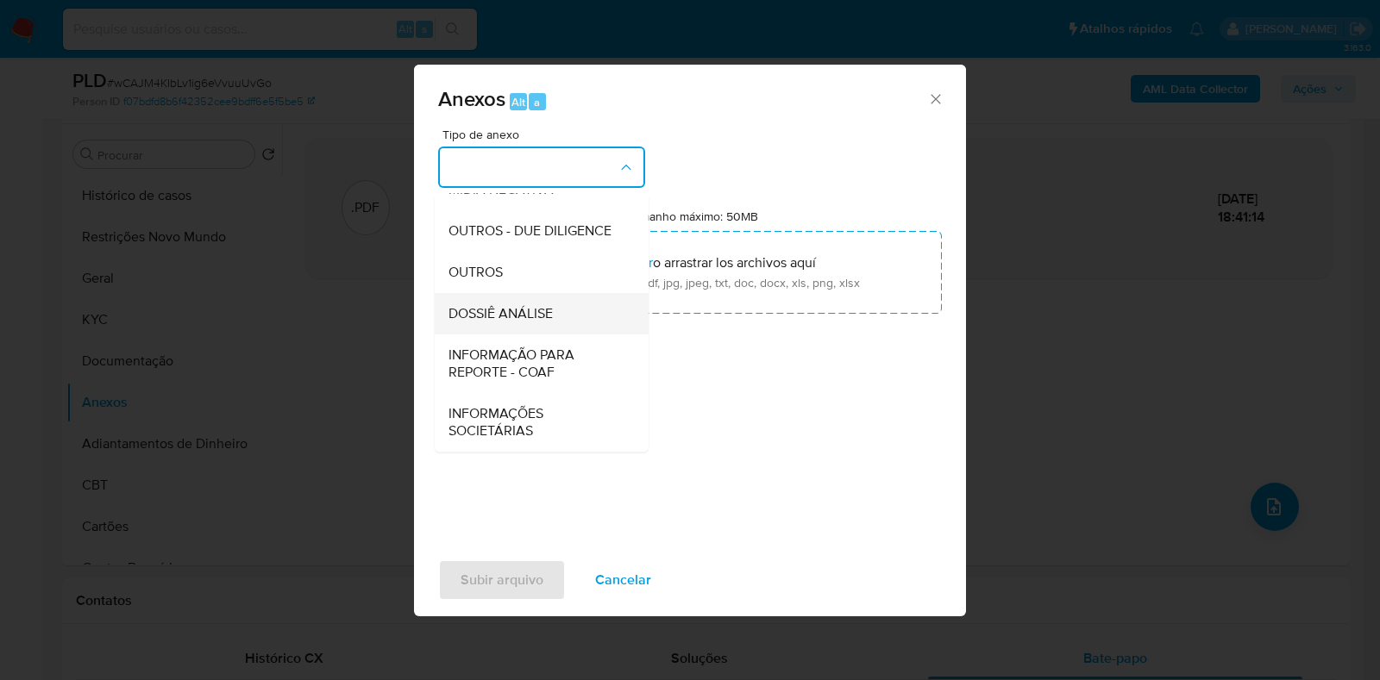
click at [526, 311] on span "DOSSIÊ ANÁLISE" at bounding box center [500, 313] width 104 height 17
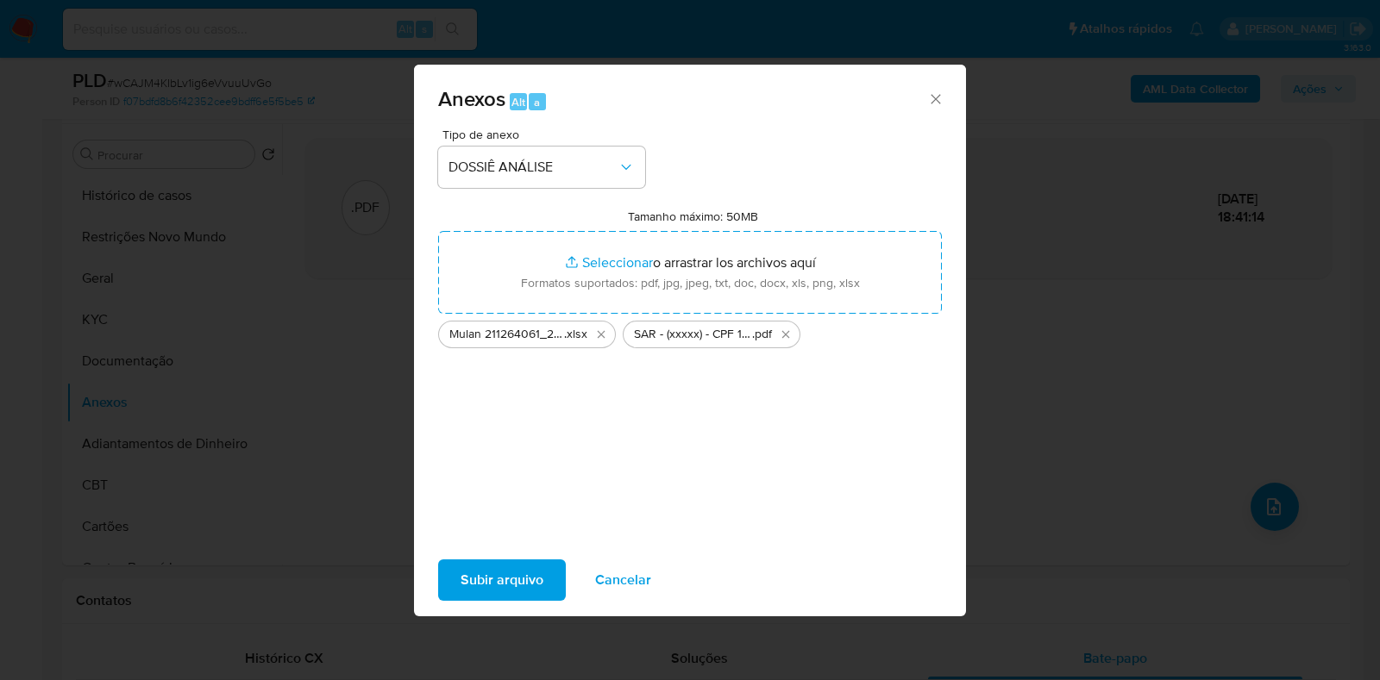
click at [508, 585] on span "Subir arquivo" at bounding box center [501, 580] width 83 height 38
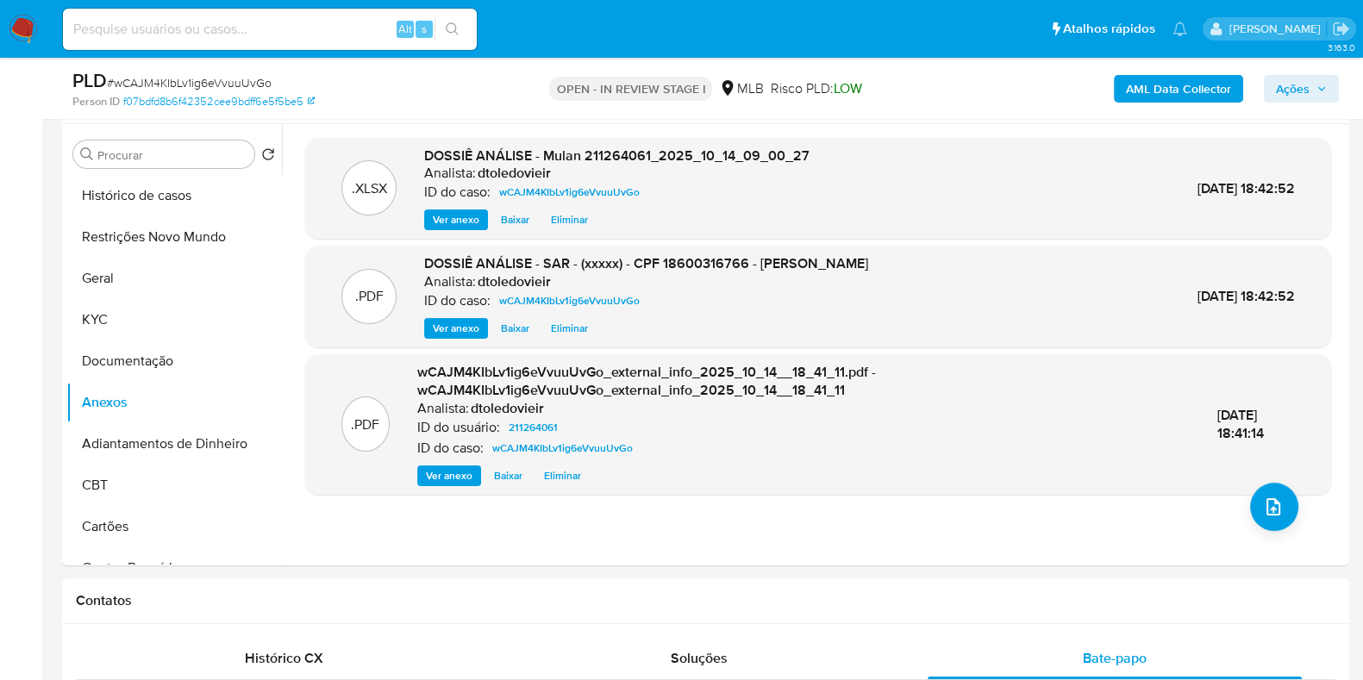
click at [1276, 84] on span "Ações" at bounding box center [1293, 89] width 34 height 28
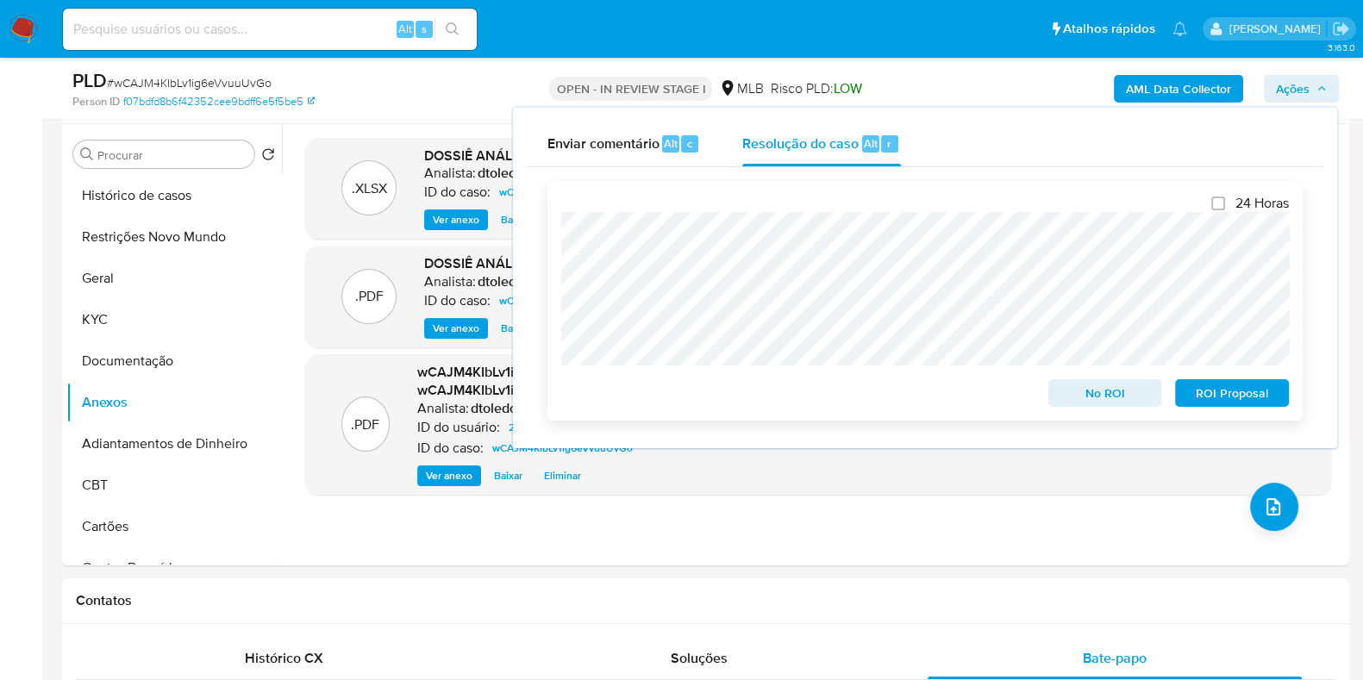
click at [1227, 395] on span "ROI Proposal" at bounding box center [1232, 393] width 90 height 24
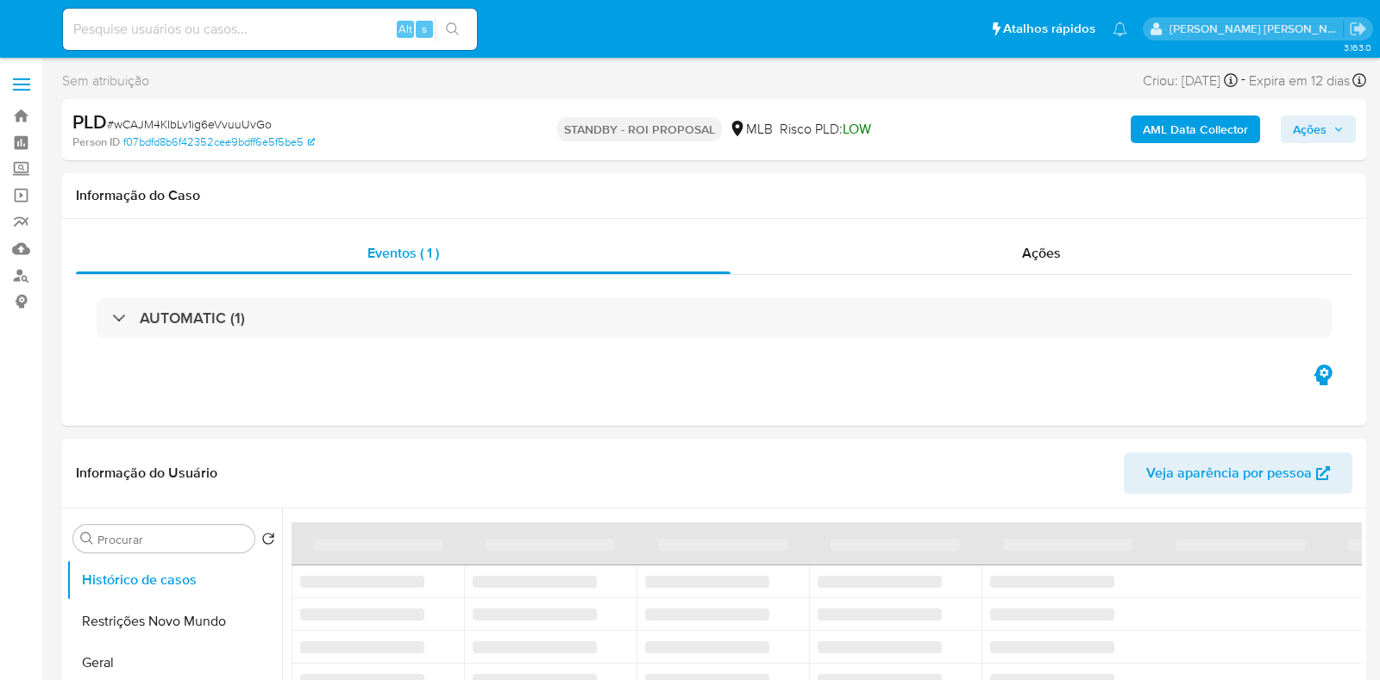
select select "10"
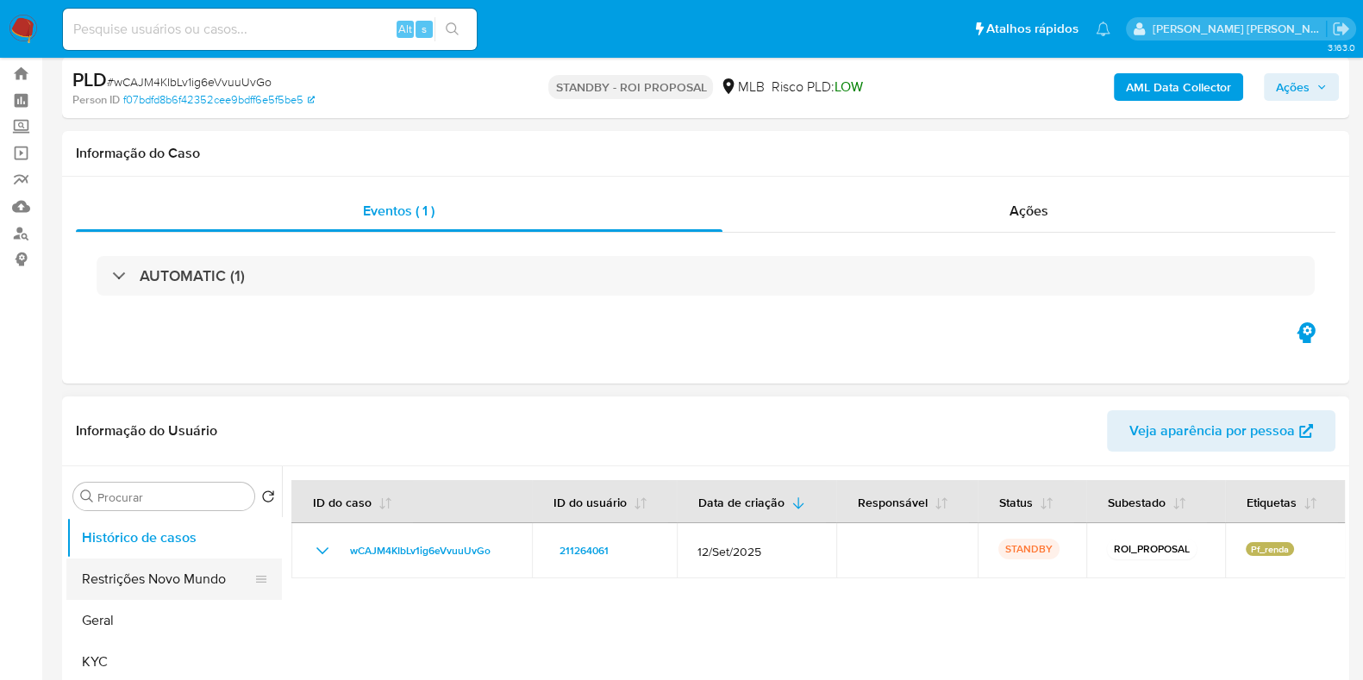
scroll to position [107, 0]
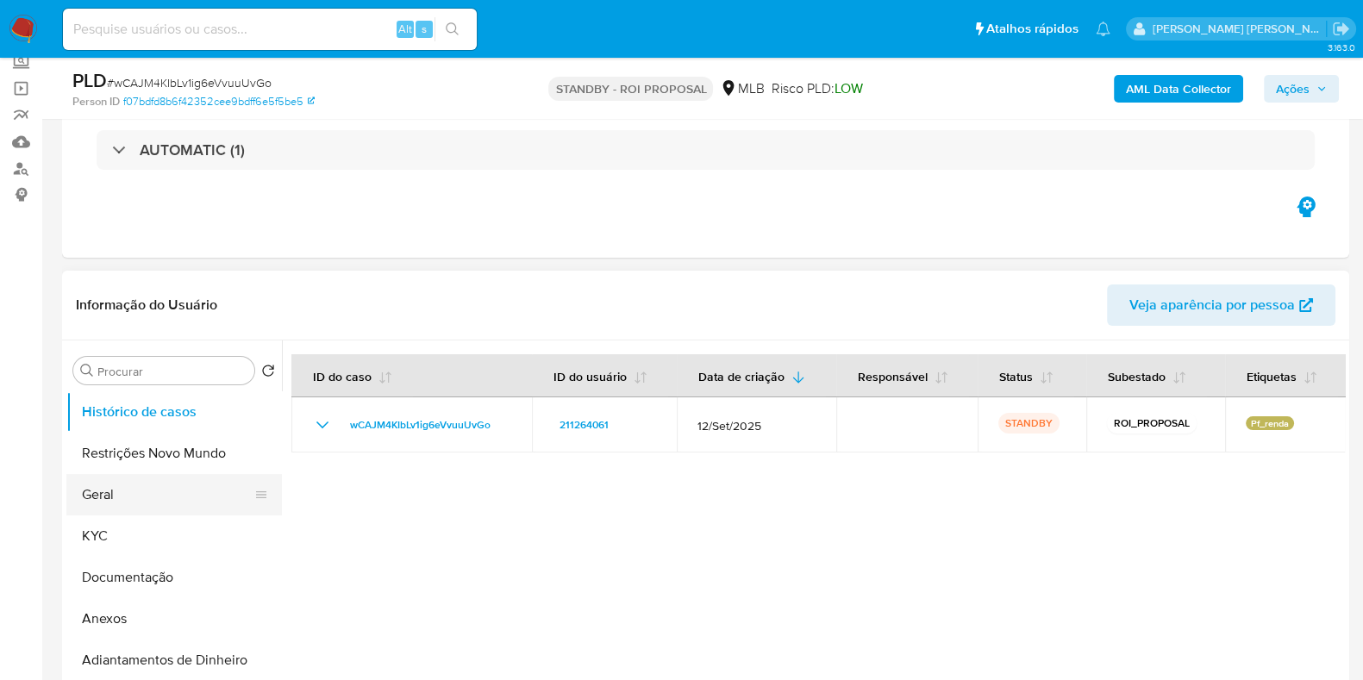
click at [129, 498] on button "Geral" at bounding box center [167, 494] width 202 height 41
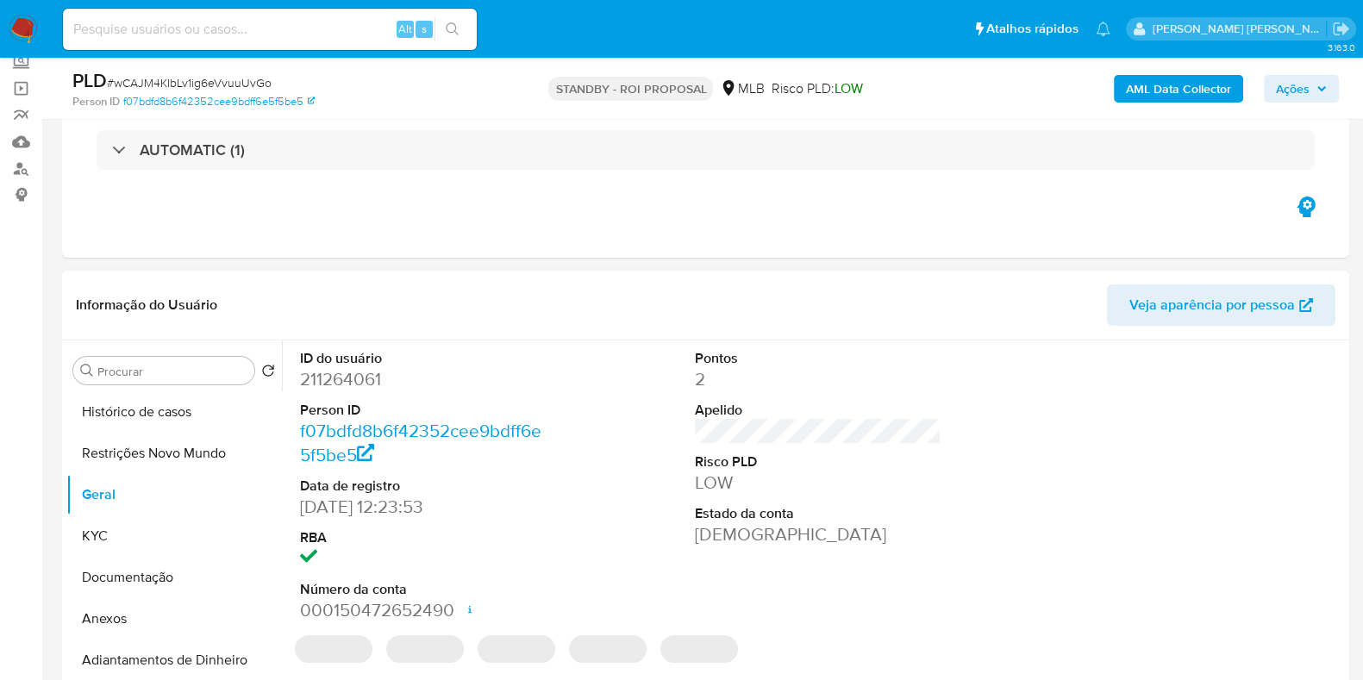
click at [363, 379] on dd "211264061" at bounding box center [423, 379] width 247 height 24
copy dd "211264061"
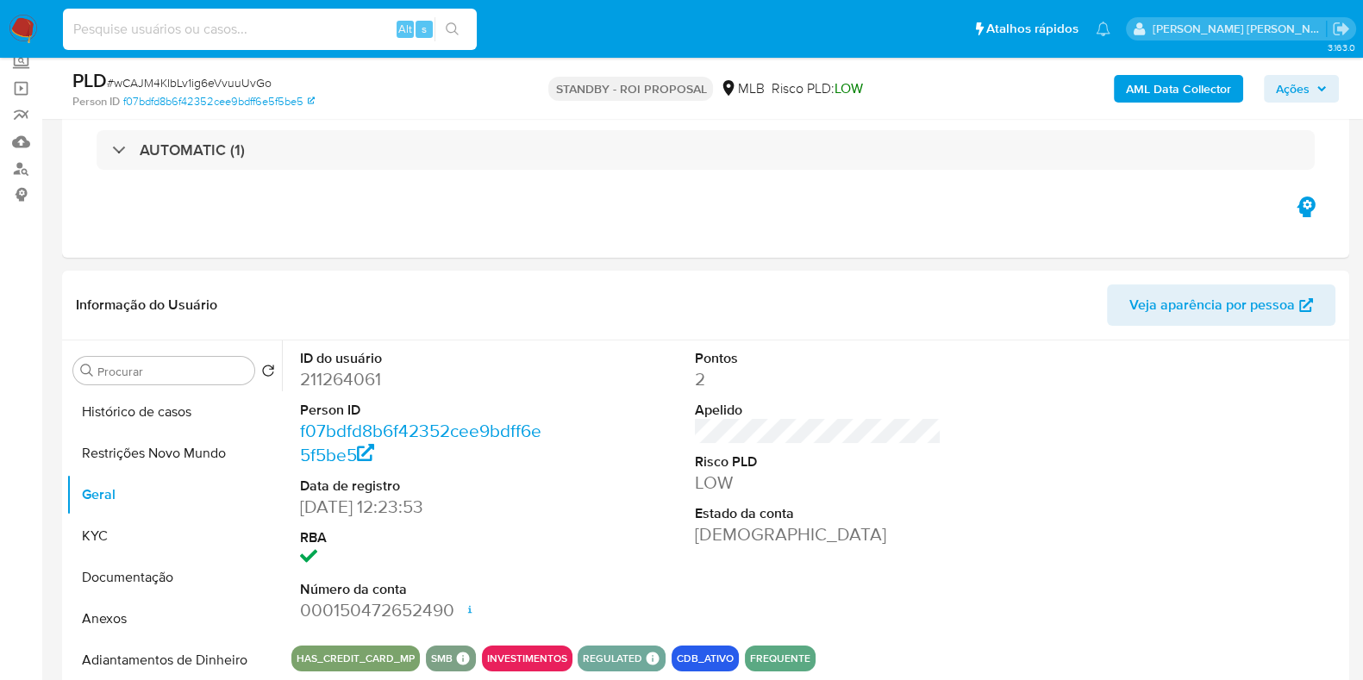
click at [226, 27] on input at bounding box center [270, 29] width 414 height 22
paste input "83720829"
type input "83720829"
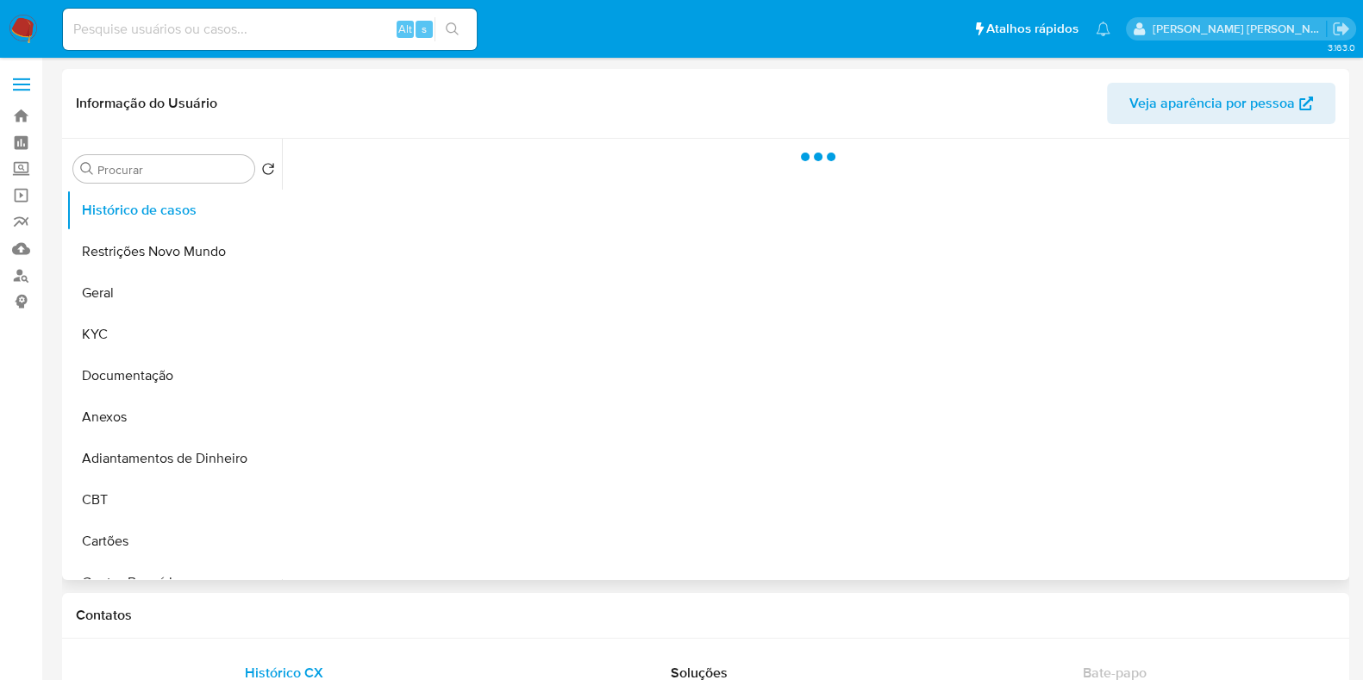
select select "10"
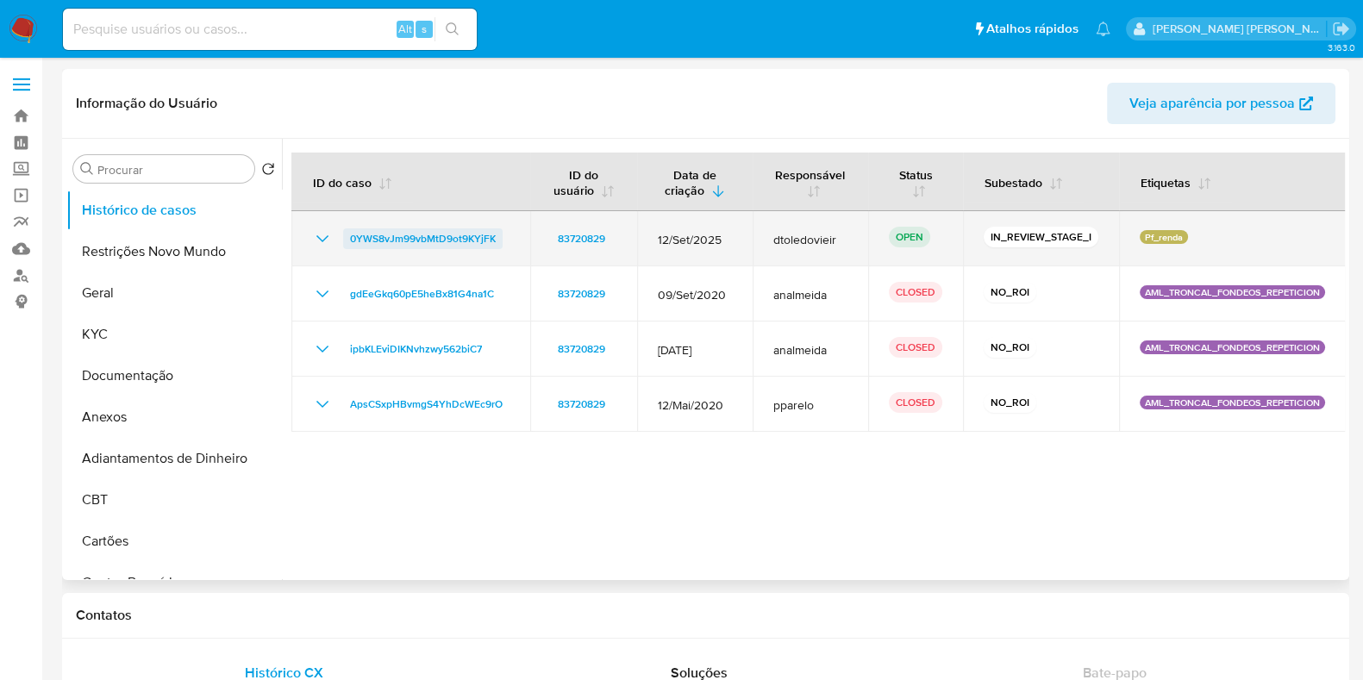
click at [485, 228] on span "0YWS8vJm99vbMtD9ot9KYjFK" at bounding box center [423, 238] width 146 height 21
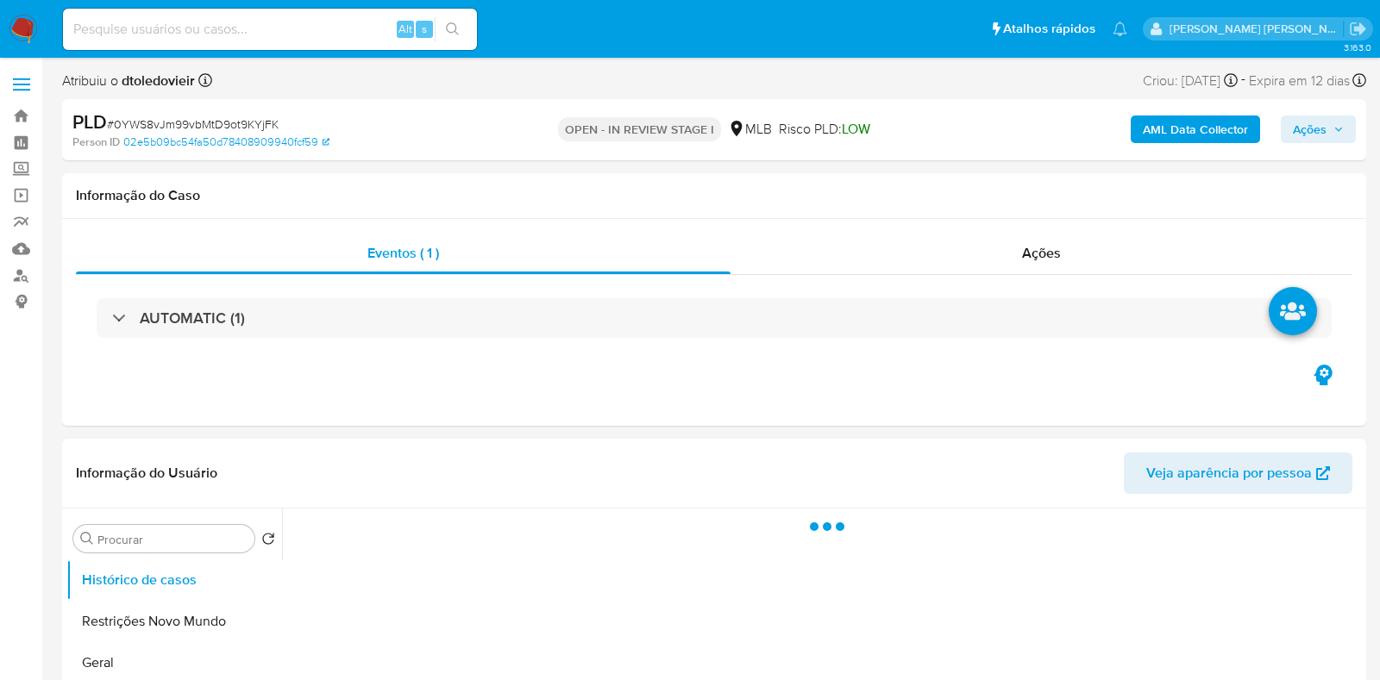
select select "10"
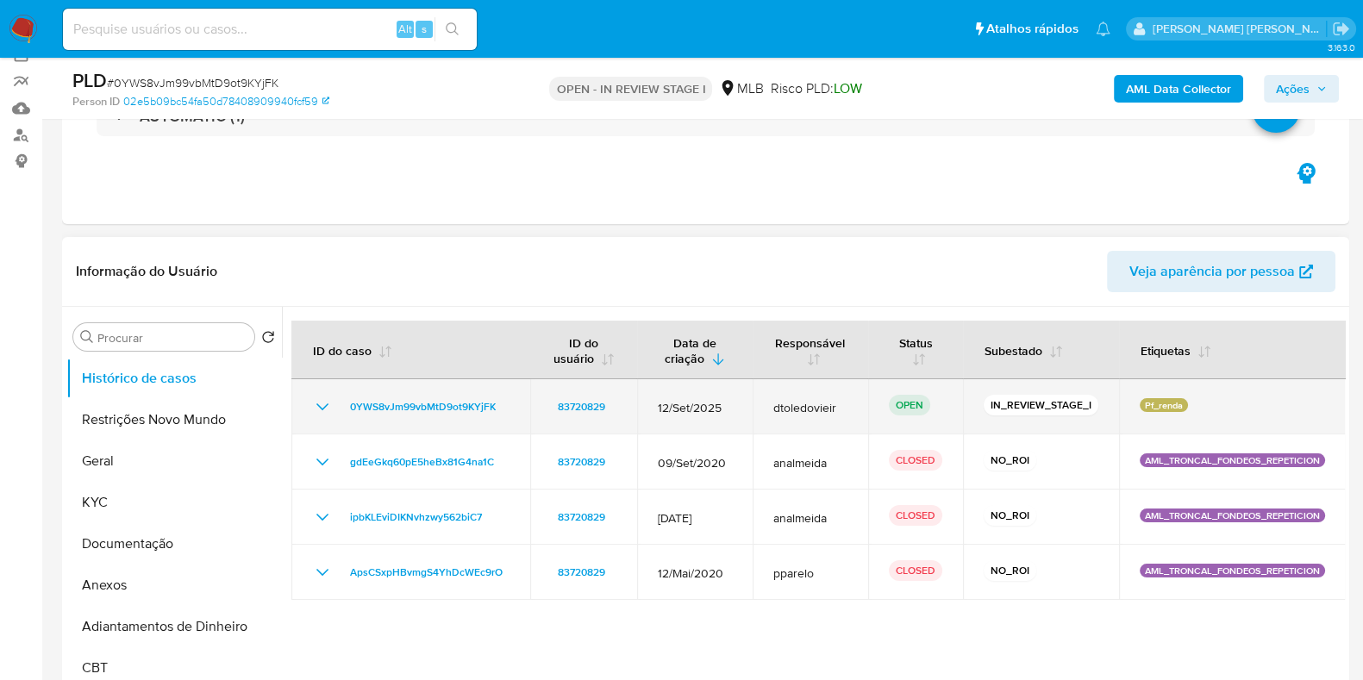
scroll to position [215, 0]
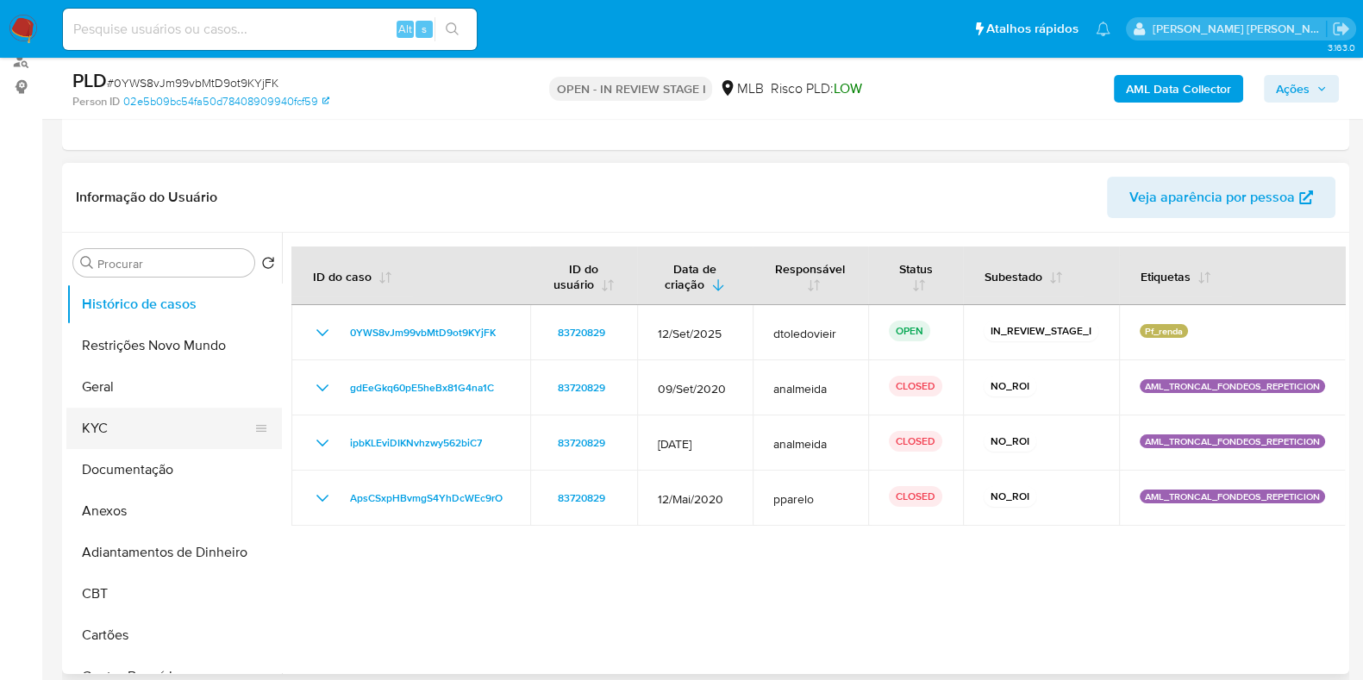
click at [189, 424] on button "KYC" at bounding box center [167, 428] width 202 height 41
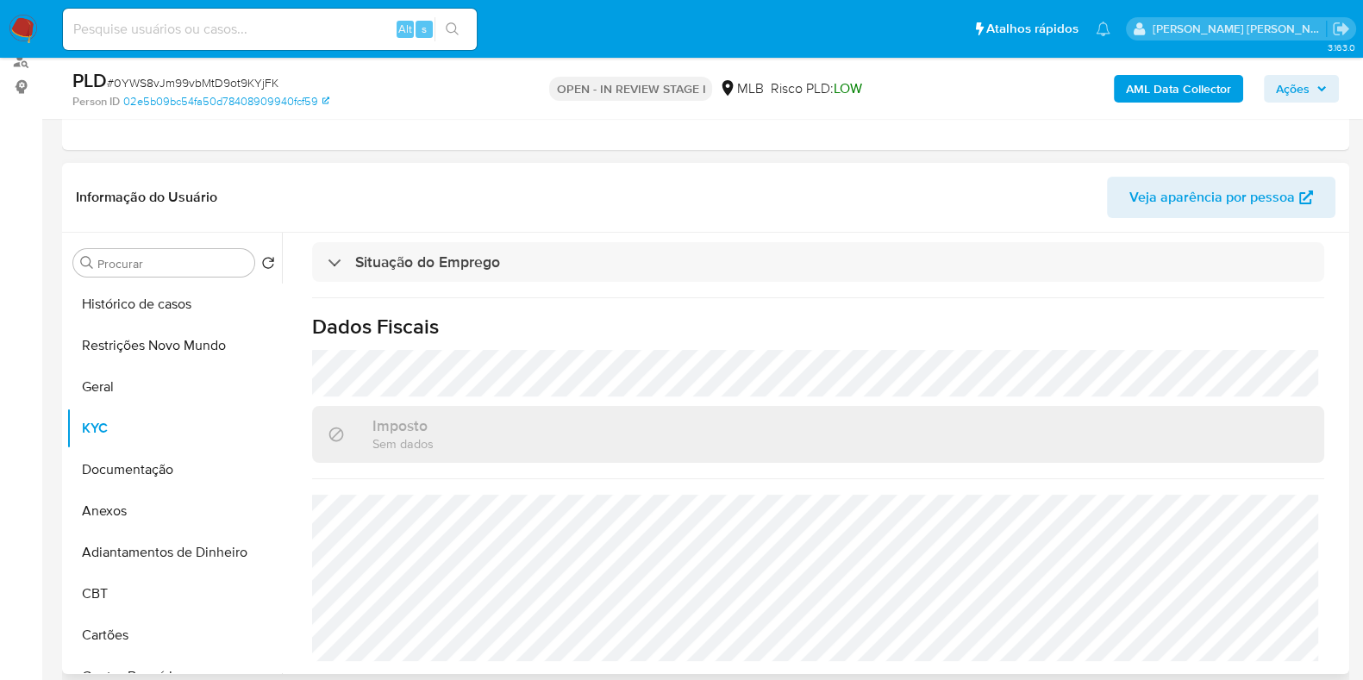
scroll to position [754, 0]
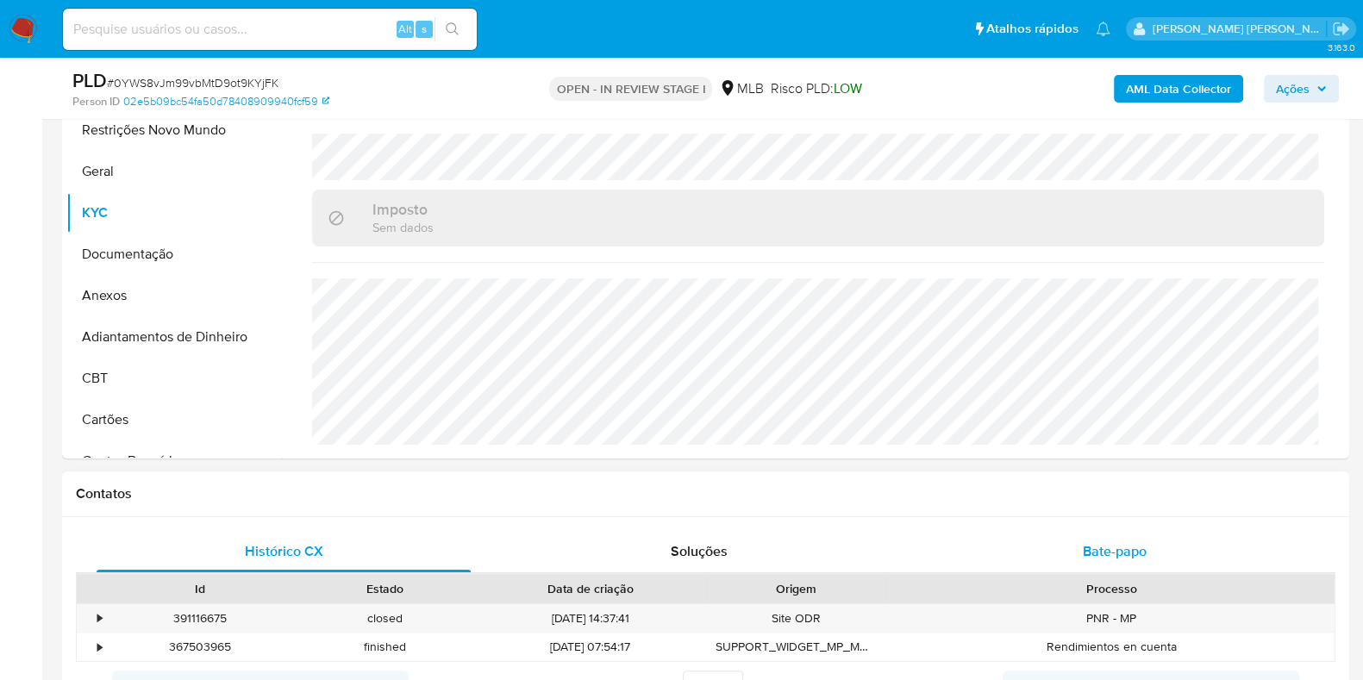
click at [1103, 537] on div "Bate-papo" at bounding box center [1115, 551] width 374 height 41
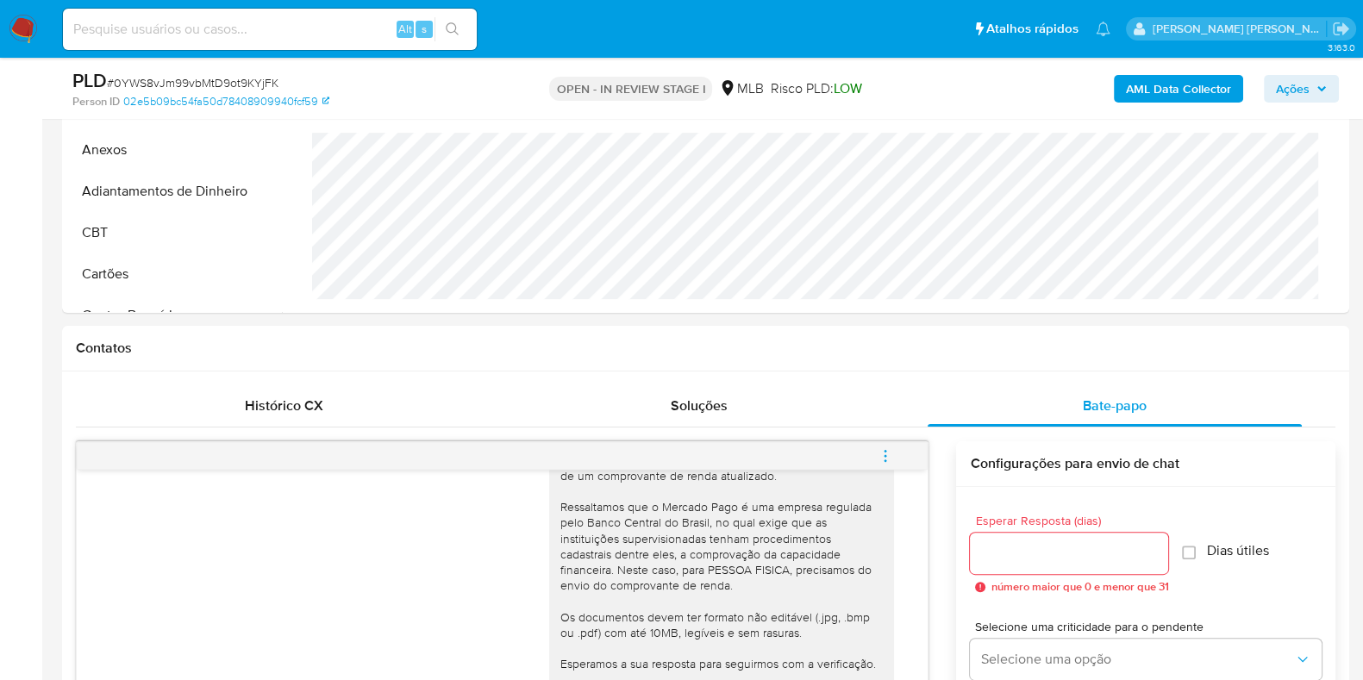
scroll to position [107, 0]
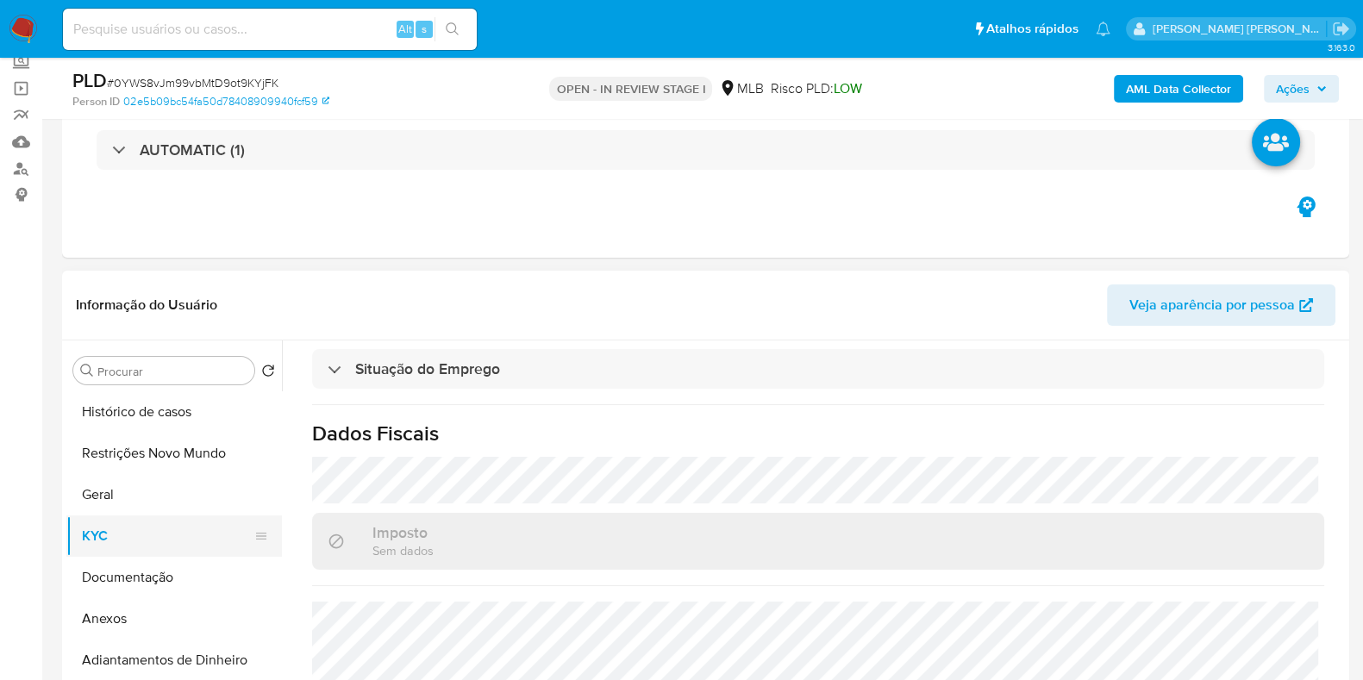
click at [142, 540] on button "KYC" at bounding box center [167, 536] width 202 height 41
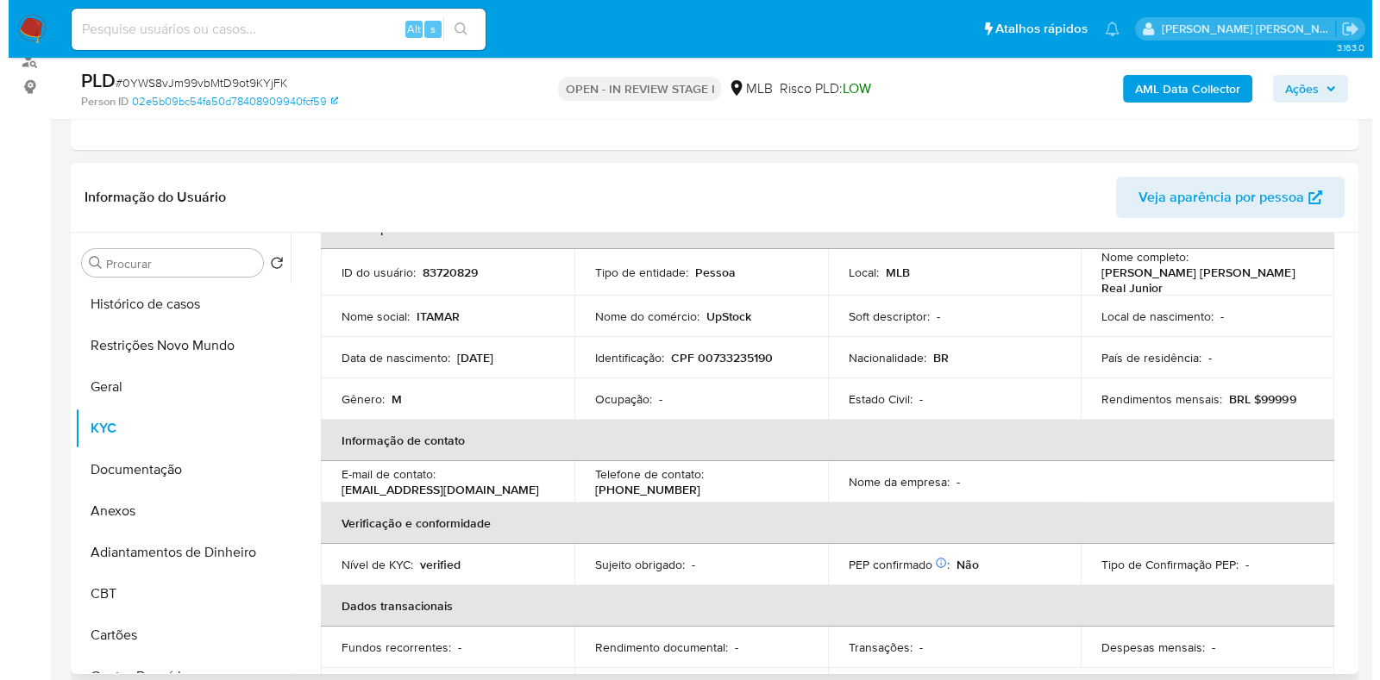
scroll to position [0, 0]
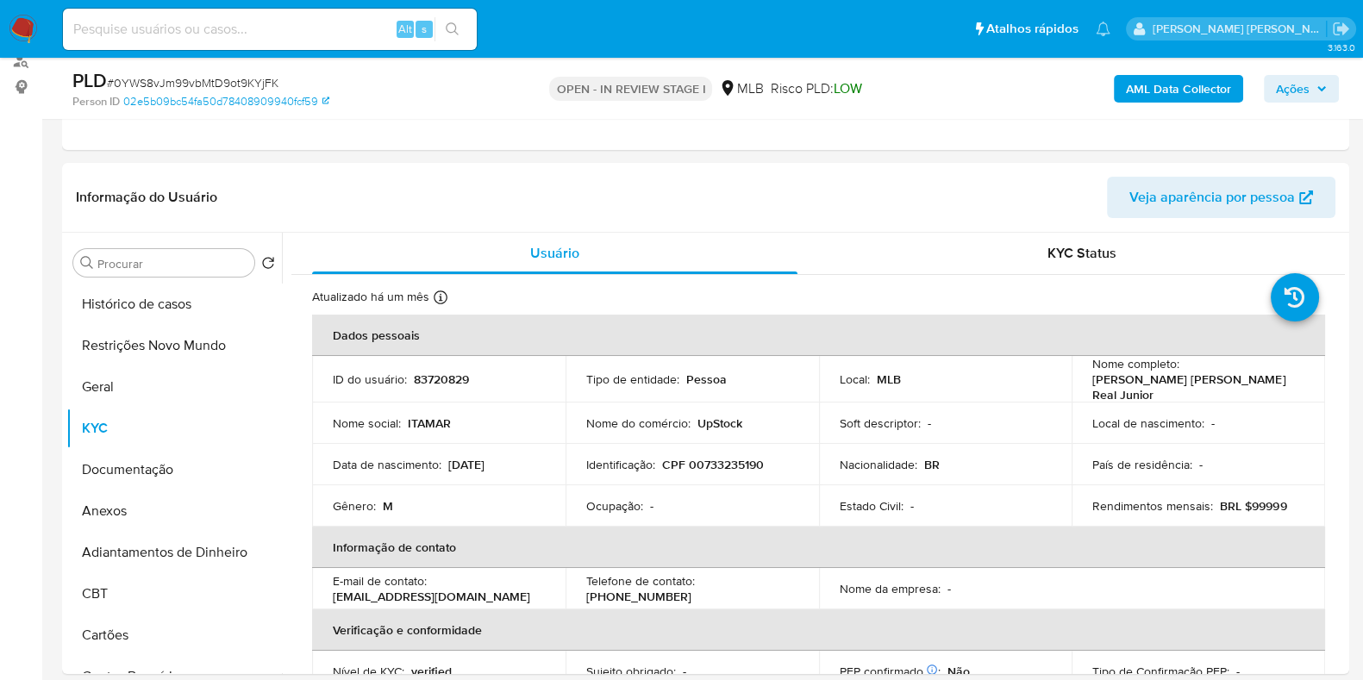
click at [1111, 107] on div "AML Data Collector Ações" at bounding box center [1130, 88] width 417 height 41
click at [1132, 97] on b "AML Data Collector" at bounding box center [1178, 89] width 105 height 28
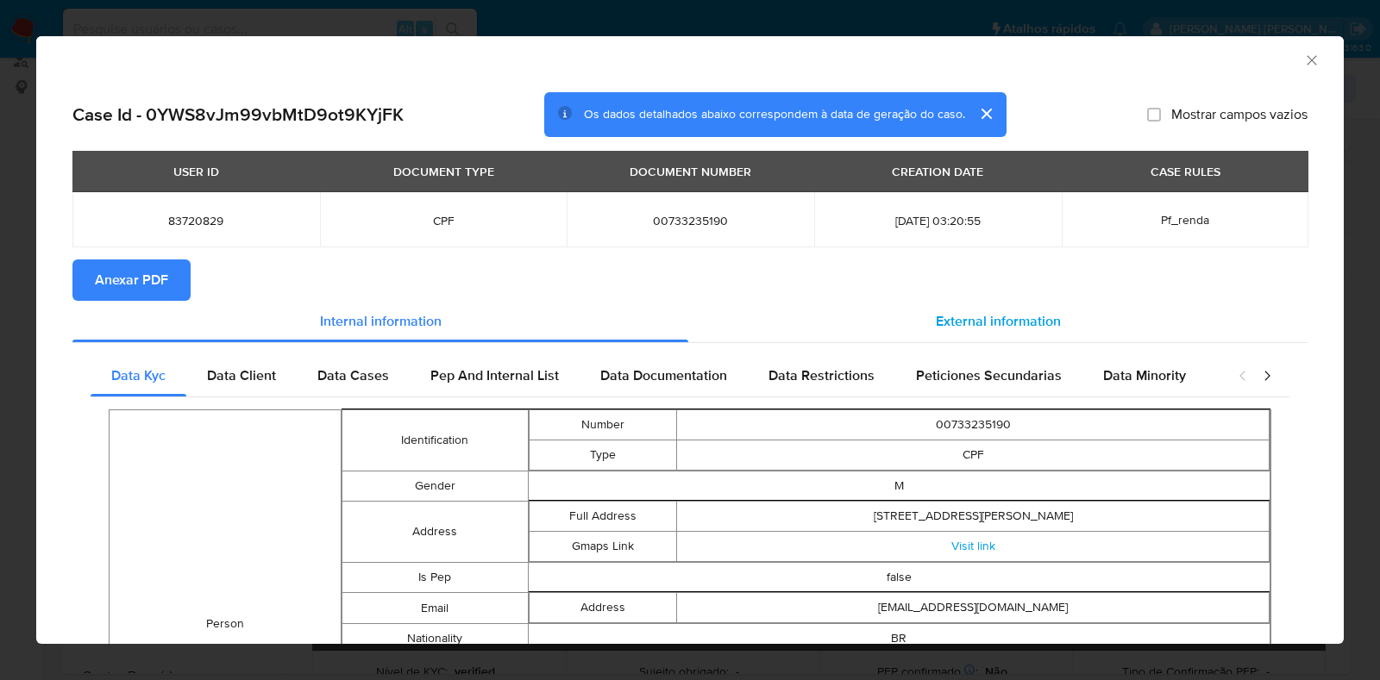
click at [936, 306] on div "External information" at bounding box center [997, 321] width 619 height 41
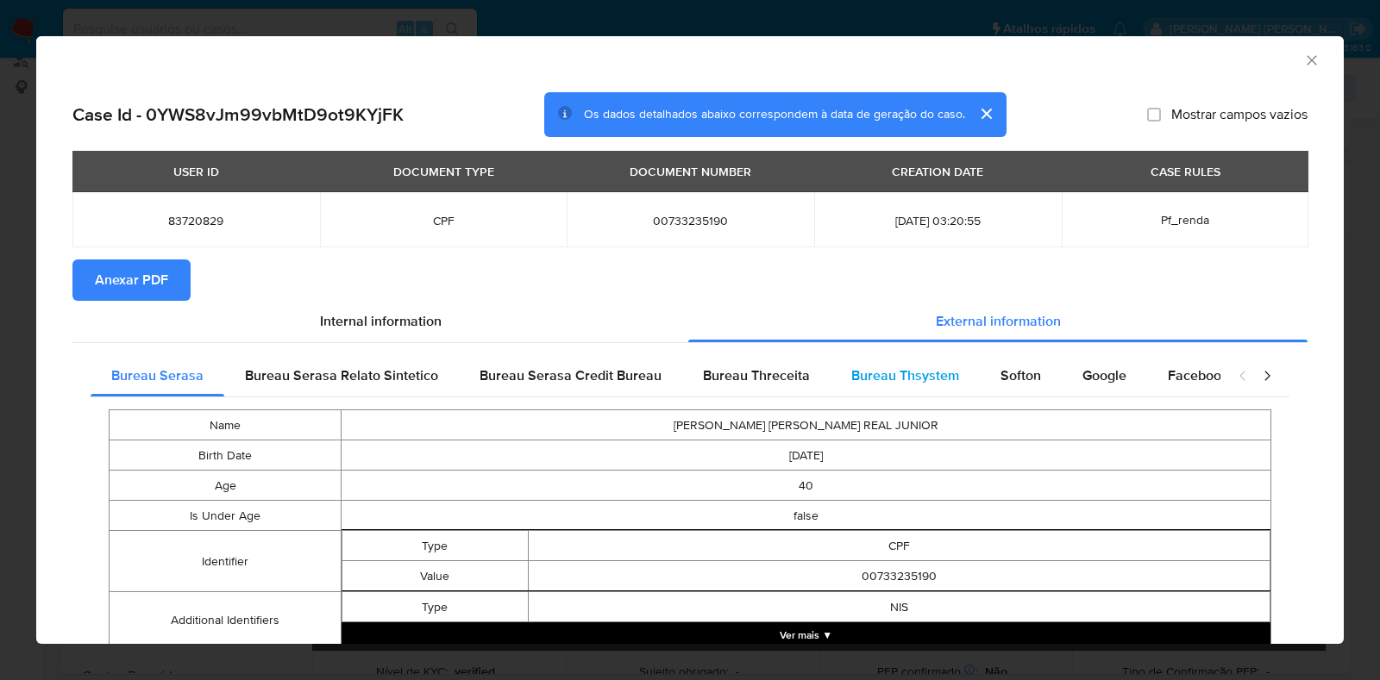
click at [875, 372] on span "Bureau Thsystem" at bounding box center [905, 376] width 108 height 20
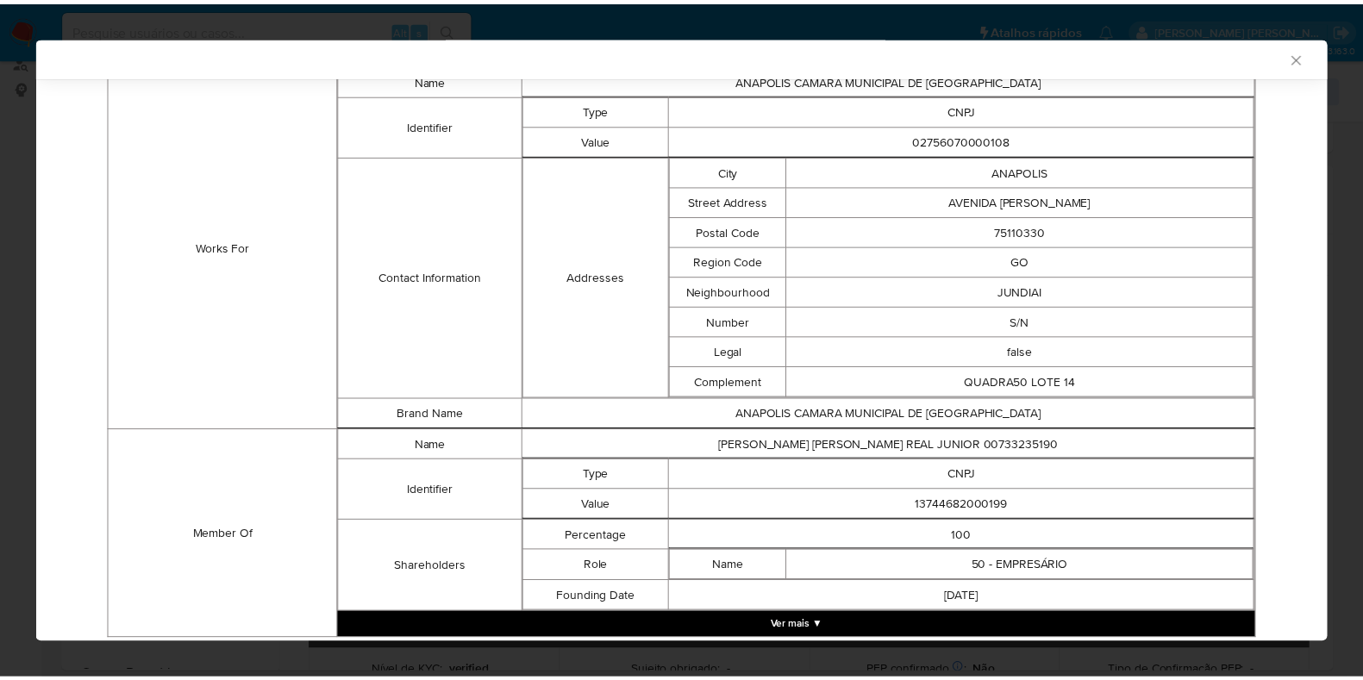
scroll to position [1194, 0]
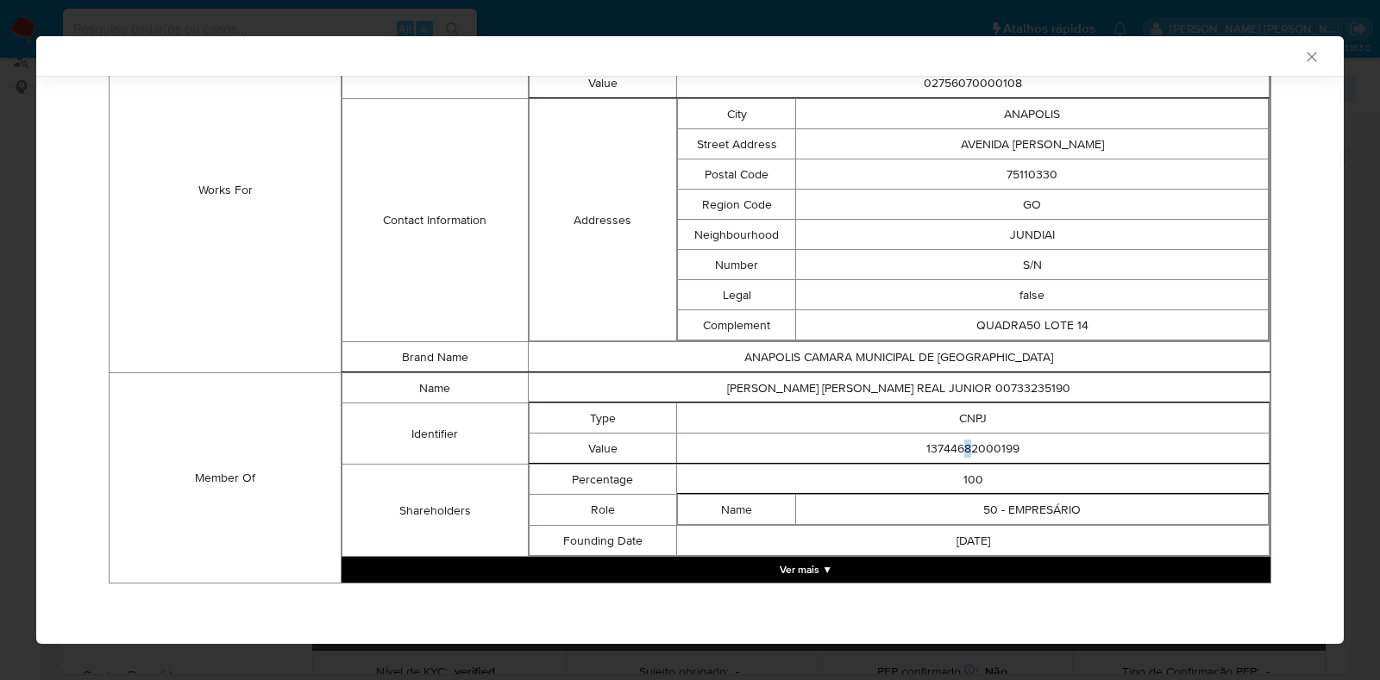
click at [958, 451] on td "13744682000199" at bounding box center [973, 449] width 592 height 30
click at [958, 452] on td "13744682000199" at bounding box center [973, 449] width 592 height 30
copy td "8"
click at [931, 434] on td "13744682000199" at bounding box center [973, 449] width 592 height 30
click at [931, 441] on td "13744682000199" at bounding box center [973, 449] width 592 height 30
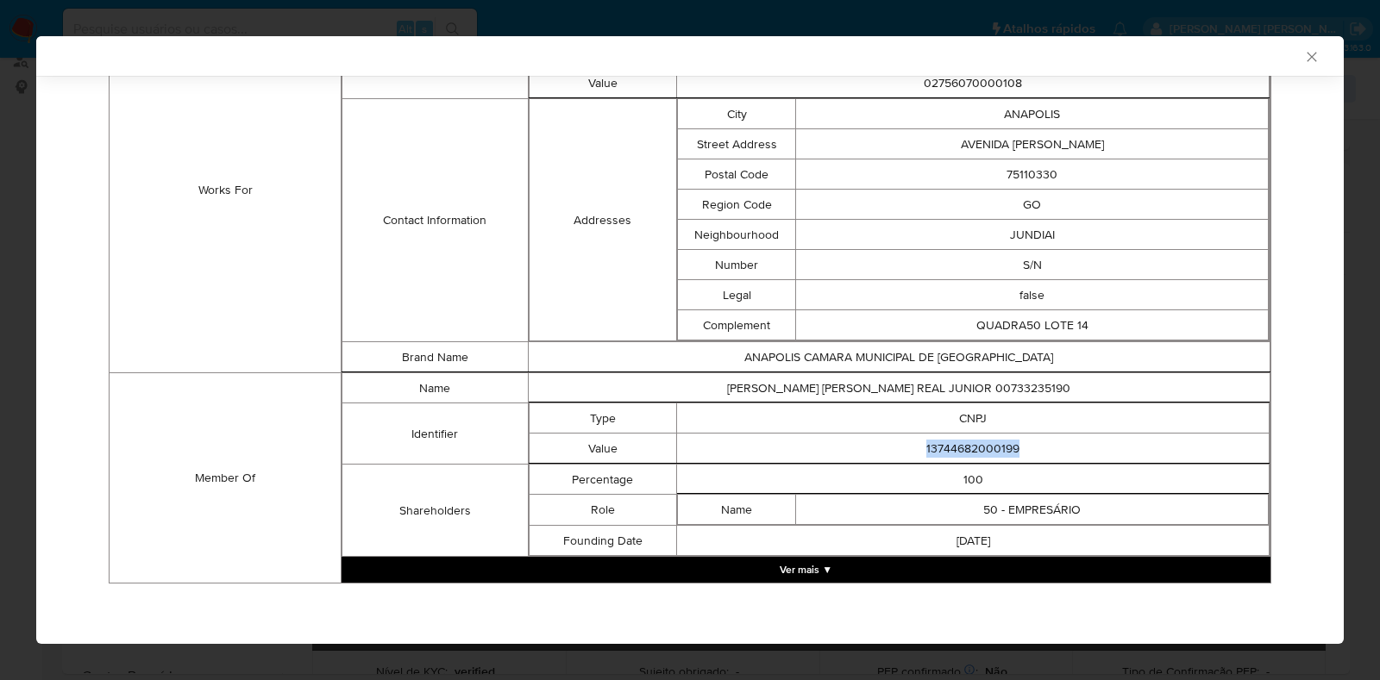
click at [931, 441] on td "13744682000199" at bounding box center [973, 449] width 592 height 30
copy td "13744682000199"
click at [19, 284] on div "AML Data Collector Case Id - 0YWS8vJm99vbMtD9ot9KYjFK Os dados detalhados abaix…" at bounding box center [690, 340] width 1380 height 680
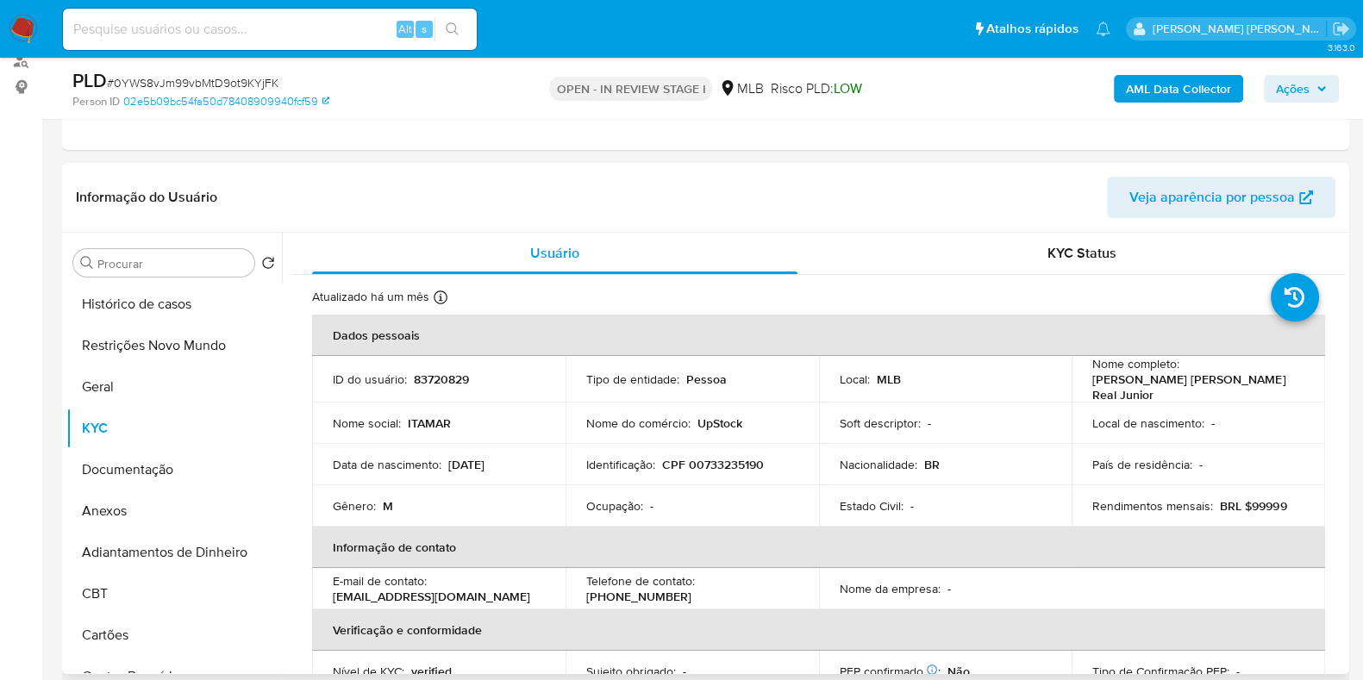
scroll to position [215, 0]
drag, startPoint x: 1131, startPoint y: 396, endPoint x: 1075, endPoint y: 377, distance: 59.2
click at [1075, 377] on td "Nome completo : Itamar Alexandre Felix Villa Real Junior" at bounding box center [1198, 379] width 253 height 47
copy p "Itamar Alexandre Felix Villa Real Junior"
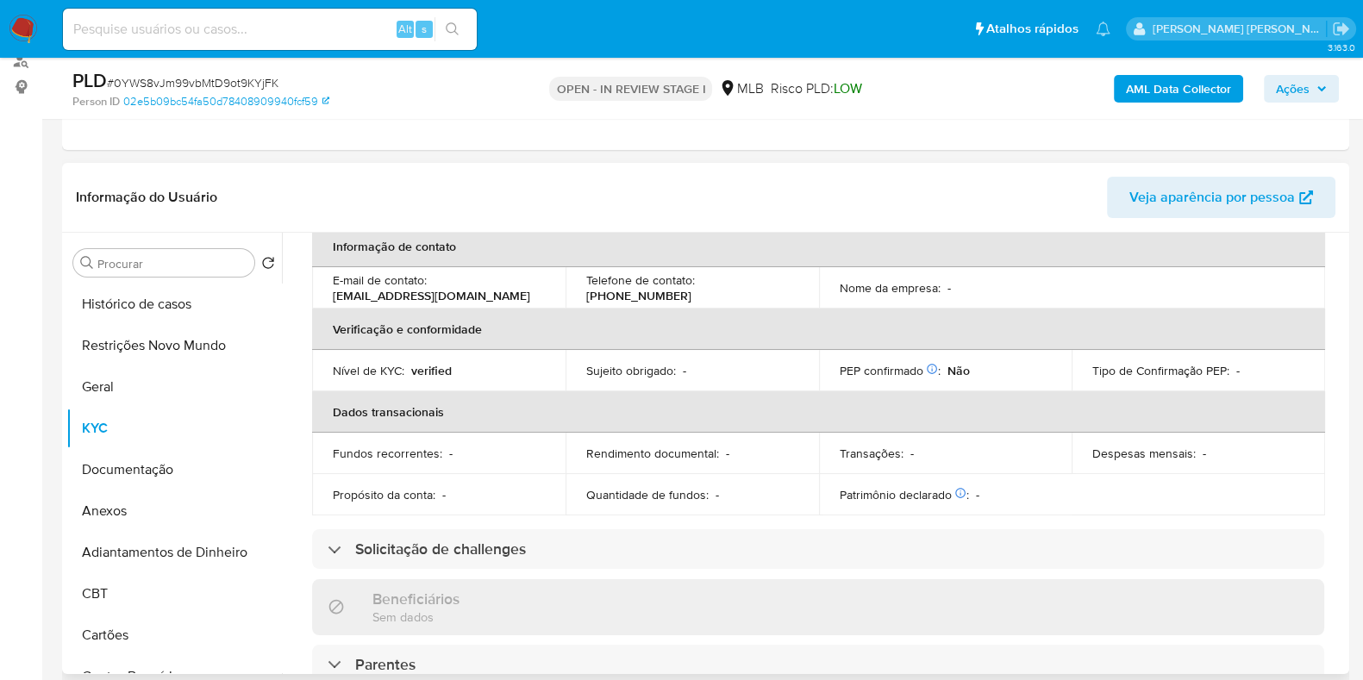
scroll to position [0, 0]
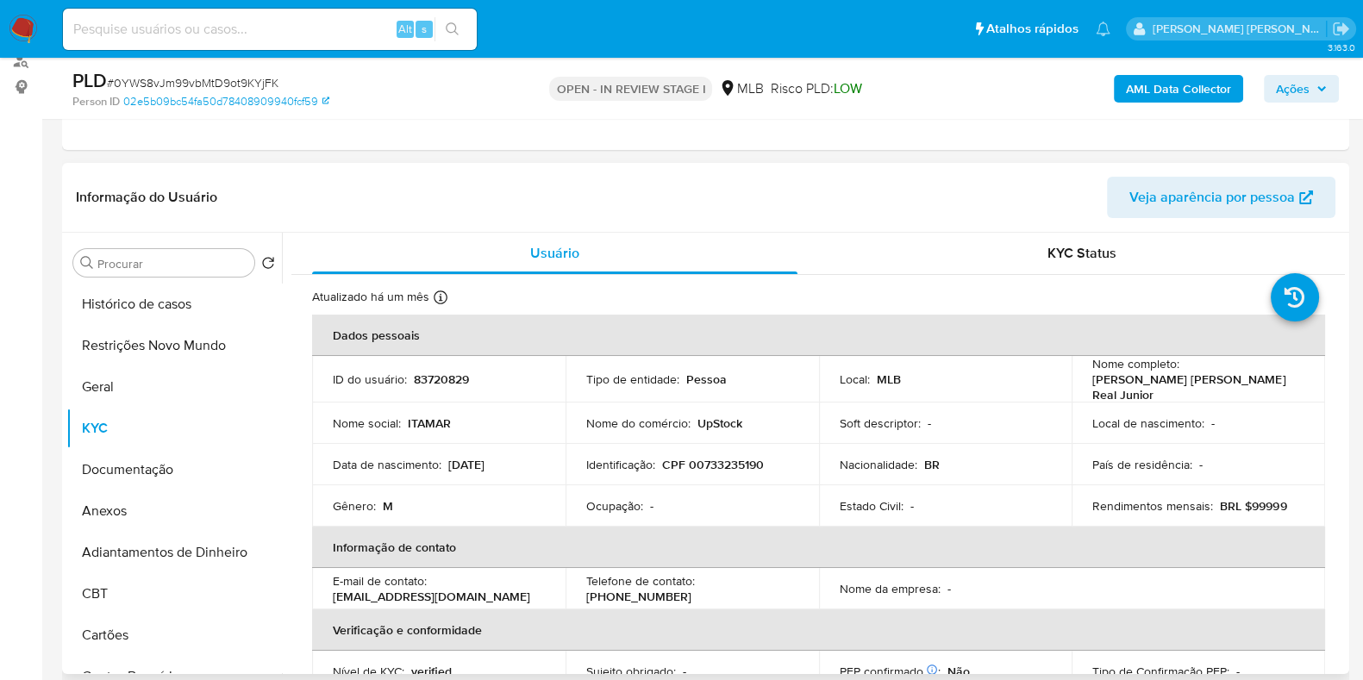
click at [704, 466] on p "CPF 00733235190" at bounding box center [713, 465] width 102 height 16
copy p "00733235190"
click at [147, 342] on button "Restrições Novo Mundo" at bounding box center [167, 345] width 202 height 41
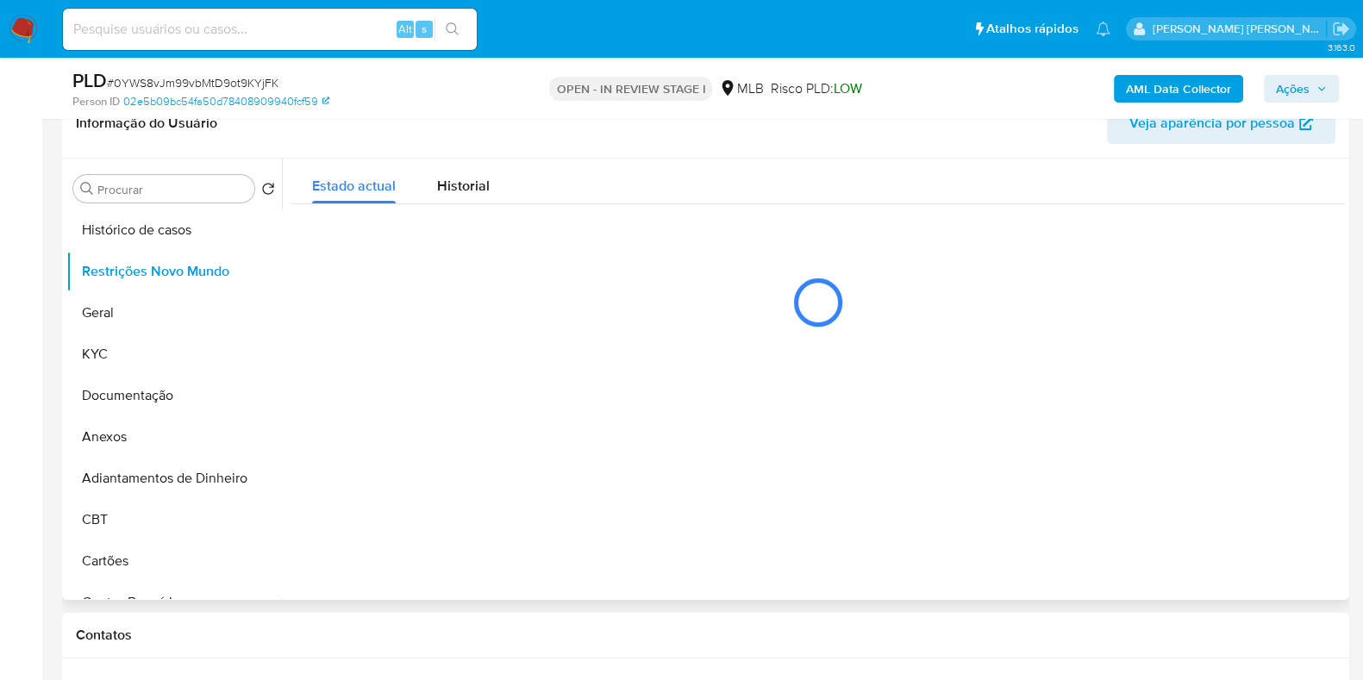
scroll to position [323, 0]
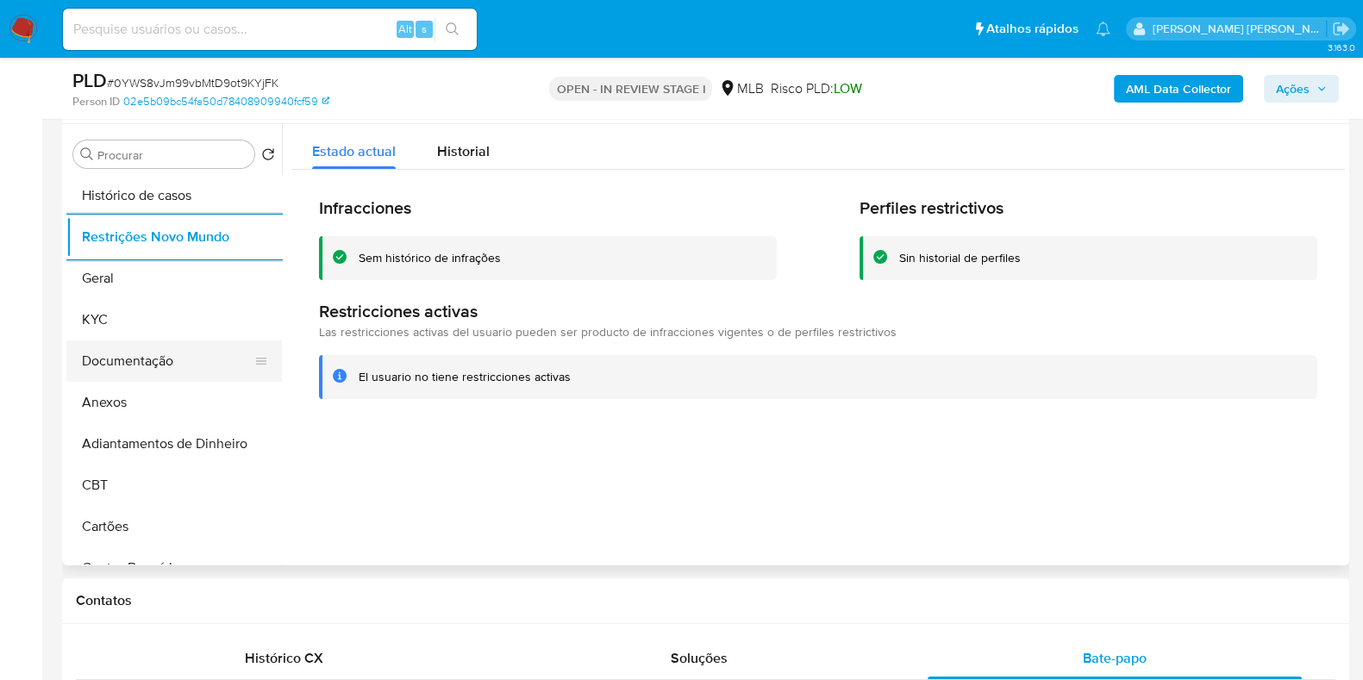
click at [122, 361] on button "Documentação" at bounding box center [167, 361] width 202 height 41
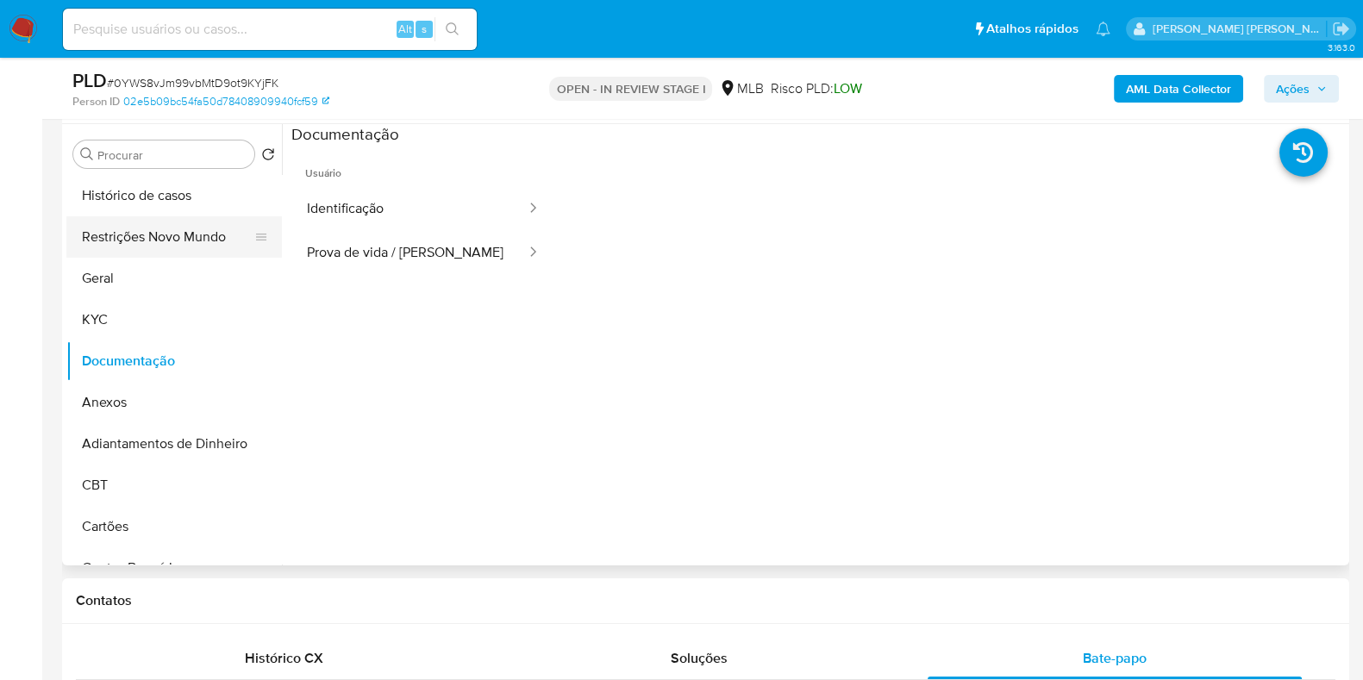
click at [179, 244] on button "Restrições Novo Mundo" at bounding box center [167, 236] width 202 height 41
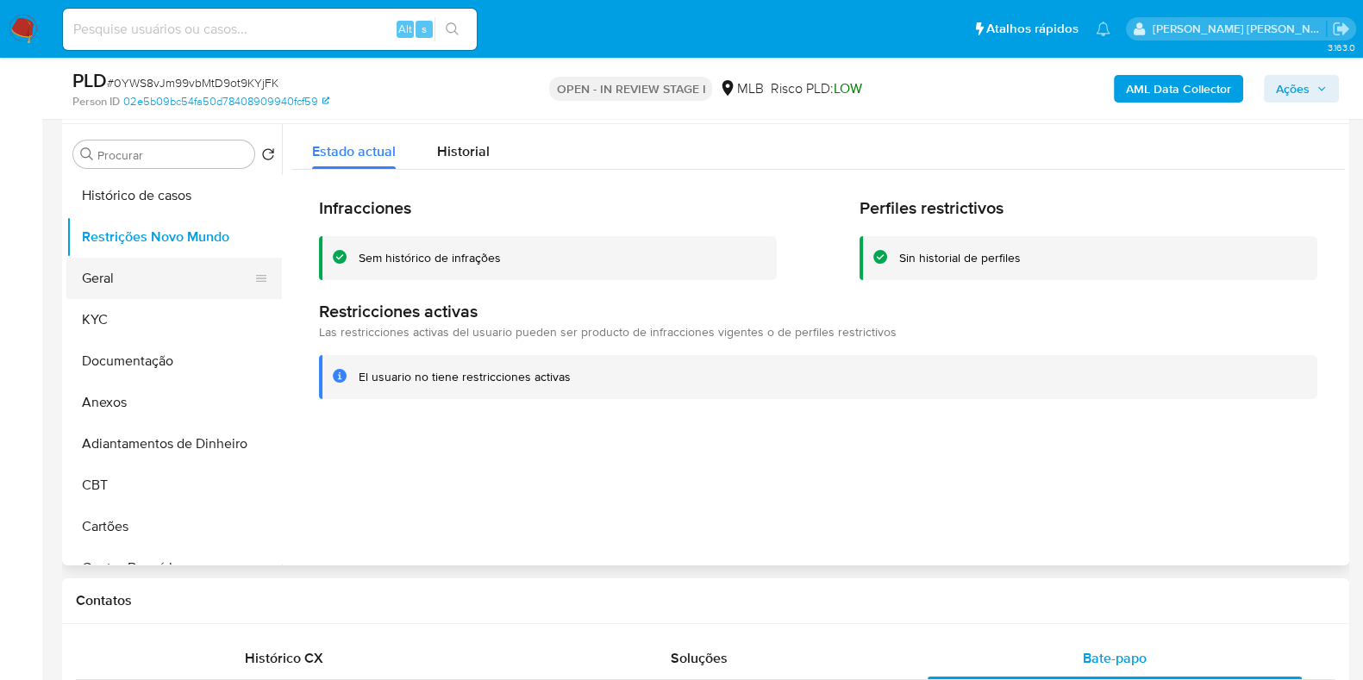
click at [136, 277] on button "Geral" at bounding box center [167, 278] width 202 height 41
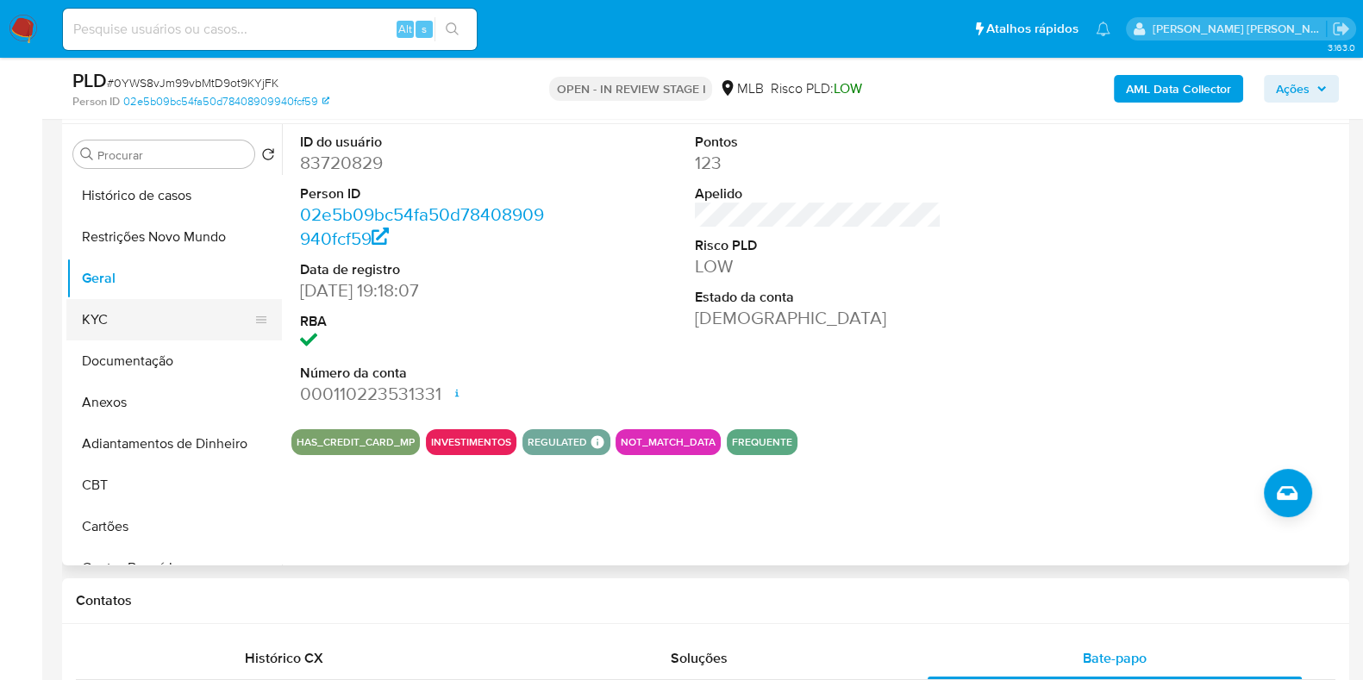
click at [185, 322] on button "KYC" at bounding box center [167, 319] width 202 height 41
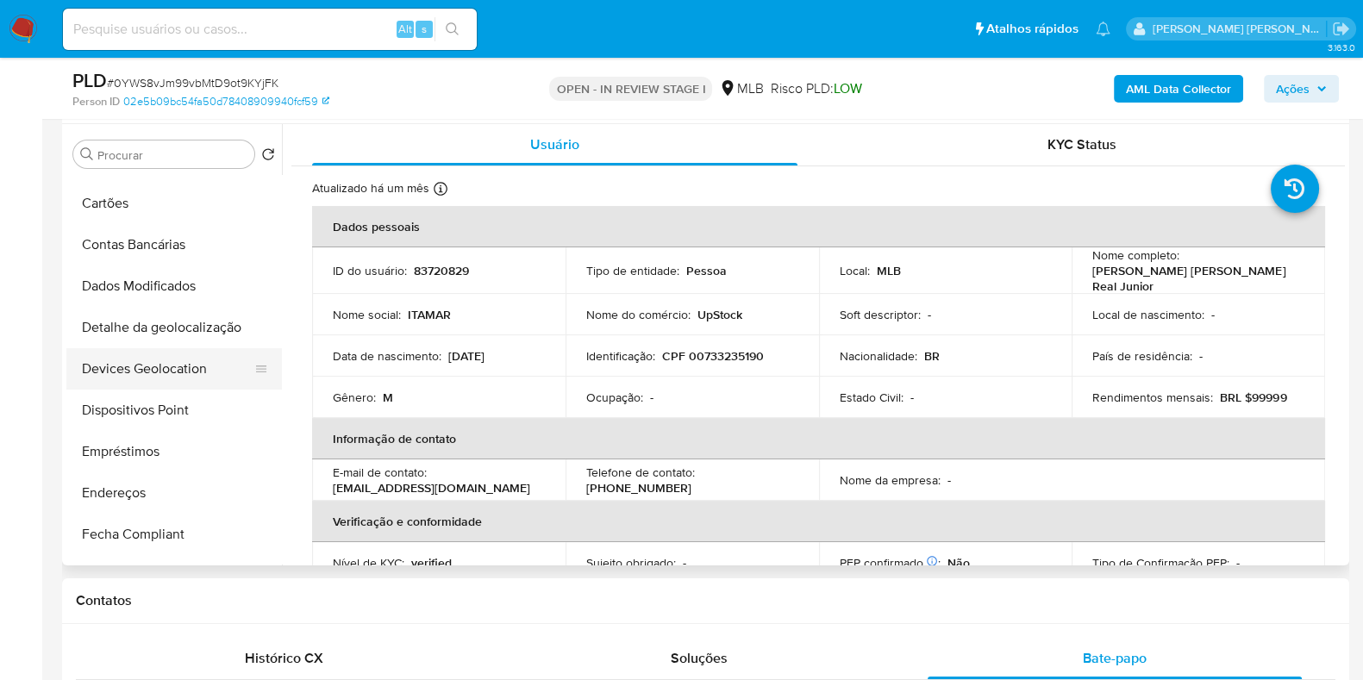
scroll to position [322, 0]
click at [166, 492] on button "Endereços" at bounding box center [167, 493] width 202 height 41
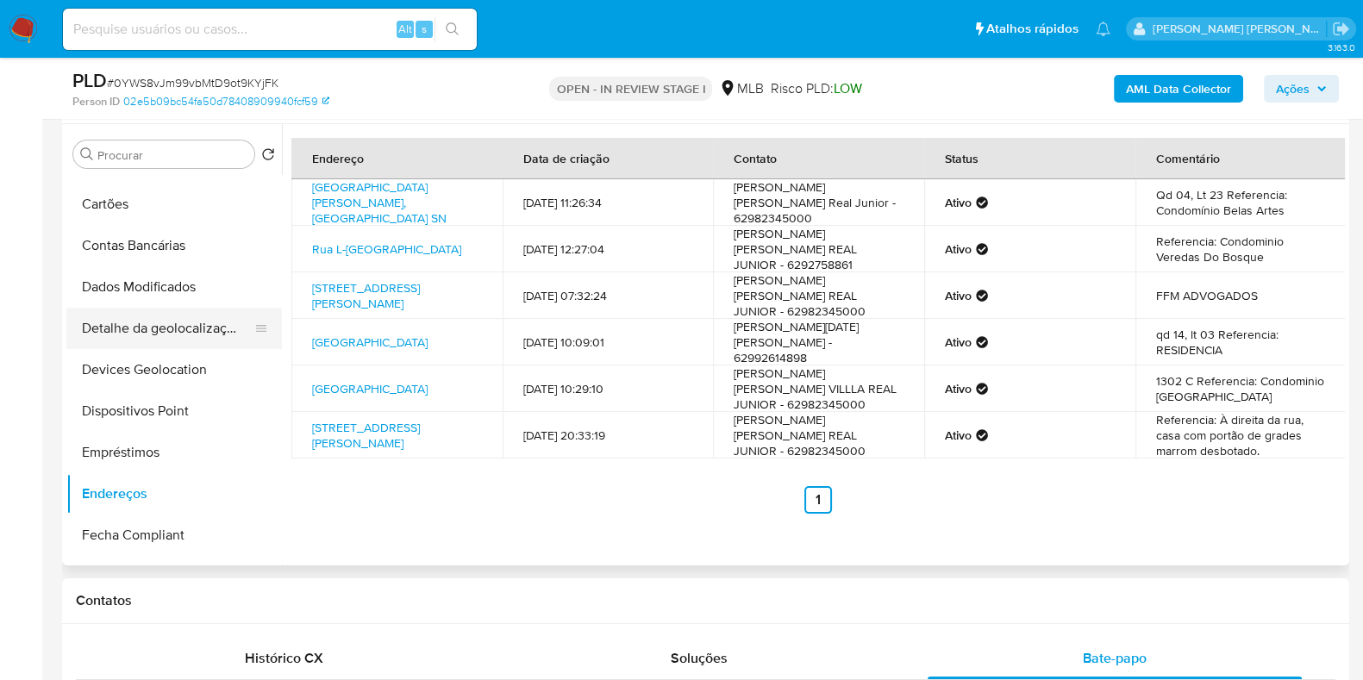
click at [197, 322] on button "Detalhe da geolocalização" at bounding box center [167, 328] width 202 height 41
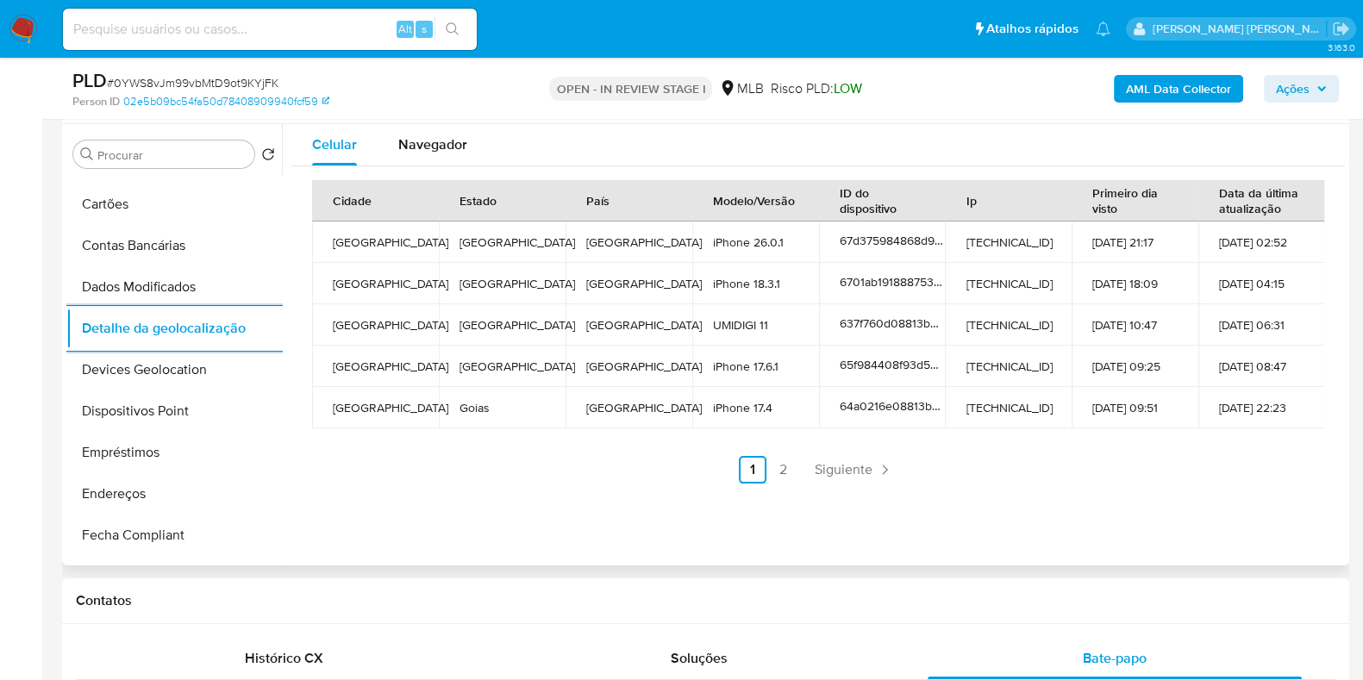
scroll to position [0, 0]
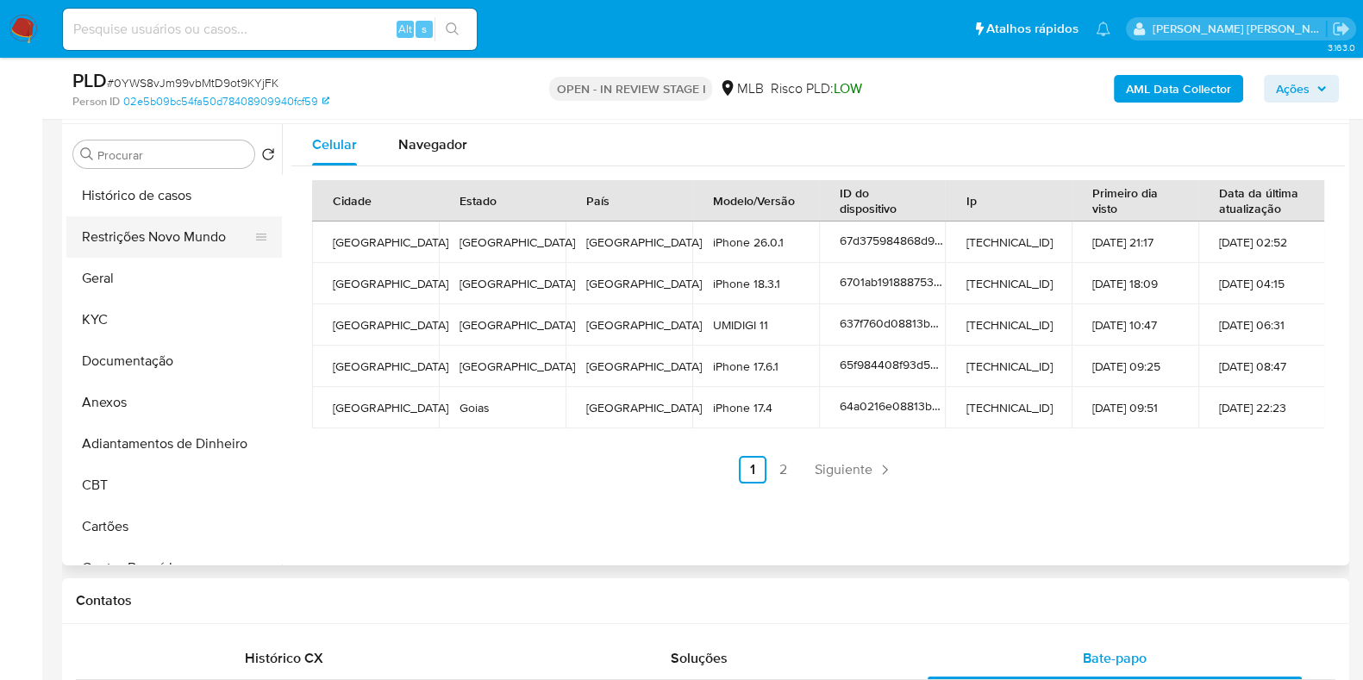
click at [191, 239] on button "Restrições Novo Mundo" at bounding box center [167, 236] width 202 height 41
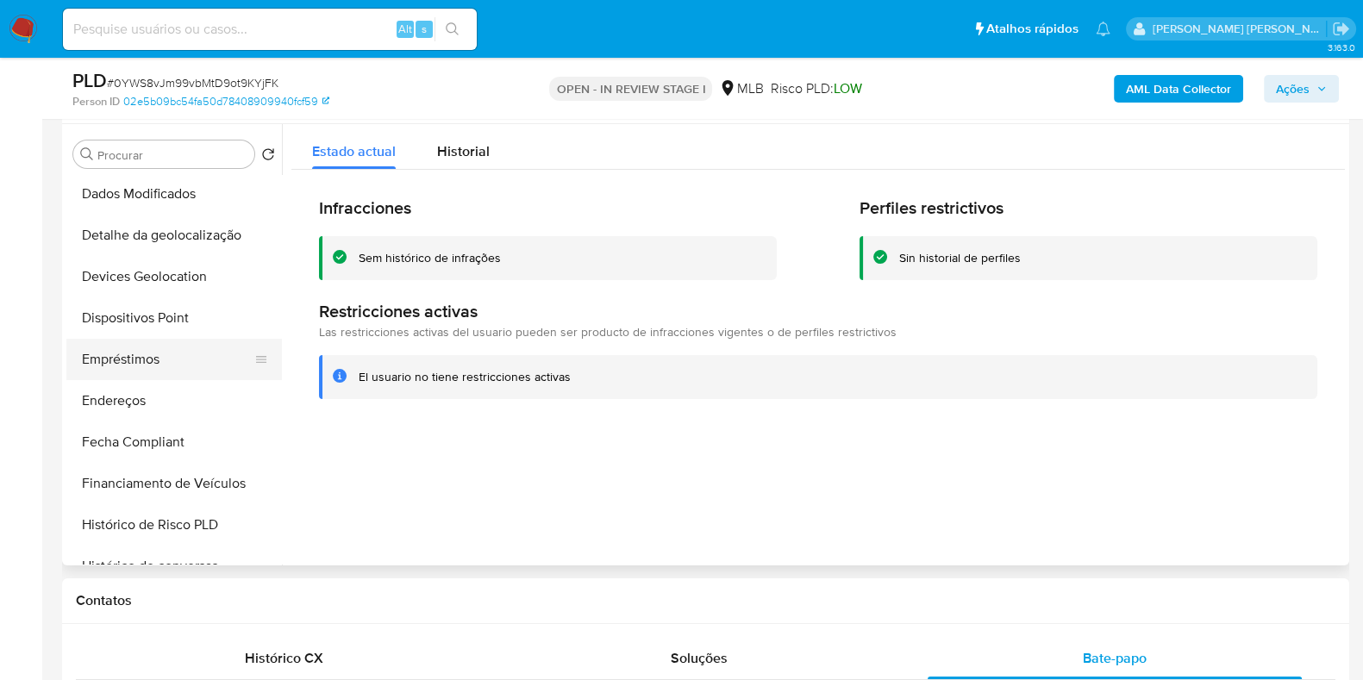
scroll to position [430, 0]
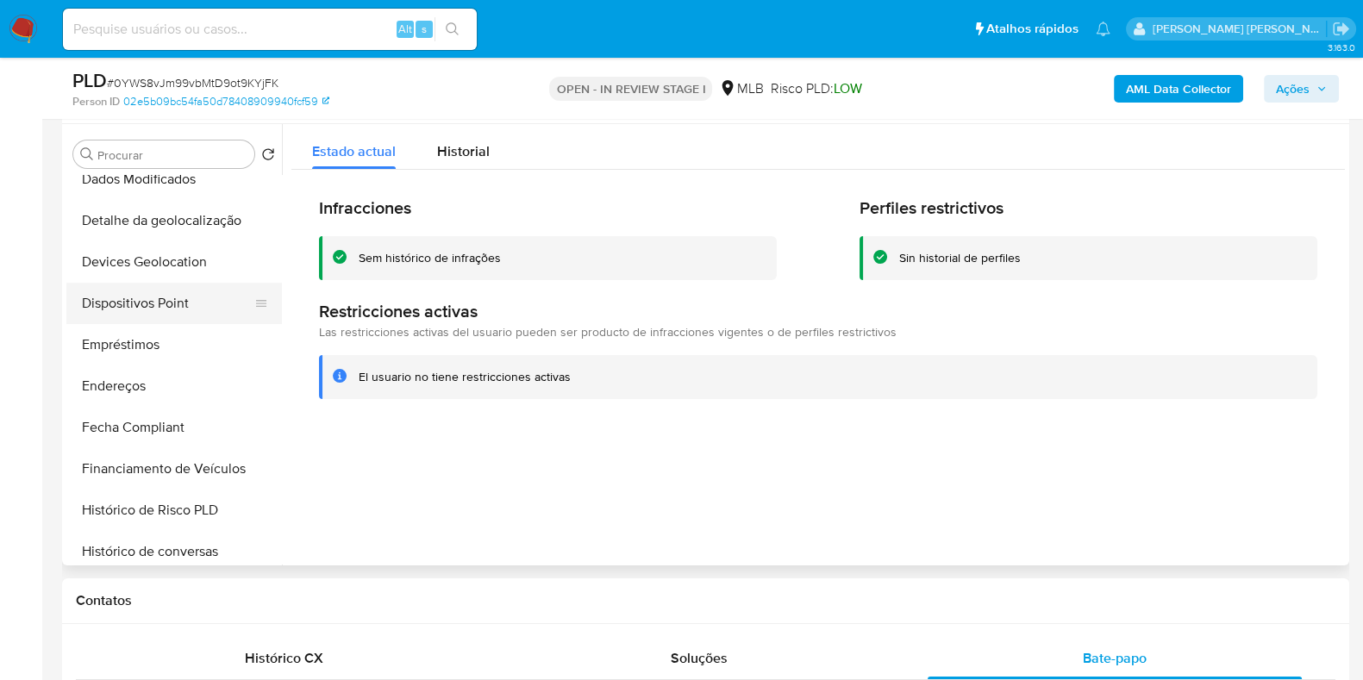
click at [190, 296] on button "Dispositivos Point" at bounding box center [167, 303] width 202 height 41
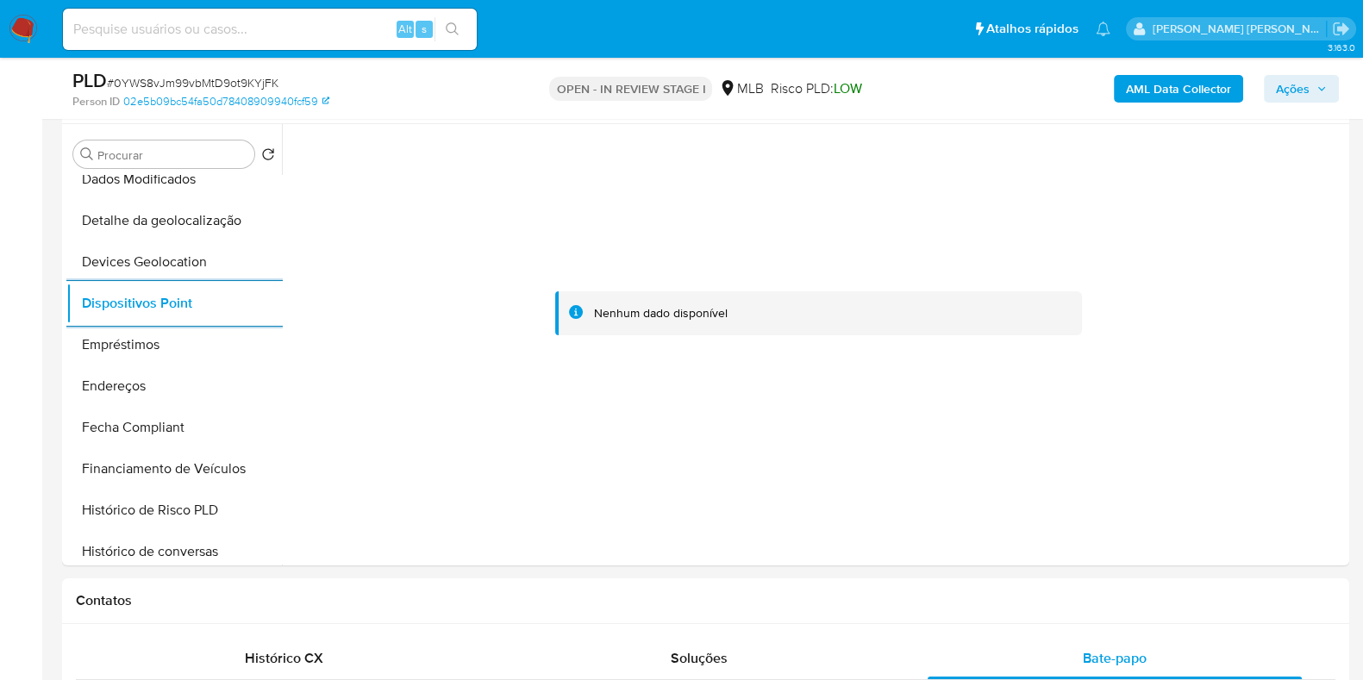
click at [1143, 97] on b "AML Data Collector" at bounding box center [1178, 89] width 105 height 28
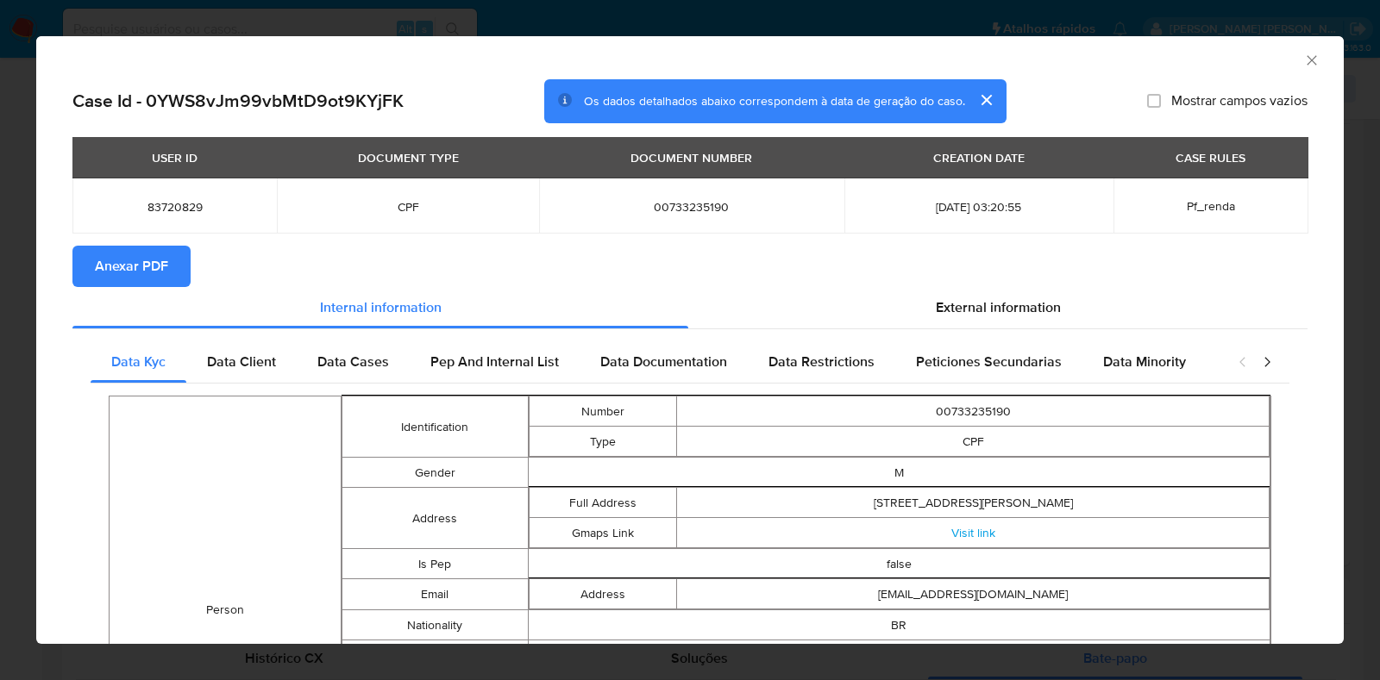
click at [109, 272] on span "Anexar PDF" at bounding box center [131, 266] width 73 height 38
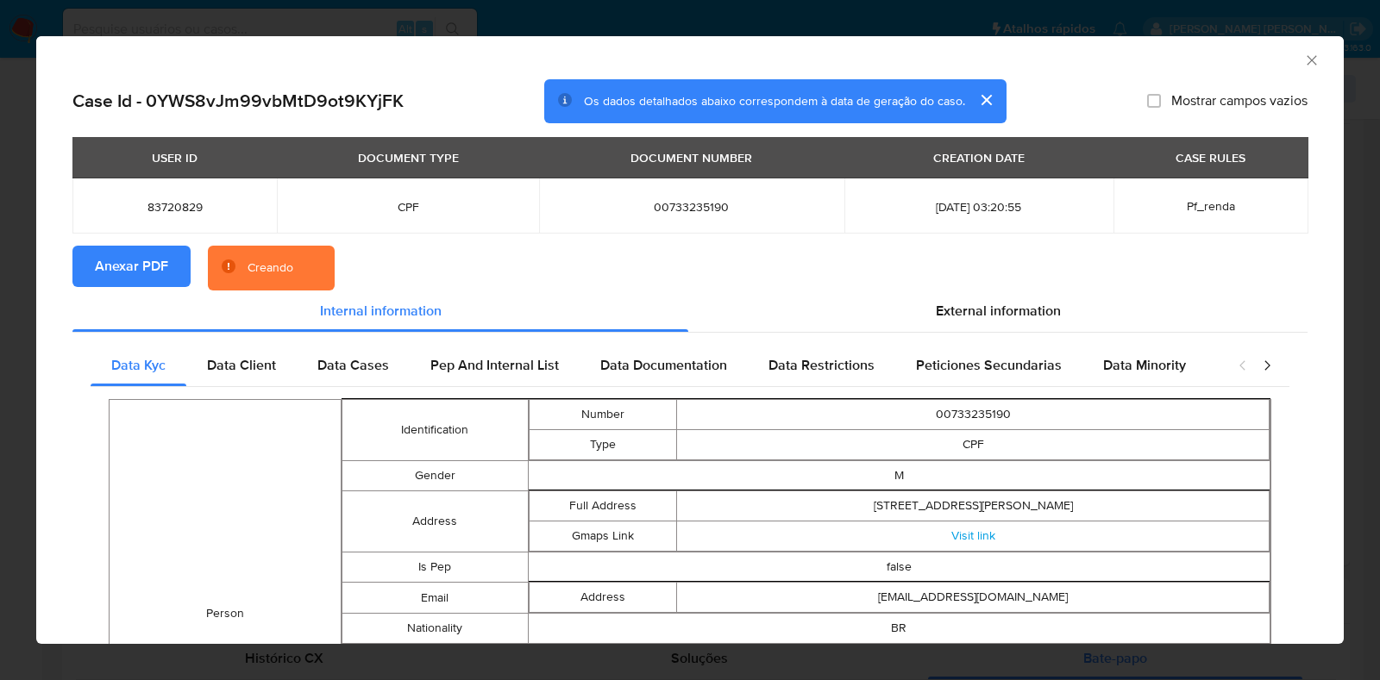
click at [3, 308] on div "AML Data Collector Case Id - 0YWS8vJm99vbMtD9ot9KYjFK Os dados detalhados abaix…" at bounding box center [690, 340] width 1380 height 680
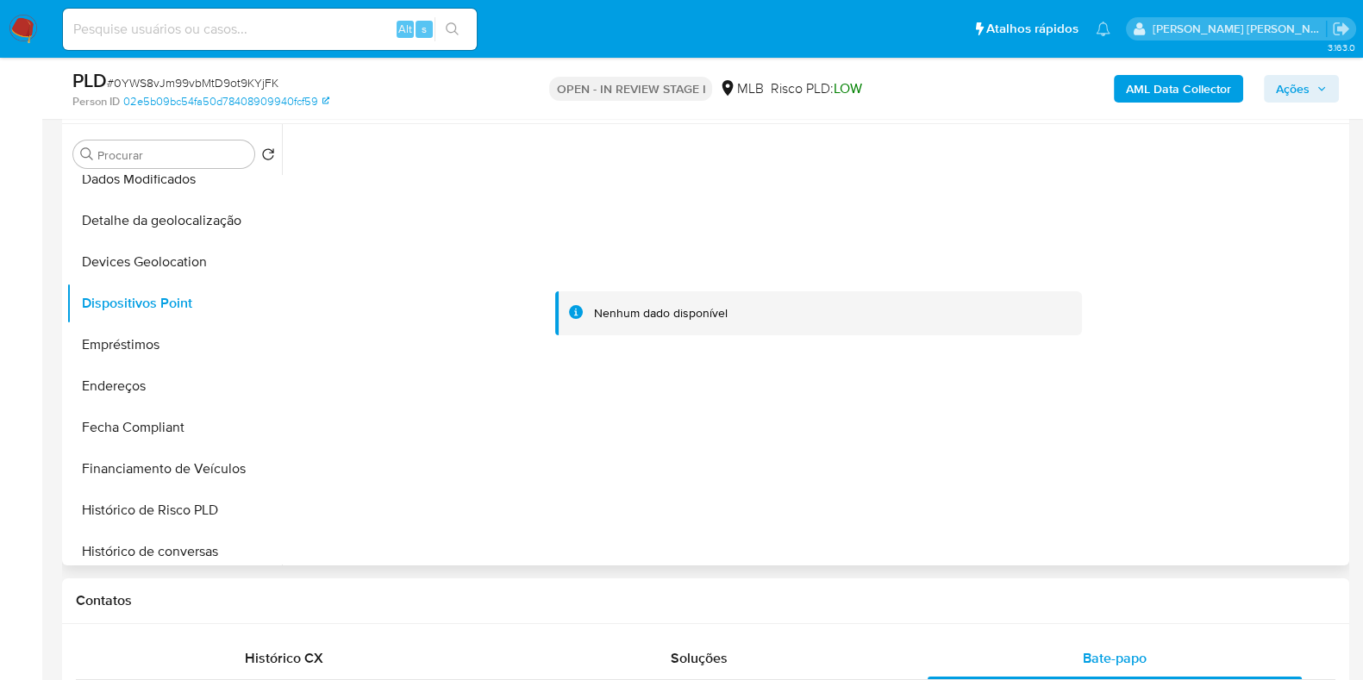
scroll to position [0, 0]
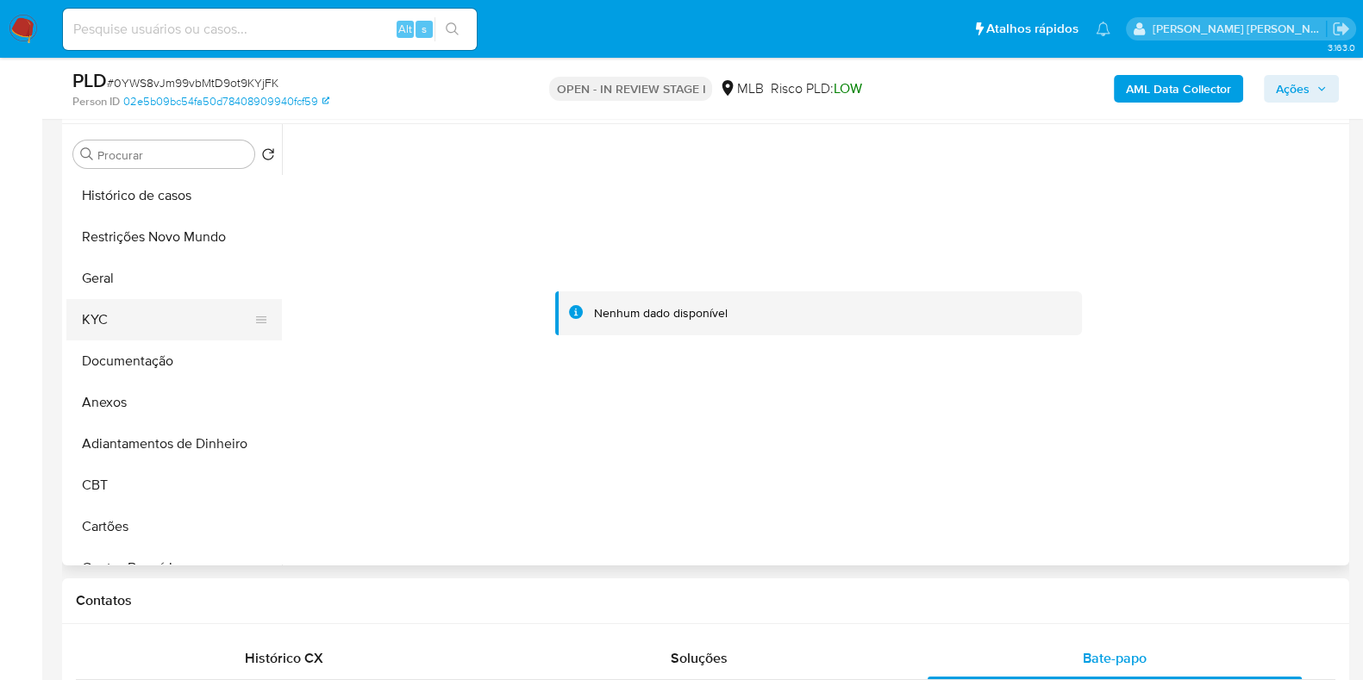
click at [170, 339] on ul "Histórico de casos Restrições Novo Mundo Geral KYC Documentação Anexos Adiantam…" at bounding box center [174, 369] width 216 height 389
click at [176, 335] on button "KYC" at bounding box center [167, 319] width 202 height 41
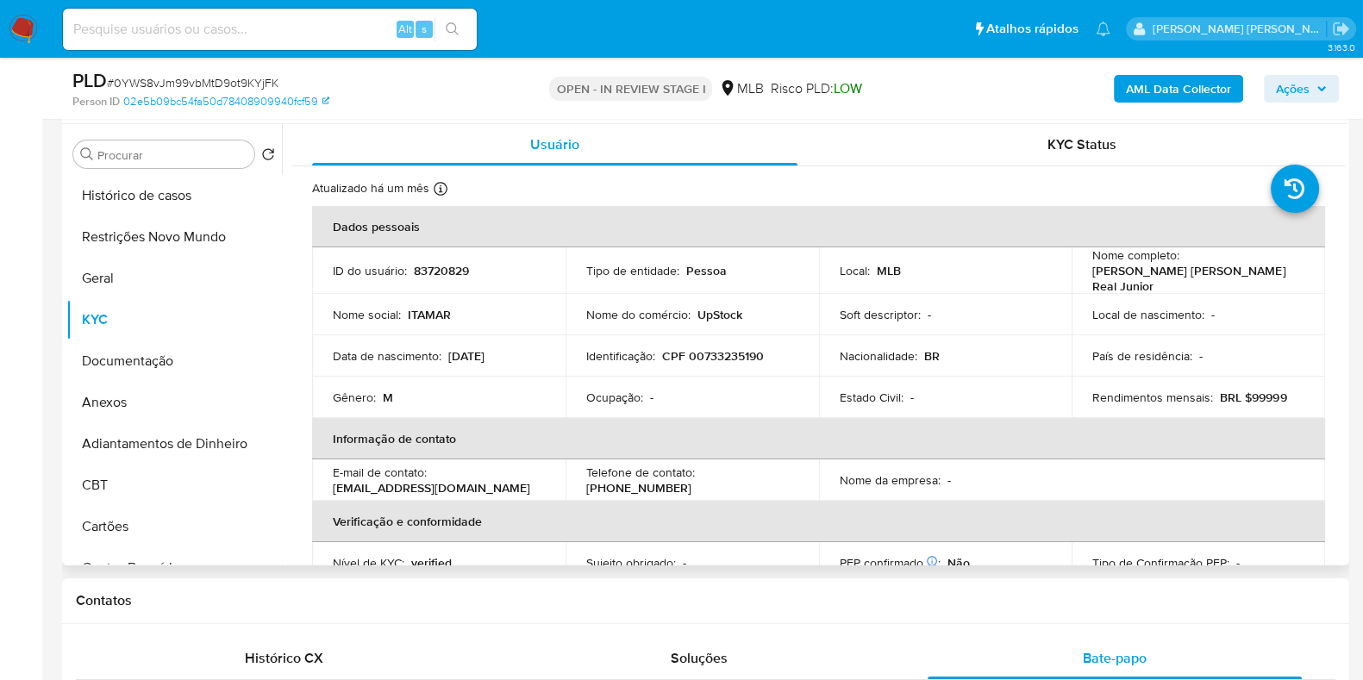
drag, startPoint x: 1128, startPoint y: 287, endPoint x: 1081, endPoint y: 274, distance: 48.3
click at [1081, 274] on td "Nome completo : Itamar Alexandre Felix Villa Real Junior" at bounding box center [1198, 270] width 253 height 47
copy p "Itamar Alexandre Felix Villa Real Junior"
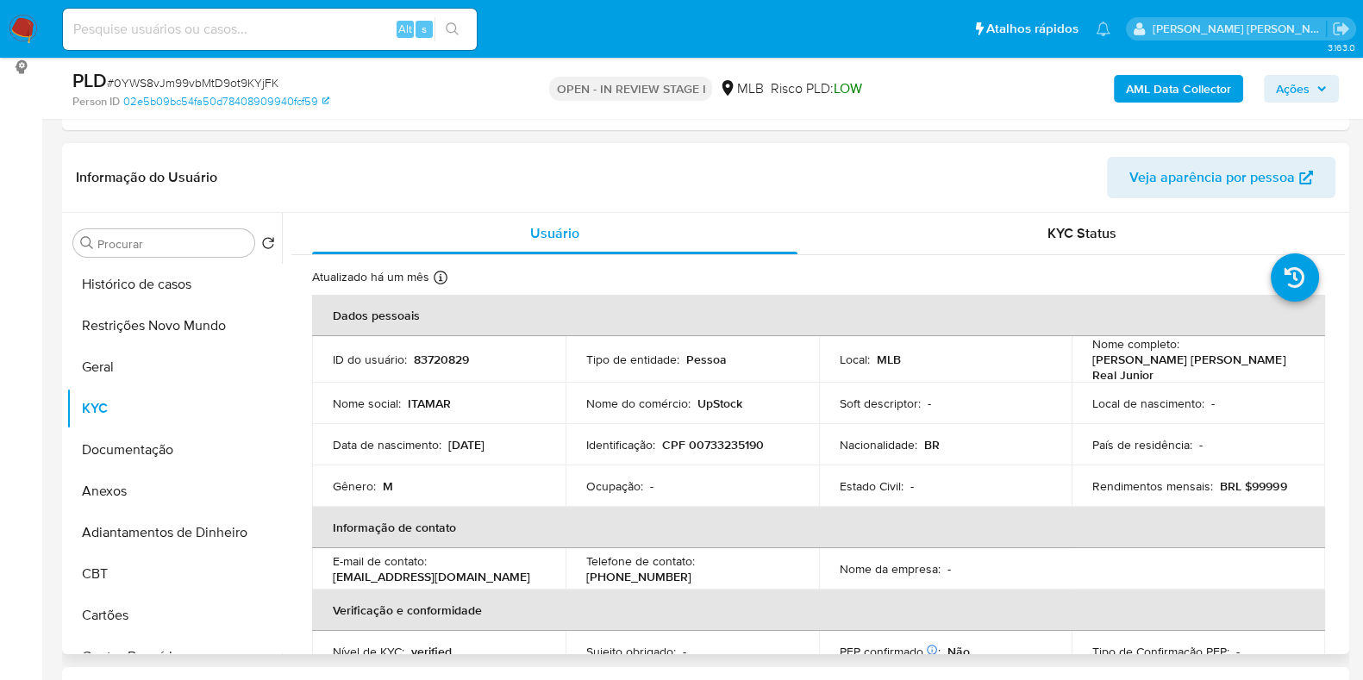
scroll to position [215, 0]
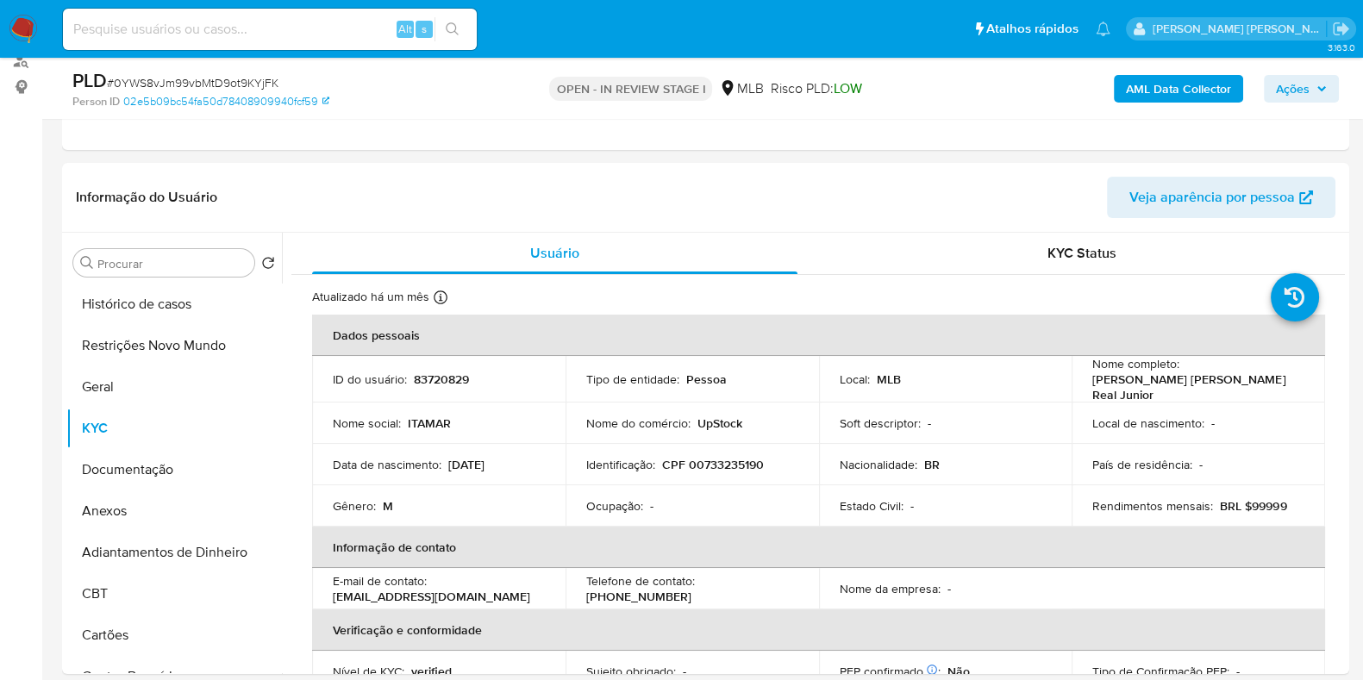
copy p "Itamar Alexandre Felix Villa Real Junior"
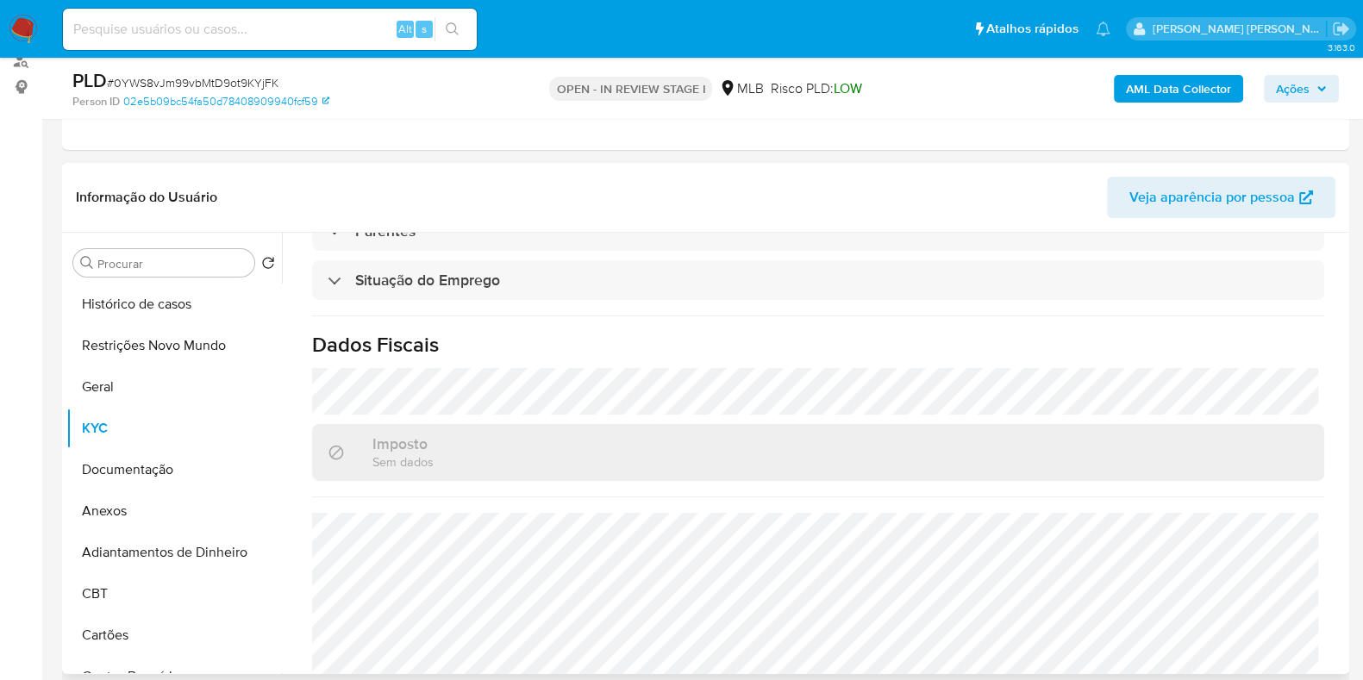
scroll to position [754, 0]
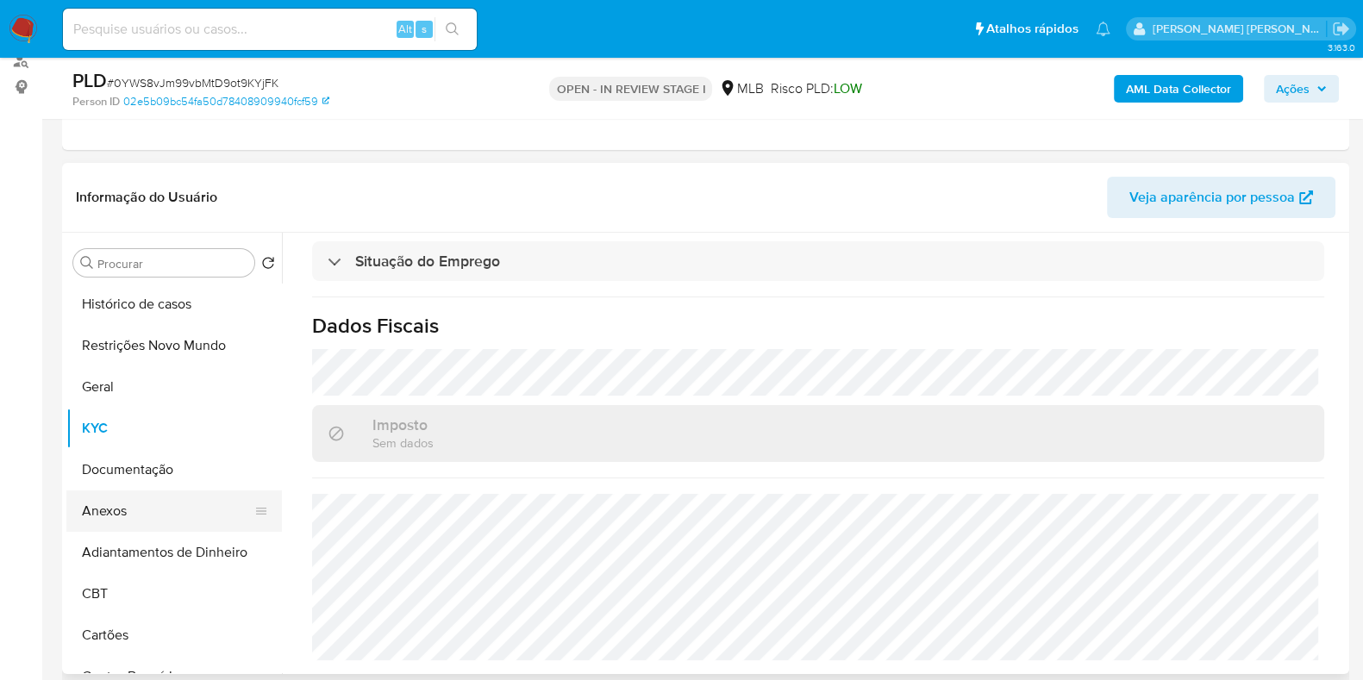
click at [110, 505] on button "Anexos" at bounding box center [167, 511] width 202 height 41
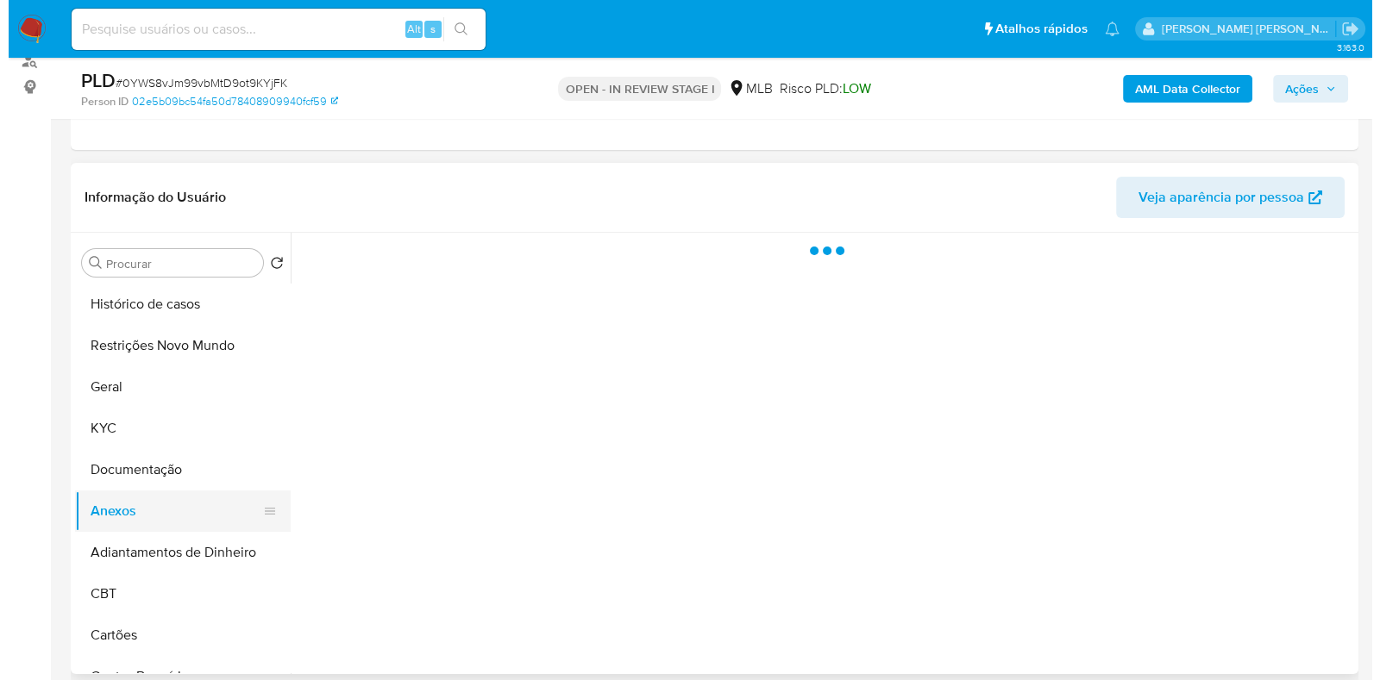
scroll to position [0, 0]
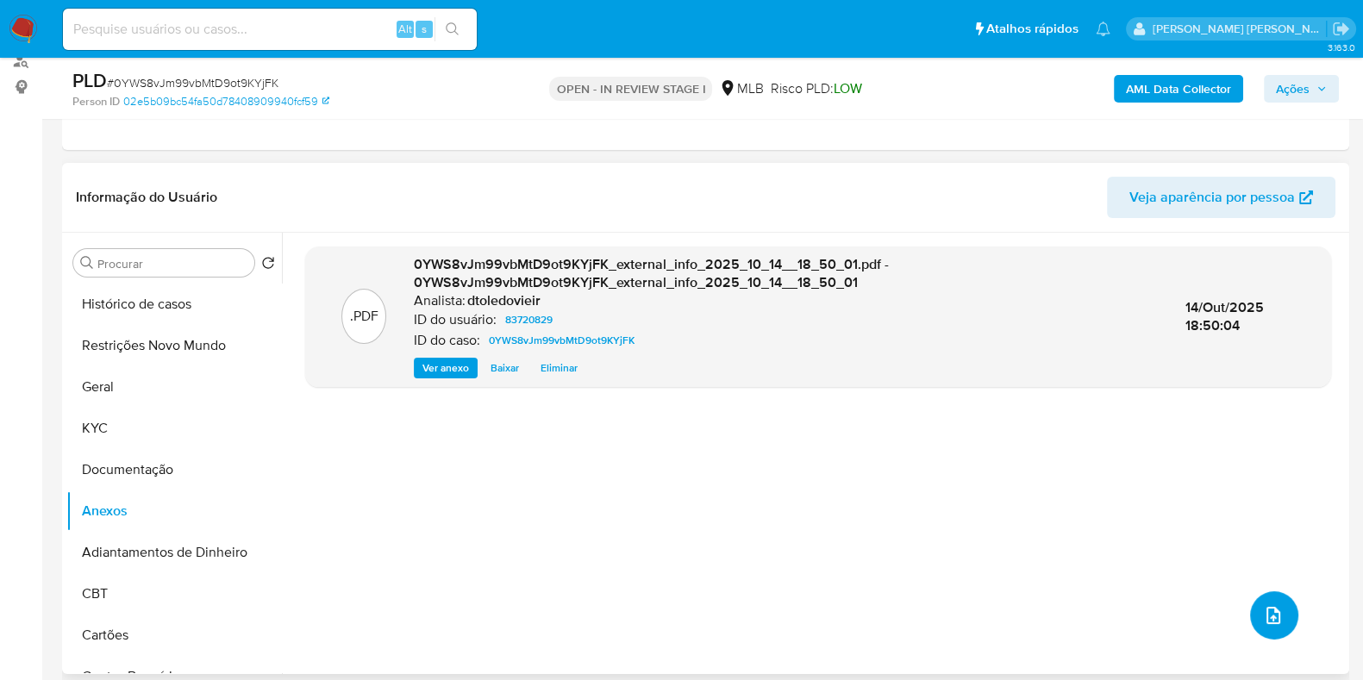
click at [1263, 623] on span "upload-file" at bounding box center [1273, 615] width 21 height 21
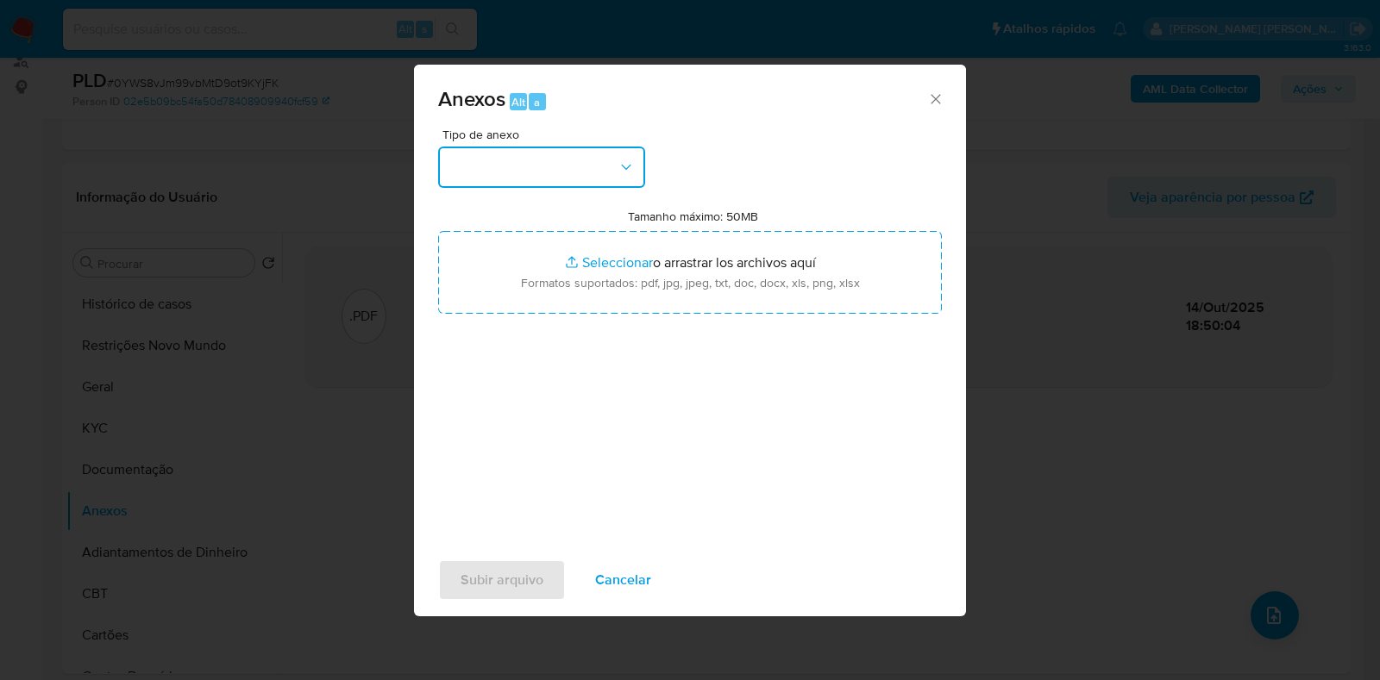
drag, startPoint x: 532, startPoint y: 172, endPoint x: 539, endPoint y: 183, distance: 12.4
click at [533, 171] on button "button" at bounding box center [541, 167] width 207 height 41
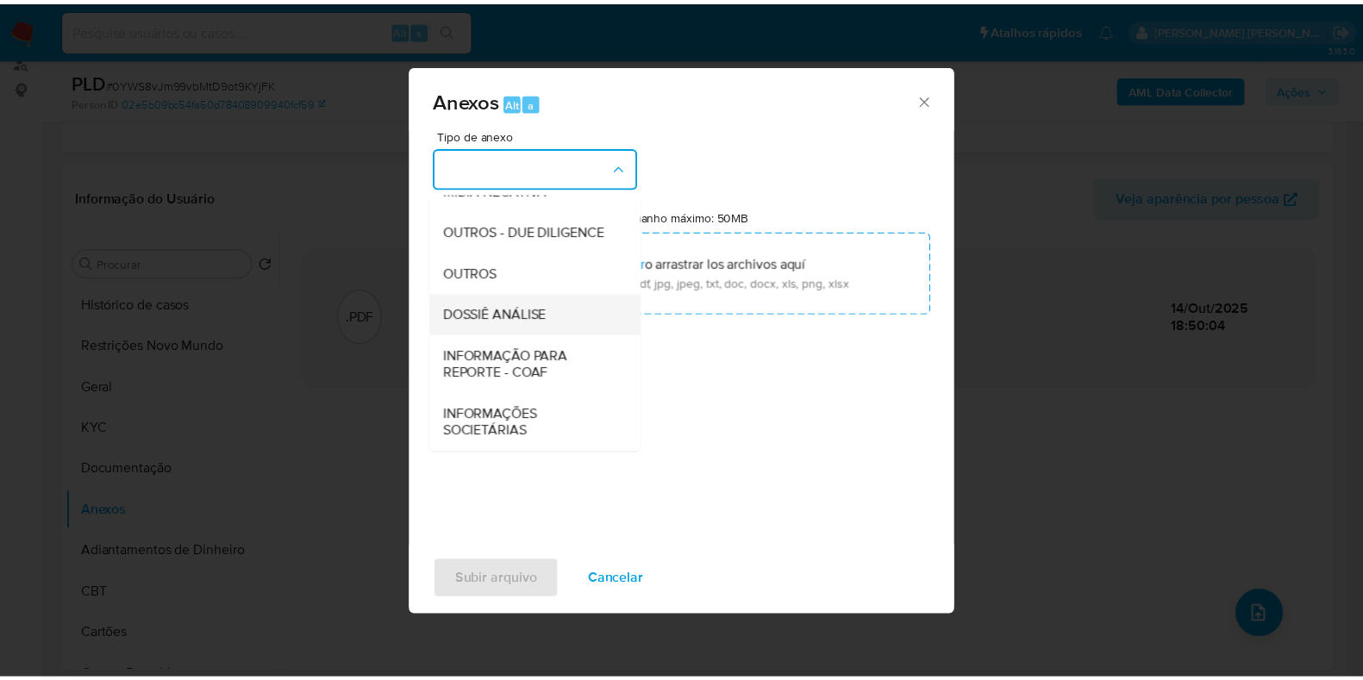
scroll to position [266, 0]
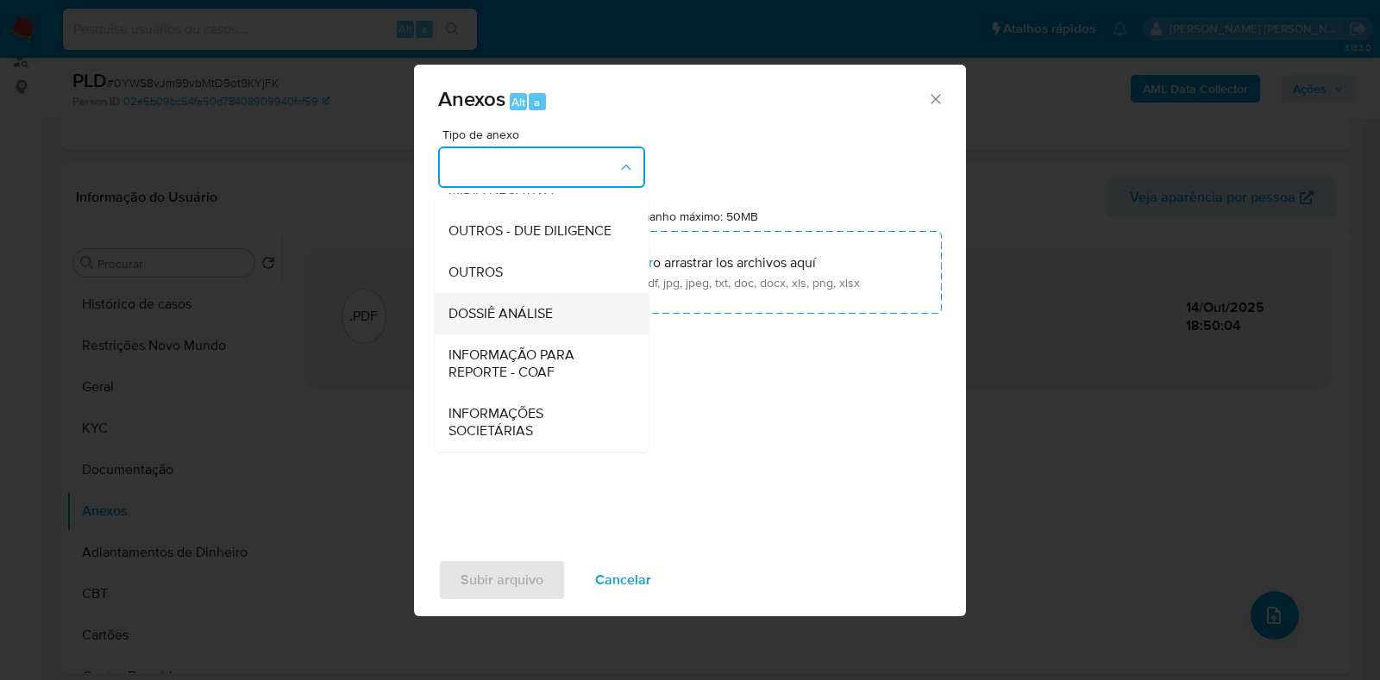
click at [530, 320] on span "DOSSIÊ ANÁLISE" at bounding box center [500, 313] width 104 height 17
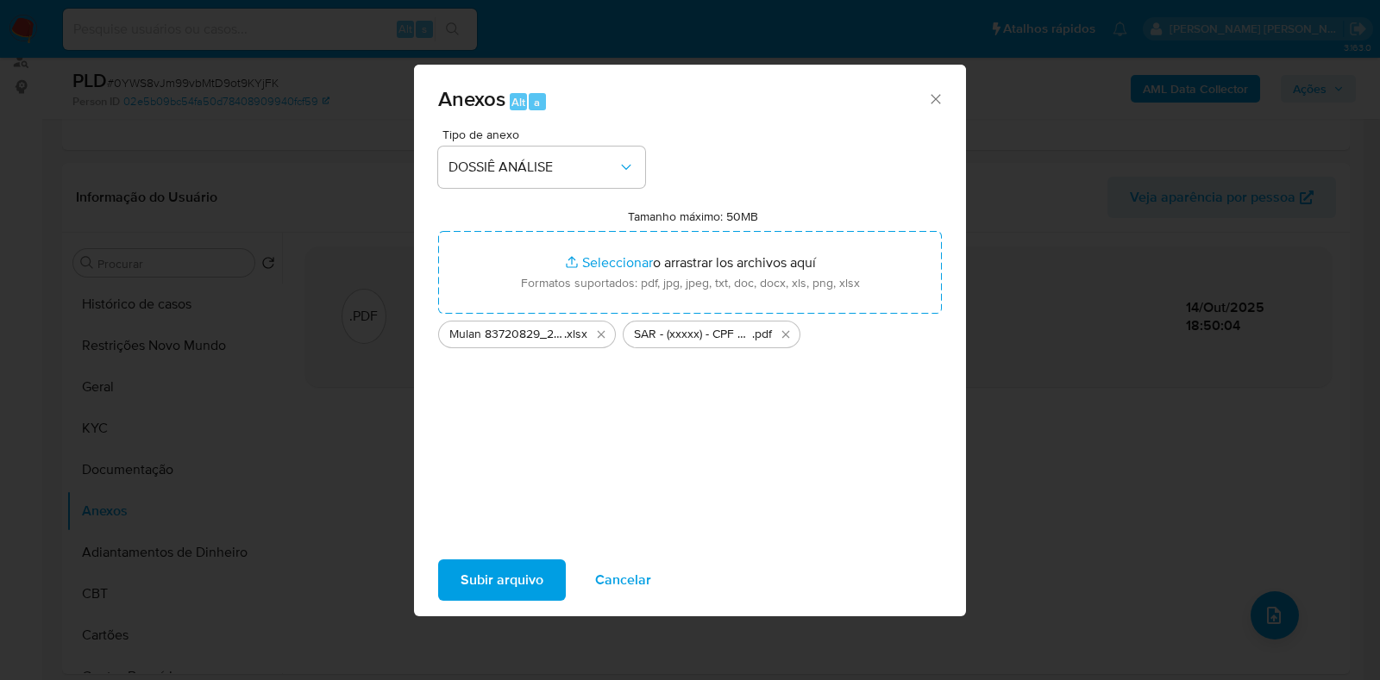
click at [509, 576] on span "Subir arquivo" at bounding box center [501, 580] width 83 height 38
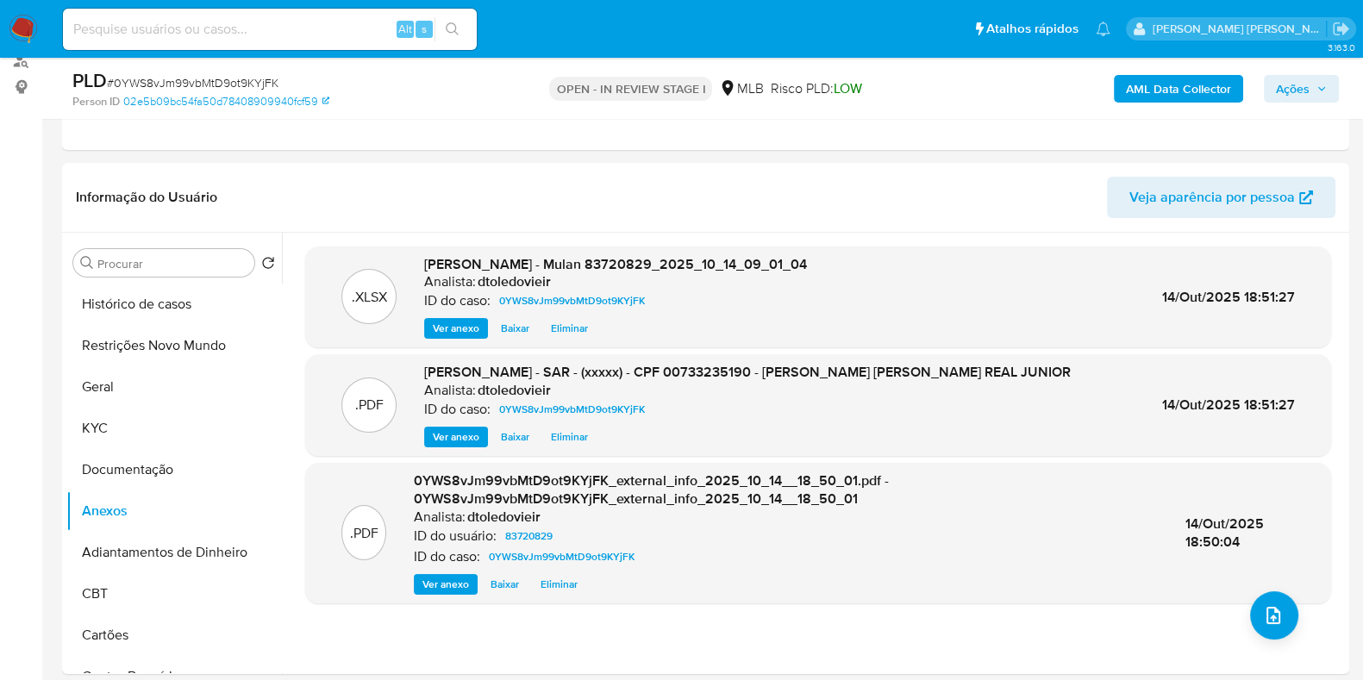
click at [1289, 85] on span "Ações" at bounding box center [1293, 89] width 34 height 28
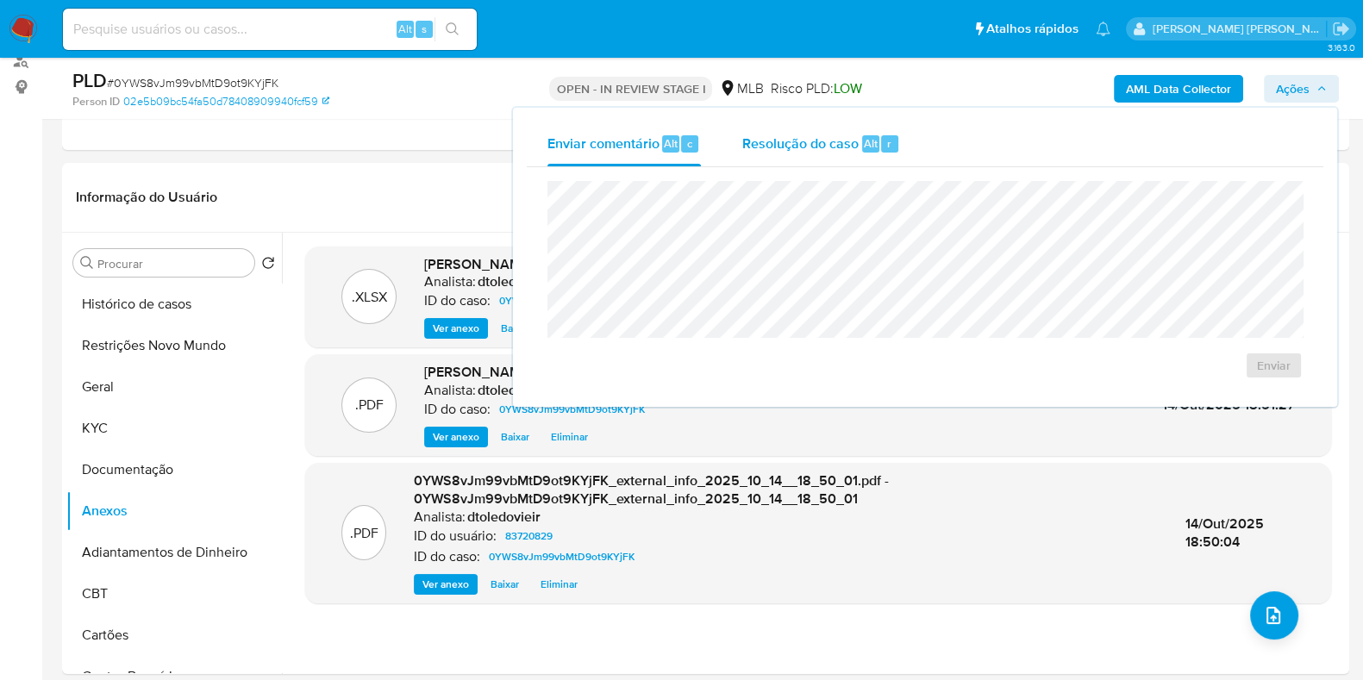
click at [833, 144] on span "Resolução do caso" at bounding box center [800, 143] width 116 height 20
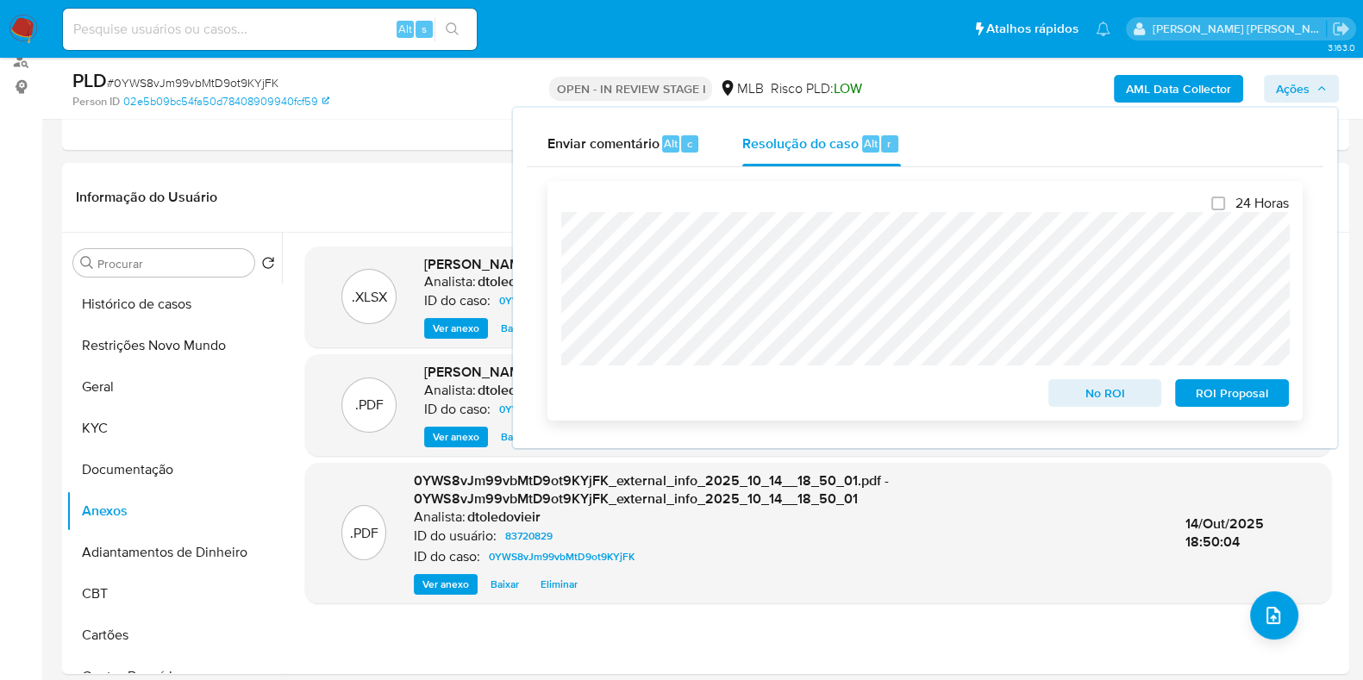
click at [1236, 397] on span "ROI Proposal" at bounding box center [1232, 393] width 90 height 24
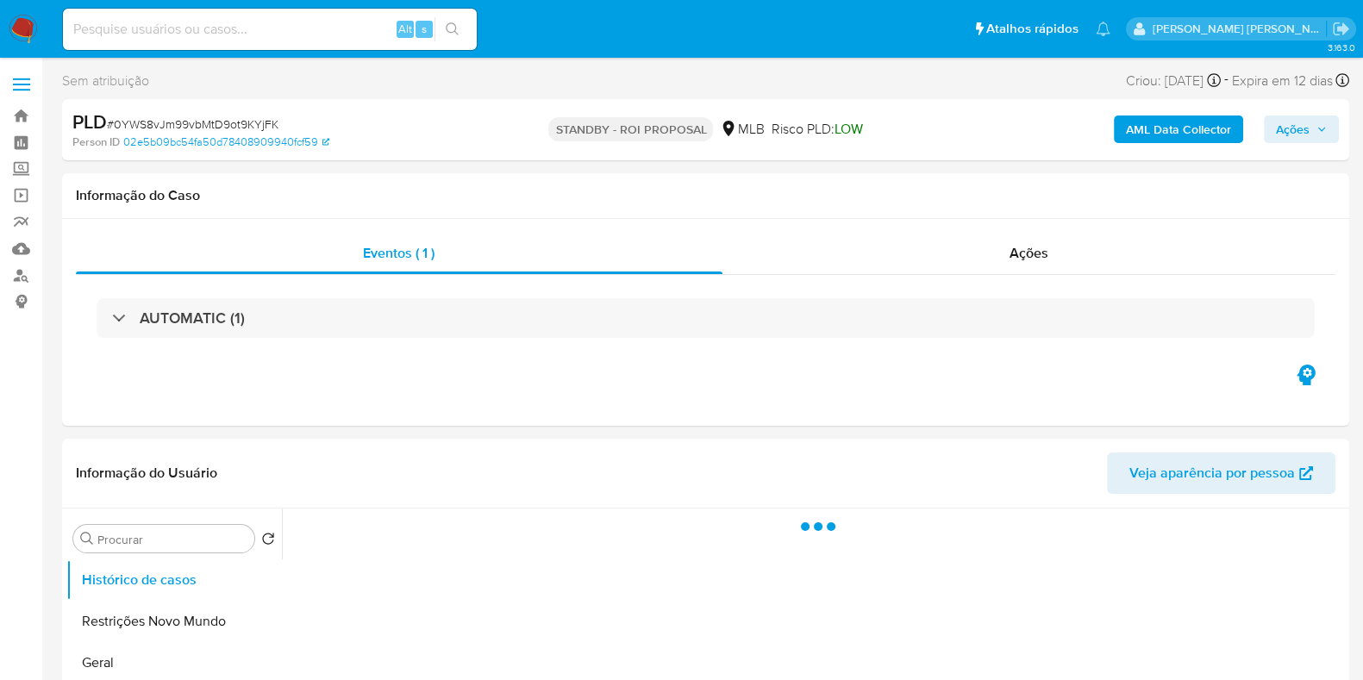
select select "10"
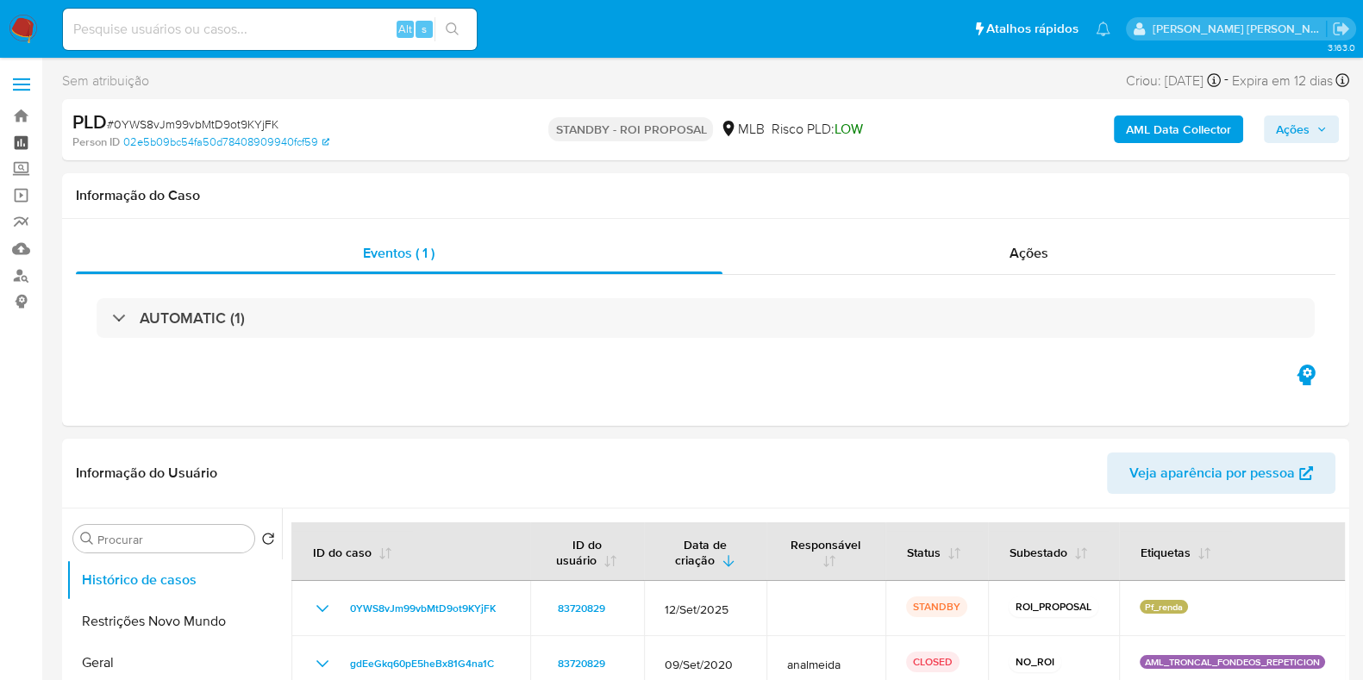
click at [22, 142] on link "Painel" at bounding box center [102, 142] width 205 height 27
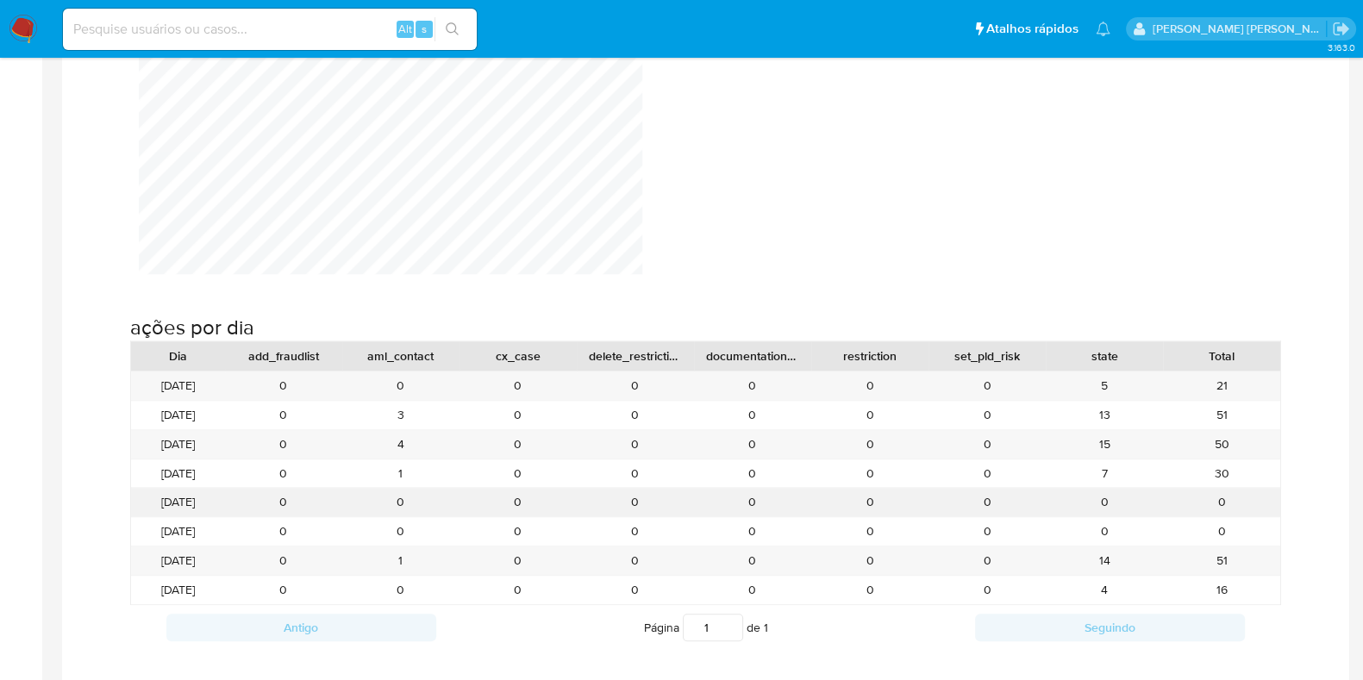
scroll to position [1724, 0]
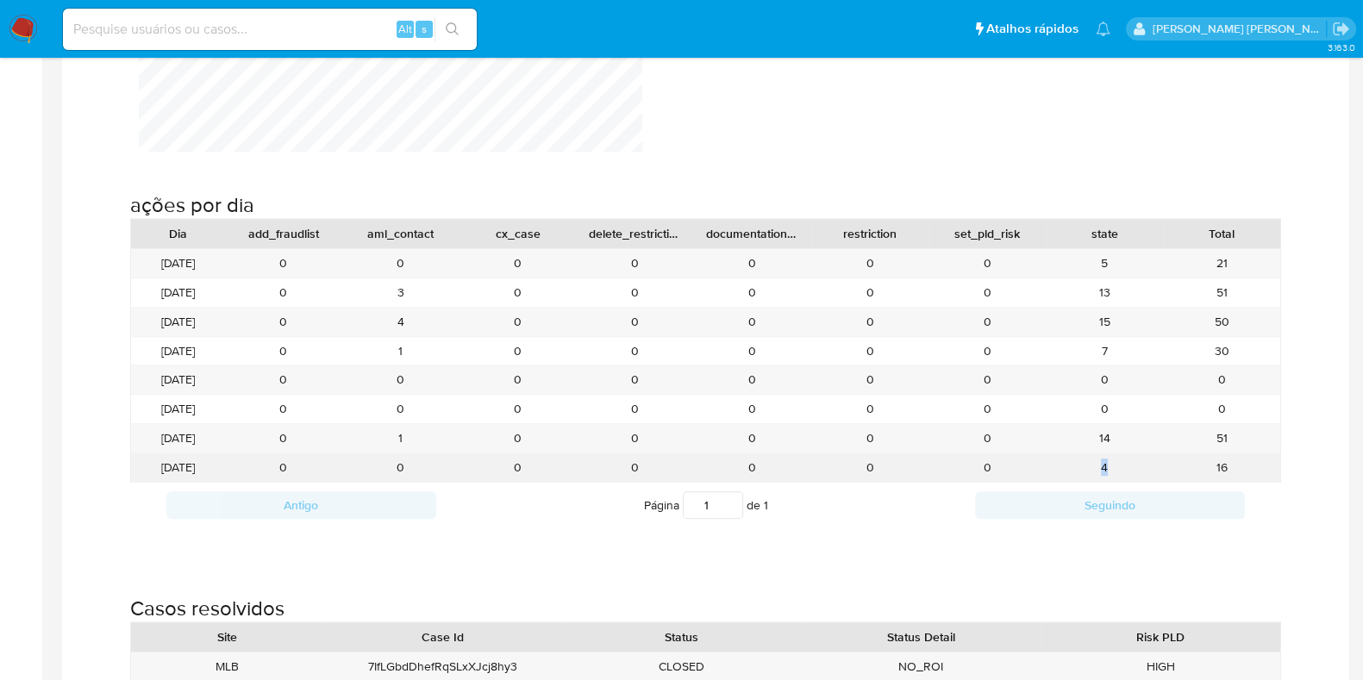
drag, startPoint x: 1113, startPoint y: 463, endPoint x: 1091, endPoint y: 463, distance: 22.4
click at [1092, 463] on div "4" at bounding box center [1104, 468] width 117 height 28
